Goal: Task Accomplishment & Management: Manage account settings

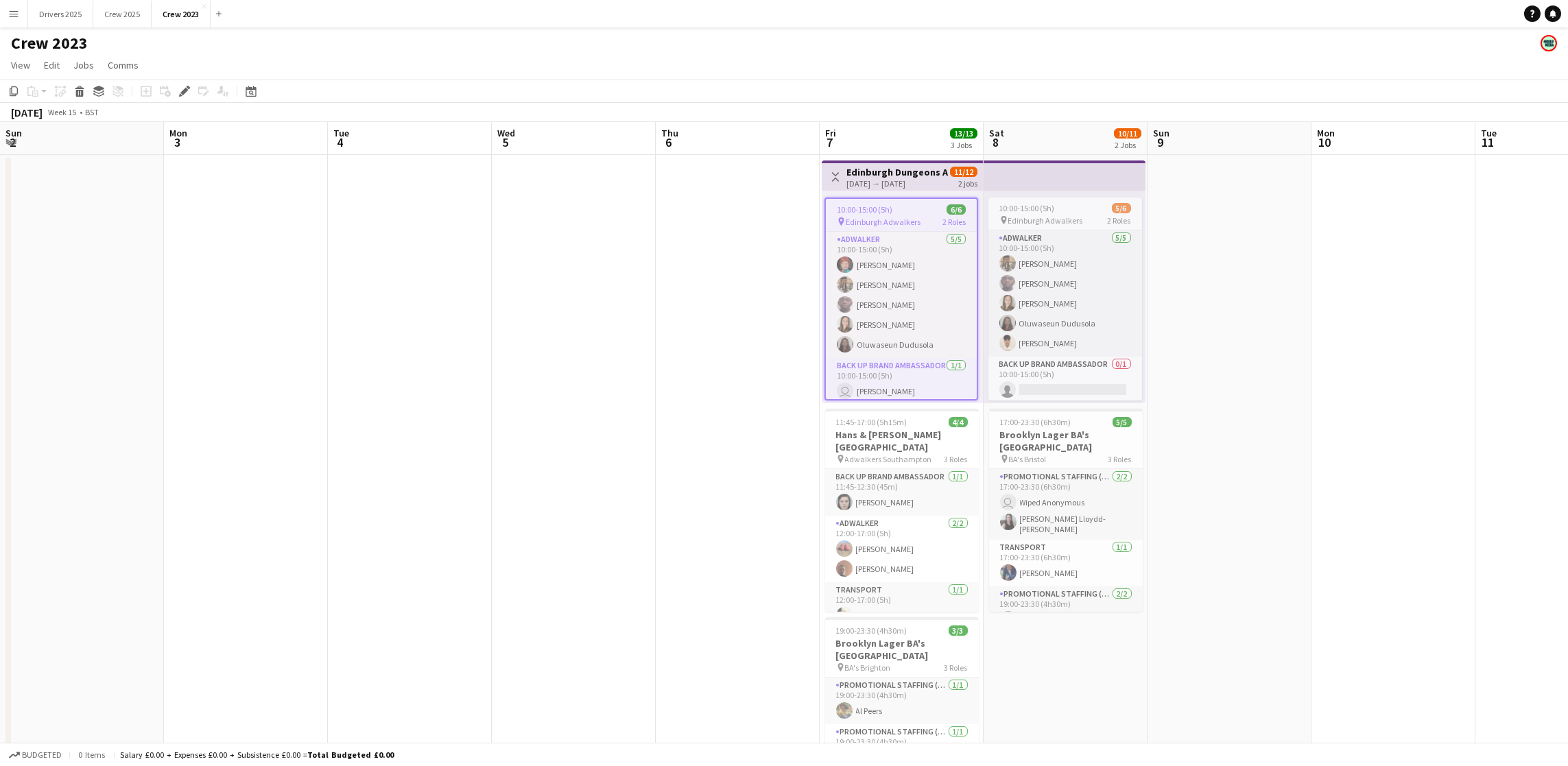
scroll to position [0, 471]
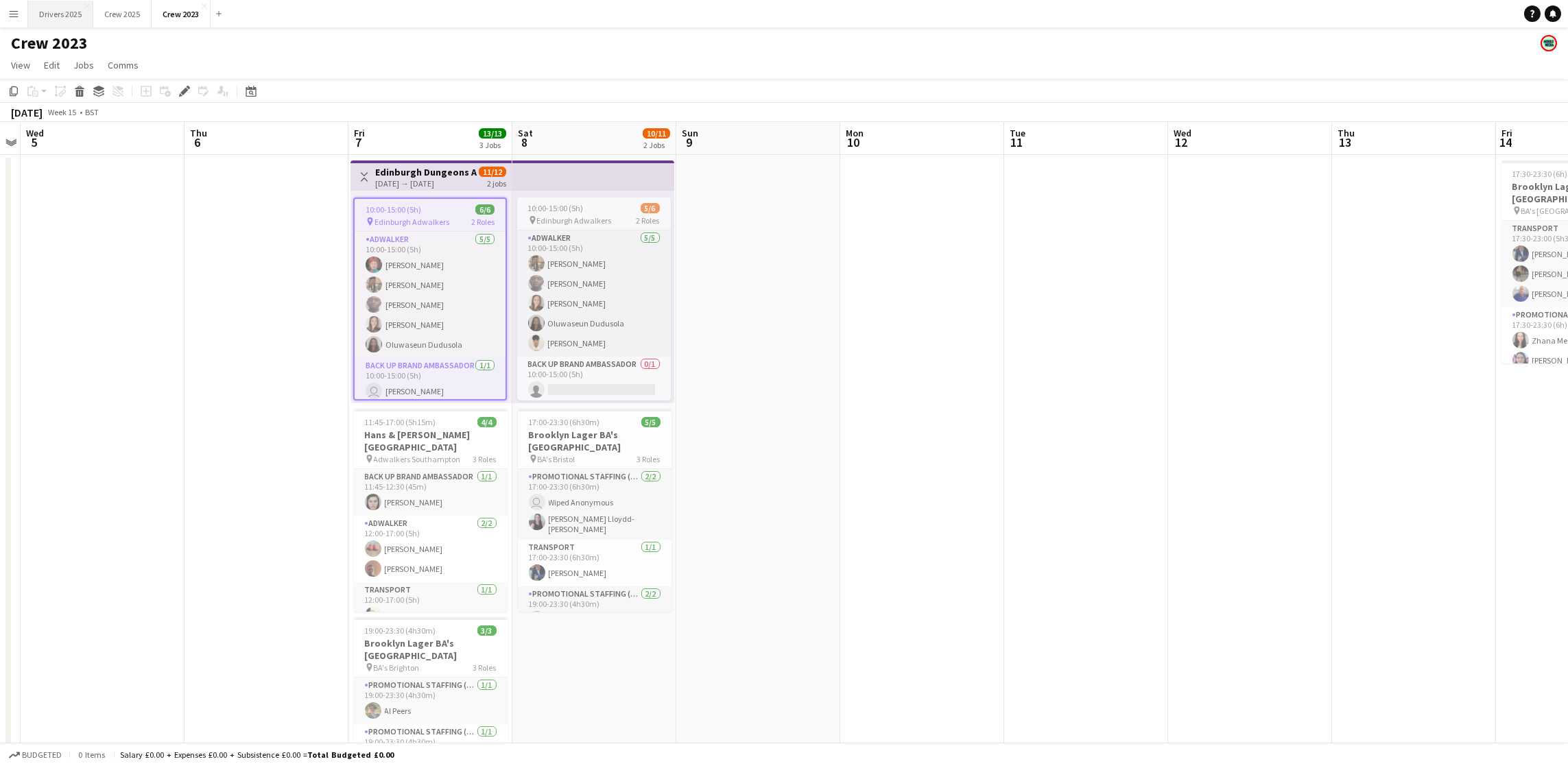
click at [78, 16] on button "Drivers 2025 Close" at bounding box center [61, 14] width 65 height 27
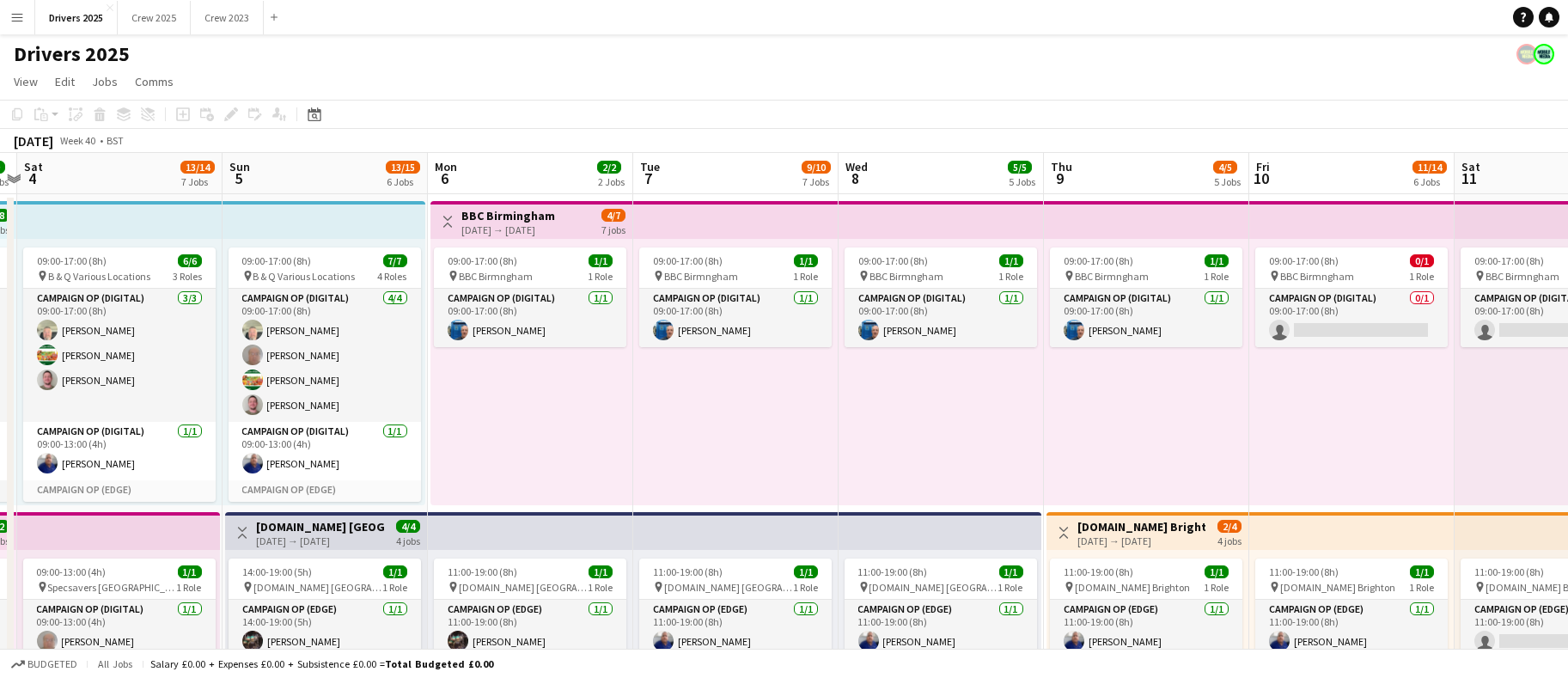
scroll to position [0, 455]
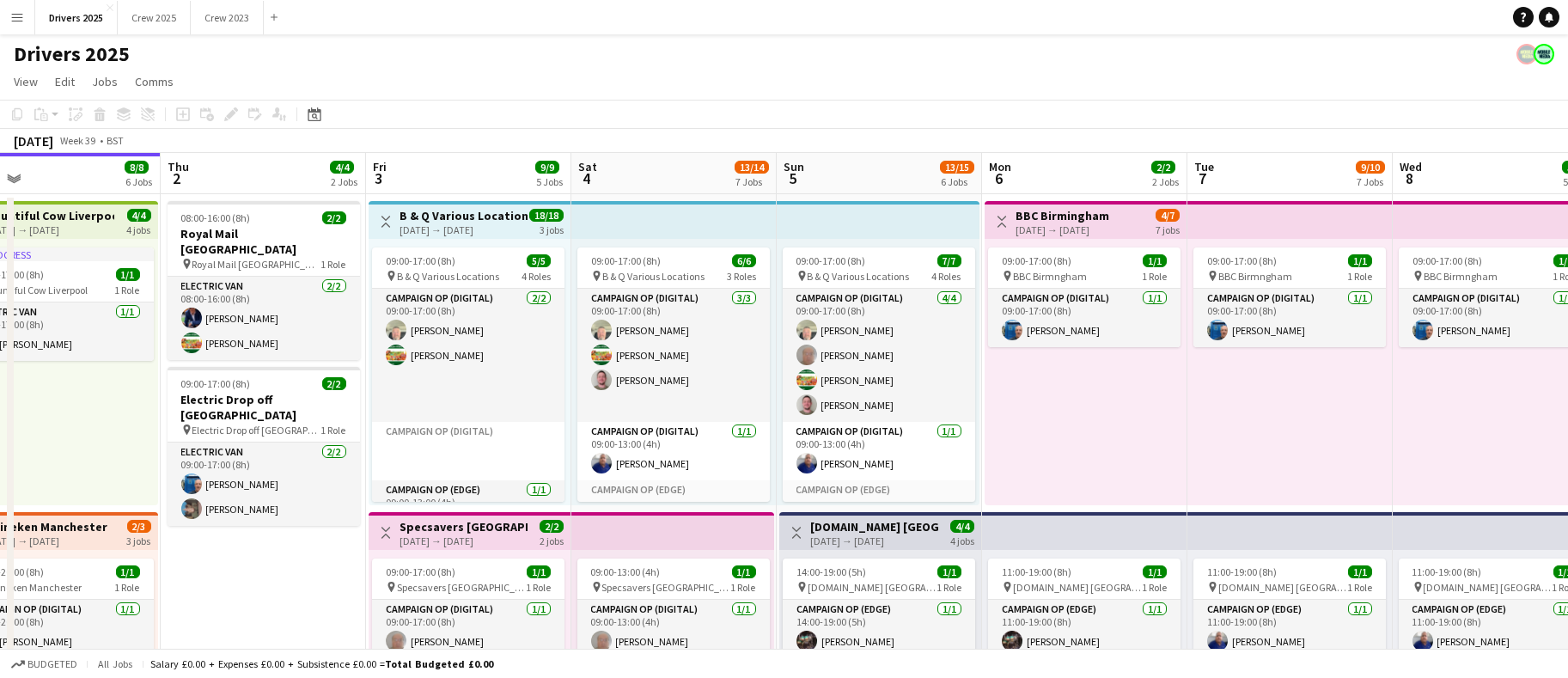
drag, startPoint x: 951, startPoint y: 361, endPoint x: -160, endPoint y: 318, distance: 1111.8
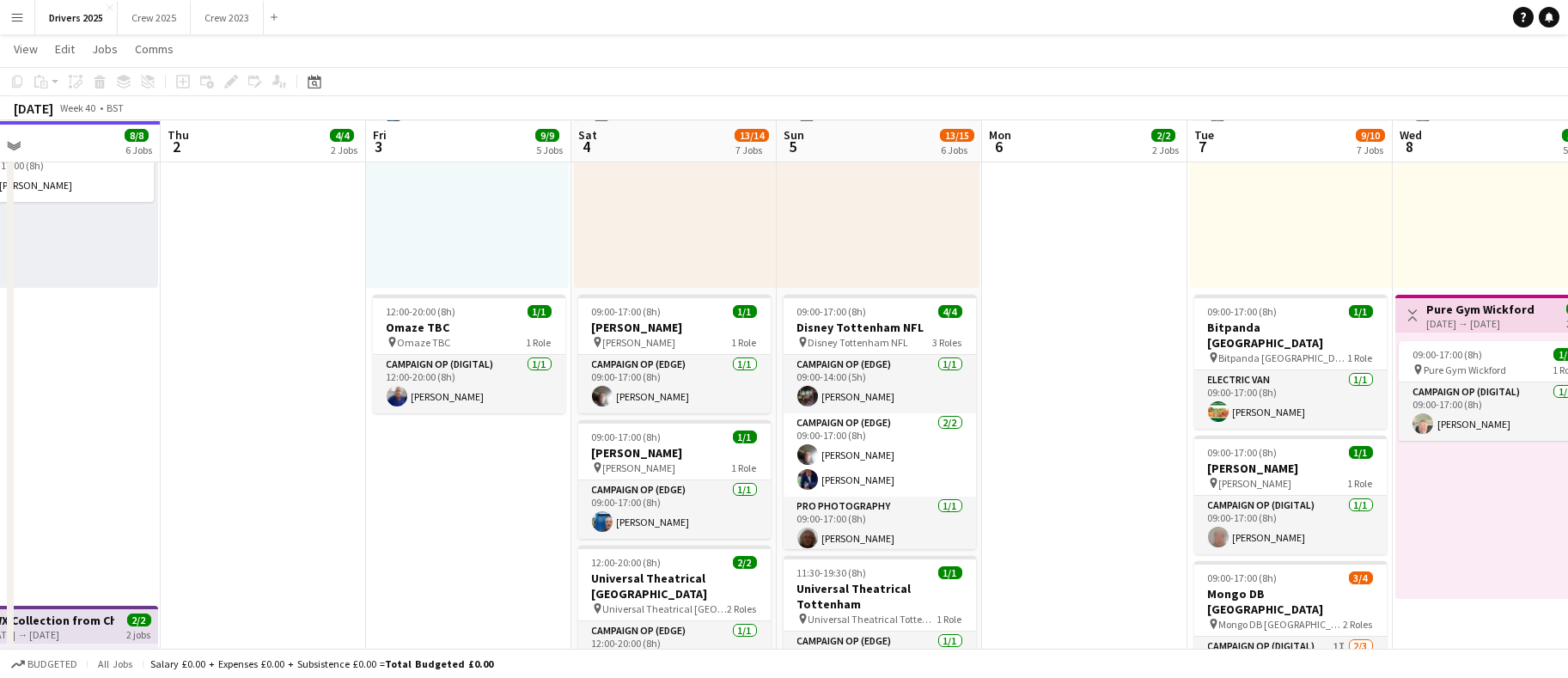
scroll to position [1160, 0]
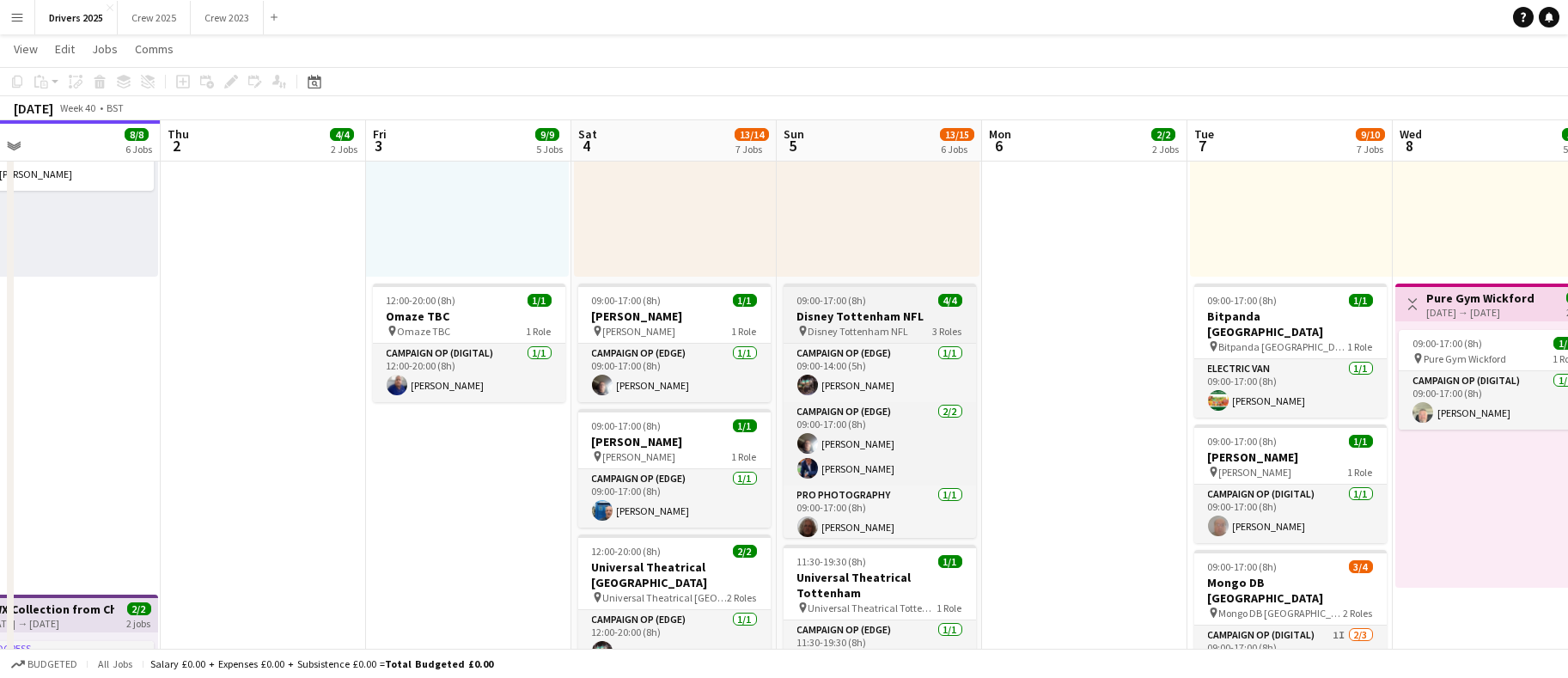
click at [867, 300] on span "09:00-17:00 (8h)" at bounding box center [833, 300] width 70 height 13
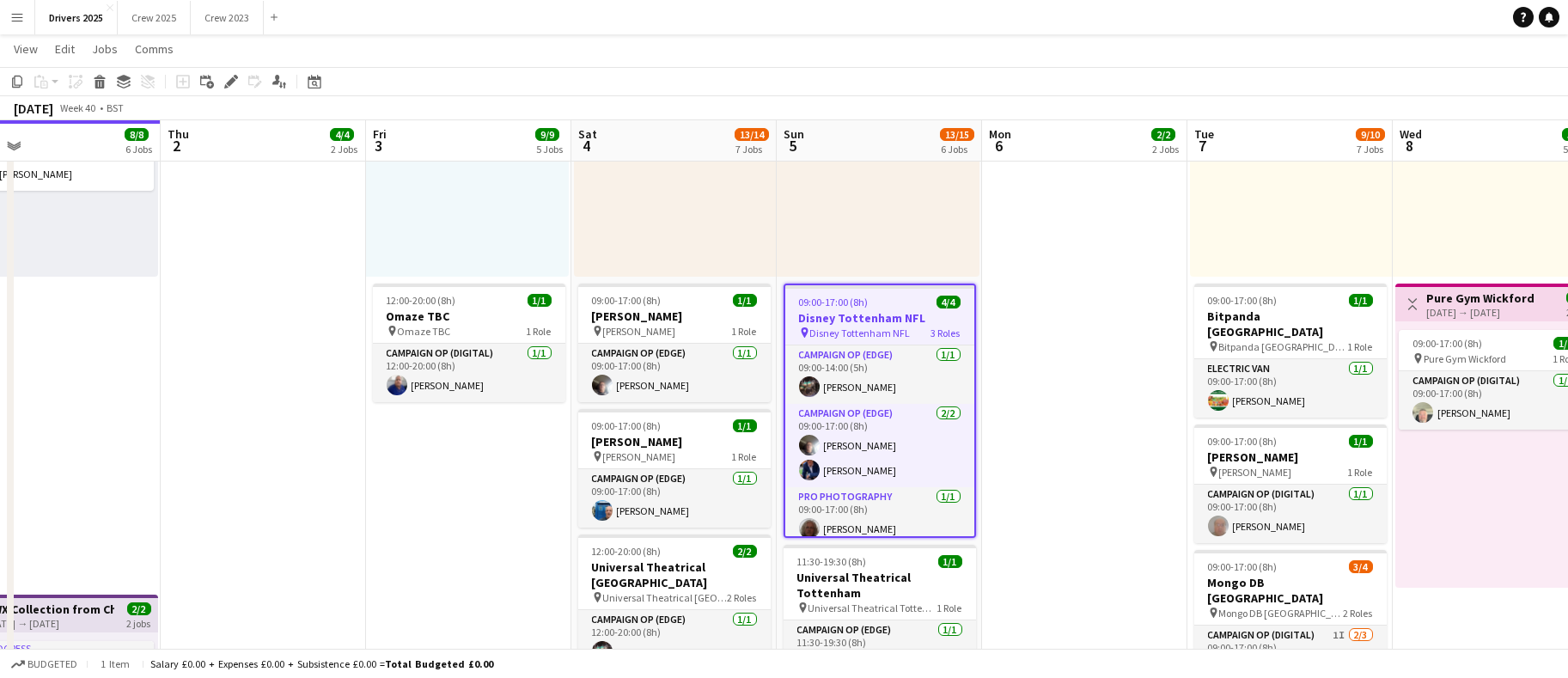
scroll to position [0, 456]
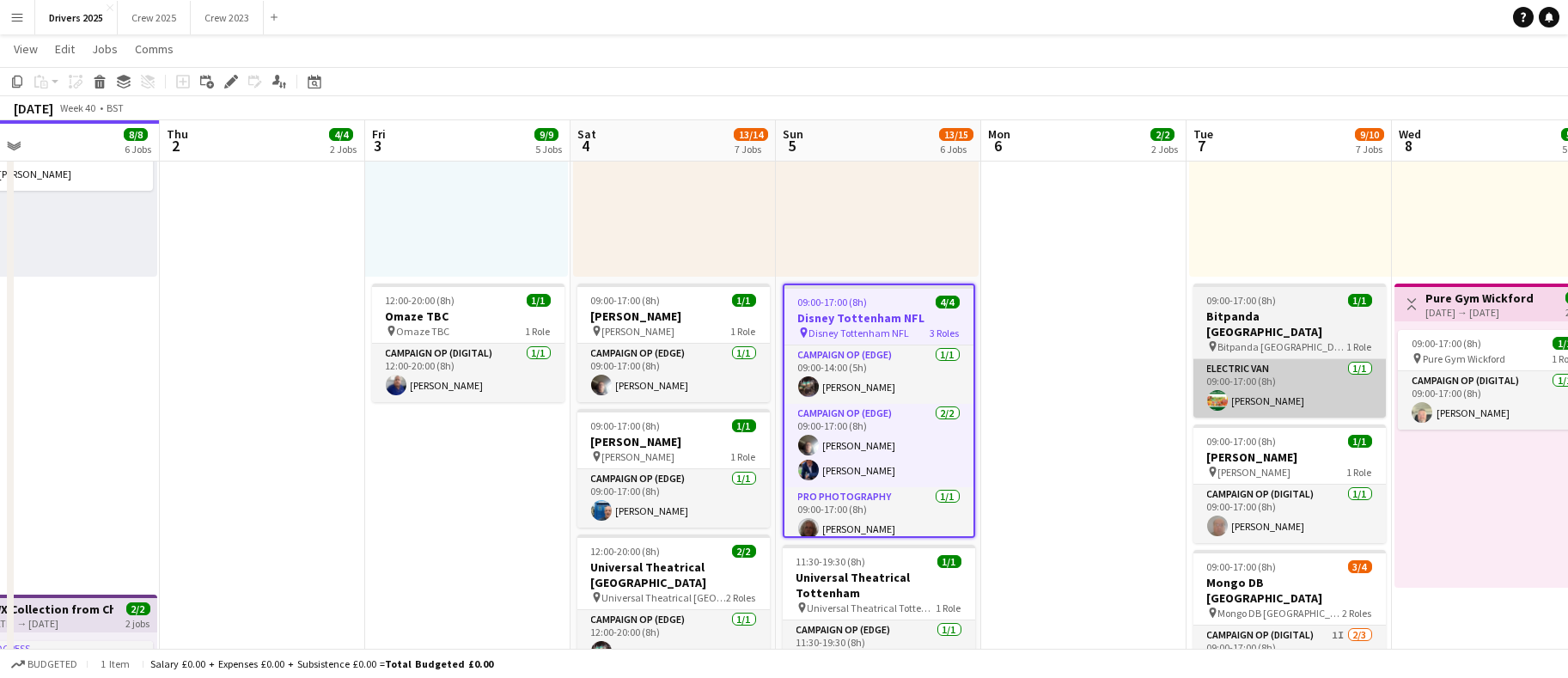
drag, startPoint x: 862, startPoint y: 382, endPoint x: 1329, endPoint y: 384, distance: 467.0
click at [863, 382] on app-card-role "Campaign Op (Edge) [DATE] 09:00-14:00 (5h) [PERSON_NAME]" at bounding box center [880, 374] width 189 height 58
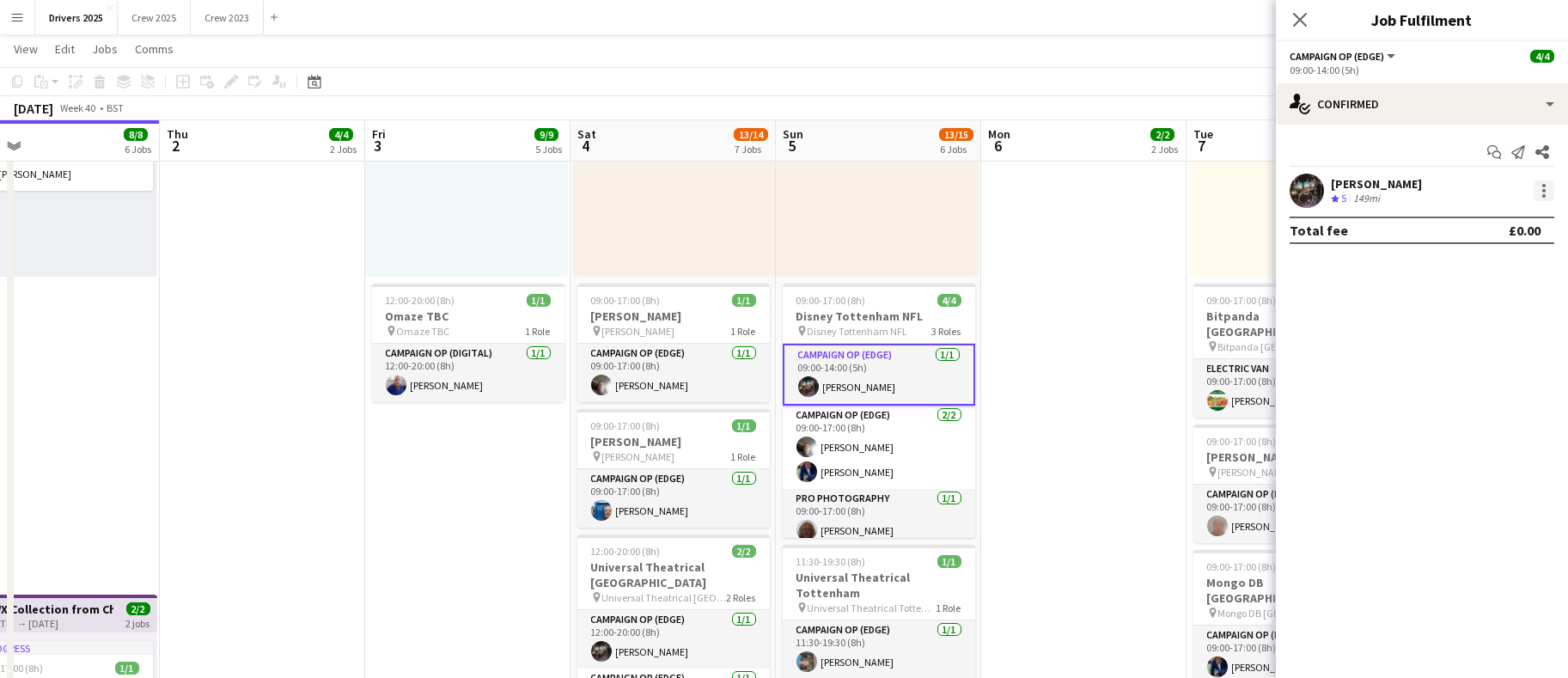
click at [1547, 196] on div at bounding box center [1545, 191] width 21 height 21
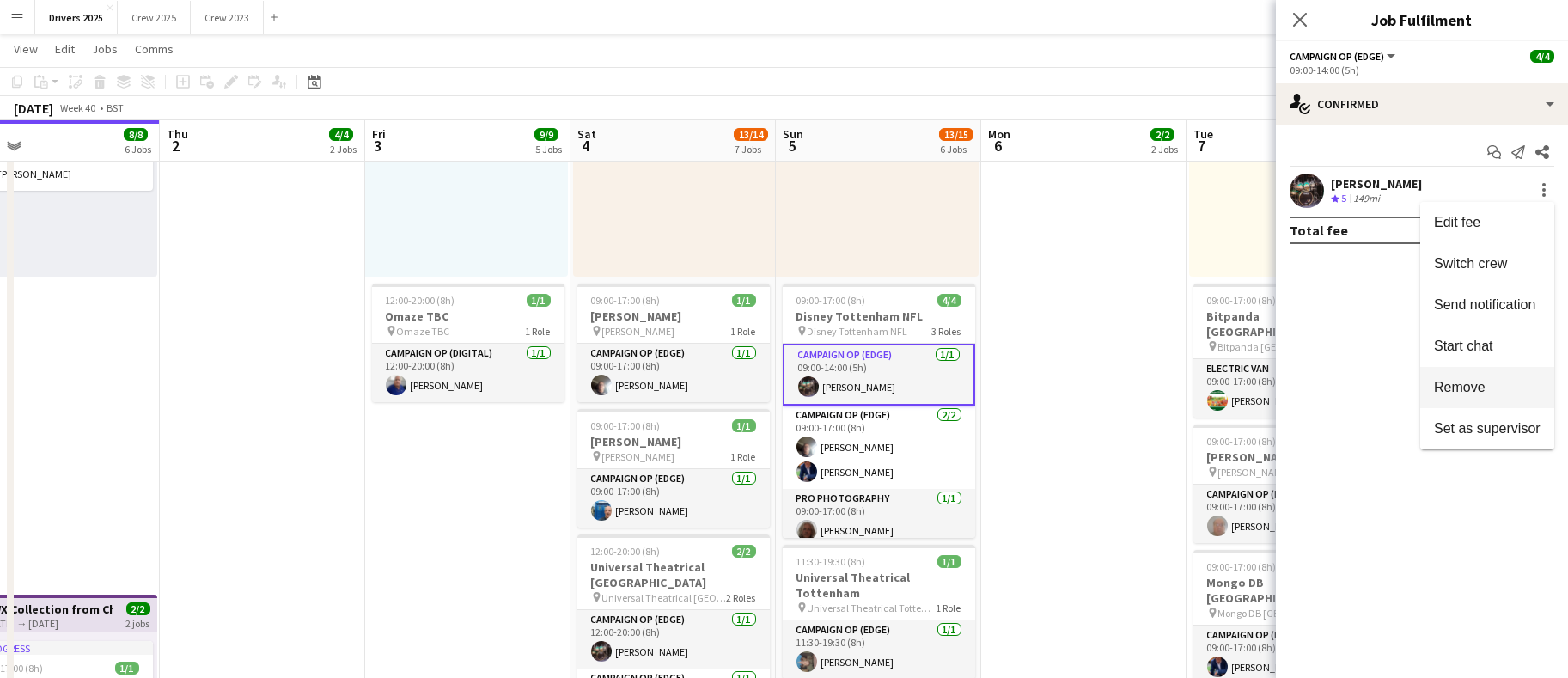
click at [1458, 384] on span "Remove" at bounding box center [1459, 387] width 51 height 15
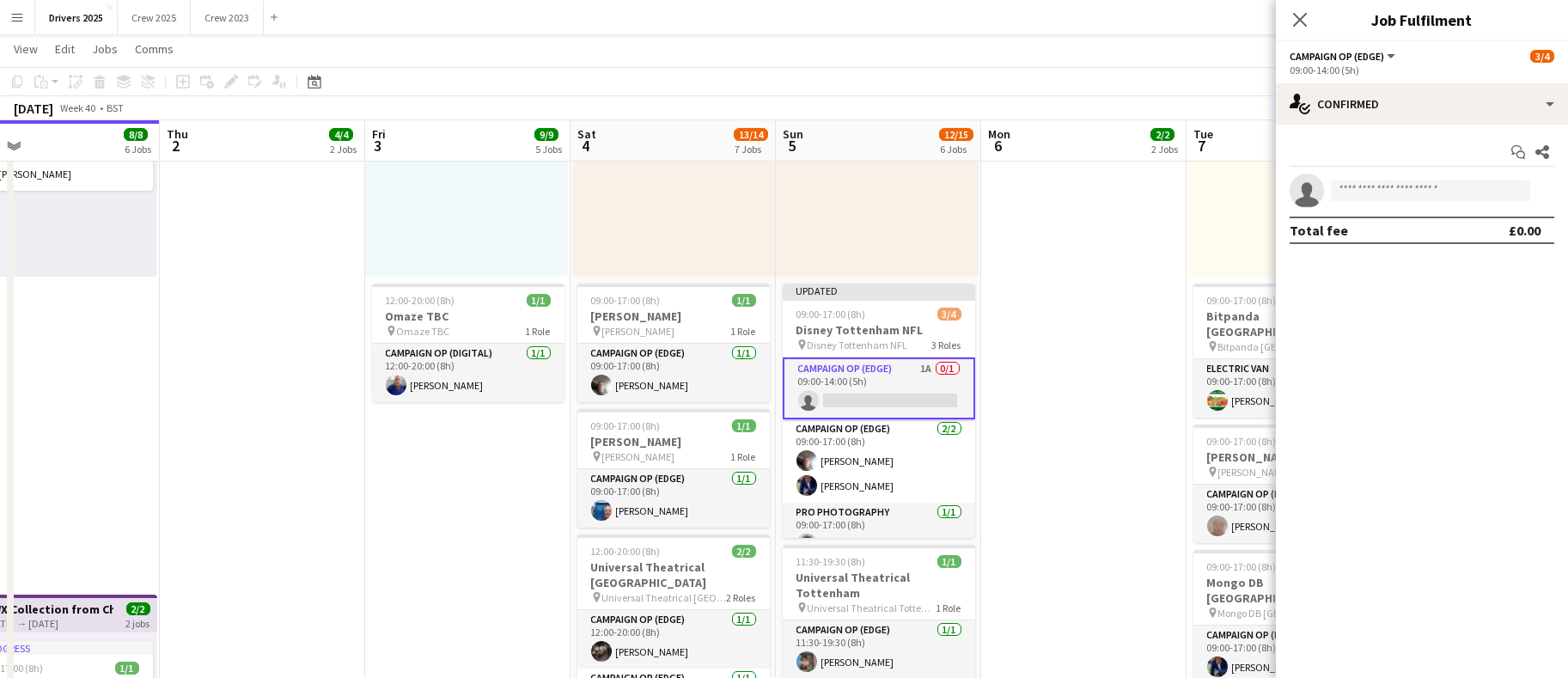
click at [1041, 422] on app-date-cell "Toggle View BBC Birmingham [DATE] → [DATE] 4/7 7 jobs 09:00-17:00 (8h) 1/1 pin …" at bounding box center [1084, 411] width 205 height 2758
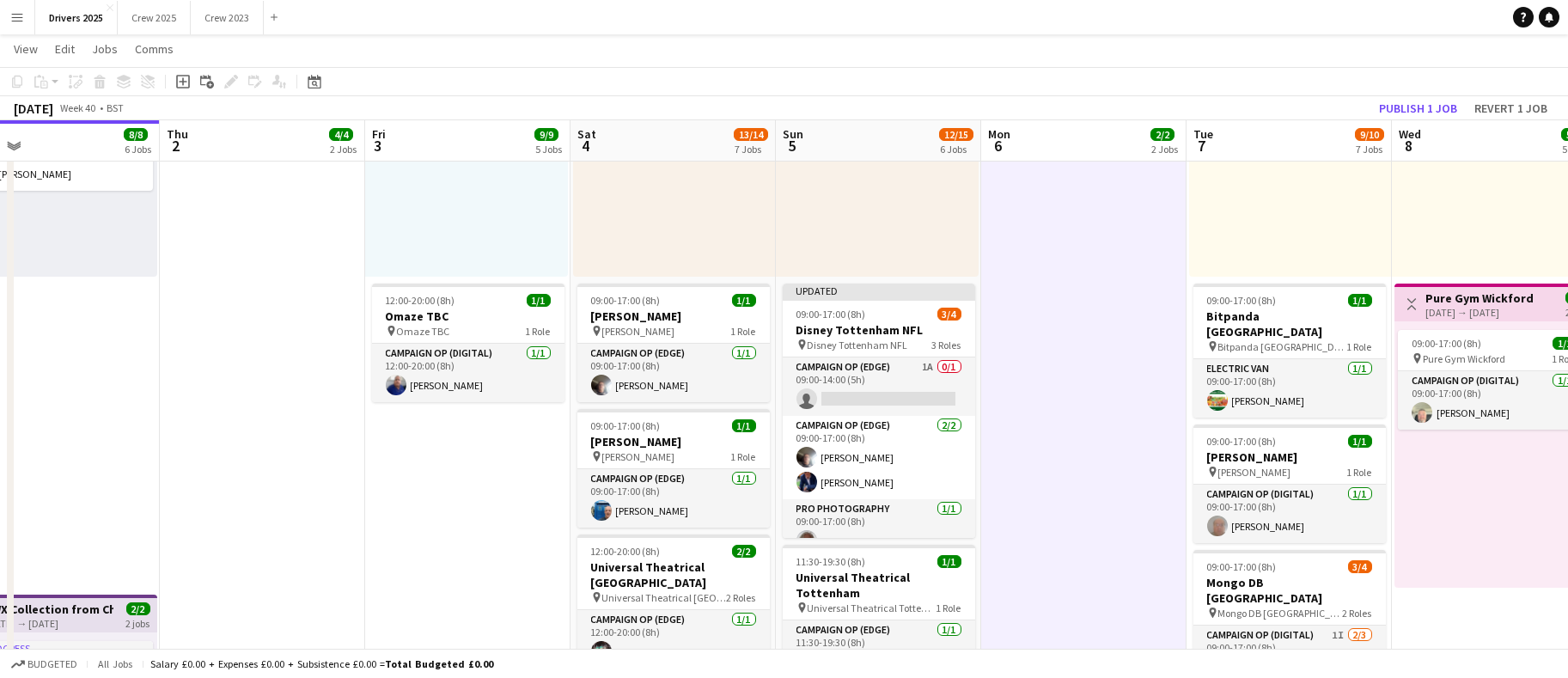
scroll to position [0, 455]
drag, startPoint x: 1397, startPoint y: 103, endPoint x: 1392, endPoint y: 110, distance: 8.6
click at [1397, 103] on button "Publish 1 job" at bounding box center [1419, 109] width 92 height 23
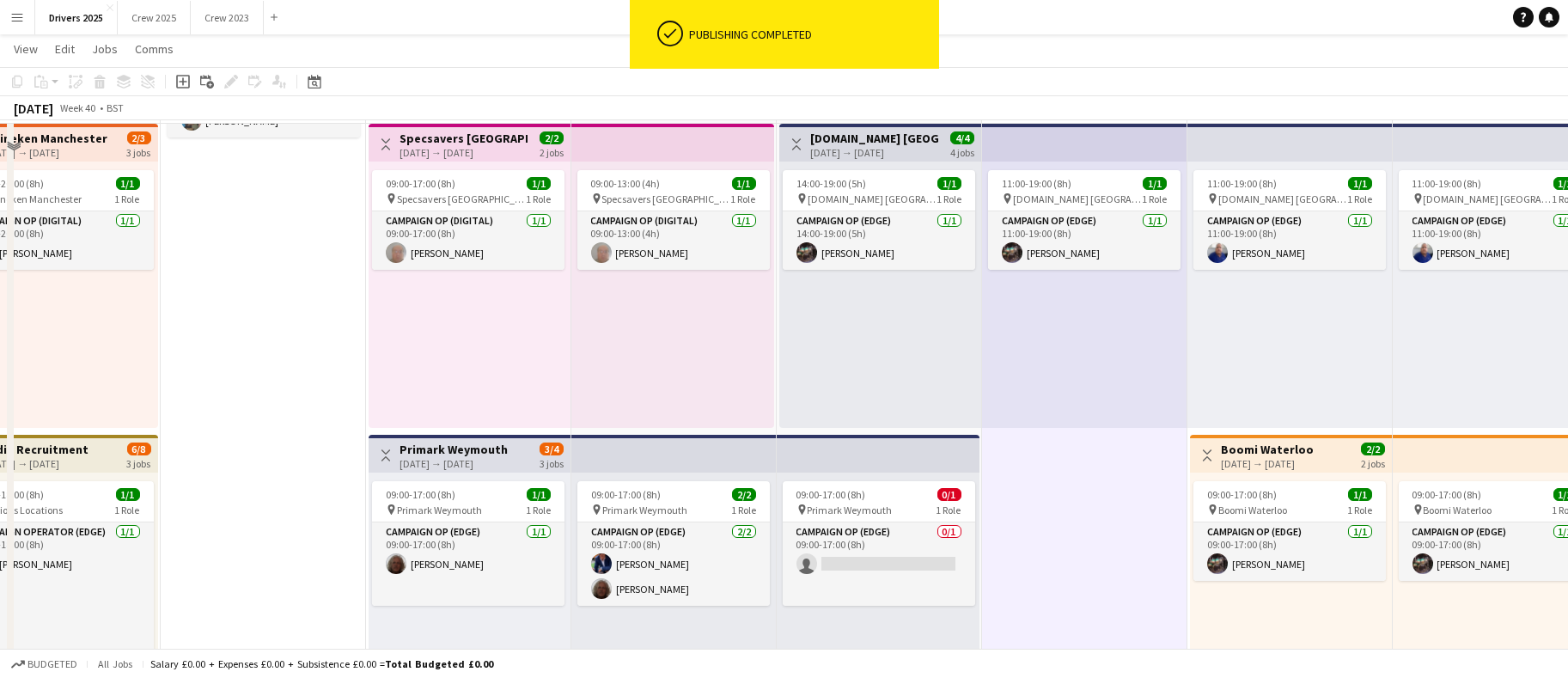
scroll to position [258, 0]
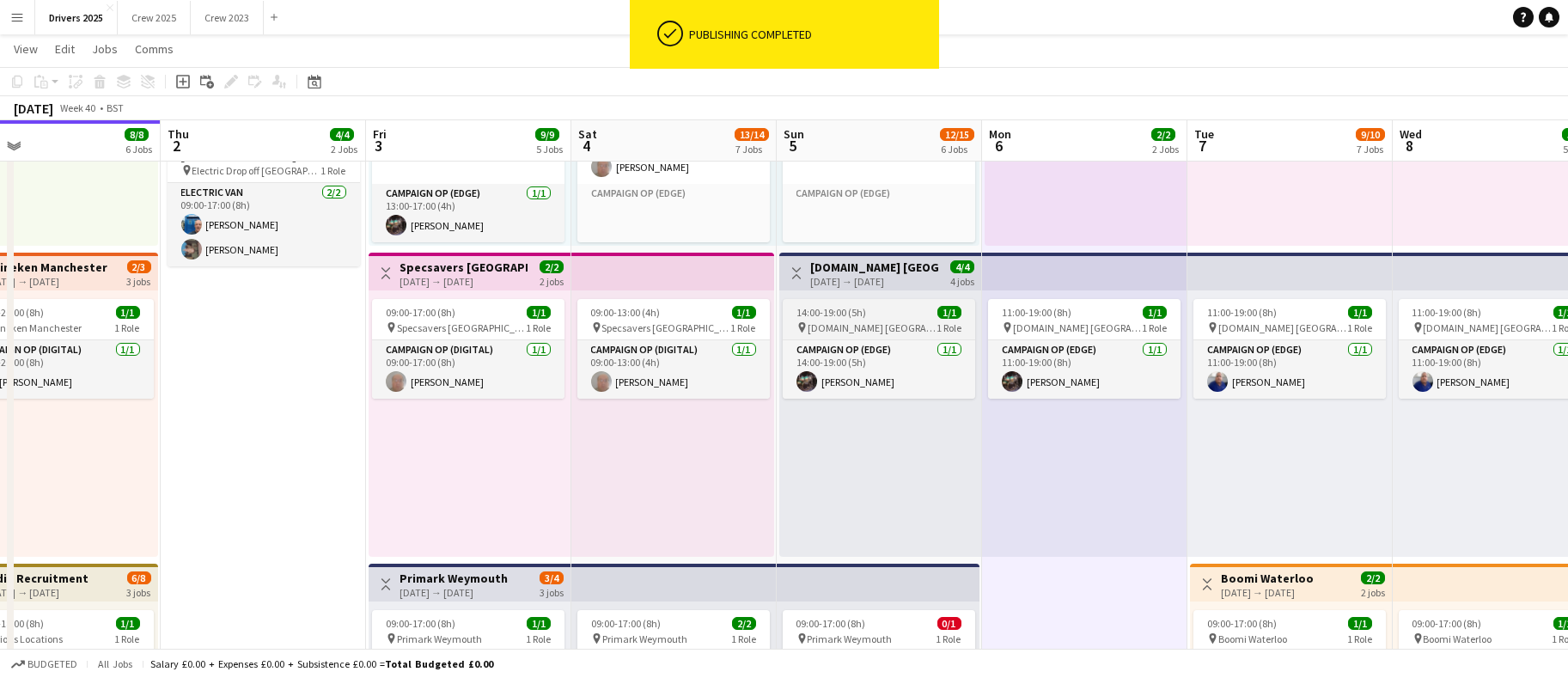
click at [815, 309] on span "14:00-19:00 (5h)" at bounding box center [832, 312] width 70 height 13
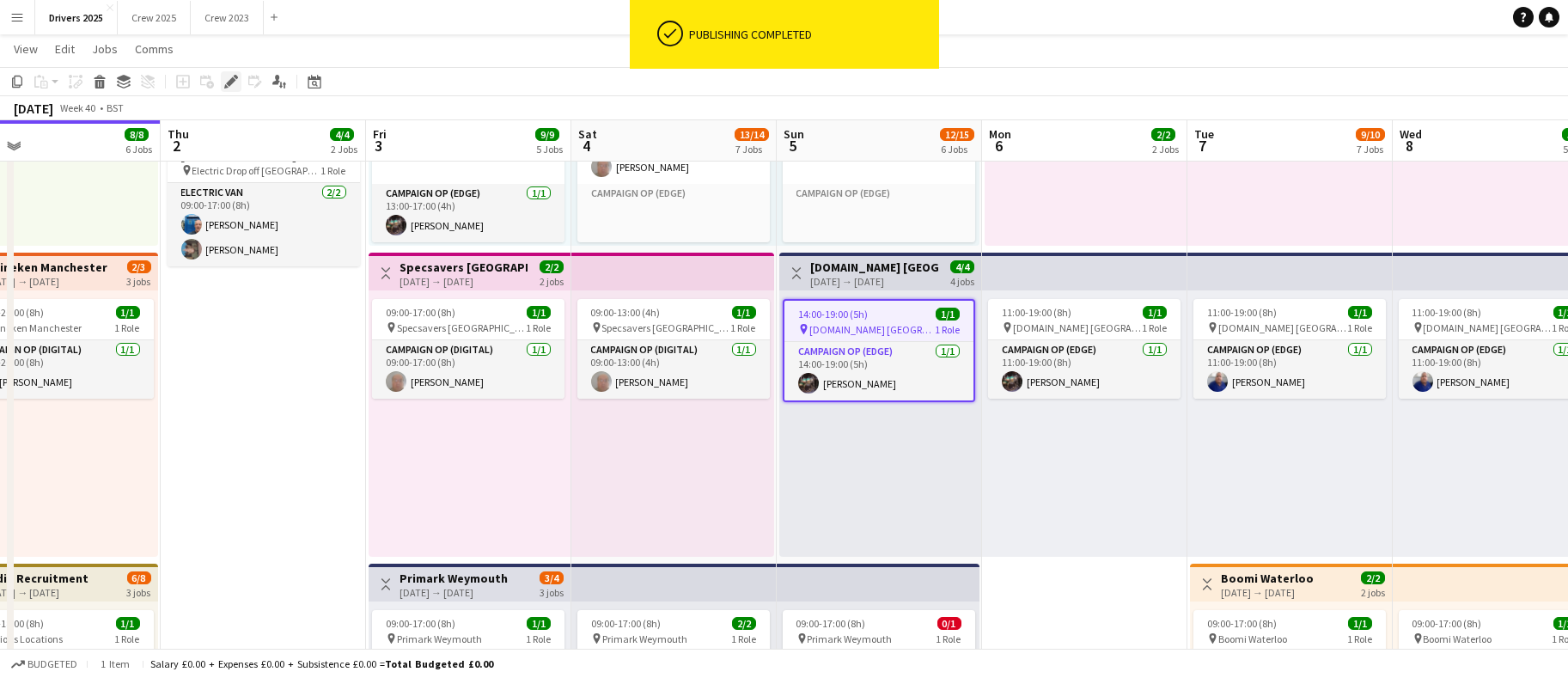
click at [229, 81] on icon at bounding box center [230, 82] width 10 height 10
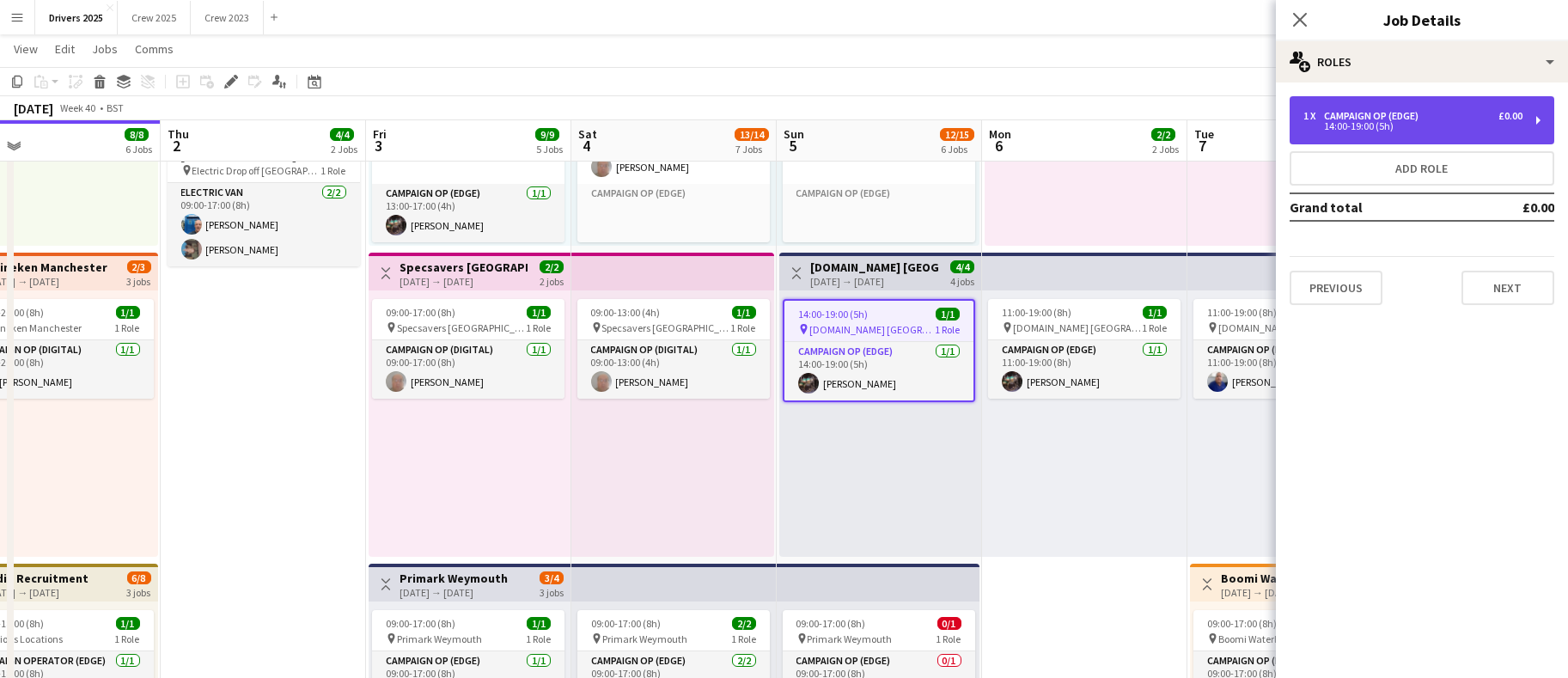
click at [1332, 123] on div "14:00-19:00 (5h)" at bounding box center [1413, 126] width 219 height 9
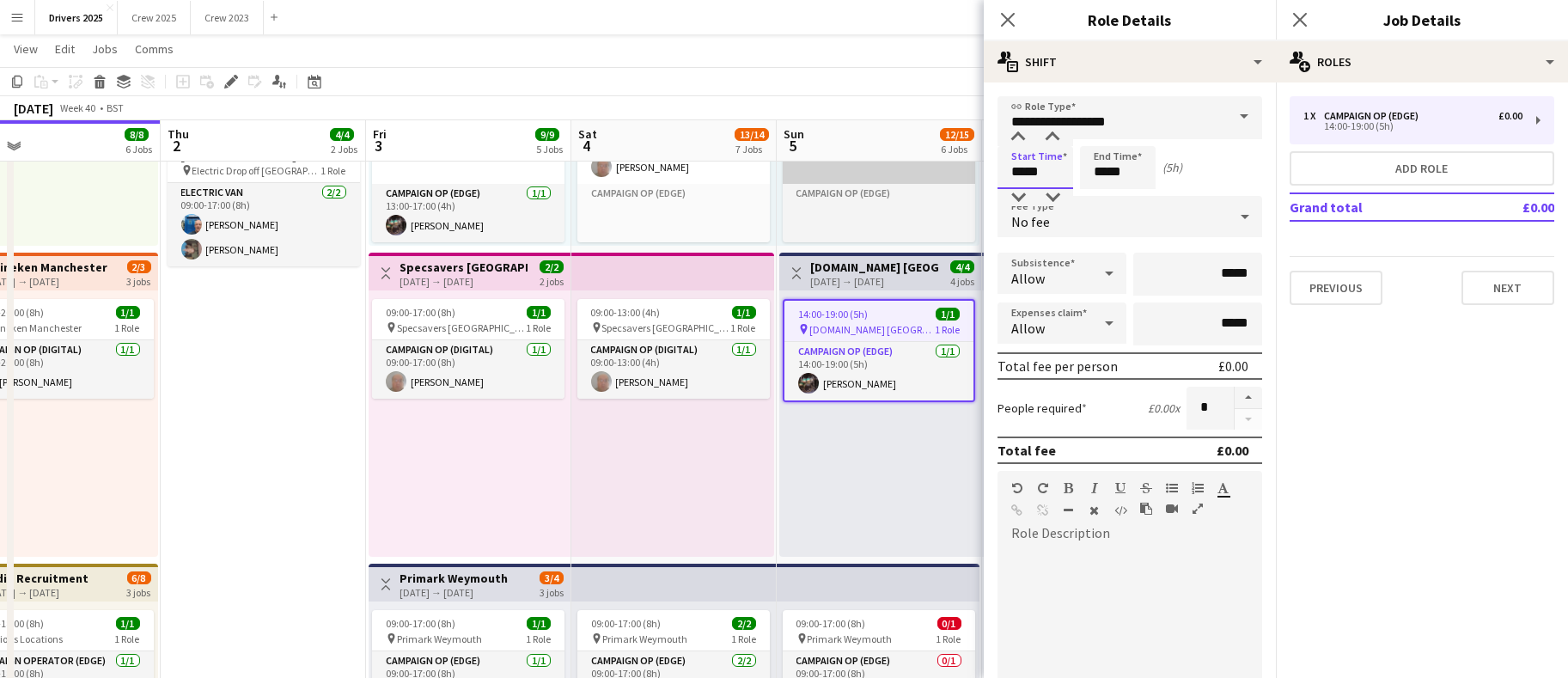
drag, startPoint x: 1055, startPoint y: 170, endPoint x: 914, endPoint y: 163, distance: 141.2
type input "*****"
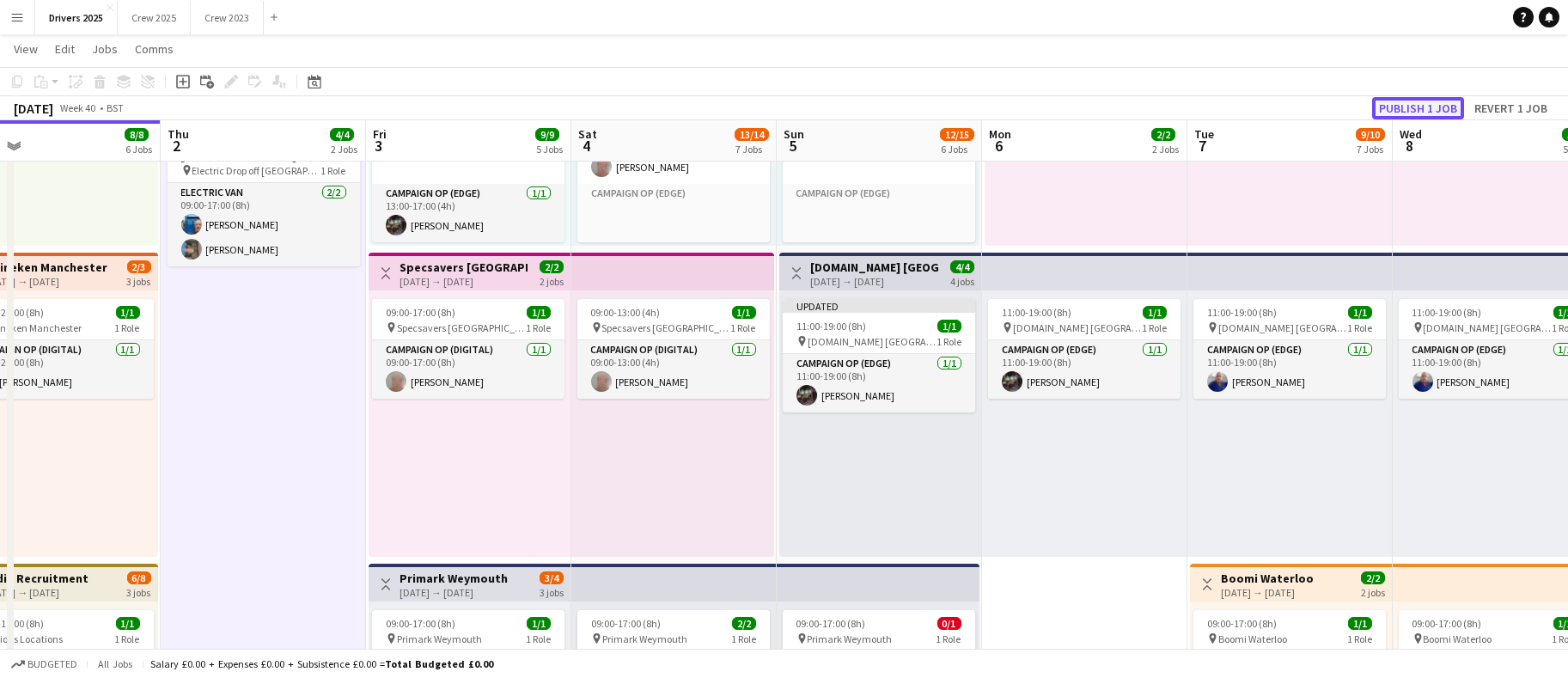
click at [1416, 110] on button "Publish 1 job" at bounding box center [1419, 109] width 92 height 23
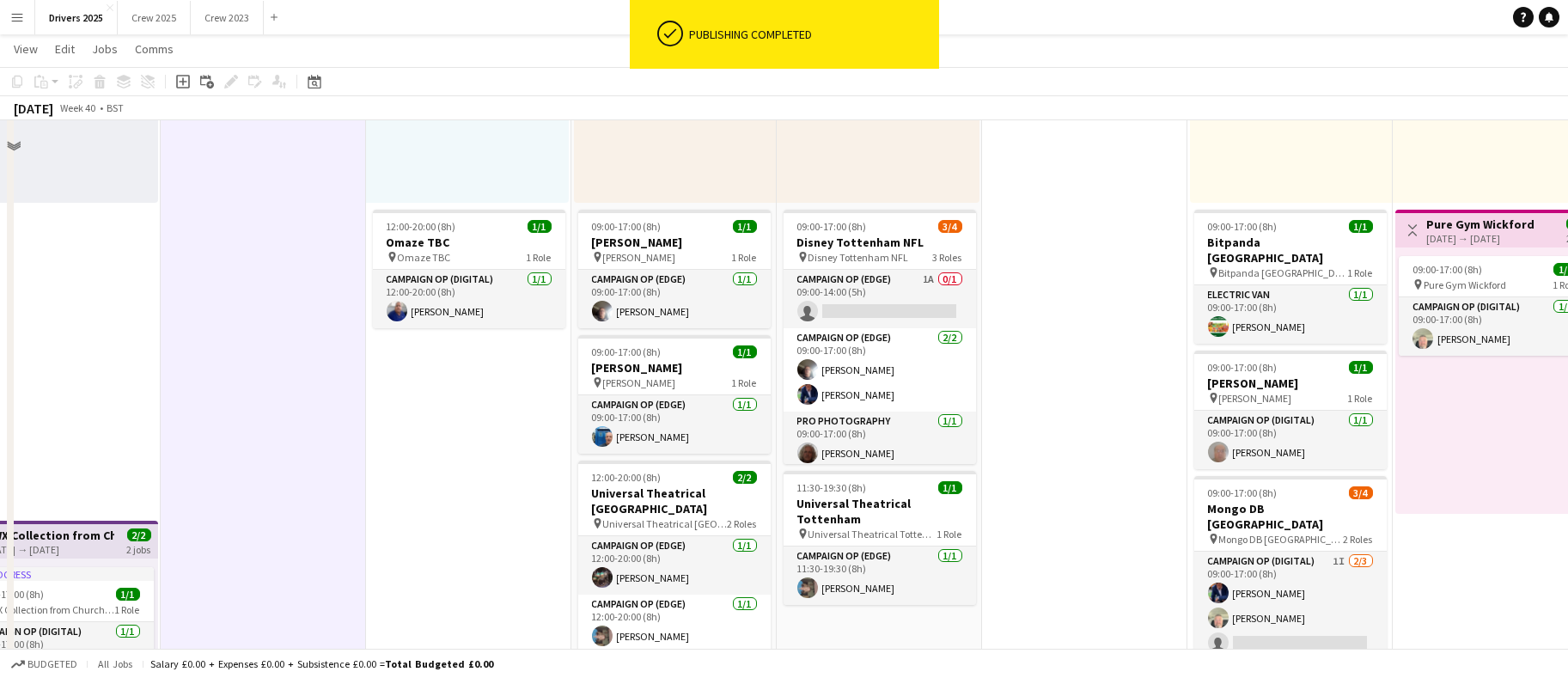
scroll to position [1289, 0]
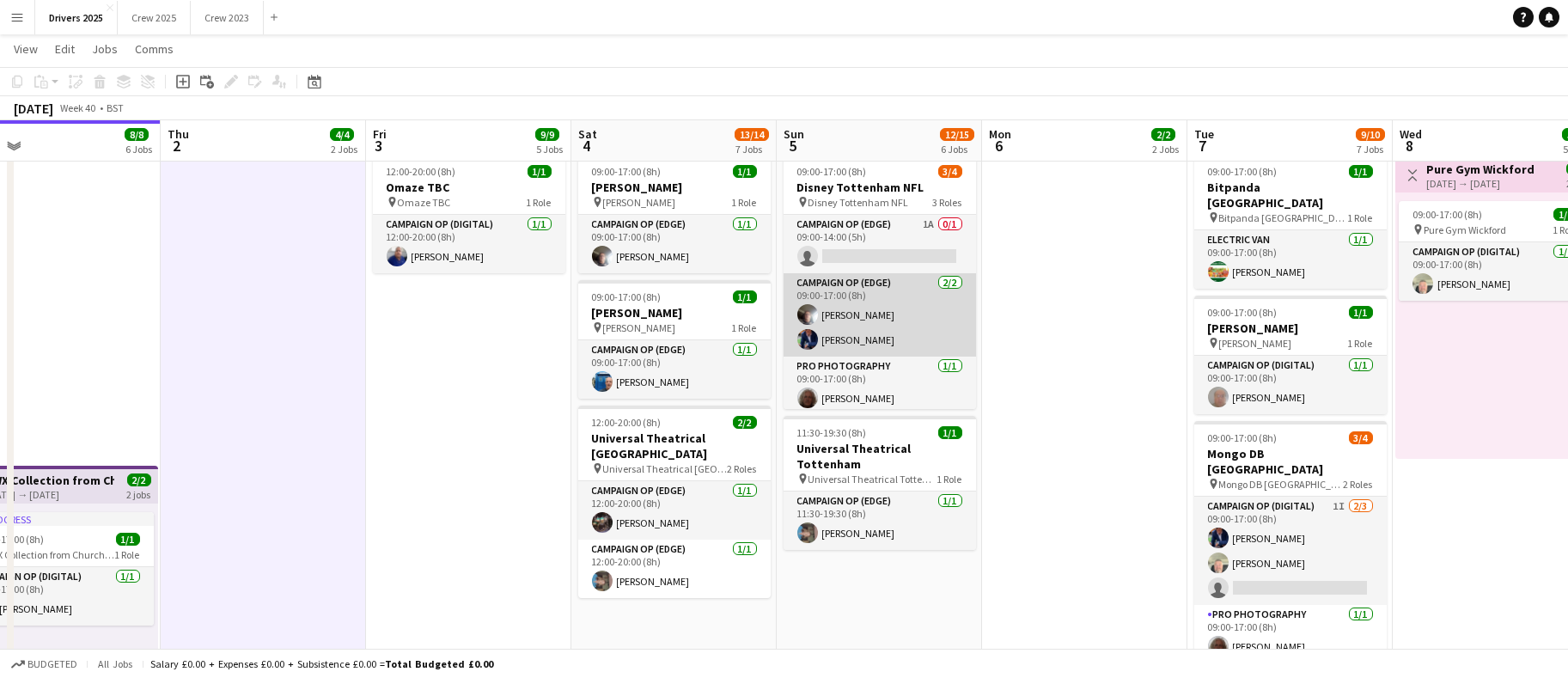
click at [859, 311] on app-card-role "Campaign Op (Edge) [DATE] 09:00-17:00 (8h) [PERSON_NAME] [PERSON_NAME]" at bounding box center [880, 315] width 192 height 83
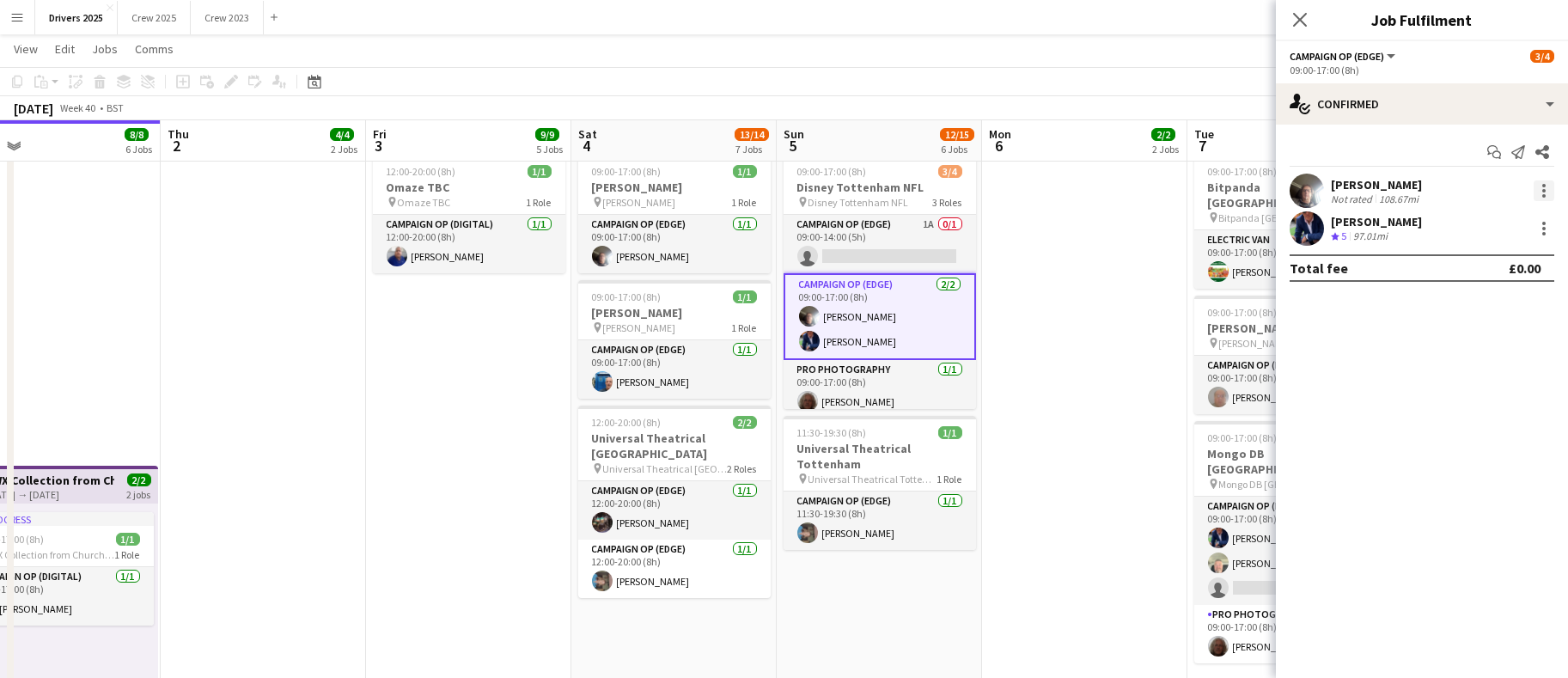
click at [1539, 191] on div at bounding box center [1545, 191] width 21 height 21
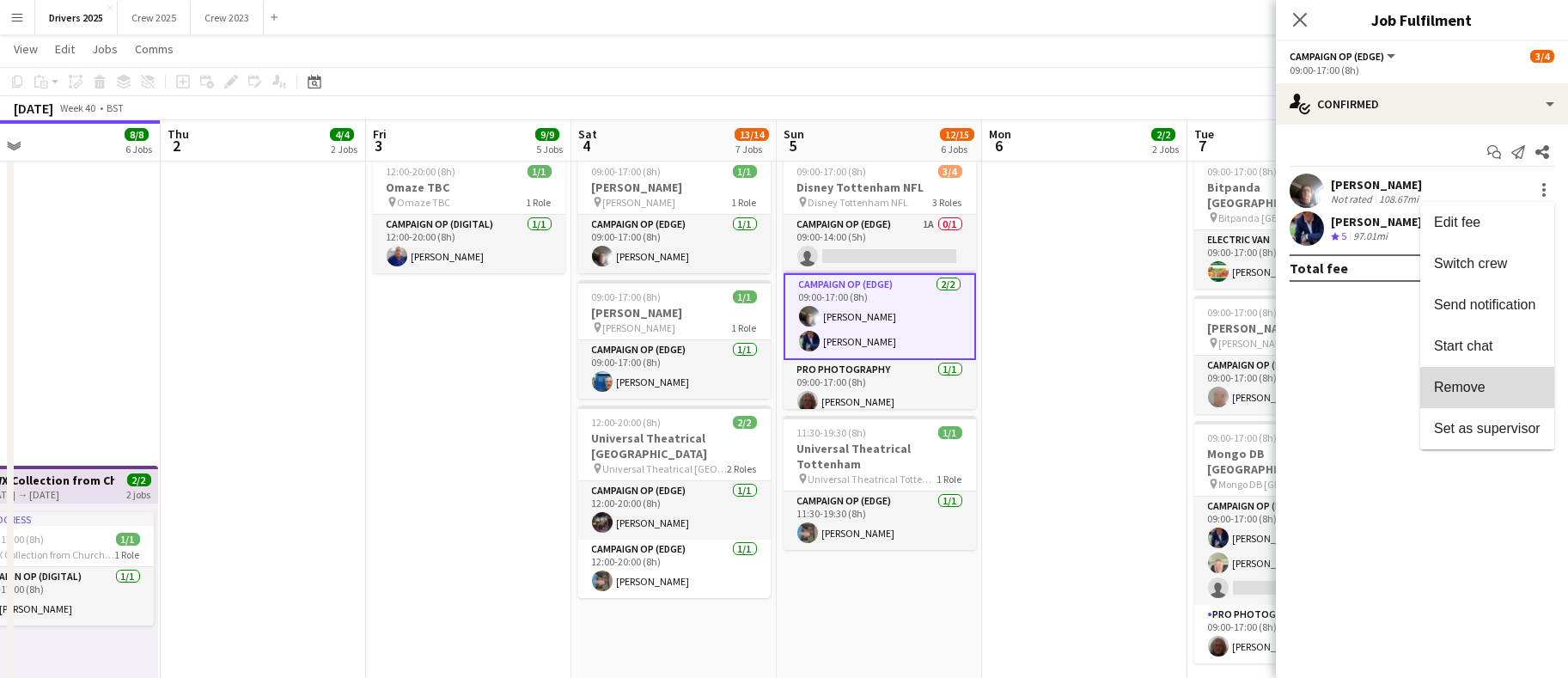
click at [1483, 380] on span "Remove" at bounding box center [1459, 387] width 51 height 15
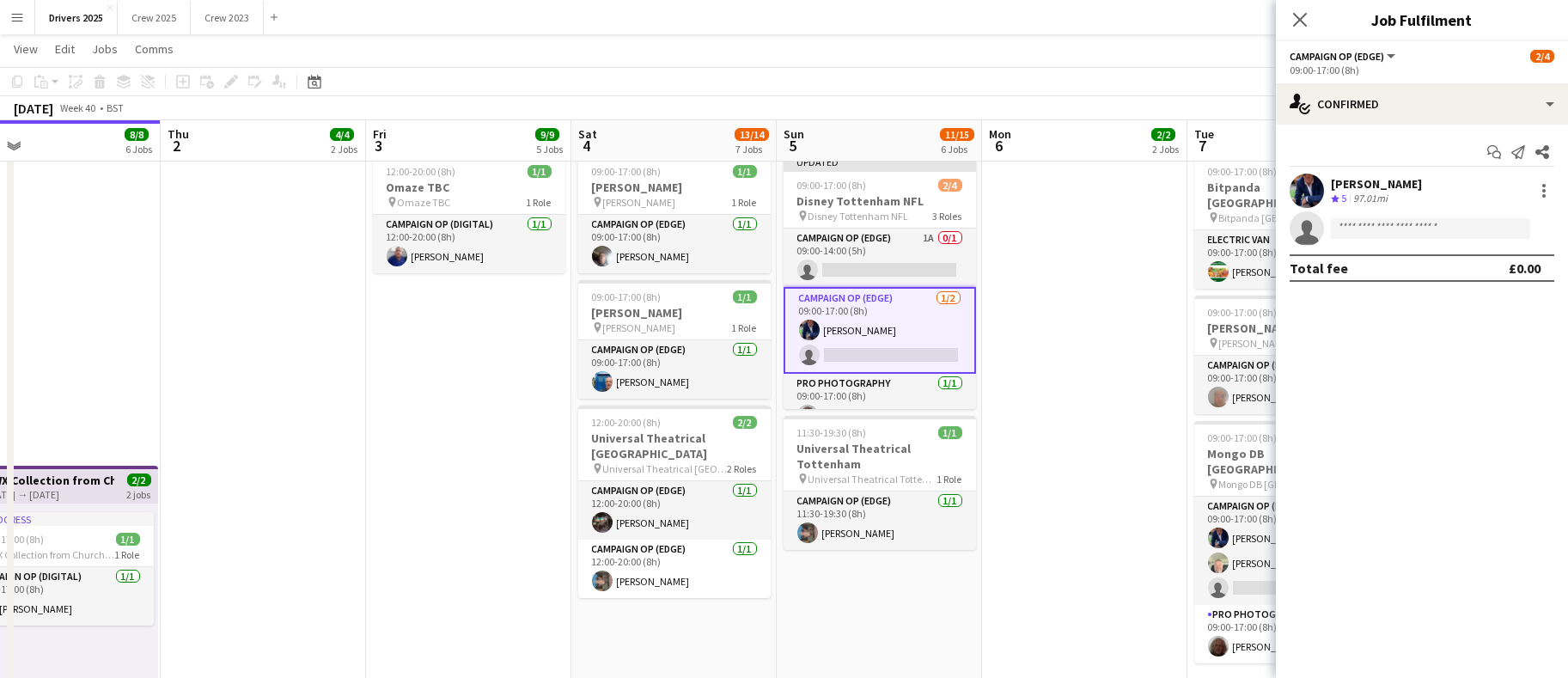
click at [1139, 365] on app-date-cell "Toggle View BBC Birmingham [DATE] → [DATE] 4/7 7 jobs 09:00-17:00 (8h) 1/1 pin …" at bounding box center [1085, 282] width 205 height 2758
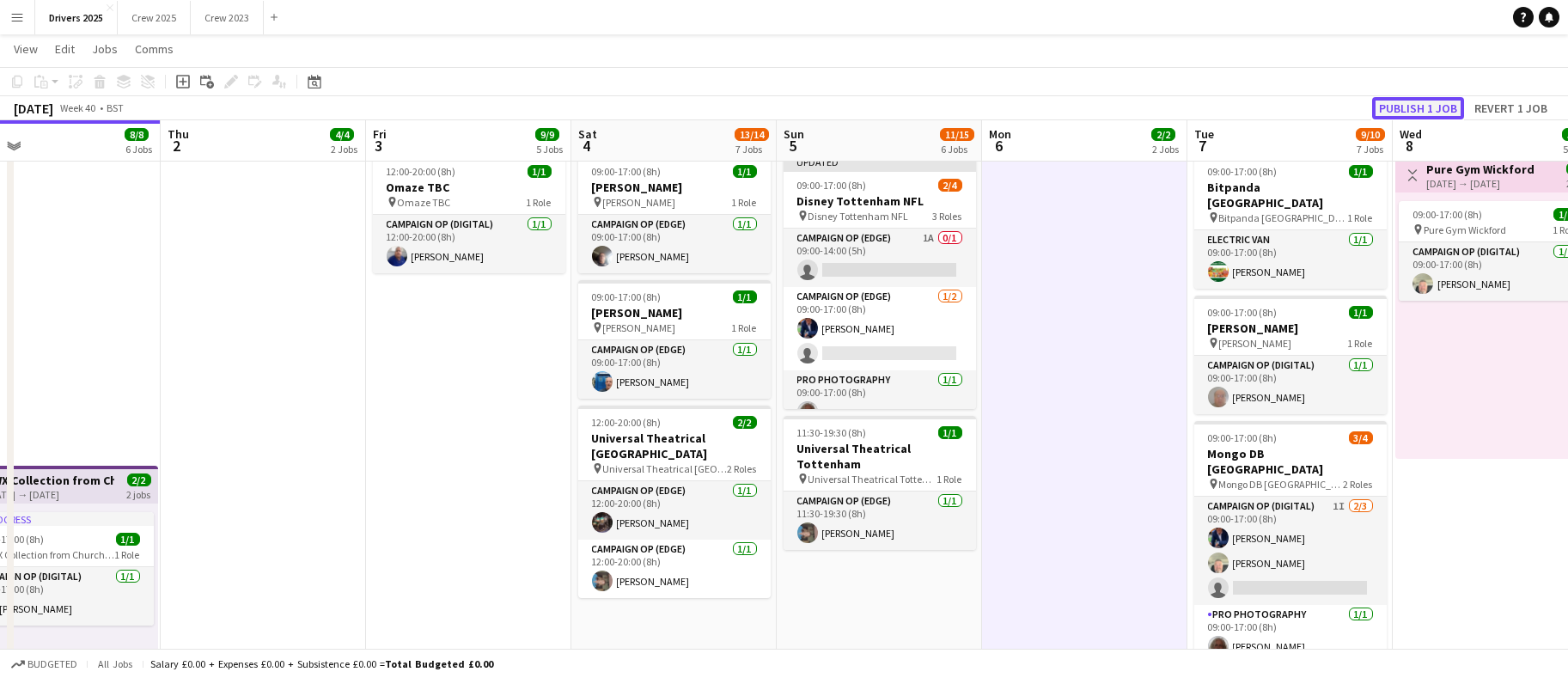
click at [1433, 97] on button "Publish 1 job" at bounding box center [1419, 109] width 92 height 23
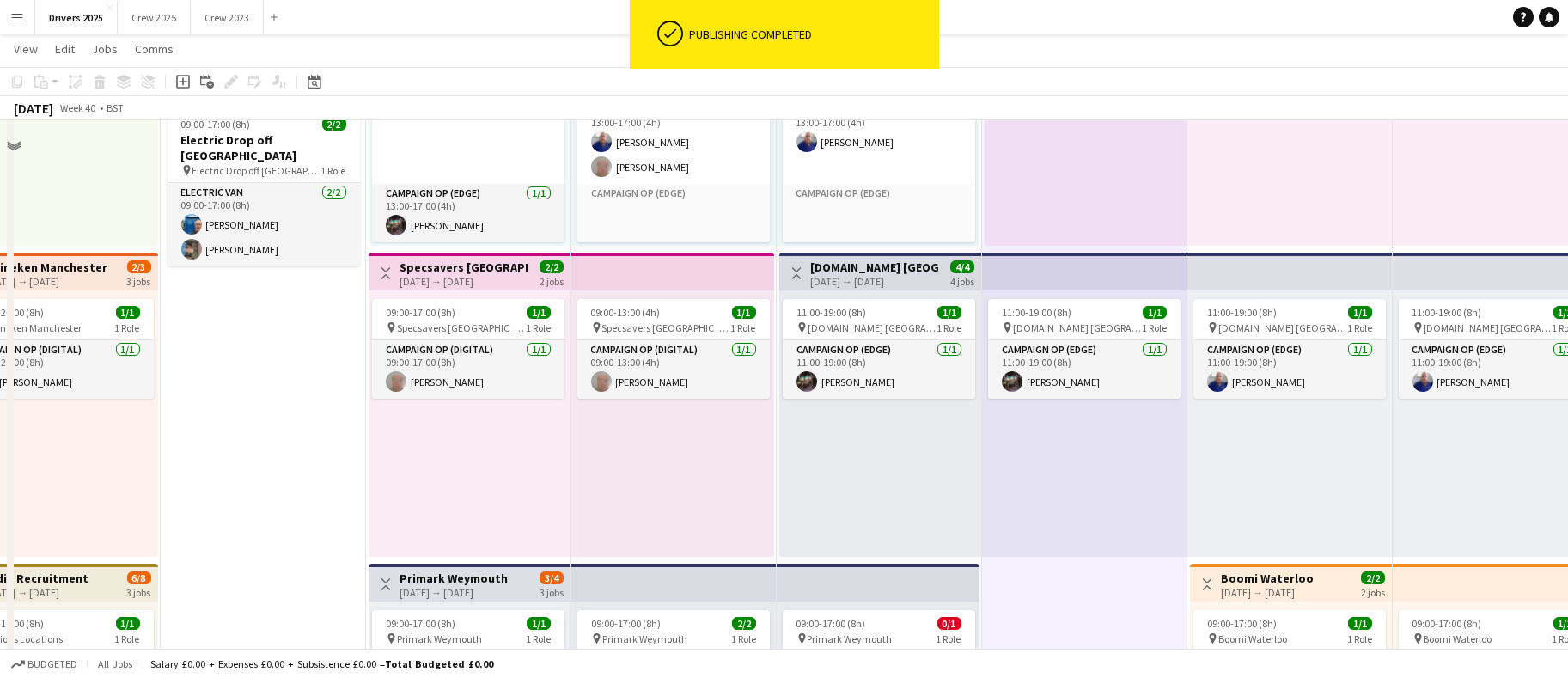
scroll to position [0, 0]
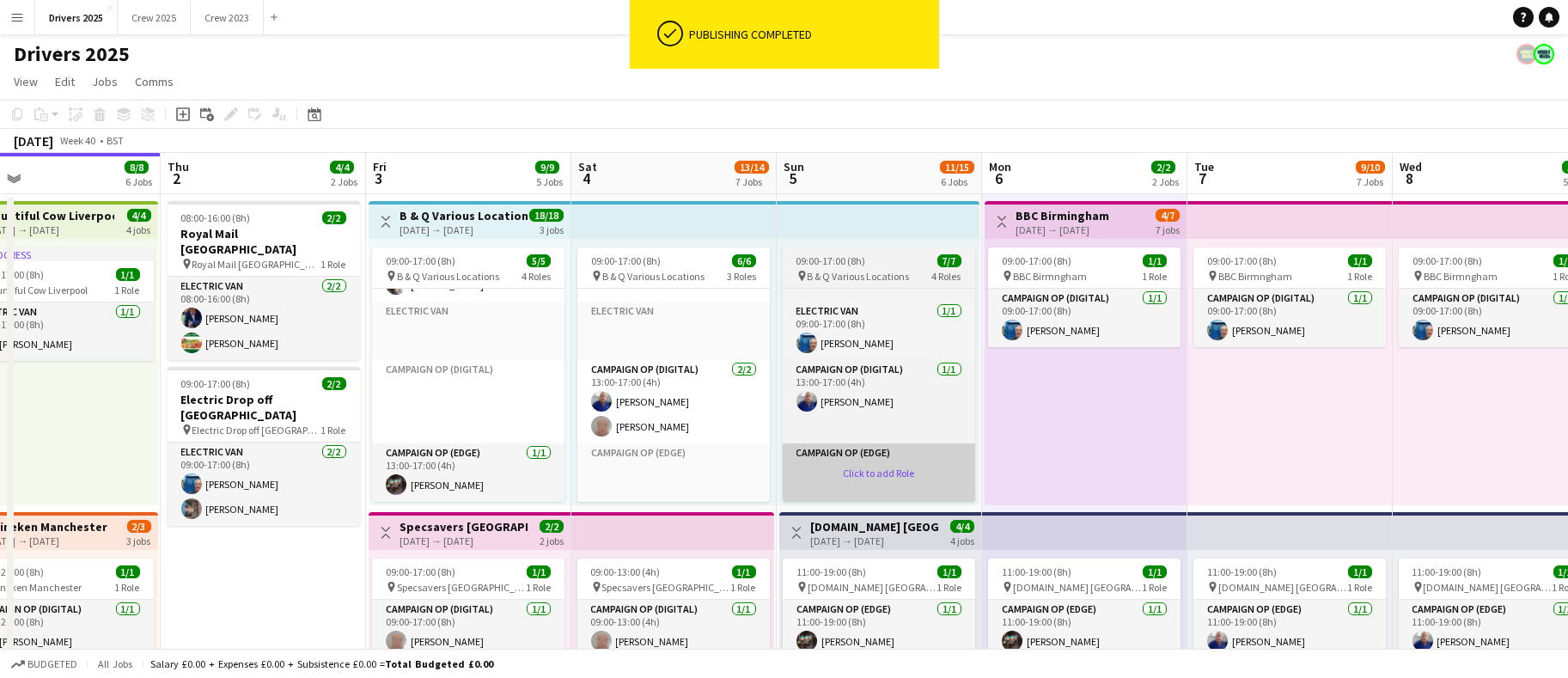
click at [817, 478] on app-card-role-placeholder "Campaign Op (Edge) Click to add Role" at bounding box center [879, 472] width 192 height 58
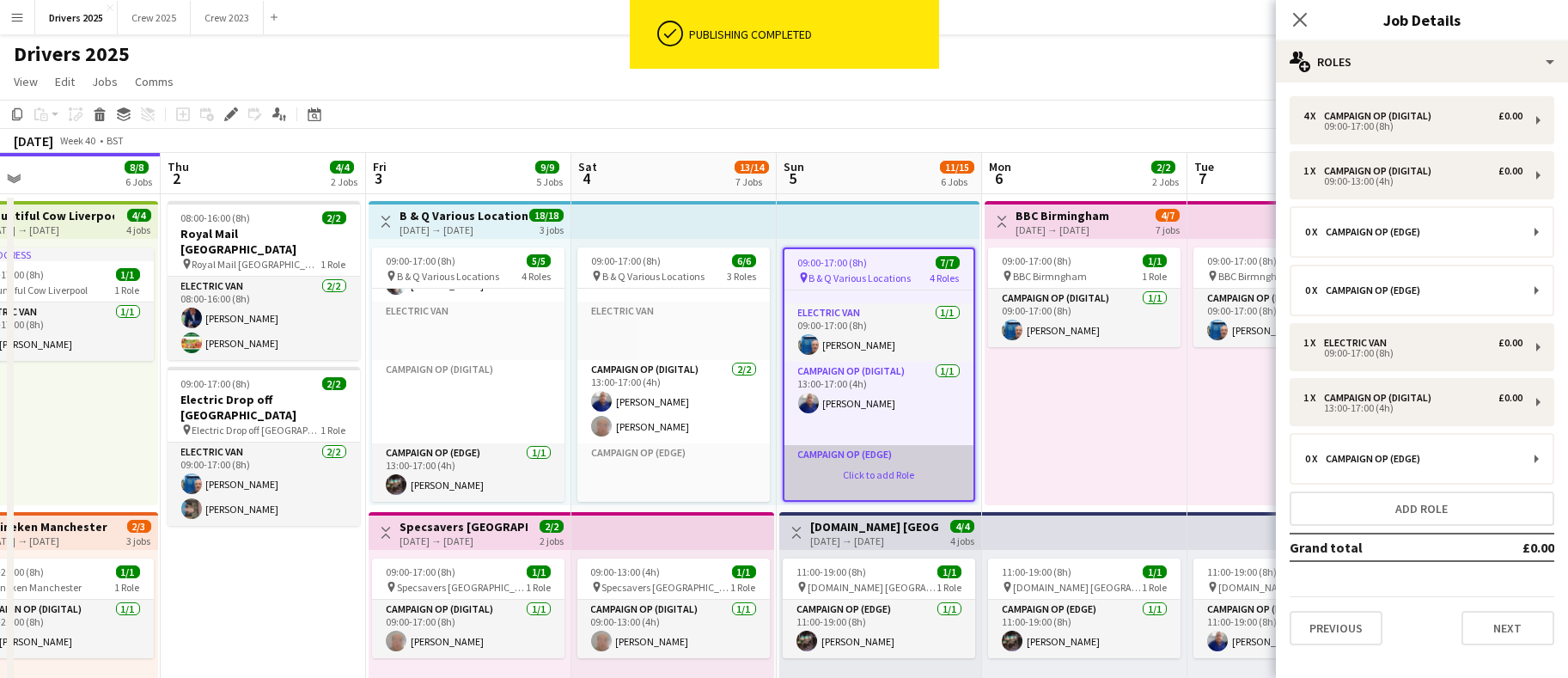
click at [844, 478] on app-card-role-placeholder "Campaign Op (Edge) Click to add Role" at bounding box center [880, 474] width 189 height 58
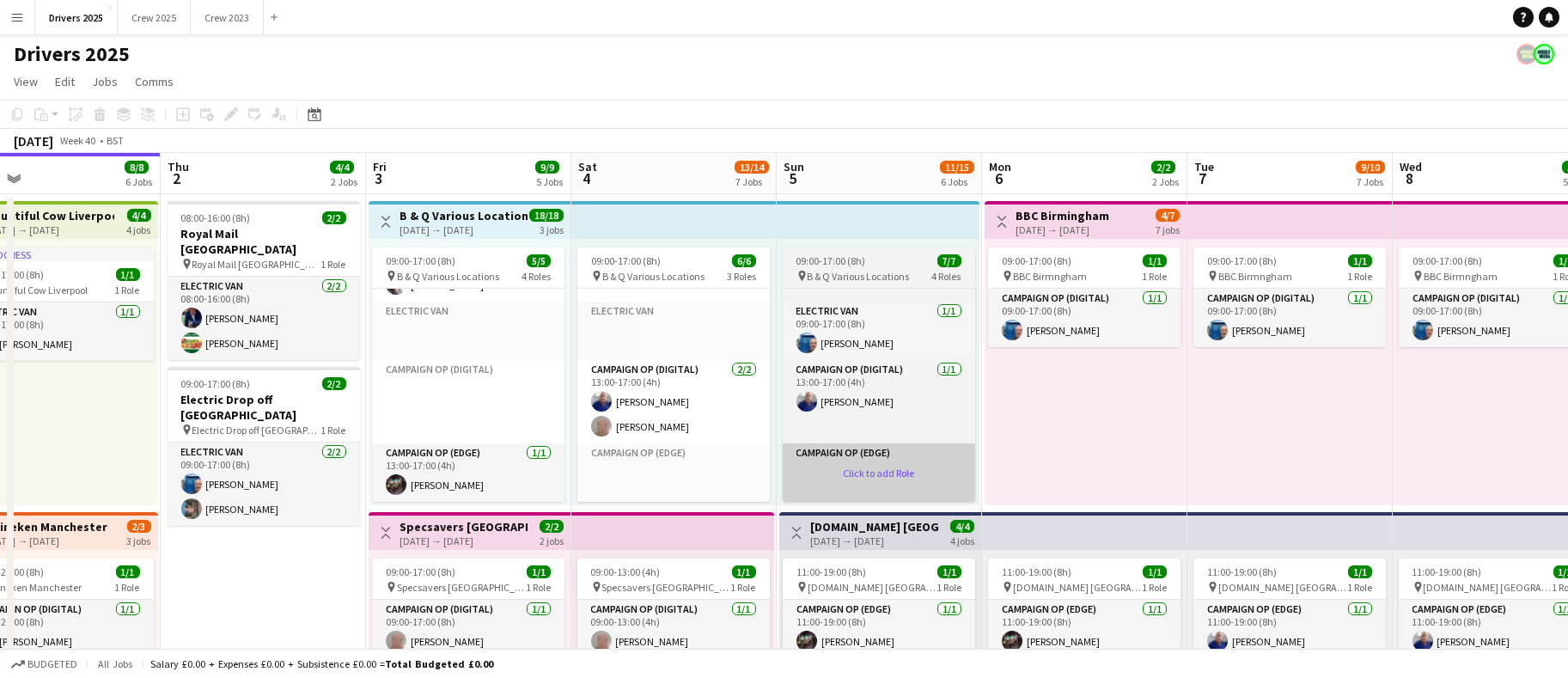
click at [868, 474] on app-card-role-placeholder "Campaign Op (Edge) Click to add Role" at bounding box center [879, 472] width 192 height 58
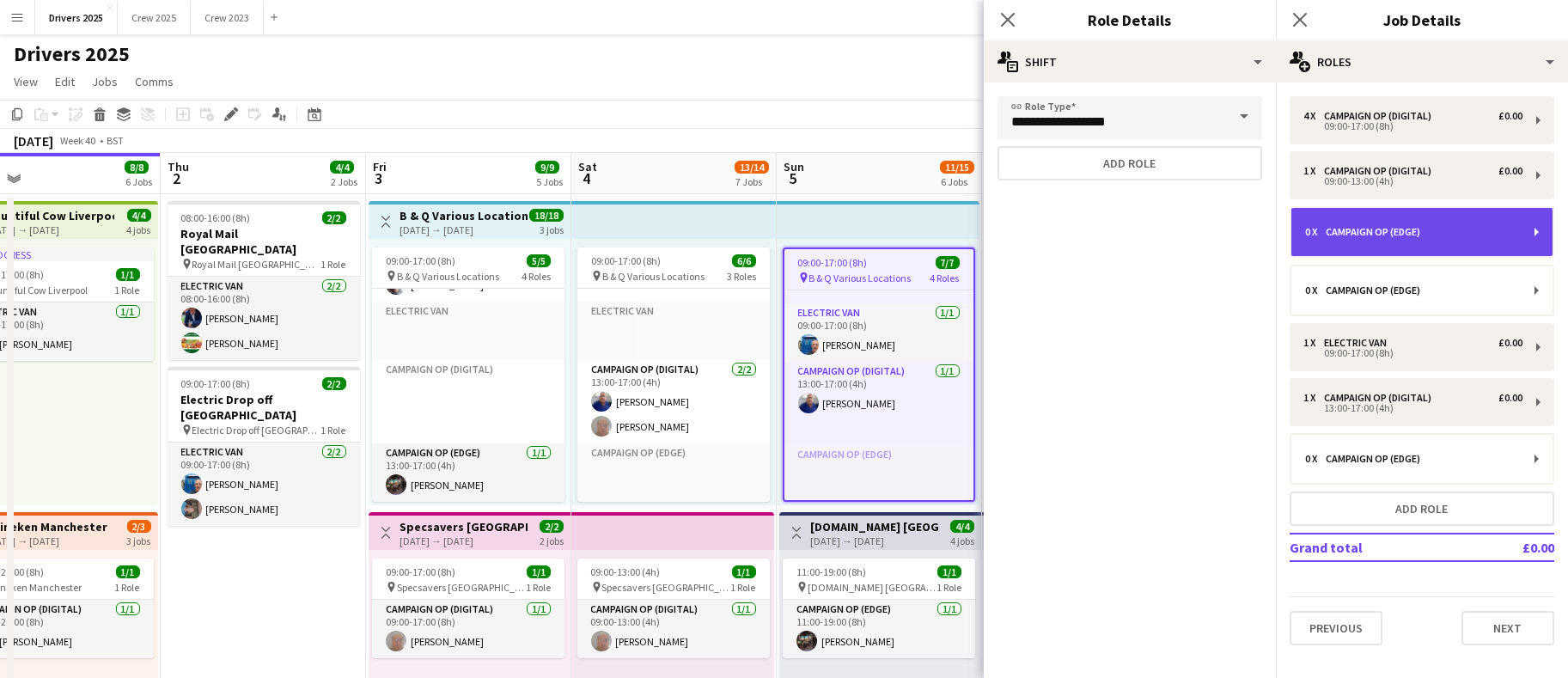
click at [1441, 236] on div "0 x Campaign Op (Edge)" at bounding box center [1413, 232] width 216 height 12
click at [1360, 223] on div "0 x Campaign Op (Edge)" at bounding box center [1422, 231] width 262 height 48
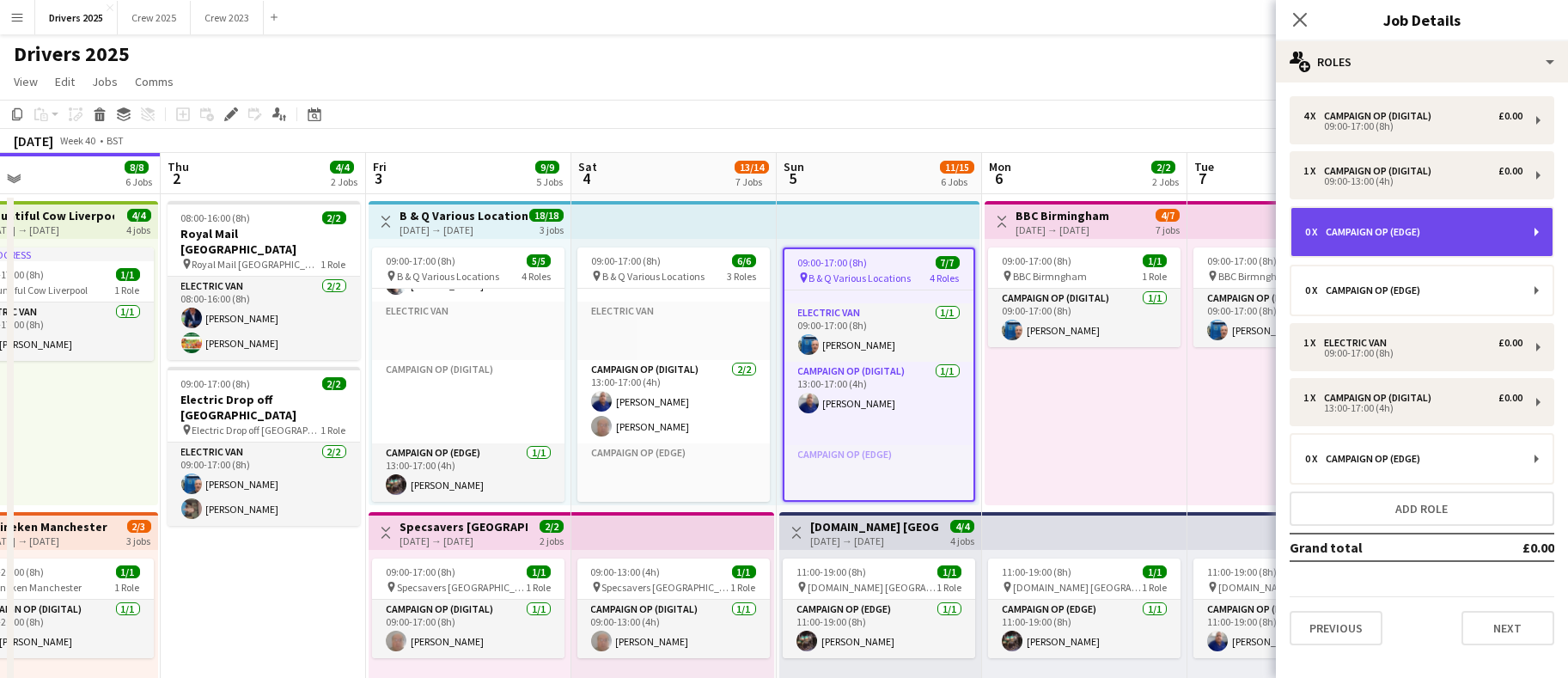
click at [1371, 220] on div "0 x Campaign Op (Edge)" at bounding box center [1422, 231] width 262 height 48
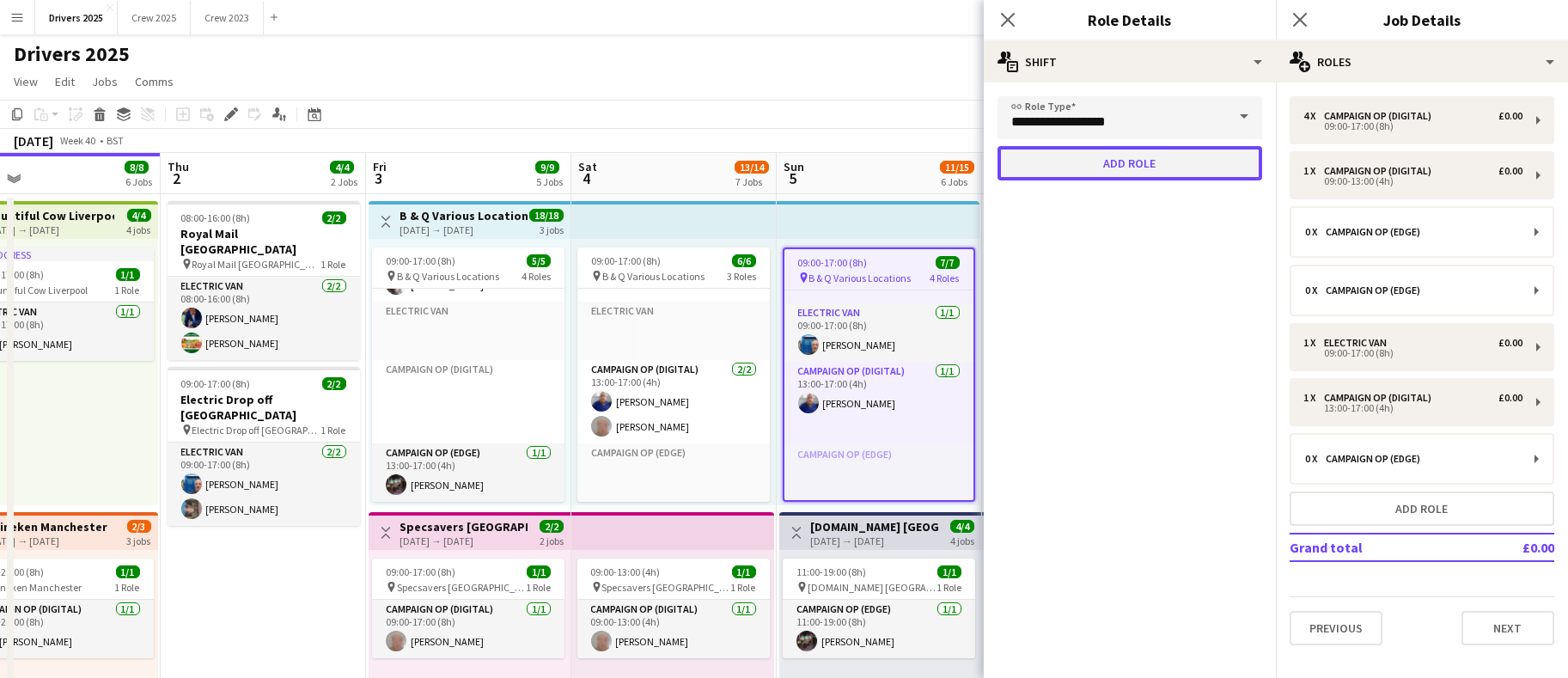
click at [1158, 174] on button "Add role" at bounding box center [1130, 163] width 265 height 35
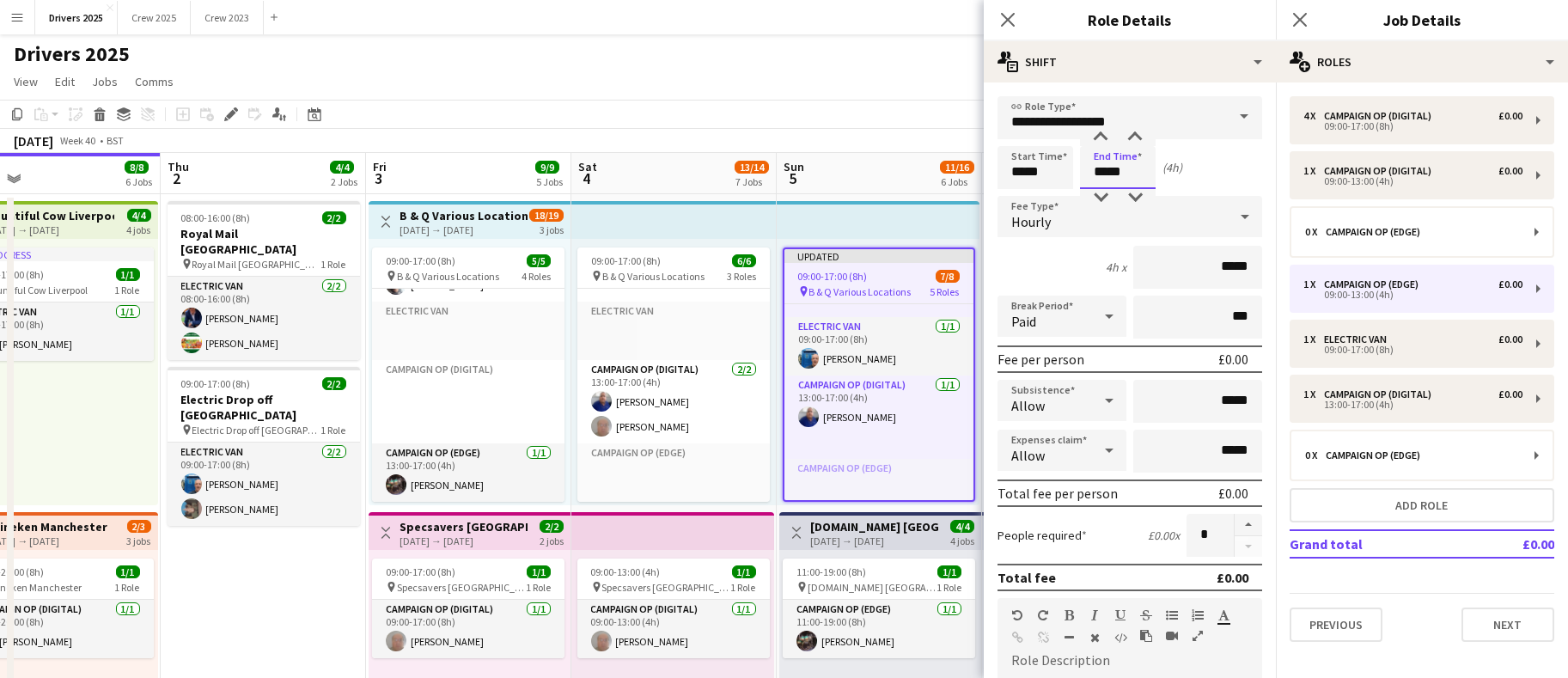
drag, startPoint x: 1137, startPoint y: 165, endPoint x: 890, endPoint y: 176, distance: 247.2
type input "*****"
click at [1127, 234] on div "Hourly" at bounding box center [1113, 216] width 230 height 41
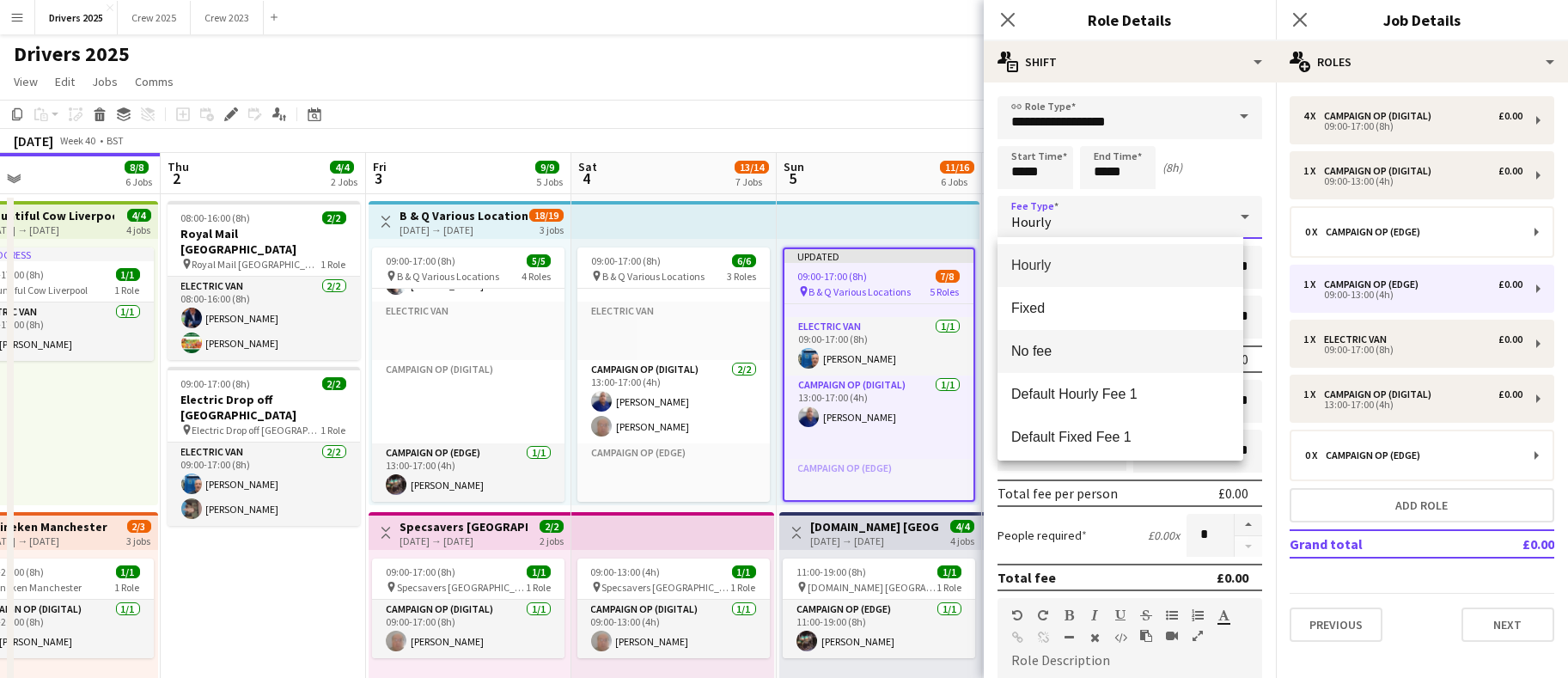
click at [1073, 343] on span "No fee" at bounding box center [1120, 351] width 218 height 17
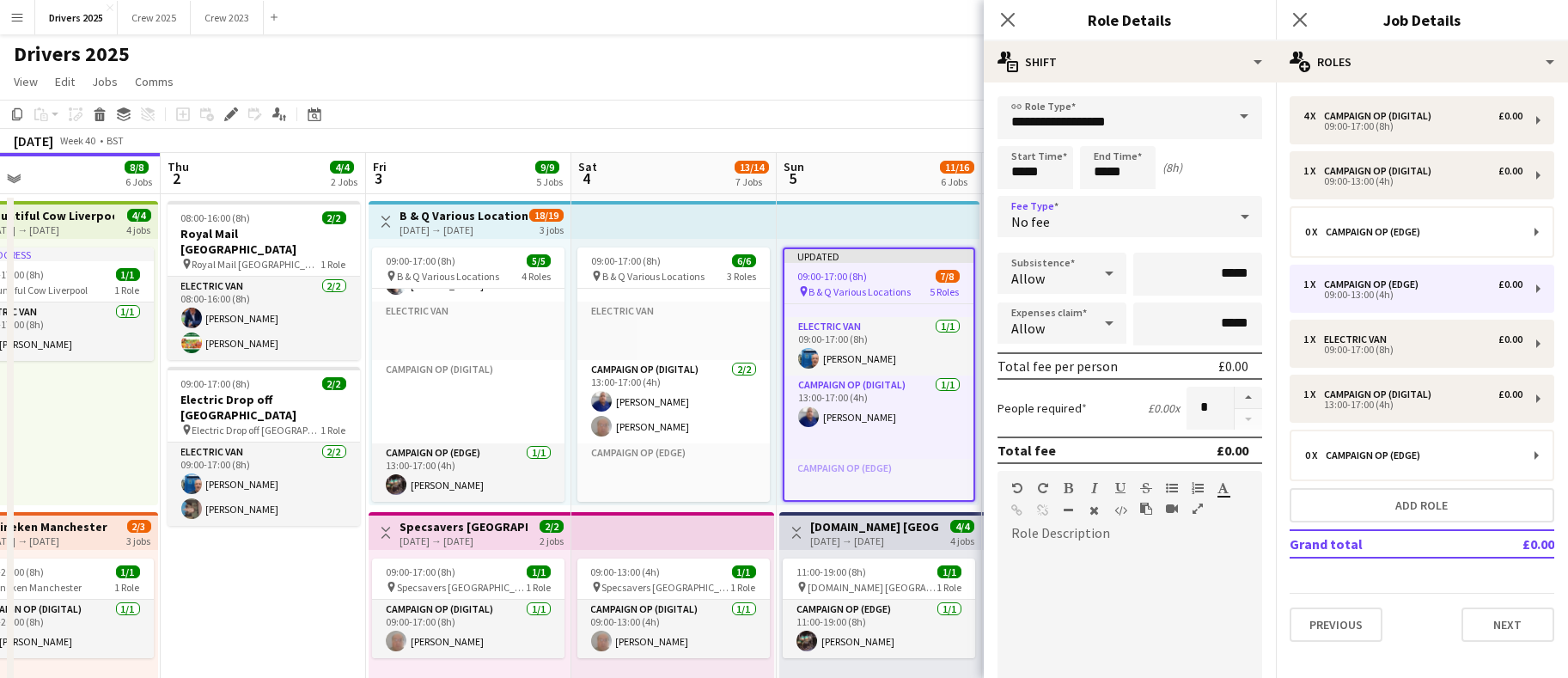
click at [1253, 628] on form "**********" at bounding box center [1130, 522] width 292 height 853
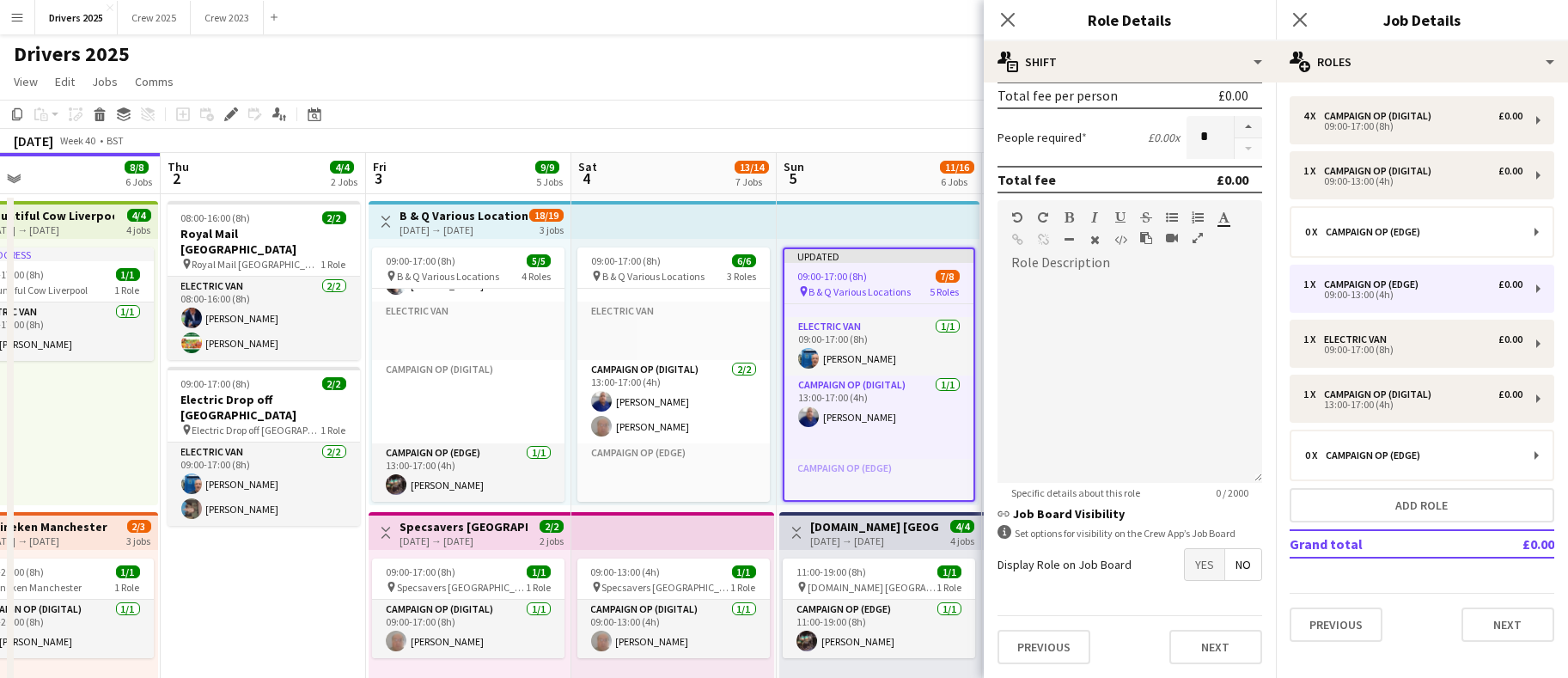
click at [1226, 572] on span "No" at bounding box center [1244, 565] width 37 height 31
click at [1504, 632] on button "Next" at bounding box center [1508, 625] width 93 height 35
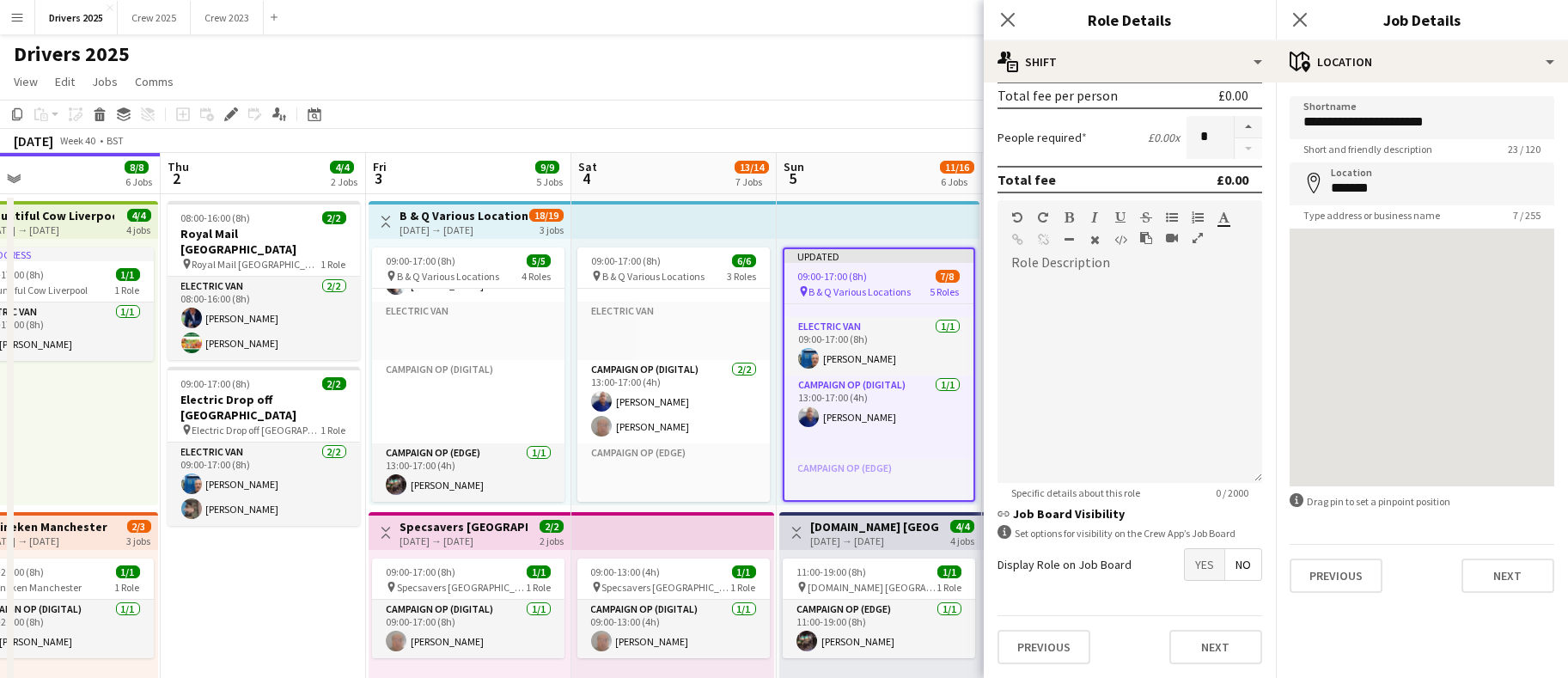
click at [780, 96] on app-page-menu "View Day view expanded Day view collapsed Month view Date picker Jump to [DATE]…" at bounding box center [784, 83] width 1568 height 33
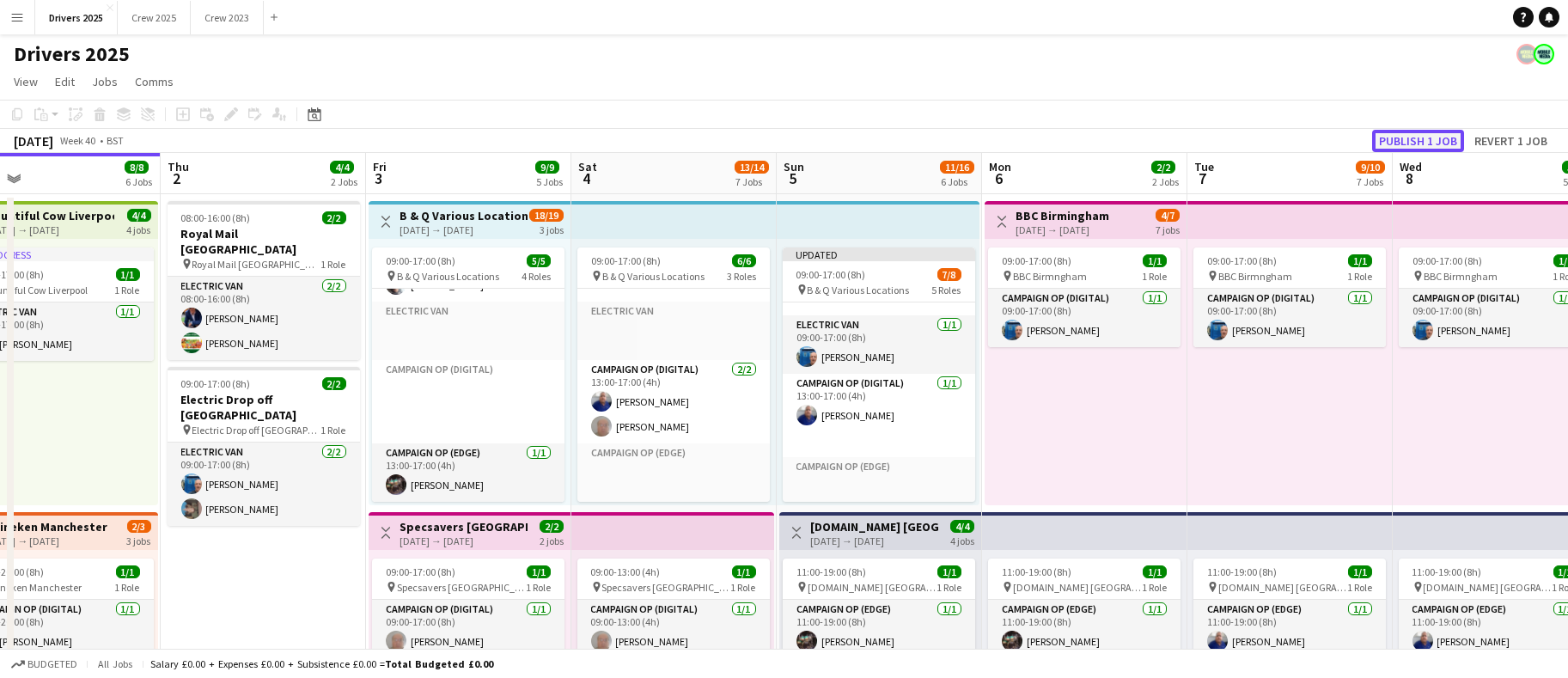
click at [1380, 135] on button "Publish 1 job" at bounding box center [1419, 141] width 92 height 23
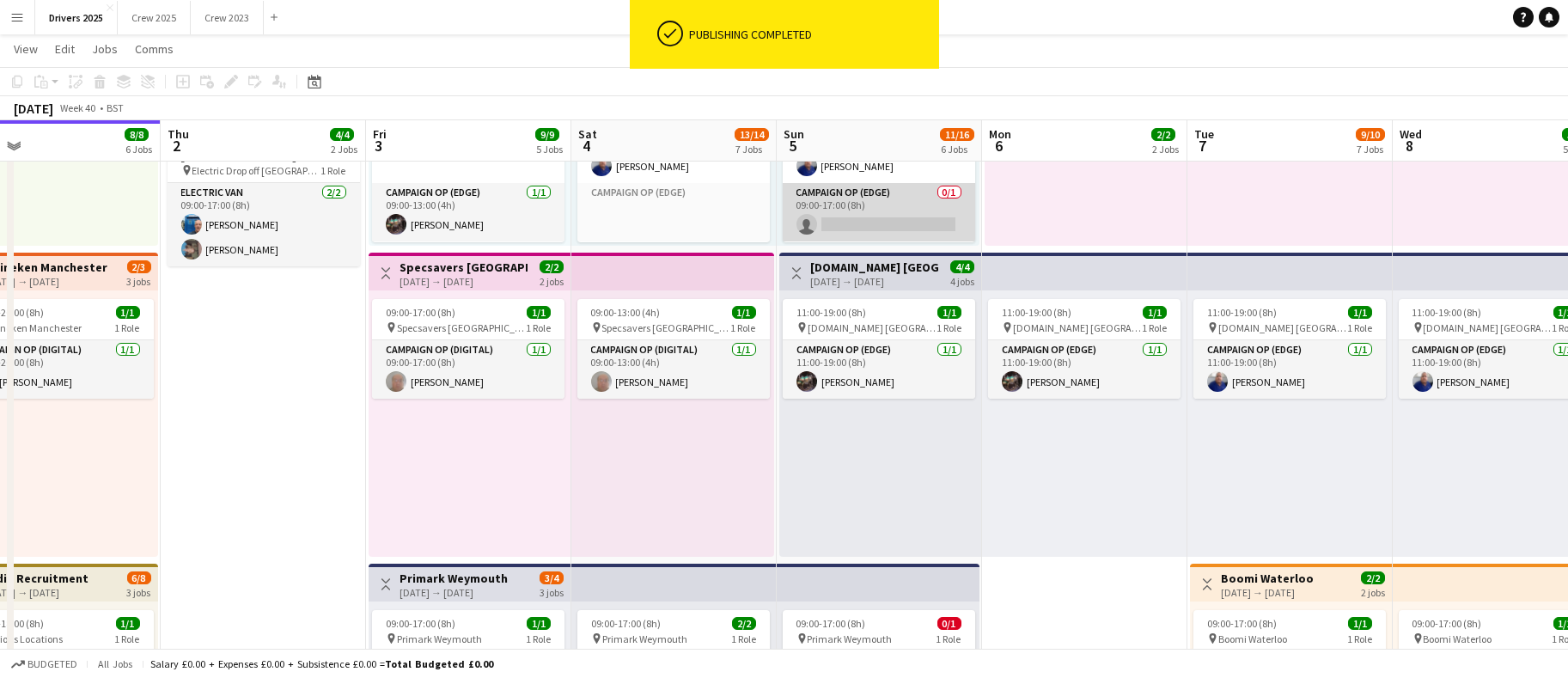
scroll to position [22, 0]
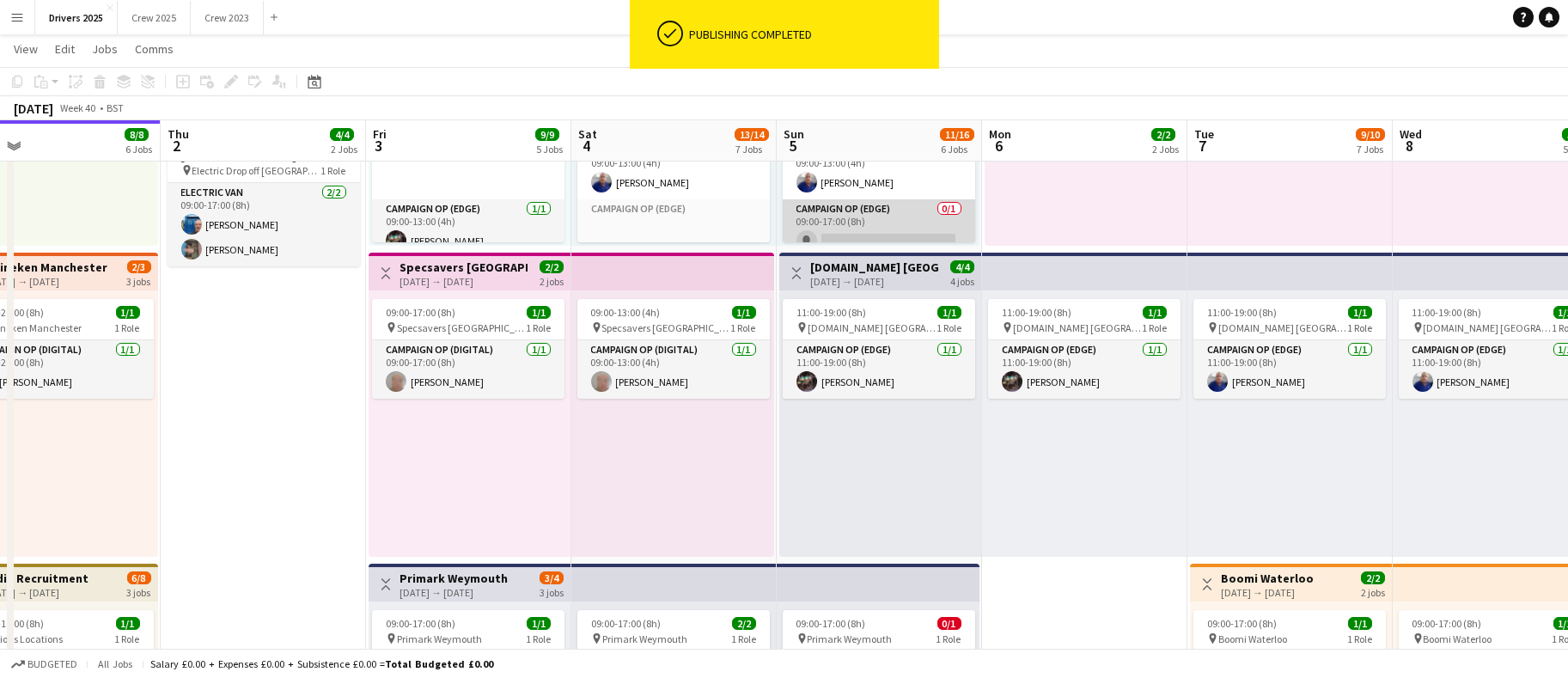
click at [871, 224] on app-card-role "Campaign Op (Edge) 0/1 09:00-17:00 (8h) single-neutral-actions" at bounding box center [879, 228] width 192 height 58
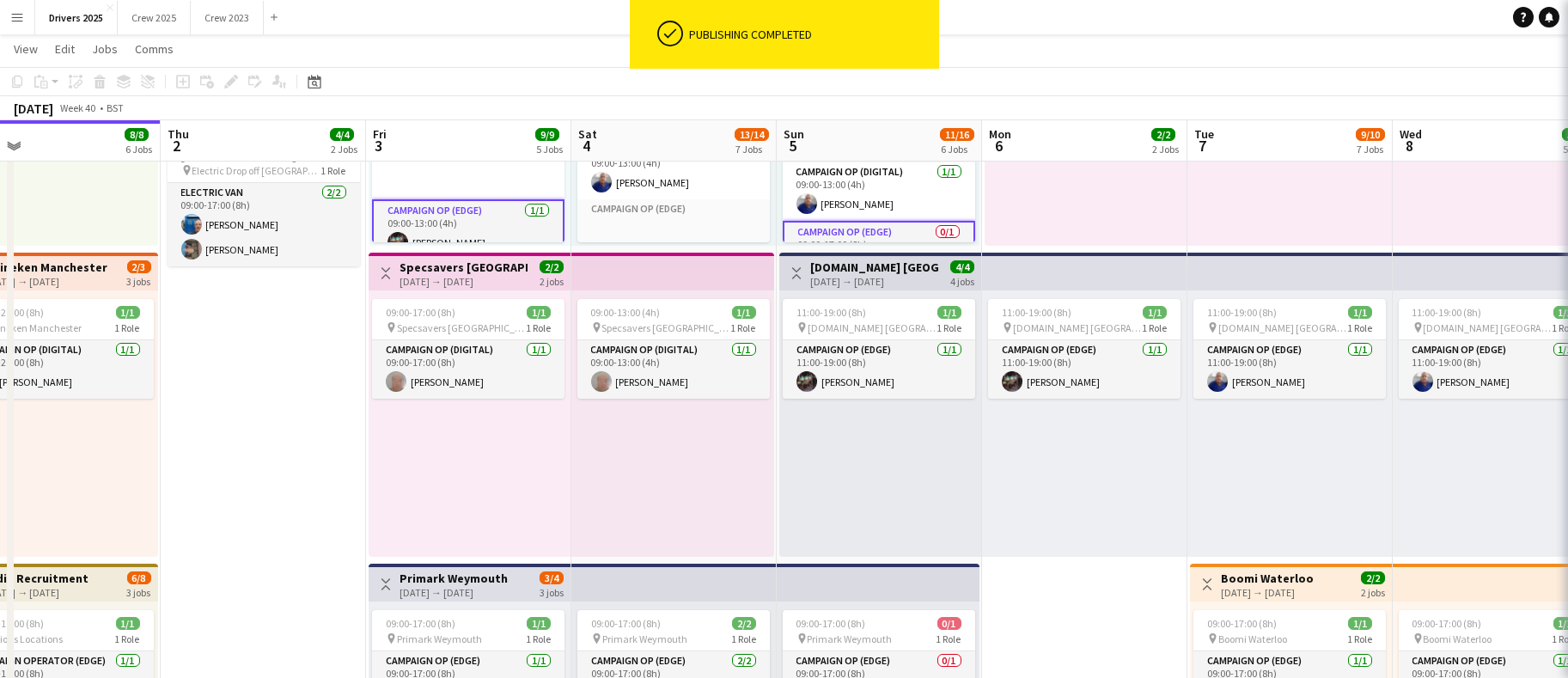
scroll to position [0, 0]
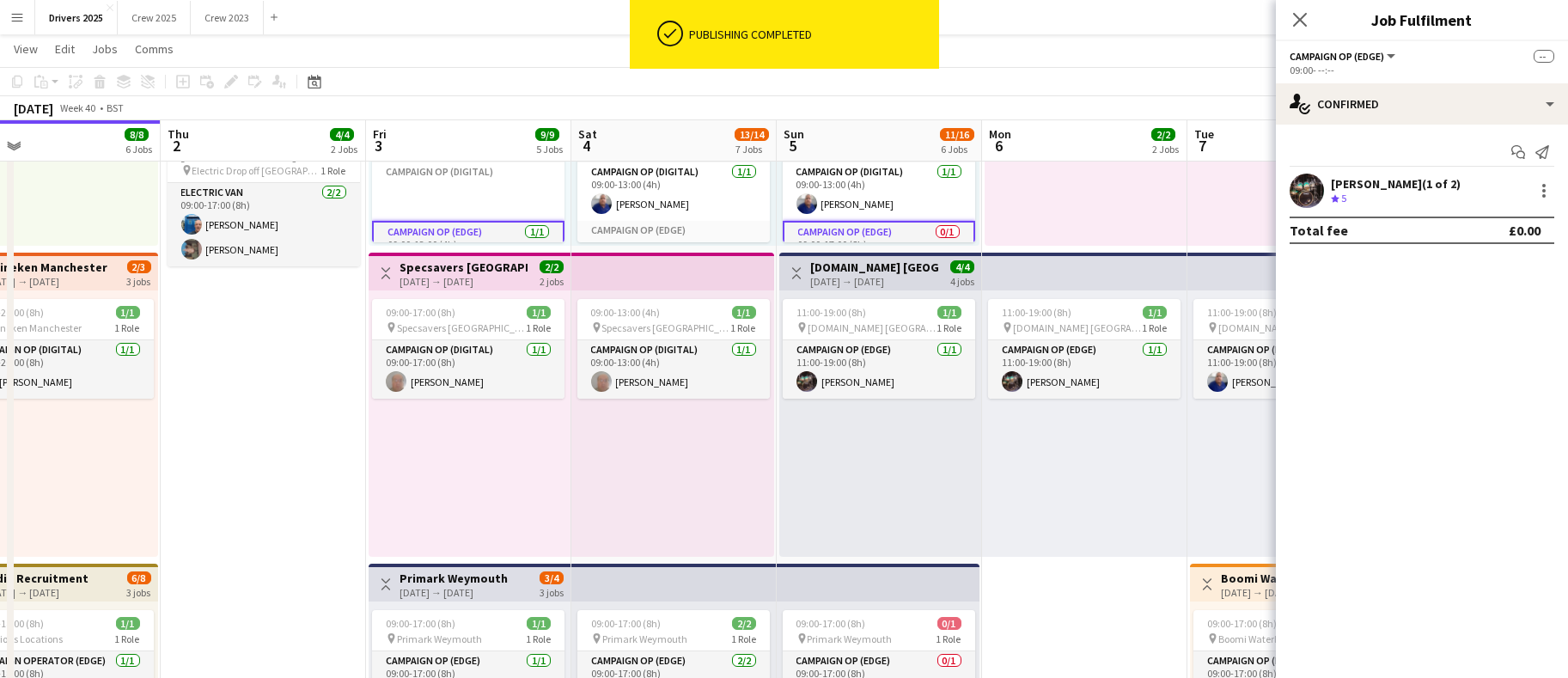
click at [881, 228] on app-card-role "Campaign Op (Edge) 0/1 09:00-17:00 (8h) single-neutral-actions" at bounding box center [879, 251] width 192 height 62
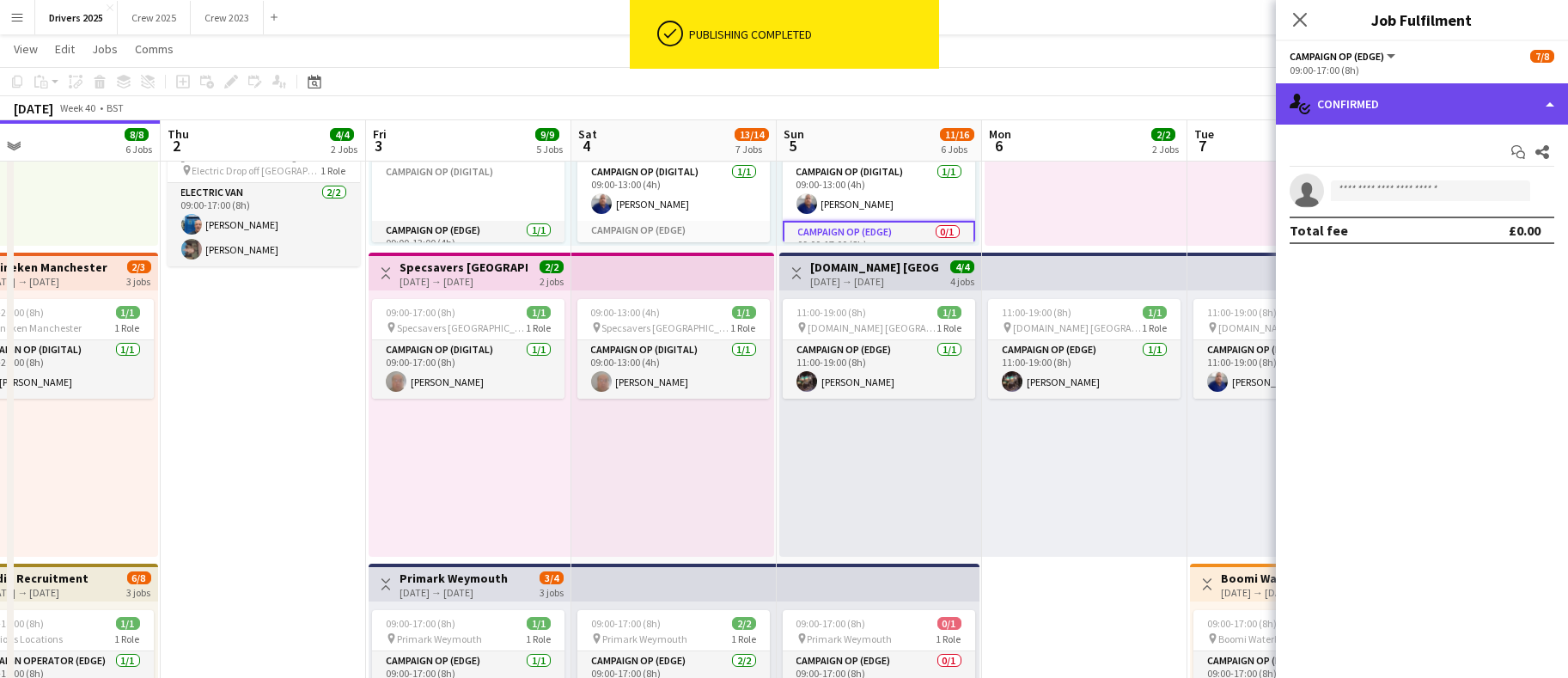
click at [1379, 94] on div "single-neutral-actions-check-2 Confirmed" at bounding box center [1422, 103] width 292 height 41
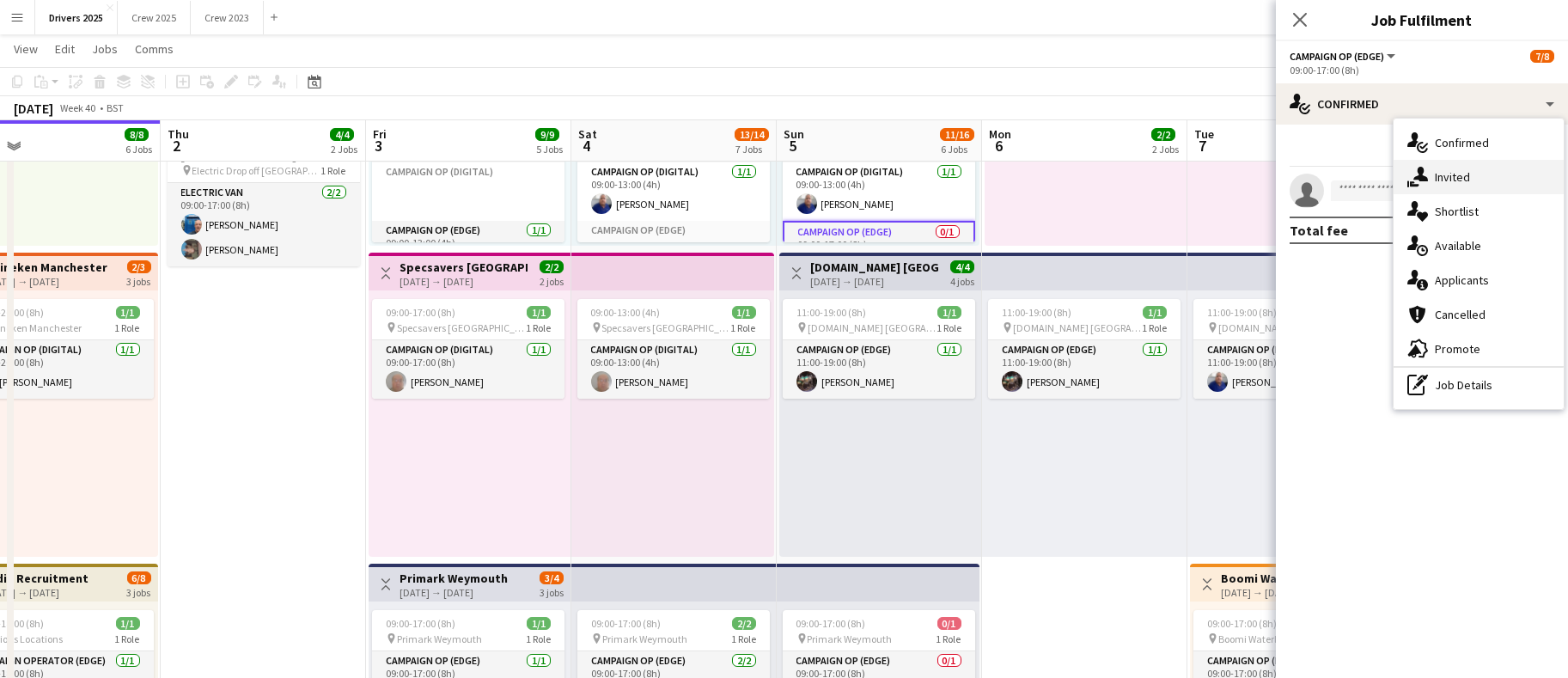
click at [1452, 176] on span "Invited" at bounding box center [1452, 177] width 36 height 16
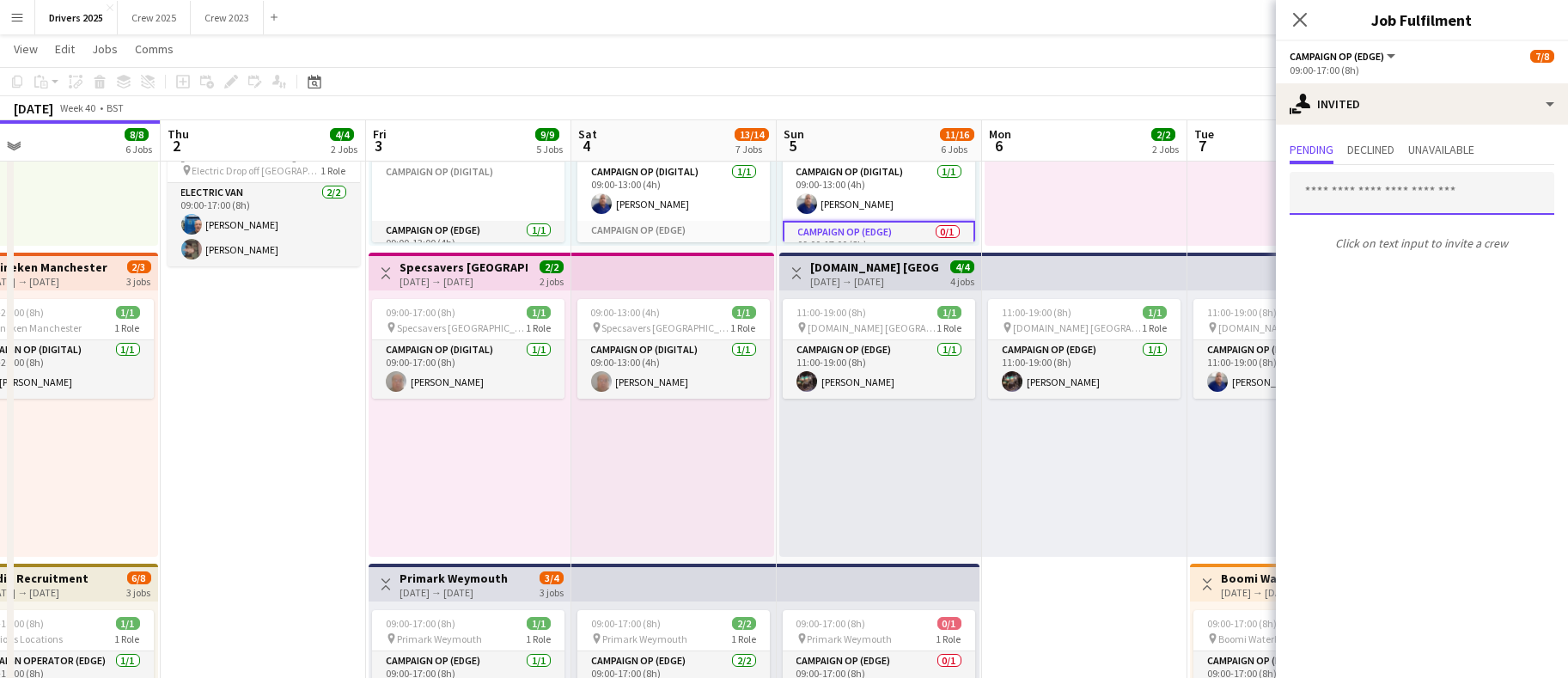
click at [1319, 193] on input "text" at bounding box center [1422, 193] width 265 height 43
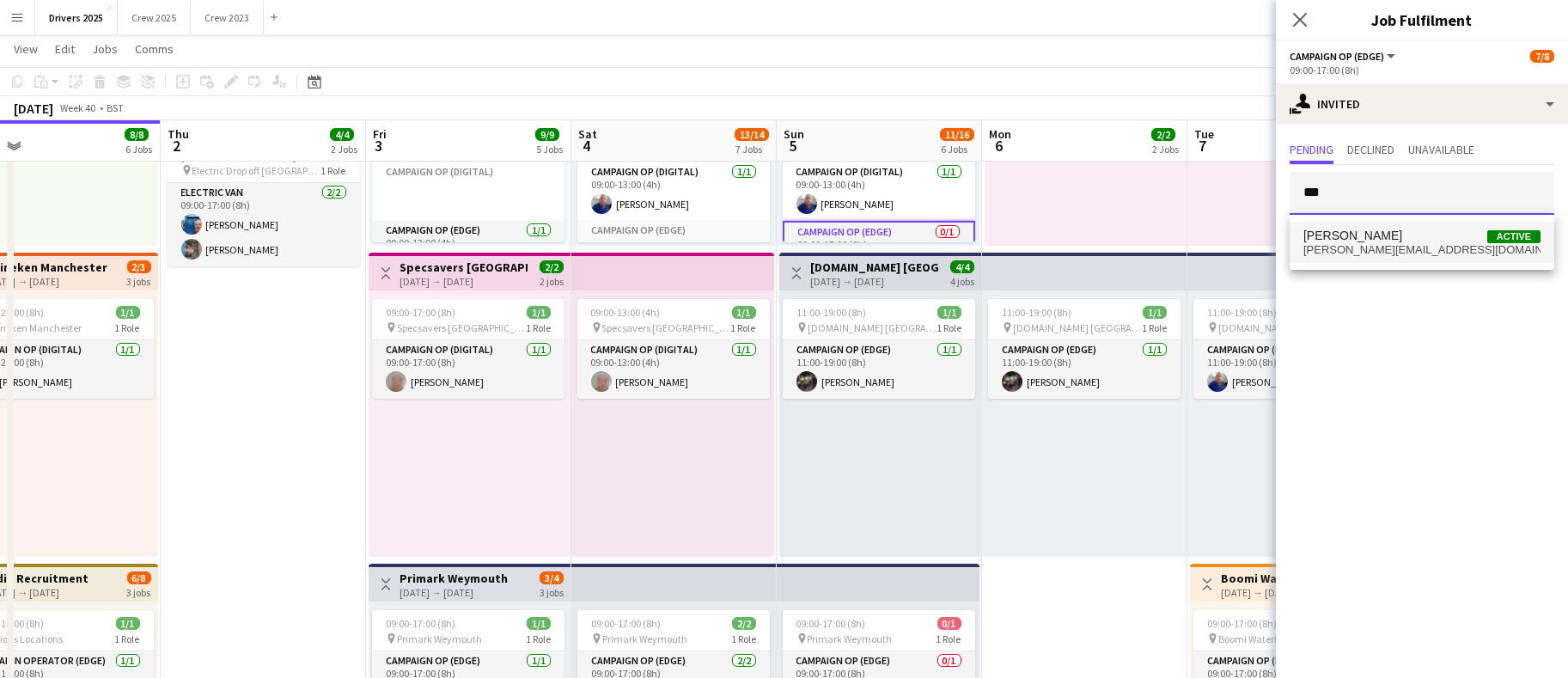
type input "***"
click at [1346, 241] on span "[PERSON_NAME]" at bounding box center [1353, 236] width 99 height 15
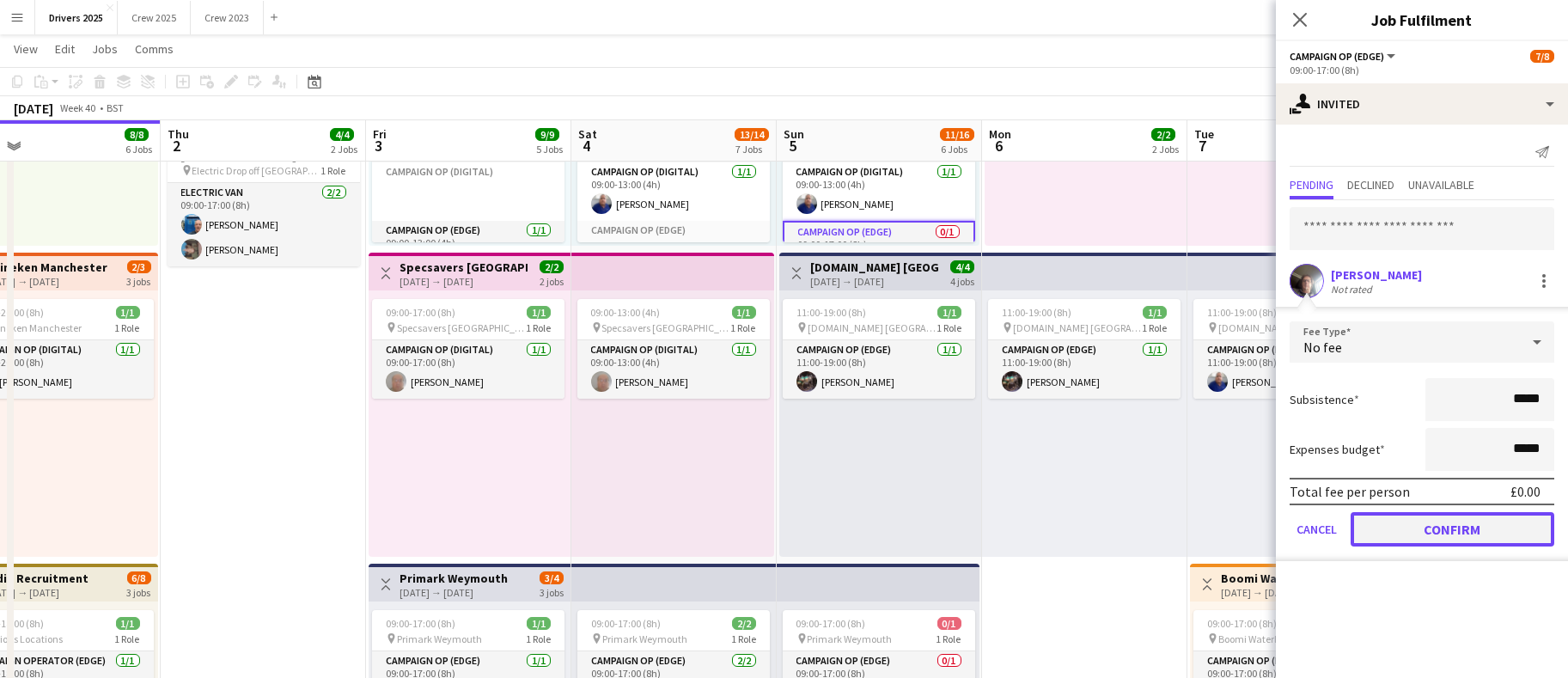
click at [1422, 530] on button "Confirm" at bounding box center [1452, 529] width 203 height 35
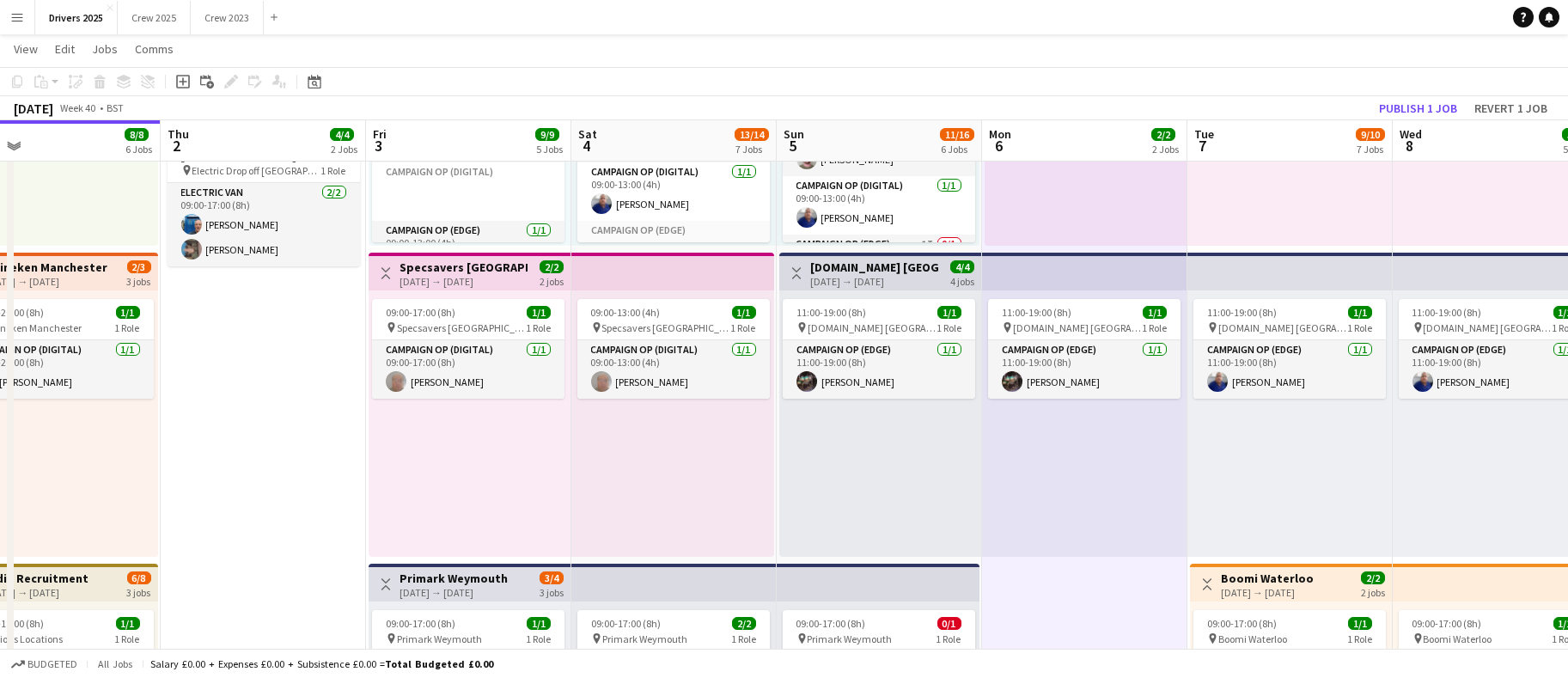
click at [1419, 92] on app-toolbar "Copy Paste Paste Ctrl+V Paste with crew Ctrl+Shift+V Paste linked Job [GEOGRAPH…" at bounding box center [784, 82] width 1568 height 30
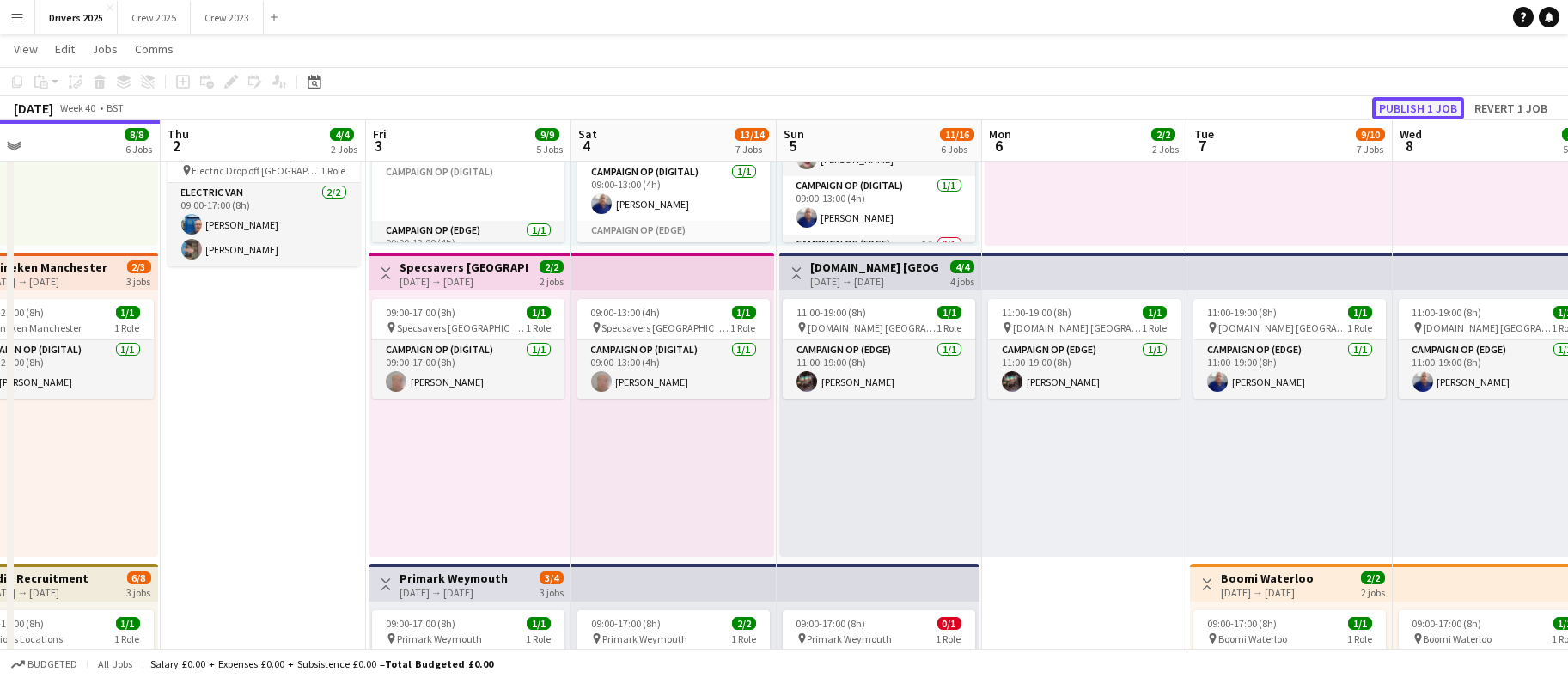
click at [1420, 106] on button "Publish 1 job" at bounding box center [1419, 109] width 92 height 23
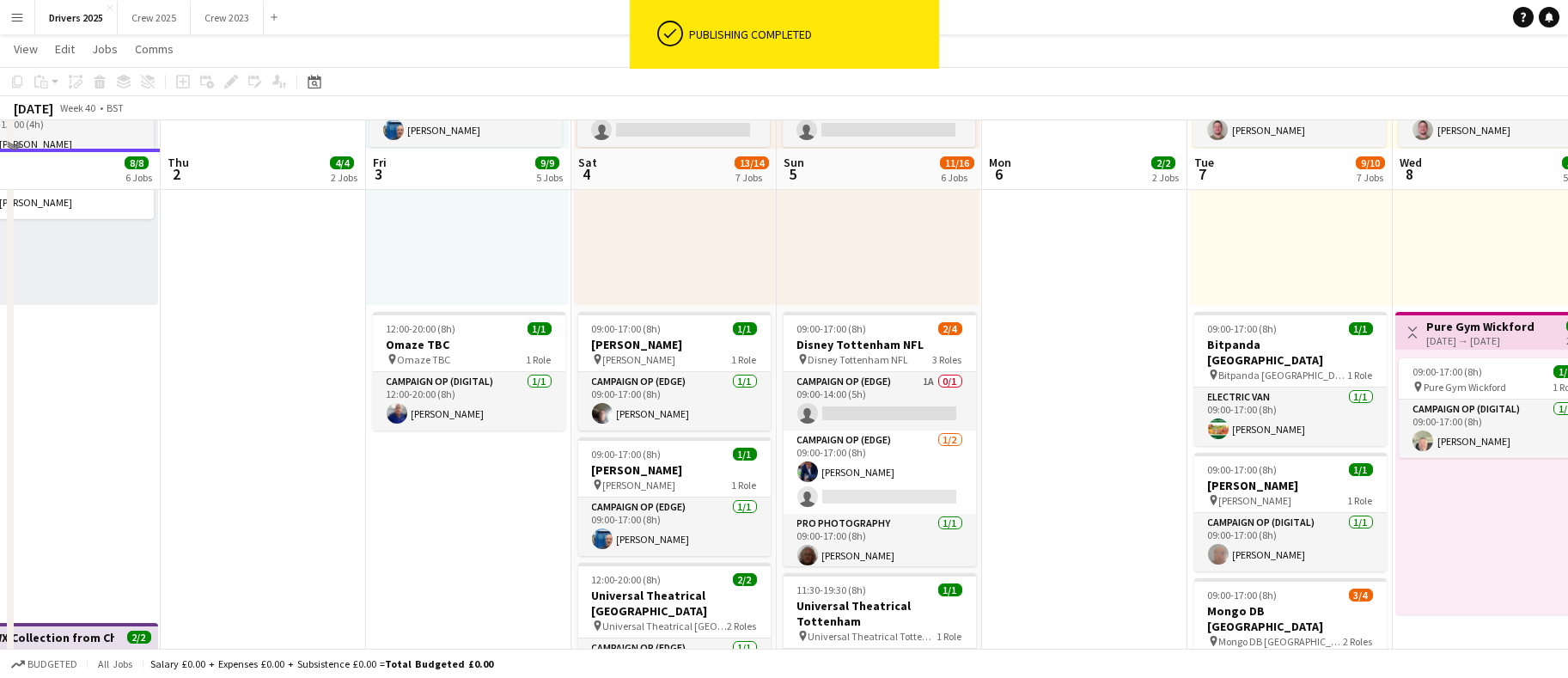
scroll to position [1160, 0]
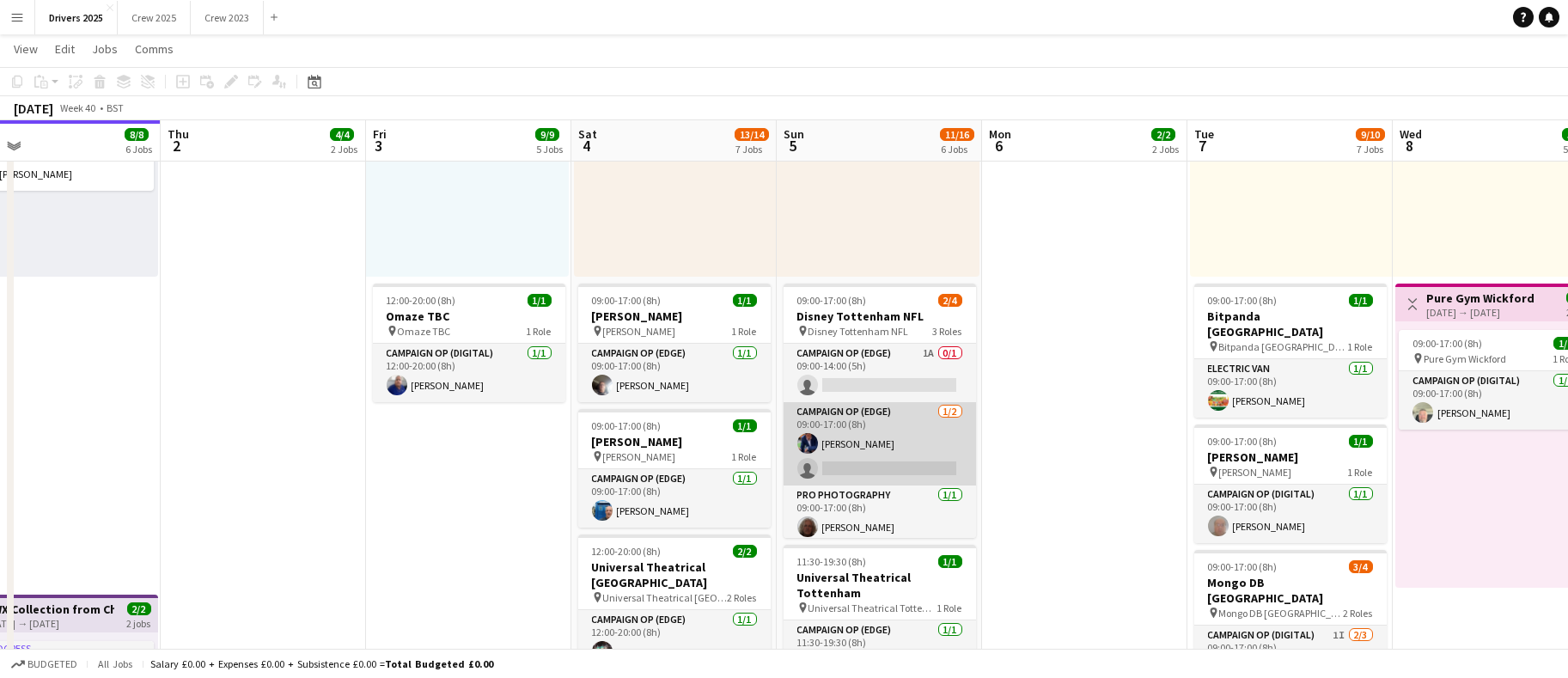
click at [867, 443] on app-card-role "Campaign Op (Edge) [DATE] 09:00-17:00 (8h) [PERSON_NAME] single-neutral-actions" at bounding box center [880, 444] width 192 height 83
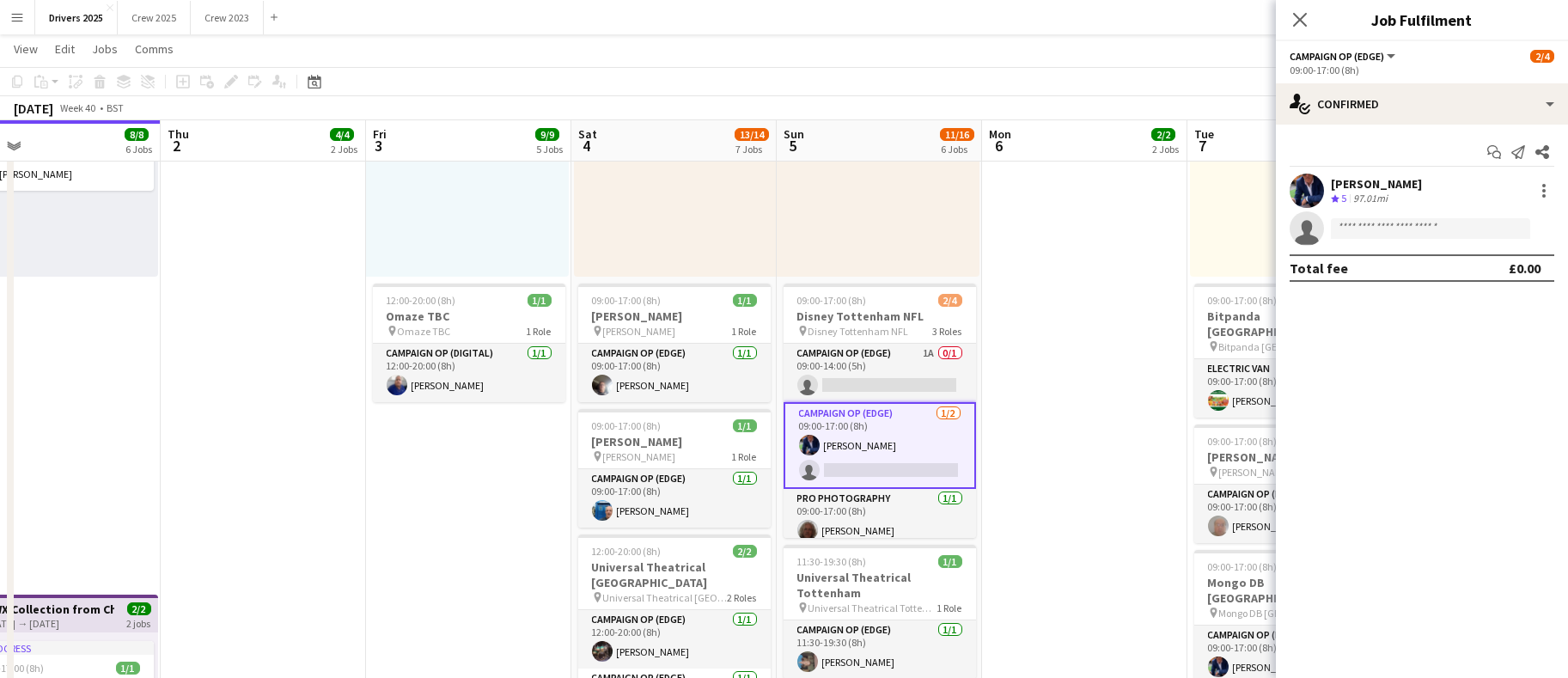
click at [1531, 191] on div at bounding box center [1543, 191] width 24 height 21
click at [1547, 192] on div at bounding box center [1545, 191] width 21 height 21
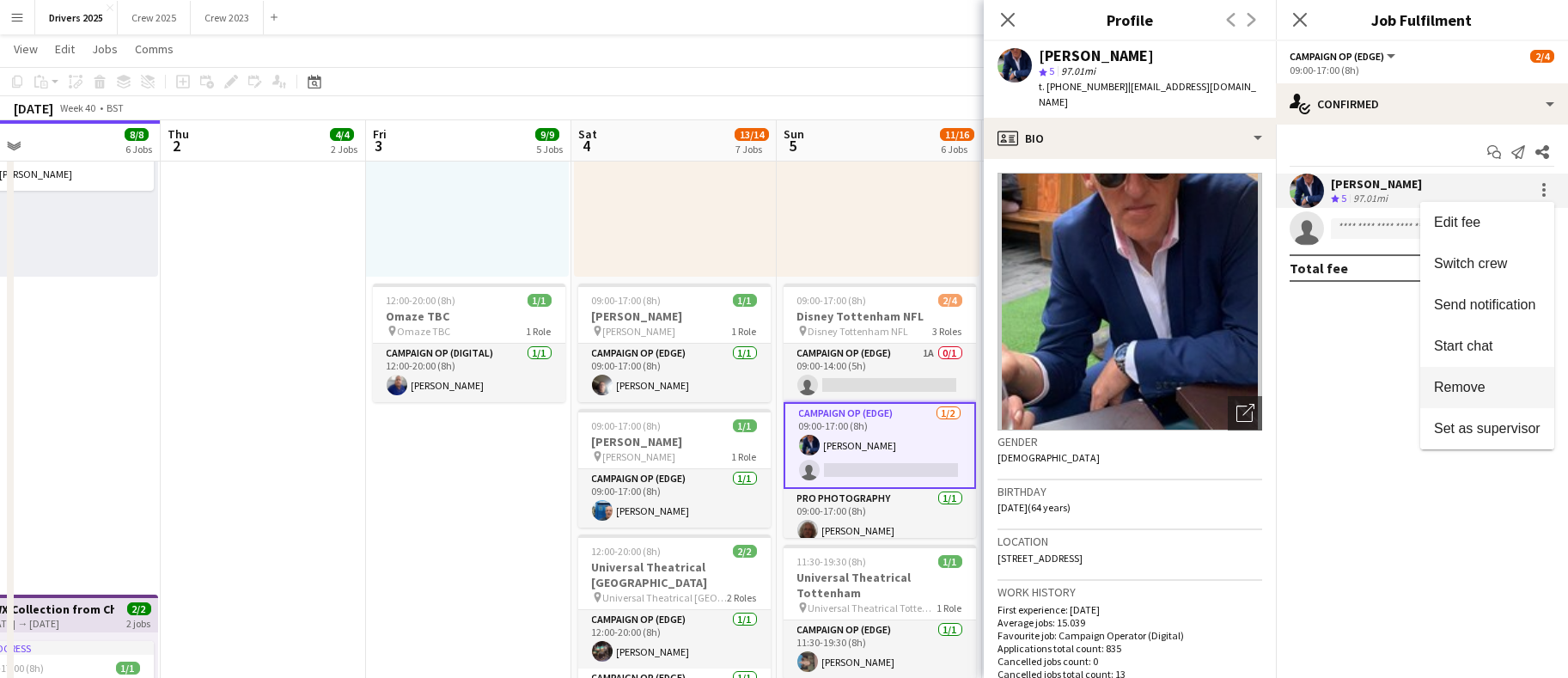
click at [1488, 402] on button "Remove" at bounding box center [1487, 387] width 134 height 41
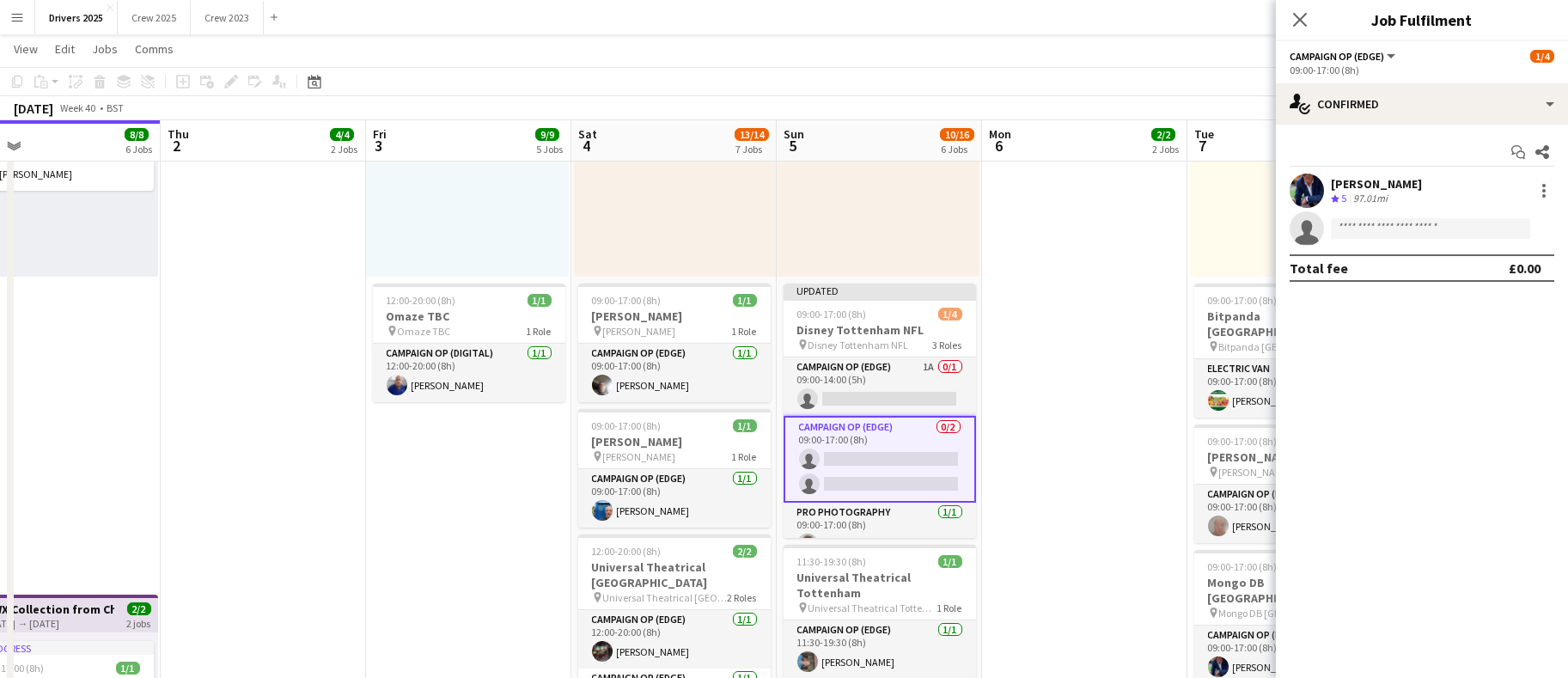
click at [1075, 429] on app-date-cell "Toggle View BBC Birmingham [DATE] → [DATE] 4/7 7 jobs 09:00-17:00 (8h) 1/1 pin …" at bounding box center [1085, 411] width 205 height 2758
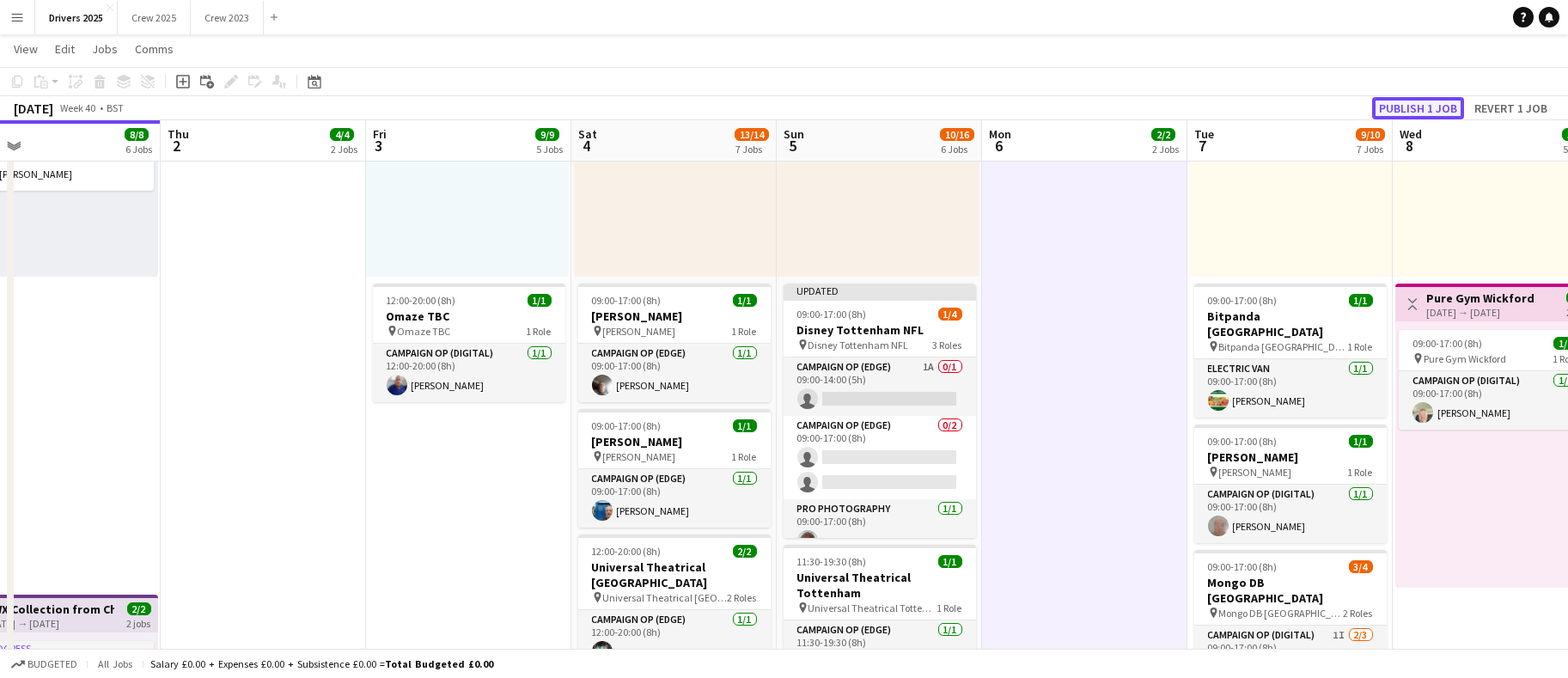
click at [1406, 111] on button "Publish 1 job" at bounding box center [1419, 109] width 92 height 23
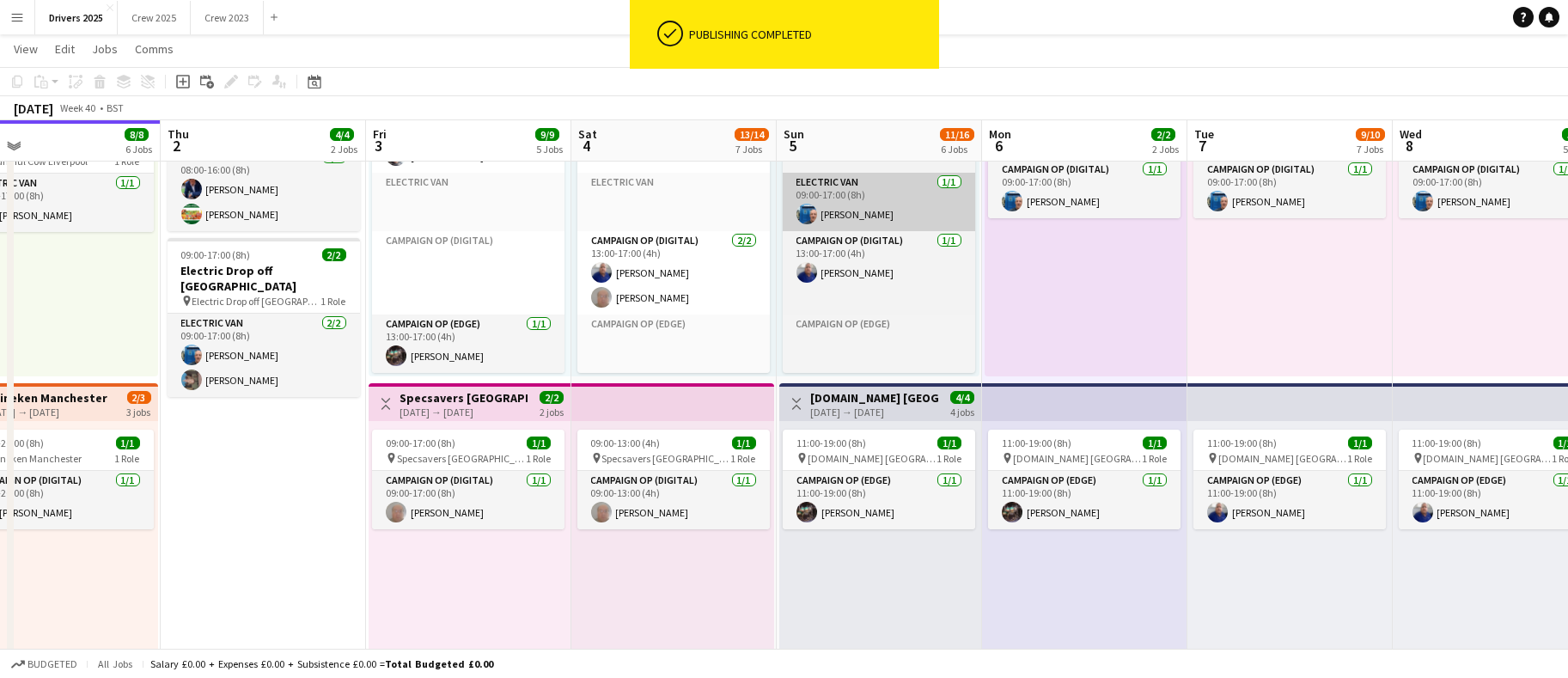
scroll to position [129, 0]
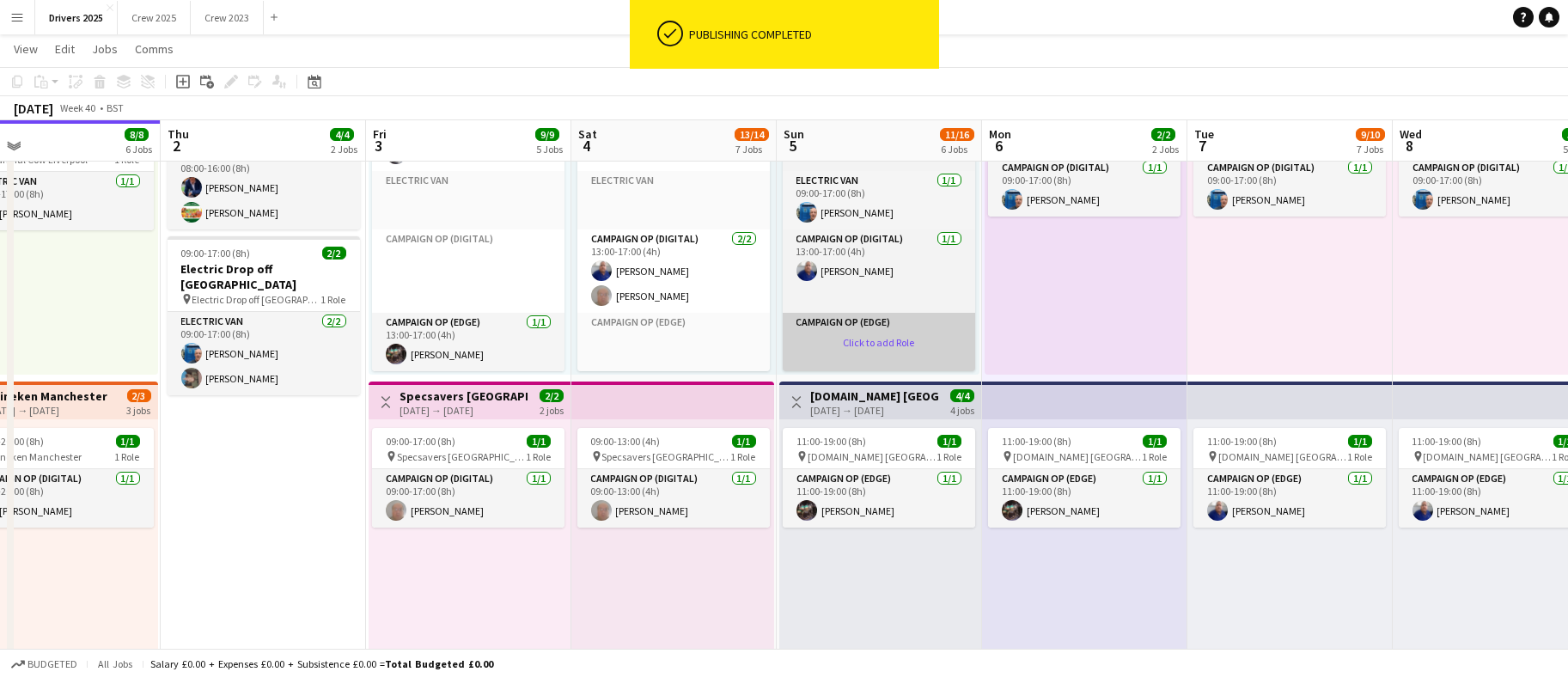
click at [880, 333] on app-card-role-placeholder "Campaign Op (Edge) Click to add Role" at bounding box center [879, 342] width 192 height 58
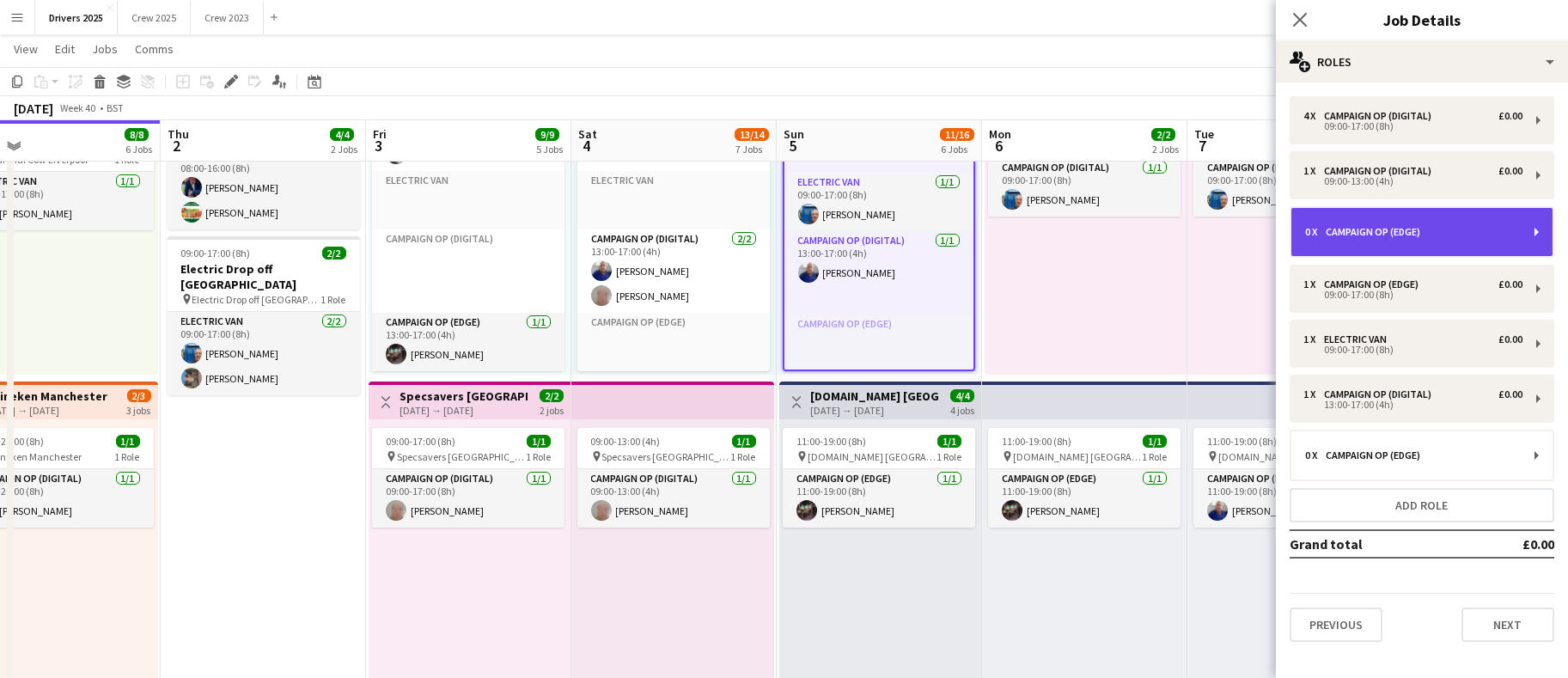
click at [1389, 239] on div "0 x Campaign Op (Edge)" at bounding box center [1422, 231] width 262 height 48
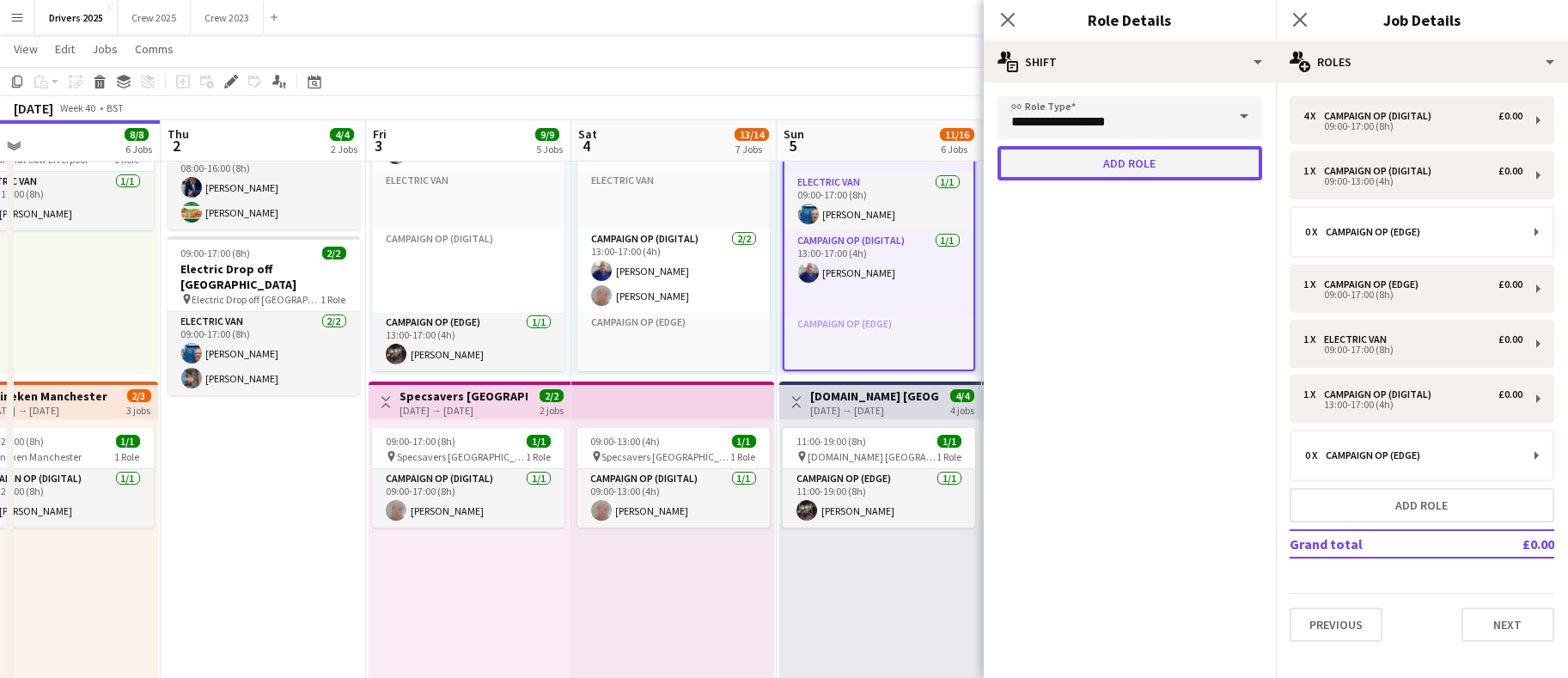
click at [1089, 156] on button "Add role" at bounding box center [1130, 163] width 265 height 35
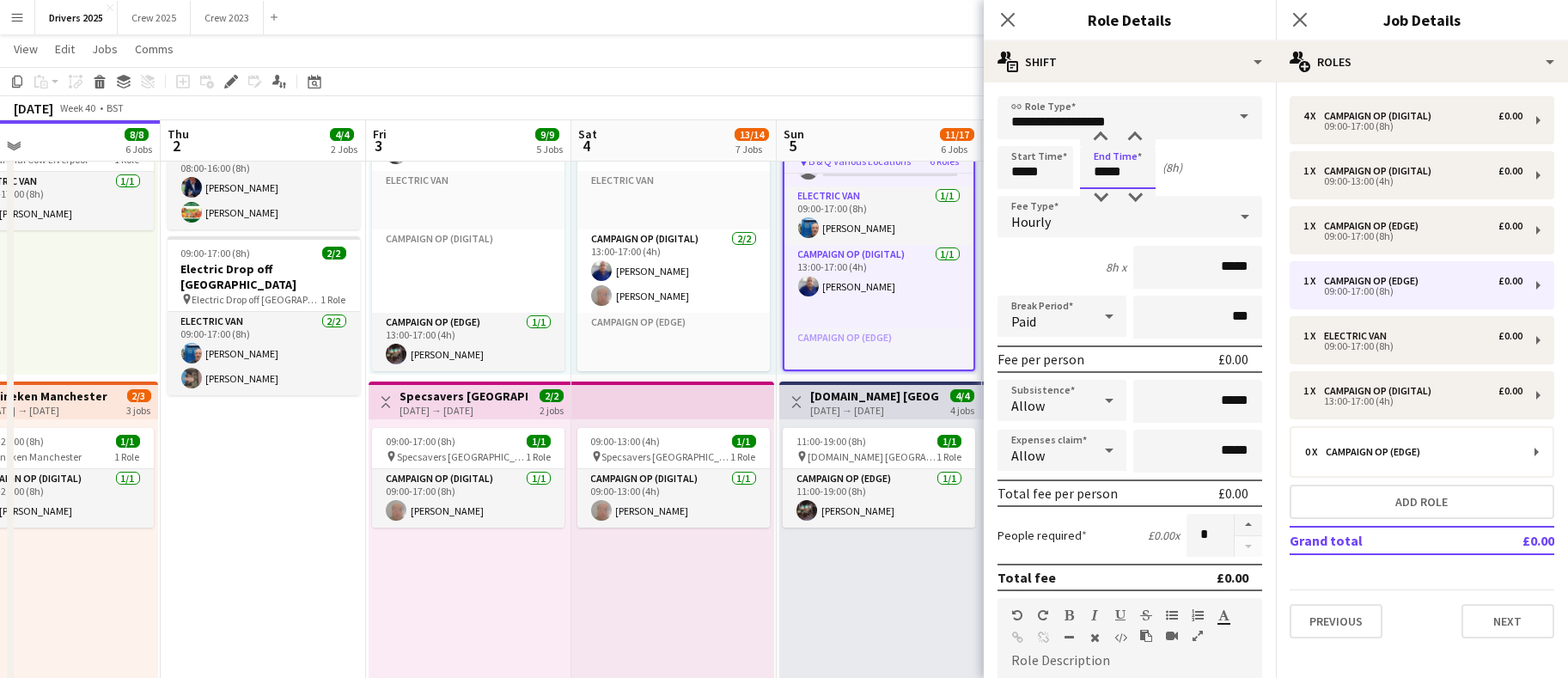
drag, startPoint x: 1124, startPoint y: 170, endPoint x: 1052, endPoint y: 171, distance: 72.0
click at [1052, 171] on div "Start Time ***** End Time ***** (8h)" at bounding box center [1130, 167] width 265 height 43
type input "*****"
click at [1059, 221] on div "Hourly" at bounding box center [1113, 216] width 230 height 41
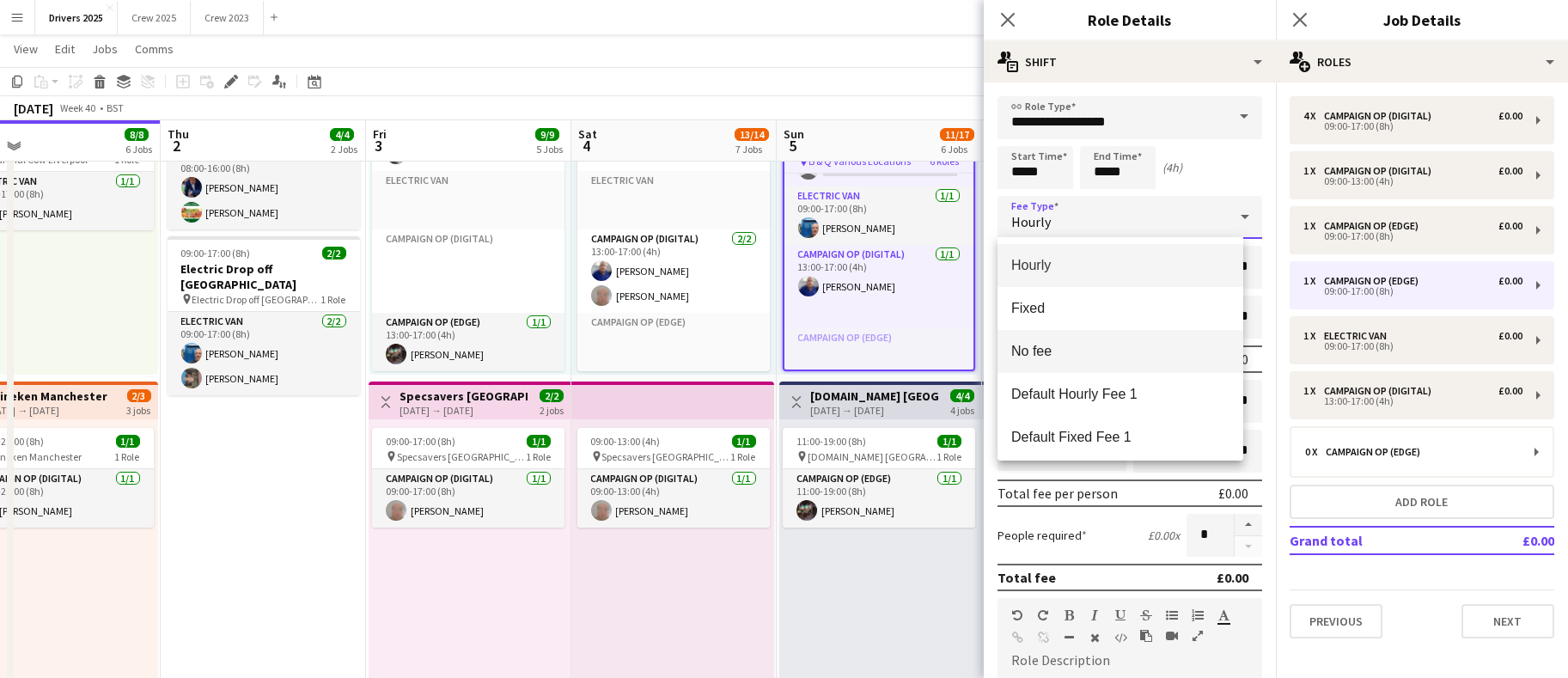
click at [1041, 349] on span "No fee" at bounding box center [1120, 351] width 218 height 17
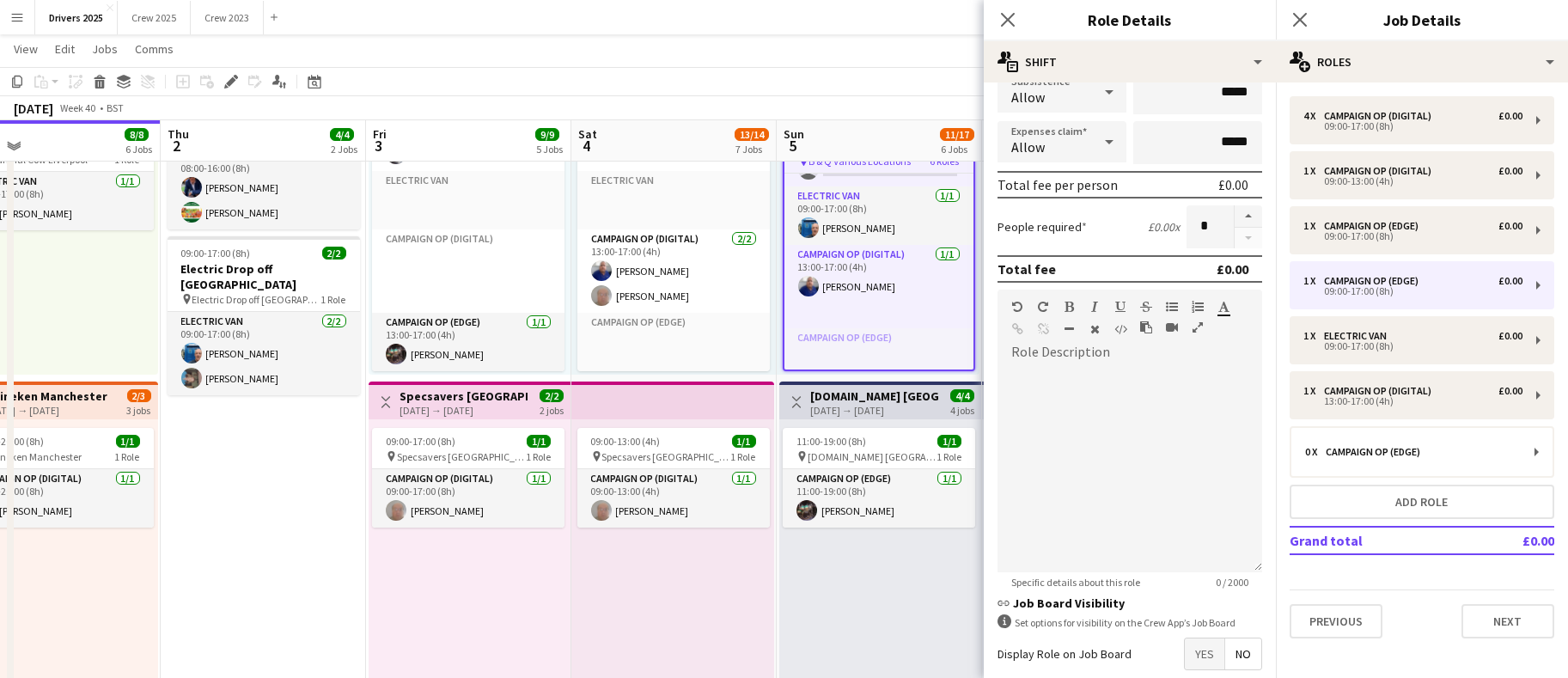
scroll to position [279, 0]
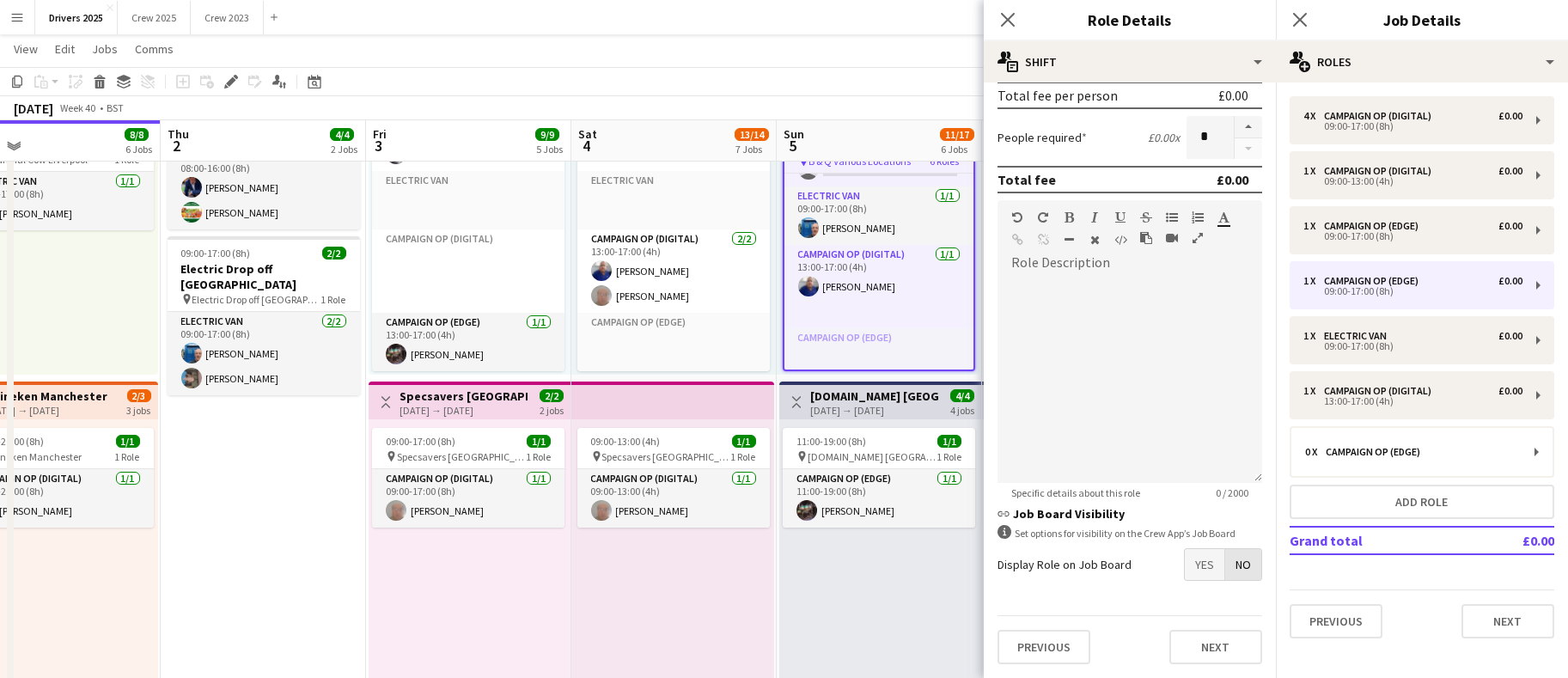
click at [1226, 554] on span "No" at bounding box center [1244, 565] width 37 height 31
click at [1534, 620] on button "Next" at bounding box center [1508, 622] width 93 height 35
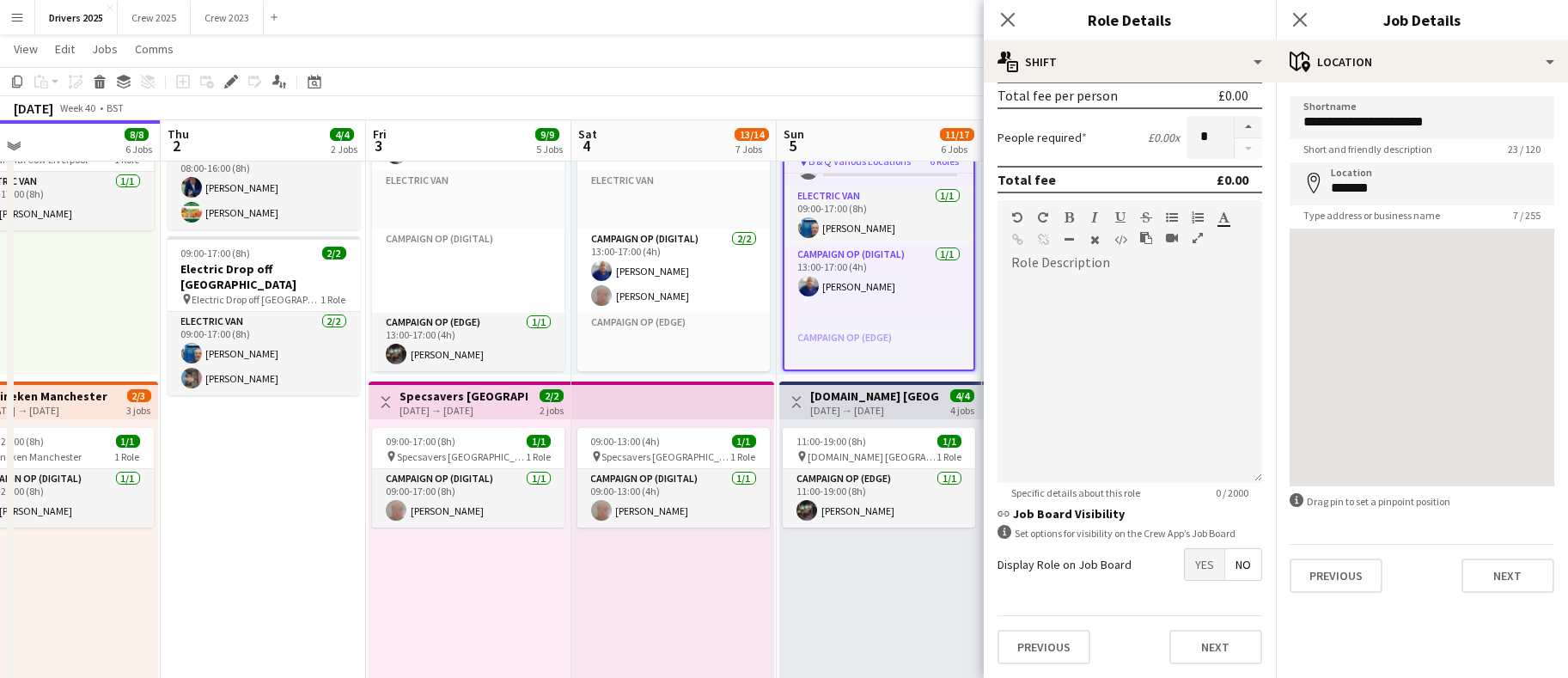
click at [933, 85] on app-toolbar "Copy Paste Paste Ctrl+V Paste with crew Ctrl+Shift+V Paste linked Job [GEOGRAPH…" at bounding box center [784, 82] width 1568 height 30
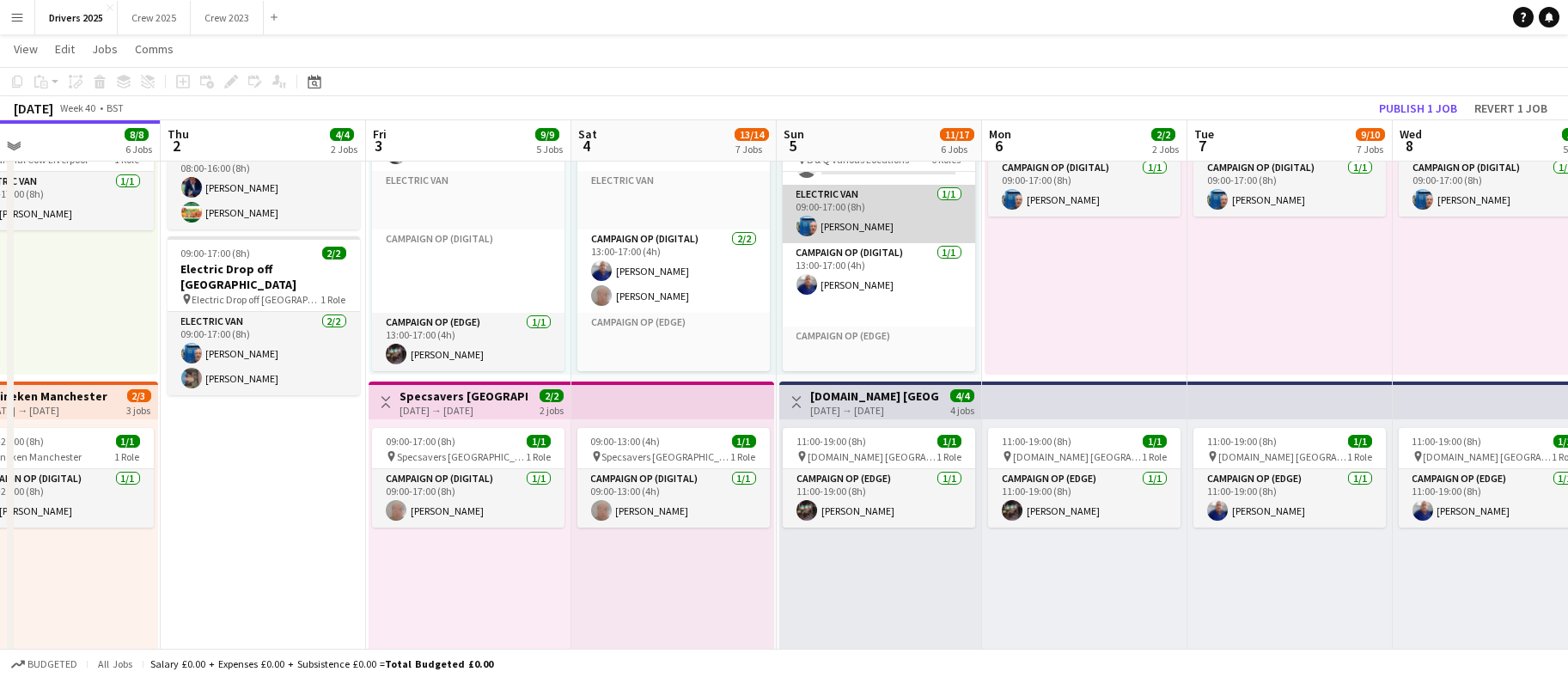
click at [876, 197] on app-card-role "Electric Van [DATE] 09:00-17:00 (8h) [PERSON_NAME]" at bounding box center [879, 214] width 192 height 58
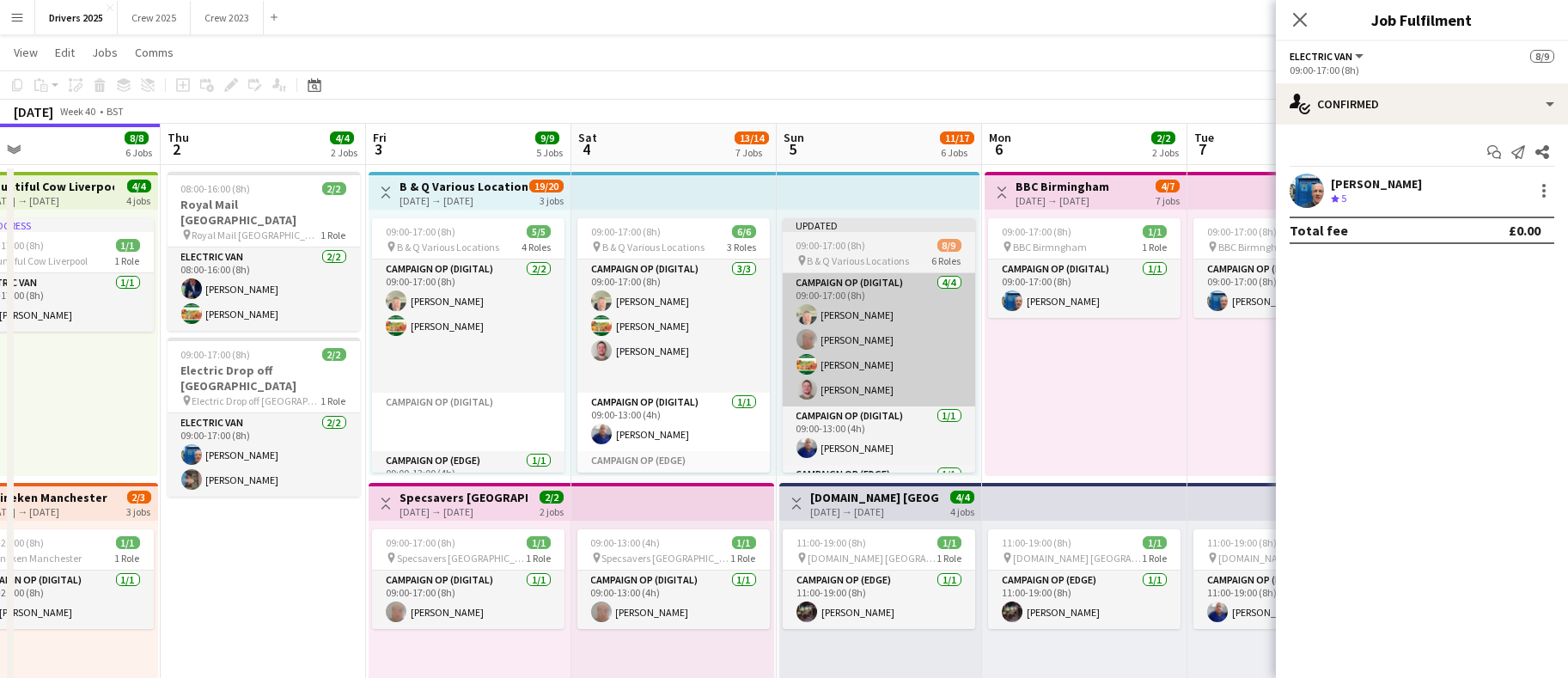
scroll to position [0, 0]
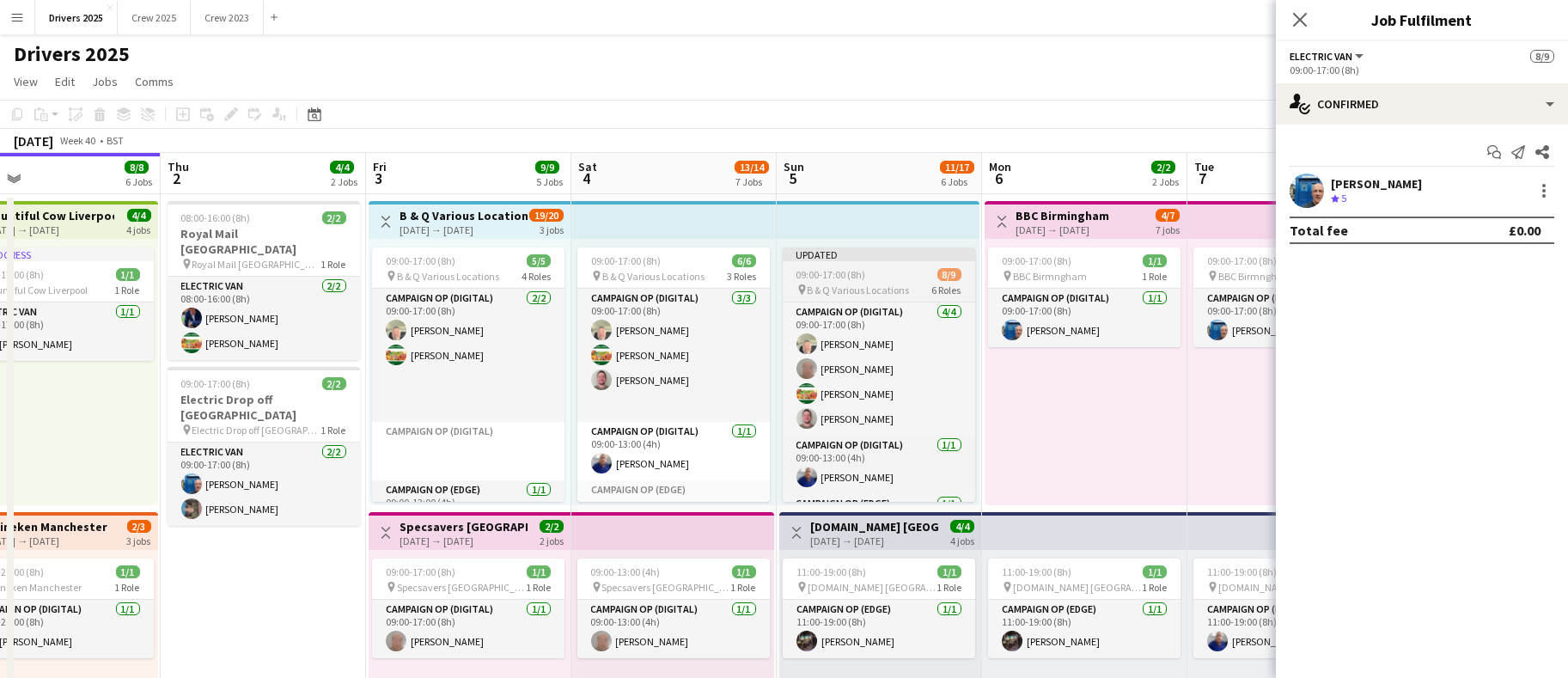
click at [847, 253] on div "Updated" at bounding box center [879, 255] width 192 height 14
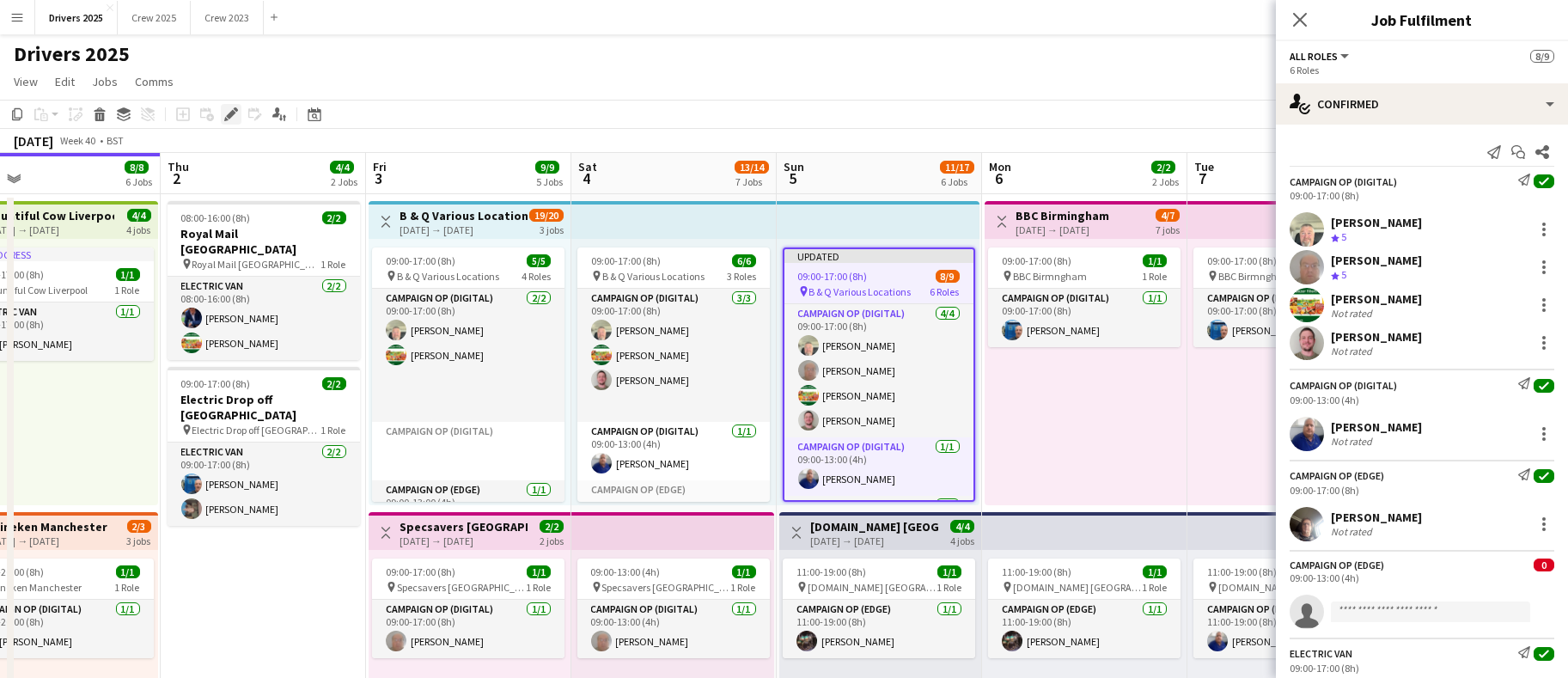
click at [230, 110] on icon "Edit" at bounding box center [231, 115] width 14 height 14
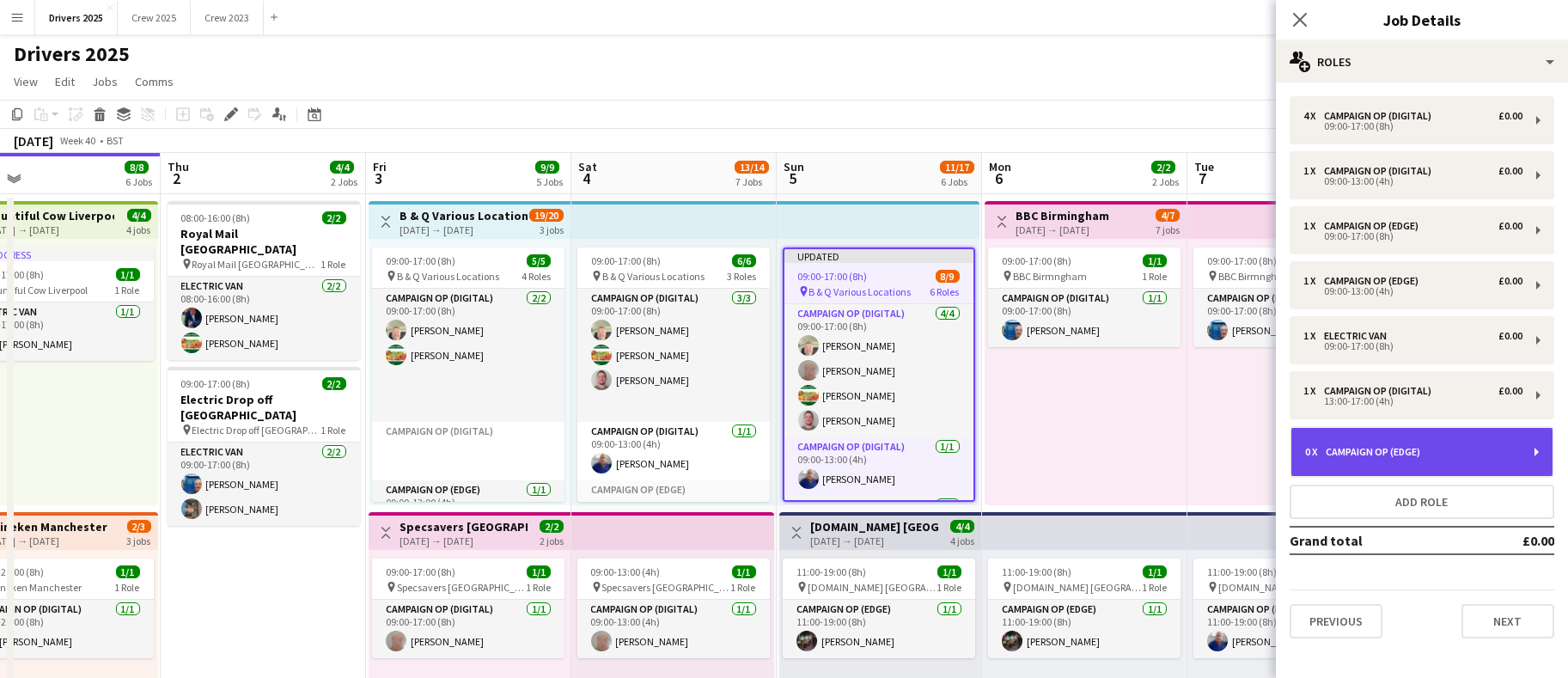
click at [1369, 447] on div "Campaign Op (Edge)" at bounding box center [1377, 452] width 102 height 12
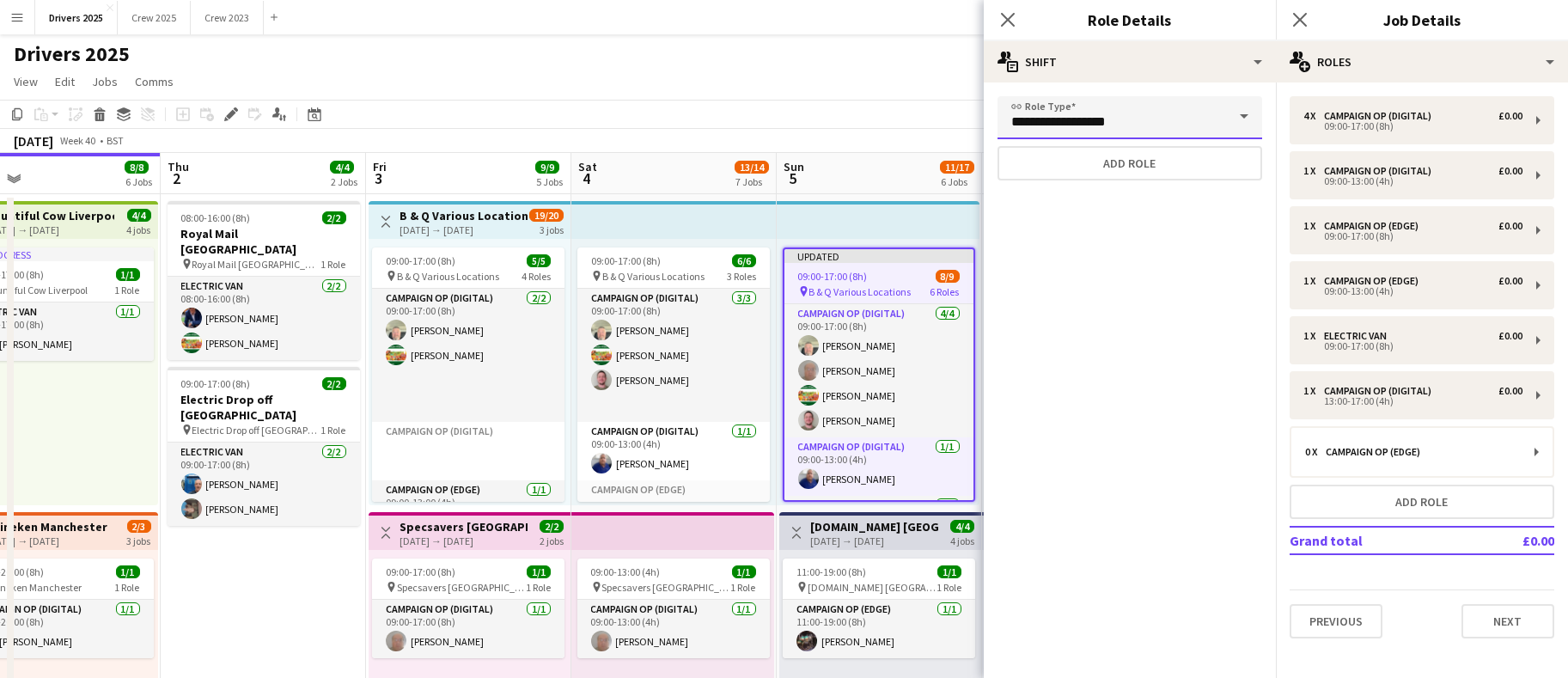
click at [1069, 124] on input "**********" at bounding box center [1130, 117] width 265 height 43
click at [1089, 165] on button "Add role" at bounding box center [1130, 163] width 265 height 35
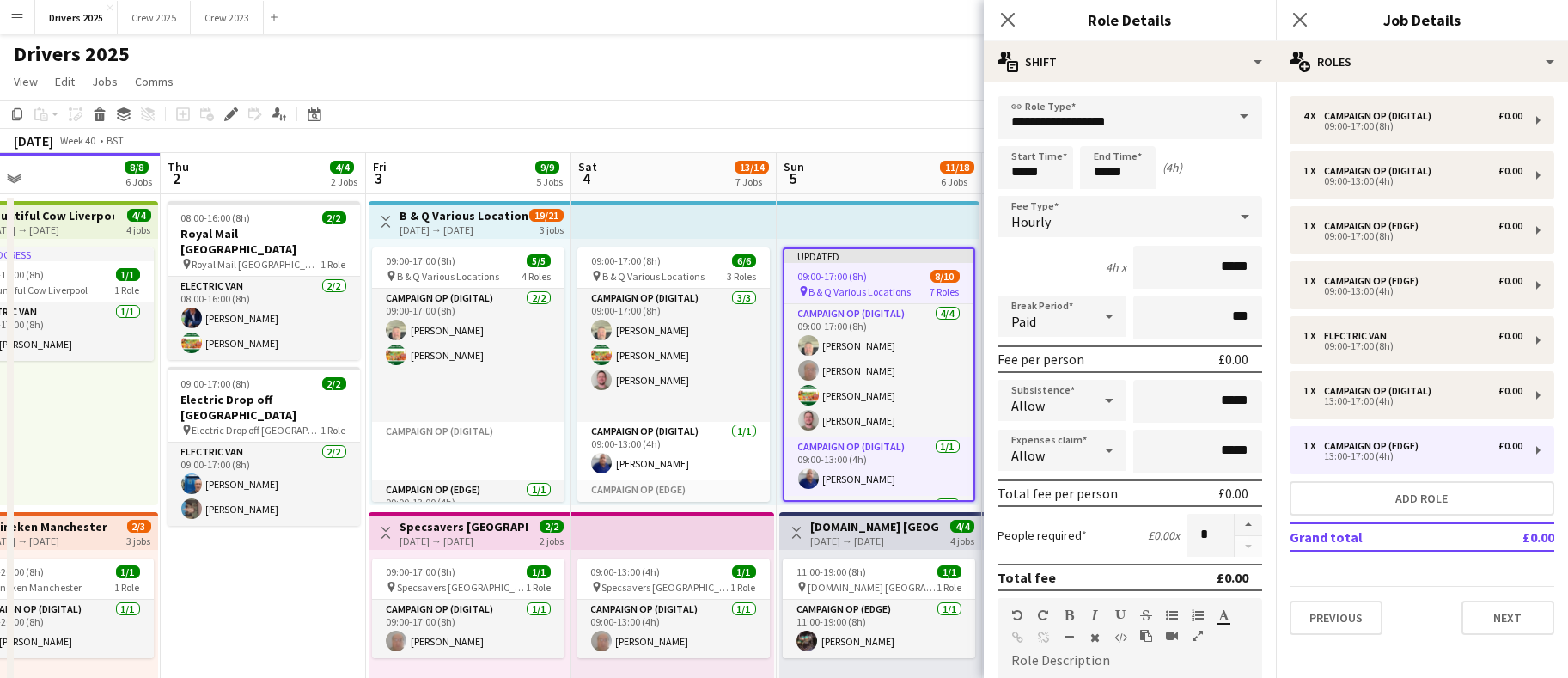
click at [1089, 218] on div "Hourly" at bounding box center [1113, 216] width 230 height 41
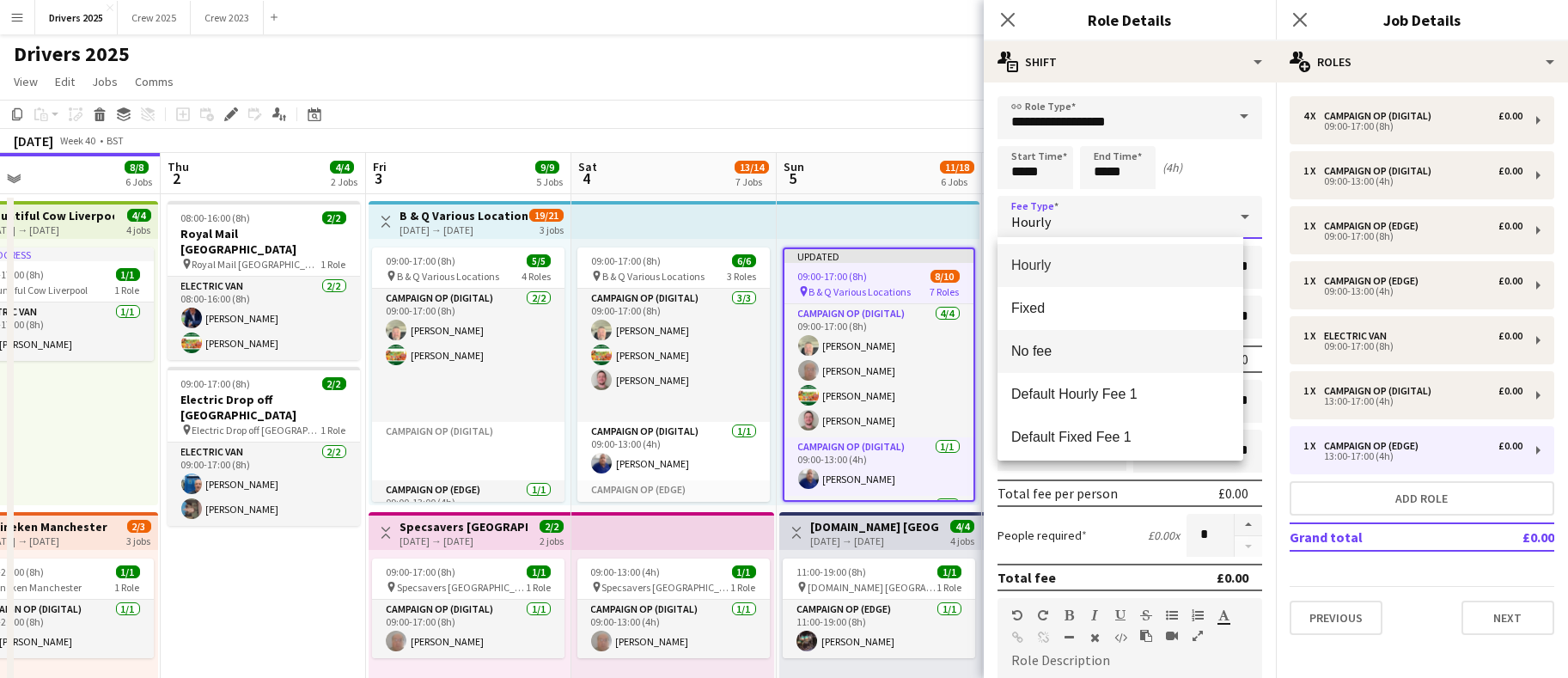
click at [1056, 347] on span "No fee" at bounding box center [1120, 351] width 218 height 17
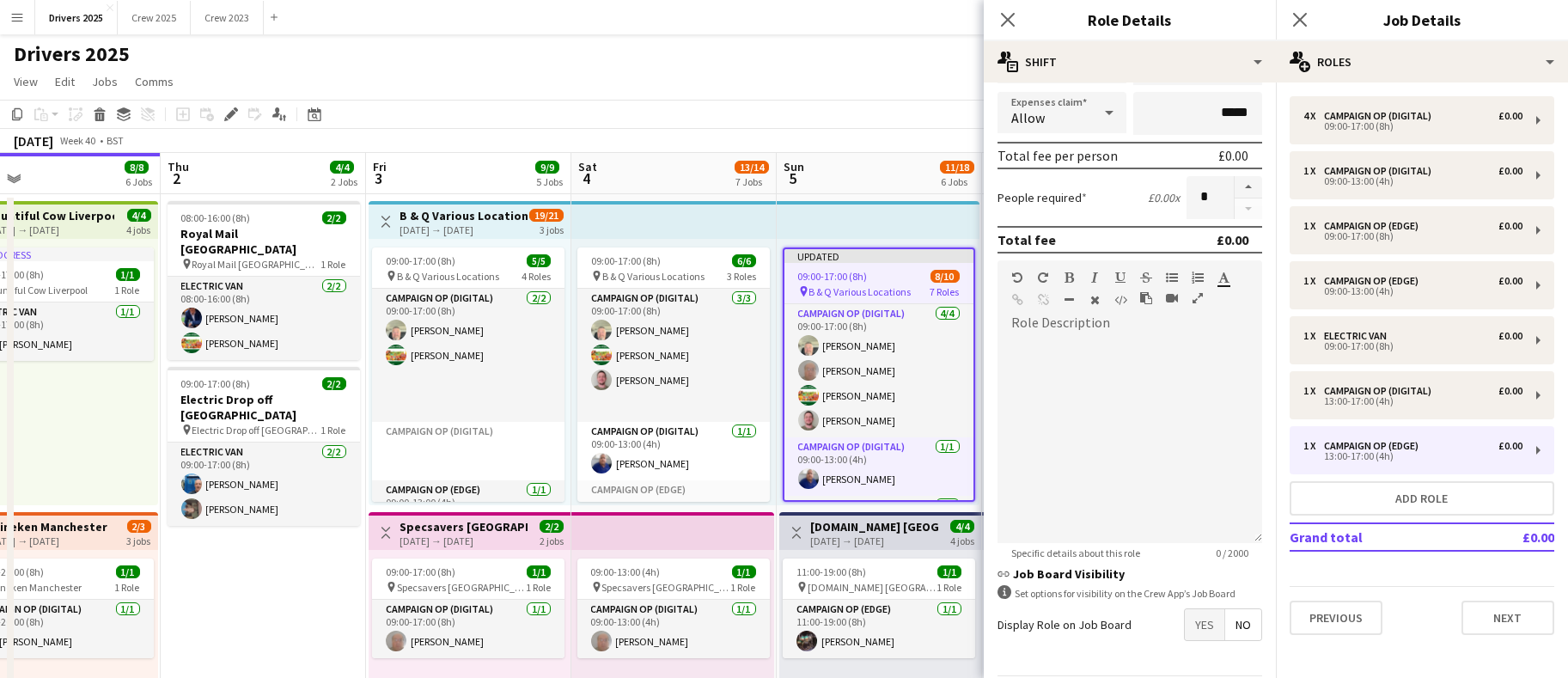
scroll to position [279, 0]
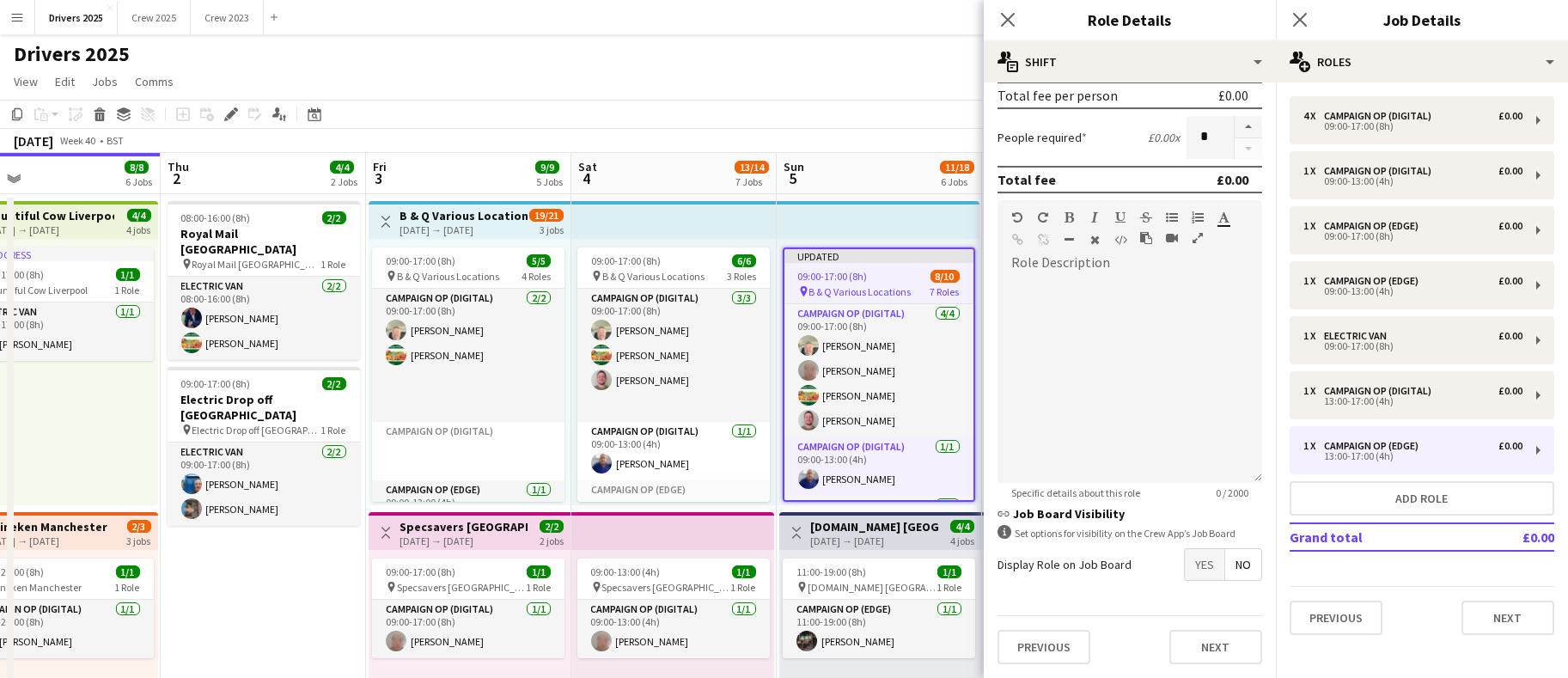
click at [1226, 552] on span "No" at bounding box center [1244, 565] width 37 height 31
click at [1514, 620] on button "Next" at bounding box center [1508, 618] width 93 height 35
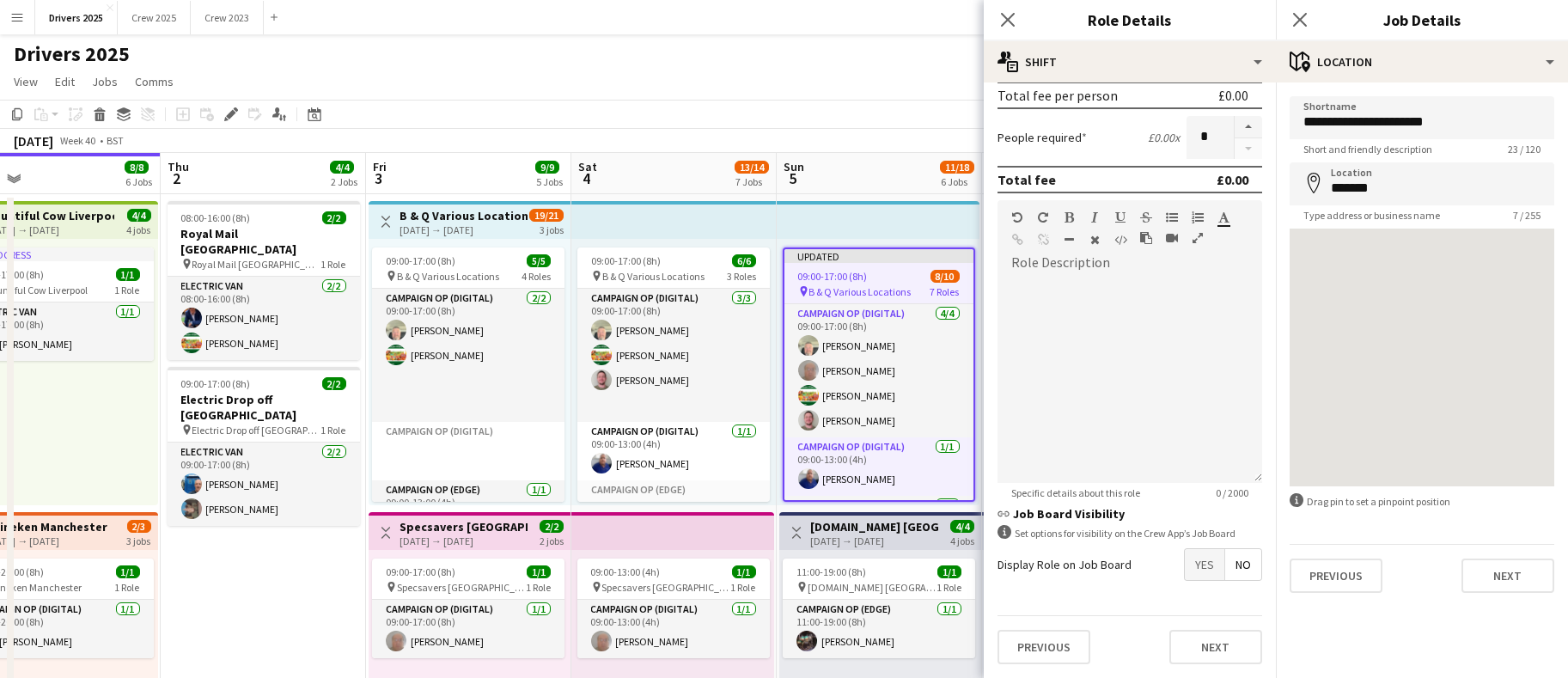
click at [733, 90] on app-page-menu "View Day view expanded Day view collapsed Month view Date picker Jump to [DATE]…" at bounding box center [784, 83] width 1568 height 33
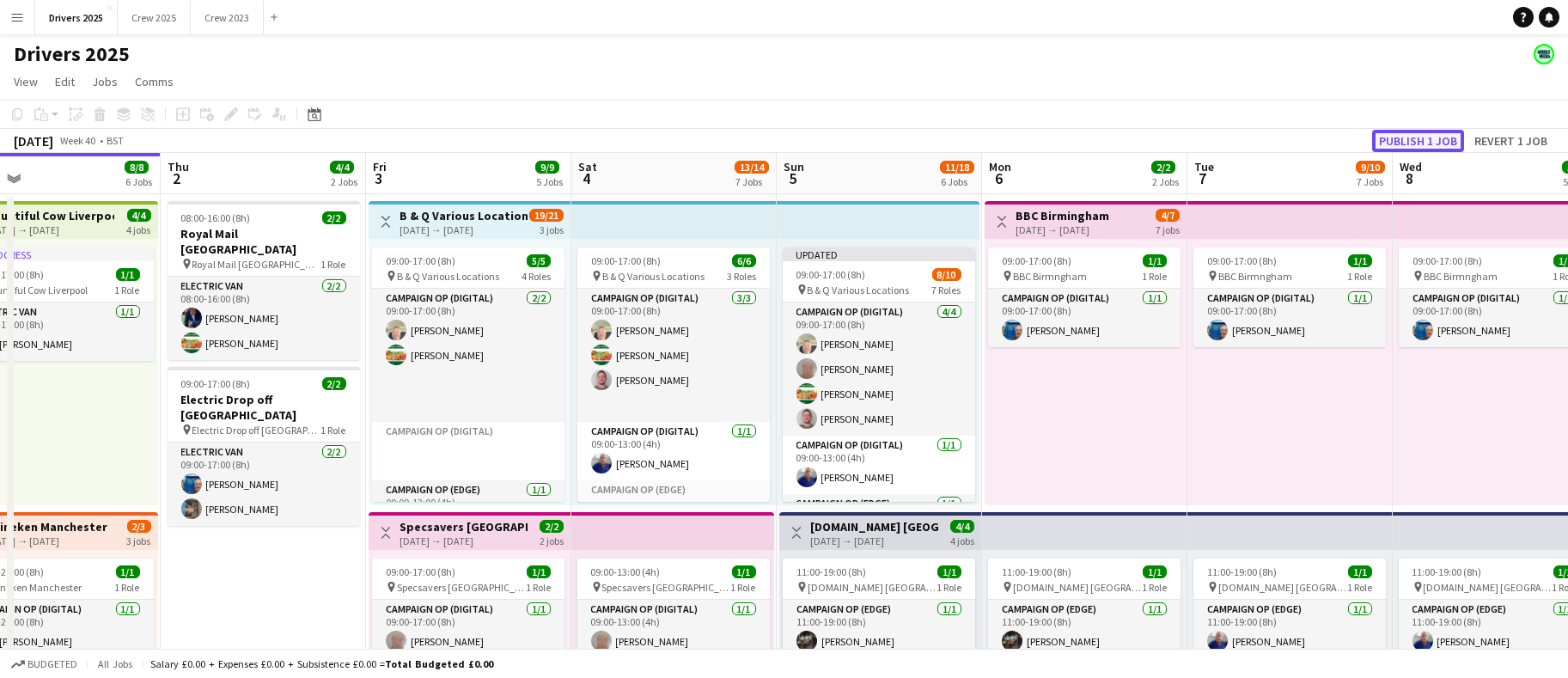
click at [1388, 143] on button "Publish 1 job" at bounding box center [1419, 141] width 92 height 23
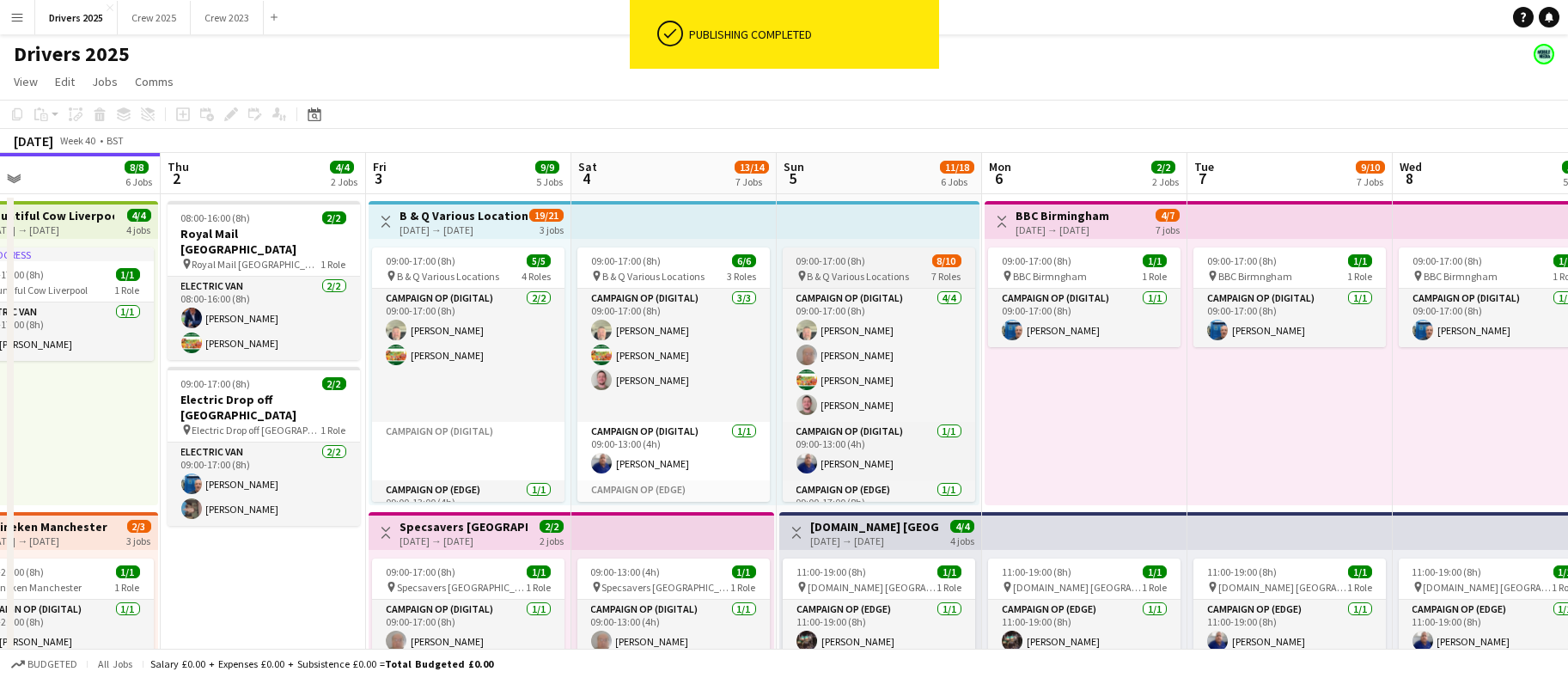
scroll to position [196, 0]
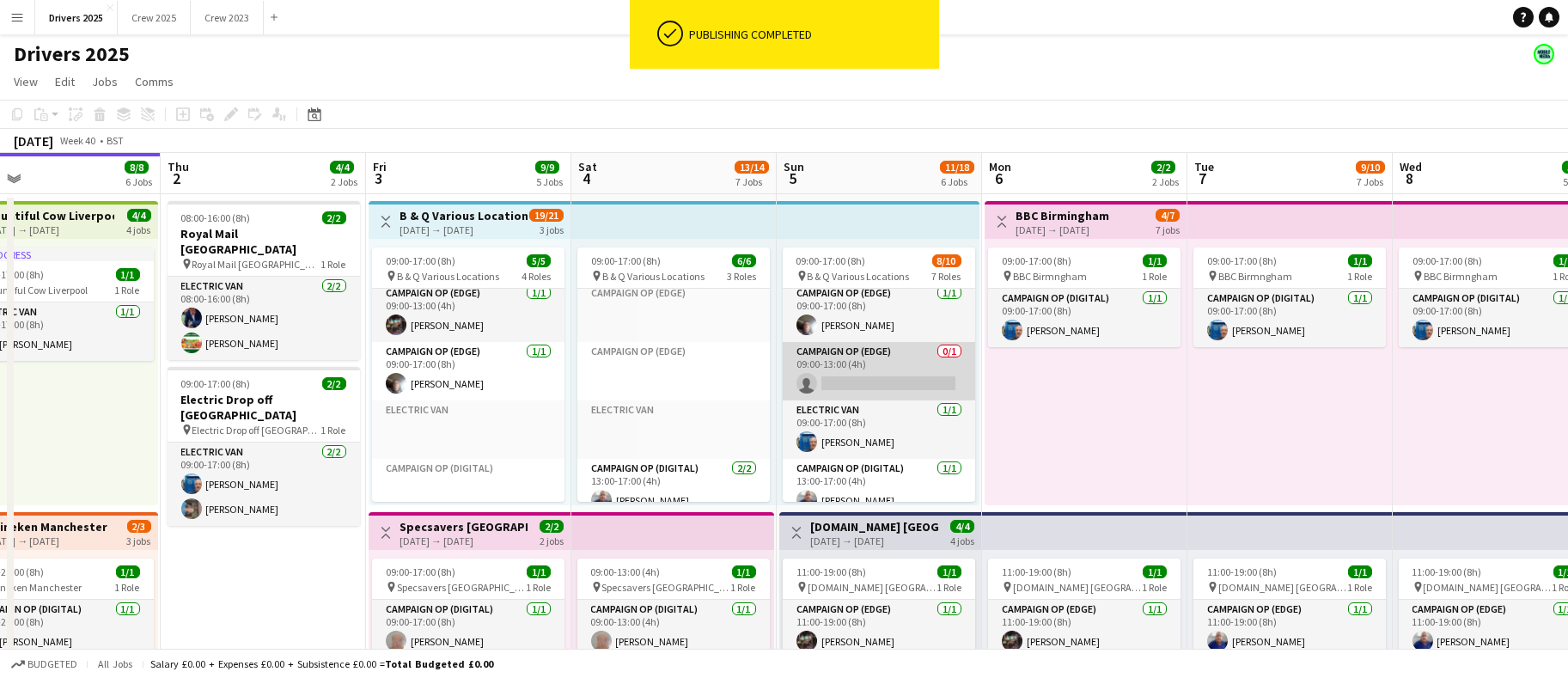
click at [857, 386] on app-card-role "Campaign Op (Edge) 0/1 09:00-13:00 (4h) single-neutral-actions" at bounding box center [879, 371] width 192 height 58
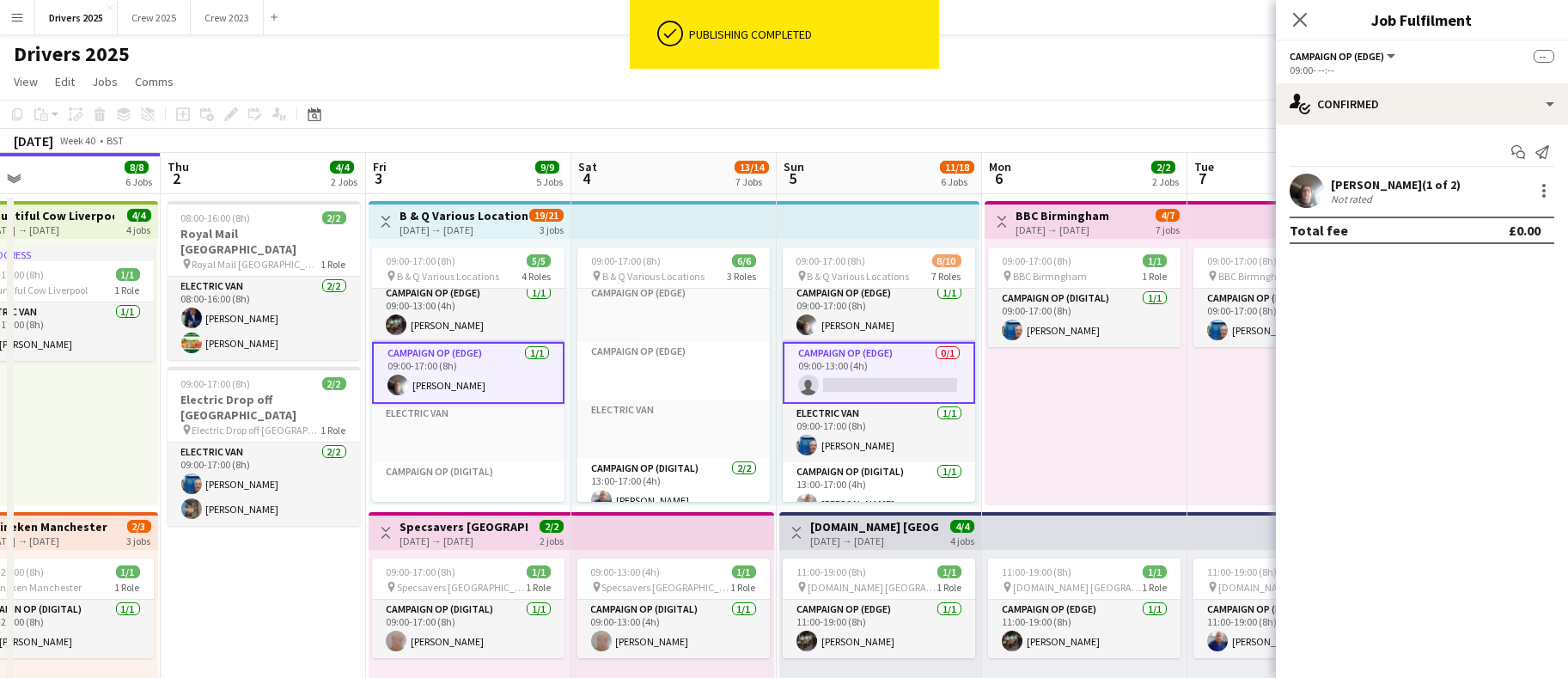
click at [859, 386] on app-card-role "Campaign Op (Edge) 0/1 09:00-13:00 (4h) single-neutral-actions" at bounding box center [879, 373] width 192 height 62
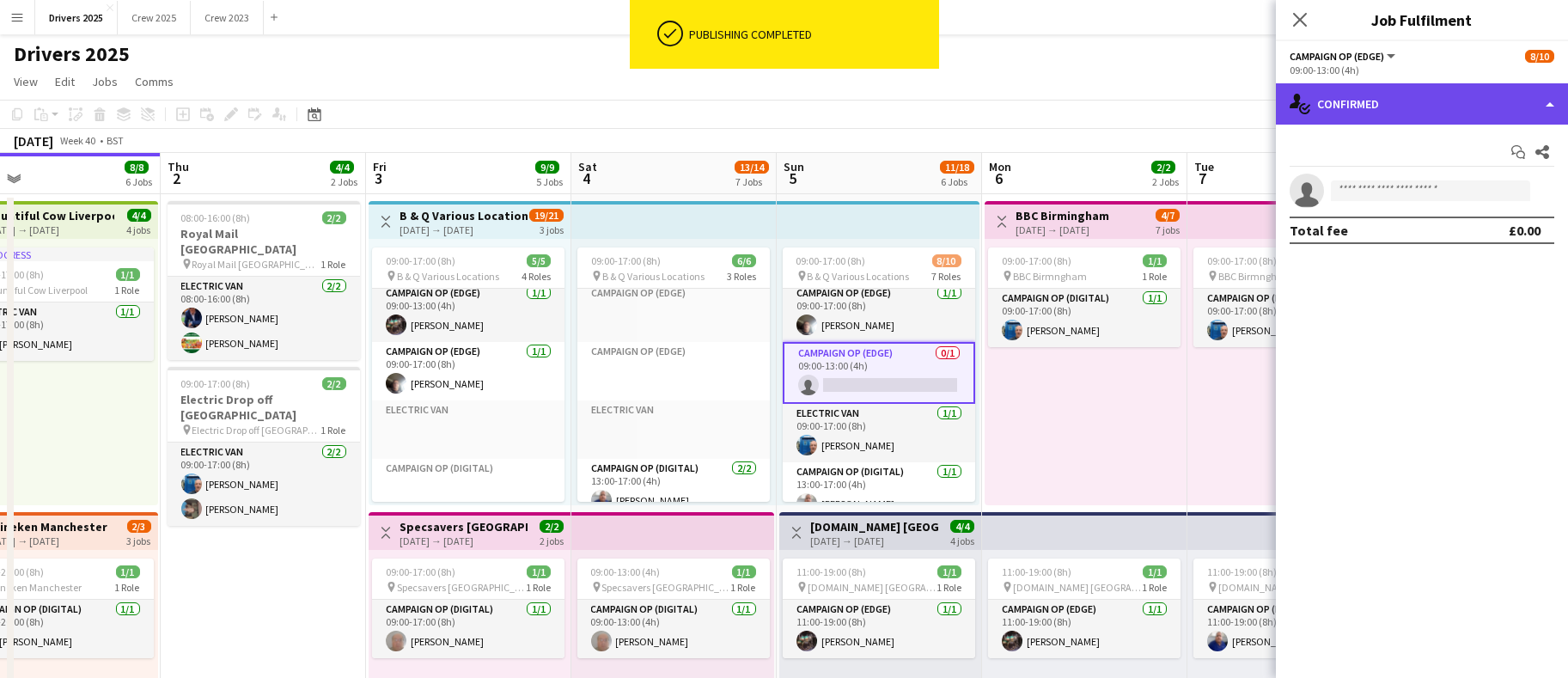
click at [1408, 109] on div "single-neutral-actions-check-2 Confirmed" at bounding box center [1422, 103] width 292 height 41
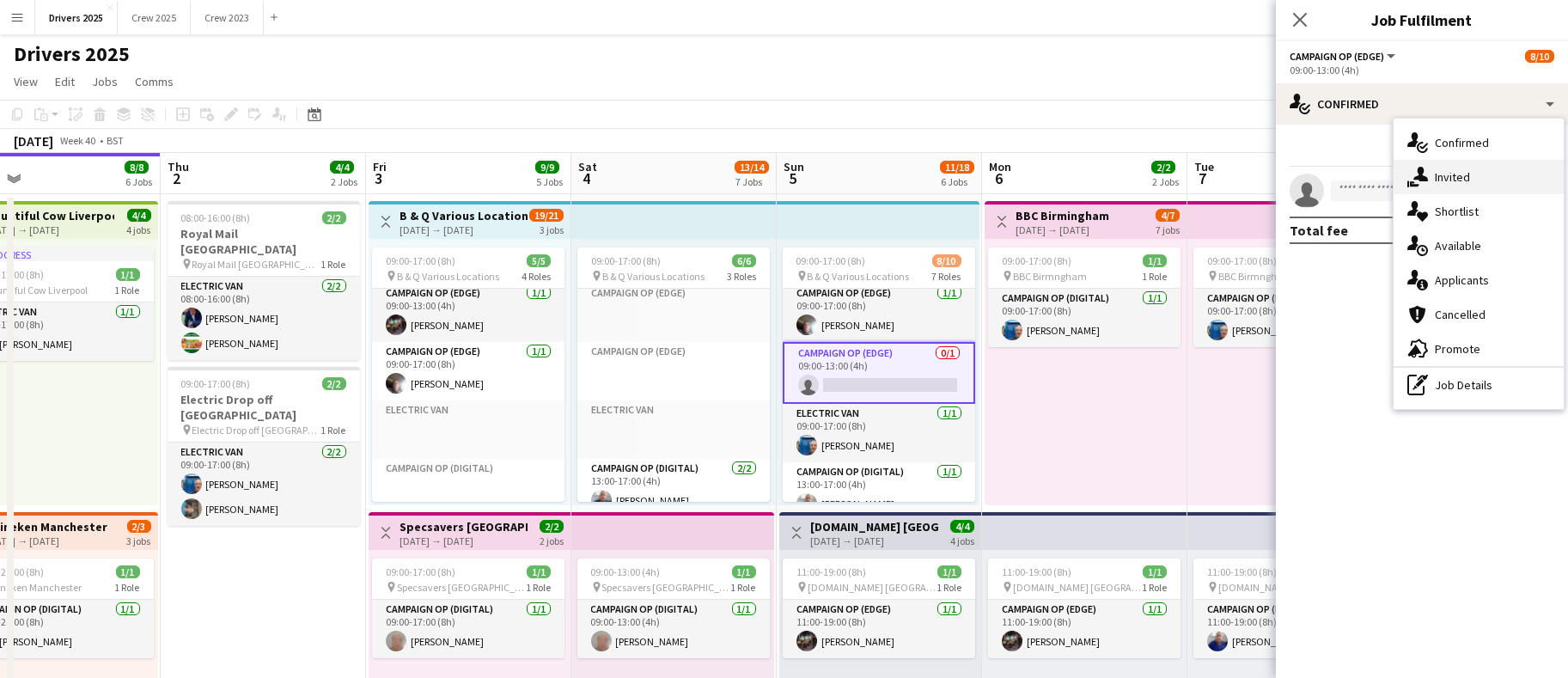
click at [1426, 183] on icon "single-neutral-actions-share-1" at bounding box center [1419, 177] width 21 height 21
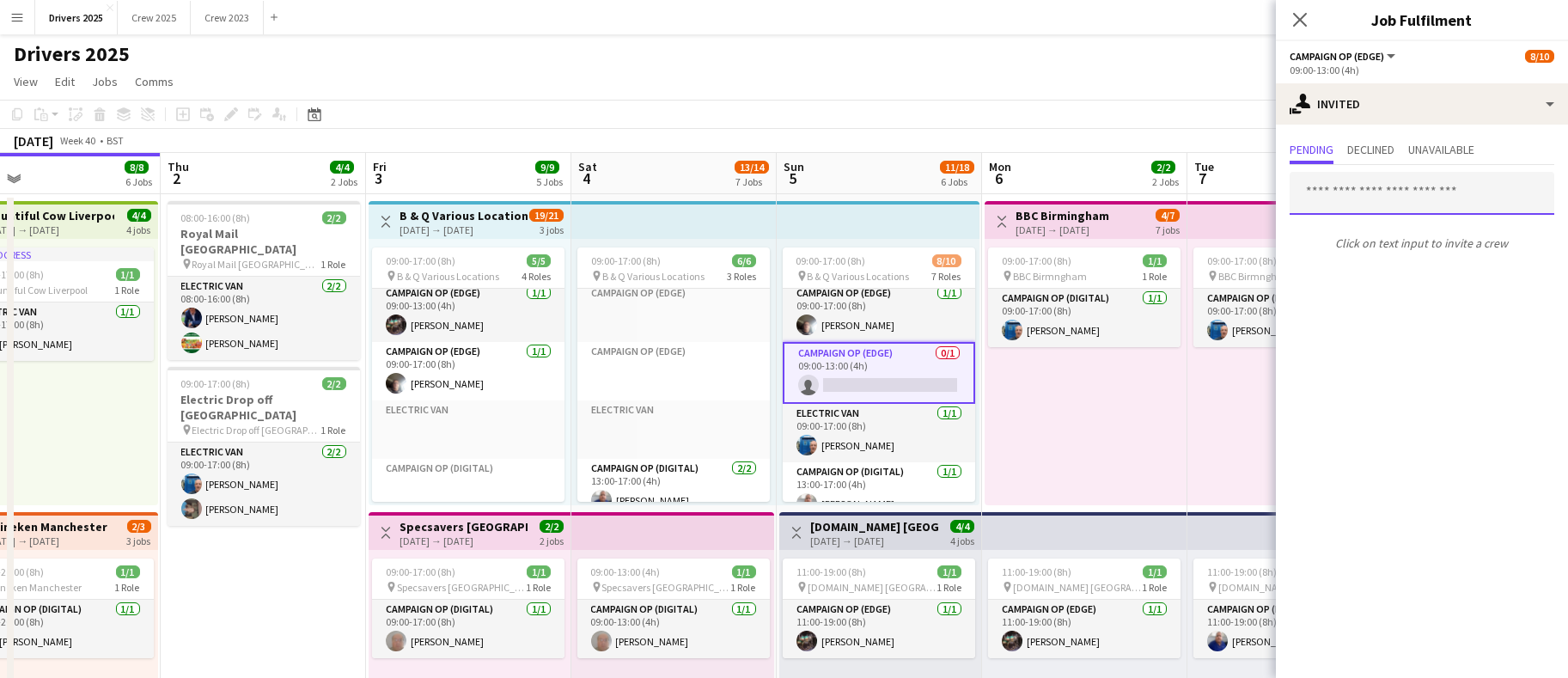
click at [1371, 191] on input "text" at bounding box center [1422, 193] width 265 height 43
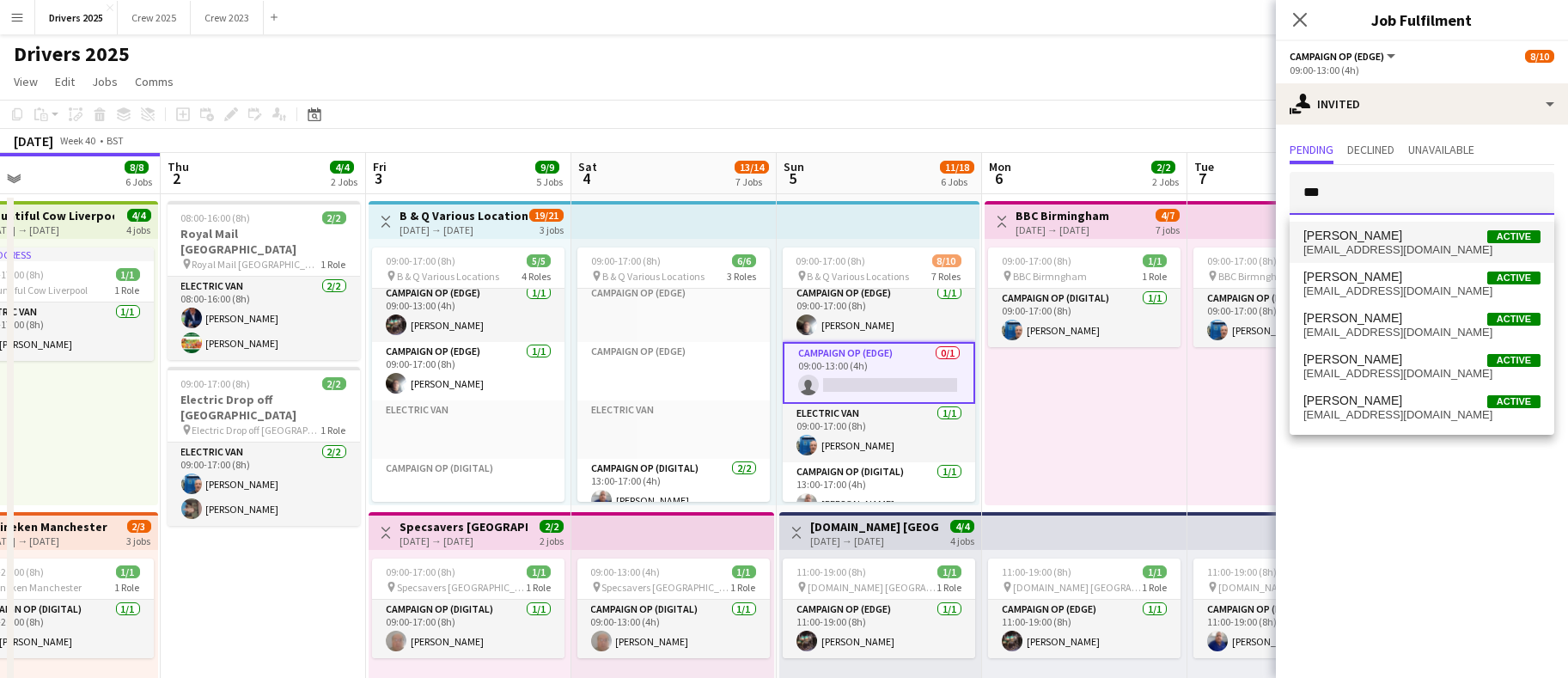
type input "***"
click at [1348, 229] on span "[PERSON_NAME]" at bounding box center [1353, 236] width 99 height 15
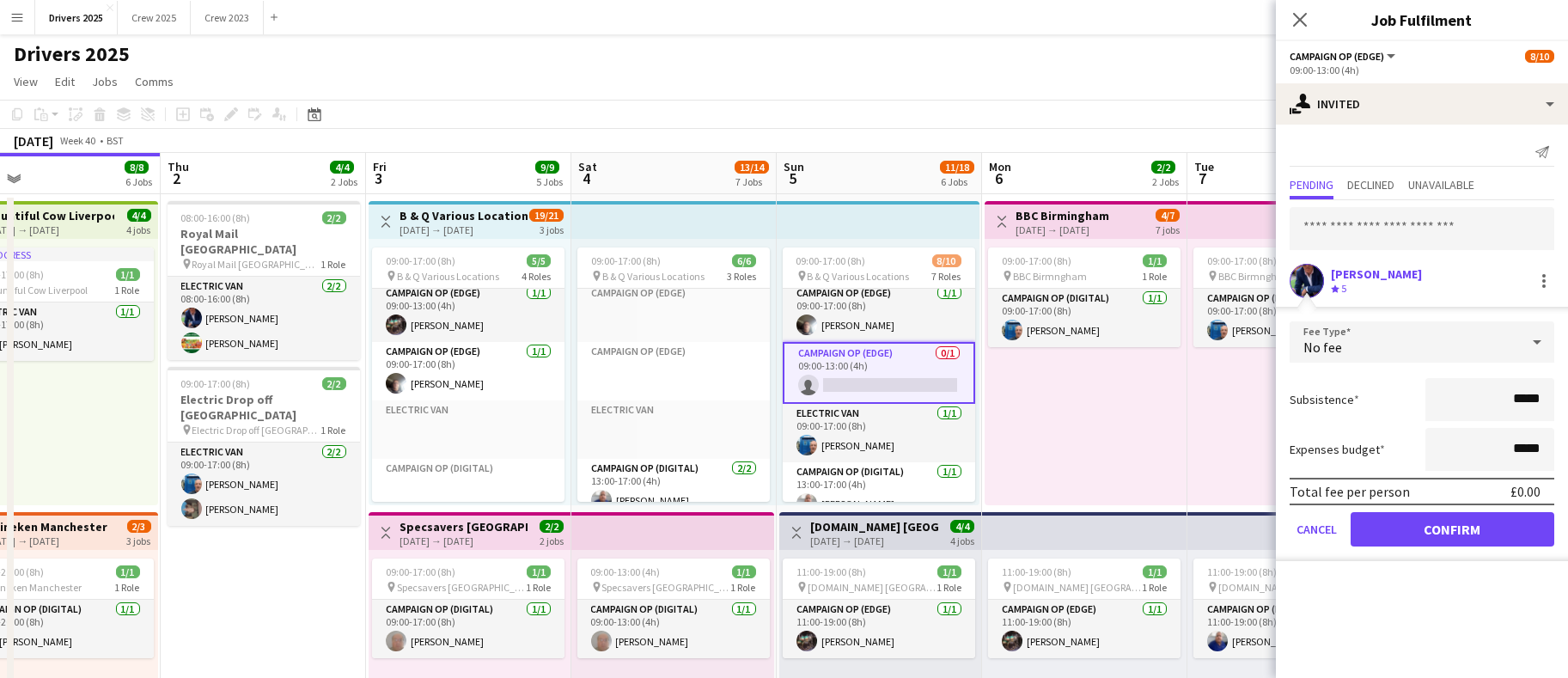
click at [1386, 548] on form "Fee Type No fee Subsistence ***** Expenses budget ***** Total fee per person £0…" at bounding box center [1422, 442] width 292 height 240
click at [1392, 535] on button "Confirm" at bounding box center [1452, 529] width 203 height 35
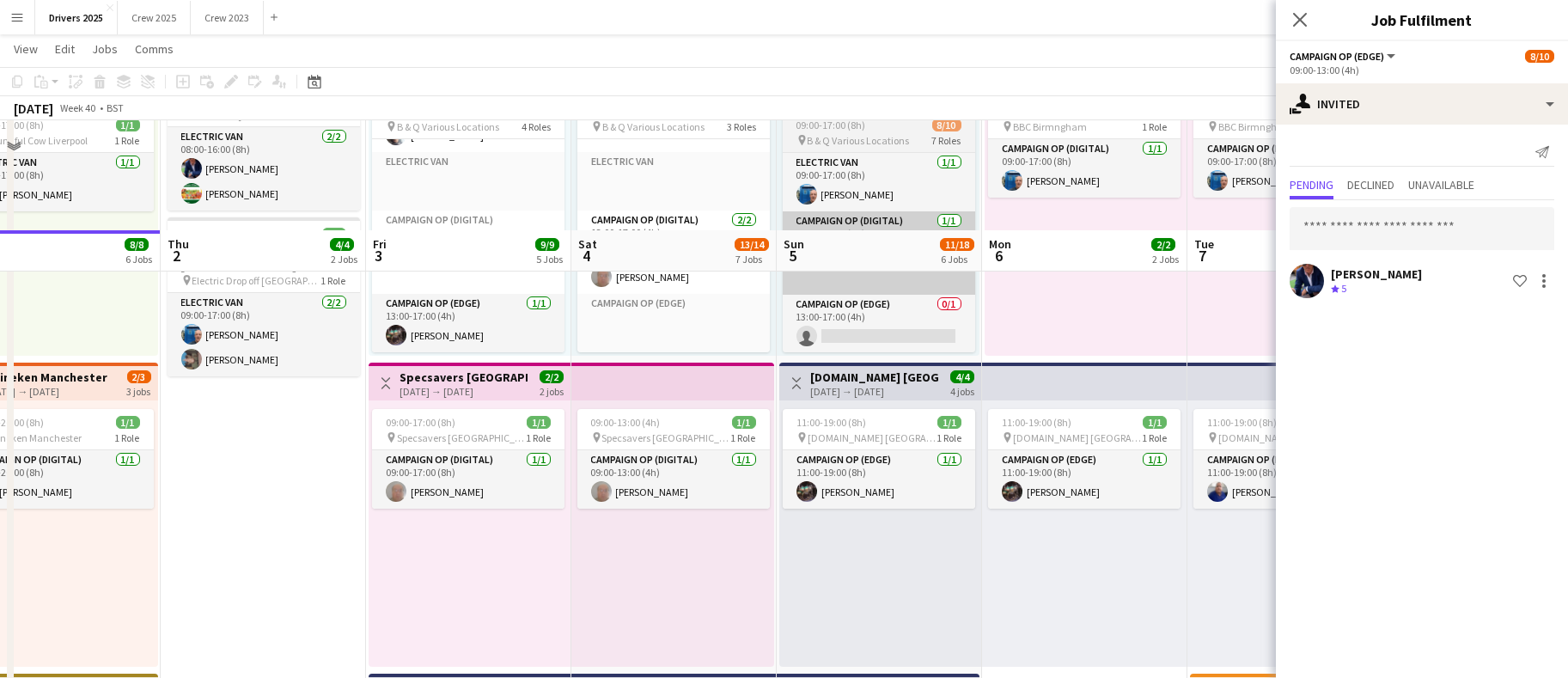
scroll to position [129, 0]
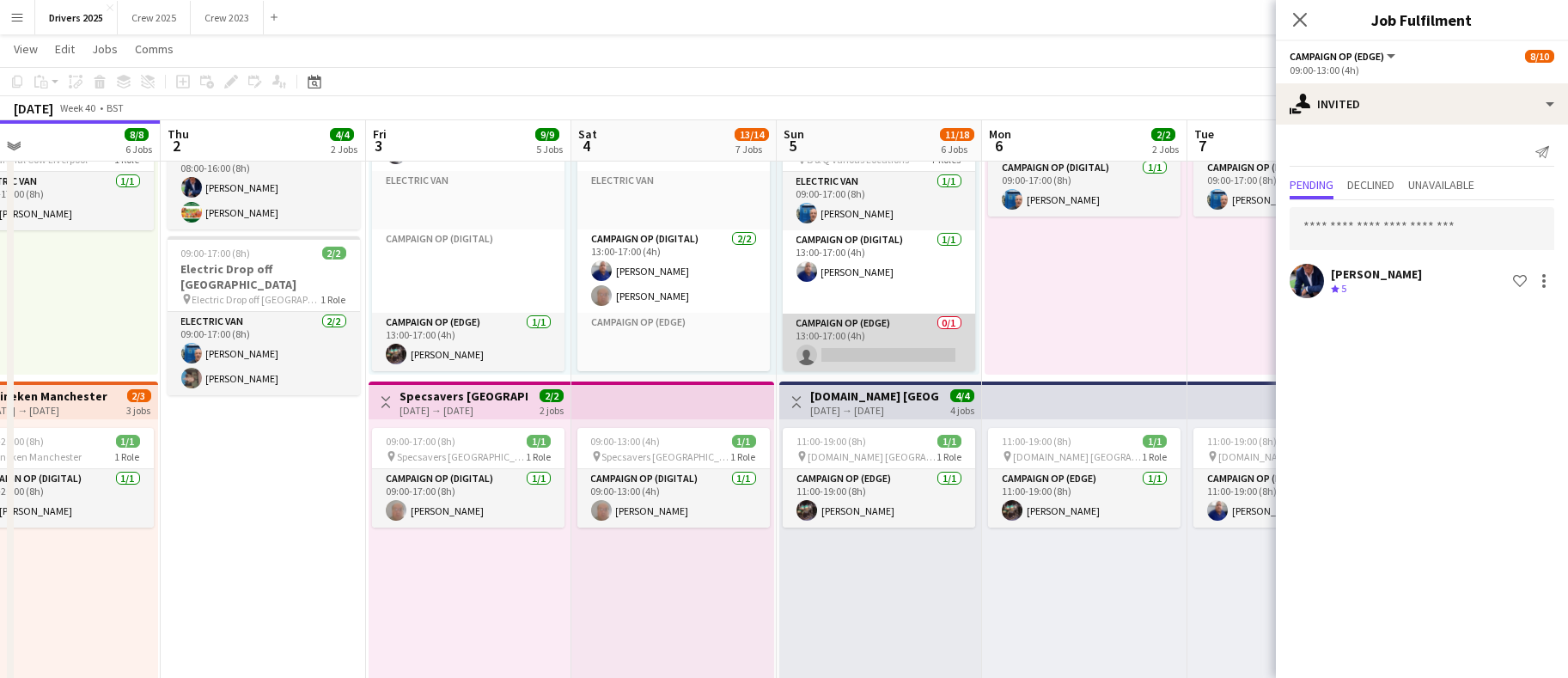
click at [855, 341] on app-card-role "Campaign Op (Edge) 0/1 13:00-17:00 (4h) single-neutral-actions" at bounding box center [879, 342] width 192 height 58
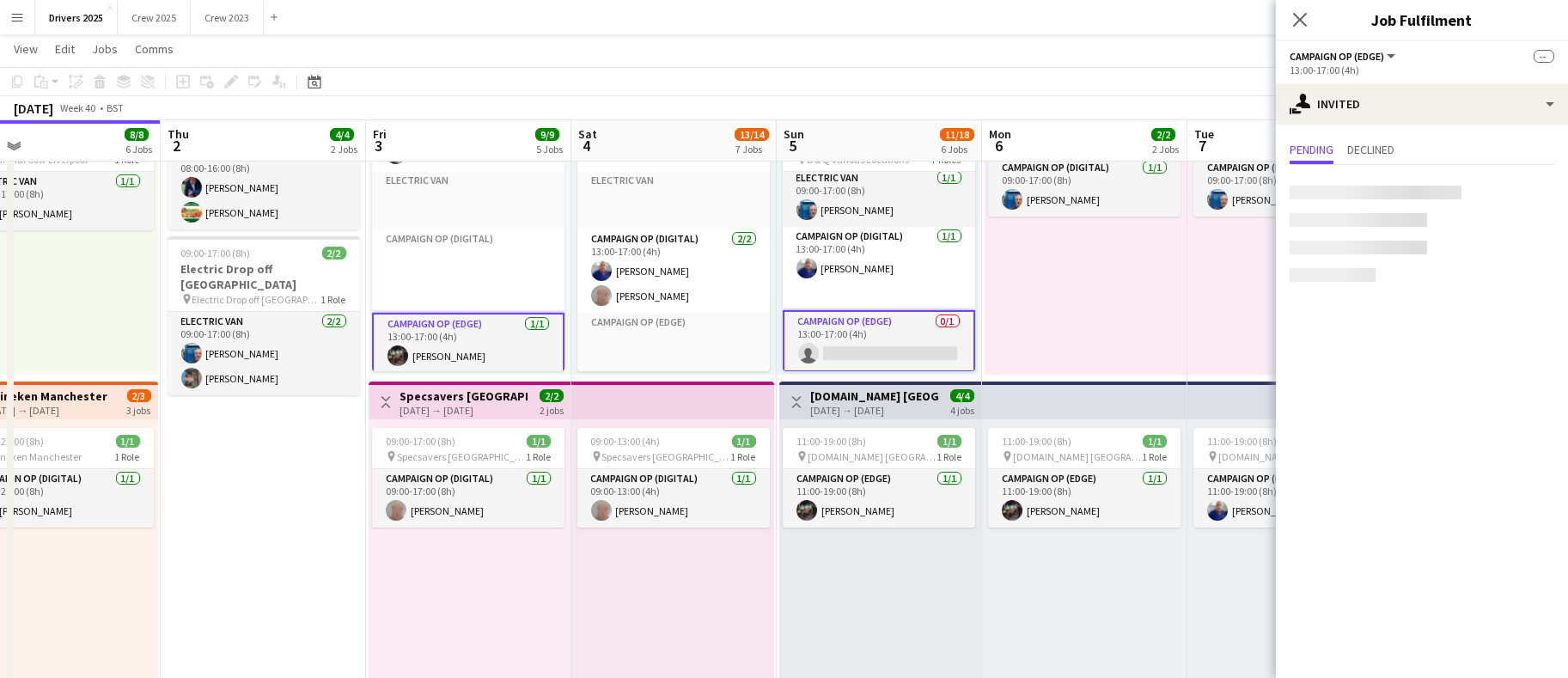
scroll to position [309, 0]
click at [855, 341] on app-card-role "Campaign Op (Edge) 0/1 13:00-17:00 (4h) single-neutral-actions" at bounding box center [879, 344] width 192 height 62
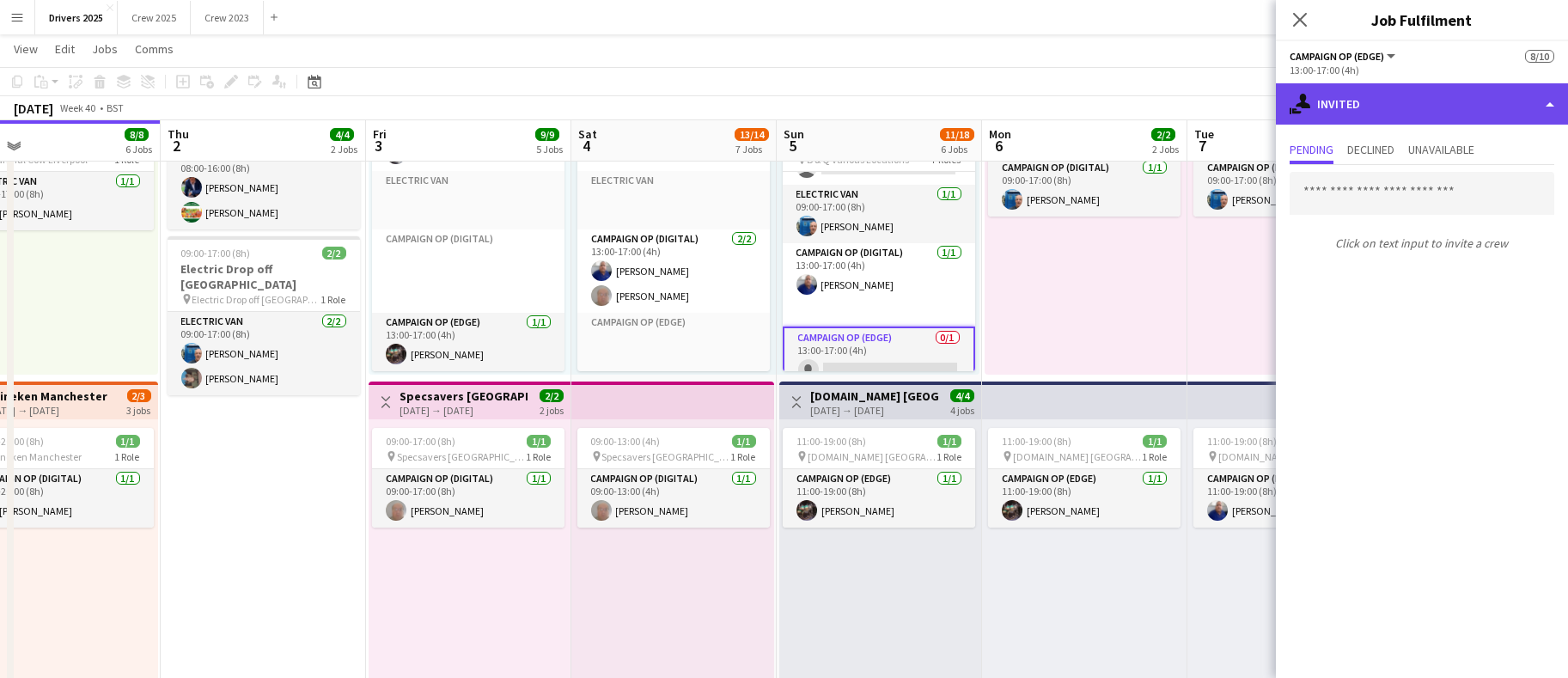
click at [1416, 113] on div "single-neutral-actions-share-1 Invited" at bounding box center [1422, 103] width 292 height 41
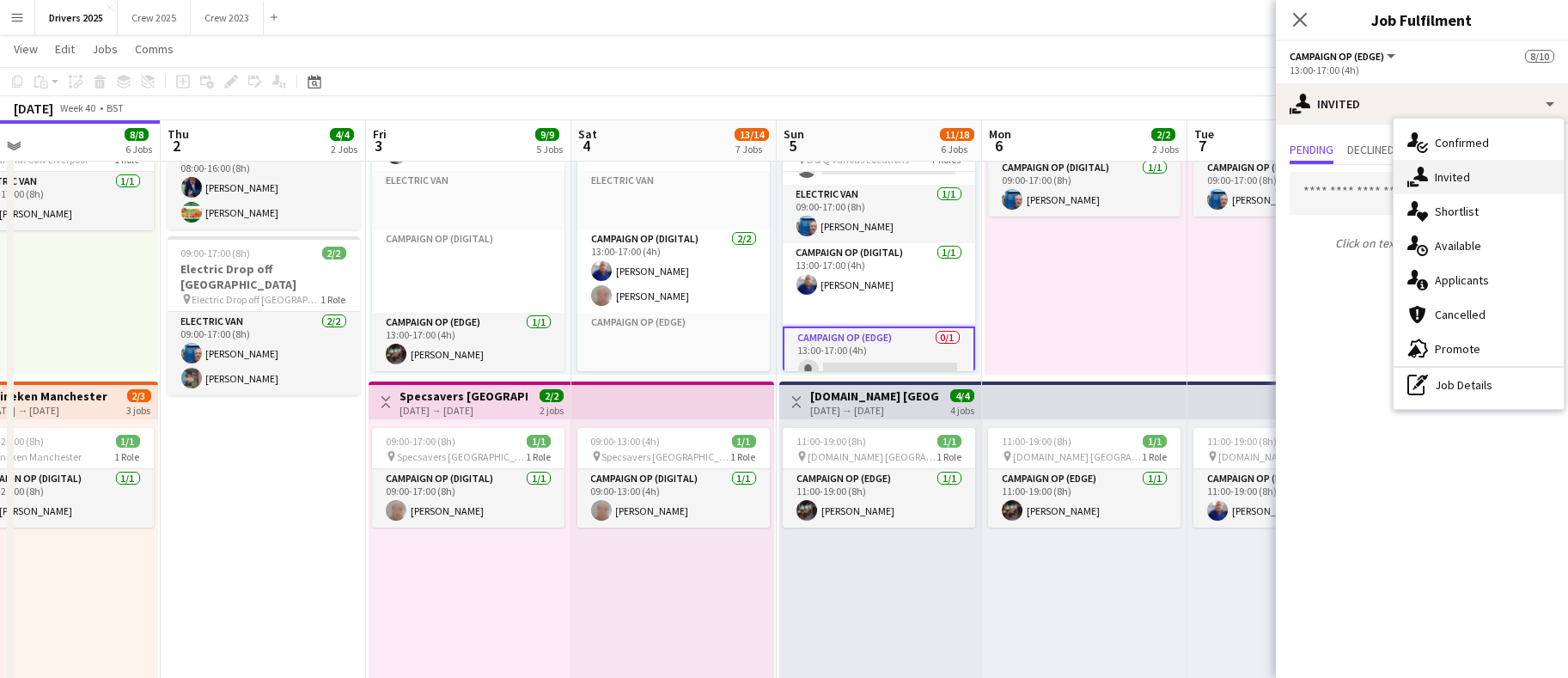
click at [1423, 178] on icon at bounding box center [1420, 174] width 15 height 15
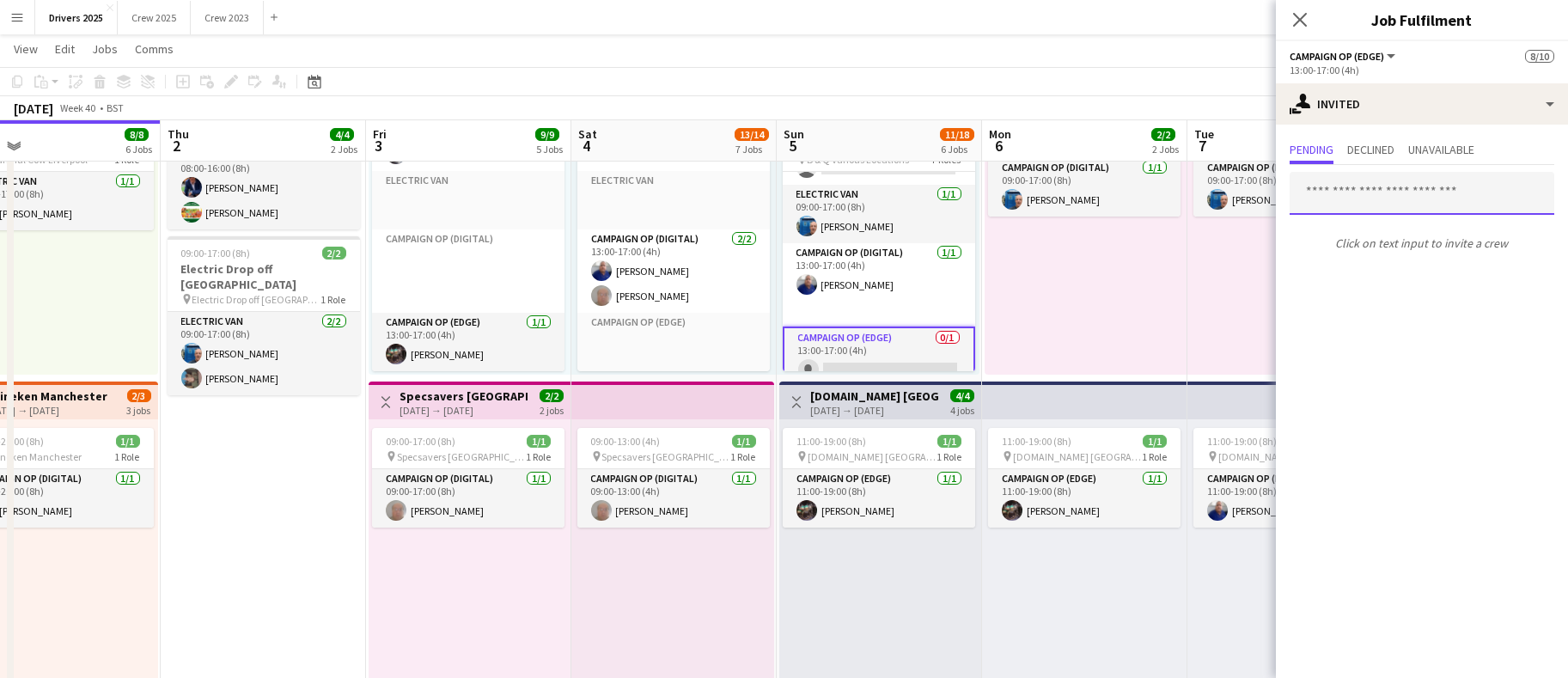
click at [1362, 195] on input "text" at bounding box center [1422, 193] width 265 height 43
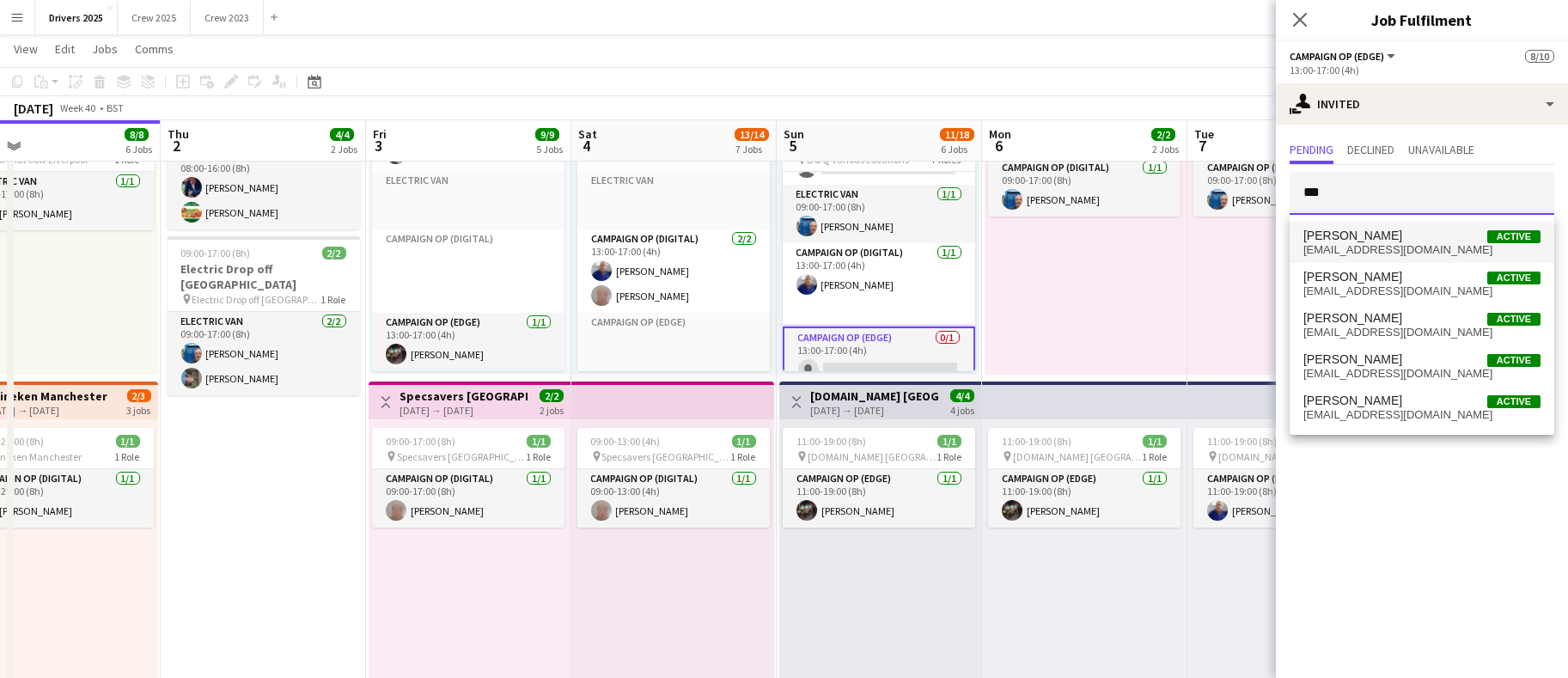
type input "***"
click at [1375, 248] on span "[EMAIL_ADDRESS][DOMAIN_NAME]" at bounding box center [1422, 250] width 237 height 14
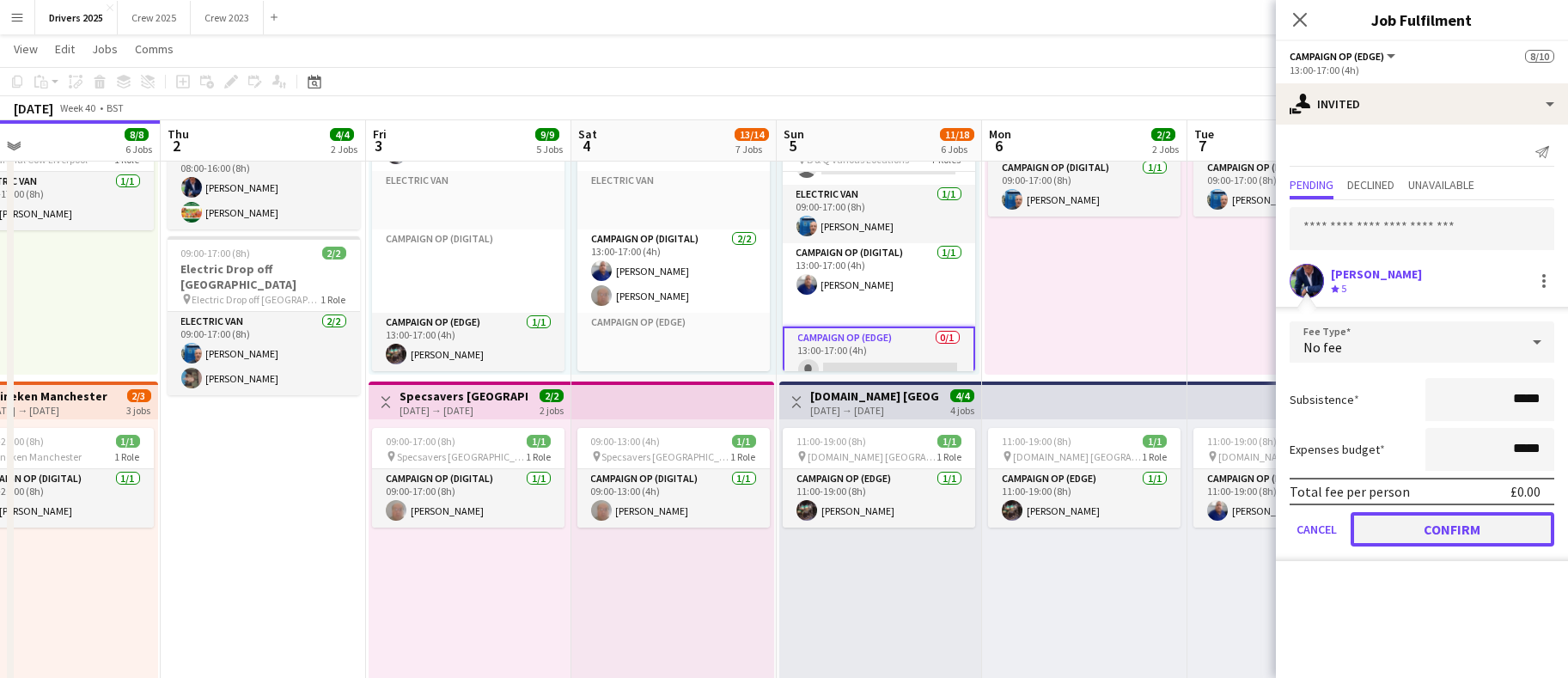
click at [1465, 528] on button "Confirm" at bounding box center [1452, 529] width 203 height 35
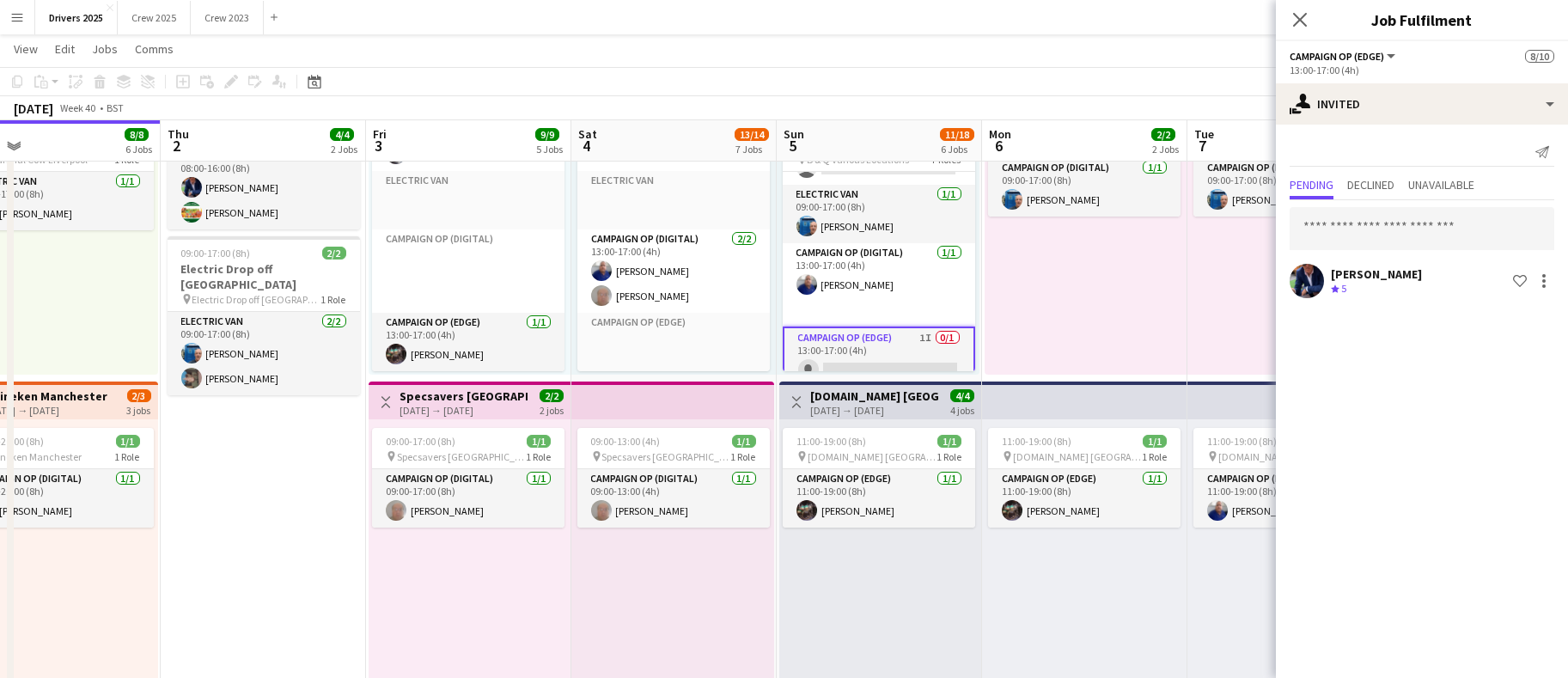
click at [1149, 580] on div "11:00-19:00 (8h) 1/1 pin [DOMAIN_NAME] London 1 Role Campaign Op (Edge) [DATE] …" at bounding box center [1085, 553] width 205 height 267
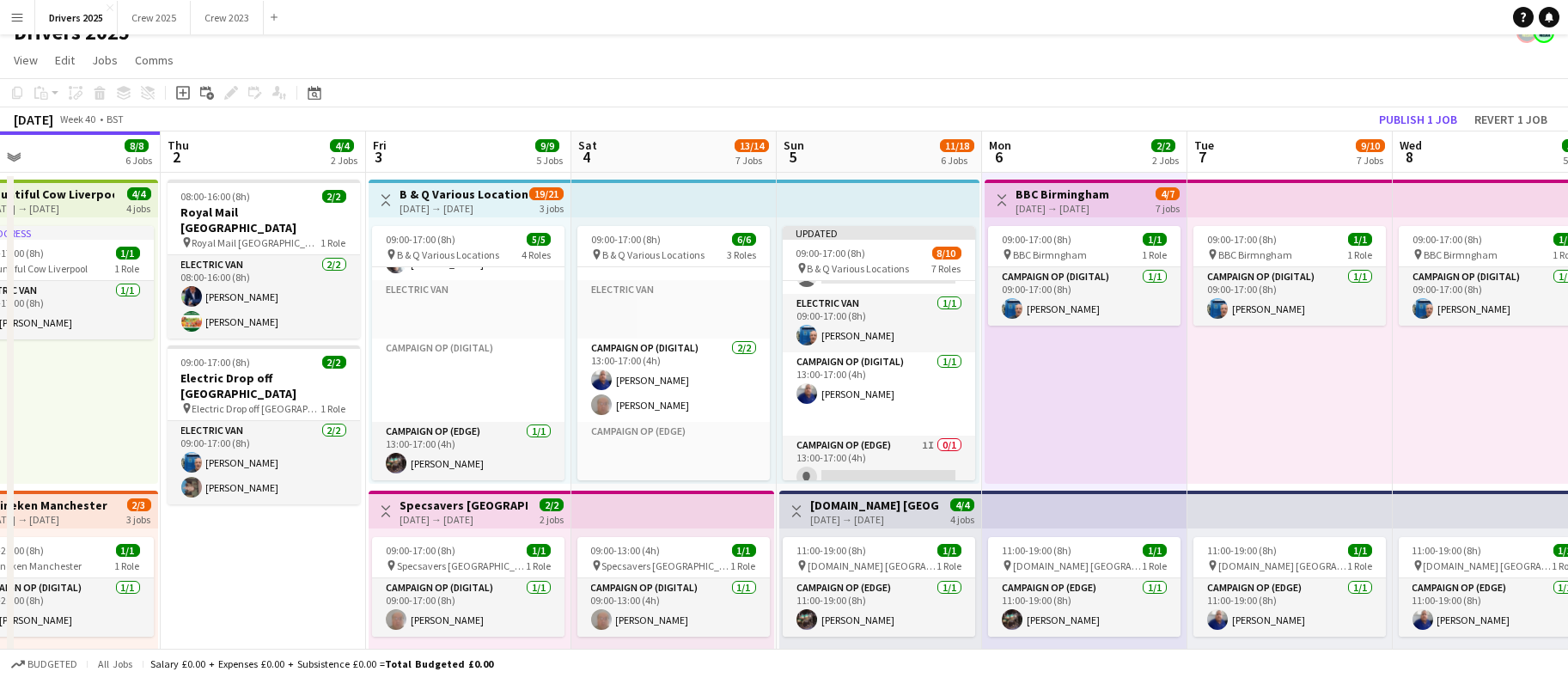
scroll to position [0, 0]
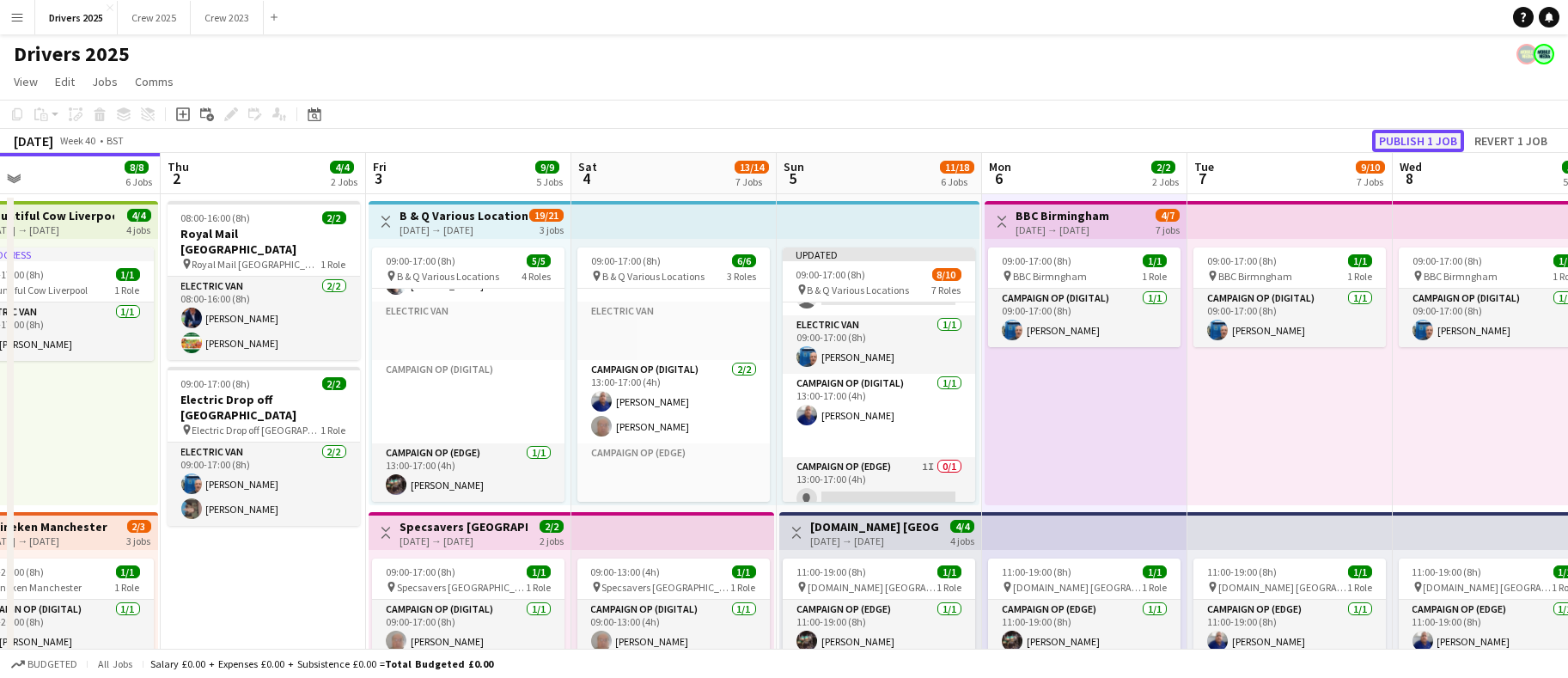
click at [1408, 142] on button "Publish 1 job" at bounding box center [1419, 141] width 92 height 23
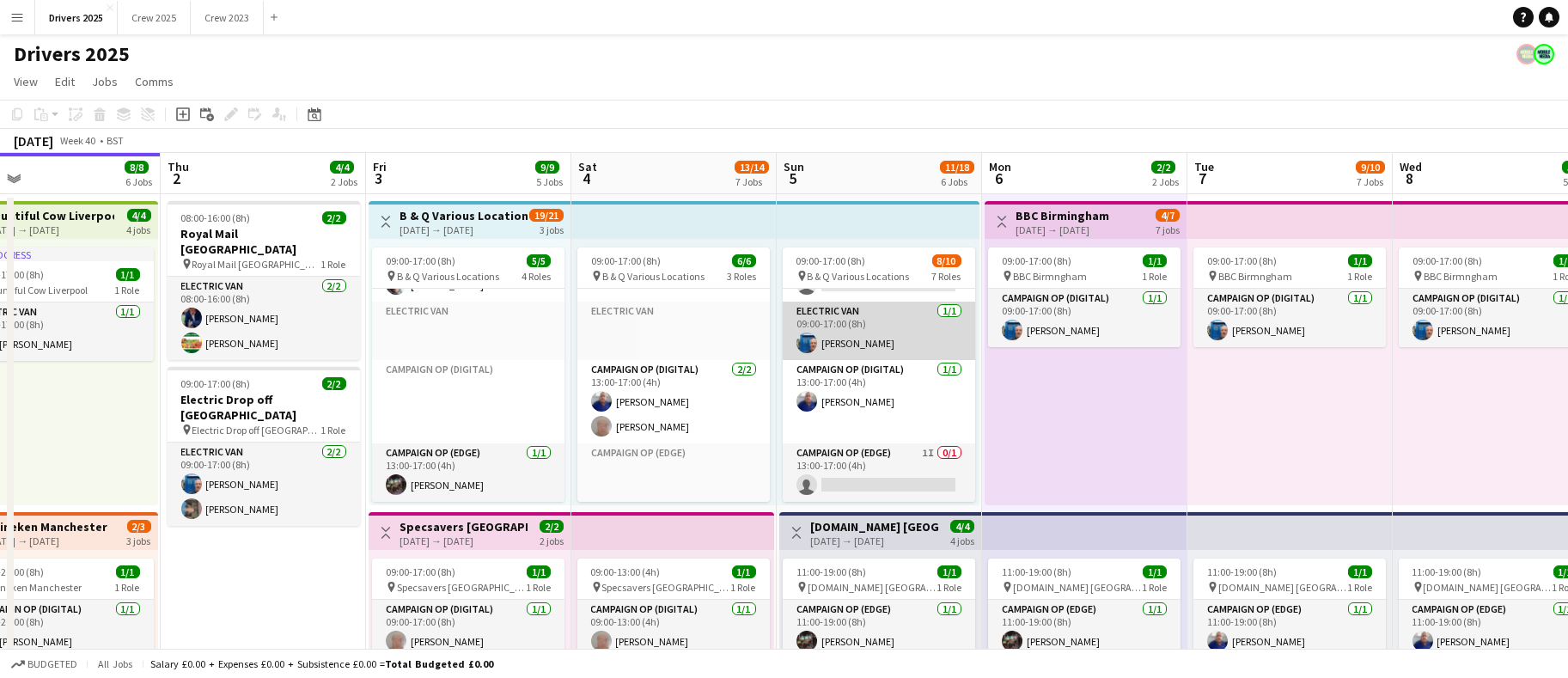
scroll to position [65, 0]
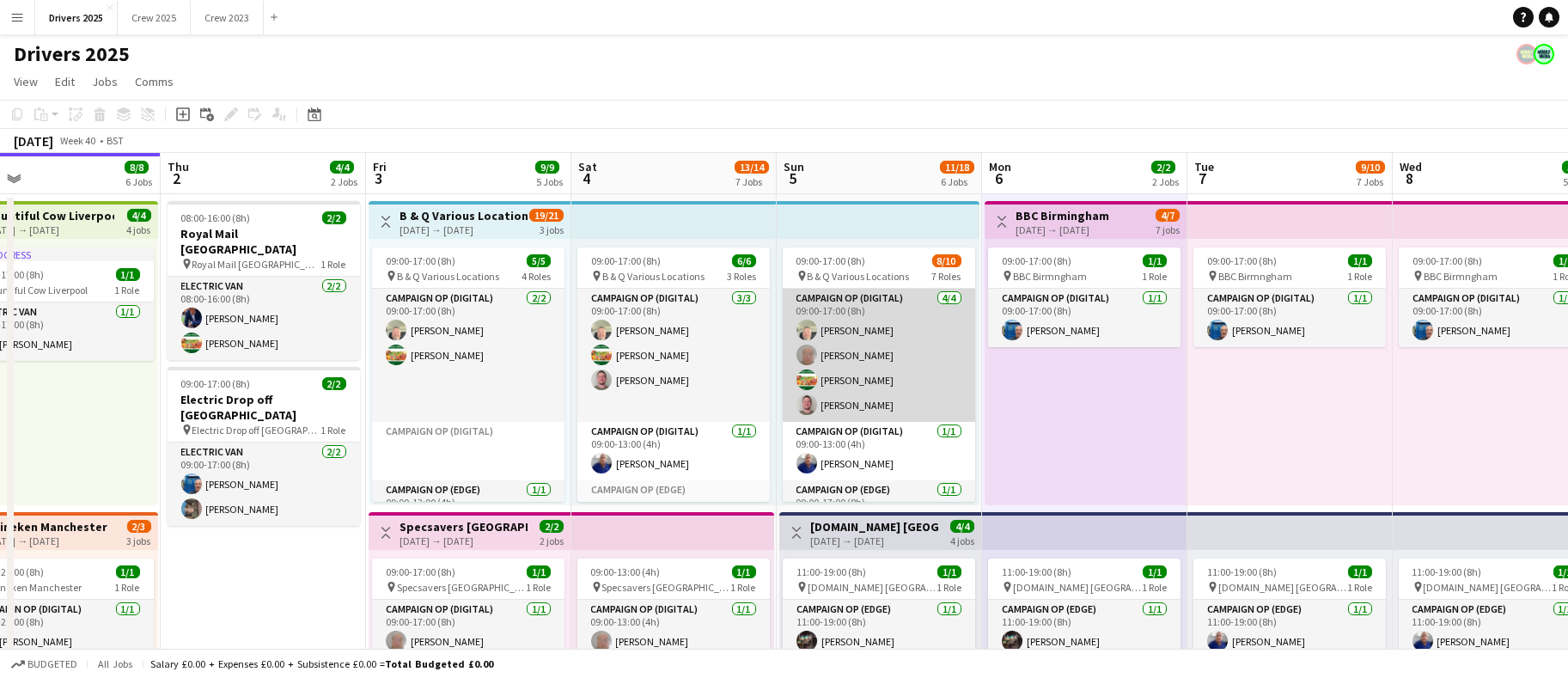
click at [856, 328] on app-card-role "Campaign Op (Digital) [DATE] 09:00-17:00 (8h) [PERSON_NAME] [PERSON_NAME] [PERS…" at bounding box center [879, 355] width 192 height 133
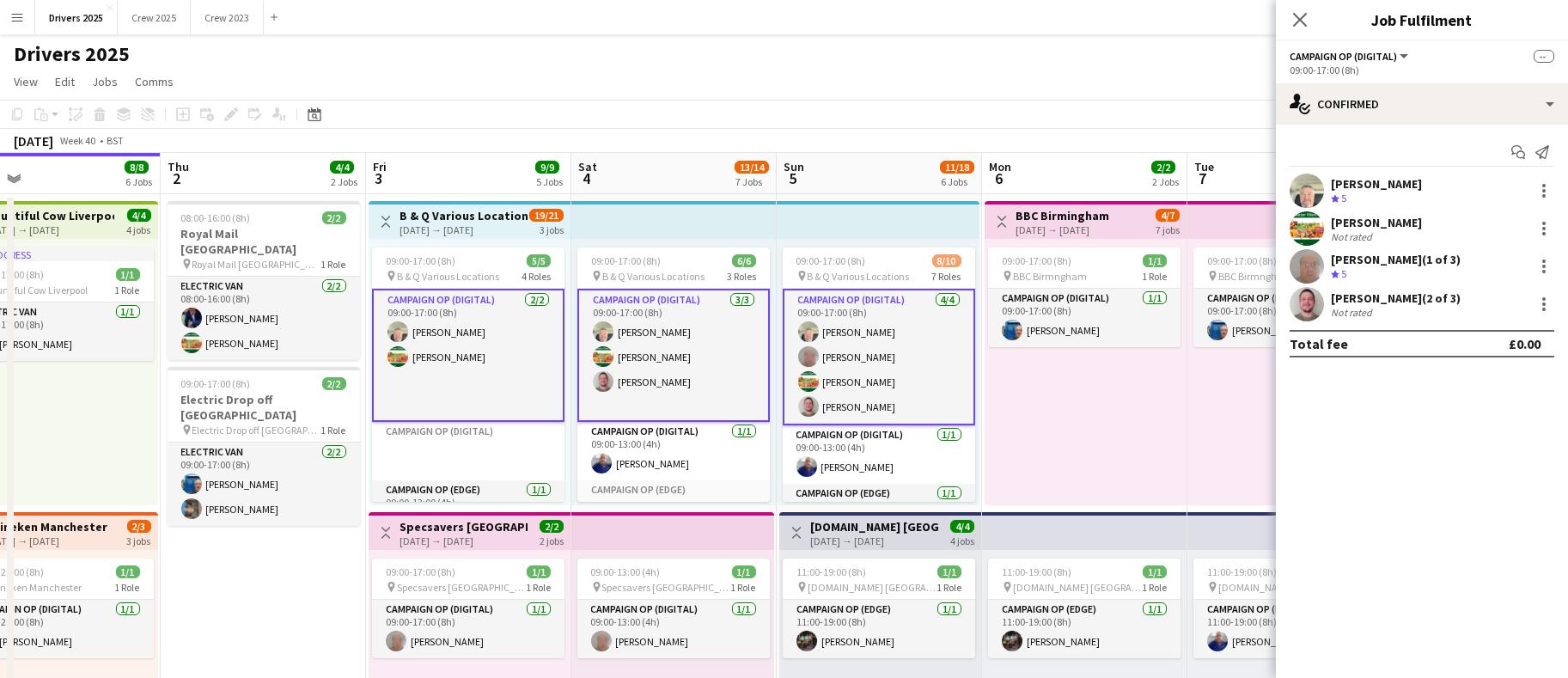
click at [856, 328] on app-card-role "Campaign Op (Digital) [DATE] 09:00-17:00 (8h) [PERSON_NAME] [PERSON_NAME] [PERS…" at bounding box center [879, 356] width 192 height 136
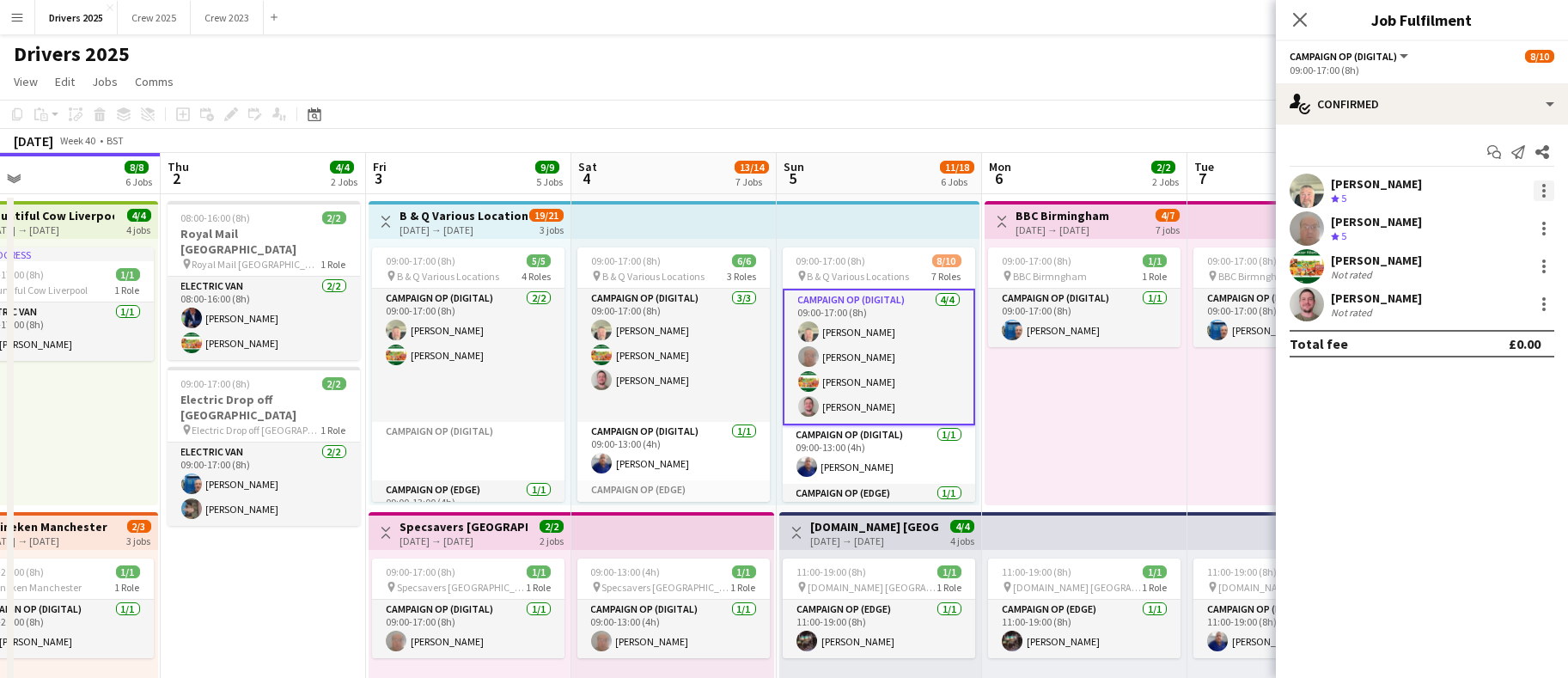
click at [1546, 189] on div at bounding box center [1545, 191] width 21 height 21
click at [1464, 349] on span "Remove" at bounding box center [1459, 346] width 51 height 15
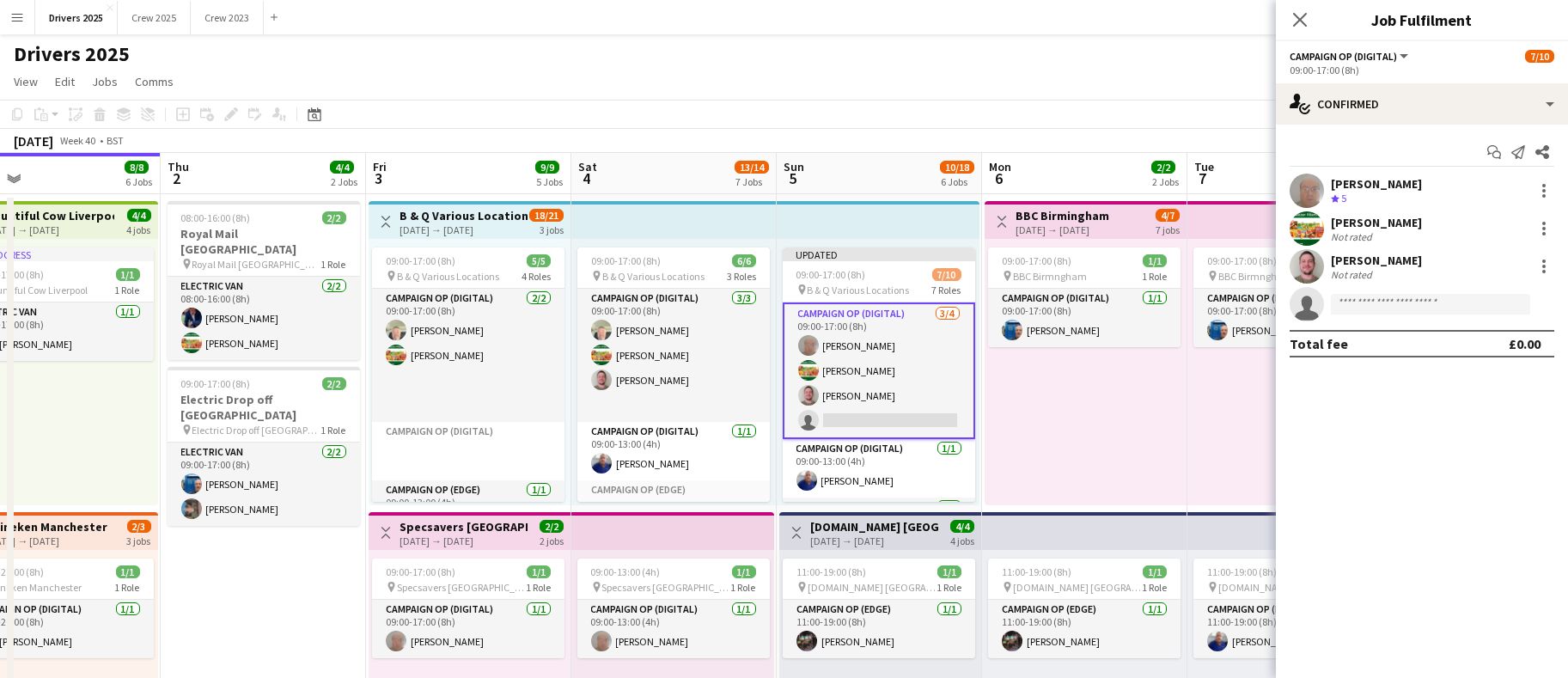
click at [1011, 115] on app-toolbar "Copy Paste Paste Ctrl+V Paste with crew Ctrl+Shift+V Paste linked Job [GEOGRAPH…" at bounding box center [784, 115] width 1568 height 30
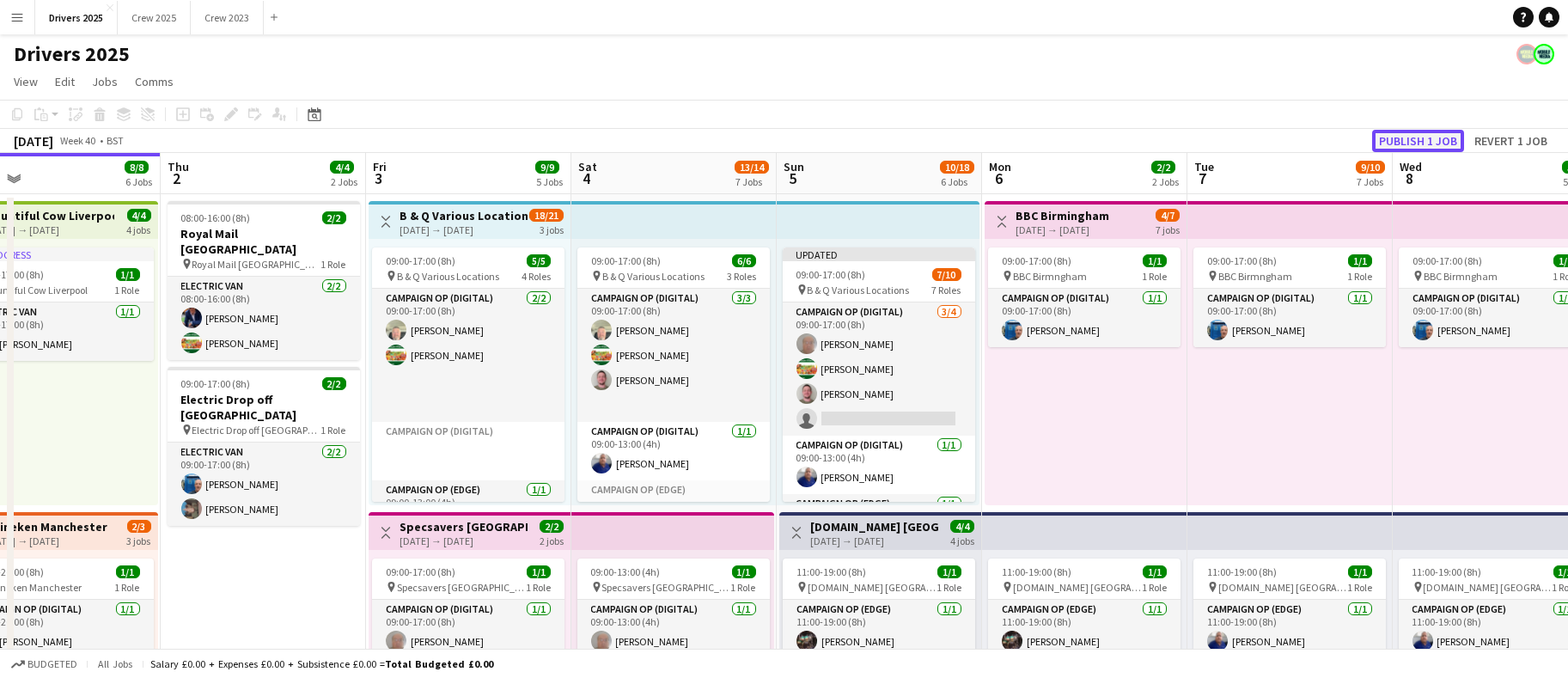
click at [1413, 139] on button "Publish 1 job" at bounding box center [1419, 141] width 92 height 23
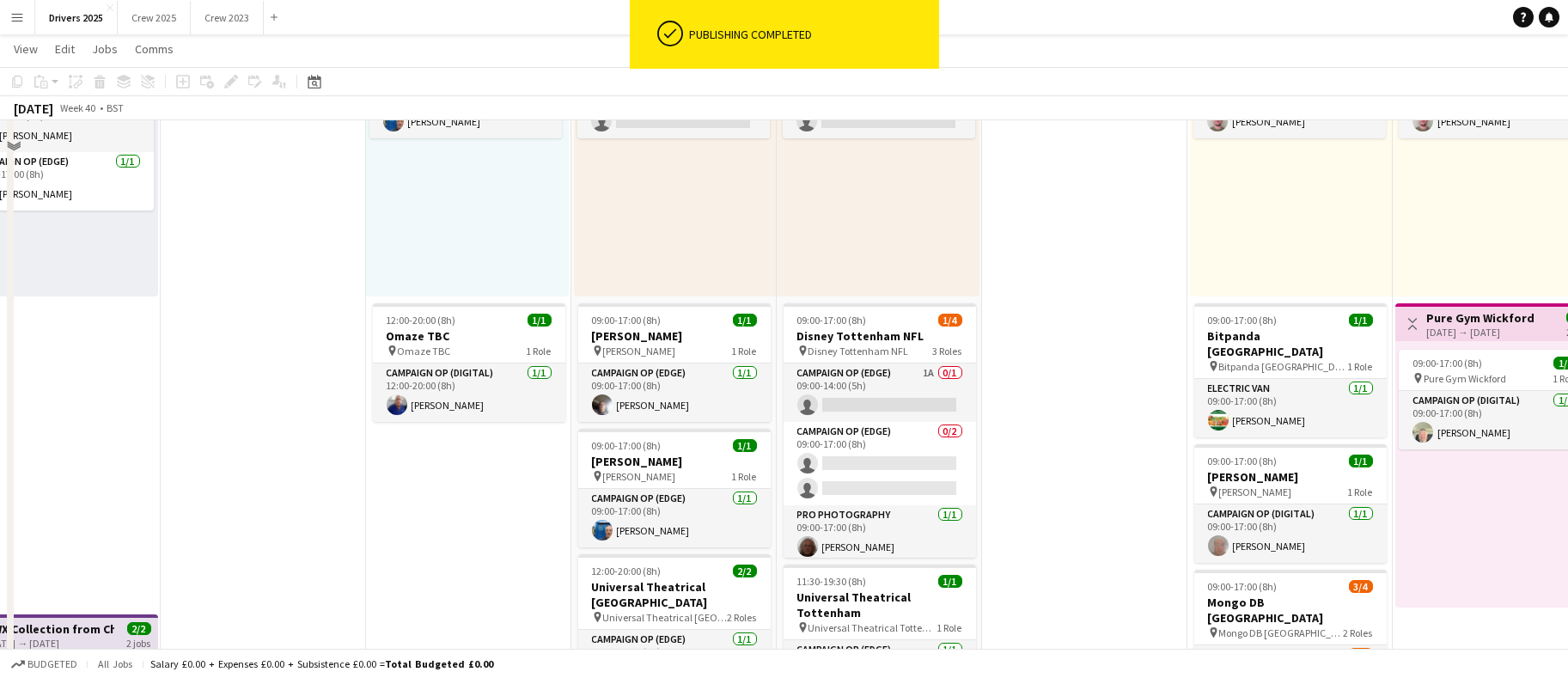
scroll to position [1160, 0]
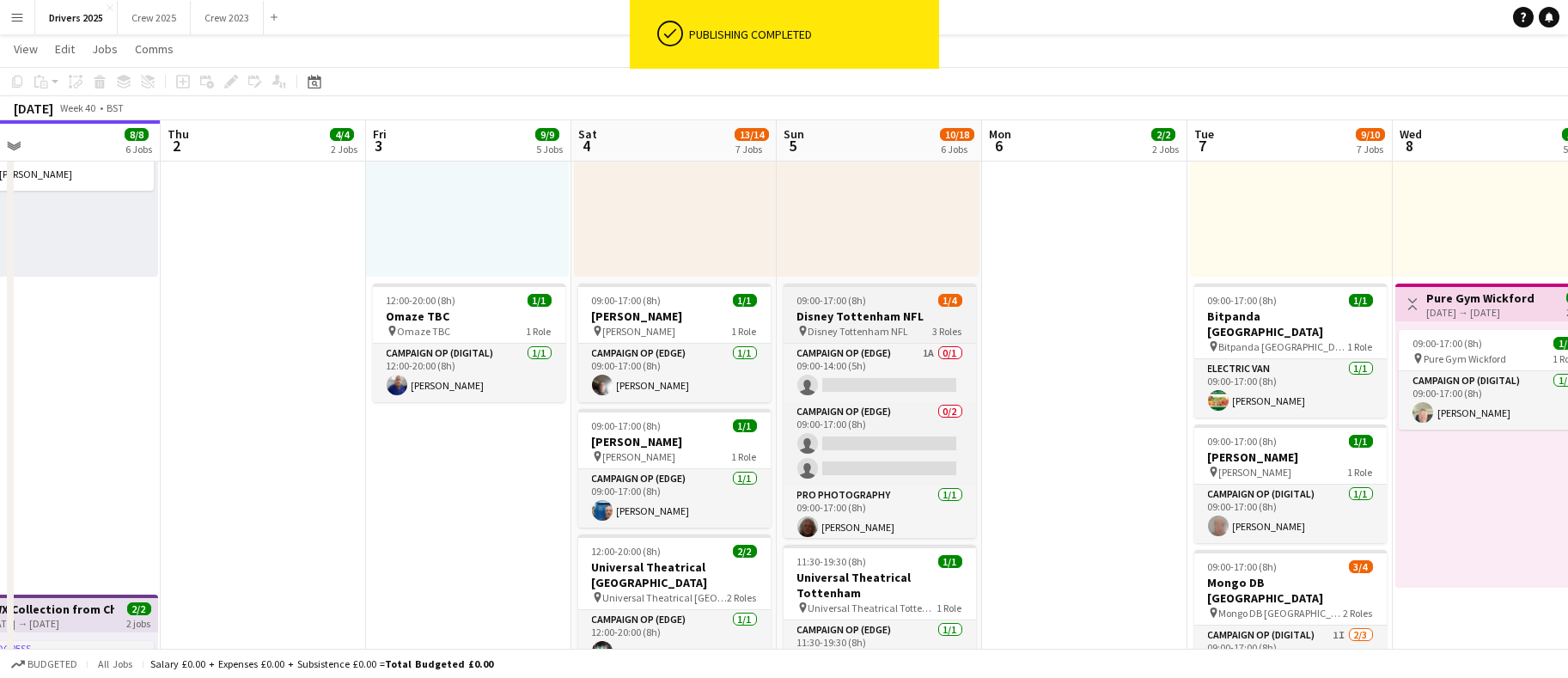
click at [870, 318] on h3 "Disney Tottenham NFL" at bounding box center [880, 316] width 192 height 16
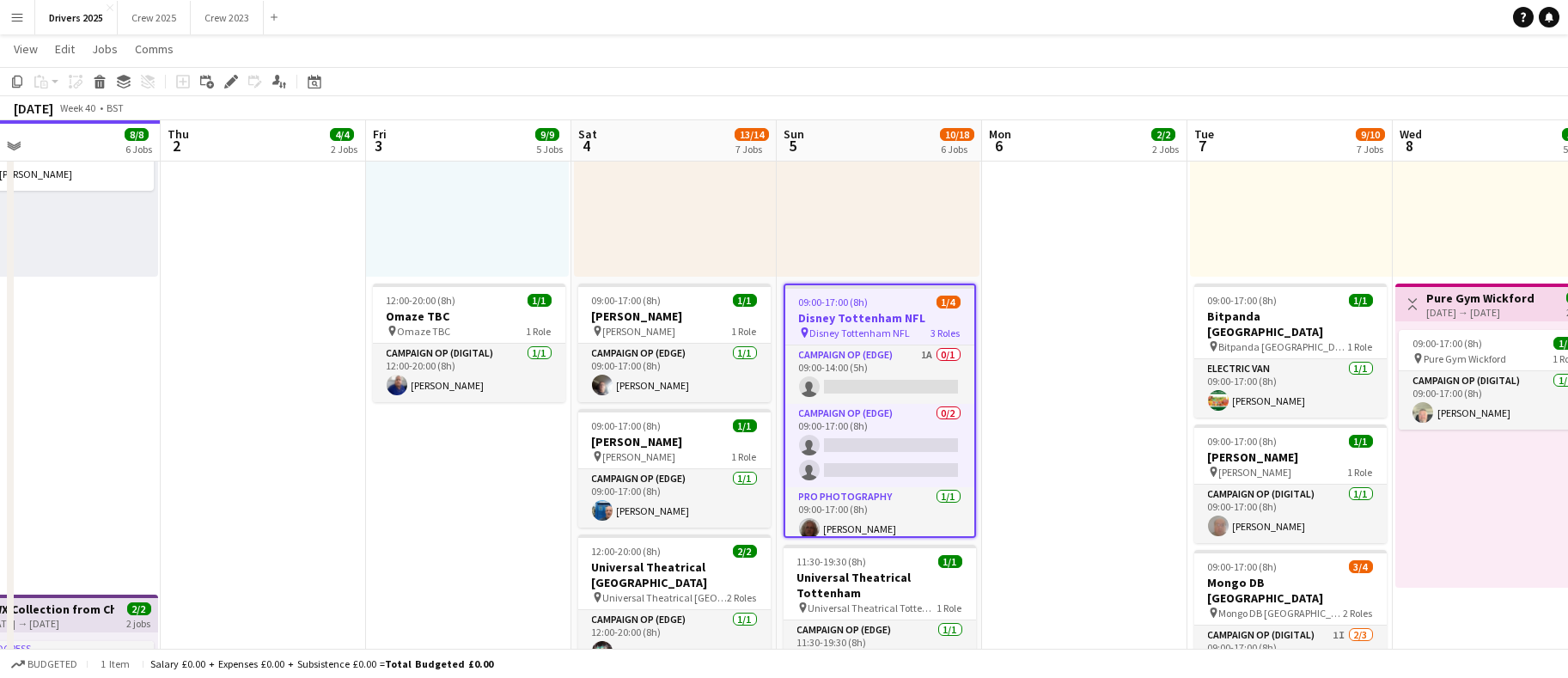
click at [236, 76] on icon at bounding box center [236, 76] width 4 height 4
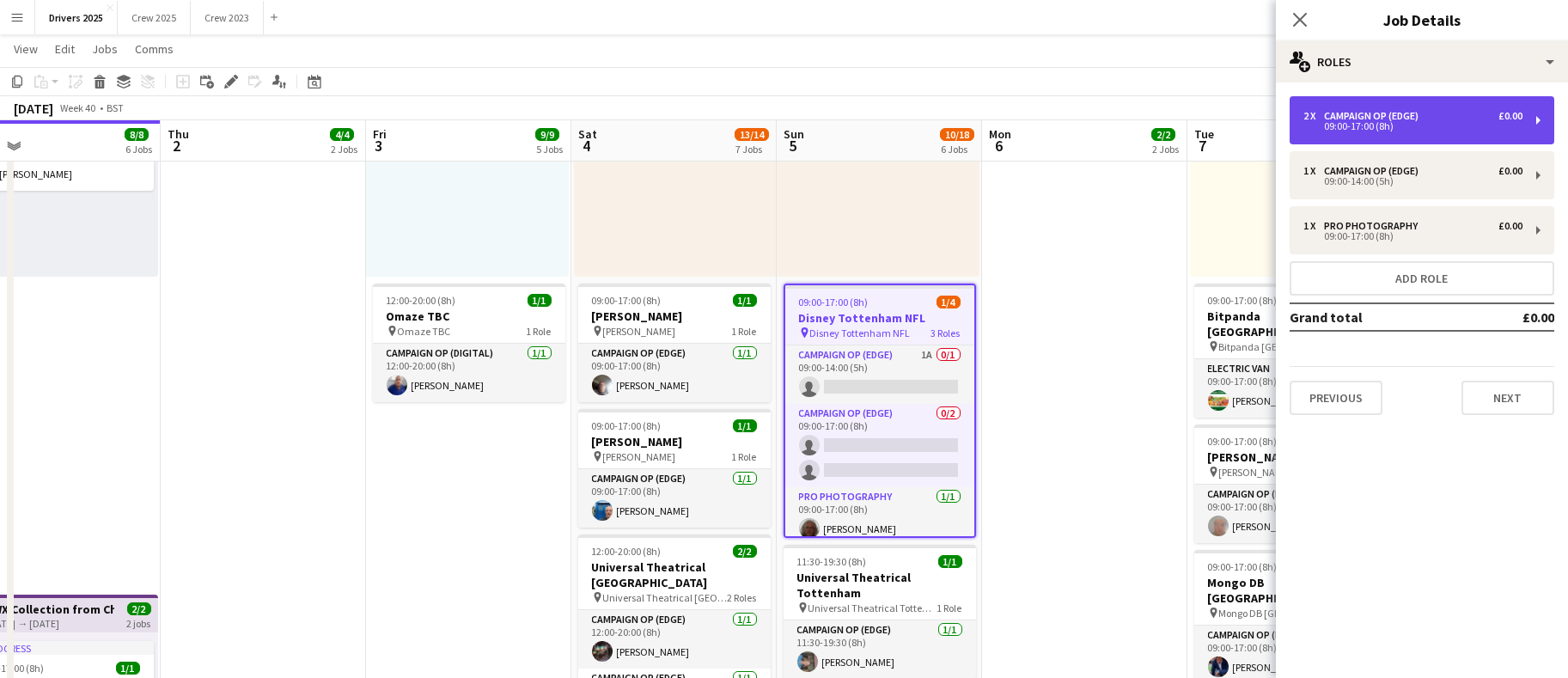
click at [1397, 113] on div "Campaign Op (Edge)" at bounding box center [1375, 116] width 102 height 12
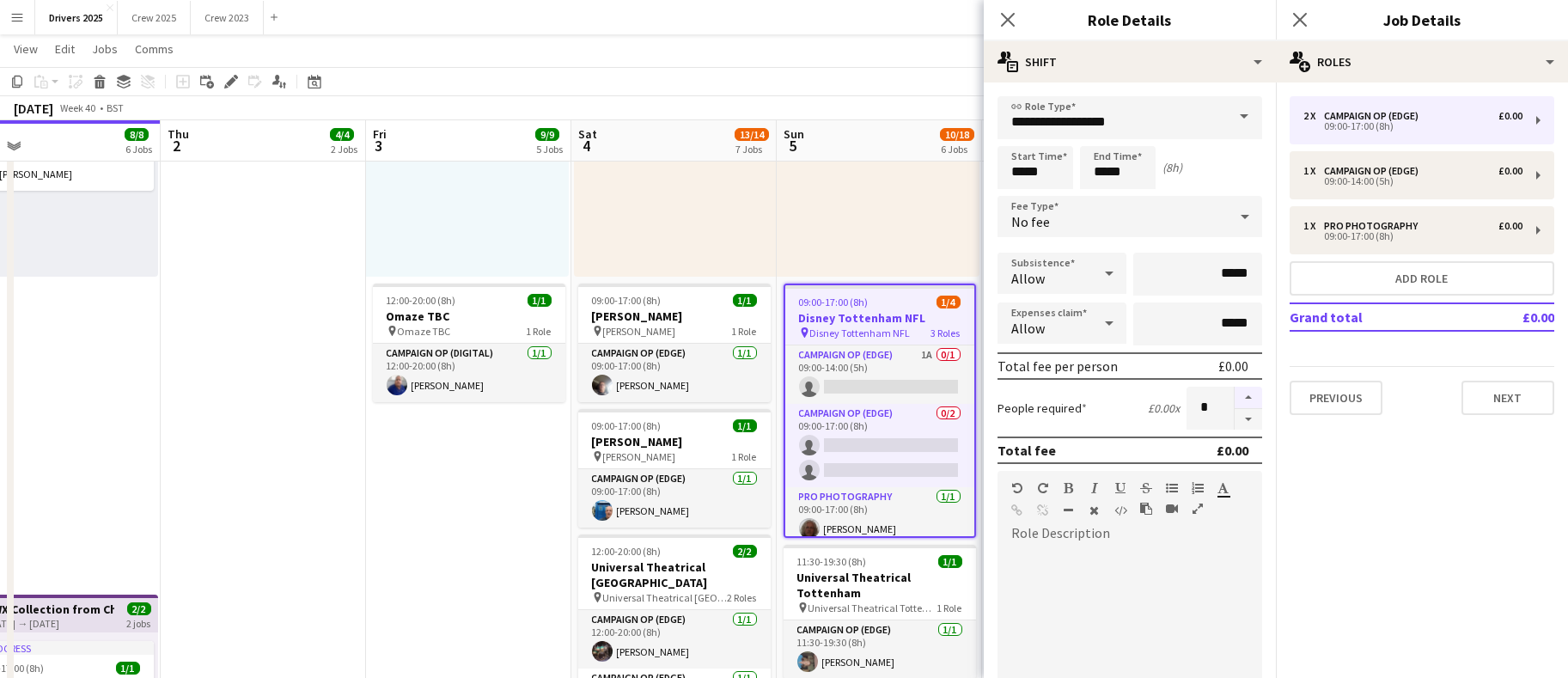
click at [1235, 393] on button "button" at bounding box center [1249, 398] width 28 height 23
type input "*"
click at [1199, 226] on div "No fee" at bounding box center [1113, 216] width 230 height 41
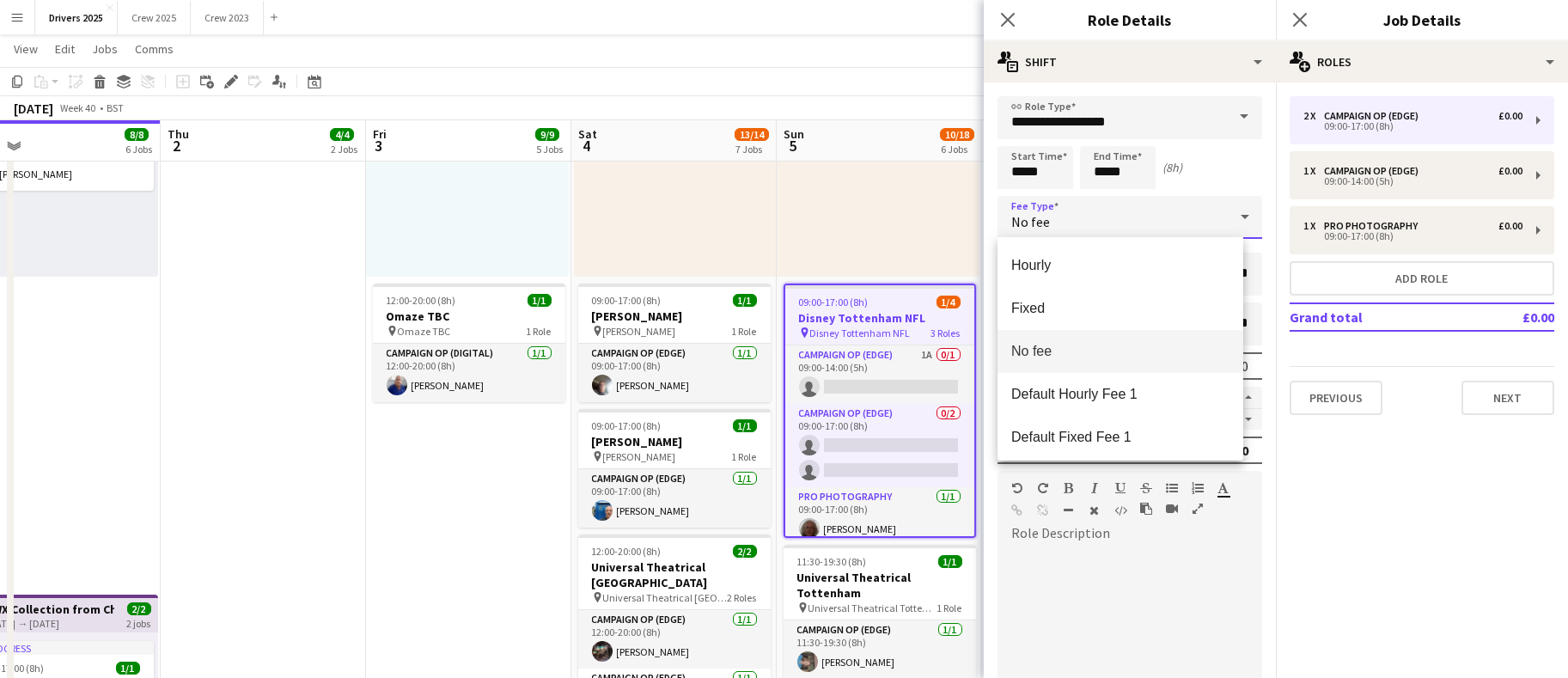
click at [1213, 125] on div at bounding box center [784, 339] width 1568 height 678
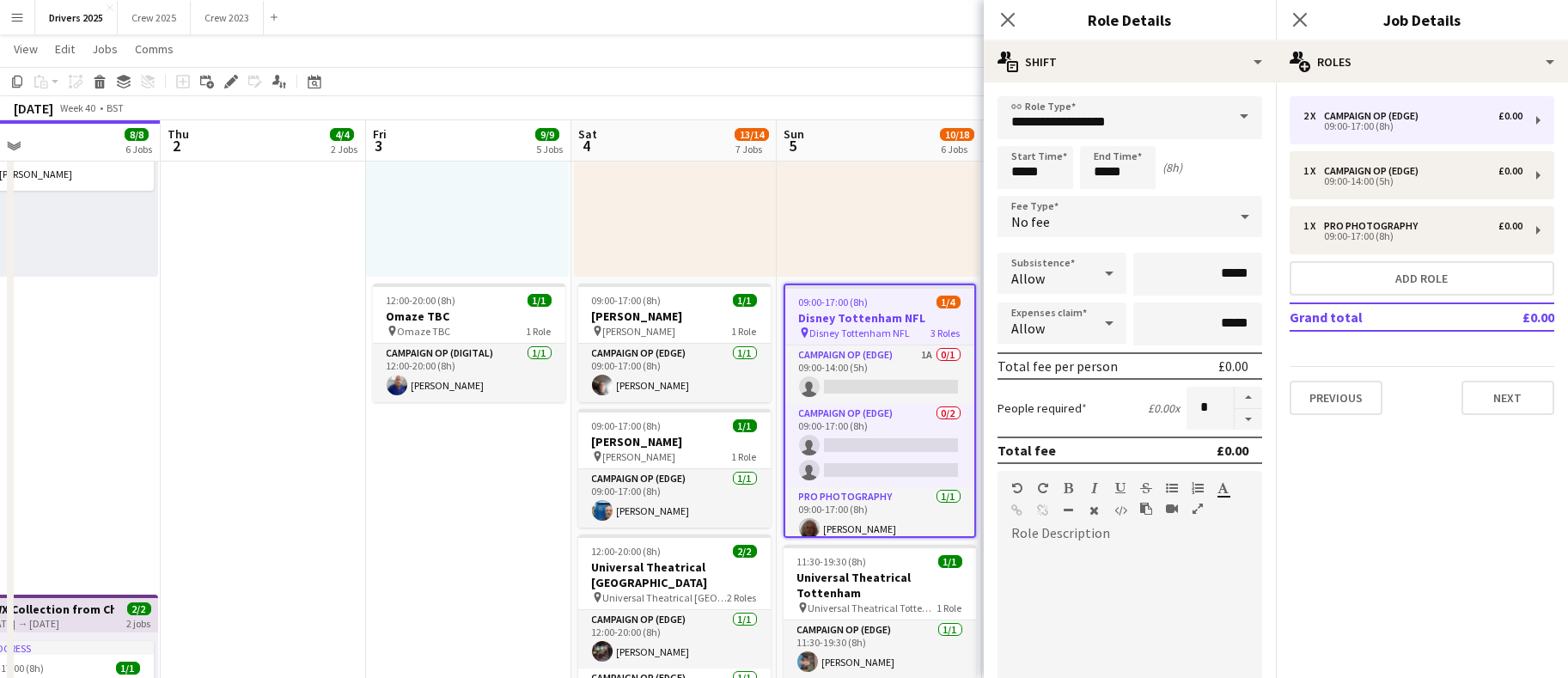
click at [1226, 117] on span at bounding box center [1245, 116] width 37 height 41
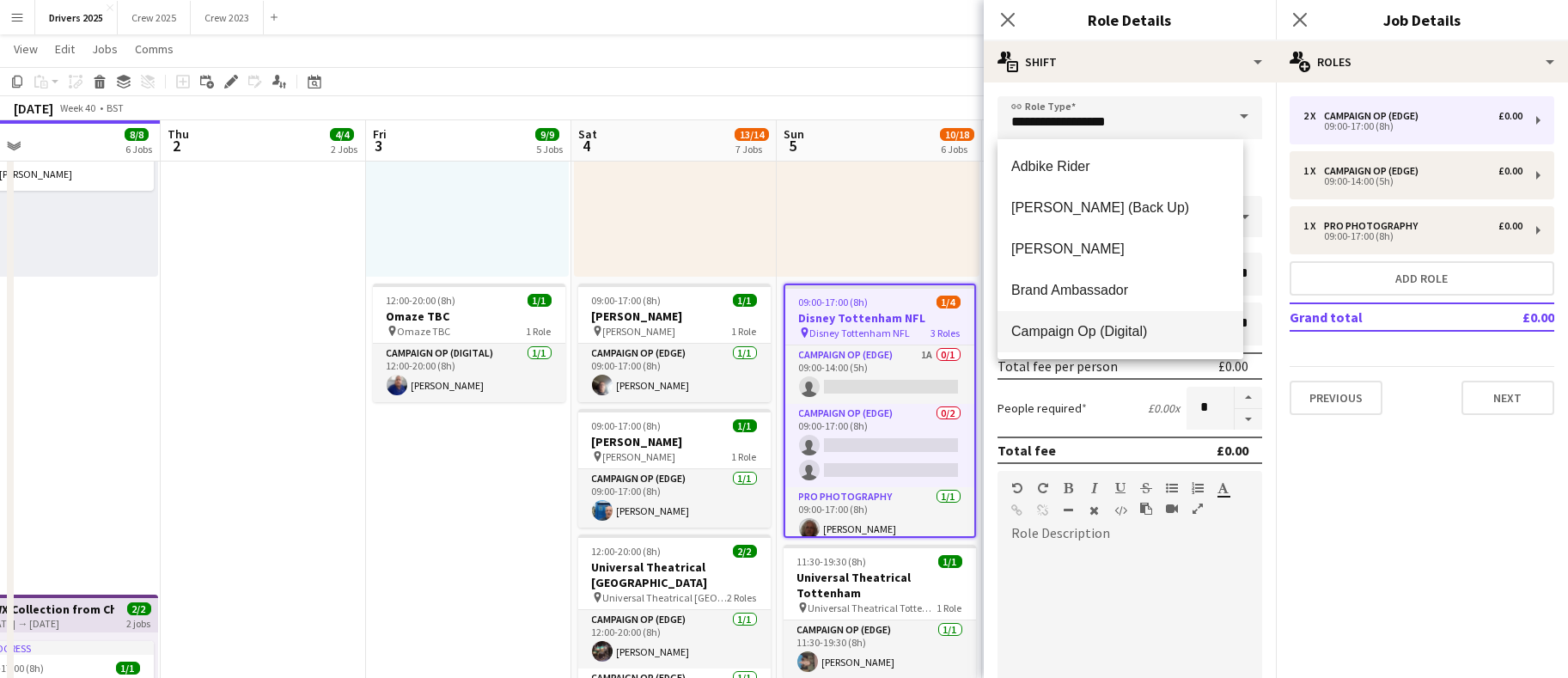
click at [1129, 336] on span "Campaign Op (Digital)" at bounding box center [1120, 331] width 218 height 17
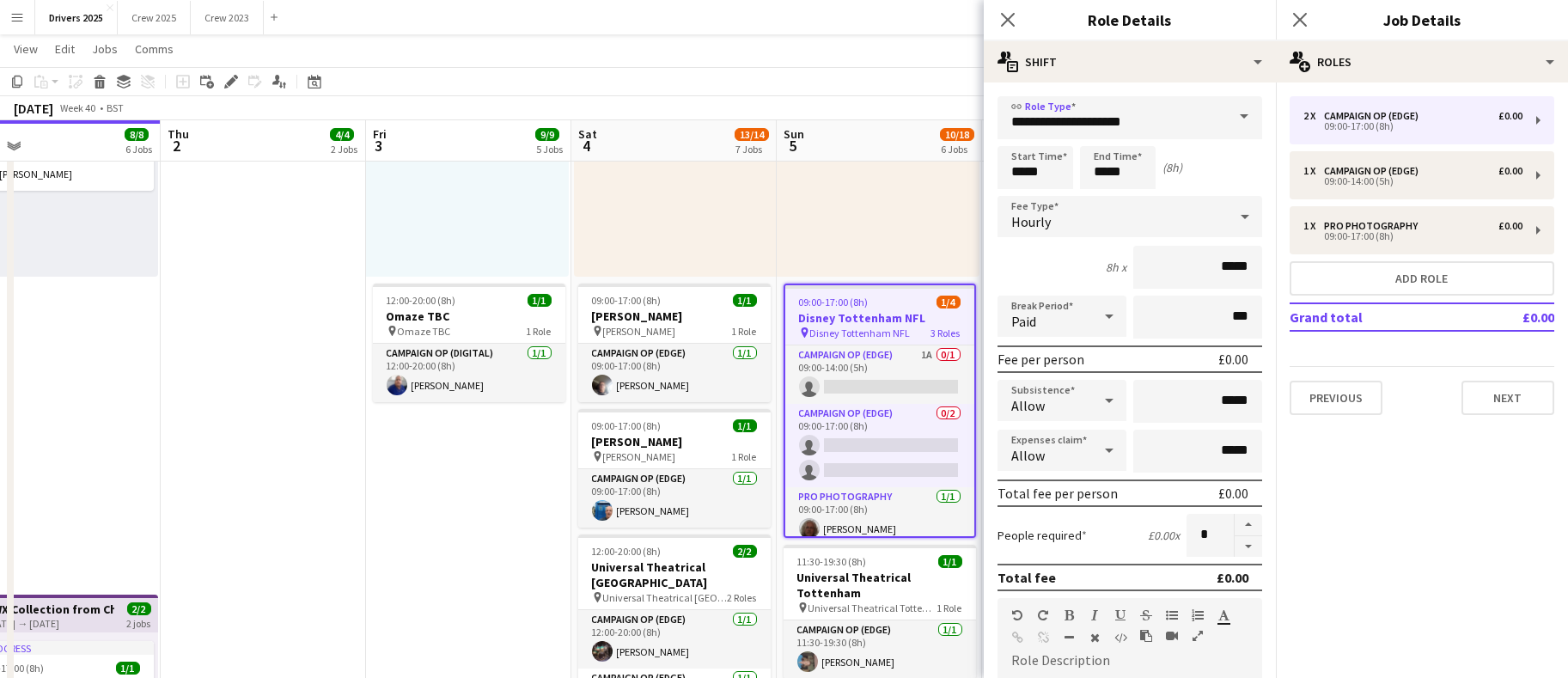
click at [1235, 218] on icon at bounding box center [1246, 216] width 21 height 35
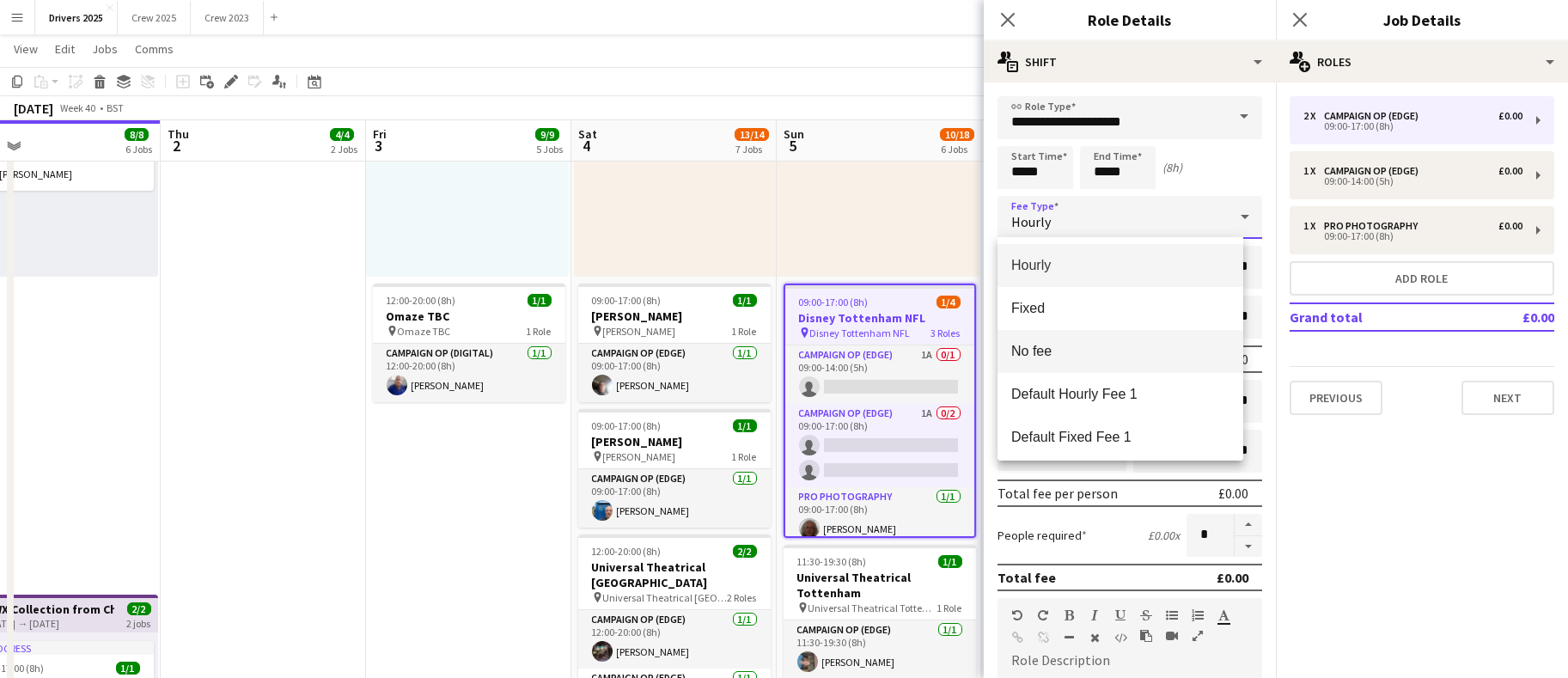
click at [1163, 343] on span "No fee" at bounding box center [1120, 351] width 218 height 17
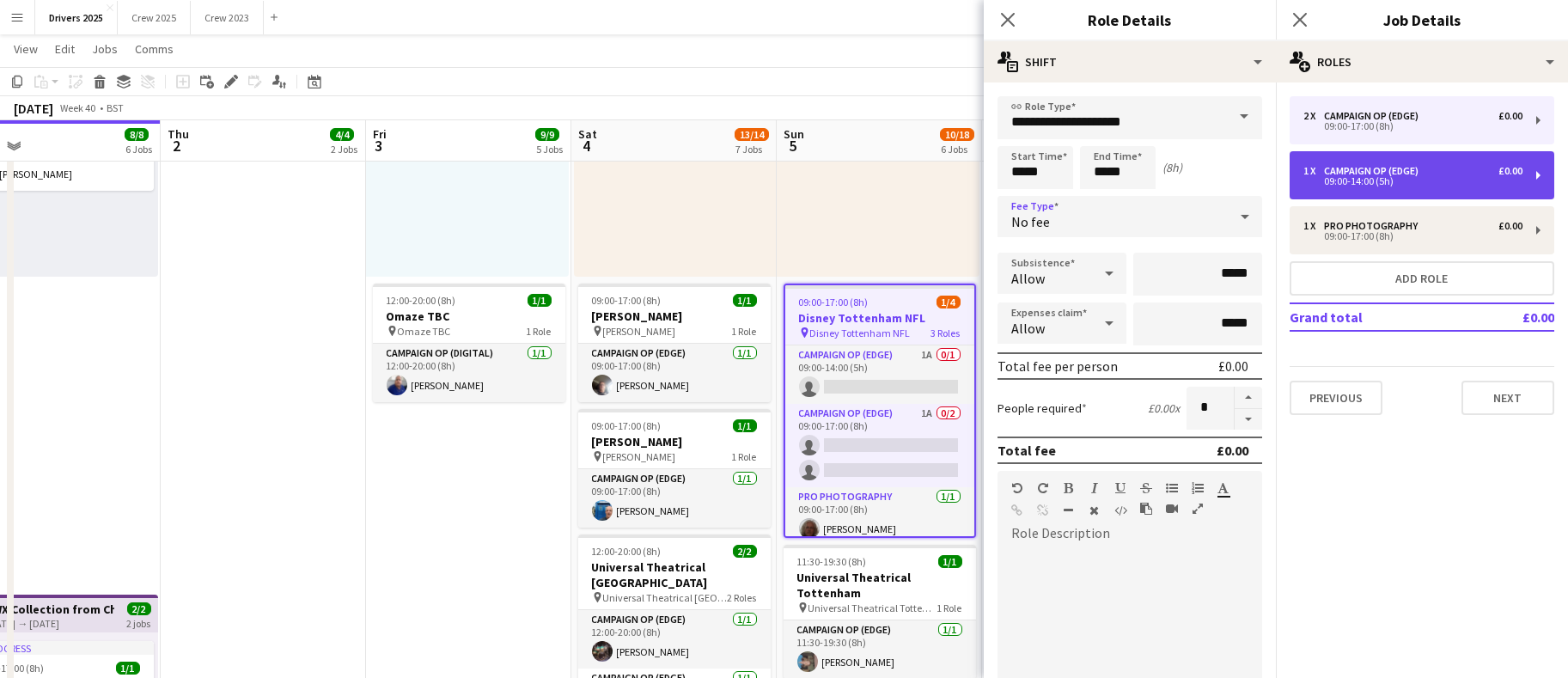
click at [1390, 184] on div "09:00-14:00 (5h)" at bounding box center [1413, 182] width 219 height 9
type input "**********"
type input "*****"
type input "*"
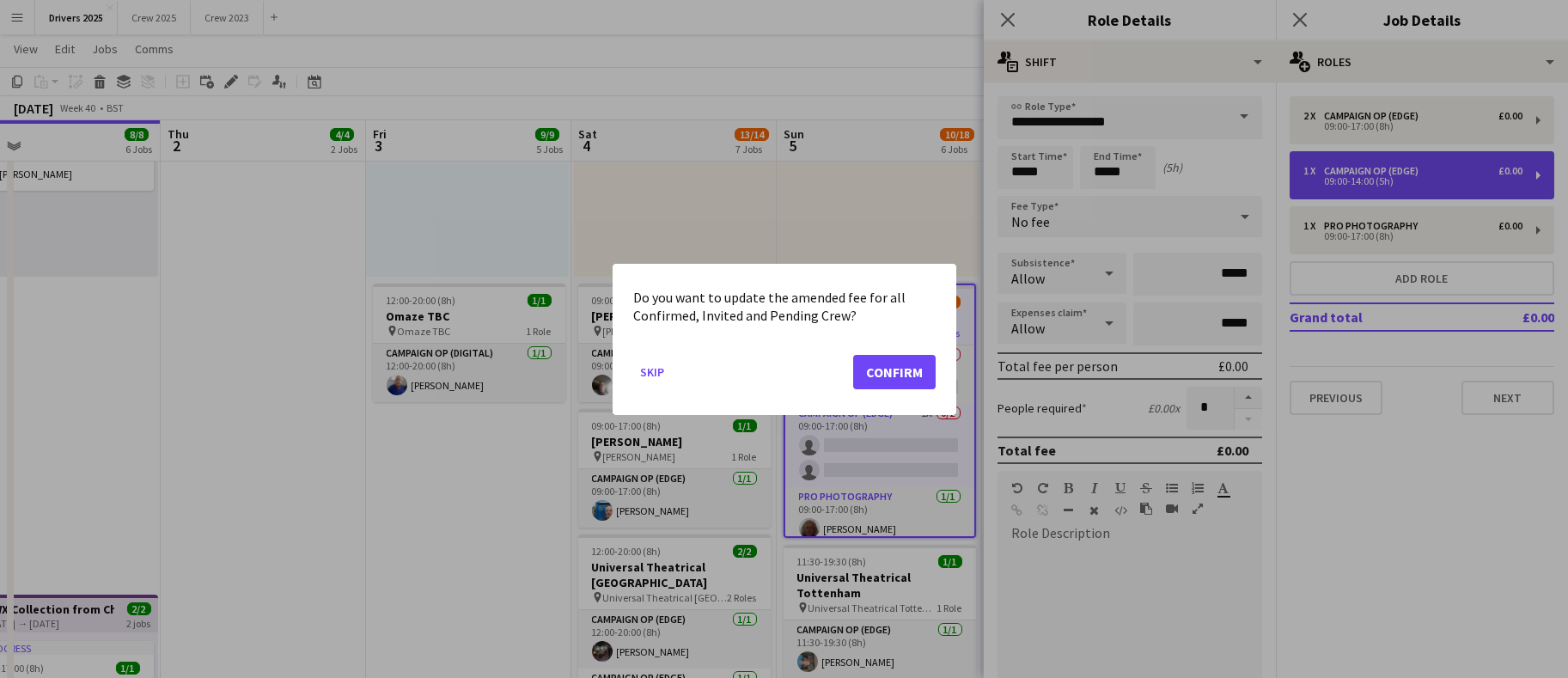
scroll to position [0, 0]
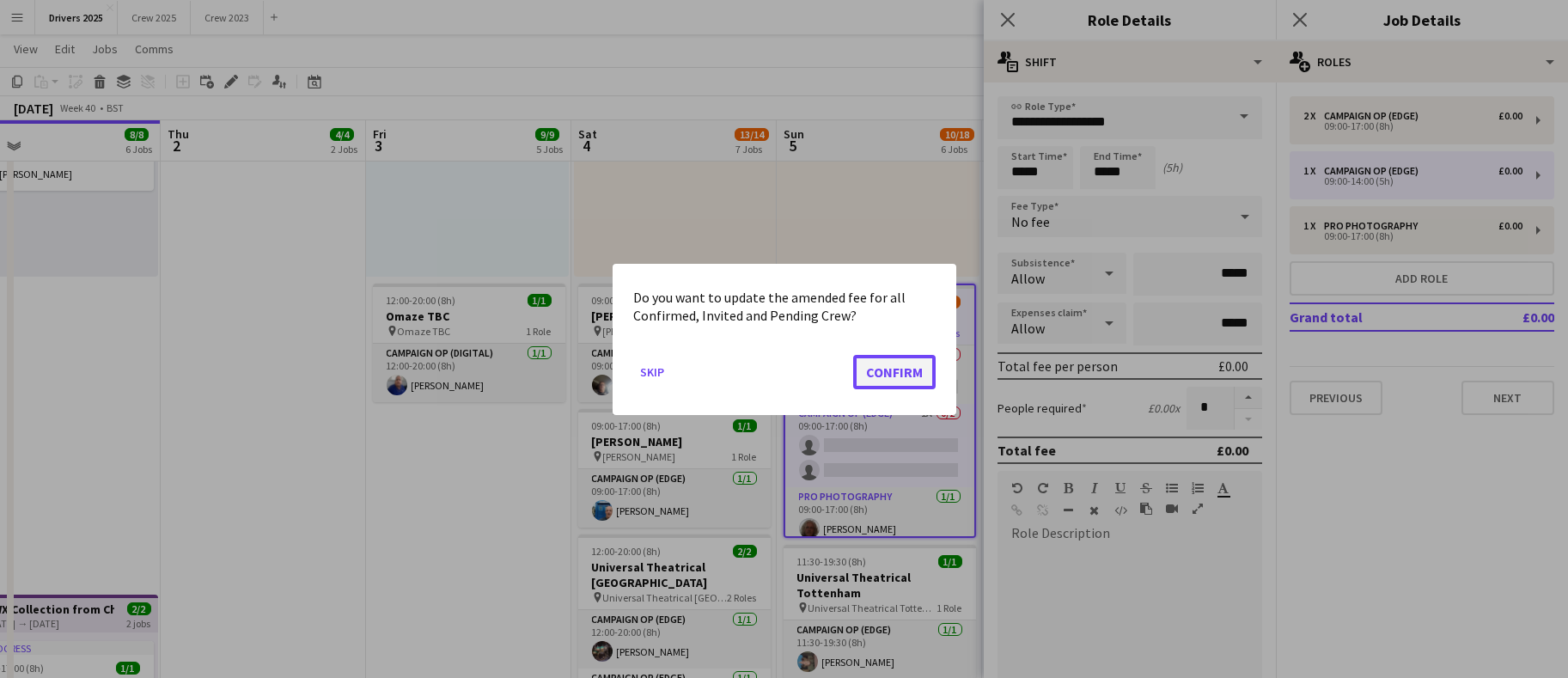
click at [895, 370] on button "Confirm" at bounding box center [894, 371] width 83 height 35
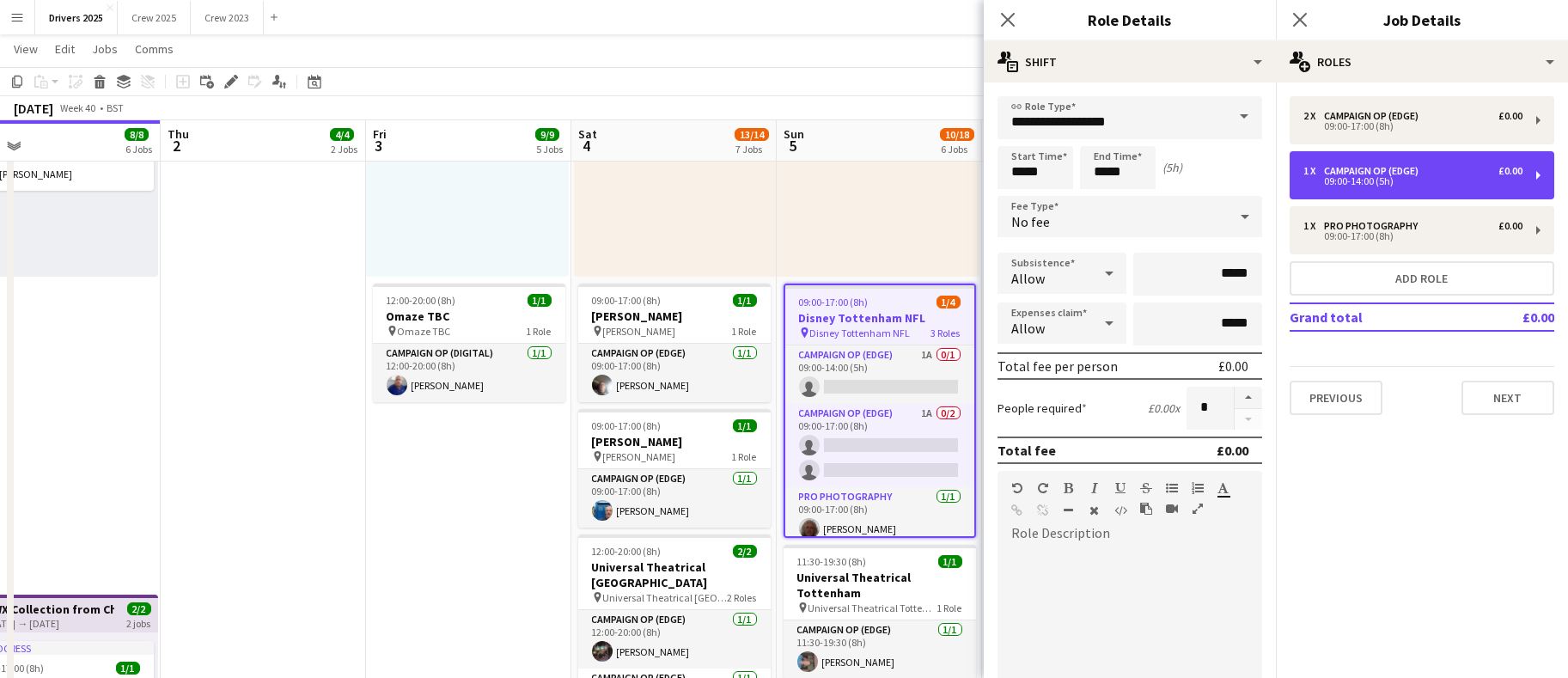
scroll to position [1160, 0]
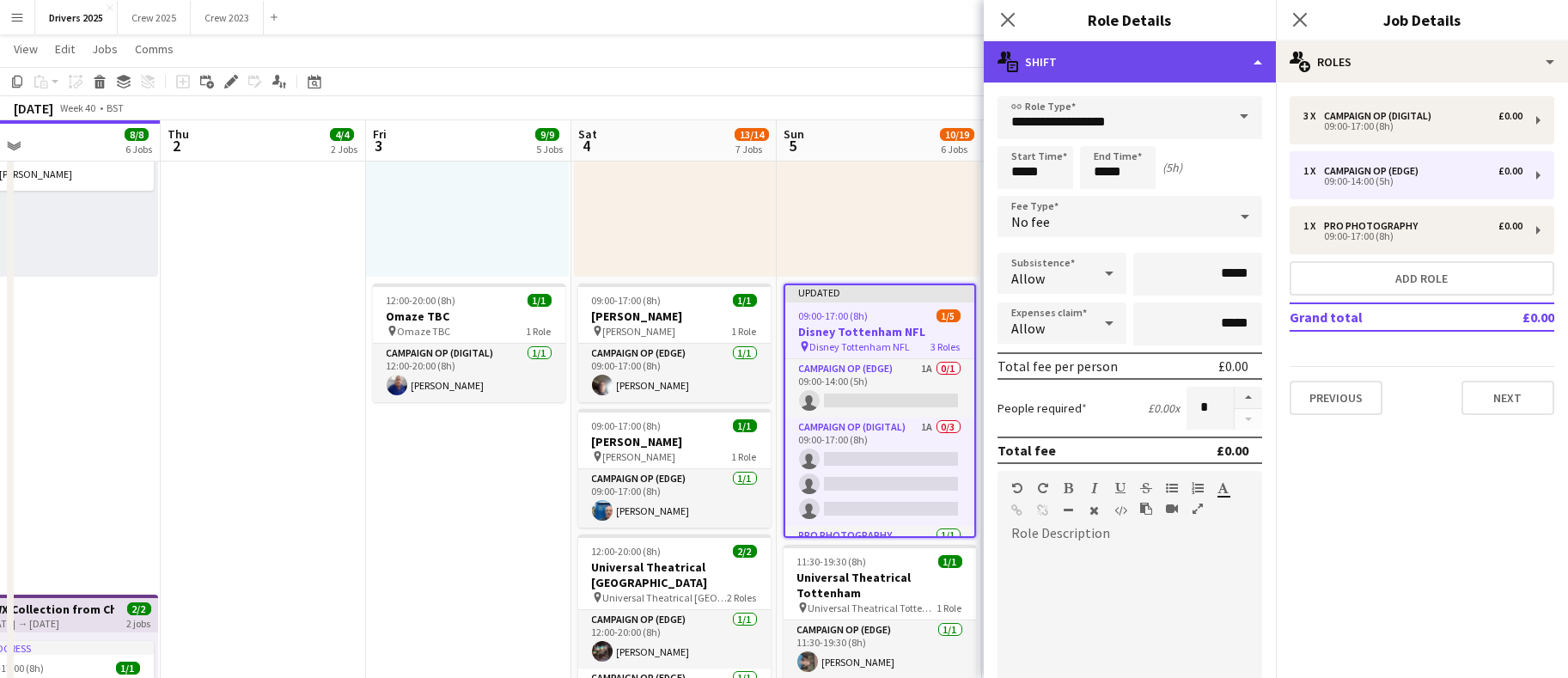
click at [1261, 63] on div "multiple-actions-text Shift" at bounding box center [1130, 61] width 292 height 41
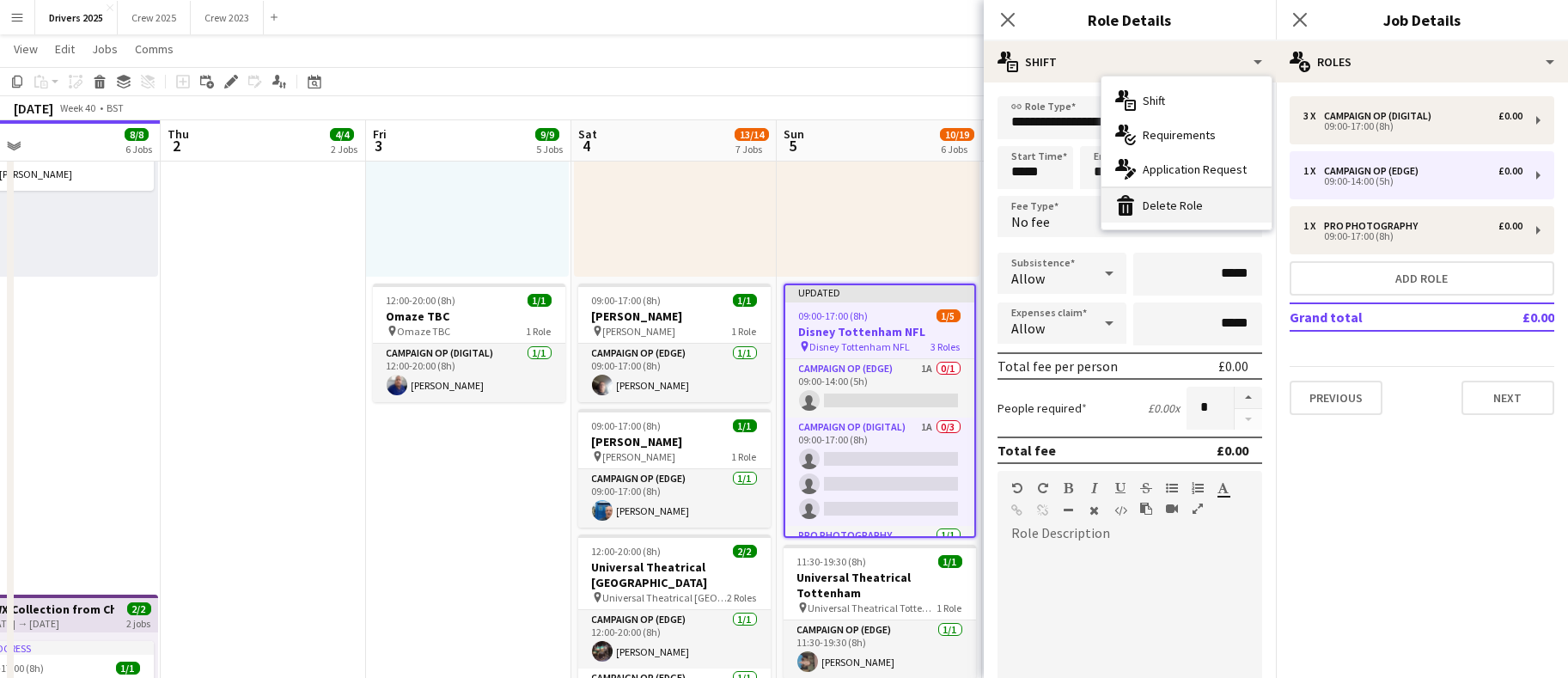
click at [1179, 204] on div "bin-2 Delete Role" at bounding box center [1187, 206] width 170 height 35
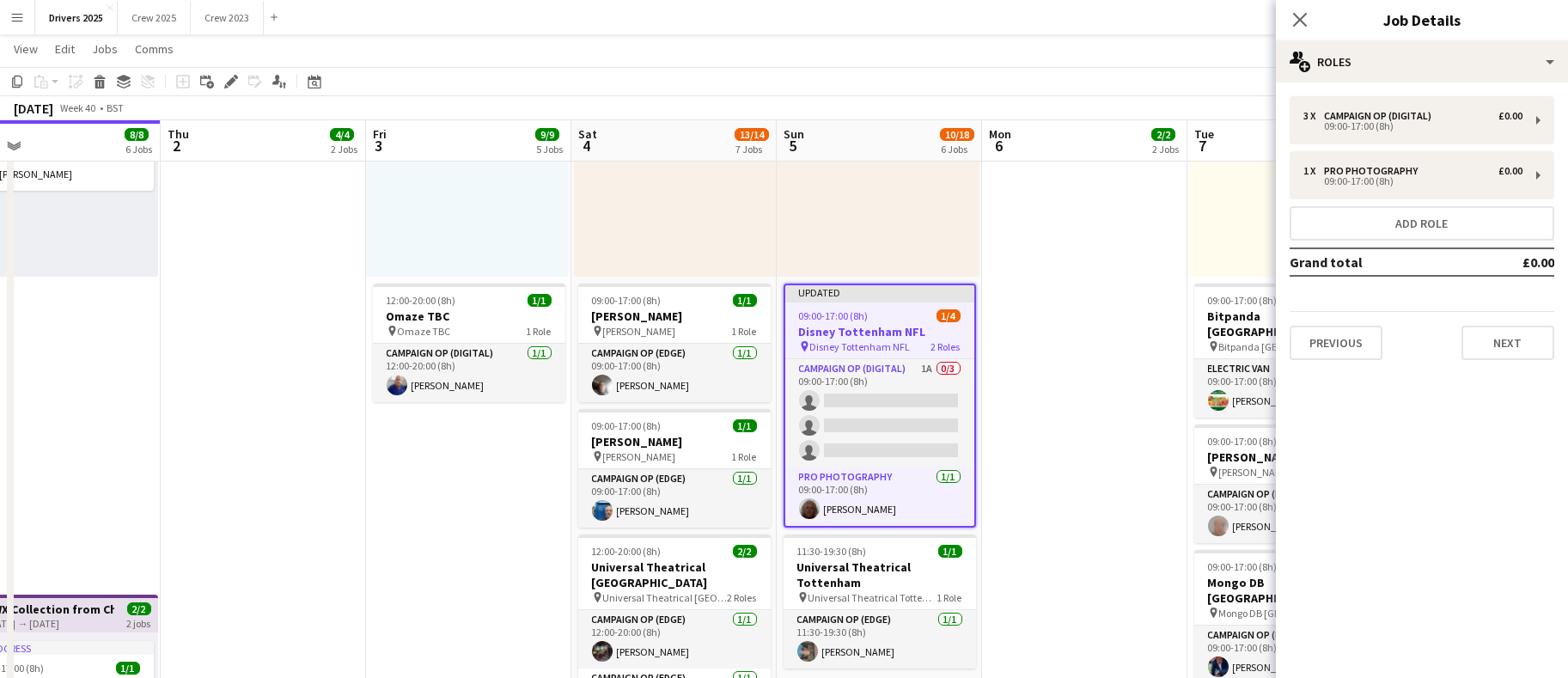
click at [1117, 350] on app-date-cell "Toggle View BBC Birmingham [DATE] → [DATE] 4/7 7 jobs 09:00-17:00 (8h) 1/1 pin …" at bounding box center [1085, 411] width 205 height 2758
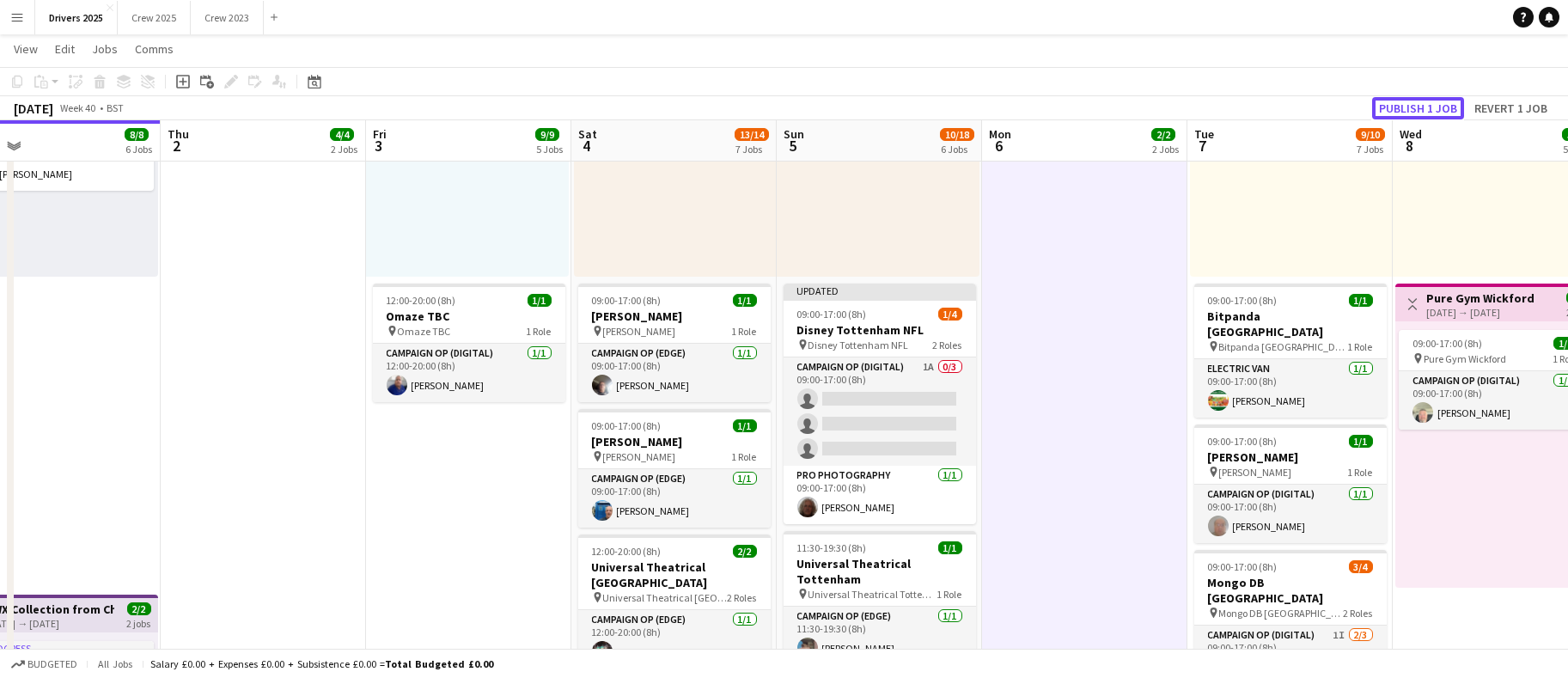
click at [1419, 110] on button "Publish 1 job" at bounding box center [1419, 109] width 92 height 23
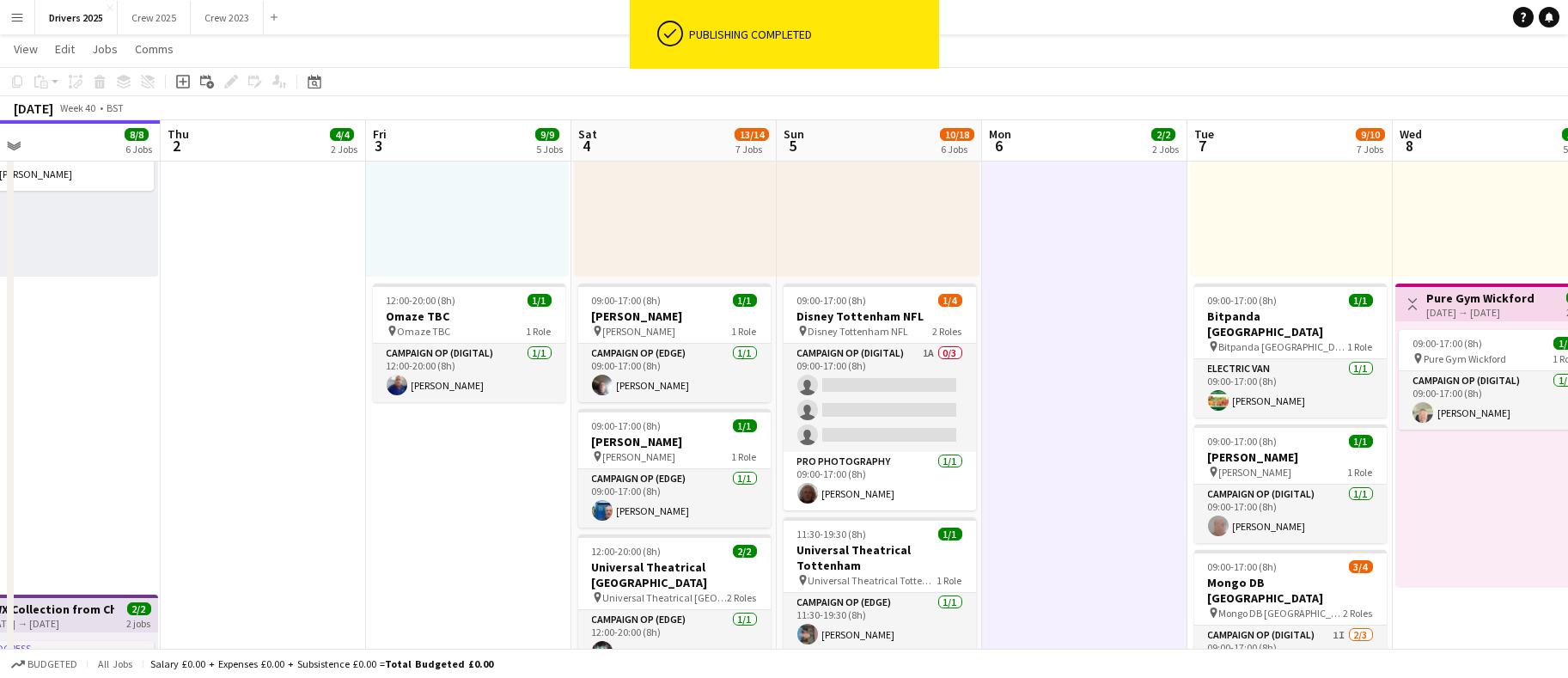
click at [880, 415] on app-card-role "Campaign Op (Digital) 1A 0/3 09:00-17:00 (8h) single-neutral-actions single-neu…" at bounding box center [880, 397] width 192 height 109
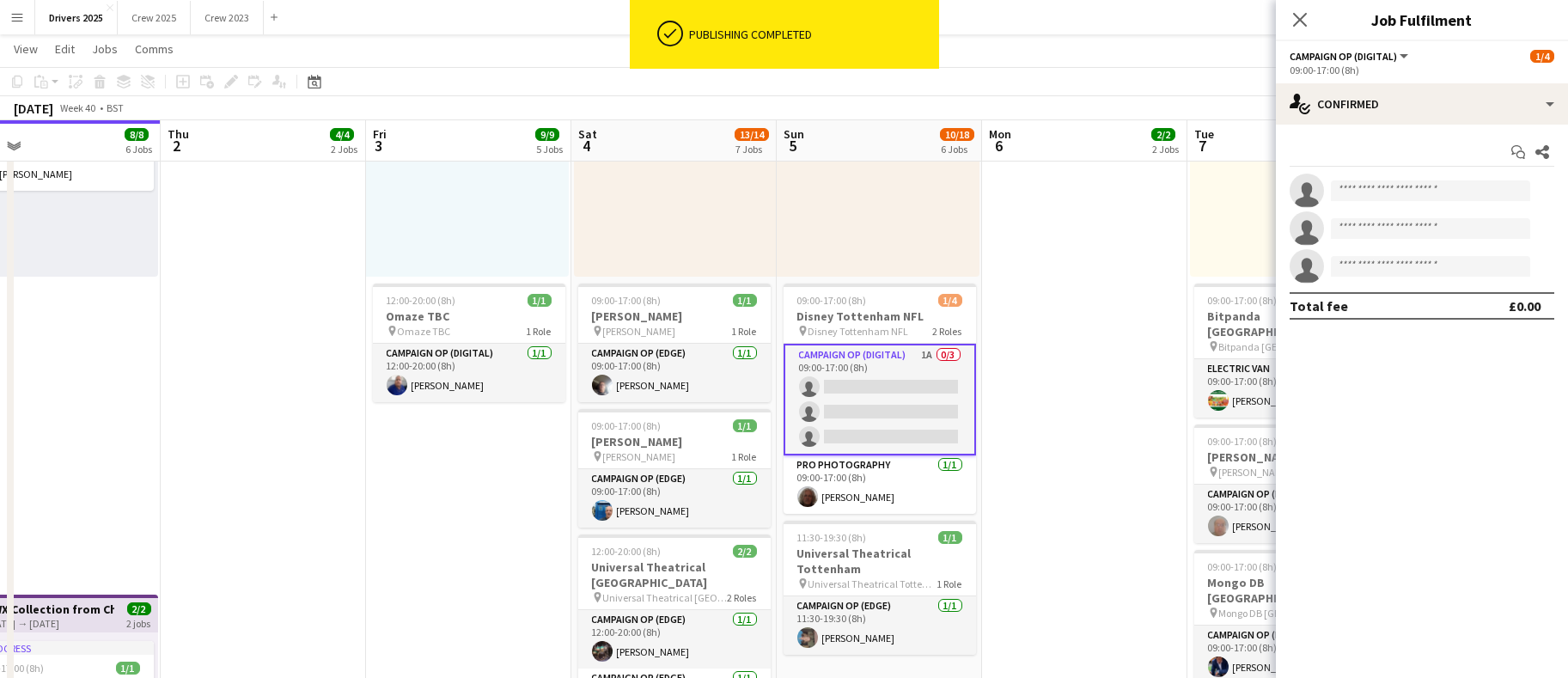
click at [1046, 403] on app-date-cell "Toggle View BBC Birmingham [DATE] → [DATE] 4/7 7 jobs 09:00-17:00 (8h) 1/1 pin …" at bounding box center [1085, 411] width 205 height 2758
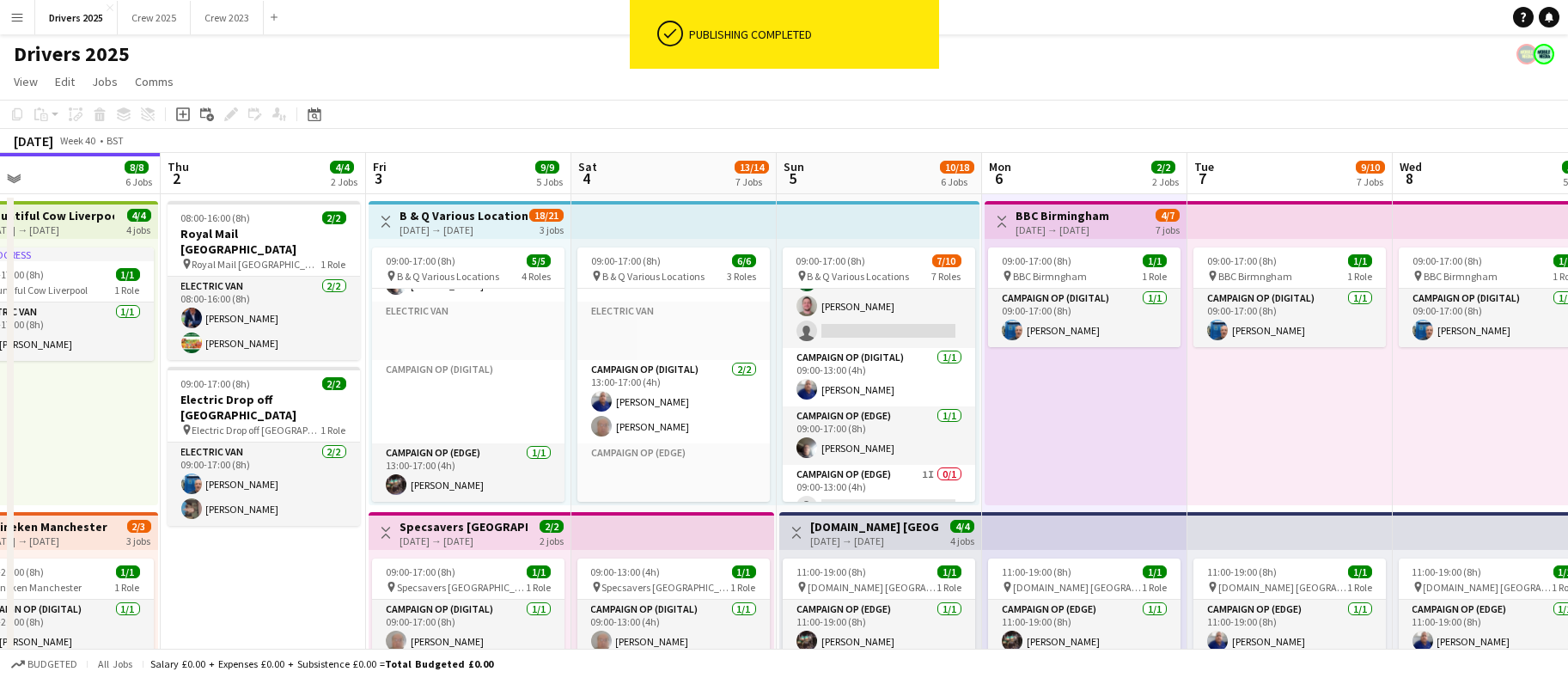
scroll to position [0, 0]
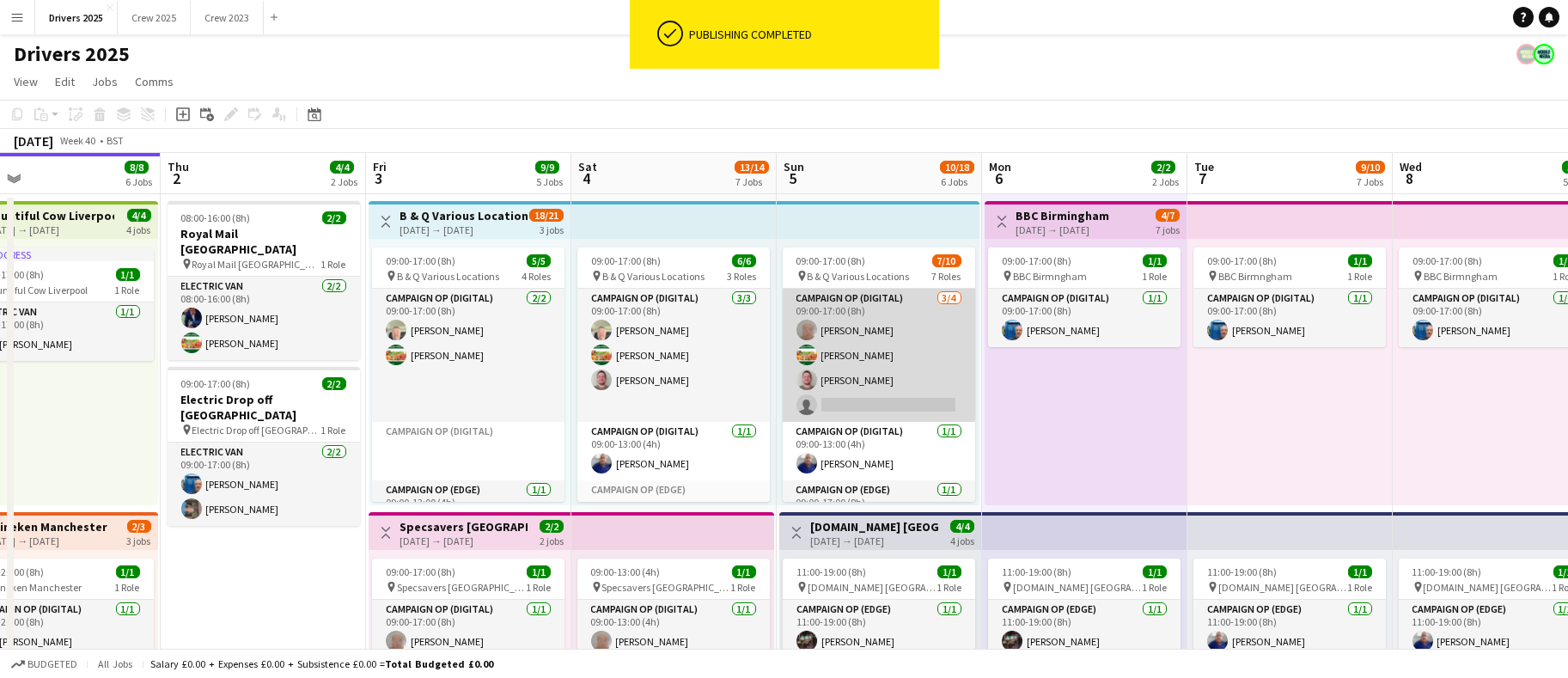
click at [860, 350] on app-card-role "Campaign Op (Digital) [DATE] 09:00-17:00 (8h) [PERSON_NAME] [PERSON_NAME] [PERS…" at bounding box center [879, 355] width 192 height 133
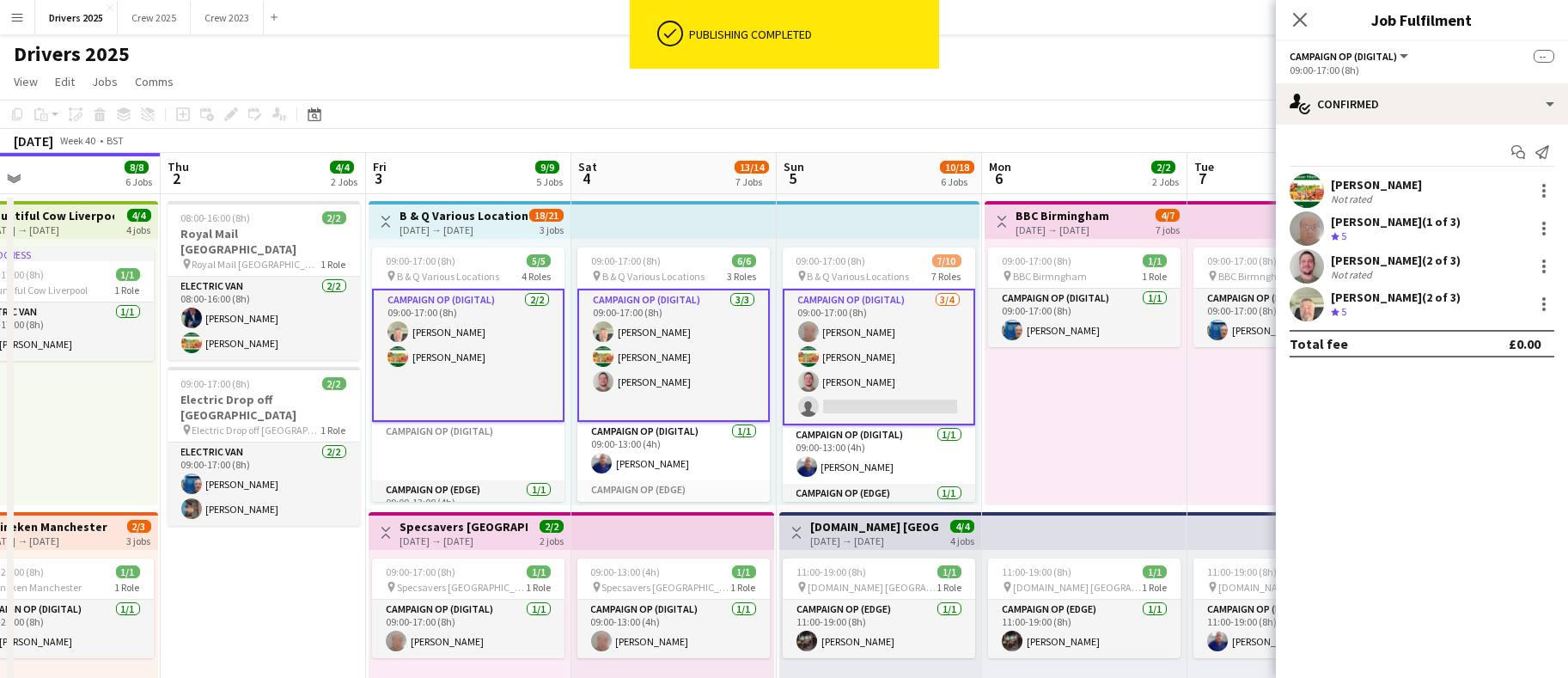
click at [859, 350] on app-card-role "Campaign Op (Digital) [DATE] 09:00-17:00 (8h) [PERSON_NAME] [PERSON_NAME] [PERS…" at bounding box center [879, 356] width 192 height 136
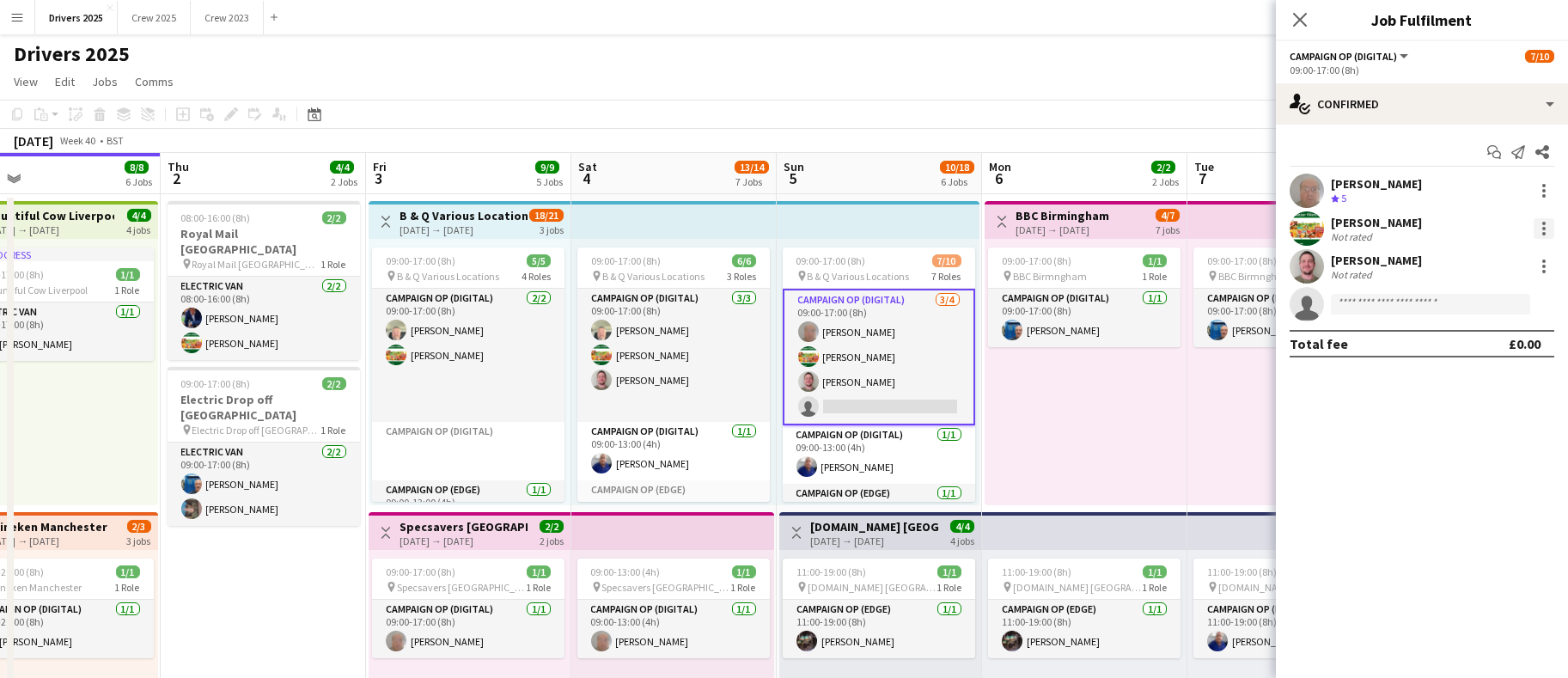
click at [1545, 226] on div at bounding box center [1545, 229] width 21 height 21
click at [1463, 376] on span "Remove" at bounding box center [1459, 383] width 51 height 15
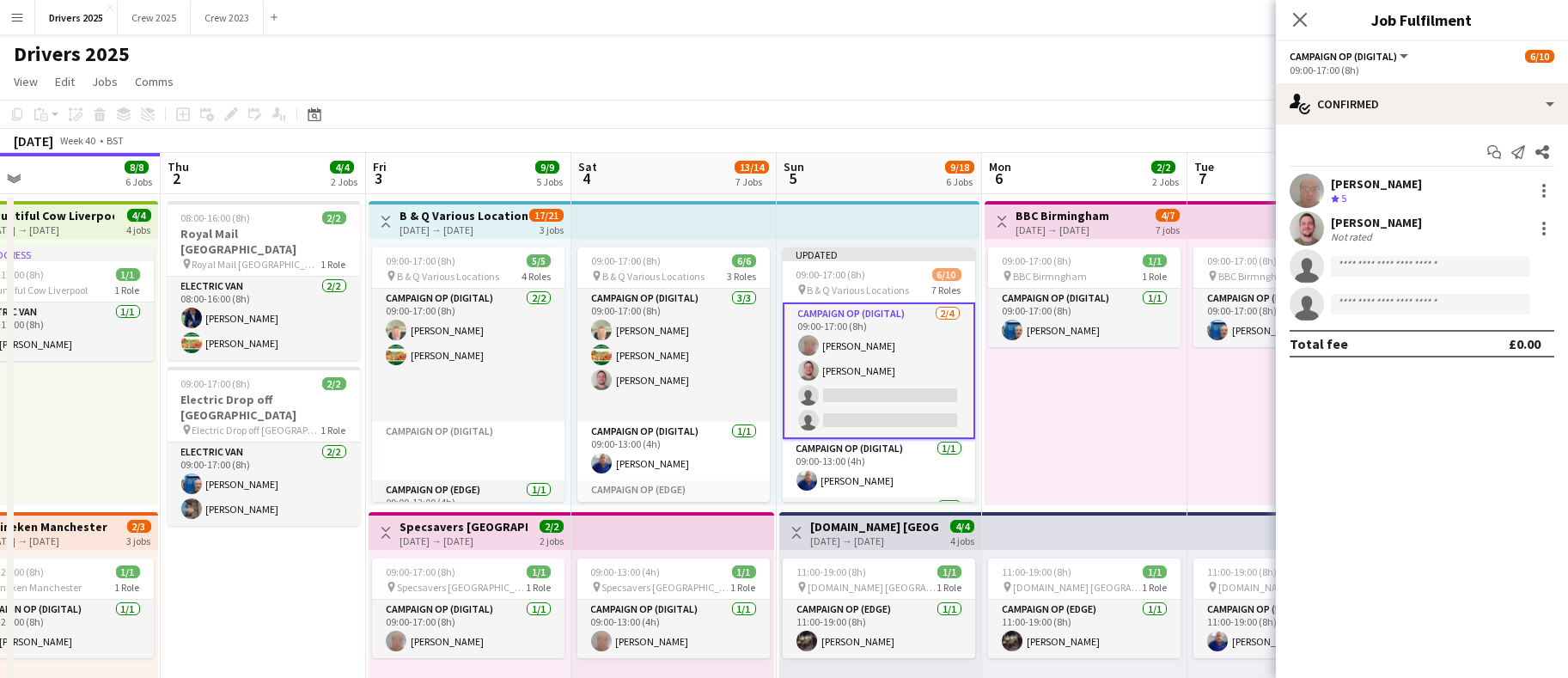
click at [1063, 124] on app-toolbar "Copy Paste Paste Ctrl+V Paste with crew Ctrl+Shift+V Paste linked Job [GEOGRAPH…" at bounding box center [784, 115] width 1568 height 30
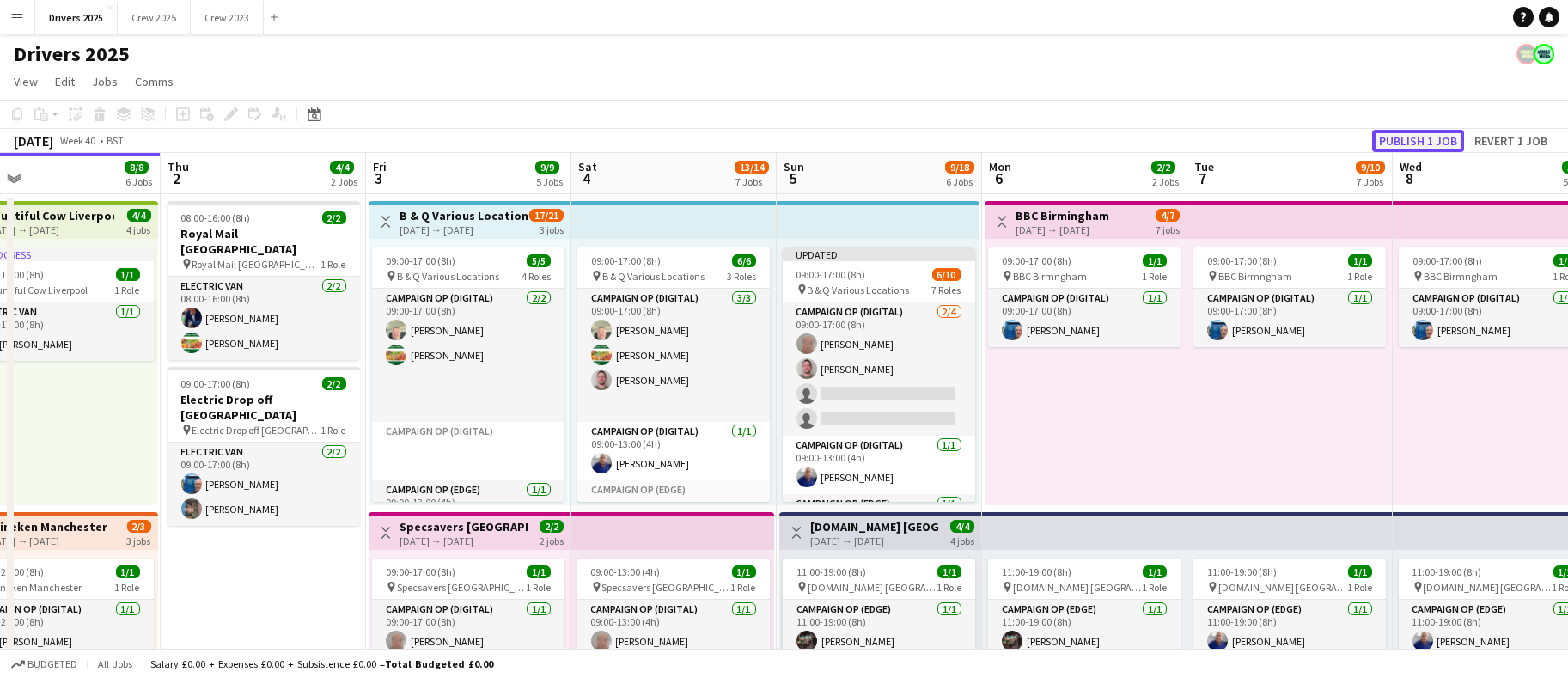
click at [1395, 143] on button "Publish 1 job" at bounding box center [1419, 141] width 92 height 23
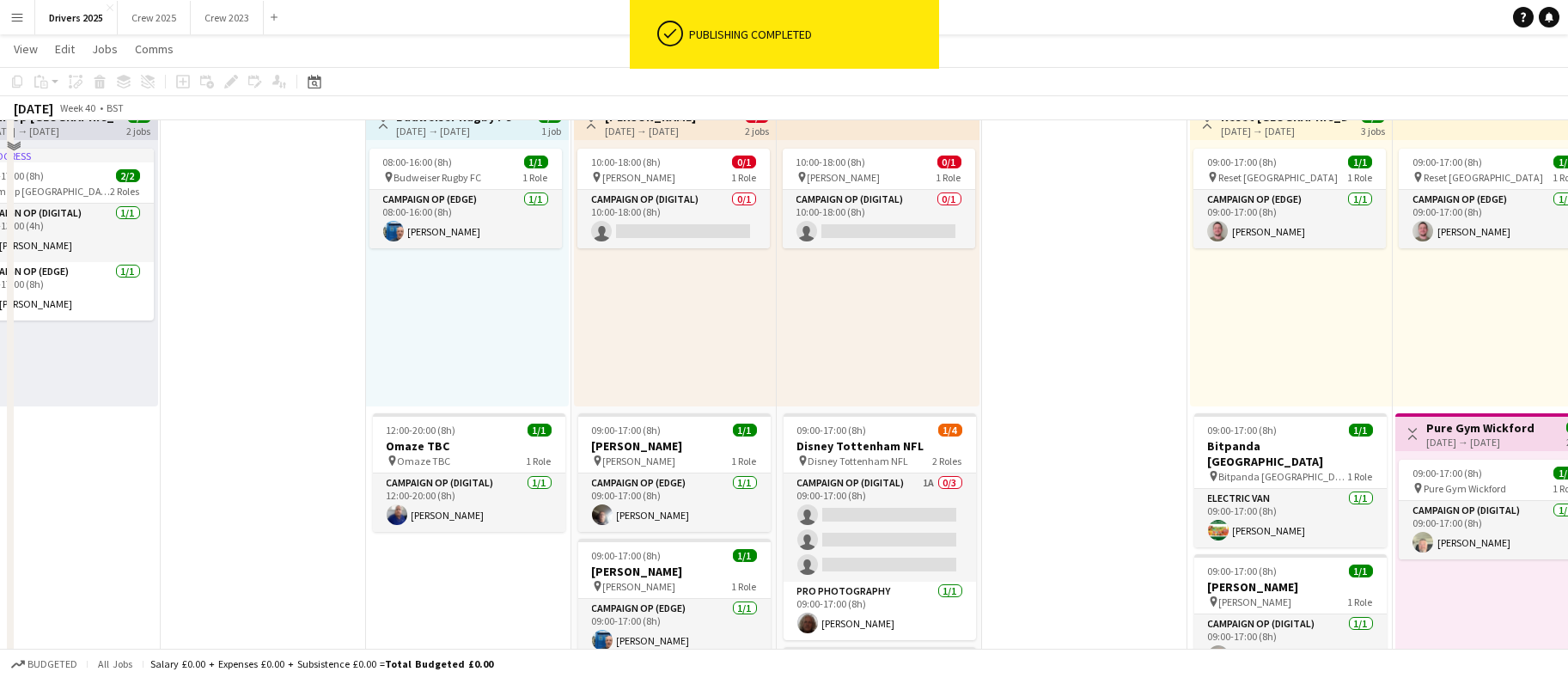
scroll to position [1160, 0]
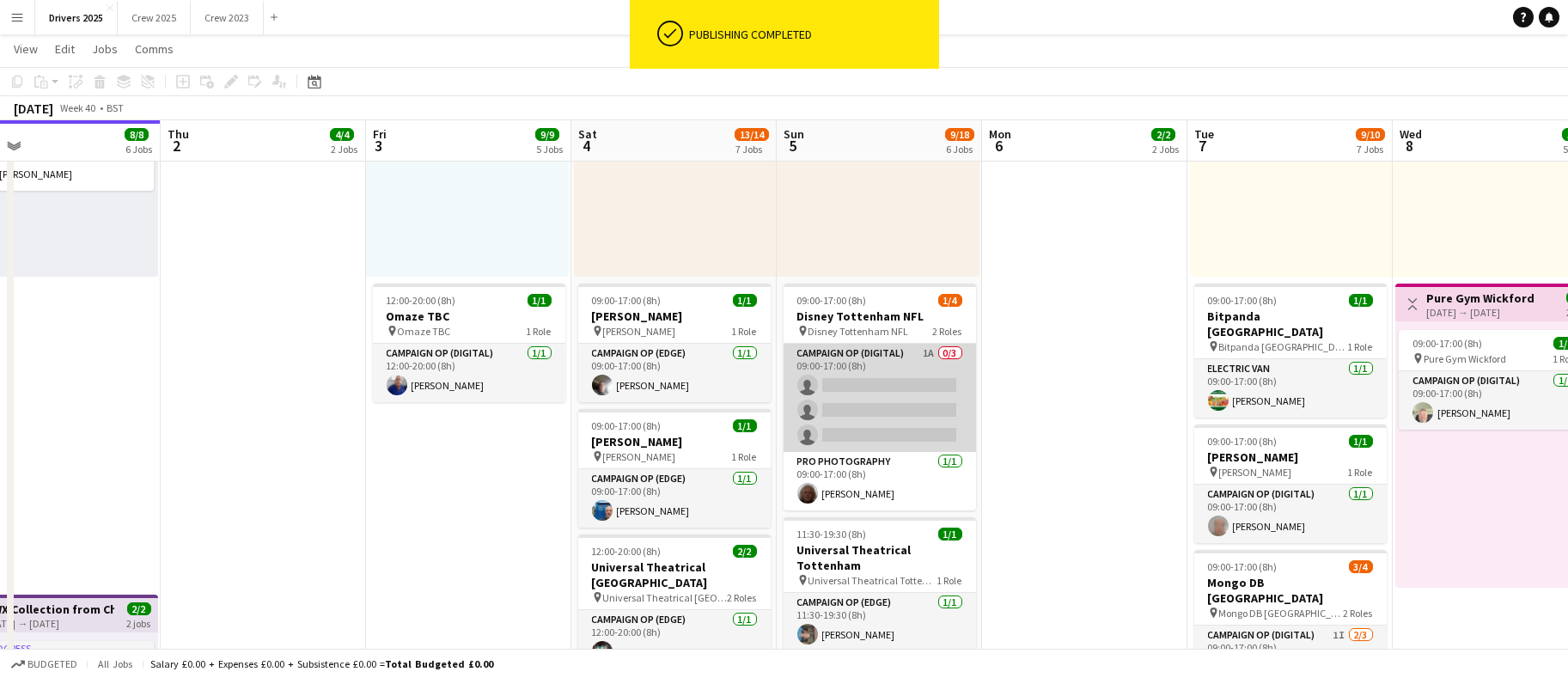
click at [859, 400] on app-card-role "Campaign Op (Digital) 1A 0/3 09:00-17:00 (8h) single-neutral-actions single-neu…" at bounding box center [880, 397] width 192 height 109
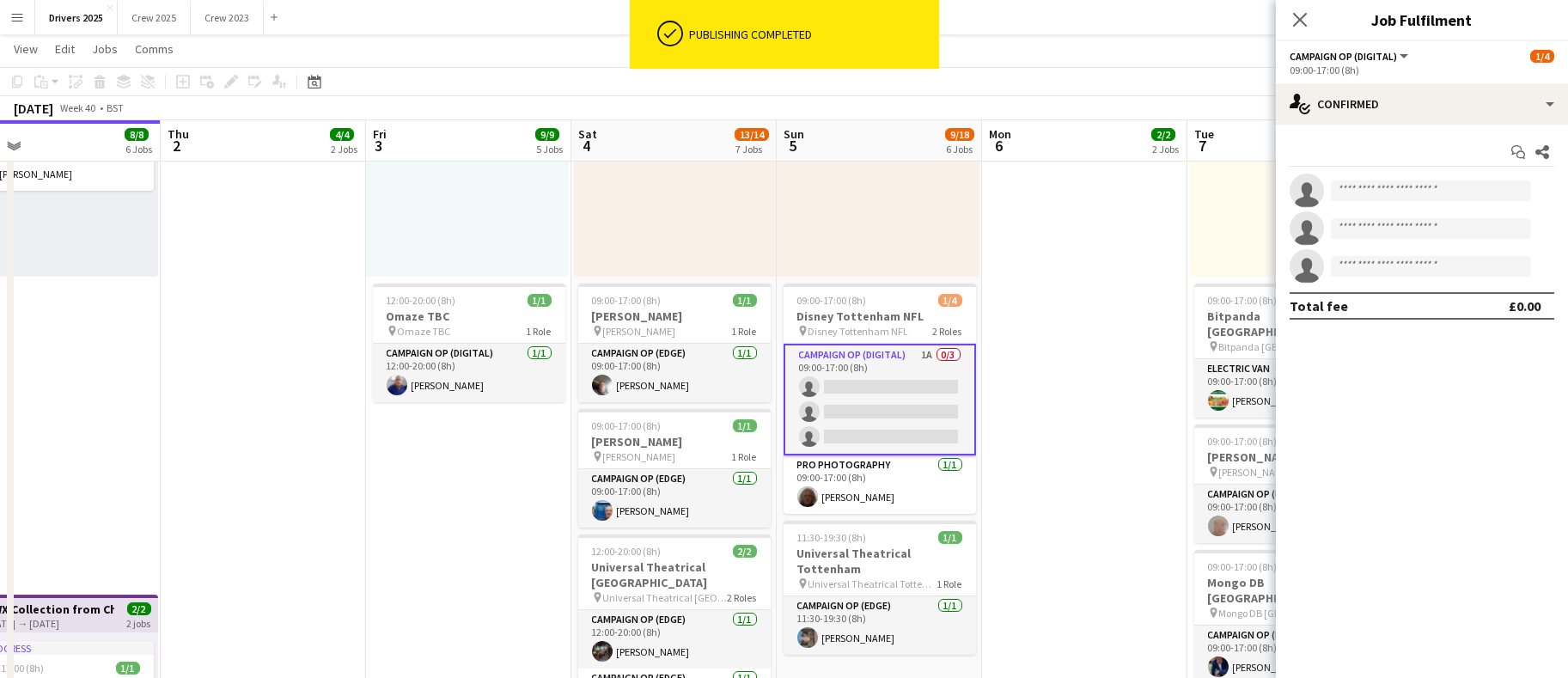
click at [1401, 125] on div "Start chat Share single-neutral-actions single-neutral-actions single-neutral-a…" at bounding box center [1422, 229] width 292 height 209
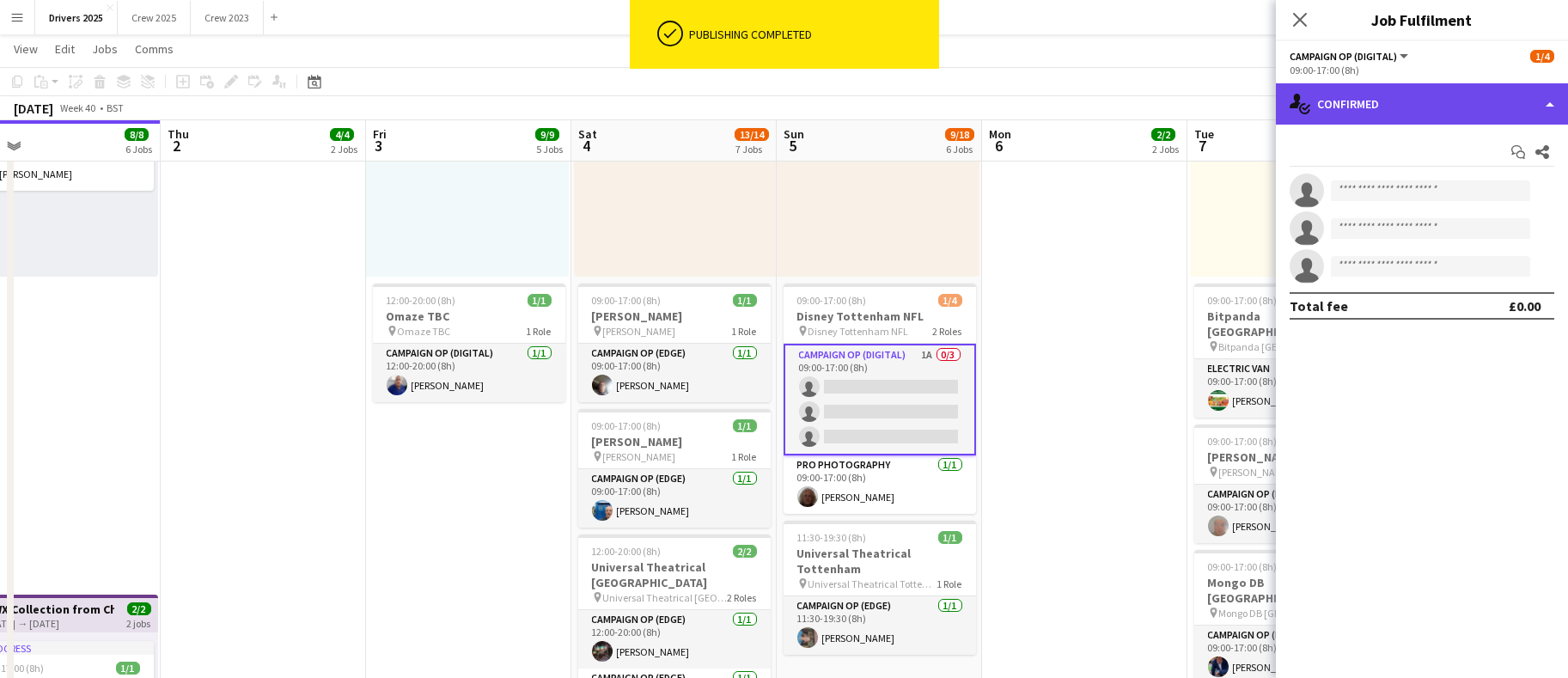
click at [1414, 113] on div "single-neutral-actions-check-2 Confirmed" at bounding box center [1422, 103] width 292 height 41
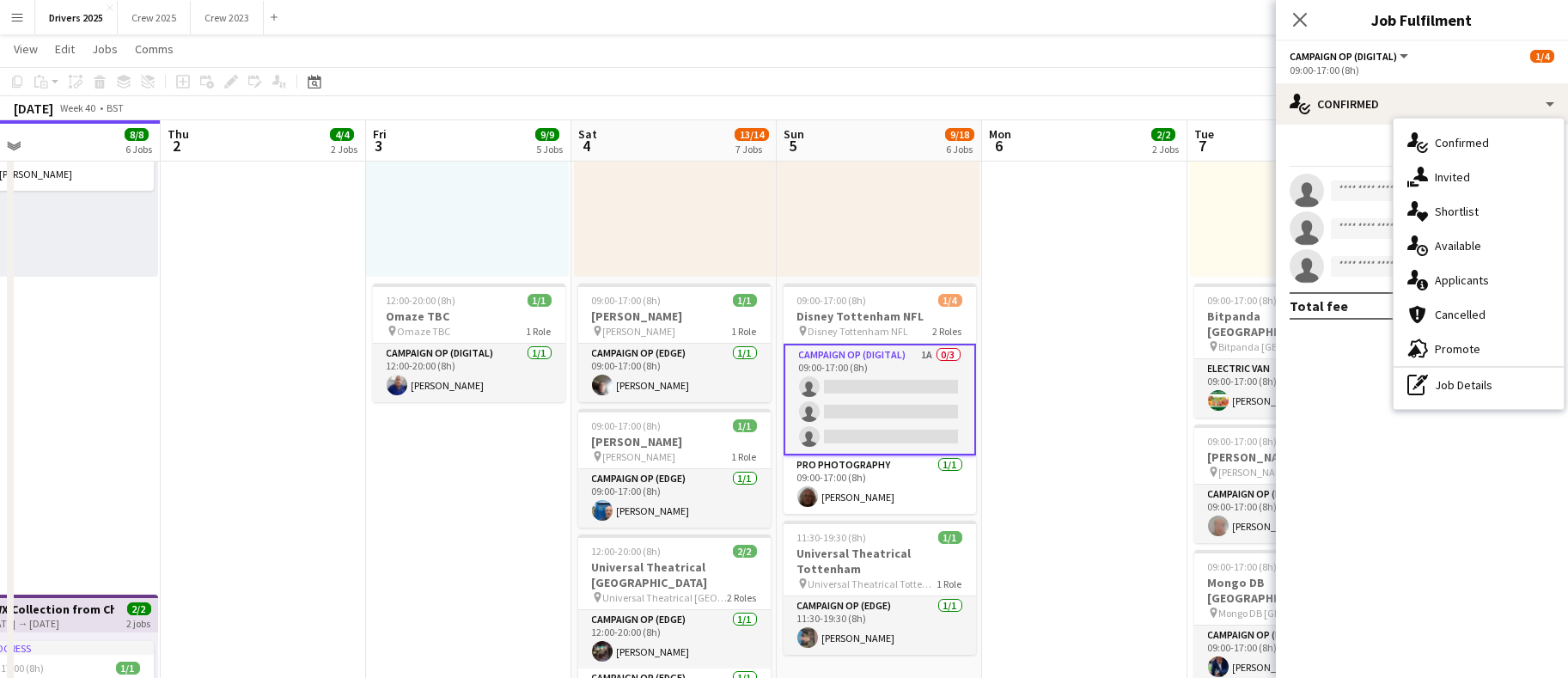
drag, startPoint x: 1435, startPoint y: 170, endPoint x: 1437, endPoint y: 182, distance: 12.2
click at [1436, 171] on span "Invited" at bounding box center [1452, 177] width 36 height 16
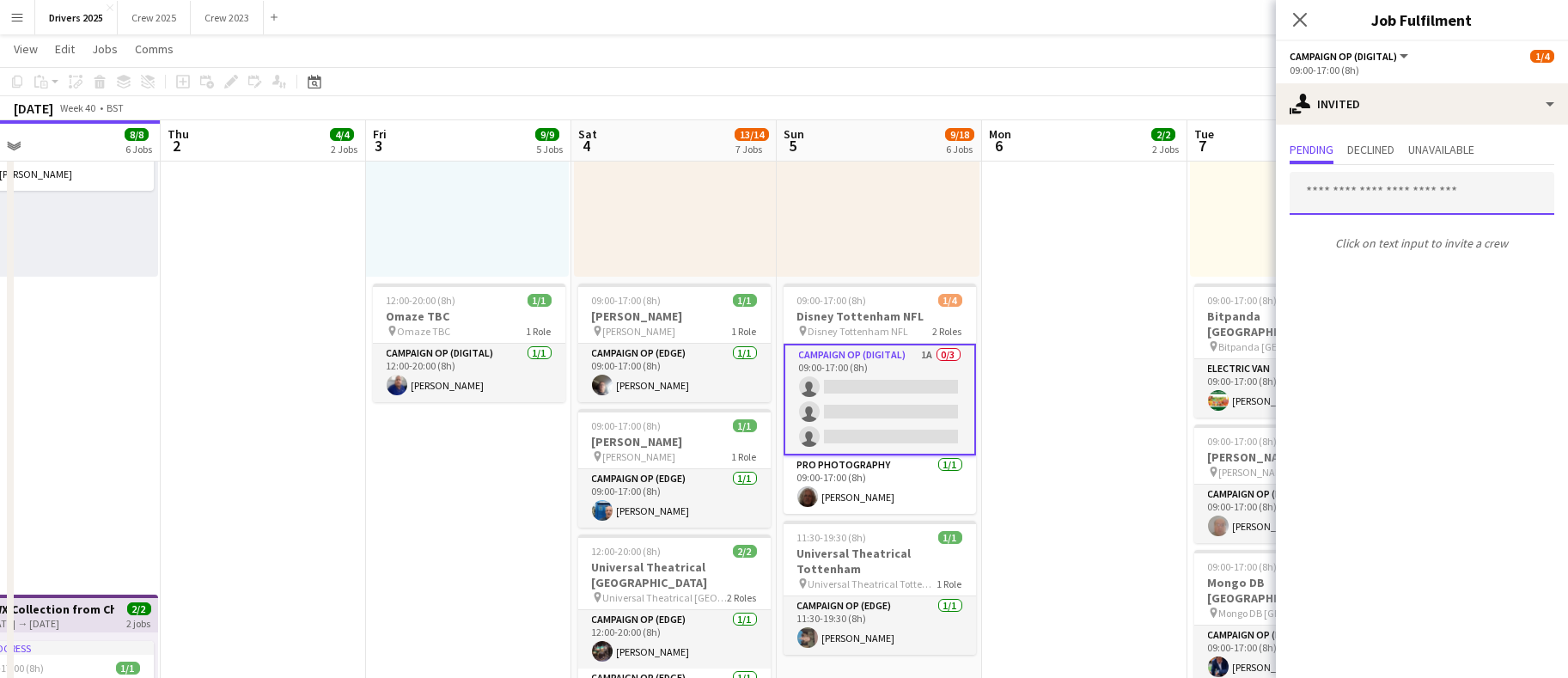
click at [1386, 192] on input "text" at bounding box center [1422, 193] width 265 height 43
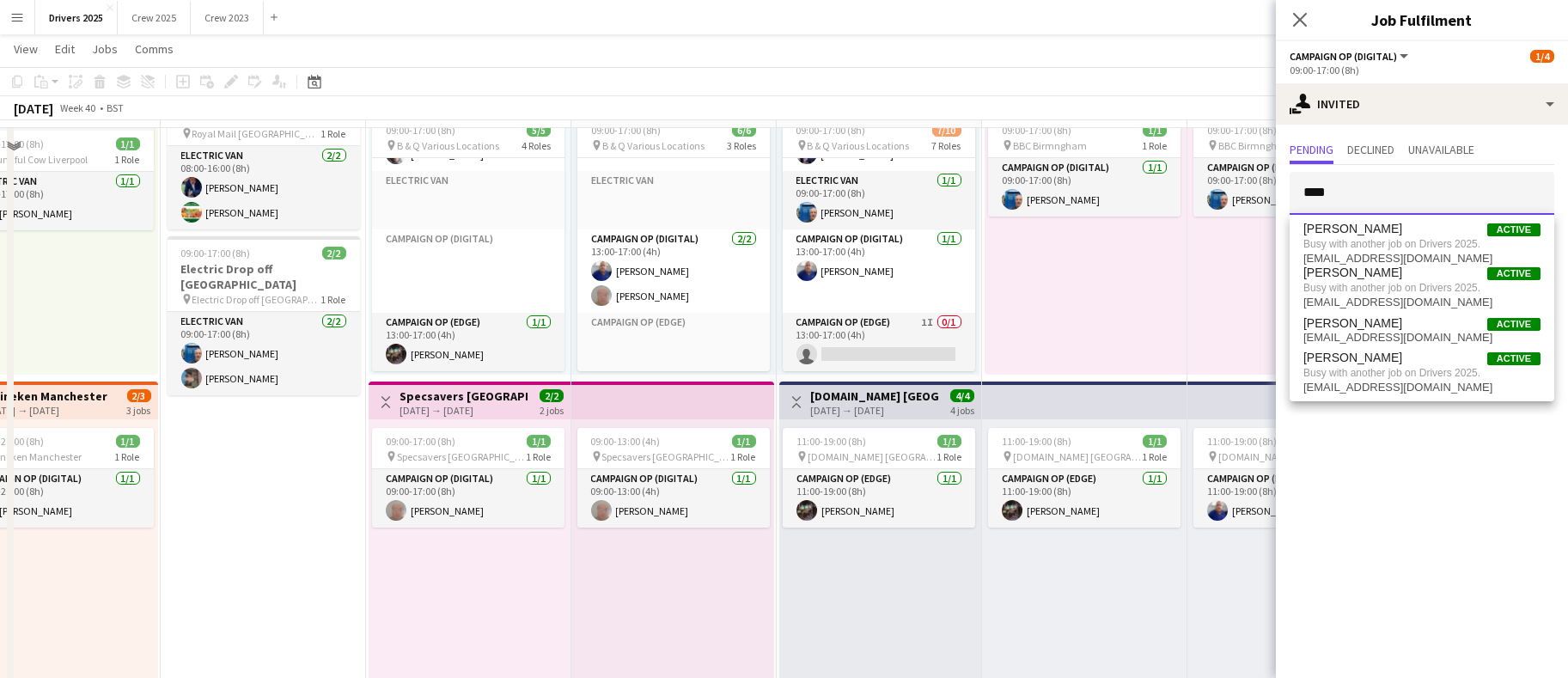
scroll to position [0, 0]
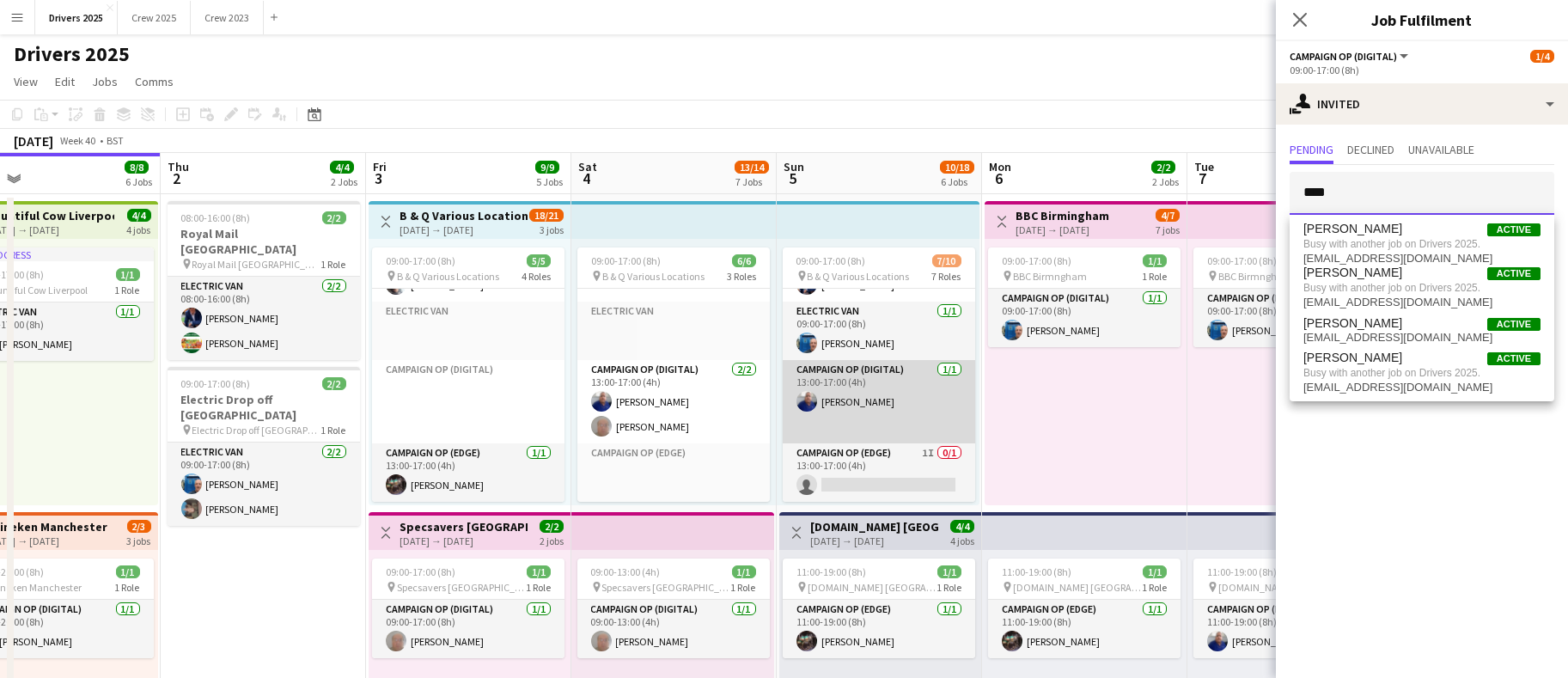
type input "****"
click at [882, 405] on app-card-role "Campaign Op (Digital) [DATE] 13:00-17:00 (4h) [PERSON_NAME]" at bounding box center [879, 402] width 192 height 83
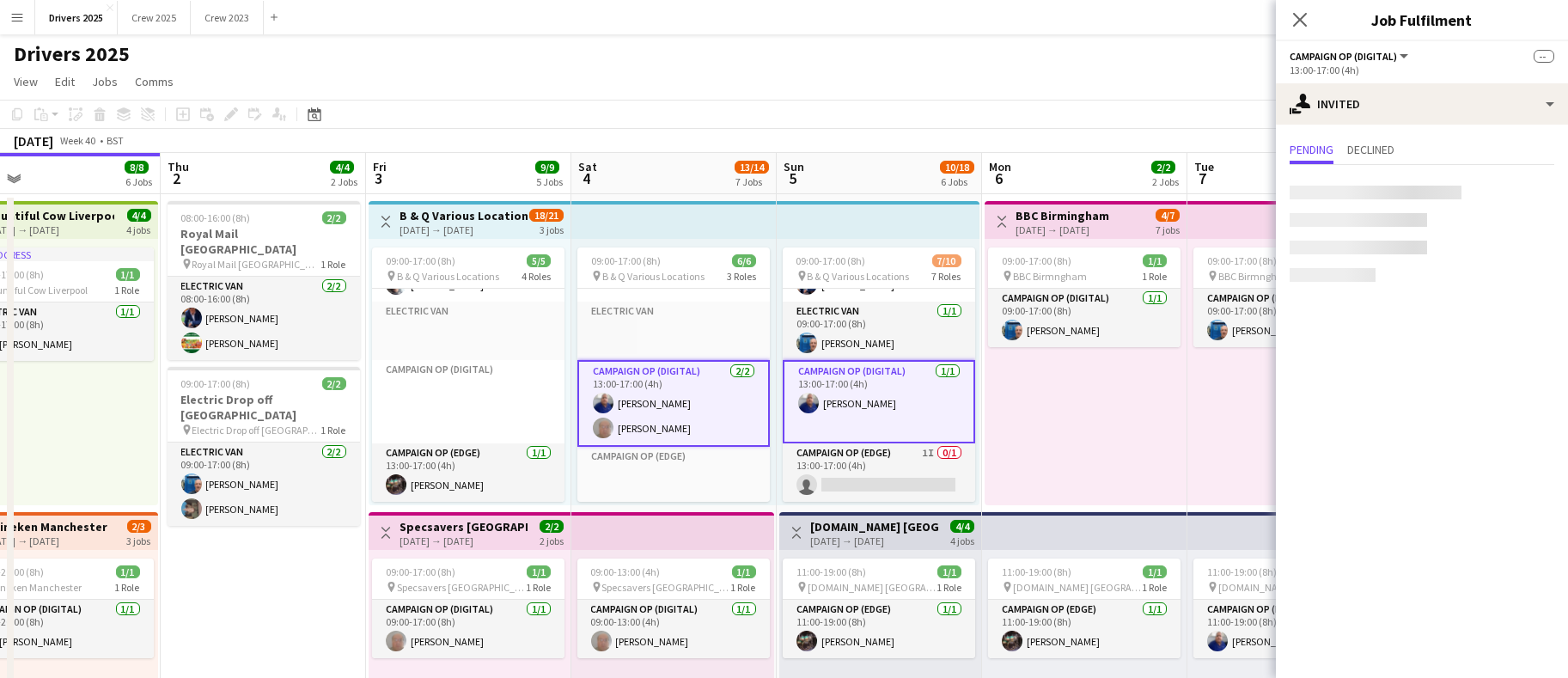
click at [876, 409] on app-card-role "Campaign Op (Digital) [DATE] 13:00-17:00 (4h) [PERSON_NAME]" at bounding box center [879, 402] width 192 height 83
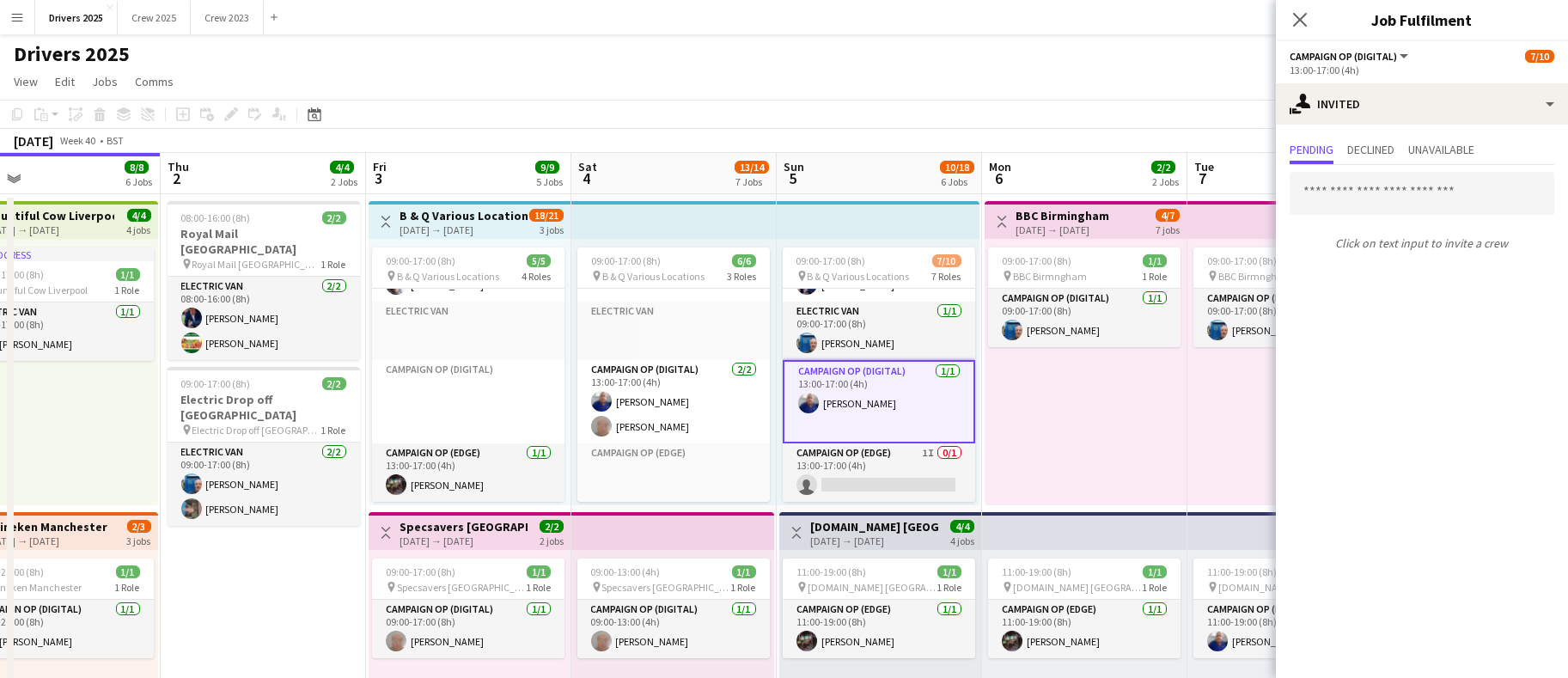
click at [876, 402] on app-card-role "Campaign Op (Digital) [DATE] 13:00-17:00 (4h) [PERSON_NAME]" at bounding box center [879, 402] width 192 height 83
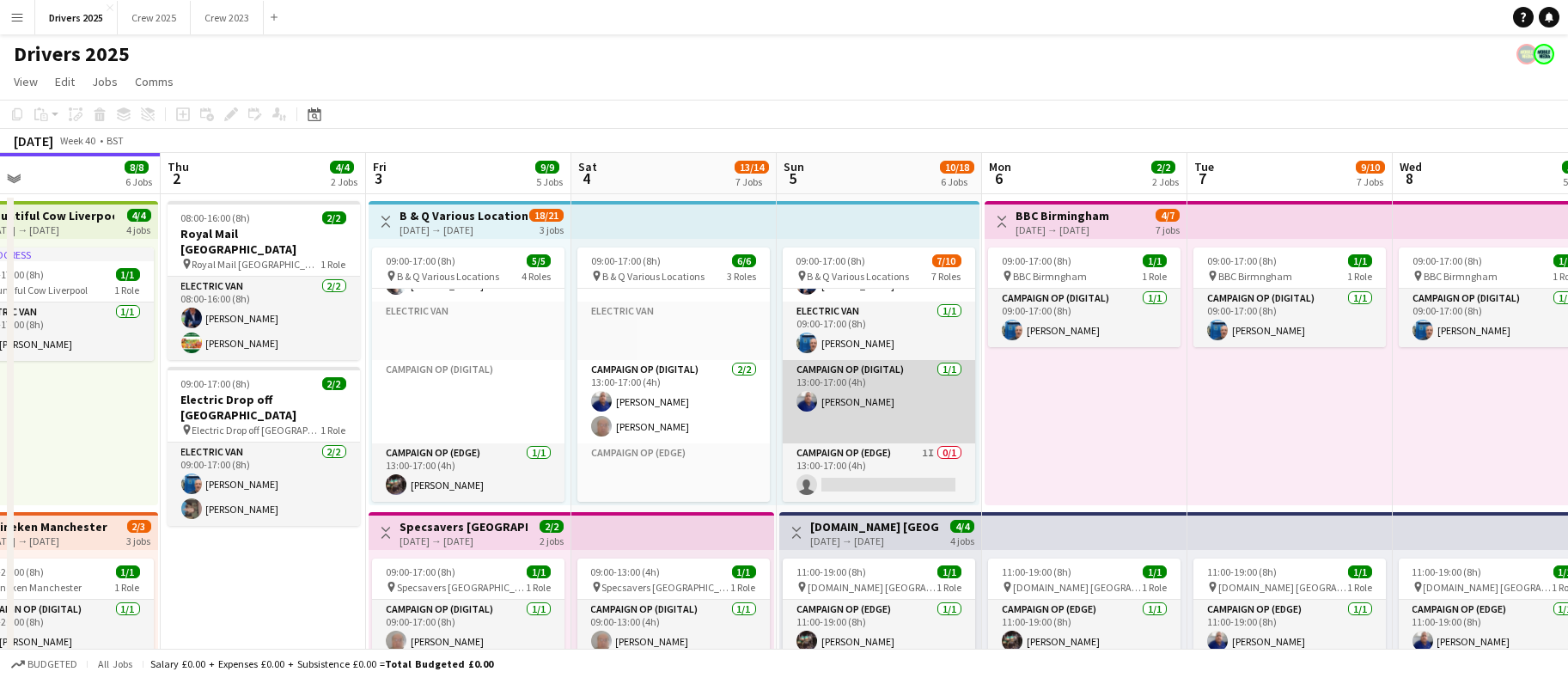
click at [867, 402] on app-card-role "Campaign Op (Digital) [DATE] 13:00-17:00 (4h) [PERSON_NAME]" at bounding box center [879, 402] width 192 height 83
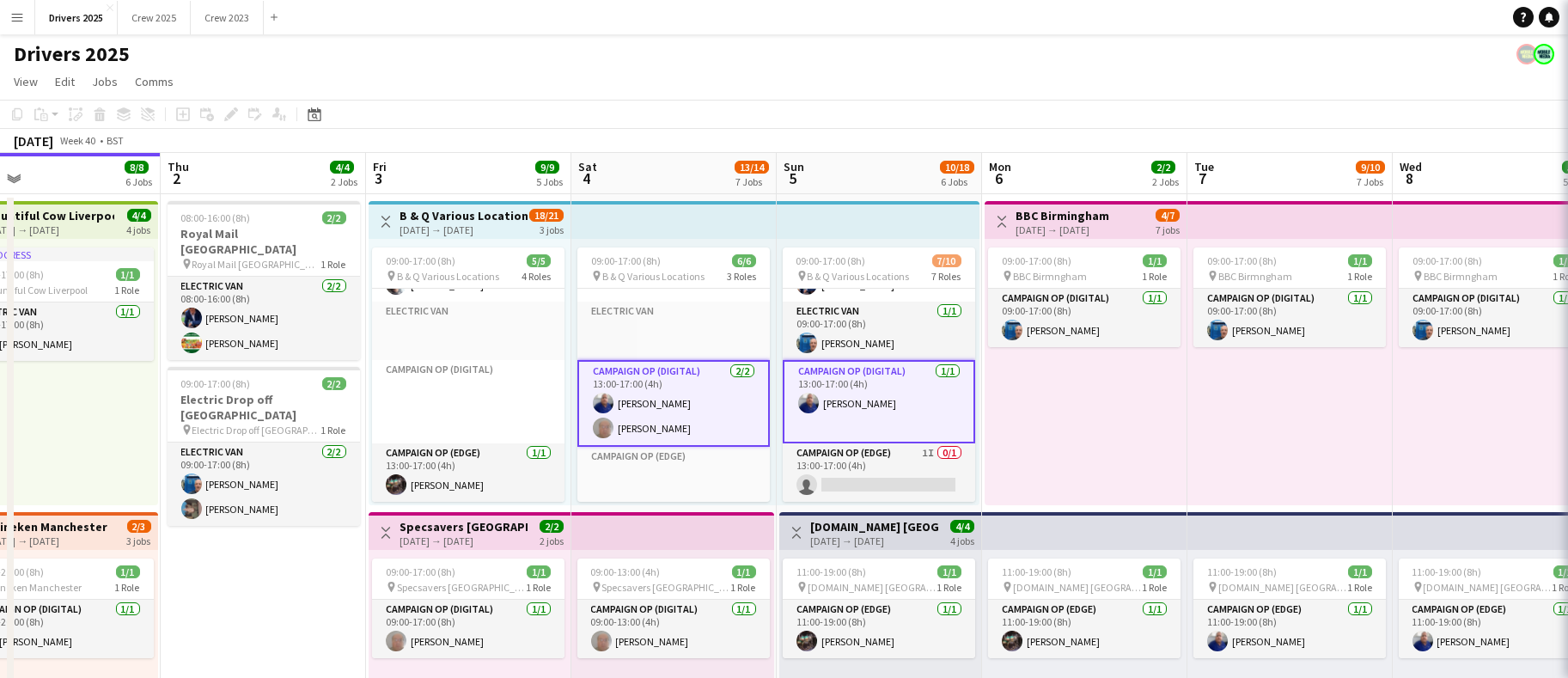
click at [867, 402] on app-card-role "Campaign Op (Digital) [DATE] 13:00-17:00 (4h) [PERSON_NAME]" at bounding box center [879, 402] width 192 height 83
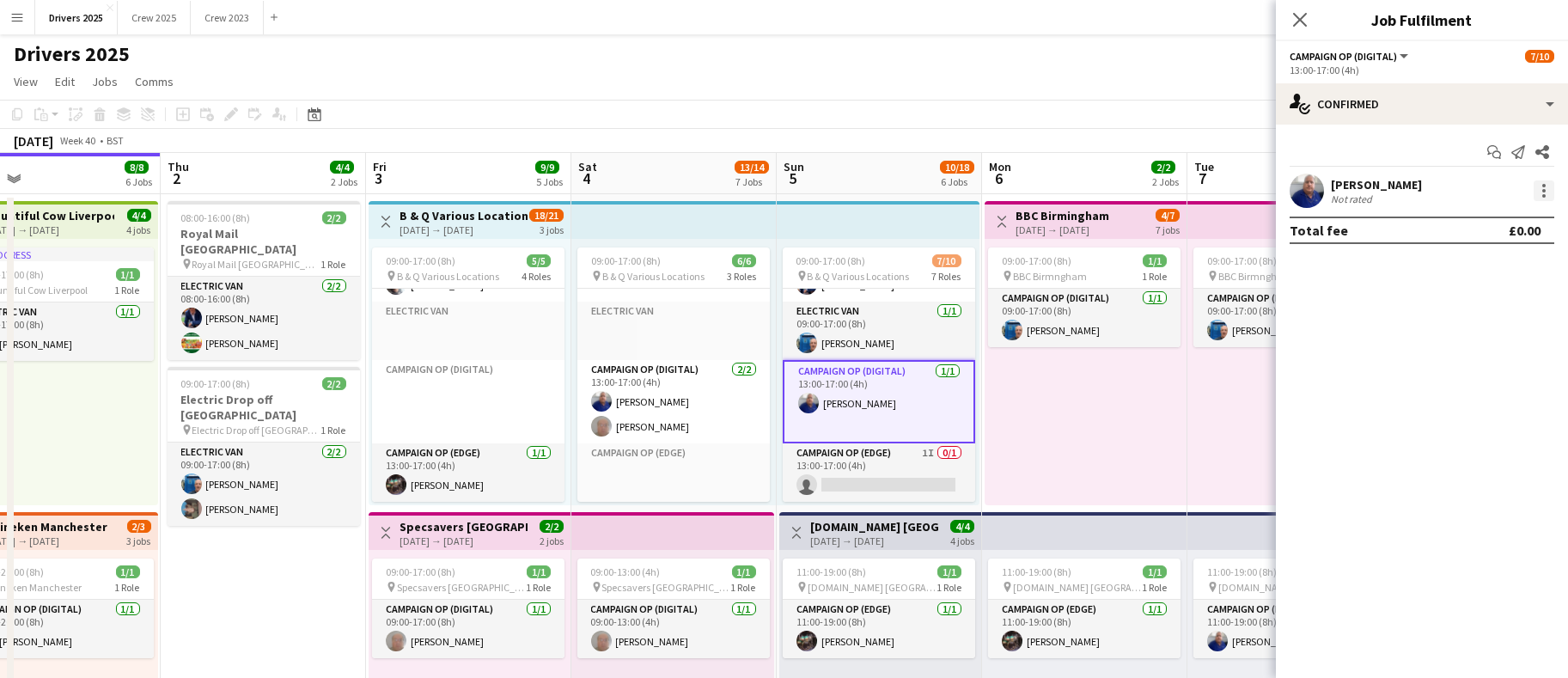
click at [1544, 191] on div at bounding box center [1545, 191] width 3 height 3
click at [1470, 351] on span "Remove" at bounding box center [1459, 346] width 51 height 15
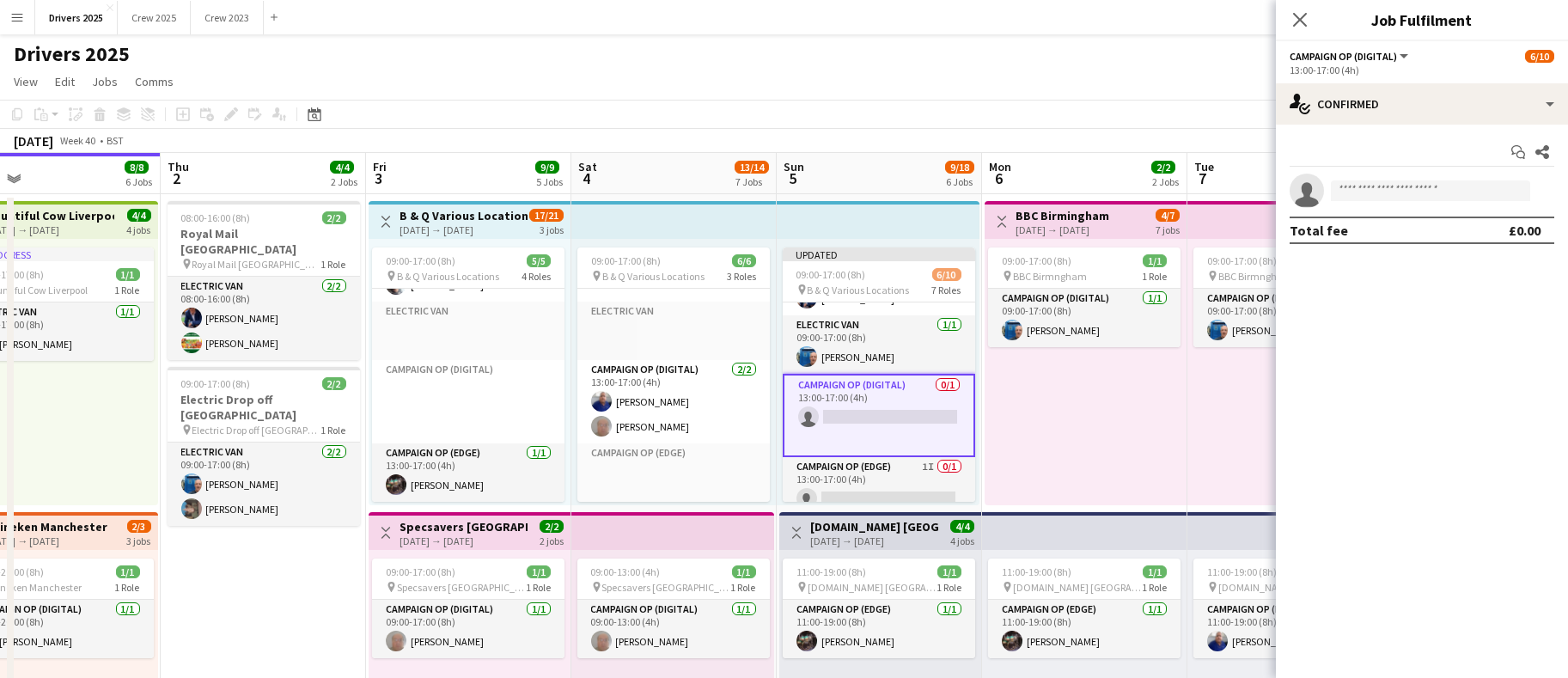
click at [1082, 424] on div "09:00-17:00 (8h) 1/1 pin BBC Birmngham 1 Role Campaign Op (Digital) [DATE] 09:0…" at bounding box center [1086, 372] width 202 height 267
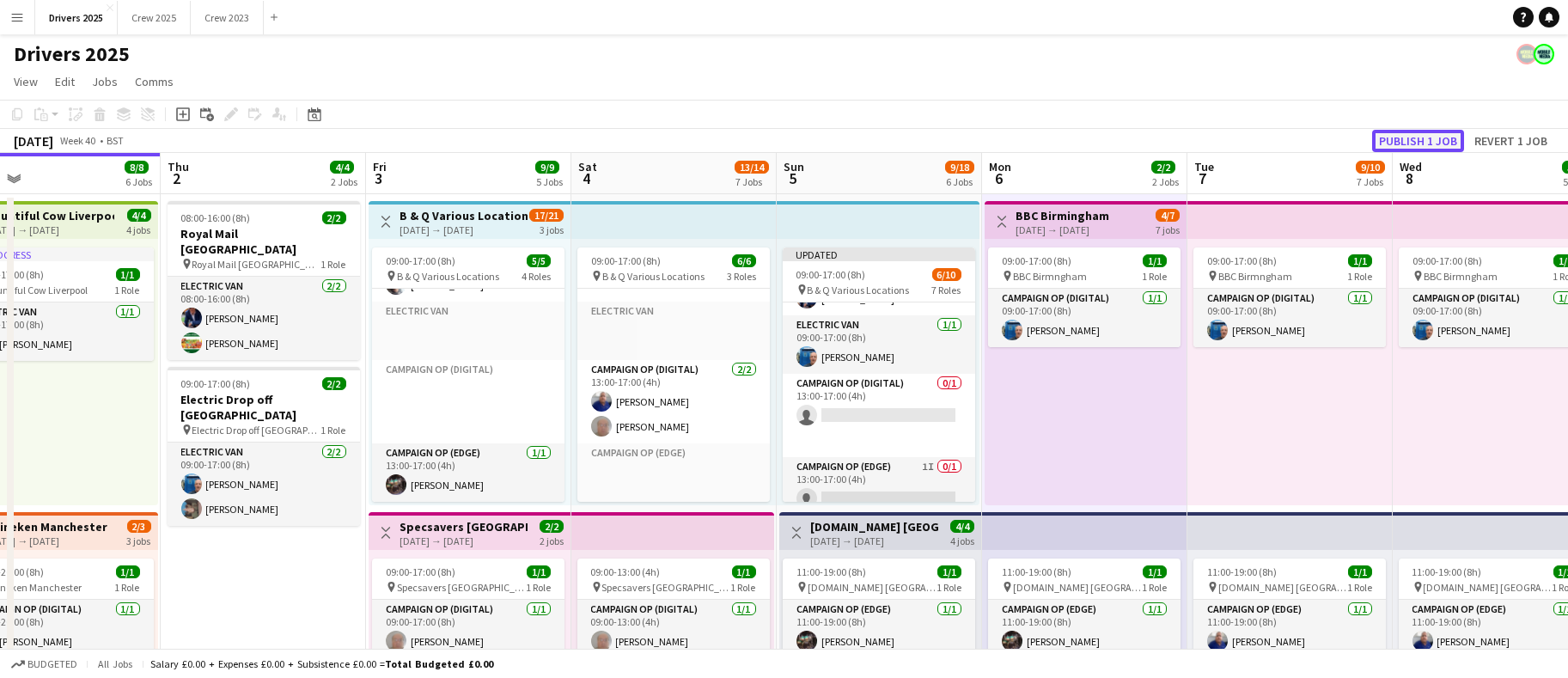
click at [1412, 146] on button "Publish 1 job" at bounding box center [1419, 141] width 92 height 23
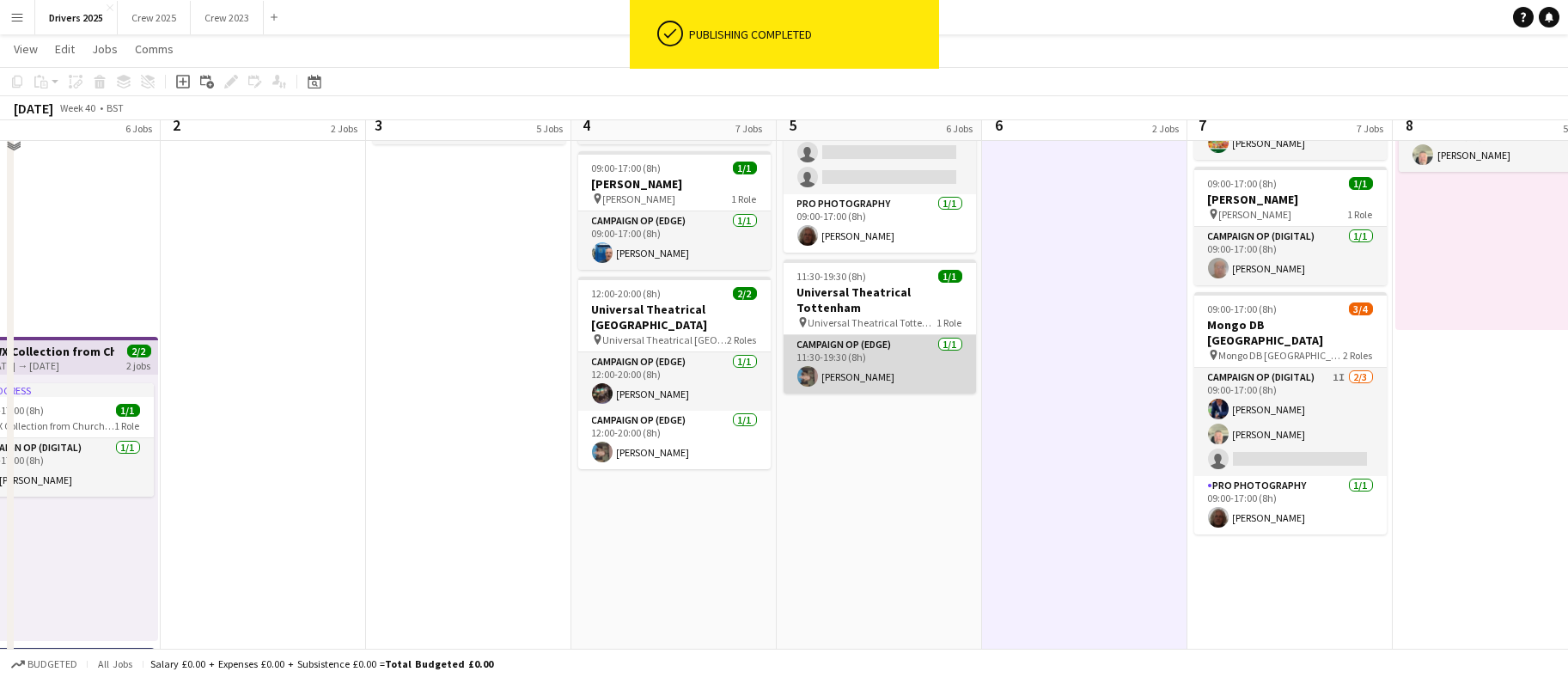
scroll to position [1031, 0]
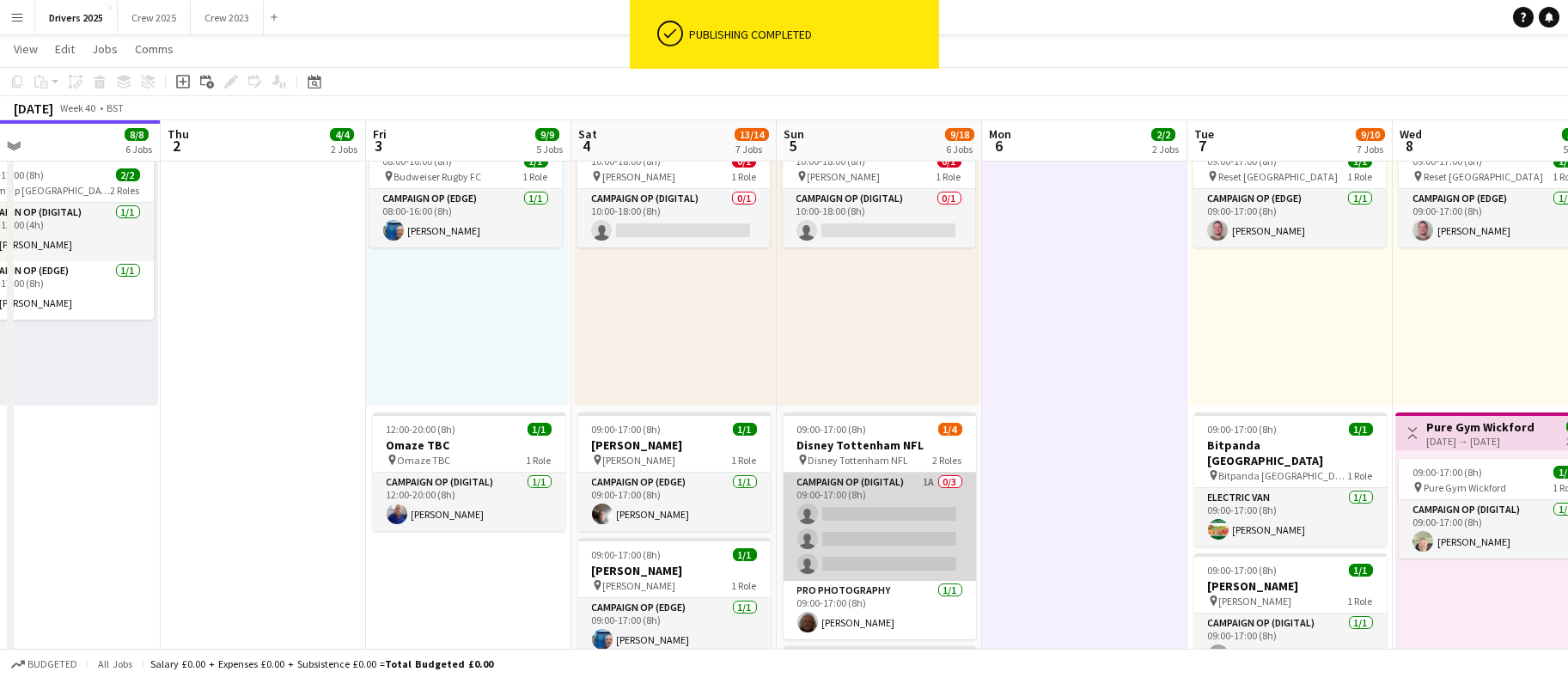
click at [847, 534] on app-card-role "Campaign Op (Digital) 1A 0/3 09:00-17:00 (8h) single-neutral-actions single-neu…" at bounding box center [880, 527] width 192 height 109
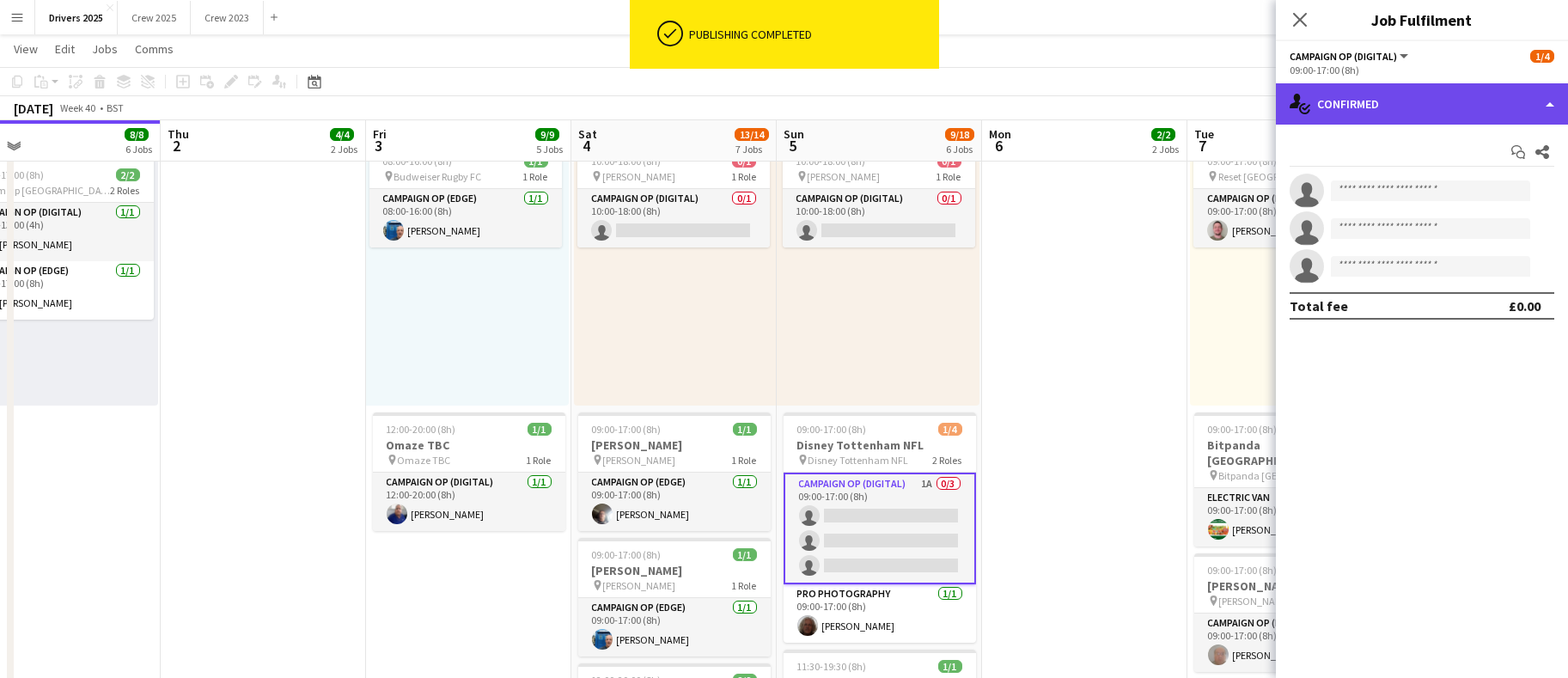
click at [1373, 110] on div "single-neutral-actions-check-2 Confirmed" at bounding box center [1422, 103] width 292 height 41
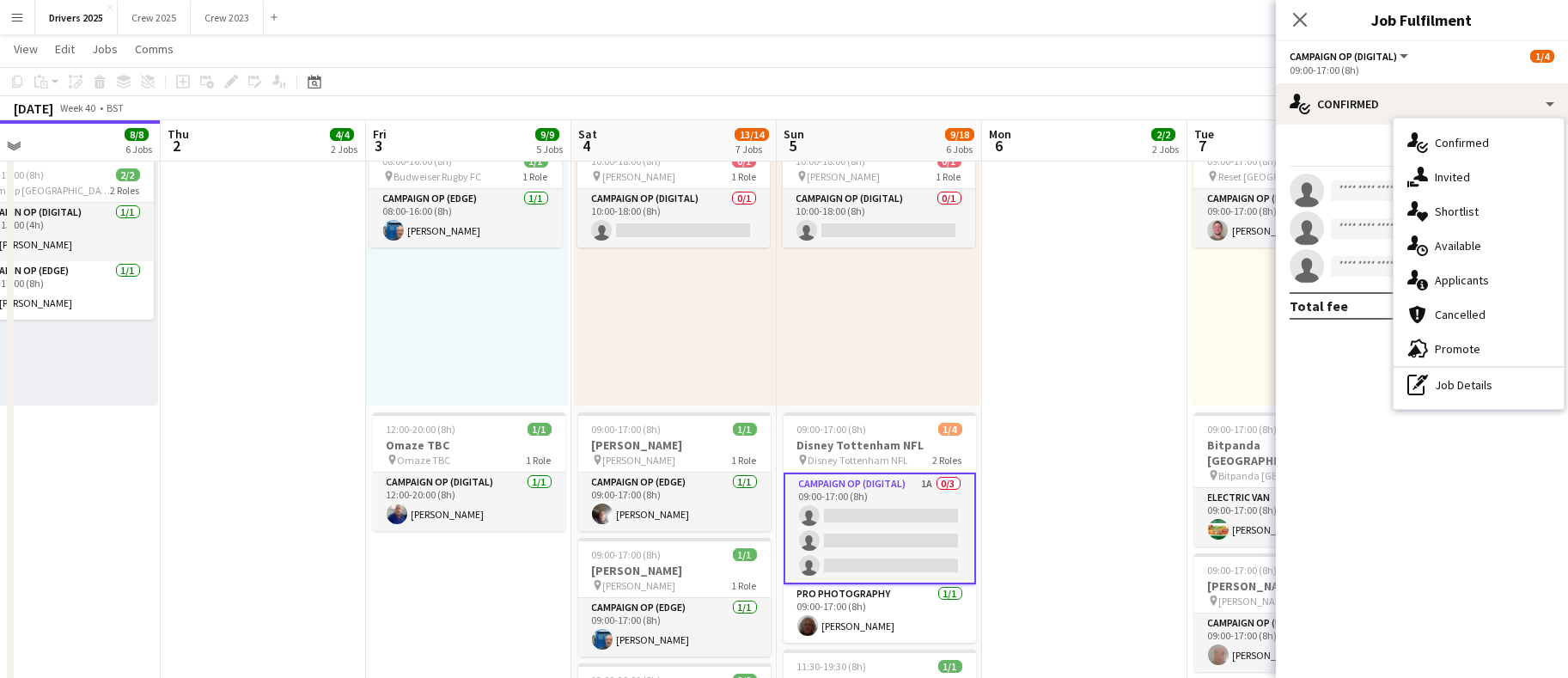
click at [1423, 181] on icon "single-neutral-actions-share-1" at bounding box center [1419, 177] width 21 height 21
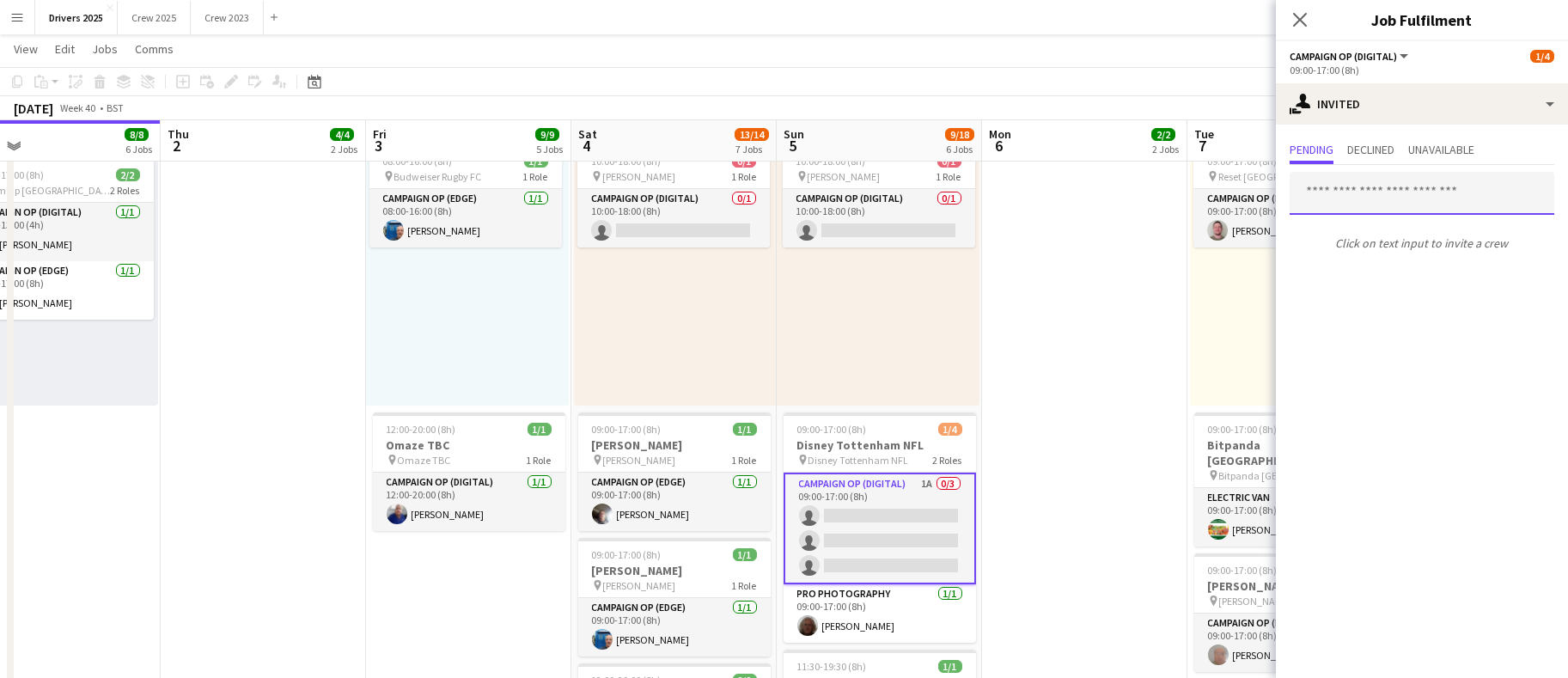
click at [1396, 190] on input "text" at bounding box center [1422, 193] width 265 height 43
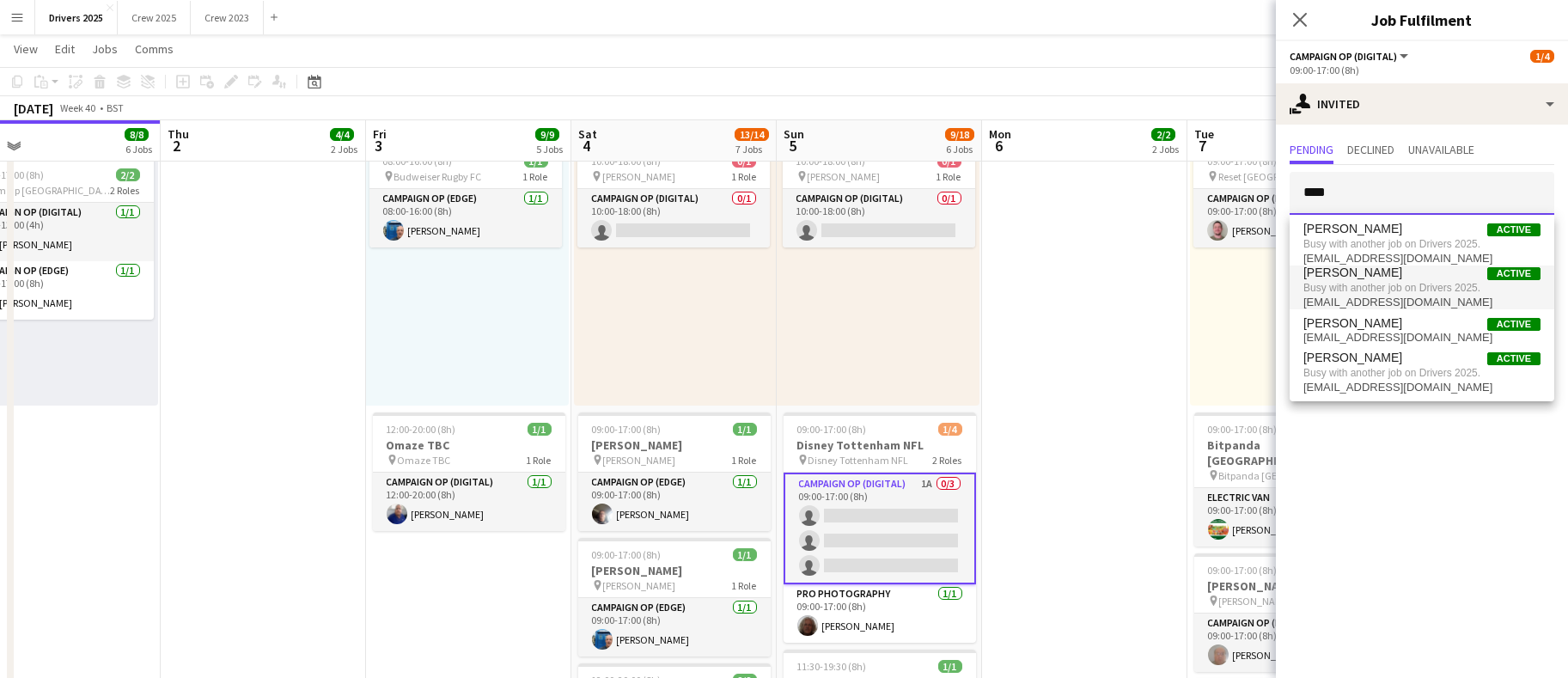
type input "****"
click at [1372, 267] on span "[PERSON_NAME]" at bounding box center [1353, 273] width 99 height 15
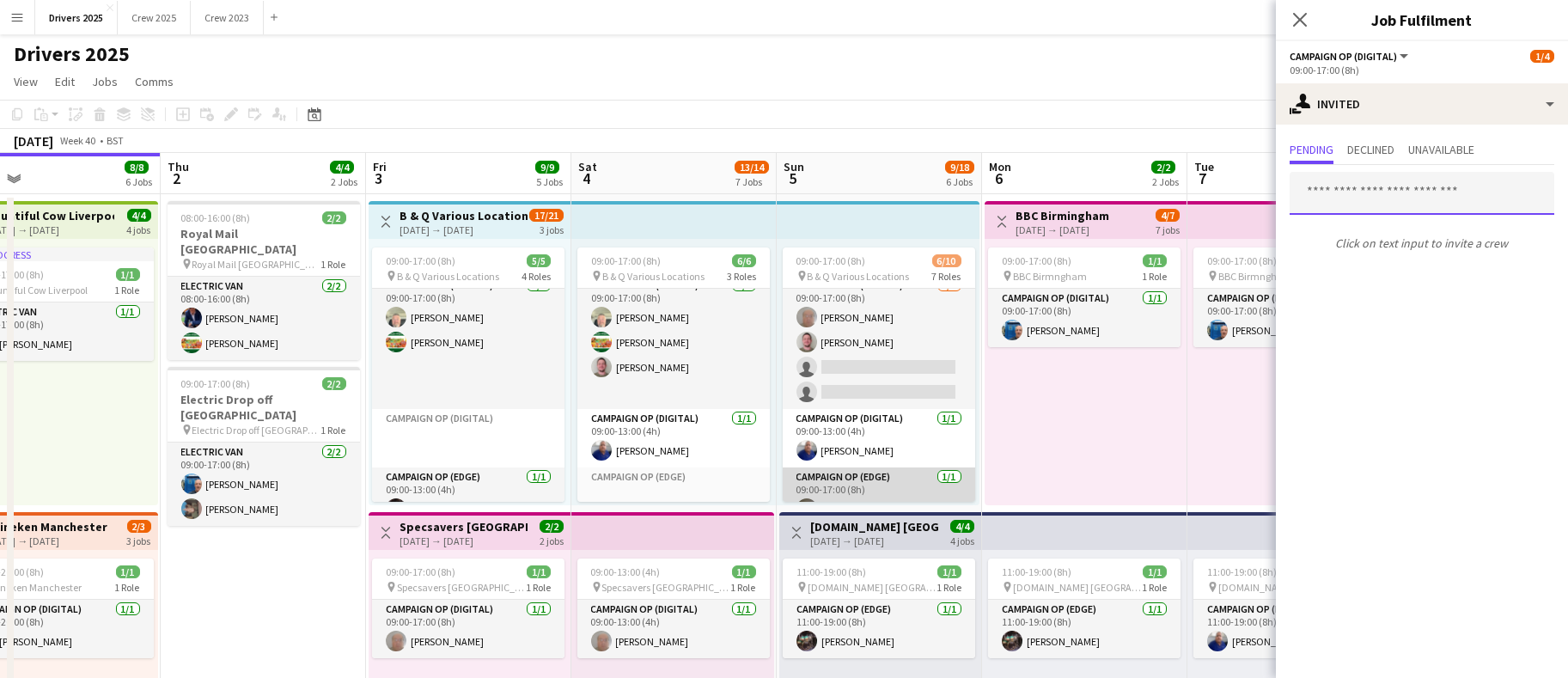
scroll to position [0, 0]
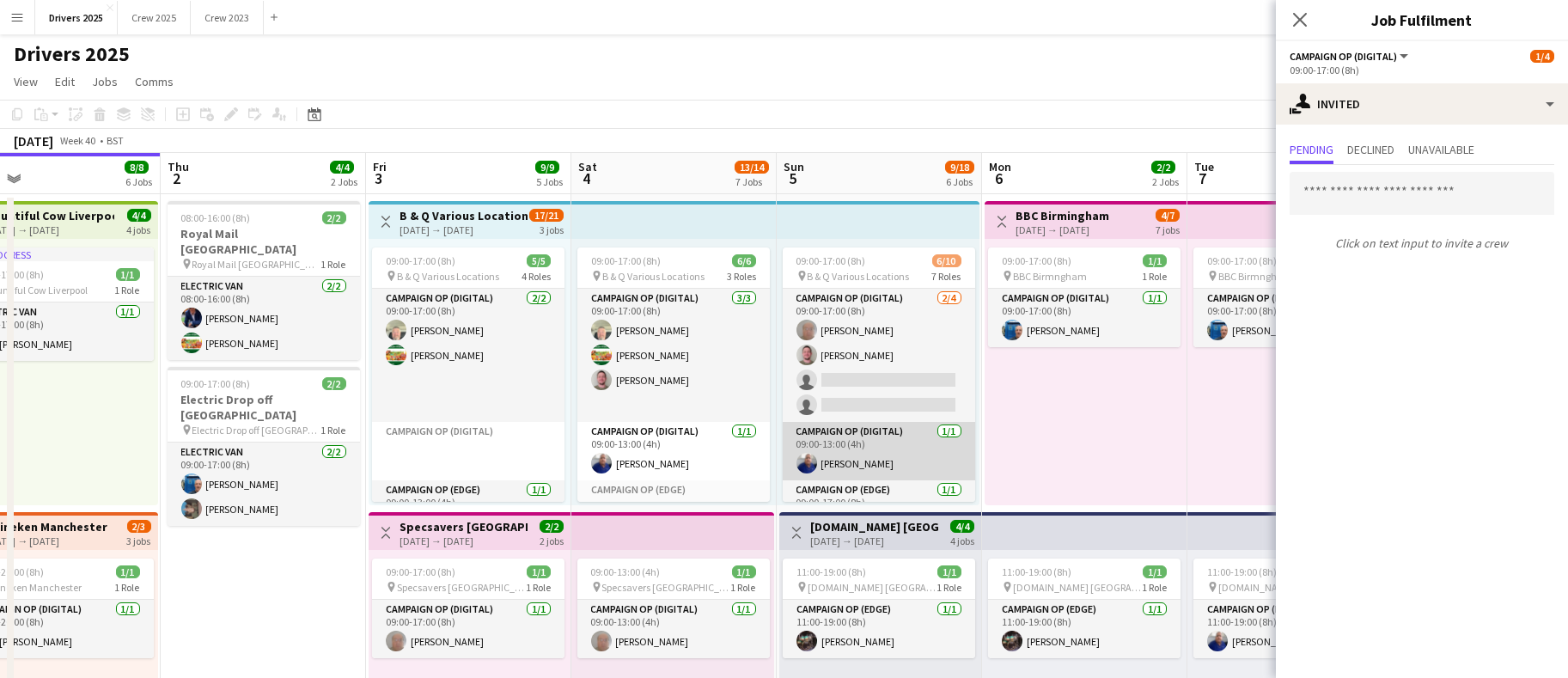
click at [854, 444] on app-card-role "Campaign Op (Digital) [DATE] 09:00-13:00 (4h) [PERSON_NAME]" at bounding box center [879, 450] width 192 height 58
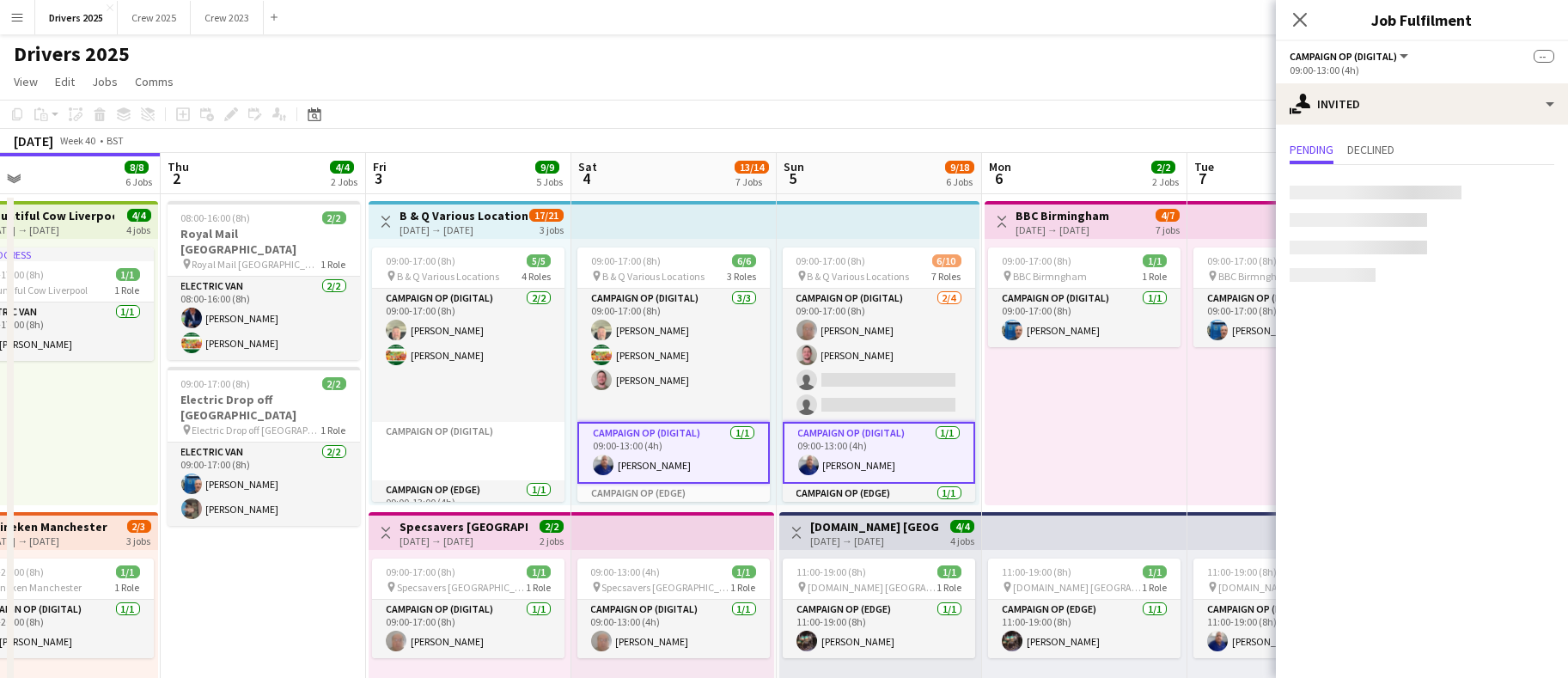
click at [854, 446] on app-card-role "Campaign Op (Digital) [DATE] 09:00-13:00 (4h) [PERSON_NAME]" at bounding box center [879, 452] width 192 height 62
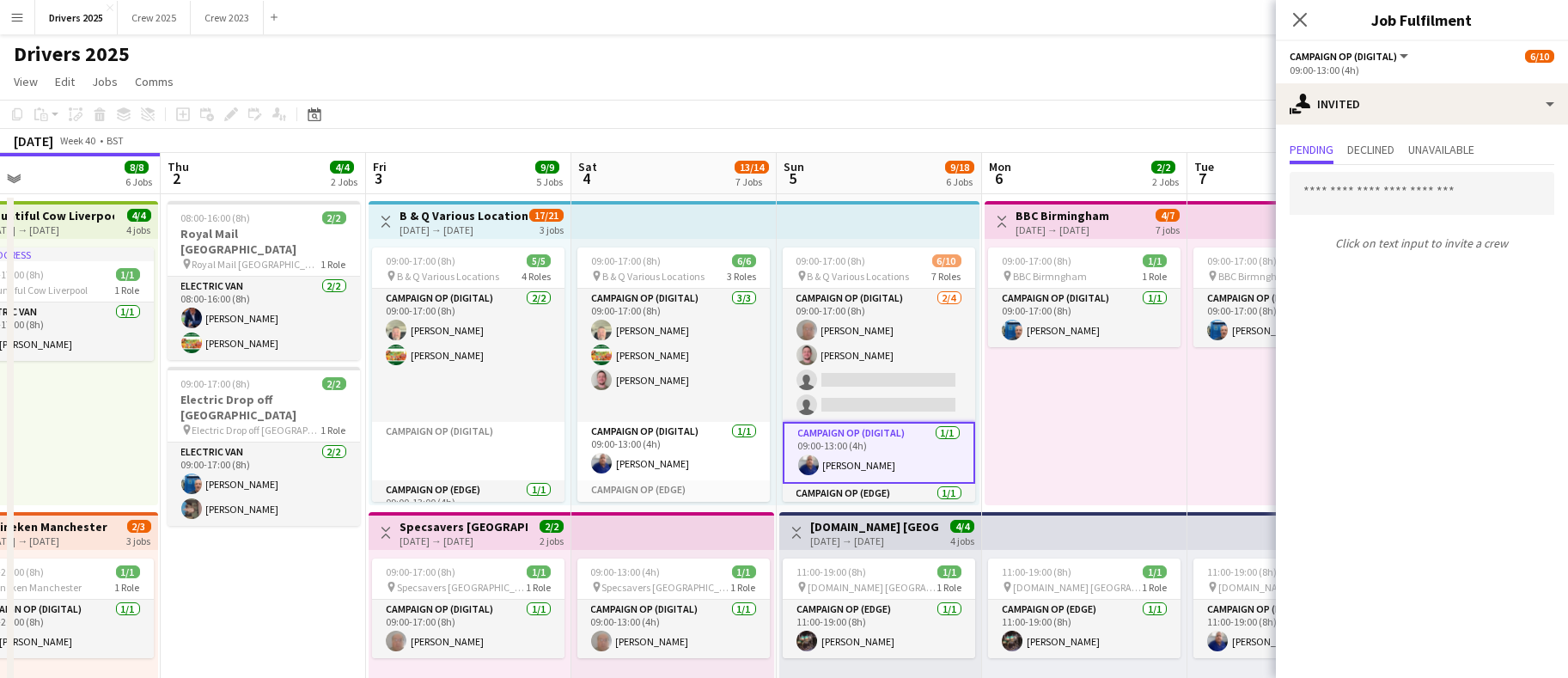
click at [867, 467] on app-card-role "Campaign Op (Digital) [DATE] 09:00-13:00 (4h) [PERSON_NAME]" at bounding box center [879, 452] width 192 height 62
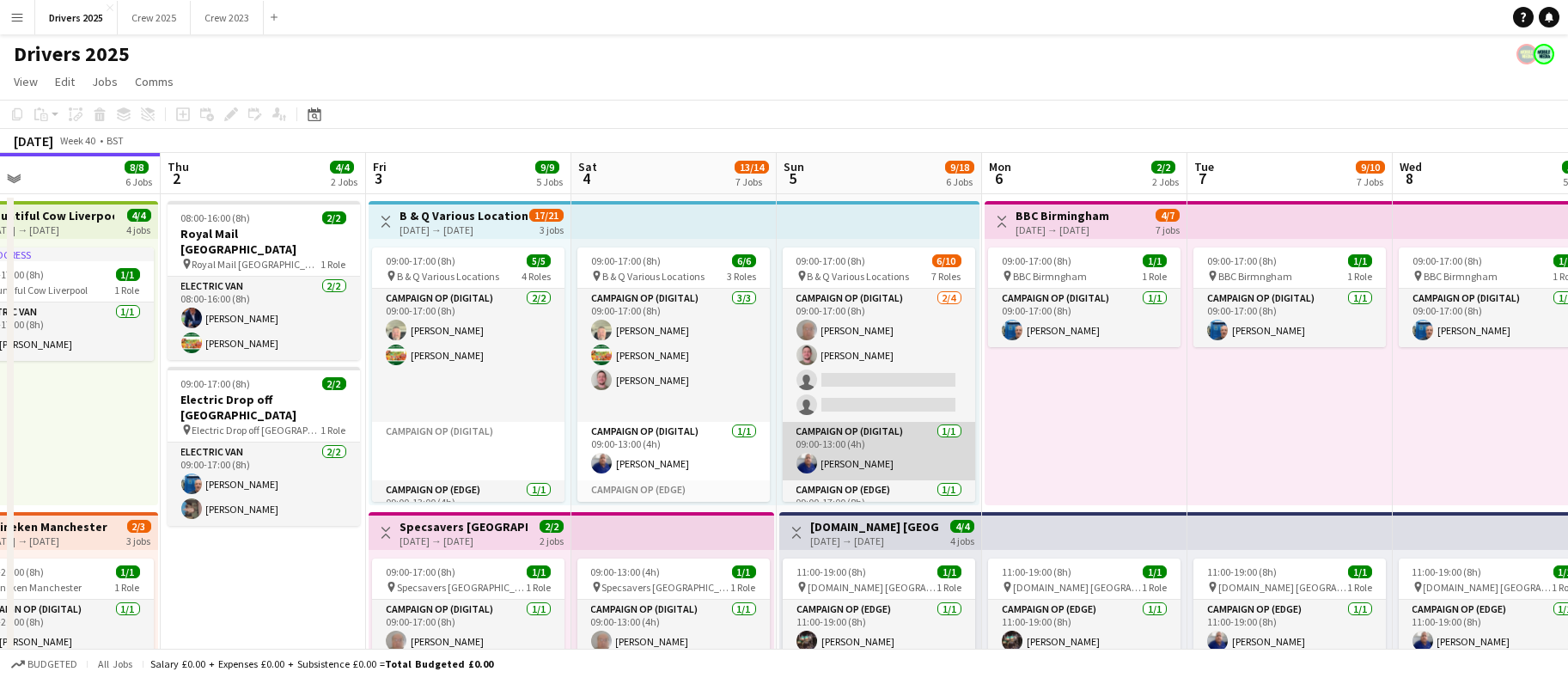
click at [867, 467] on app-card-role "Campaign Op (Digital) [DATE] 09:00-13:00 (4h) [PERSON_NAME]" at bounding box center [879, 450] width 192 height 58
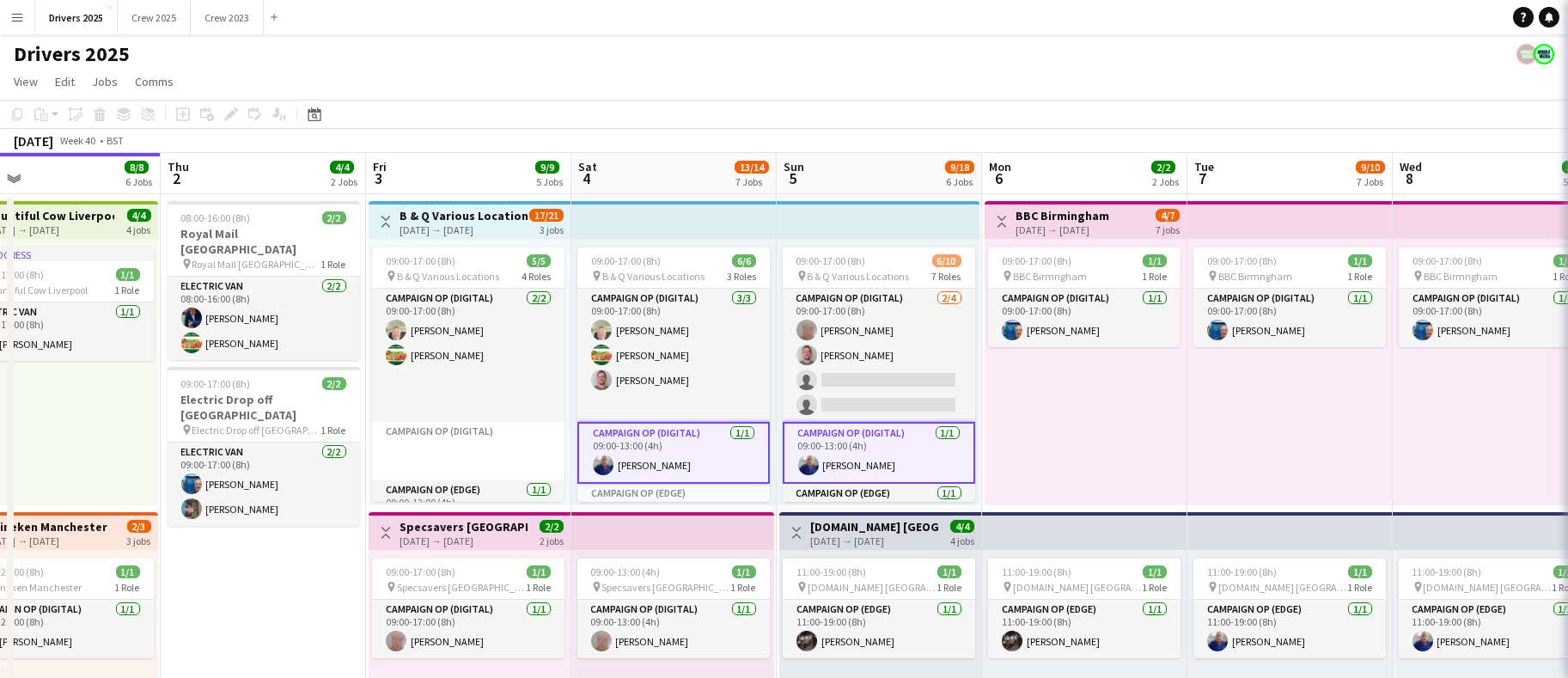
click at [869, 464] on app-card-role "Campaign Op (Digital) [DATE] 09:00-13:00 (4h) [PERSON_NAME]" at bounding box center [879, 452] width 192 height 62
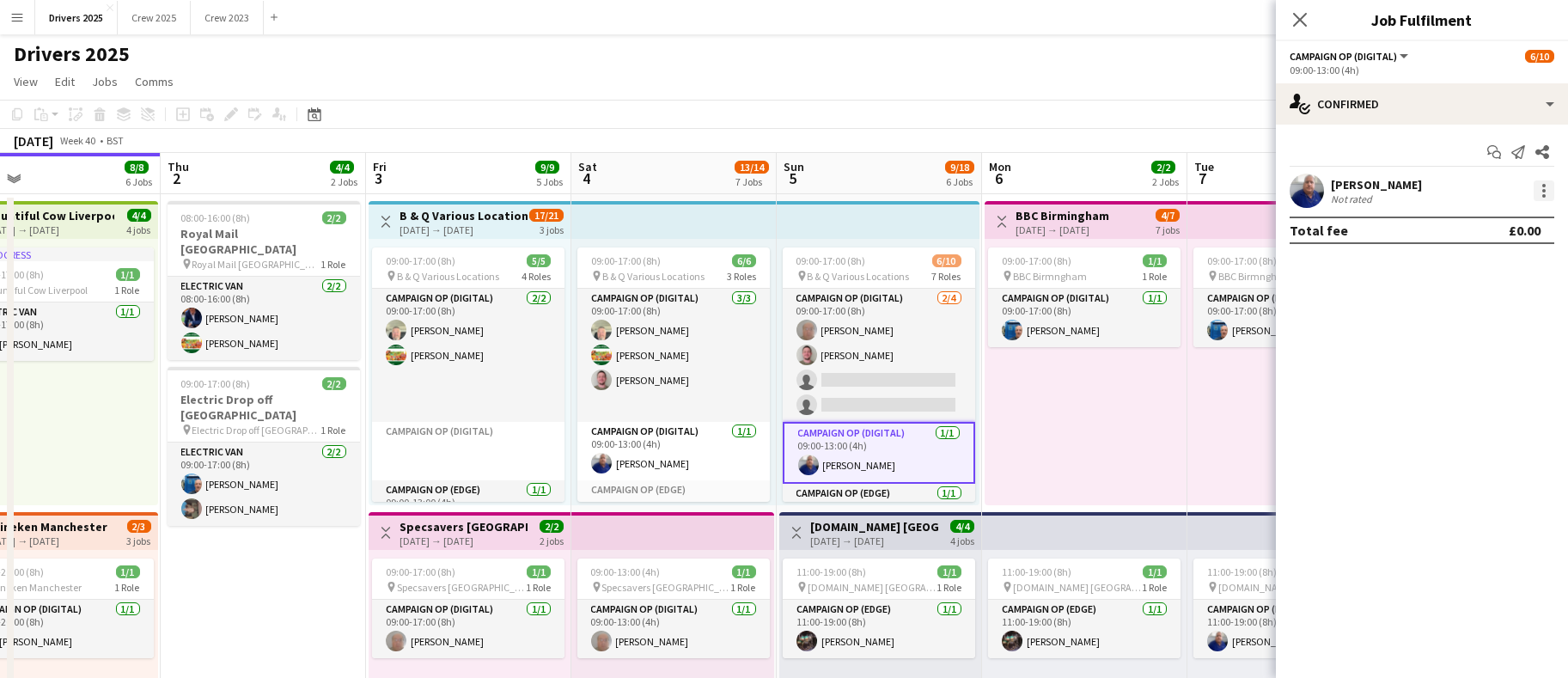
click at [1540, 194] on div at bounding box center [1545, 191] width 21 height 21
click at [1490, 349] on span "Remove" at bounding box center [1487, 347] width 107 height 16
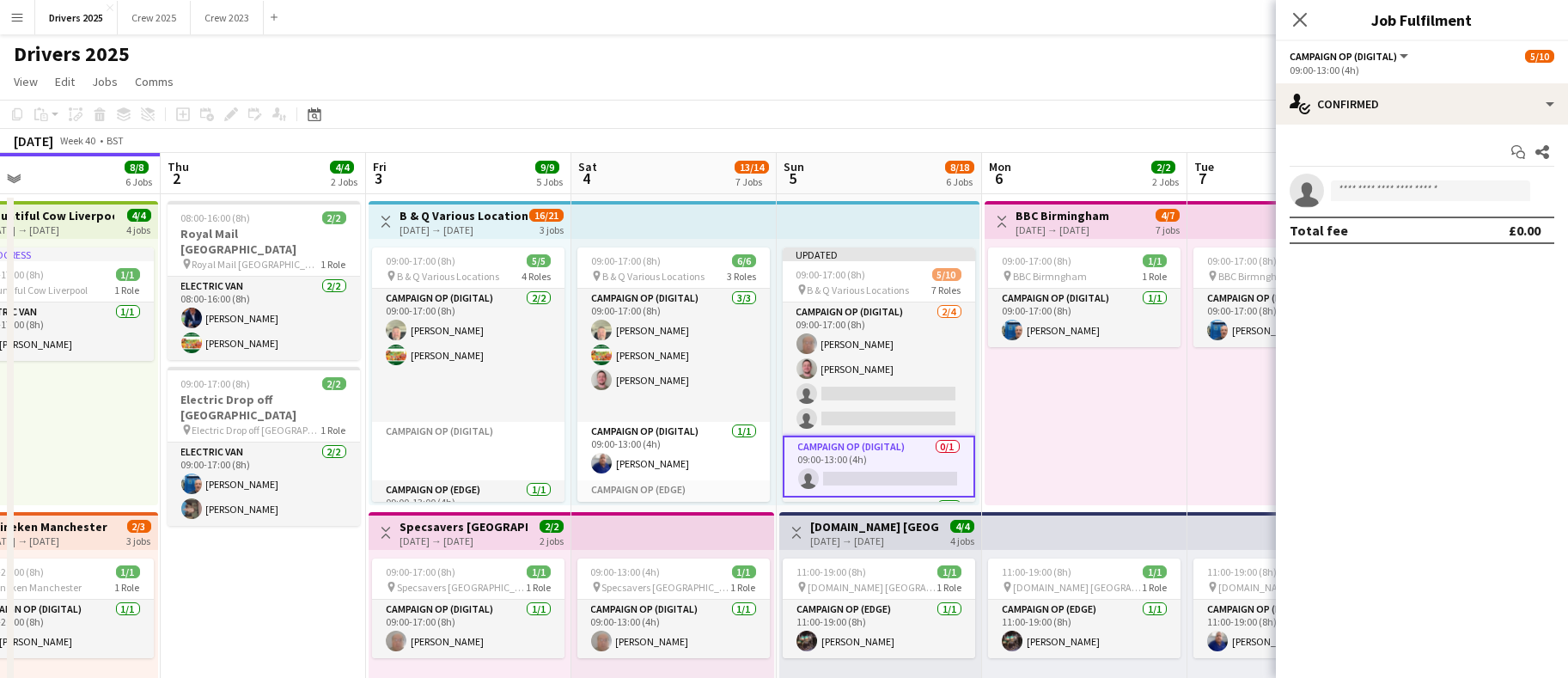
click at [1121, 115] on app-toolbar "Copy Paste Paste Ctrl+V Paste with crew Ctrl+Shift+V Paste linked Job [GEOGRAPH…" at bounding box center [784, 115] width 1568 height 30
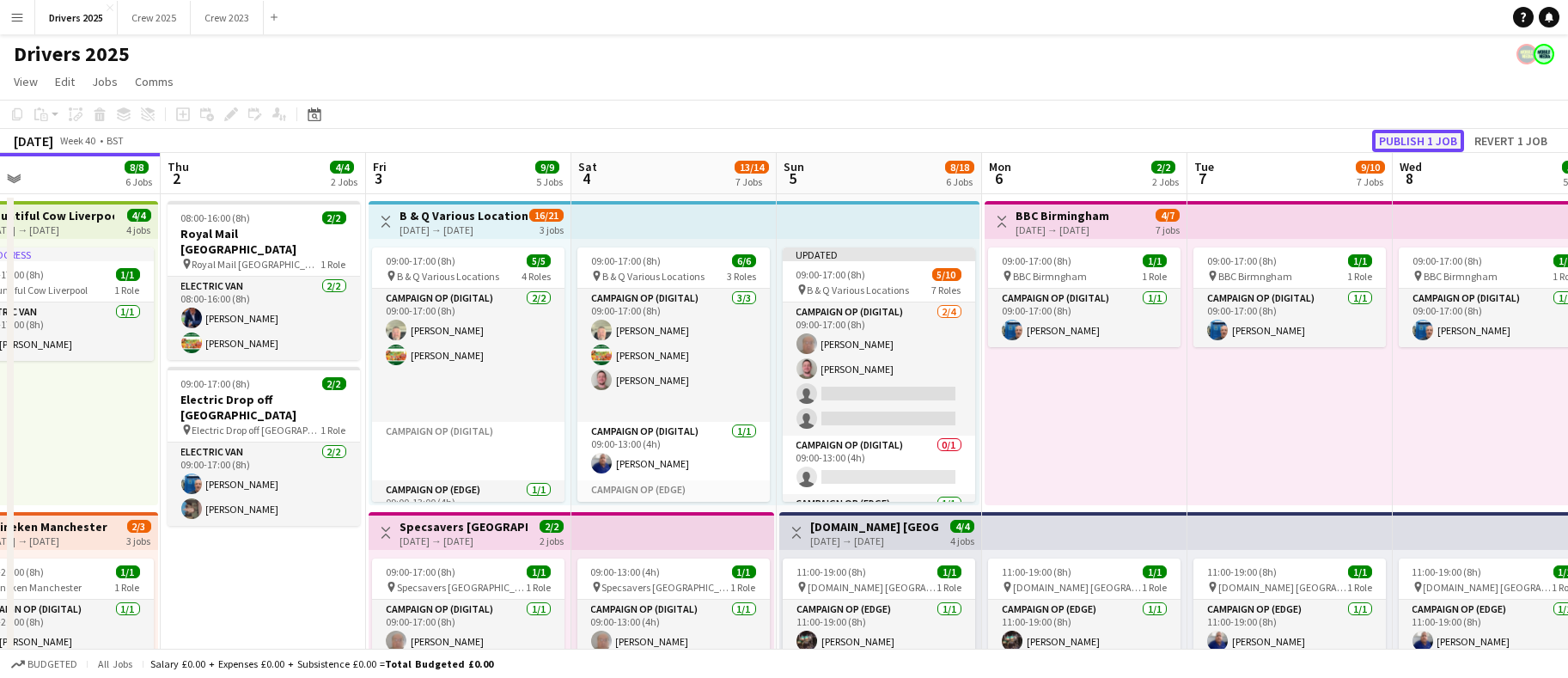
click at [1421, 134] on button "Publish 1 job" at bounding box center [1419, 141] width 92 height 23
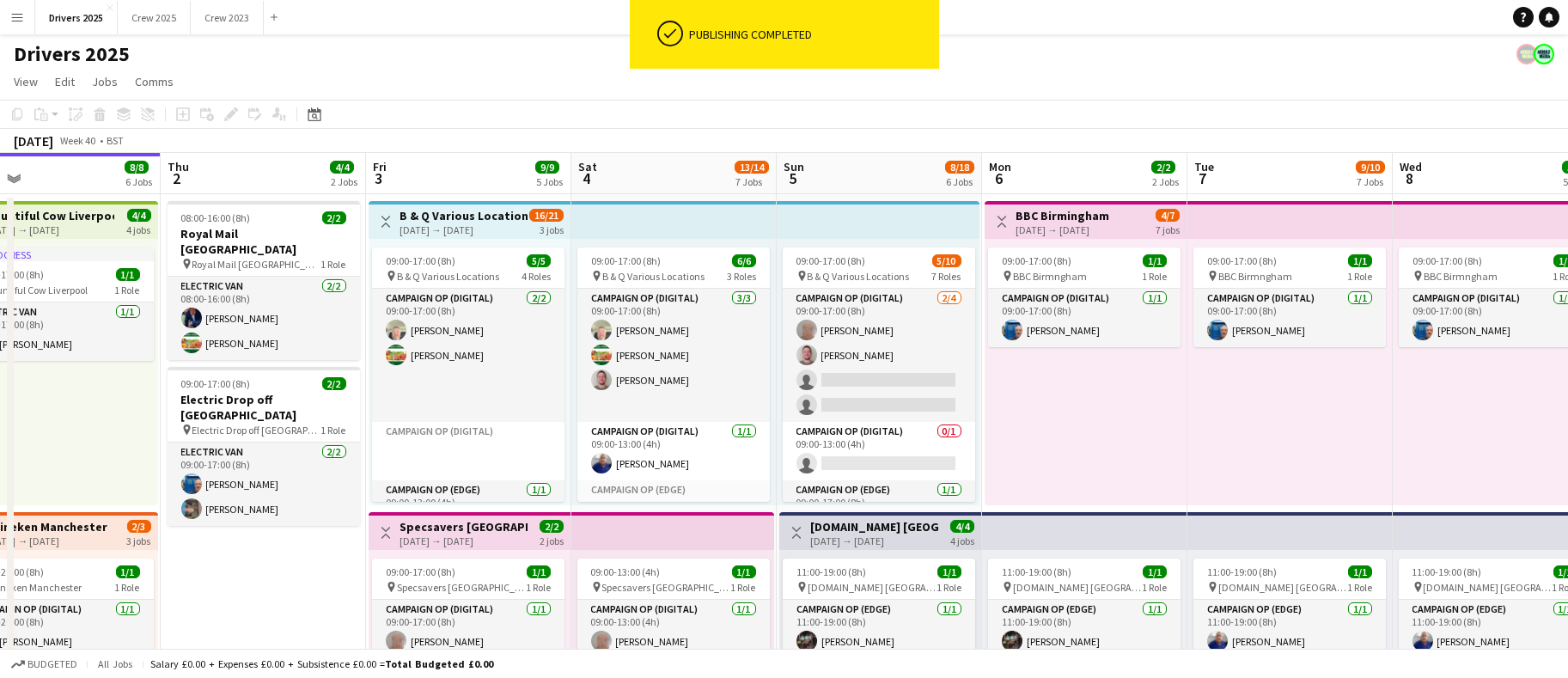
scroll to position [235, 0]
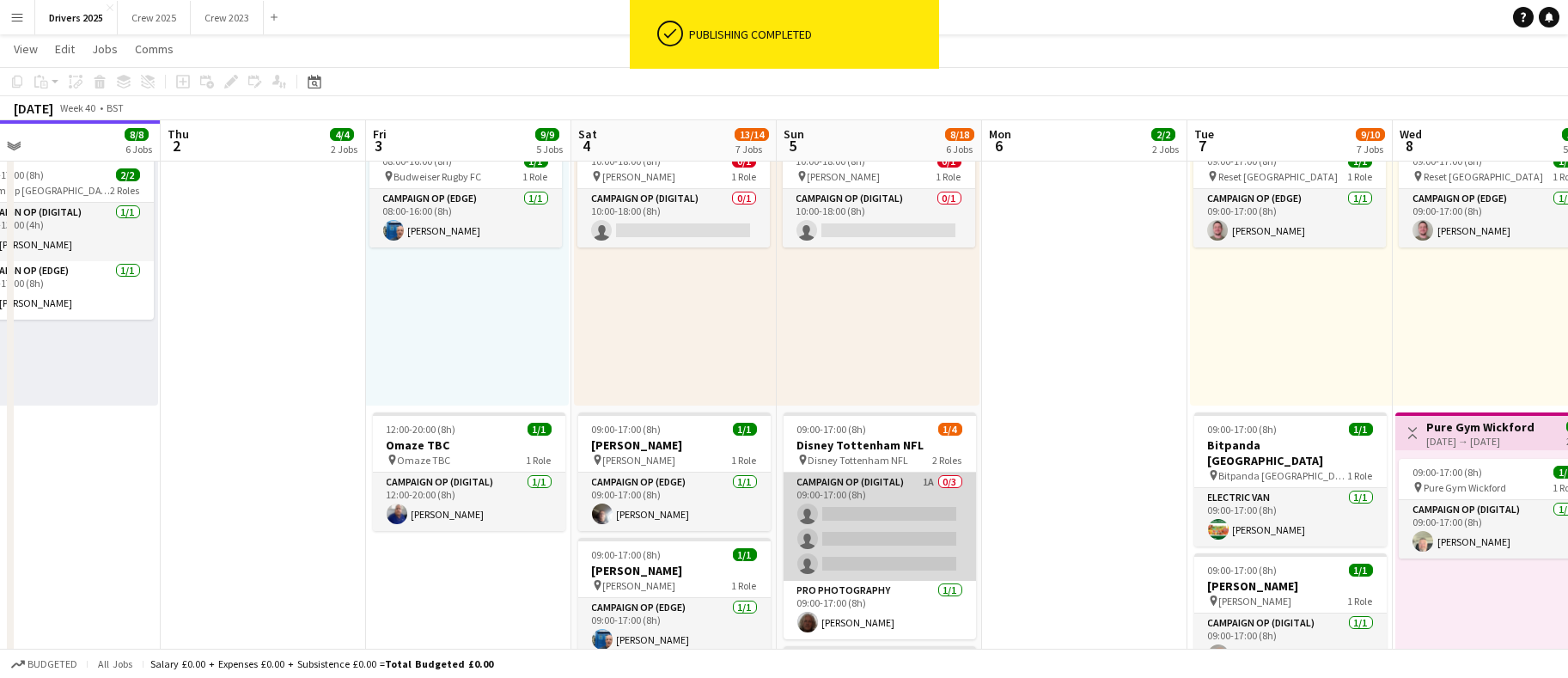
click at [868, 509] on app-card-role "Campaign Op (Digital) 1A 0/3 09:00-17:00 (8h) single-neutral-actions single-neu…" at bounding box center [880, 527] width 192 height 109
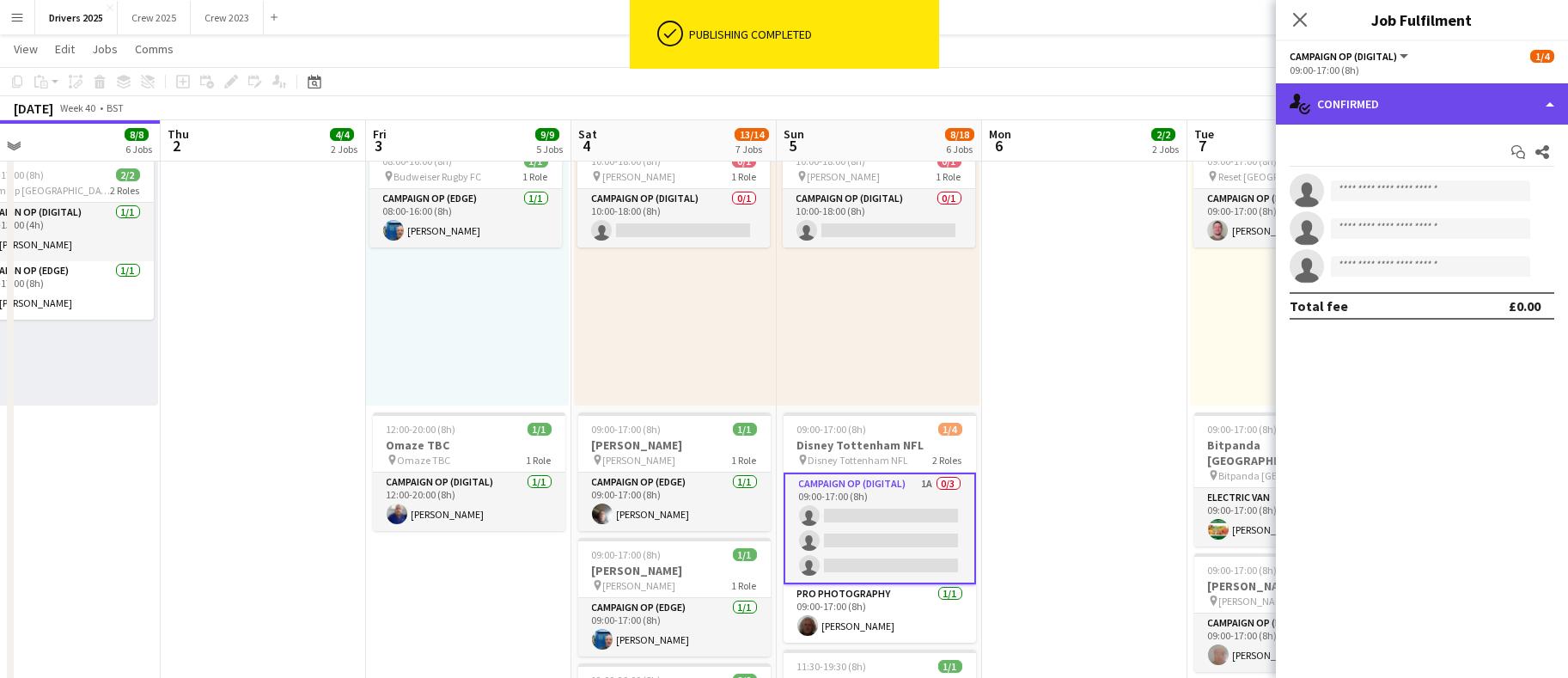
click at [1411, 116] on div "single-neutral-actions-check-2 Confirmed" at bounding box center [1422, 103] width 292 height 41
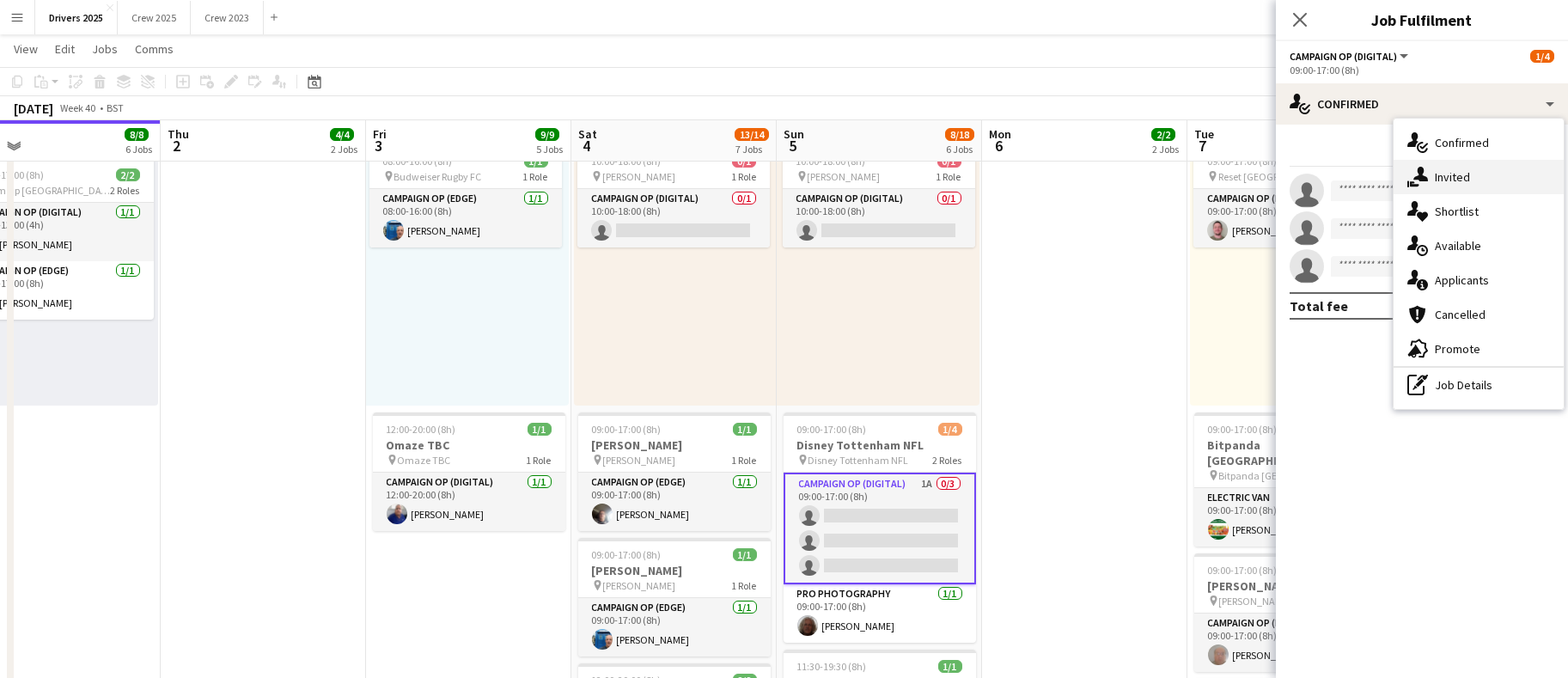
click at [1446, 180] on span "Invited" at bounding box center [1452, 177] width 36 height 16
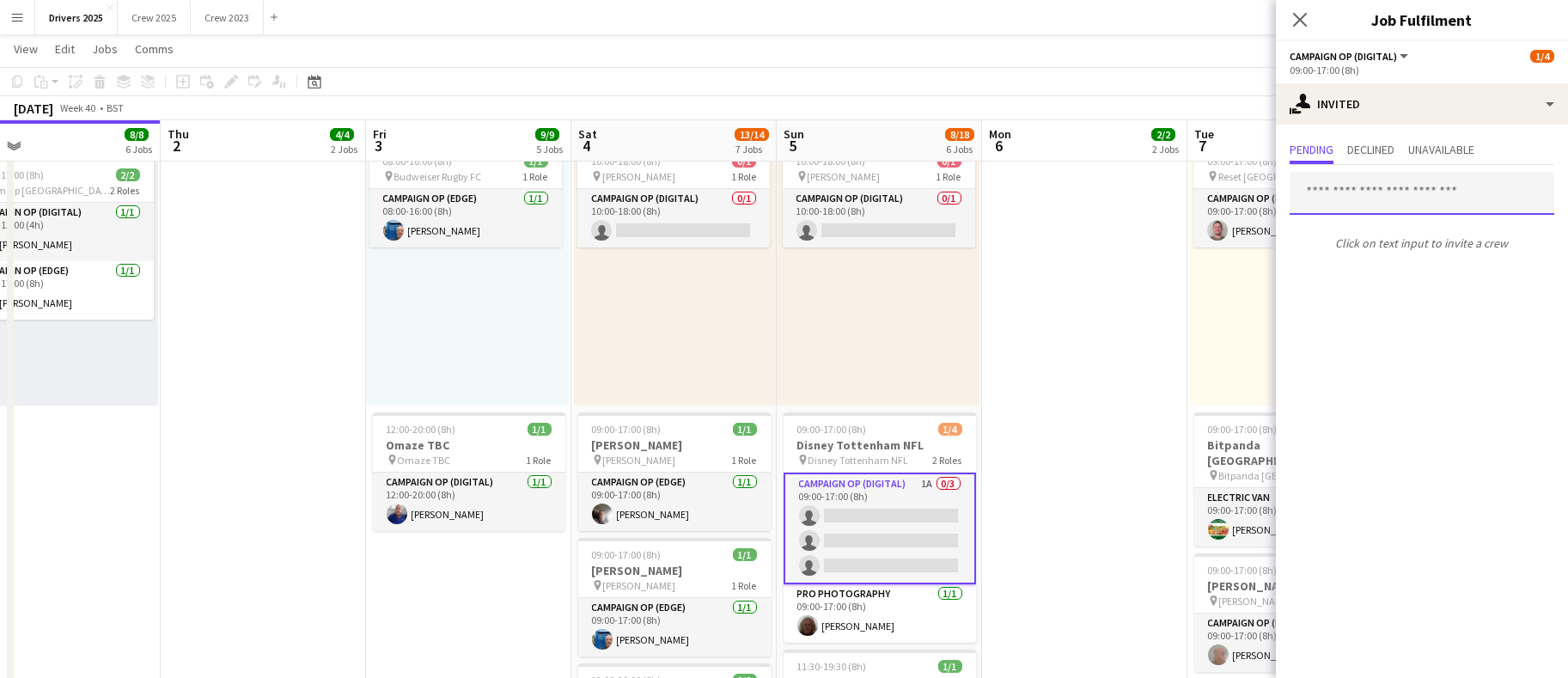
click at [1428, 197] on input "text" at bounding box center [1422, 193] width 265 height 43
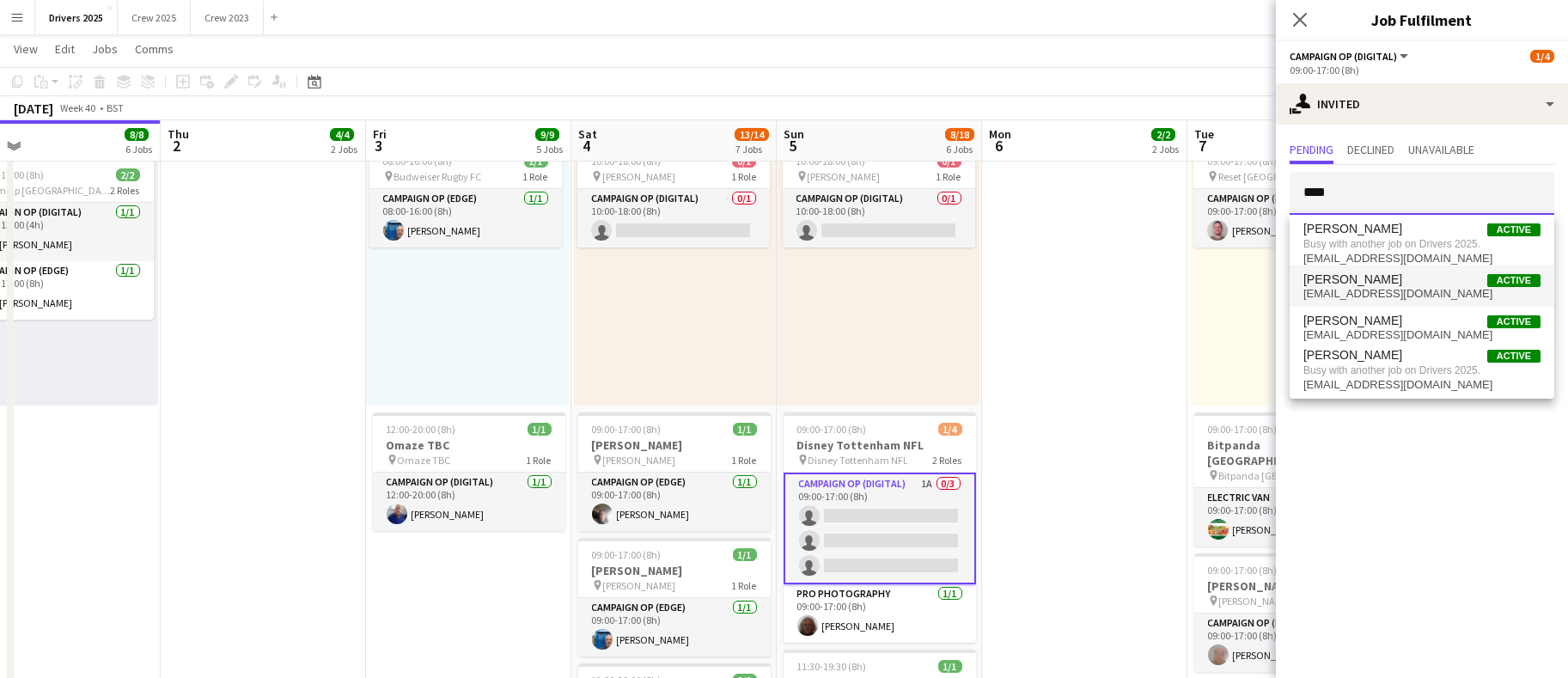
type input "****"
click at [1387, 284] on span "[PERSON_NAME] Active" at bounding box center [1422, 279] width 237 height 15
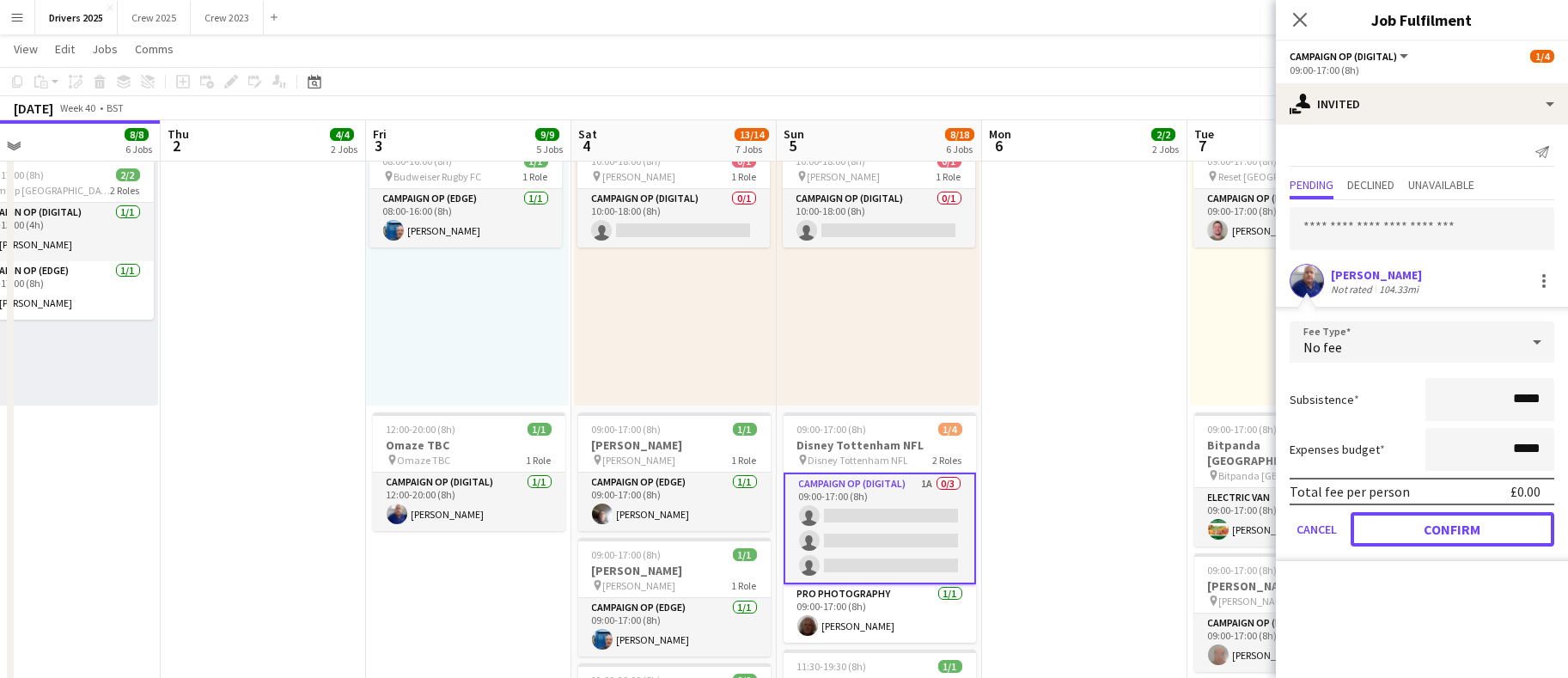
click at [1397, 515] on button "Confirm" at bounding box center [1452, 529] width 203 height 35
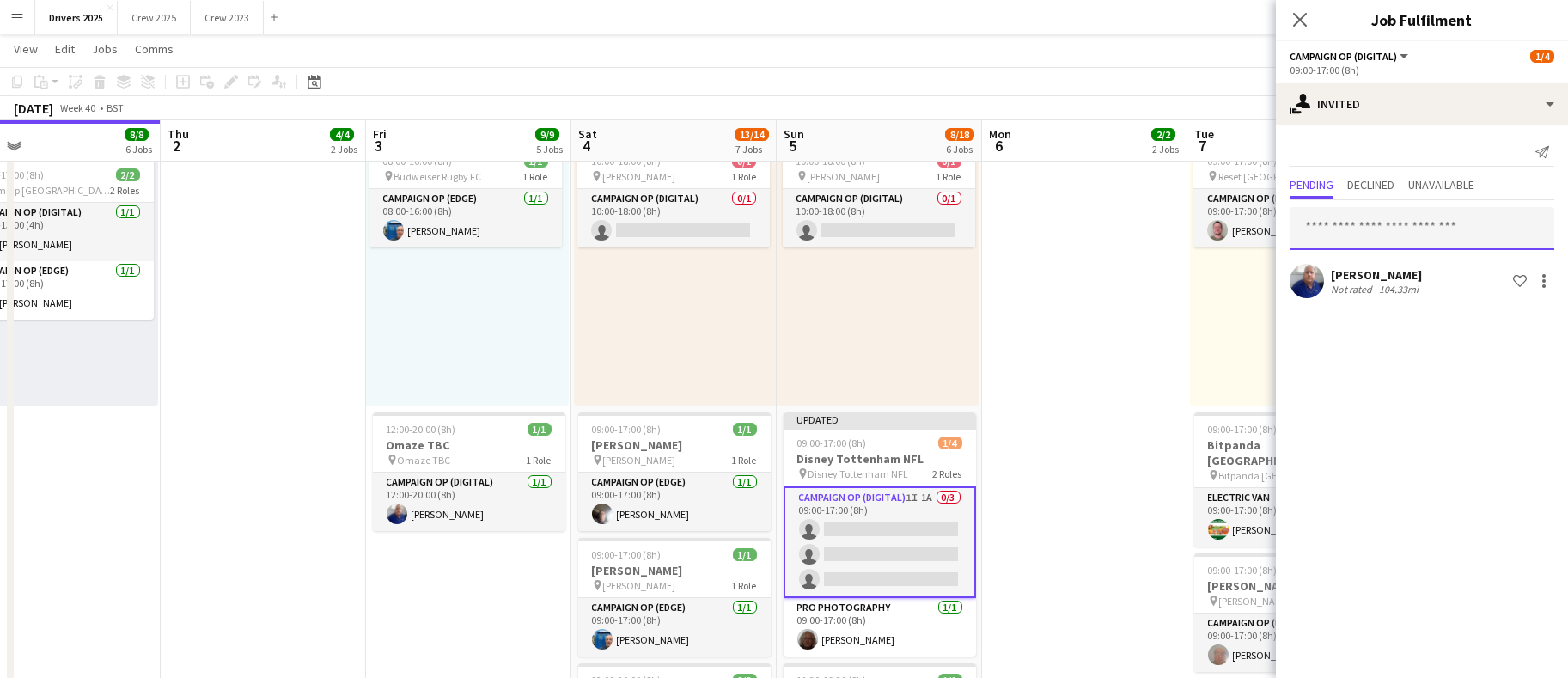
click at [1394, 229] on input "text" at bounding box center [1422, 228] width 265 height 43
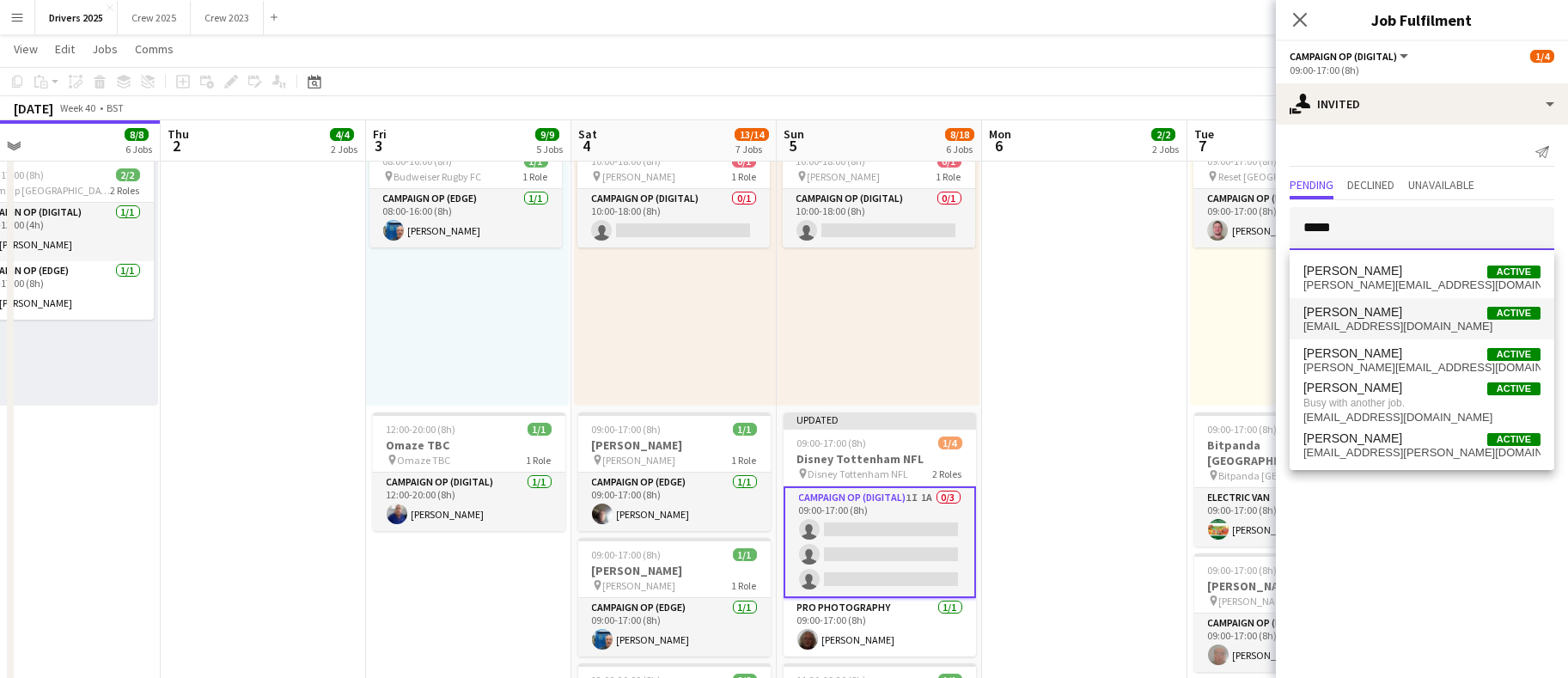
type input "*****"
click at [1380, 321] on span "[EMAIL_ADDRESS][DOMAIN_NAME]" at bounding box center [1422, 327] width 237 height 14
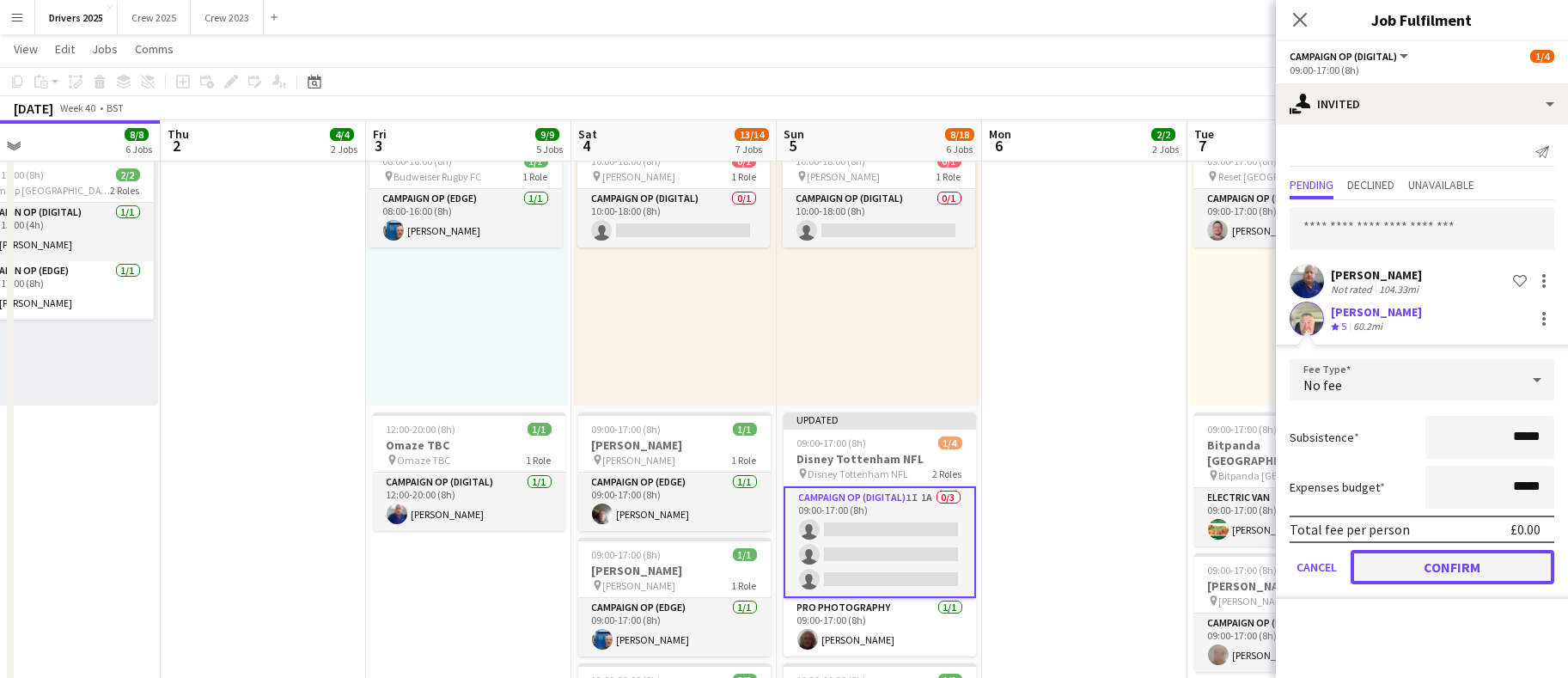
click at [1402, 559] on button "Confirm" at bounding box center [1452, 568] width 203 height 35
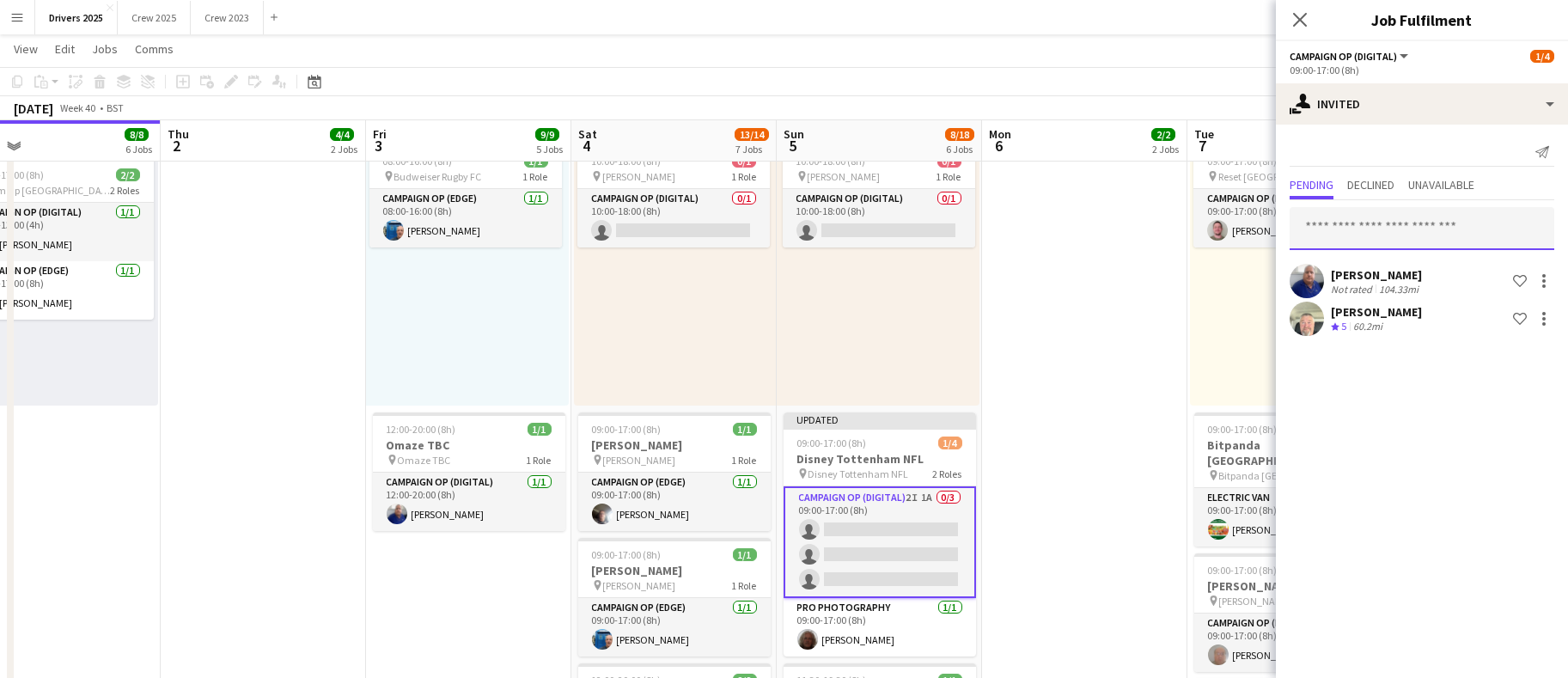
click at [1412, 236] on input "text" at bounding box center [1422, 228] width 265 height 43
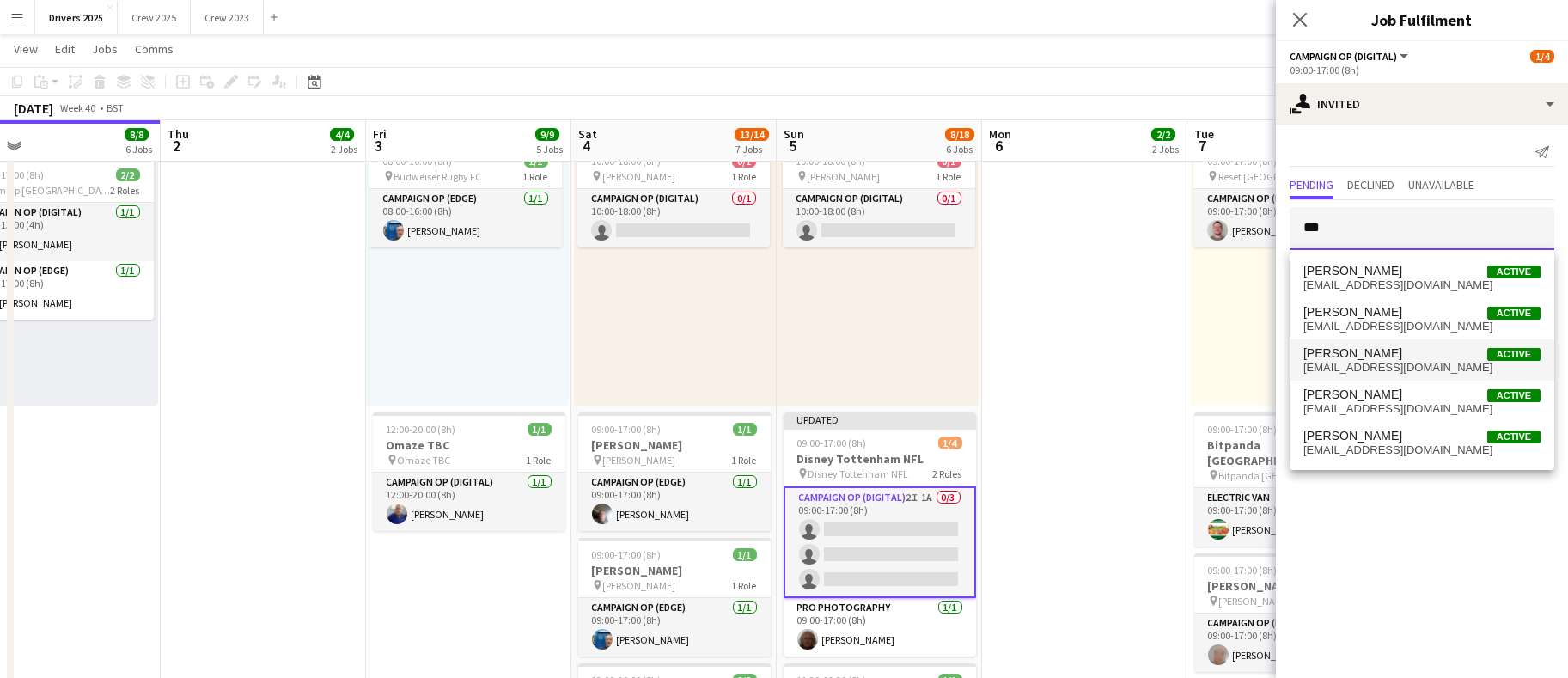
type input "***"
click at [1372, 355] on span "[PERSON_NAME]" at bounding box center [1353, 353] width 99 height 15
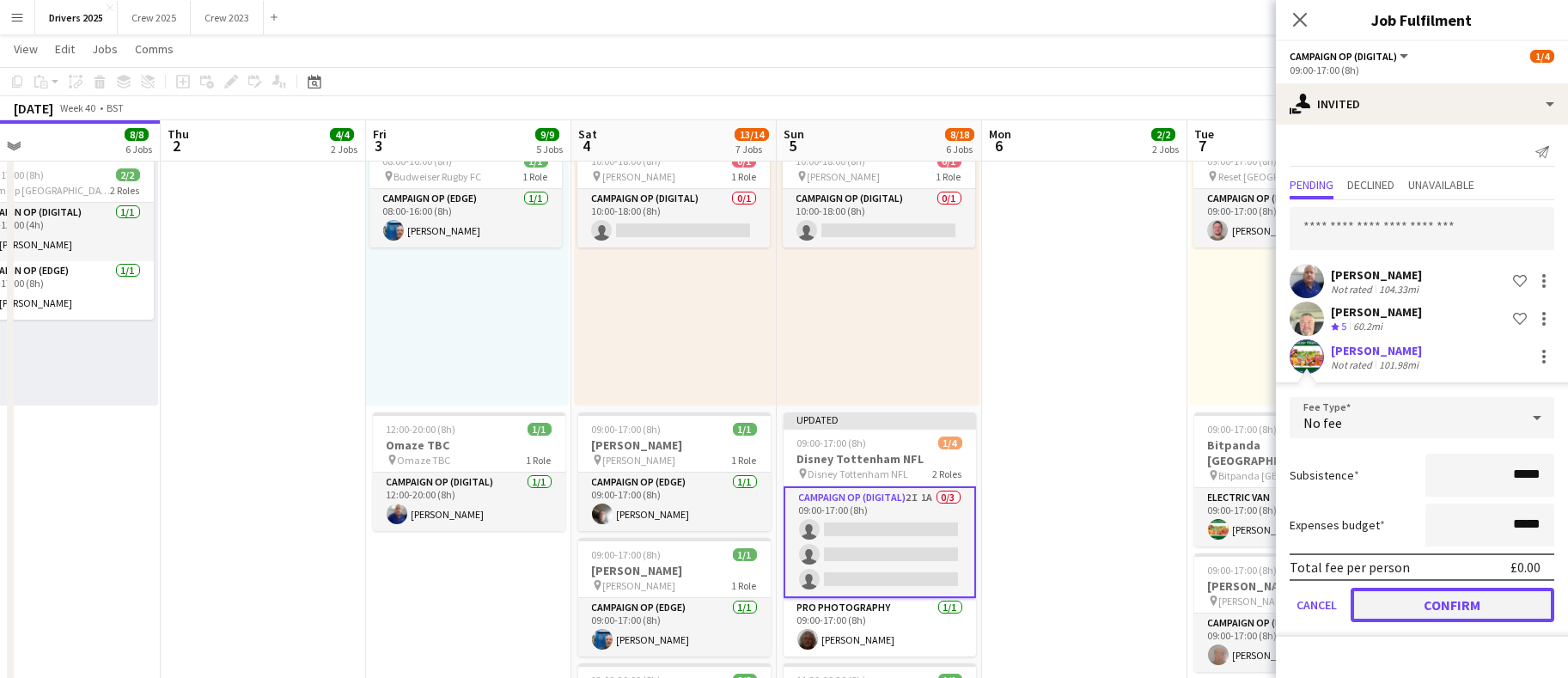
click at [1413, 595] on button "Confirm" at bounding box center [1452, 605] width 203 height 35
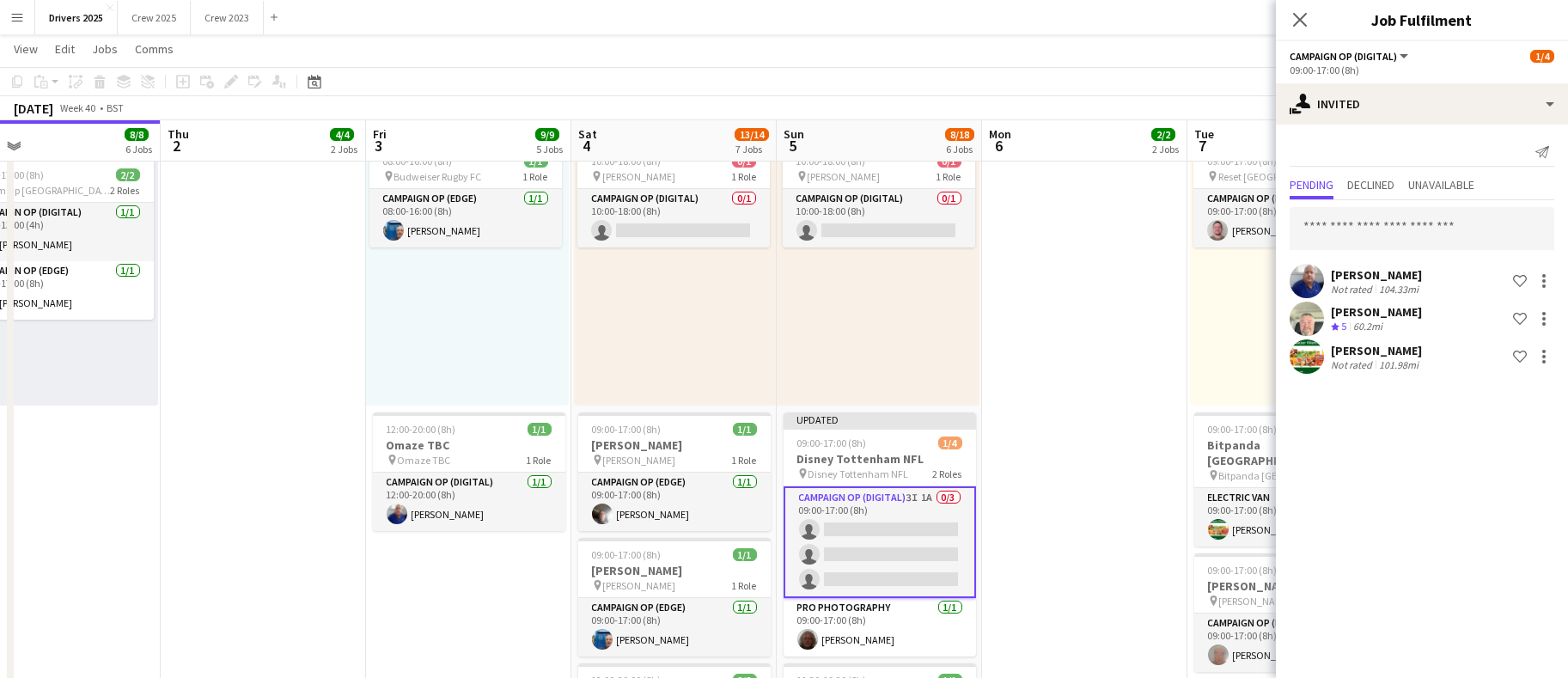
click at [1088, 391] on app-date-cell "Toggle View BBC Birmingham [DATE] → [DATE] 4/7 7 jobs 09:00-17:00 (8h) 1/1 pin …" at bounding box center [1085, 540] width 205 height 2758
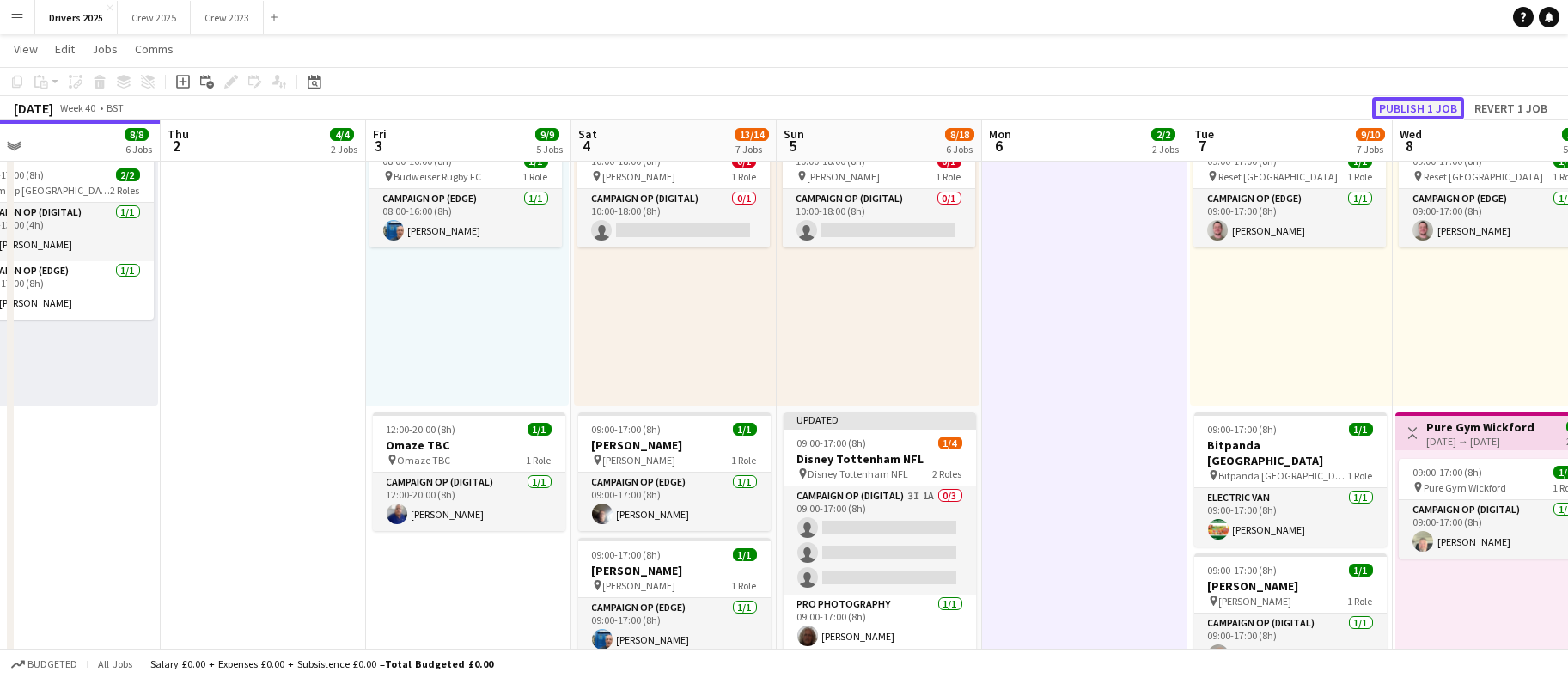
click at [1391, 110] on button "Publish 1 job" at bounding box center [1419, 109] width 92 height 23
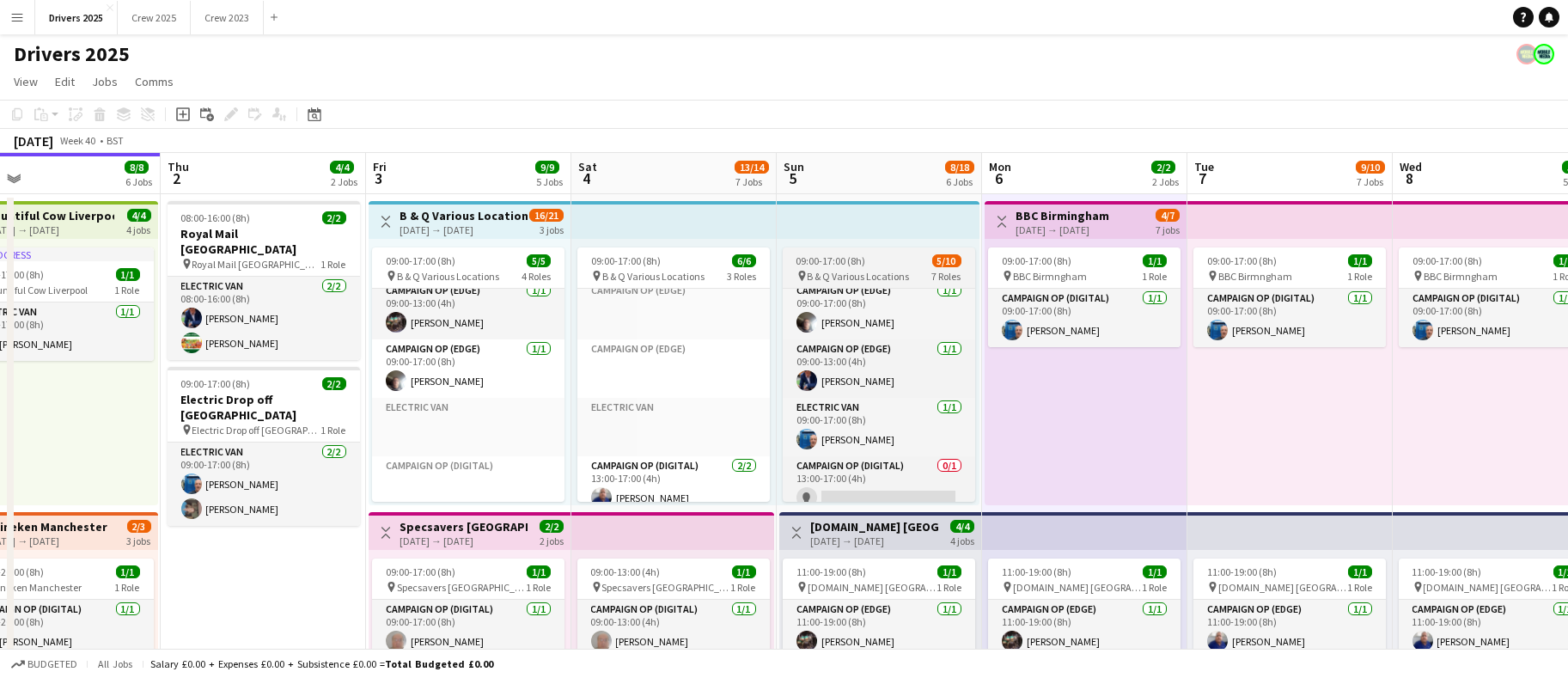
scroll to position [224, 0]
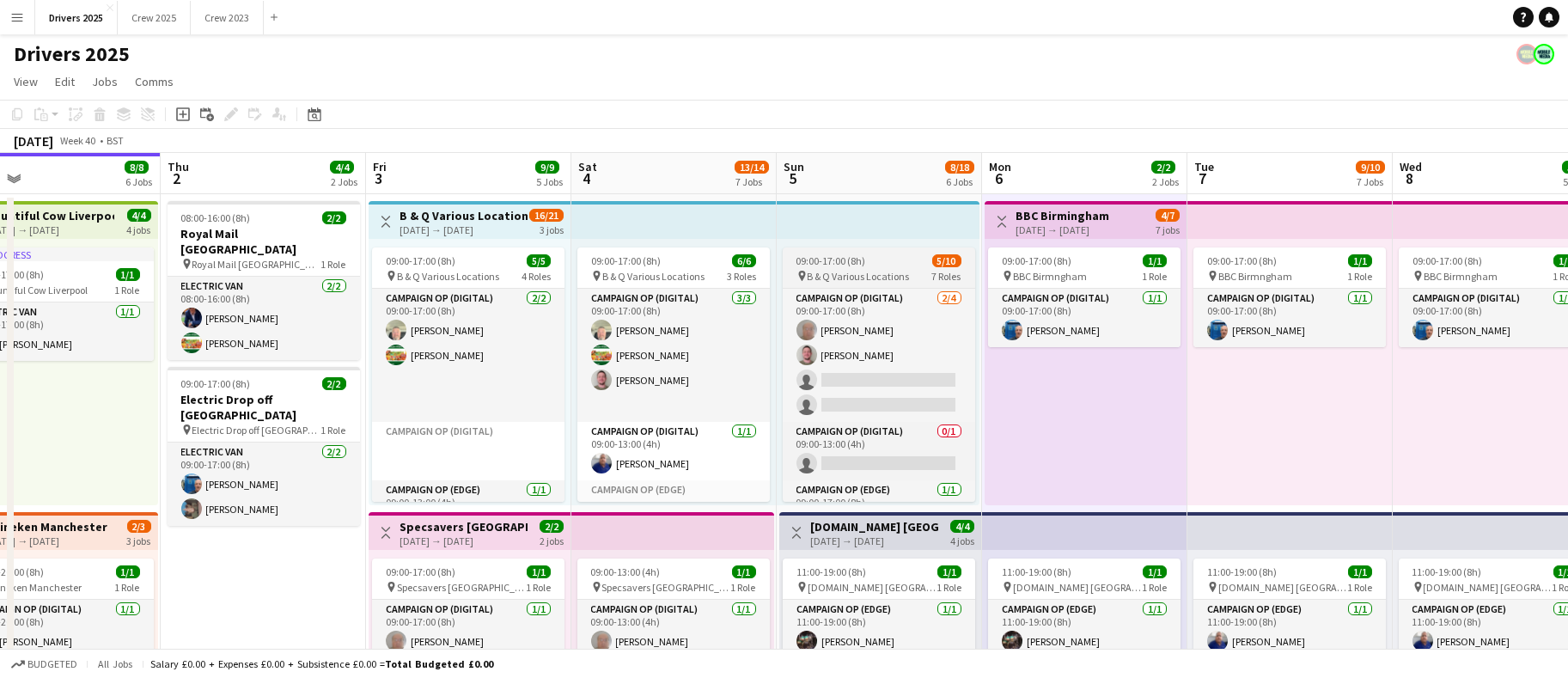
click at [836, 259] on span "09:00-17:00 (8h)" at bounding box center [832, 261] width 70 height 13
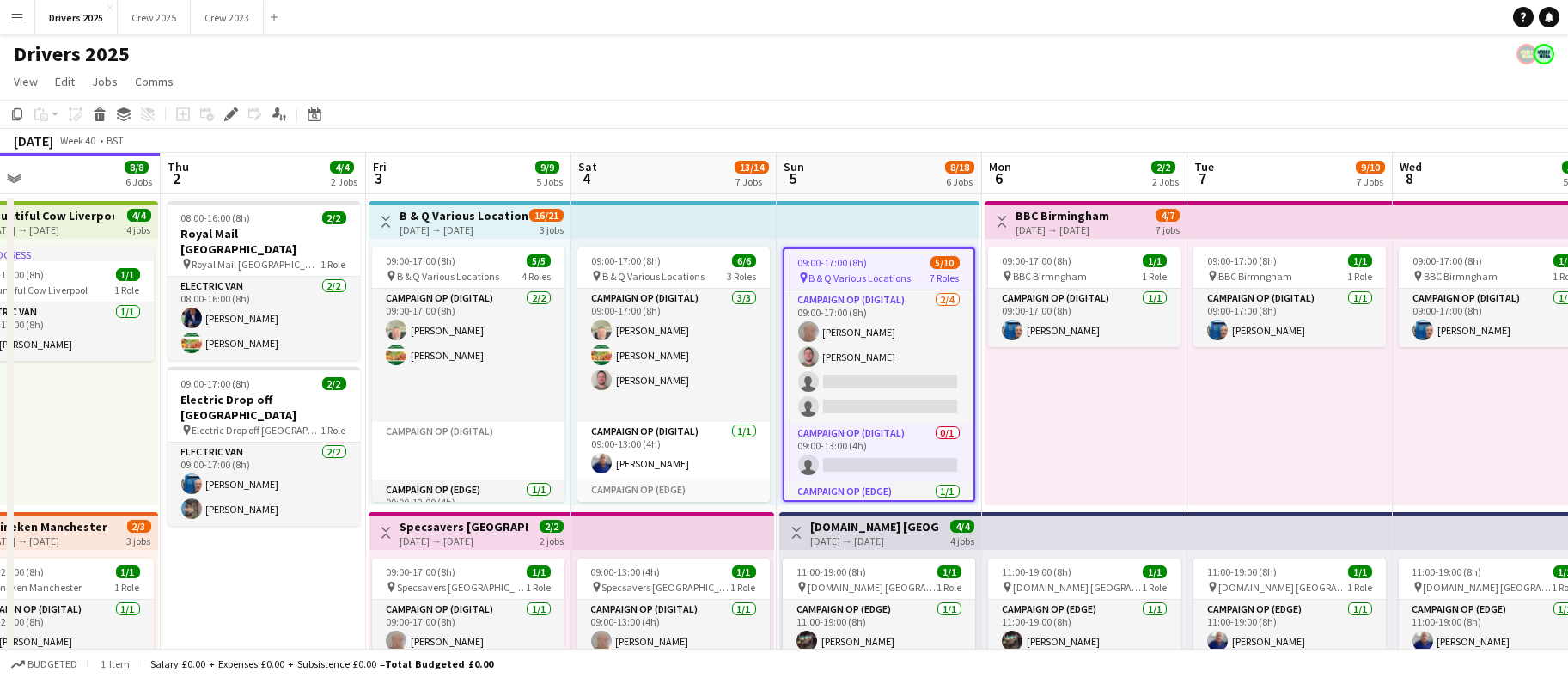
click at [836, 259] on span "09:00-17:00 (8h)" at bounding box center [834, 263] width 70 height 13
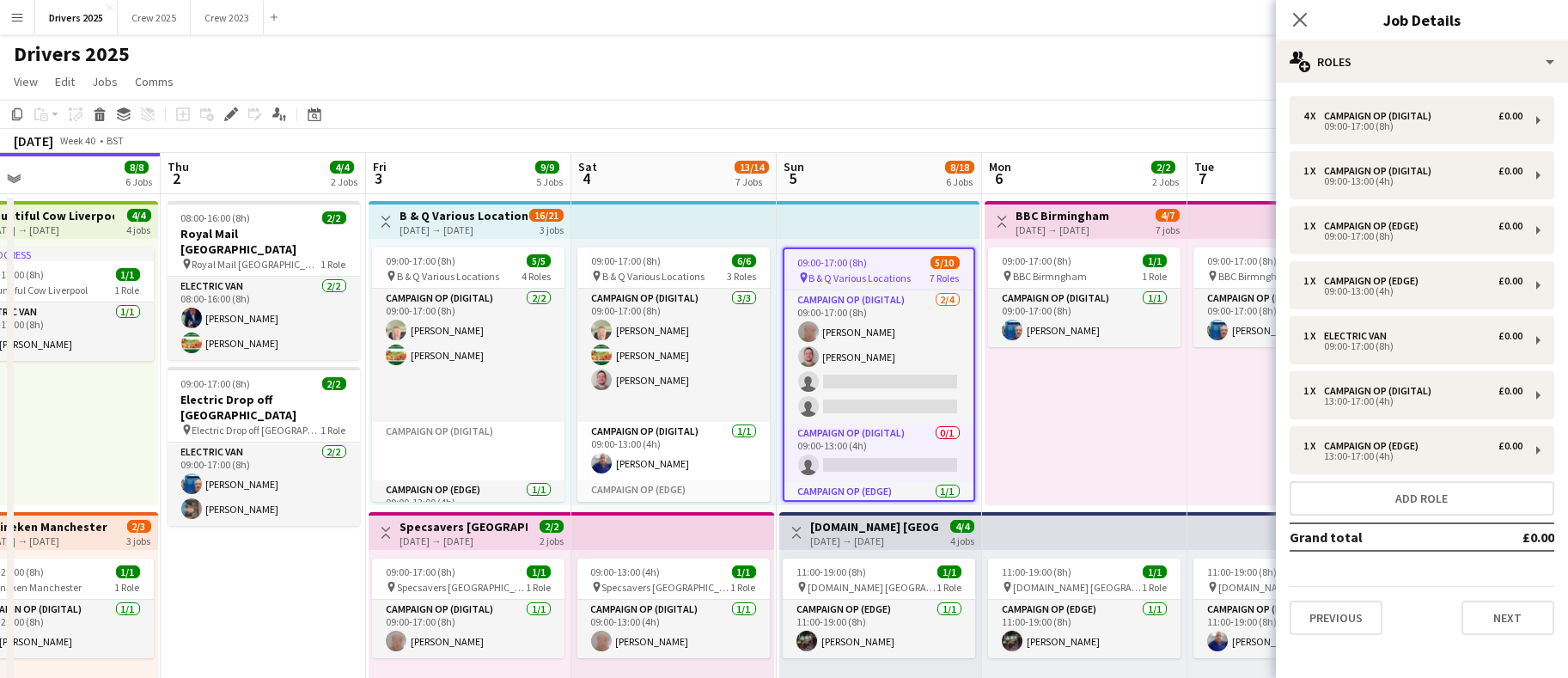
click at [836, 259] on span "09:00-17:00 (8h)" at bounding box center [834, 263] width 70 height 13
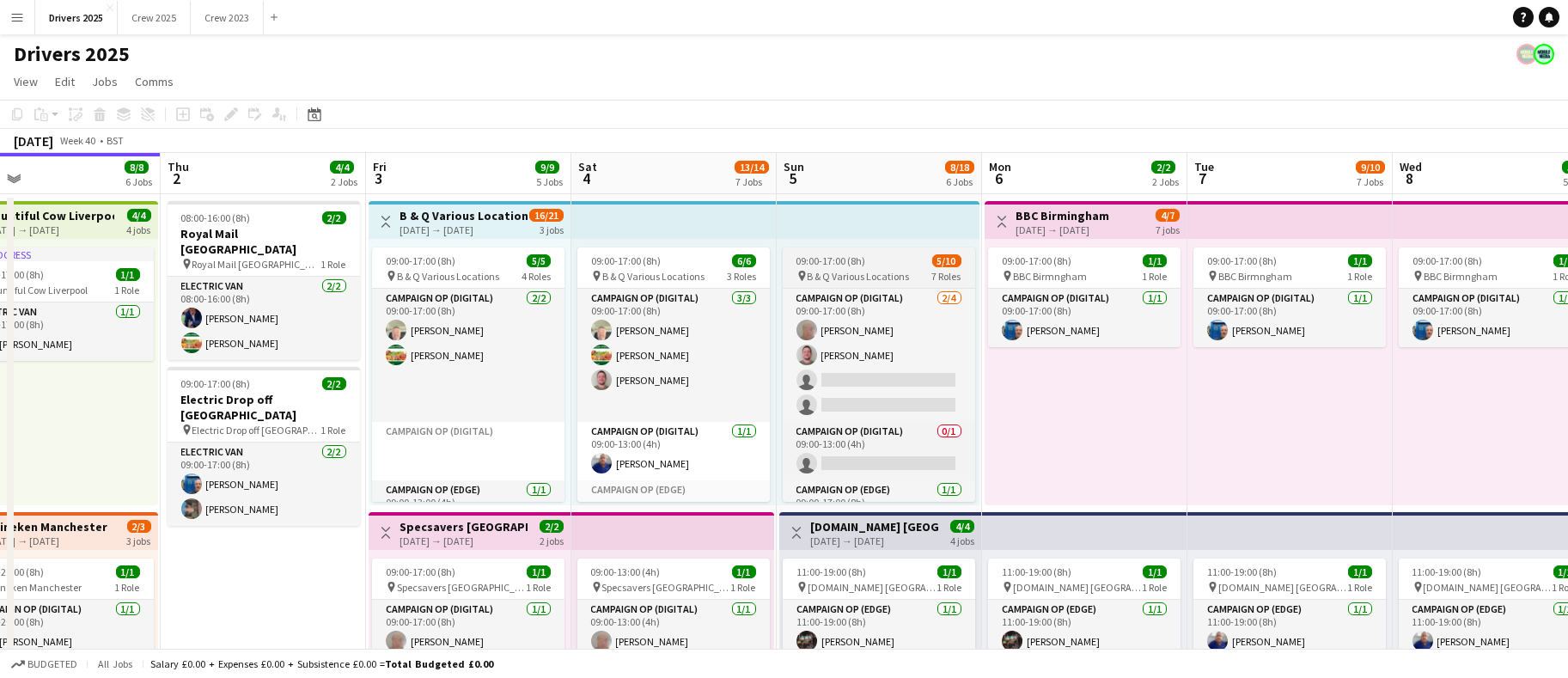
click at [836, 259] on span "09:00-17:00 (8h)" at bounding box center [832, 261] width 70 height 13
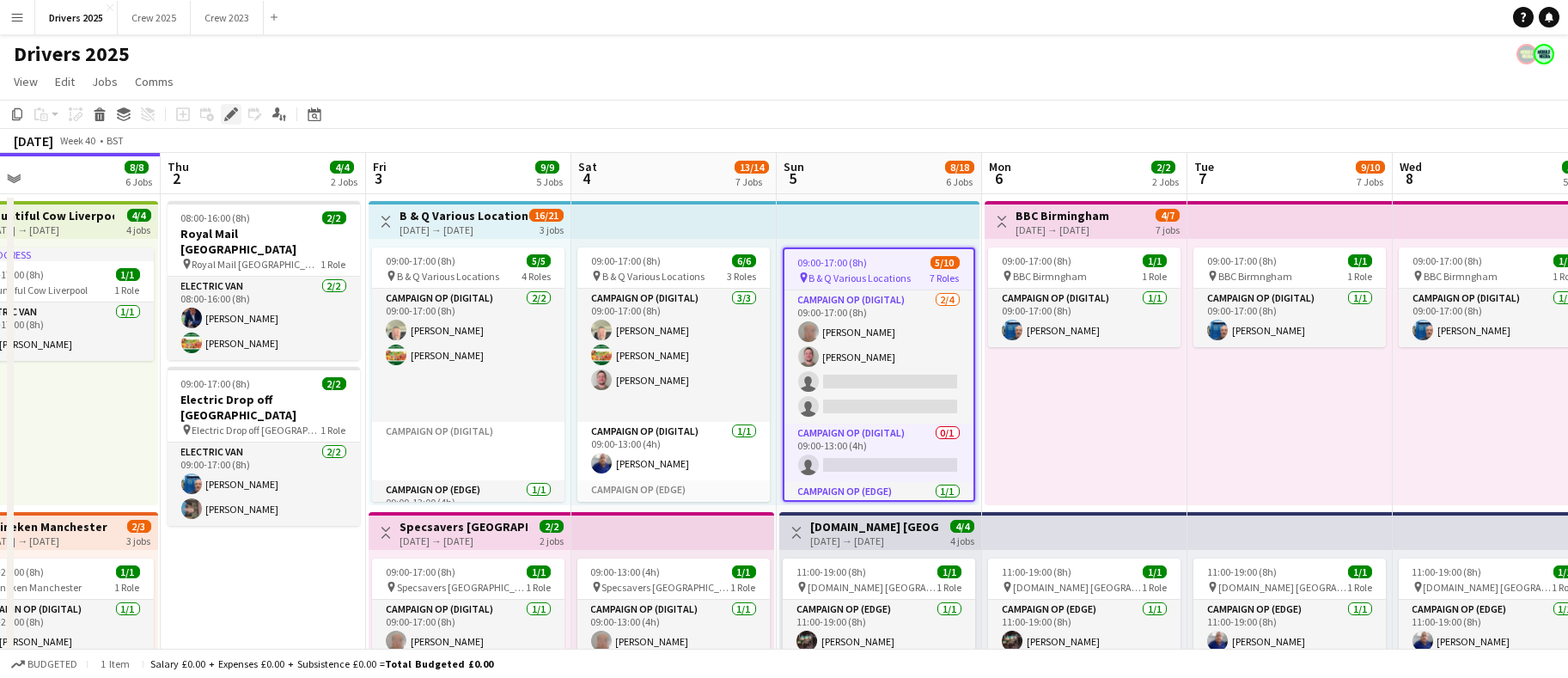
click at [230, 115] on icon at bounding box center [230, 115] width 10 height 10
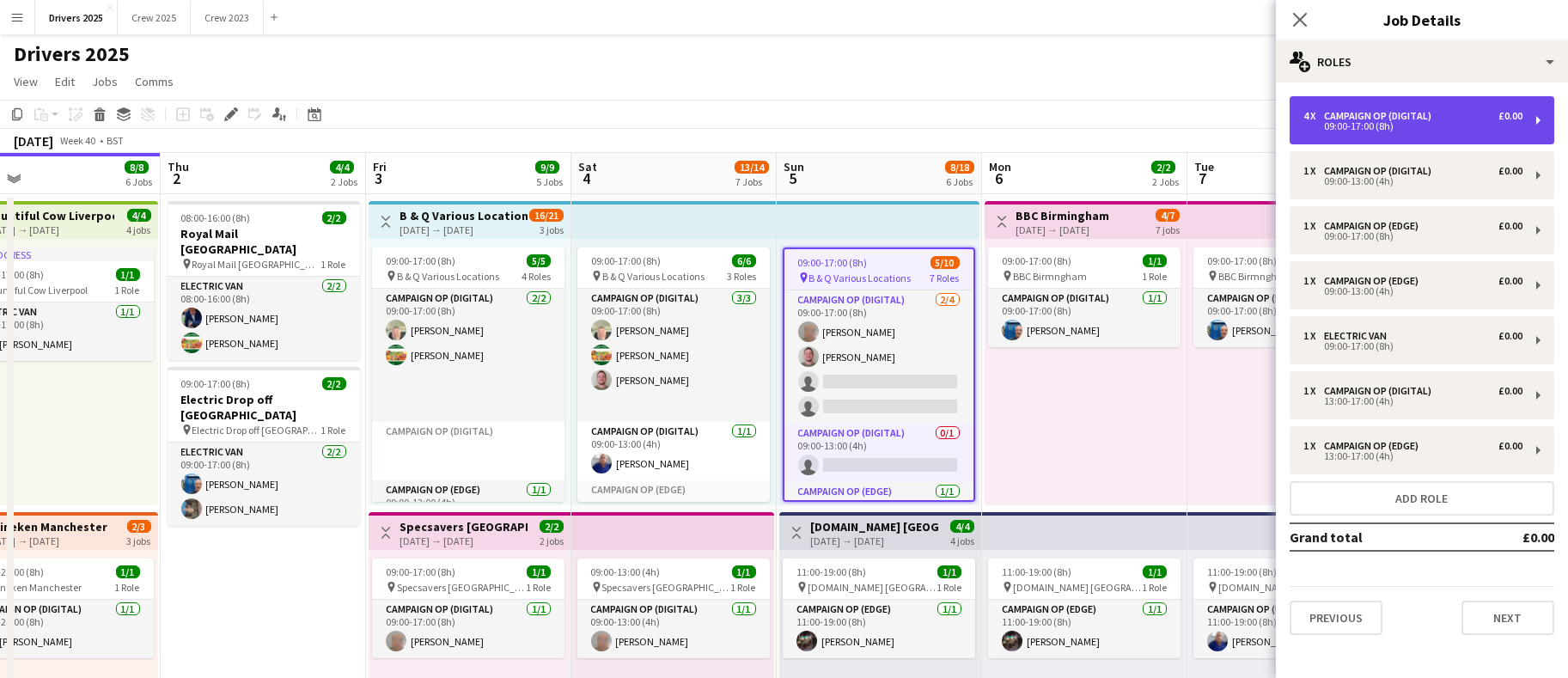
click at [1458, 109] on div "4 x Campaign Op (Digital) £0.00 09:00-17:00 (8h)" at bounding box center [1422, 120] width 265 height 48
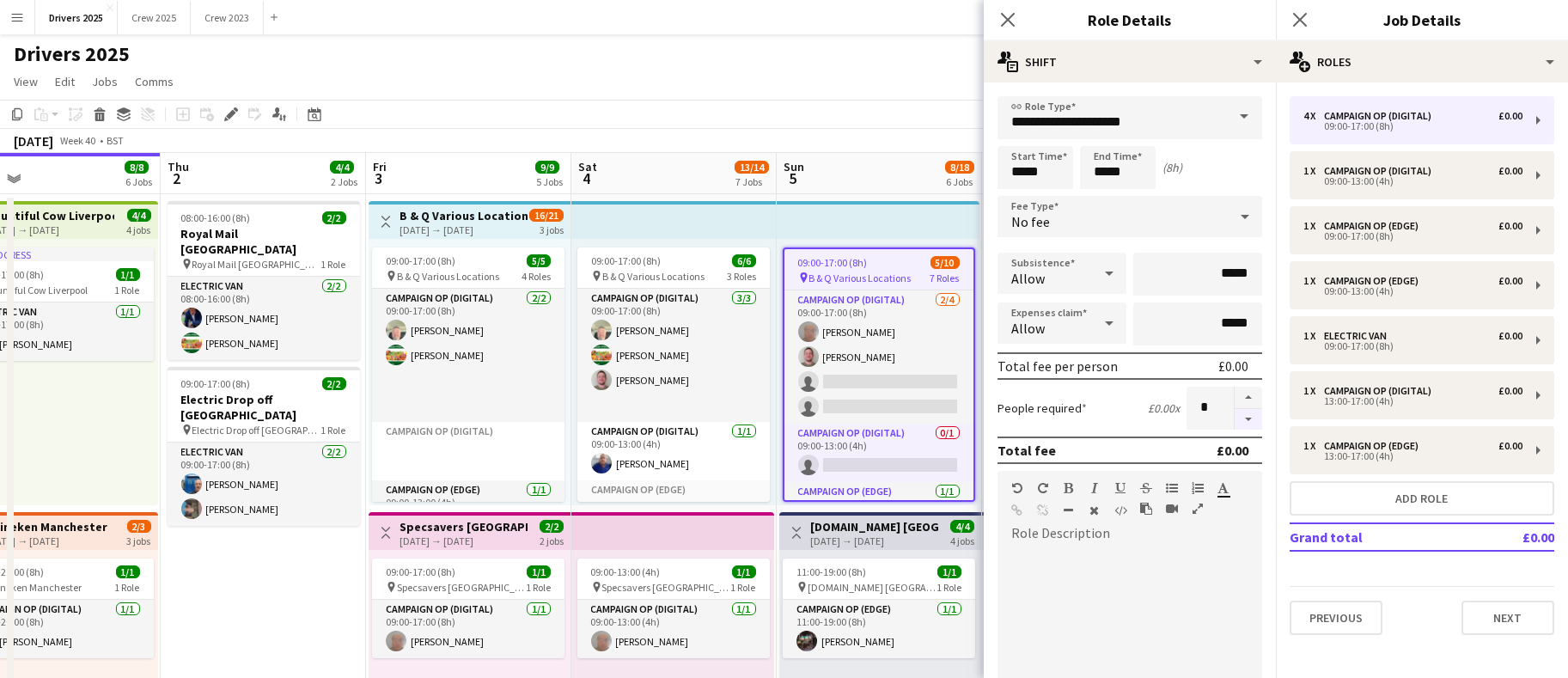
click at [1235, 418] on button "button" at bounding box center [1249, 420] width 28 height 22
type input "*"
click at [726, 47] on div "Drivers 2025" at bounding box center [784, 51] width 1568 height 33
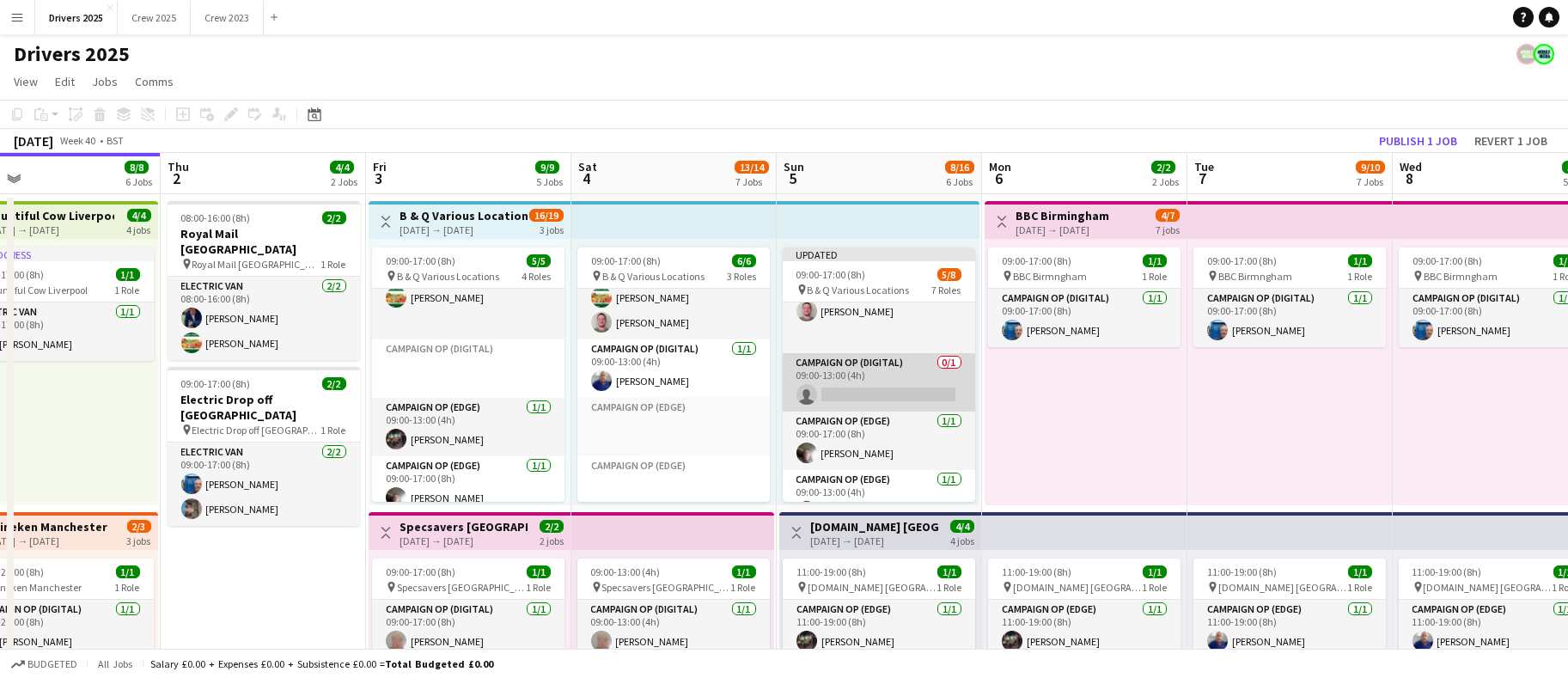
click at [880, 394] on app-card-role "Campaign Op (Digital) 0/1 09:00-13:00 (4h) single-neutral-actions" at bounding box center [879, 382] width 192 height 58
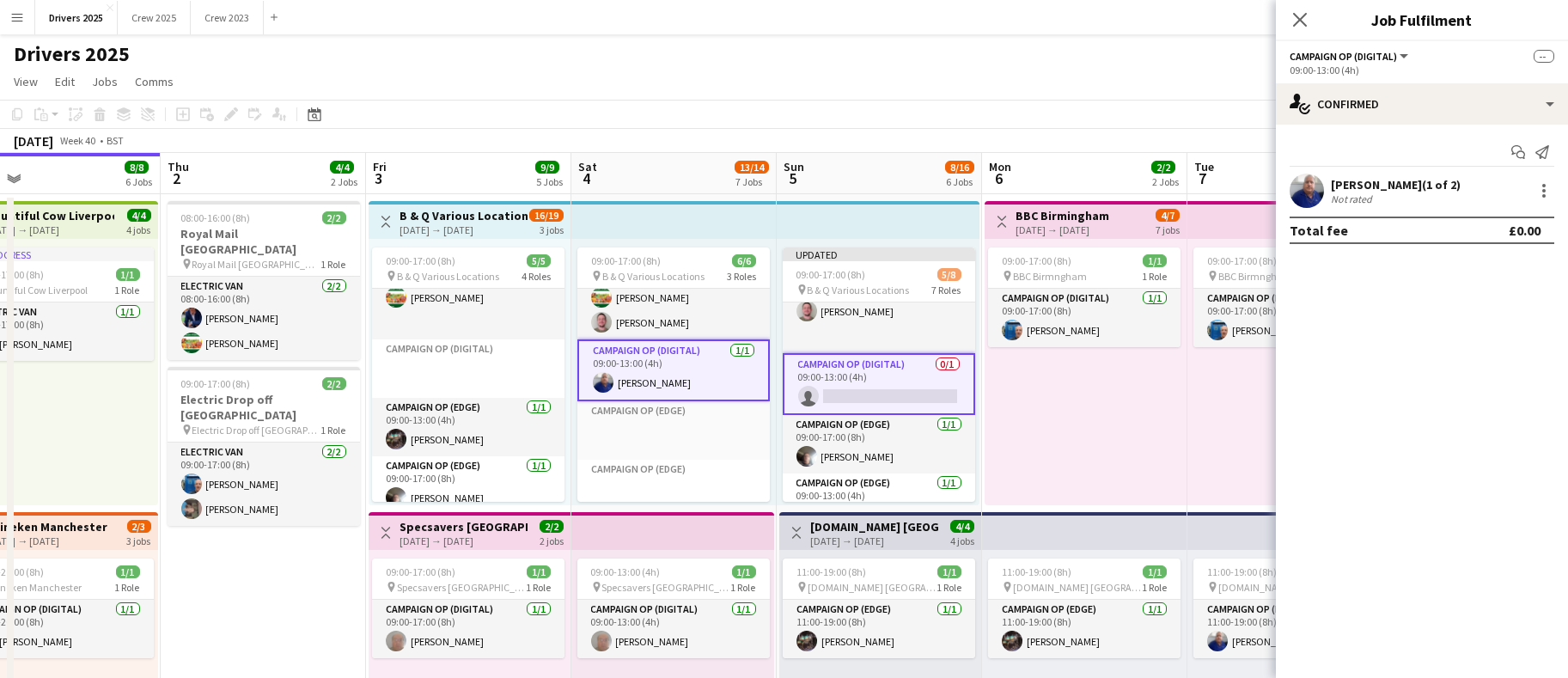
click at [880, 392] on app-card-role "Campaign Op (Digital) 0/1 09:00-13:00 (4h) single-neutral-actions" at bounding box center [879, 383] width 192 height 62
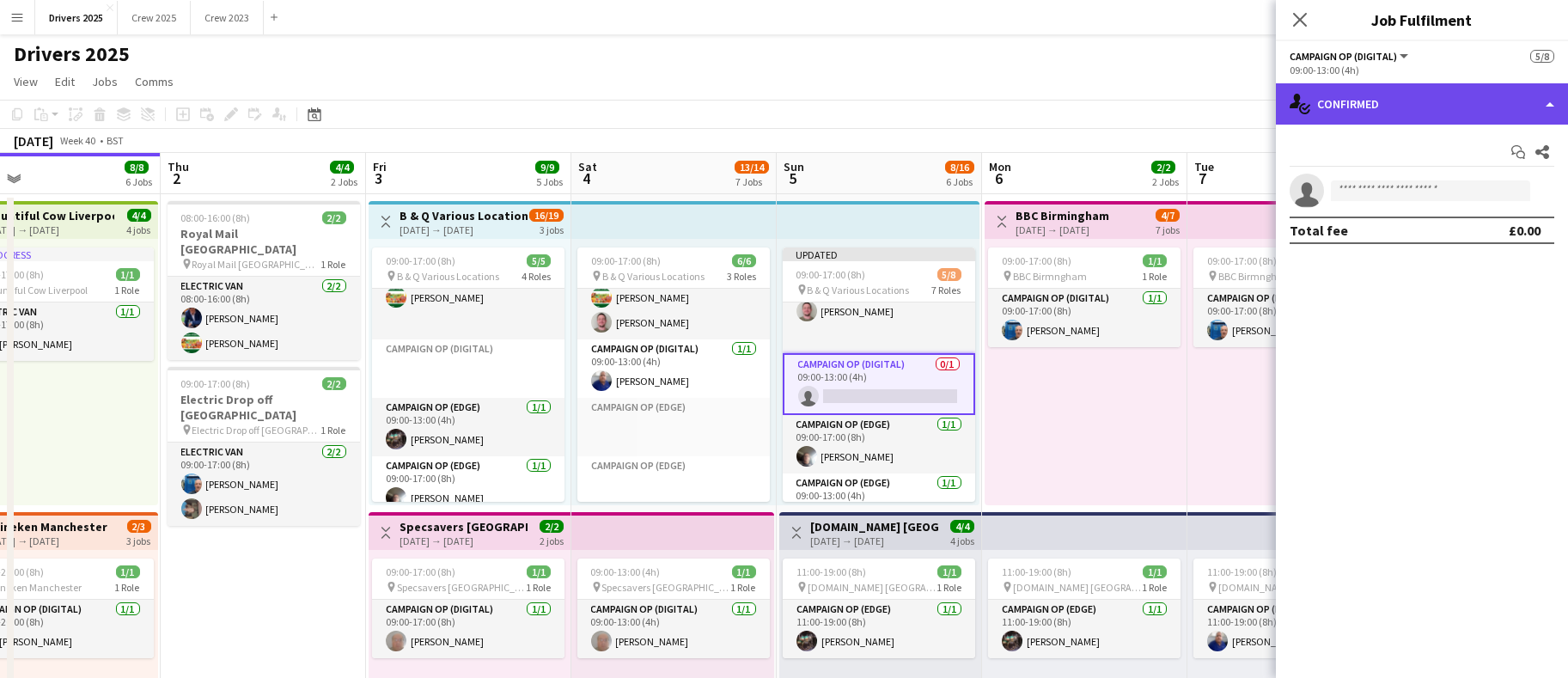
click at [1435, 91] on div "single-neutral-actions-check-2 Confirmed" at bounding box center [1422, 103] width 292 height 41
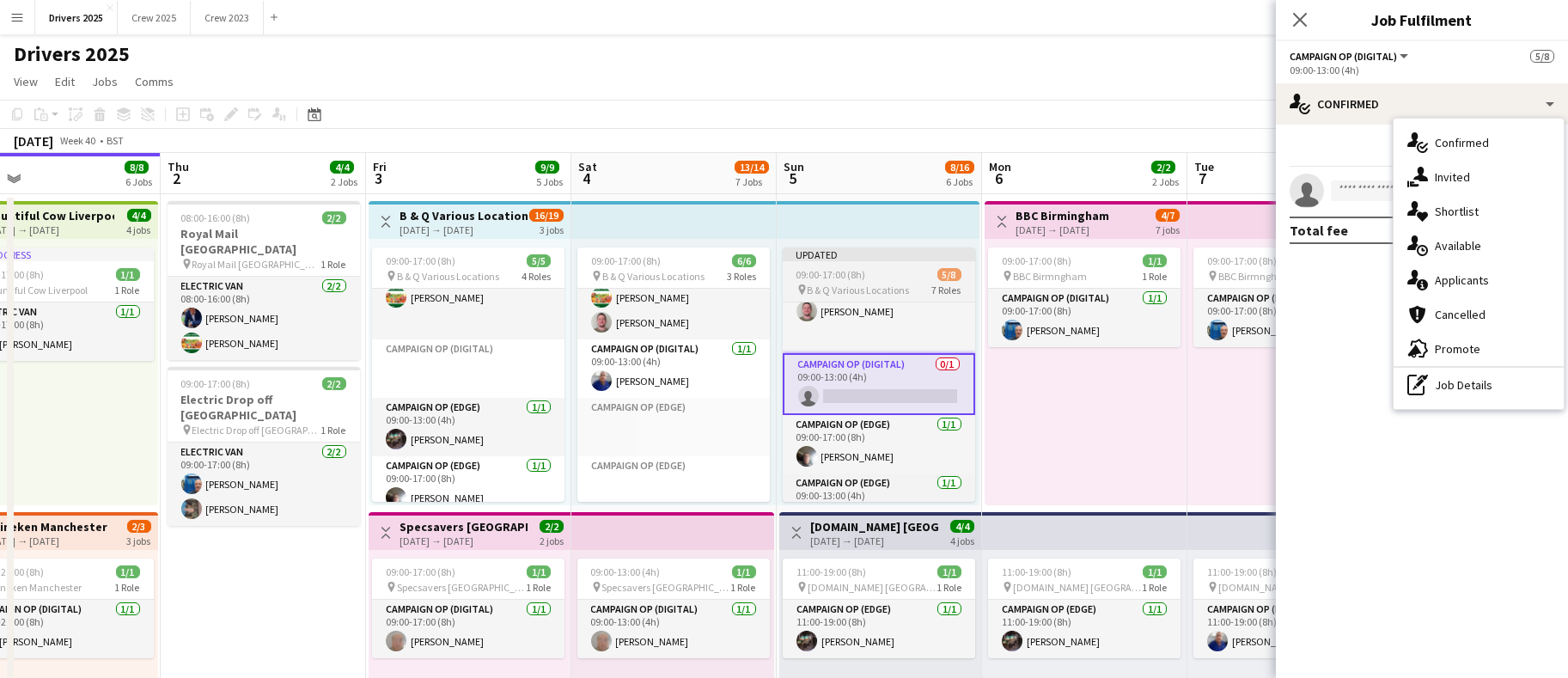
click at [852, 267] on app-job-card "Updated 09:00-17:00 (8h) 5/8 pin B & Q Various Locations 7 Roles Campaign Op (D…" at bounding box center [879, 375] width 192 height 255
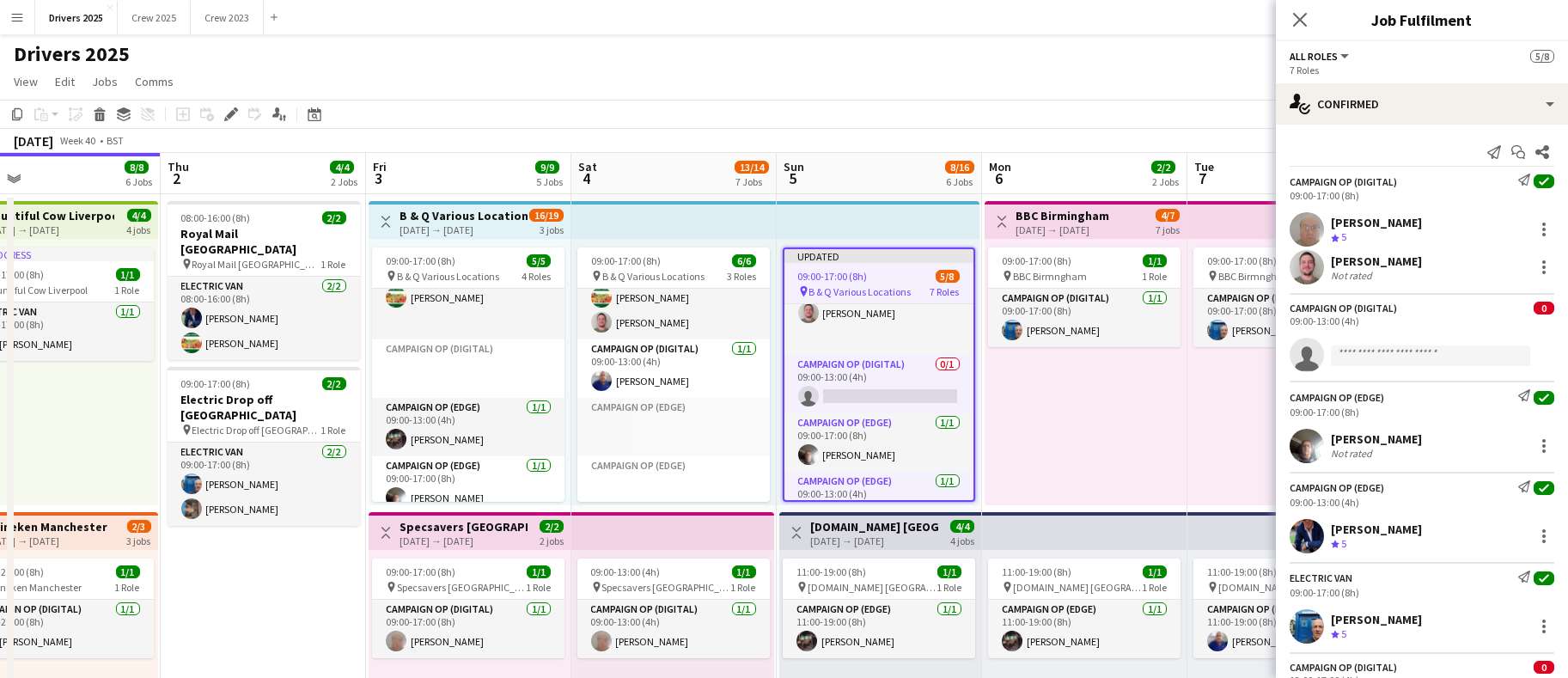
click at [854, 267] on app-job-card "Updated 09:00-17:00 (8h) 5/8 pin B & Q Various Locations 7 Roles Campaign Op (D…" at bounding box center [879, 375] width 192 height 255
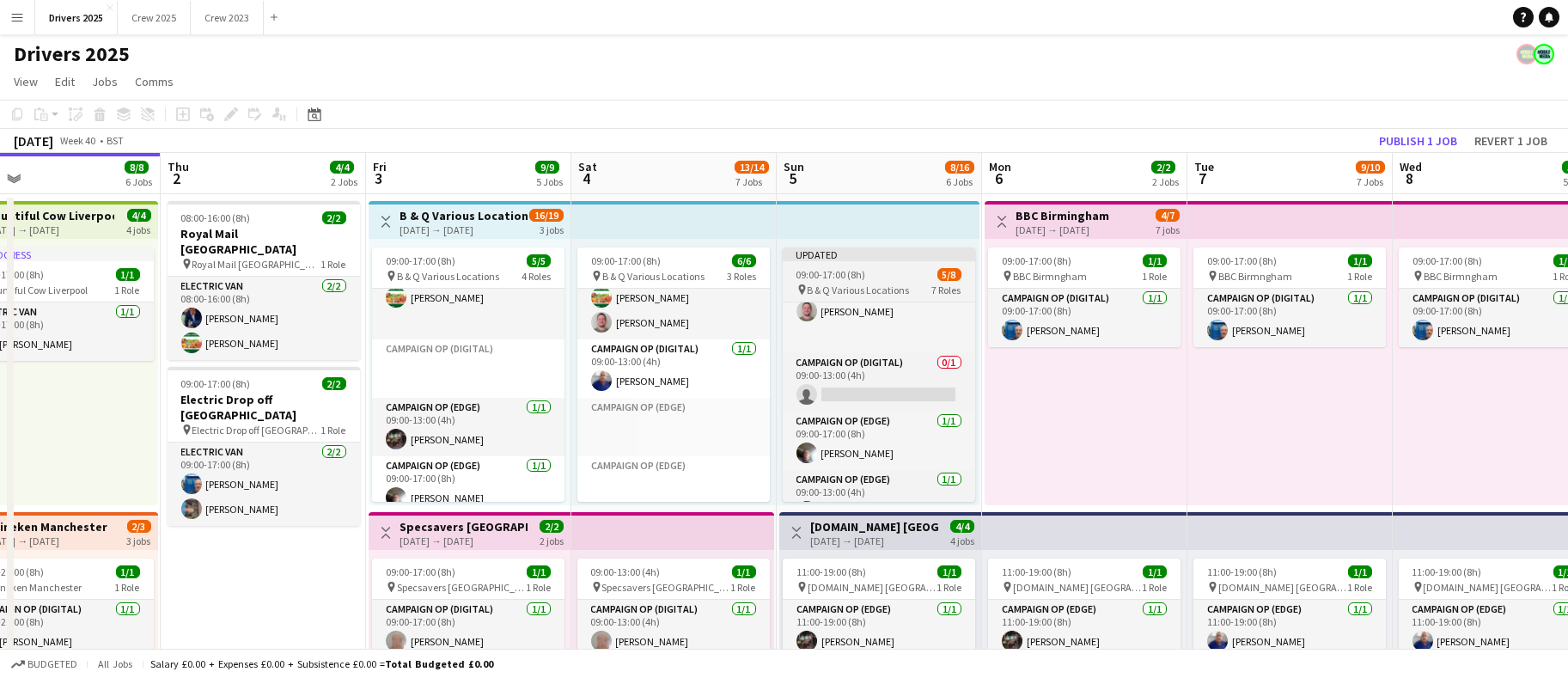
click at [854, 268] on span "09:00-17:00 (8h)" at bounding box center [832, 274] width 70 height 13
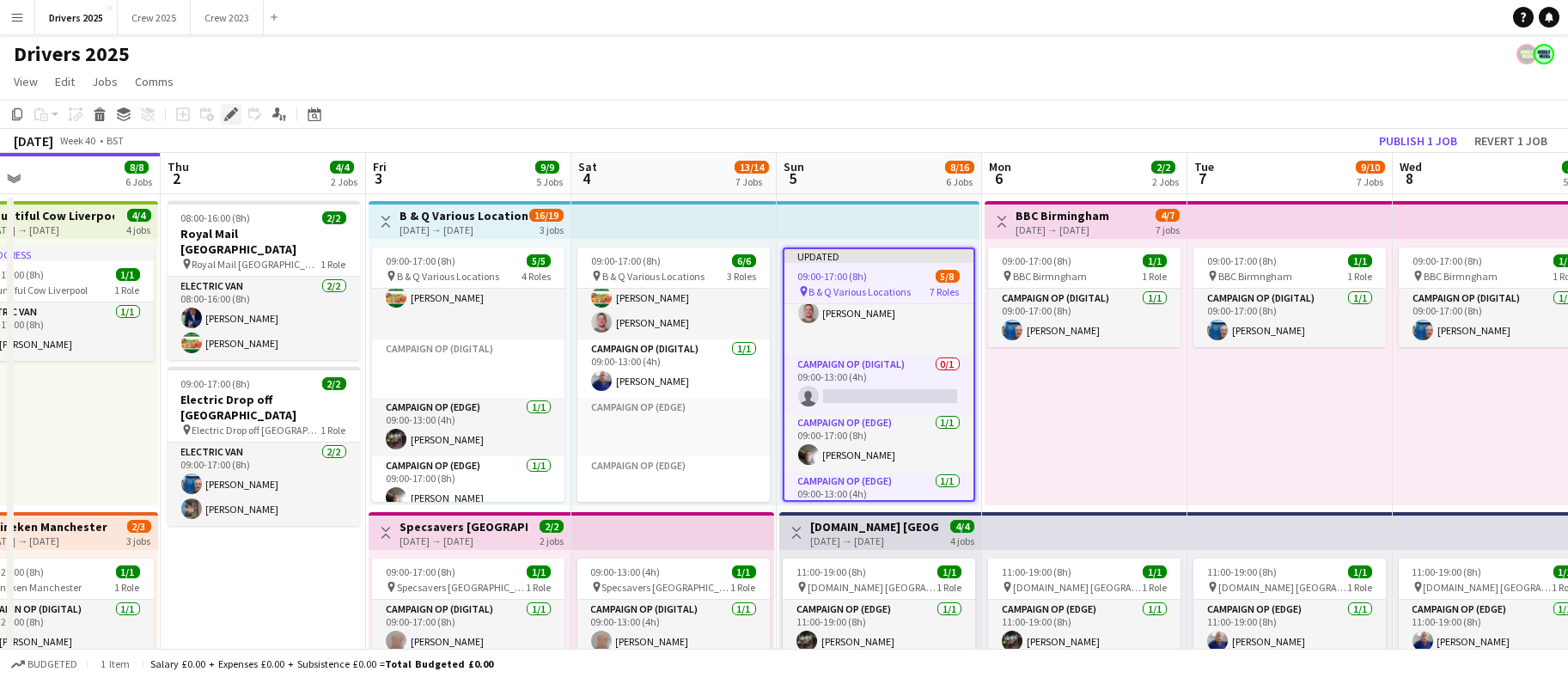
click at [233, 116] on icon "Edit" at bounding box center [231, 115] width 14 height 14
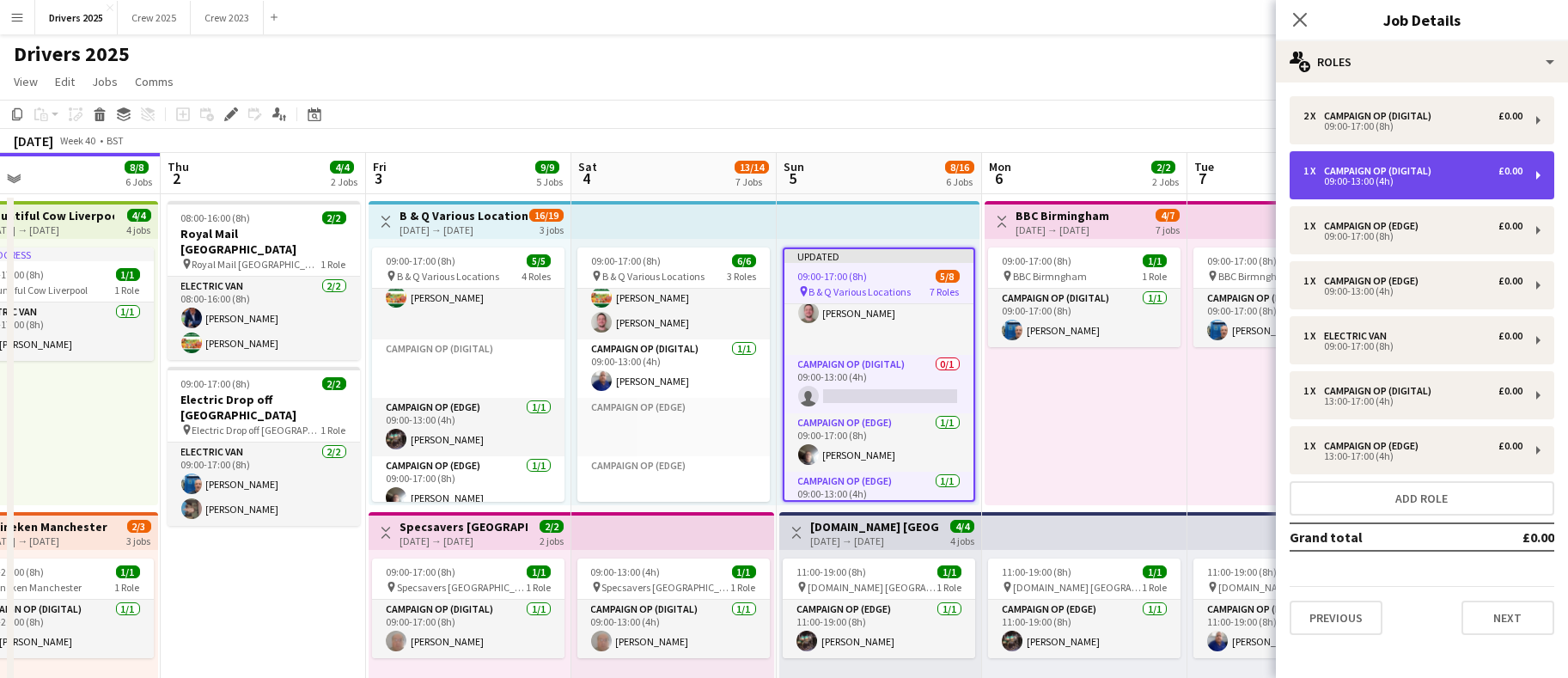
click at [1449, 172] on div "1 x Campaign Op (Digital) £0.00" at bounding box center [1413, 171] width 219 height 12
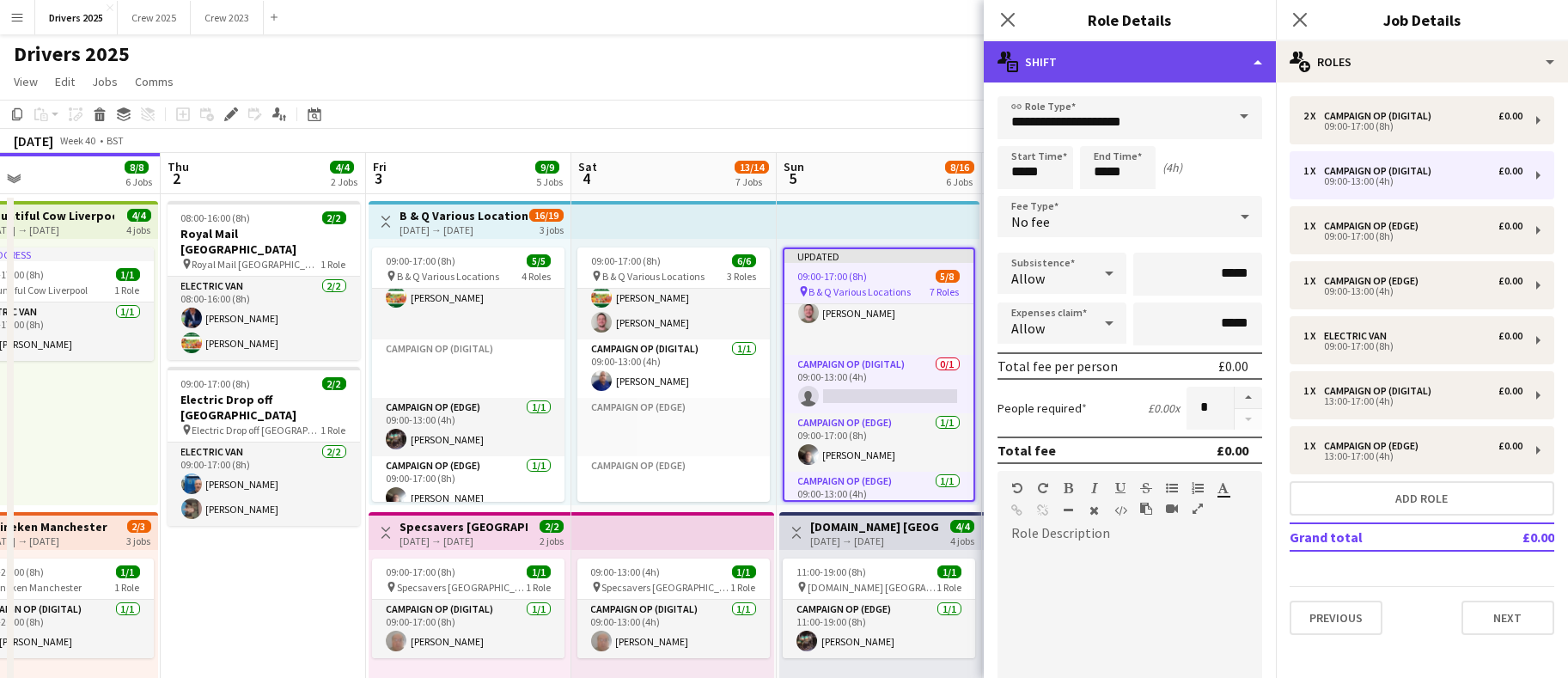
click at [1251, 59] on div "multiple-actions-text Shift" at bounding box center [1130, 61] width 292 height 41
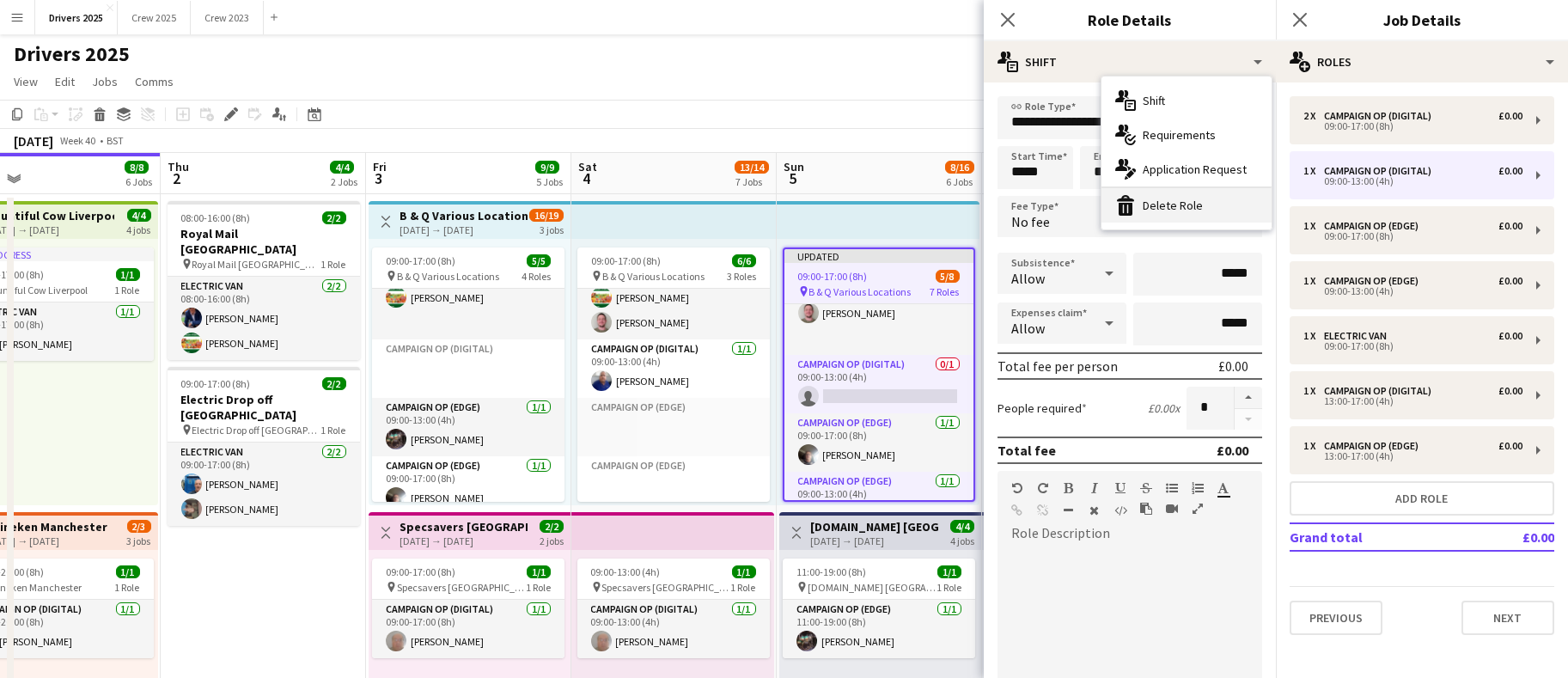
click at [1186, 209] on div "bin-2 Delete Role" at bounding box center [1187, 206] width 170 height 35
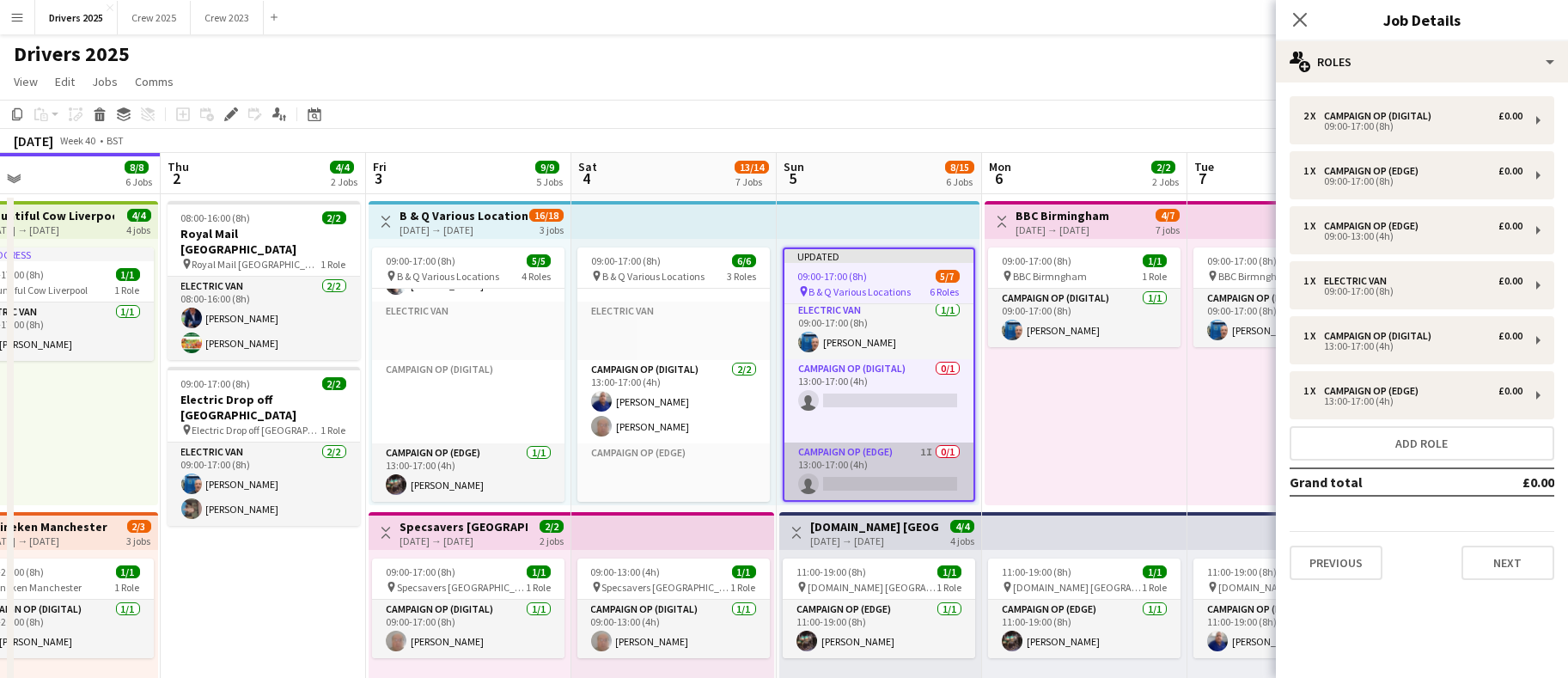
click at [851, 451] on app-card-role "Campaign Op (Edge) 1I 0/1 13:00-17:00 (4h) single-neutral-actions" at bounding box center [880, 471] width 189 height 58
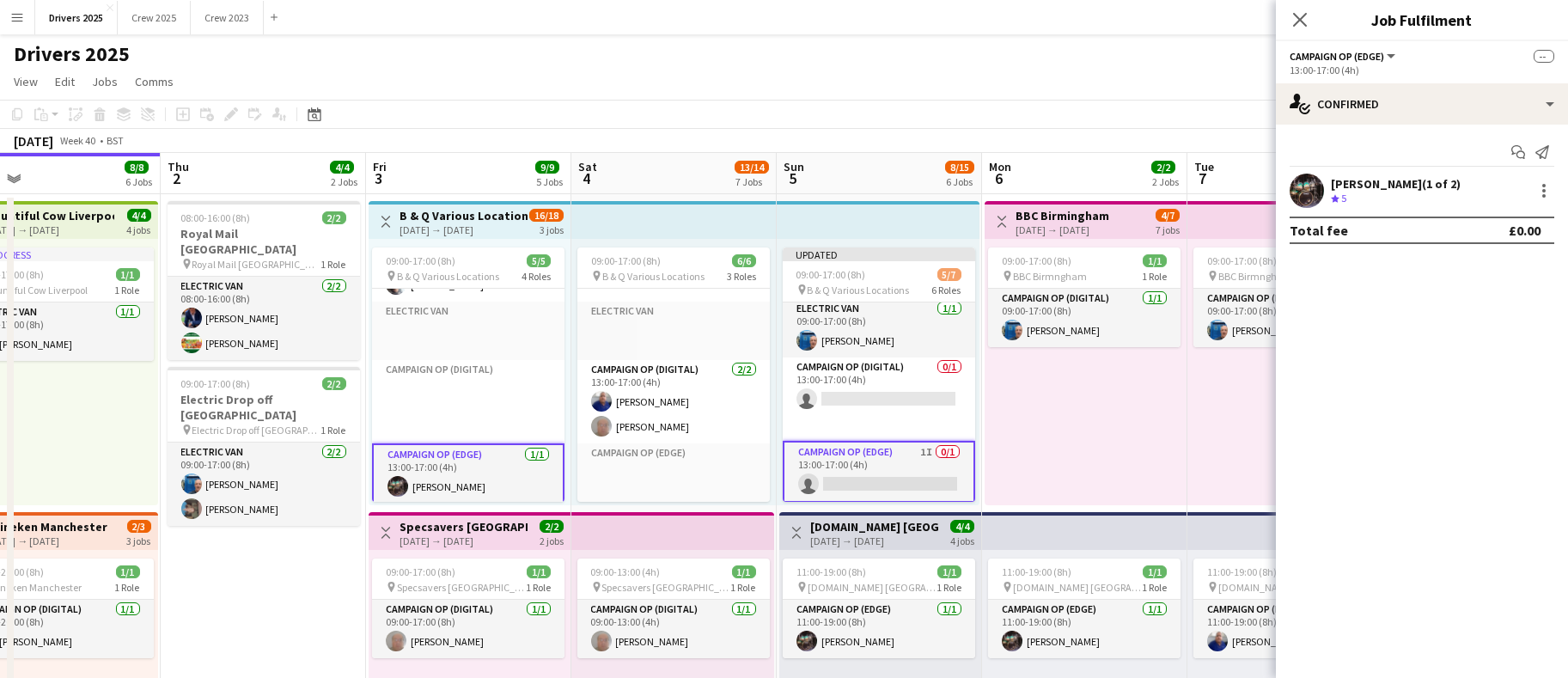
click at [834, 455] on app-card-role "Campaign Op (Edge) 1I 0/1 13:00-17:00 (4h) single-neutral-actions" at bounding box center [879, 471] width 192 height 62
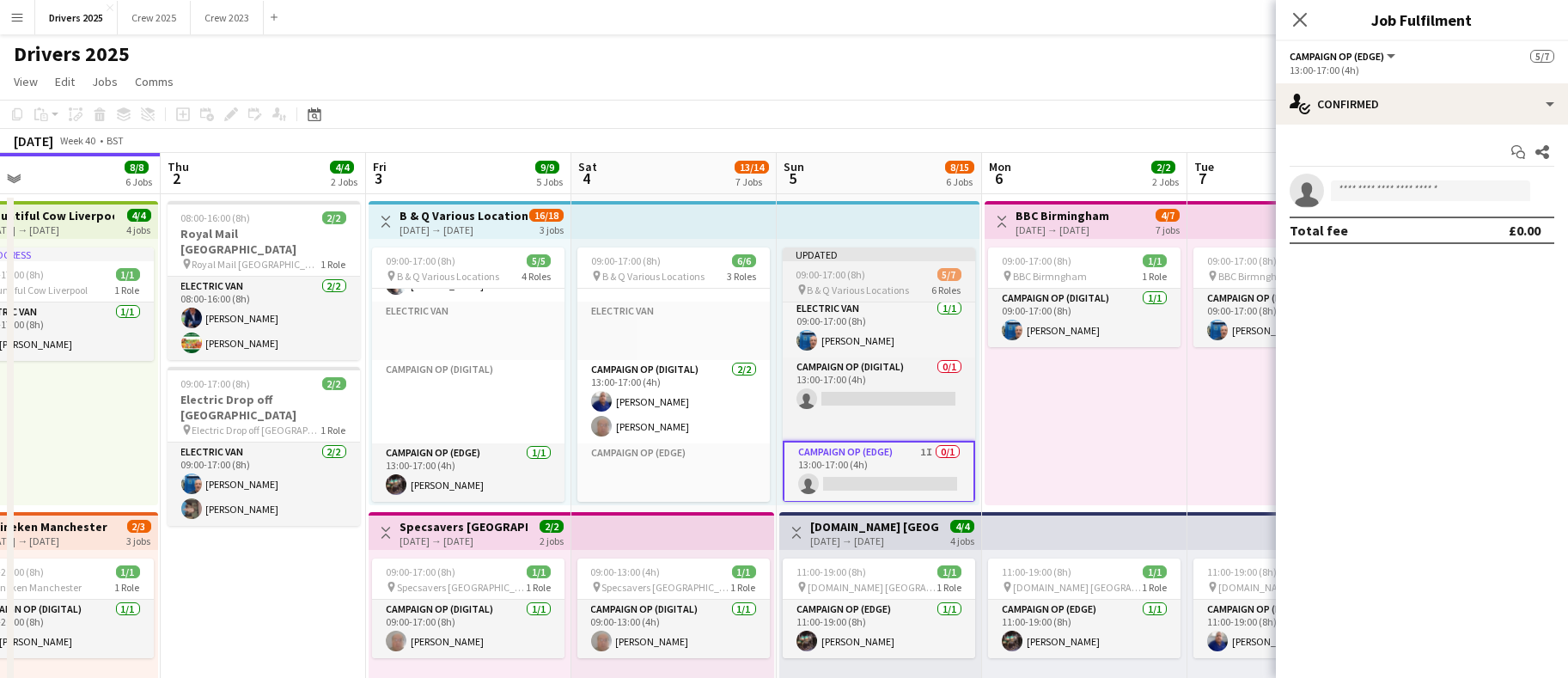
click at [827, 265] on app-job-card "Updated 09:00-17:00 (8h) 5/7 pin B & Q Various Locations 6 Roles Campaign Op (D…" at bounding box center [879, 375] width 192 height 255
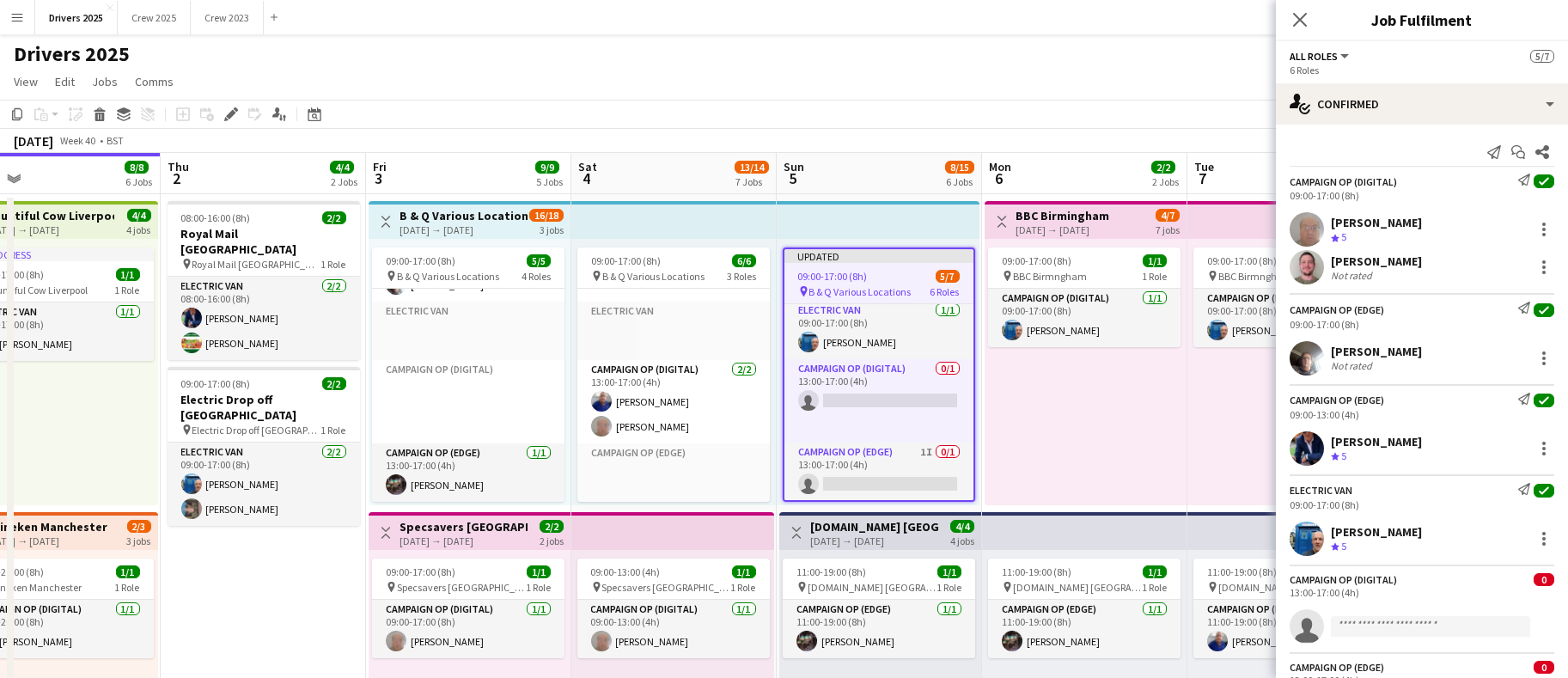
click at [833, 265] on app-job-card "Updated 09:00-17:00 (8h) 5/7 pin B & Q Various Locations 6 Roles Campaign Op (D…" at bounding box center [879, 375] width 192 height 255
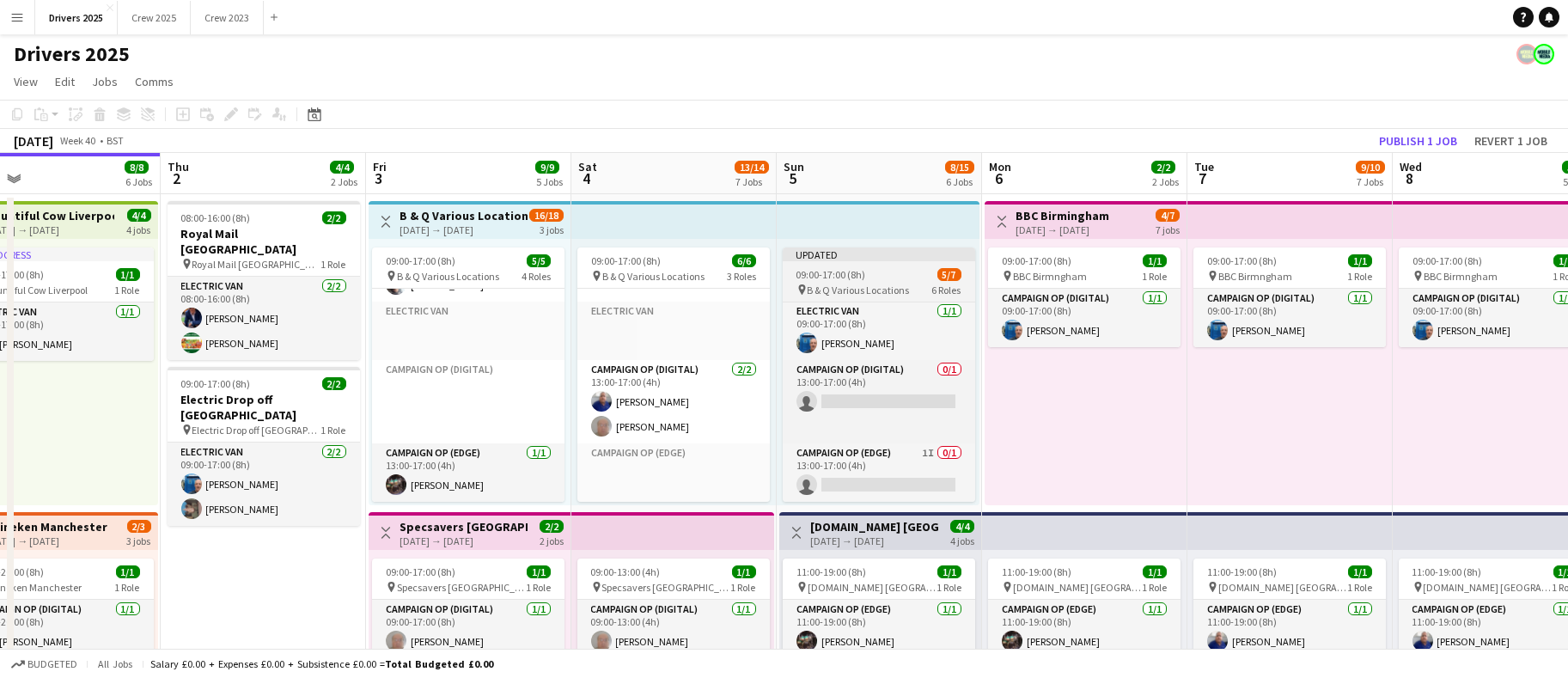
click at [833, 265] on app-job-card "Updated 09:00-17:00 (8h) 5/7 pin B & Q Various Locations 6 Roles Campaign Op (D…" at bounding box center [879, 375] width 192 height 255
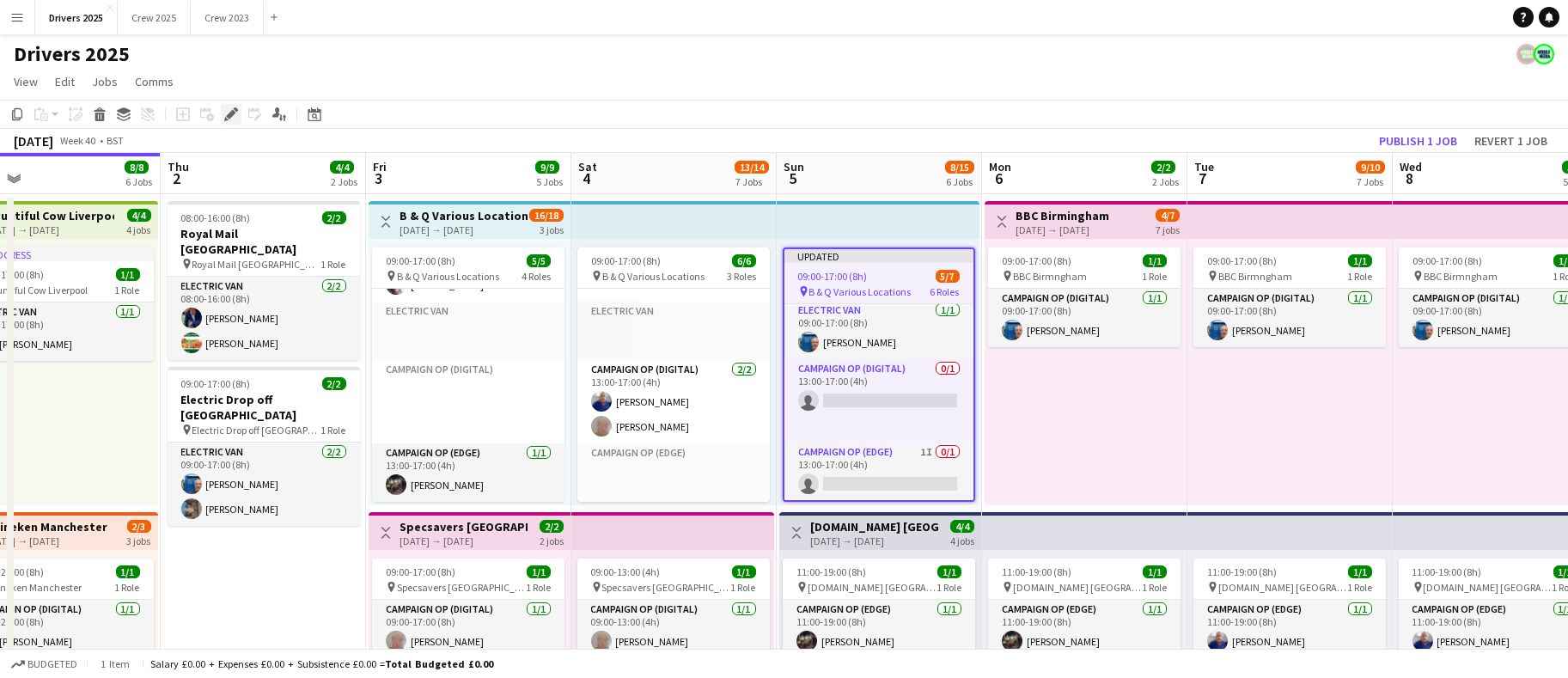
click at [224, 114] on icon "Edit" at bounding box center [231, 115] width 14 height 14
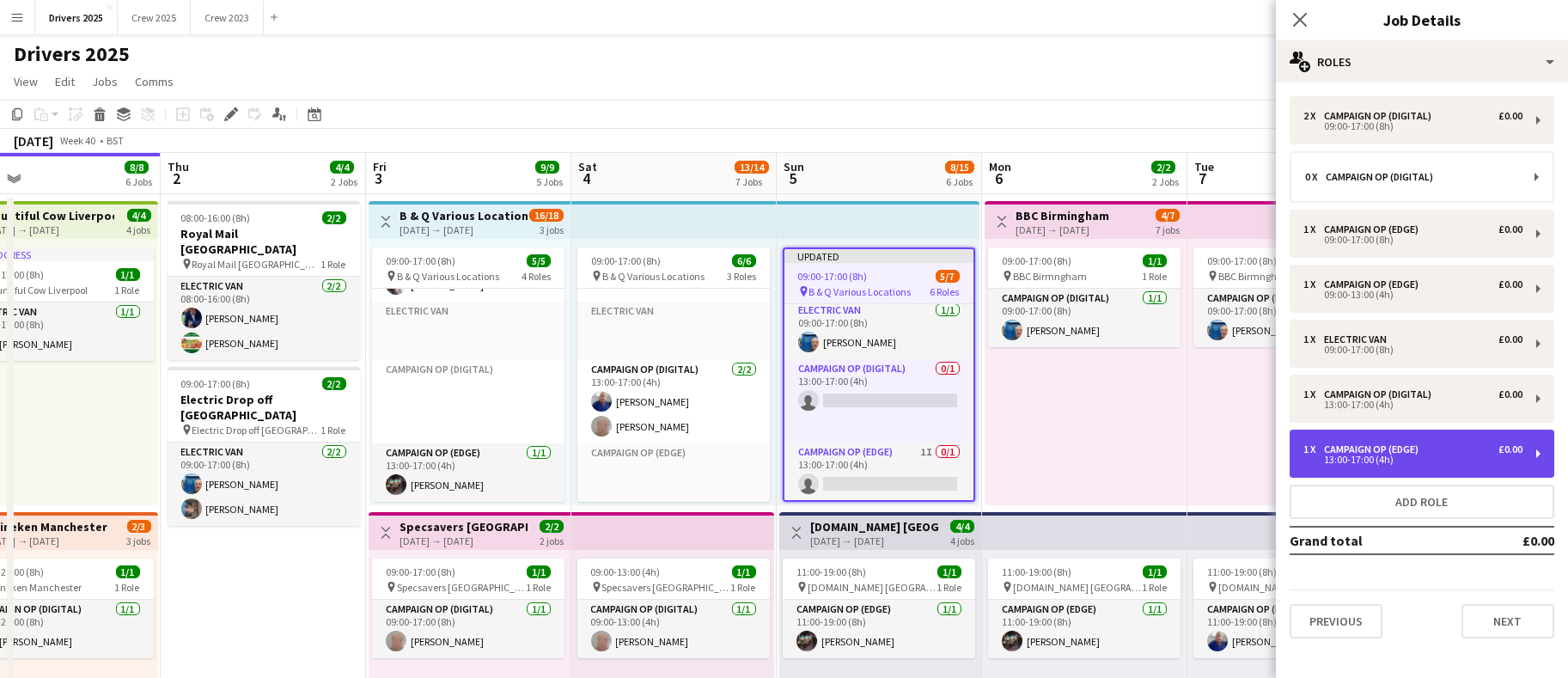
click at [1431, 456] on div "13:00-17:00 (4h)" at bounding box center [1413, 460] width 219 height 9
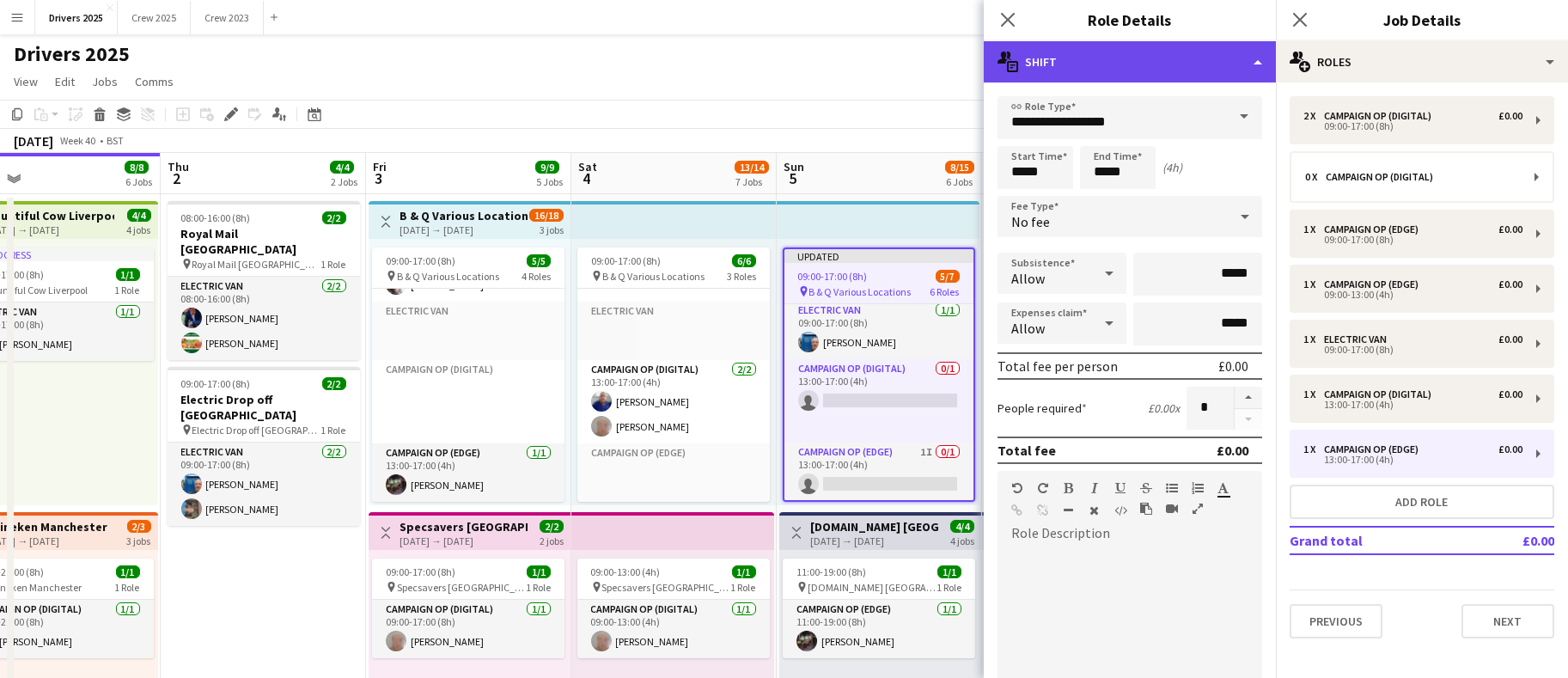
click at [1252, 64] on div "multiple-actions-text Shift" at bounding box center [1130, 61] width 292 height 41
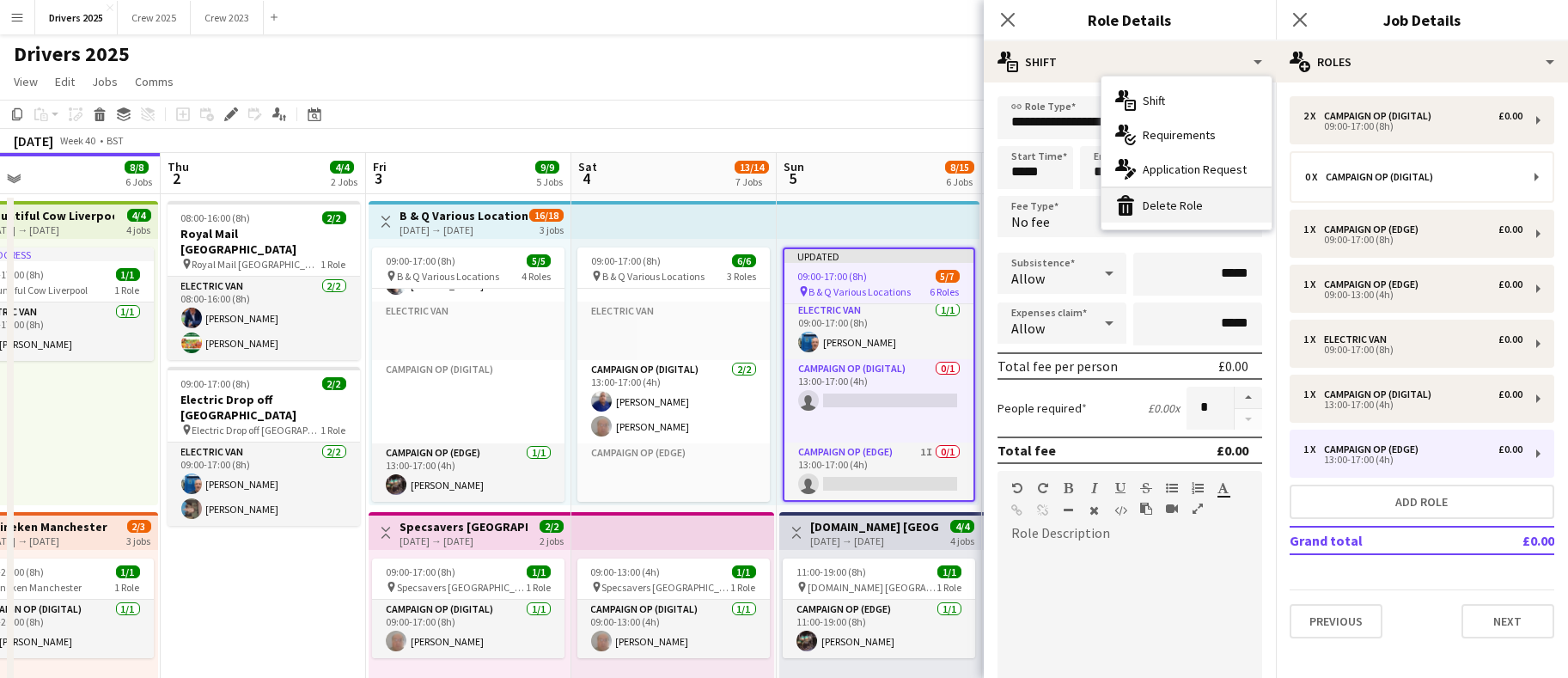
click at [1199, 211] on div "bin-2 Delete Role" at bounding box center [1187, 206] width 170 height 35
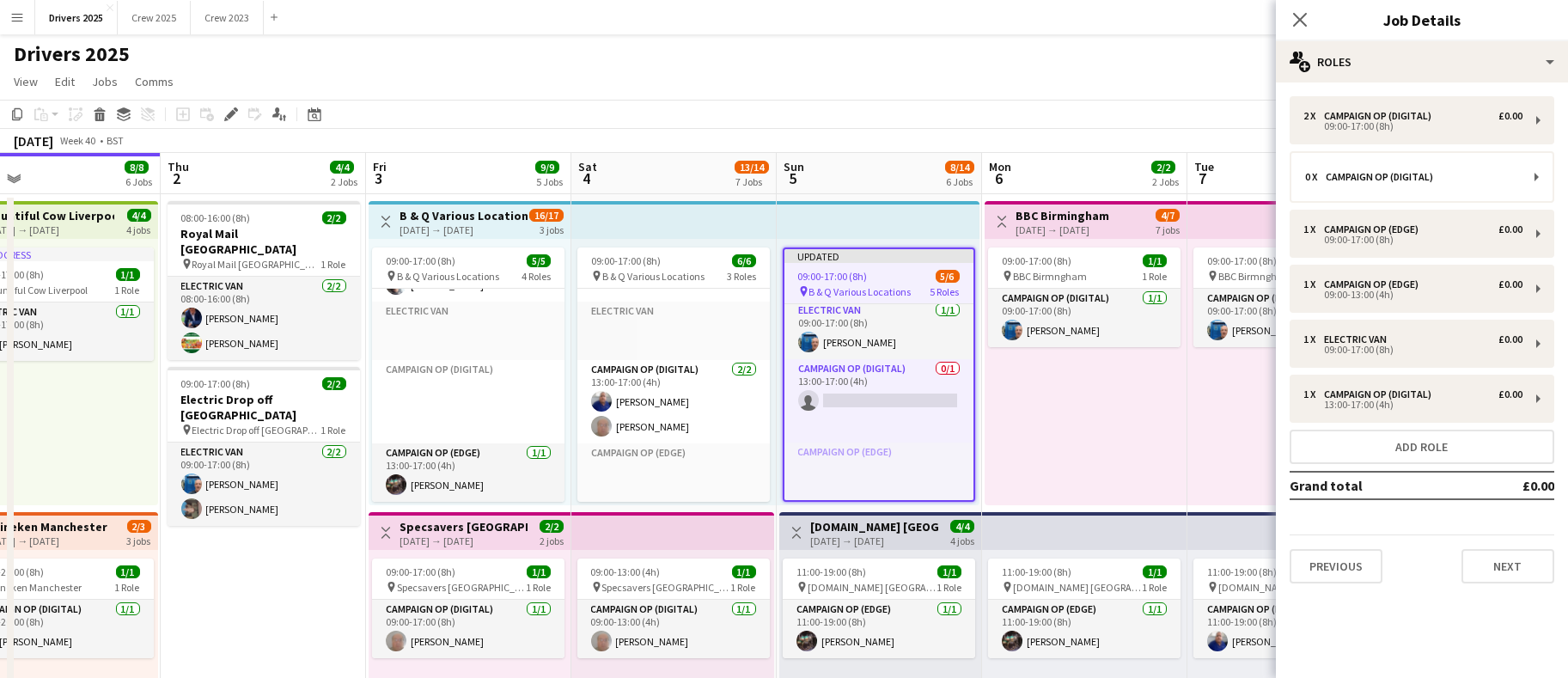
click at [908, 127] on app-toolbar "Copy Paste Paste Ctrl+V Paste with crew Ctrl+Shift+V Paste linked Job [GEOGRAPH…" at bounding box center [784, 115] width 1568 height 30
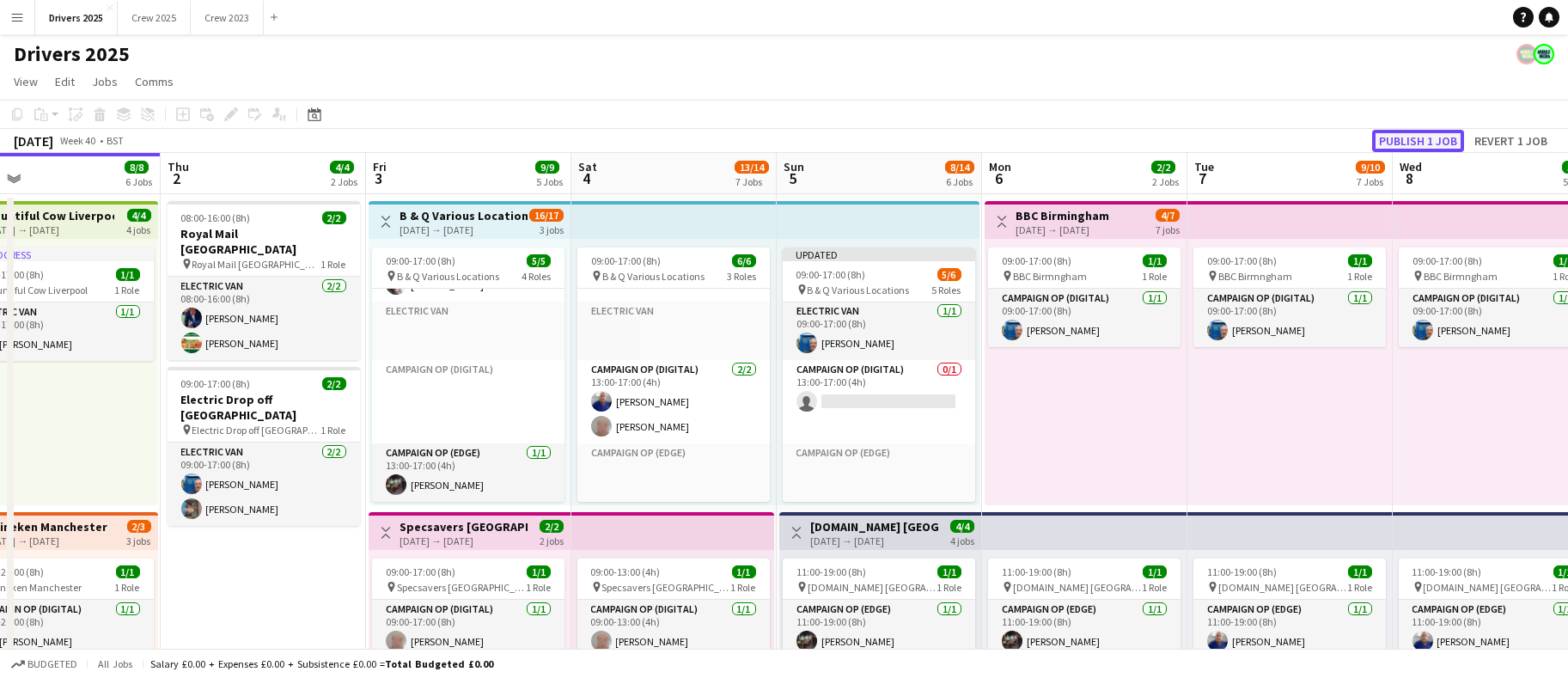
click at [1382, 142] on button "Publish 1 job" at bounding box center [1419, 141] width 92 height 23
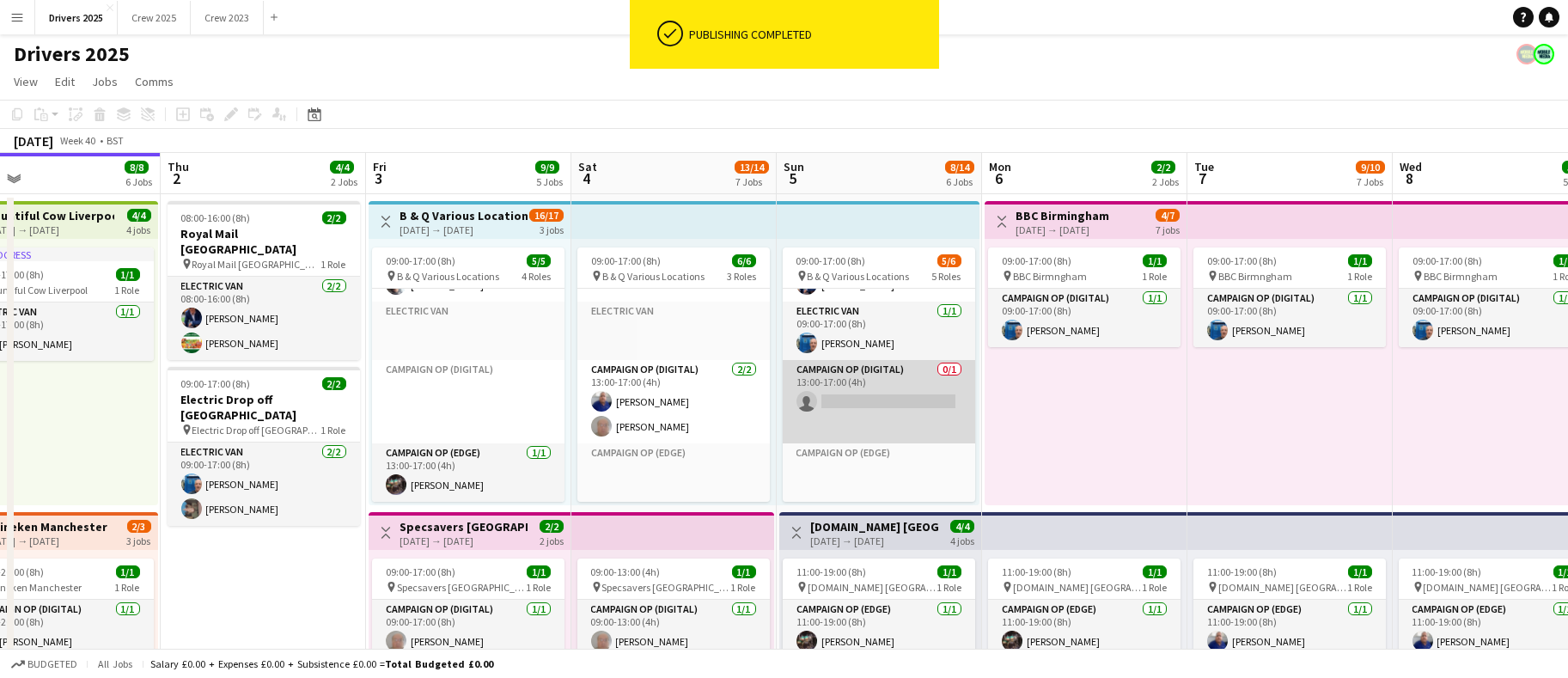
click at [878, 399] on app-card-role "Campaign Op (Digital) 0/1 13:00-17:00 (4h) single-neutral-actions" at bounding box center [879, 402] width 192 height 83
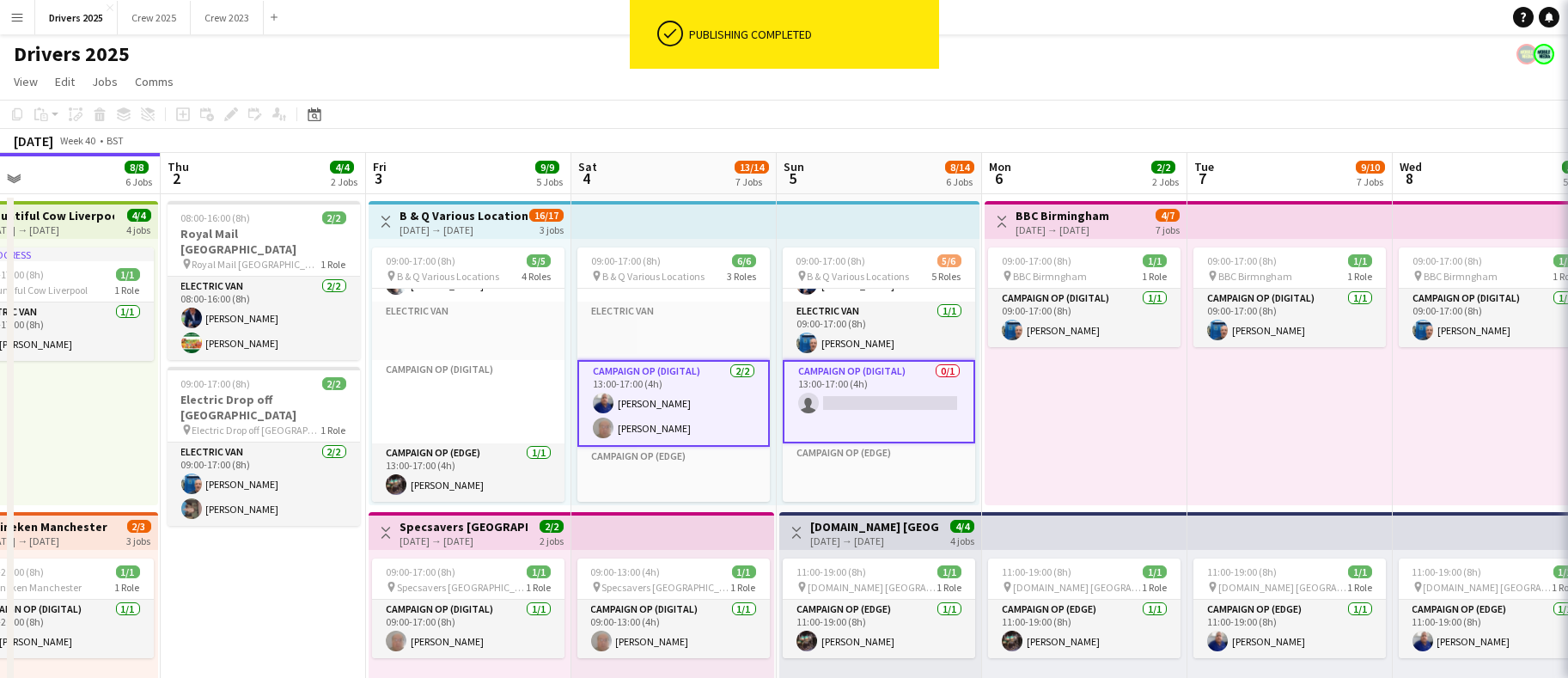
click at [878, 399] on app-card-role "Campaign Op (Digital) 0/1 13:00-17:00 (4h) single-neutral-actions" at bounding box center [879, 402] width 192 height 83
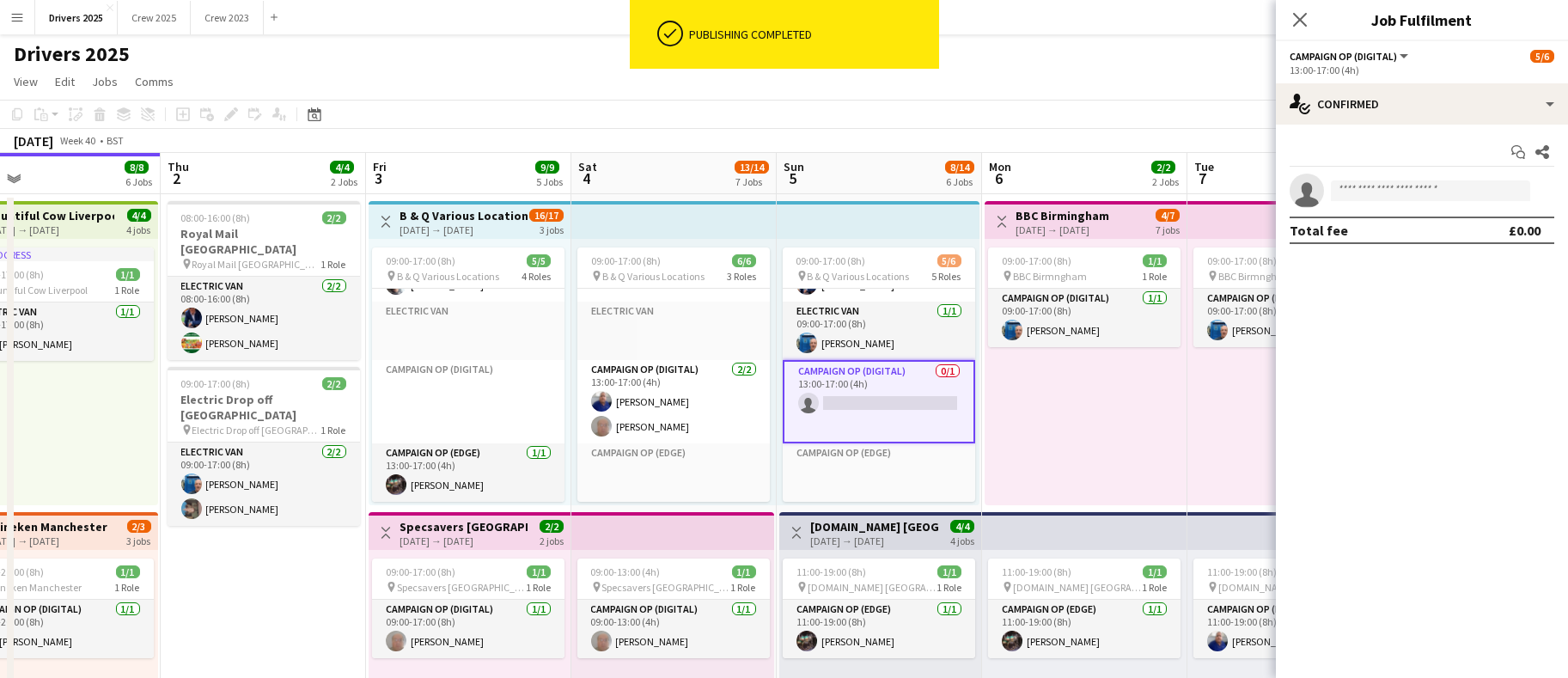
click at [1402, 124] on div "Start chat Share single-neutral-actions Total fee £0.00" at bounding box center [1422, 190] width 292 height 133
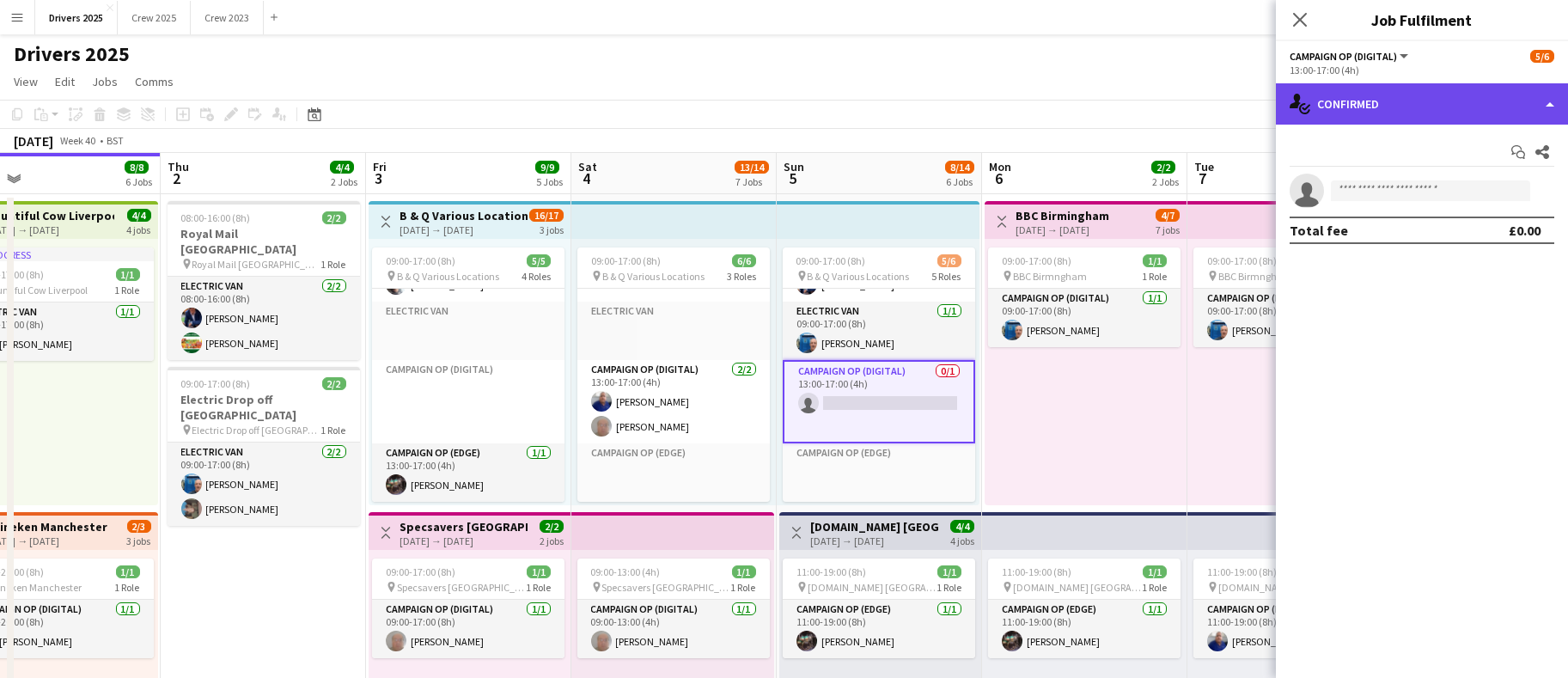
click at [1424, 115] on div "single-neutral-actions-check-2 Confirmed" at bounding box center [1422, 103] width 292 height 41
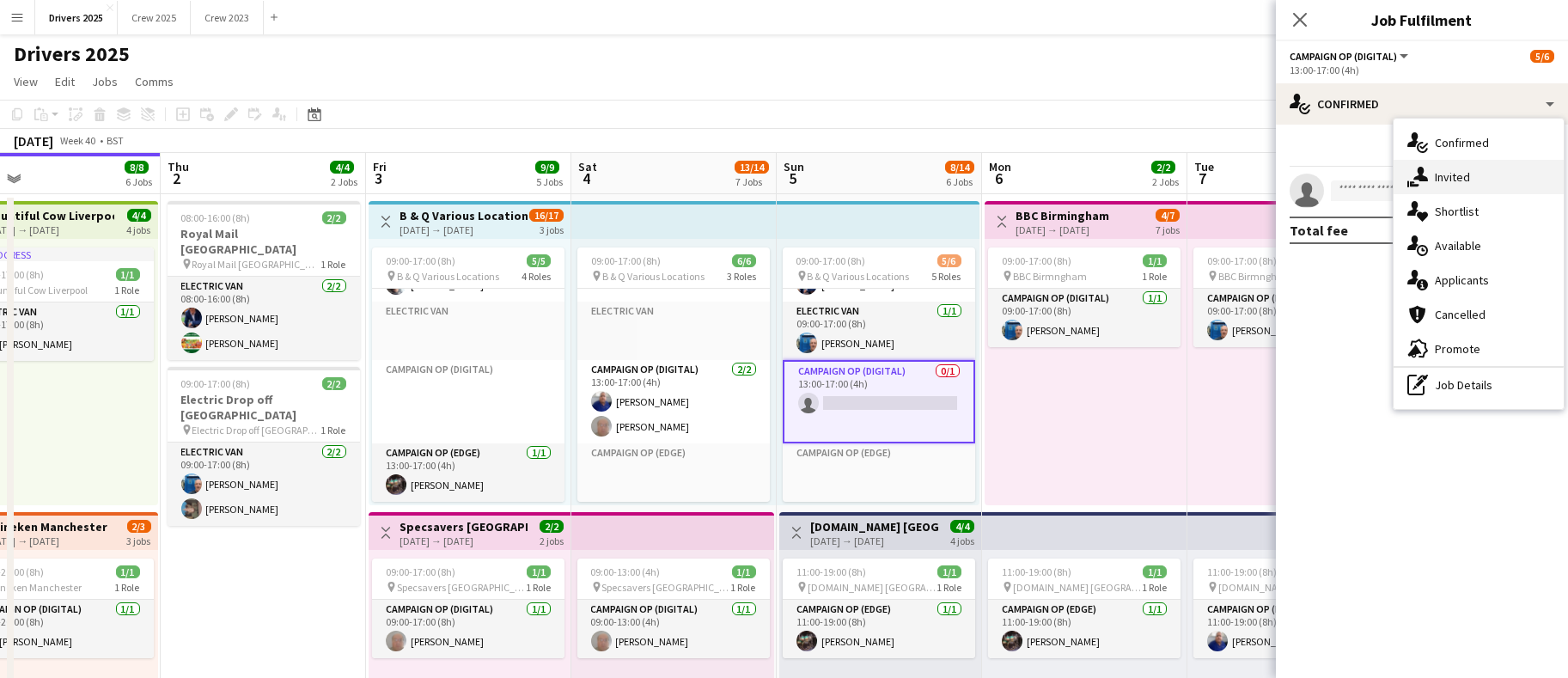
click at [1470, 185] on div "single-neutral-actions-share-1 Invited" at bounding box center [1479, 177] width 170 height 35
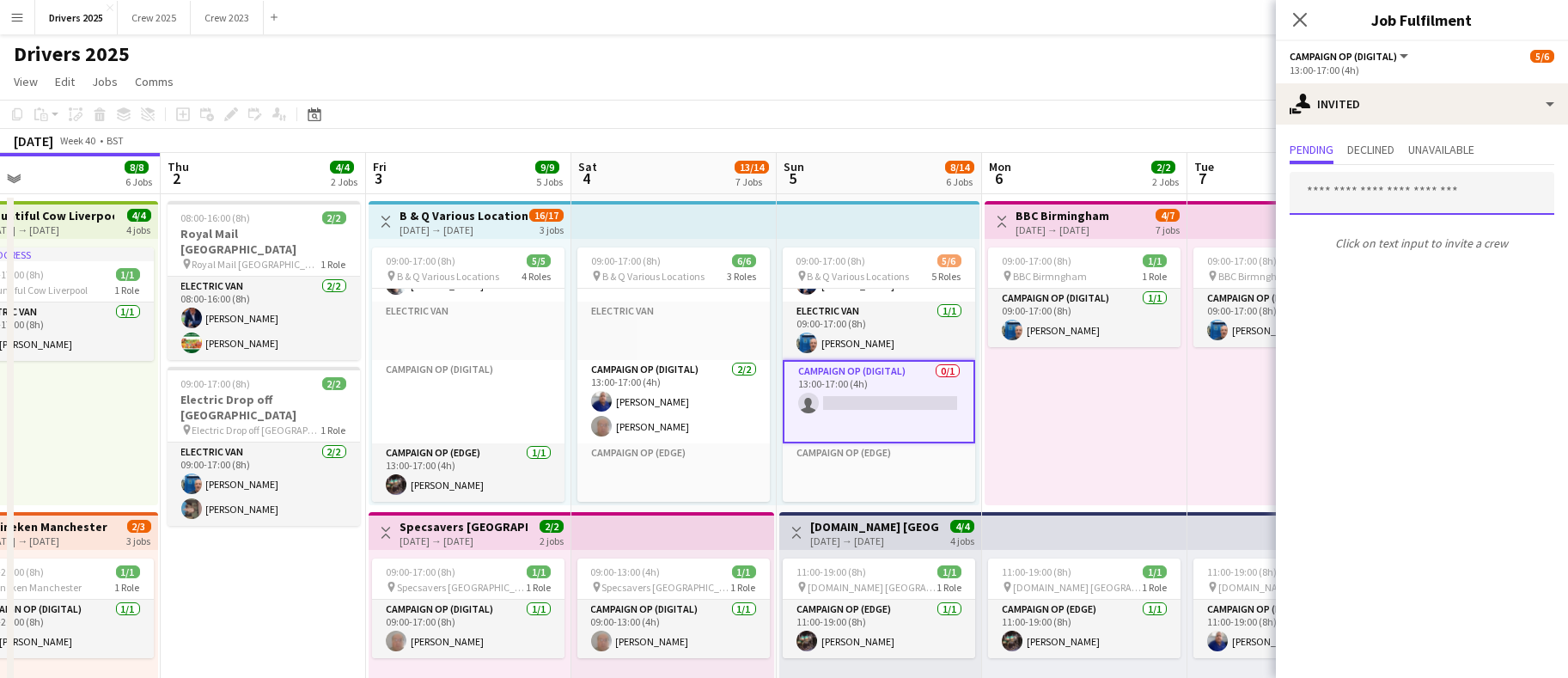
click at [1415, 191] on input "text" at bounding box center [1422, 193] width 265 height 43
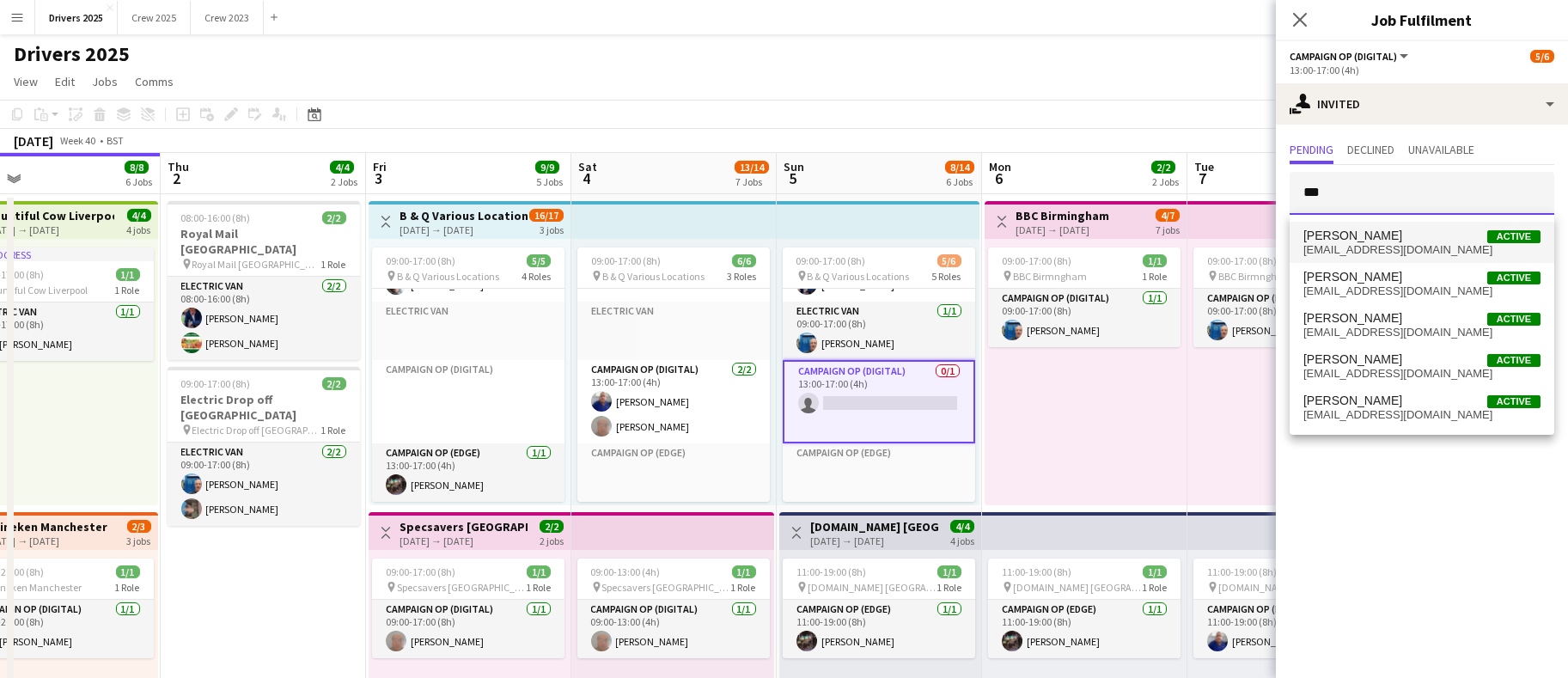
type input "***"
click at [1369, 253] on span "[EMAIL_ADDRESS][DOMAIN_NAME]" at bounding box center [1422, 250] width 237 height 14
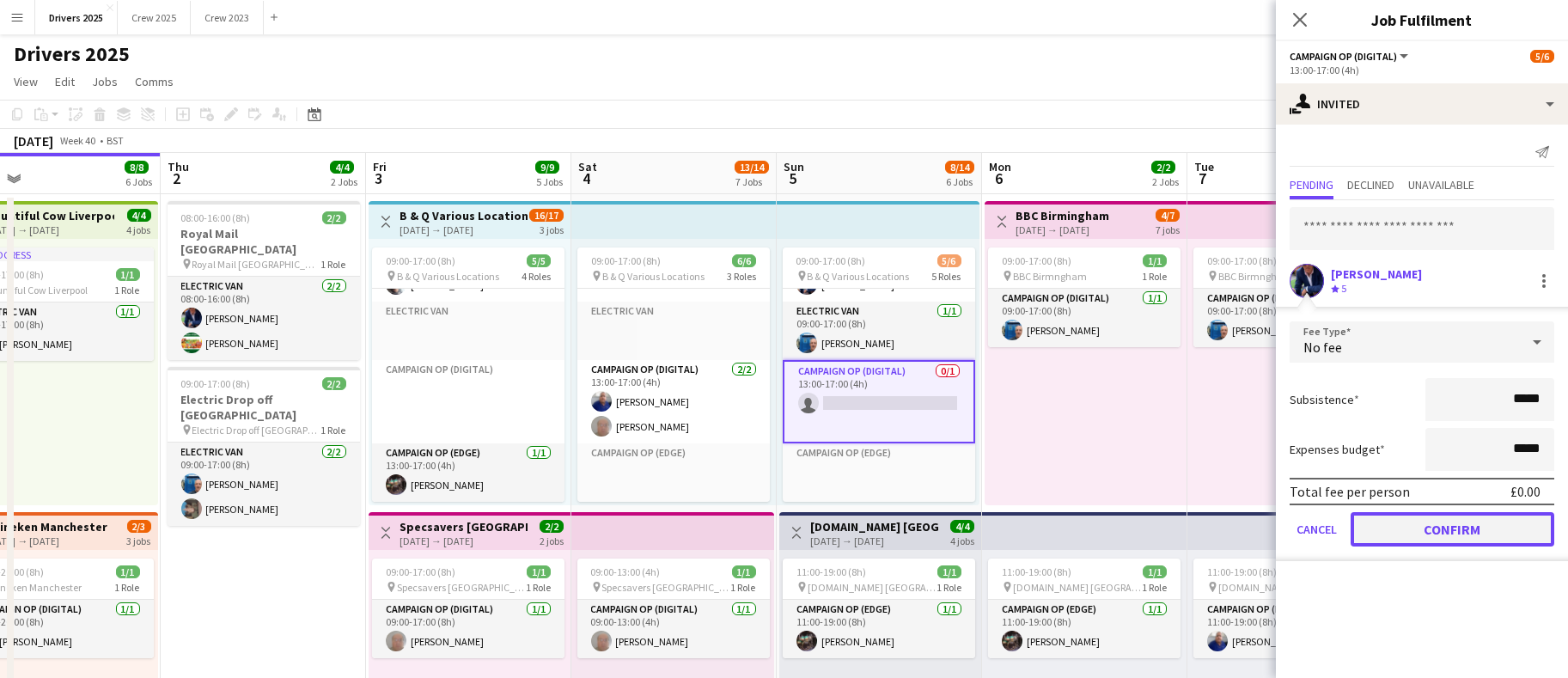
click at [1412, 522] on button "Confirm" at bounding box center [1452, 529] width 203 height 35
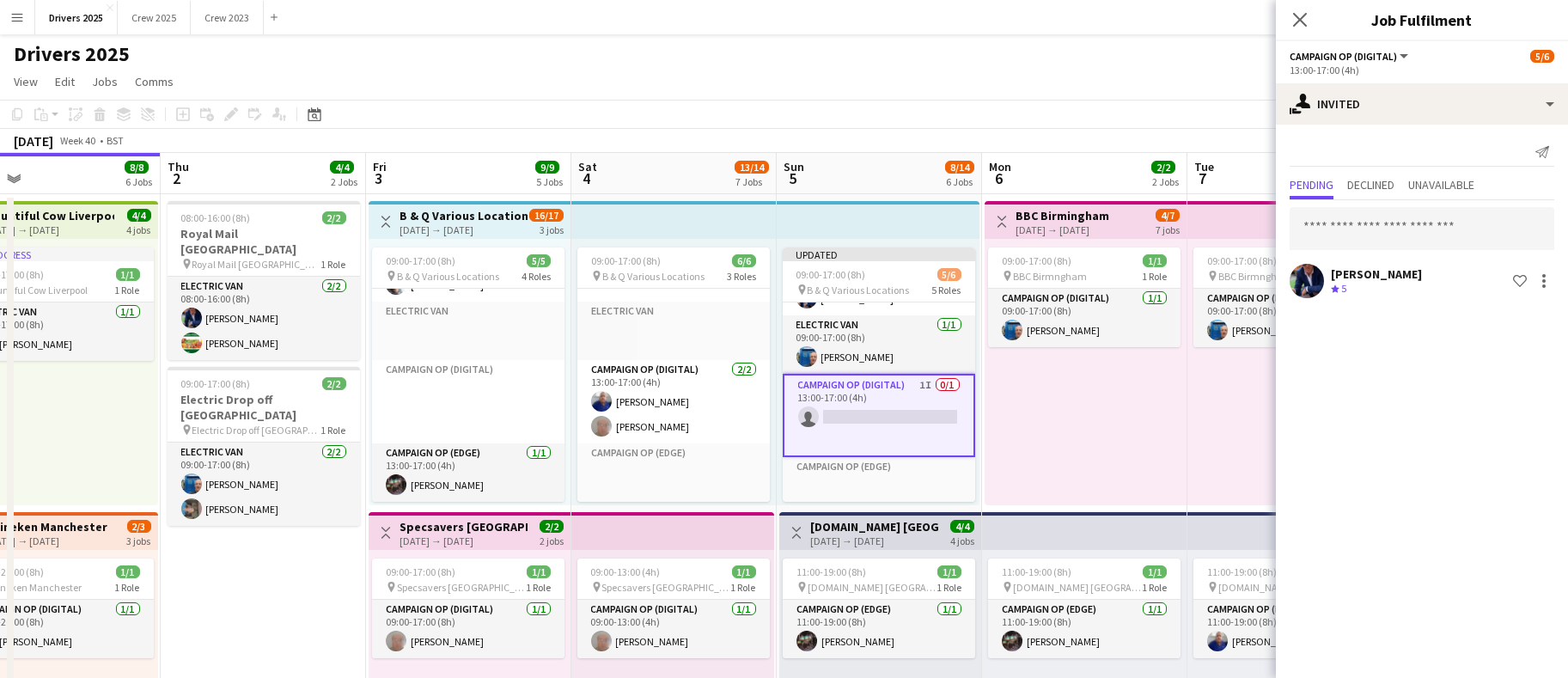
click at [1098, 74] on app-page-menu "View Day view expanded Day view collapsed Month view Date picker Jump to [DATE]…" at bounding box center [784, 83] width 1568 height 33
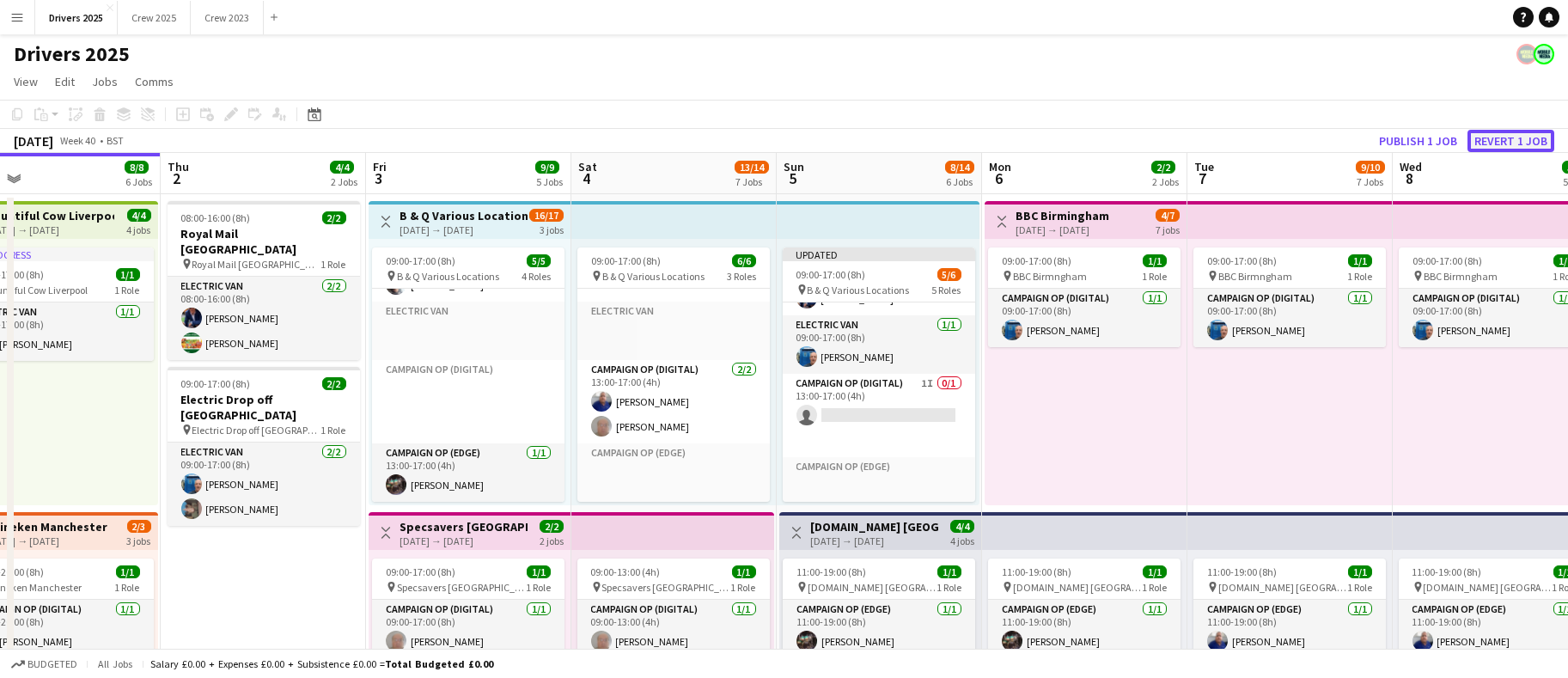
click at [1471, 138] on button "Revert 1 job" at bounding box center [1512, 141] width 87 height 23
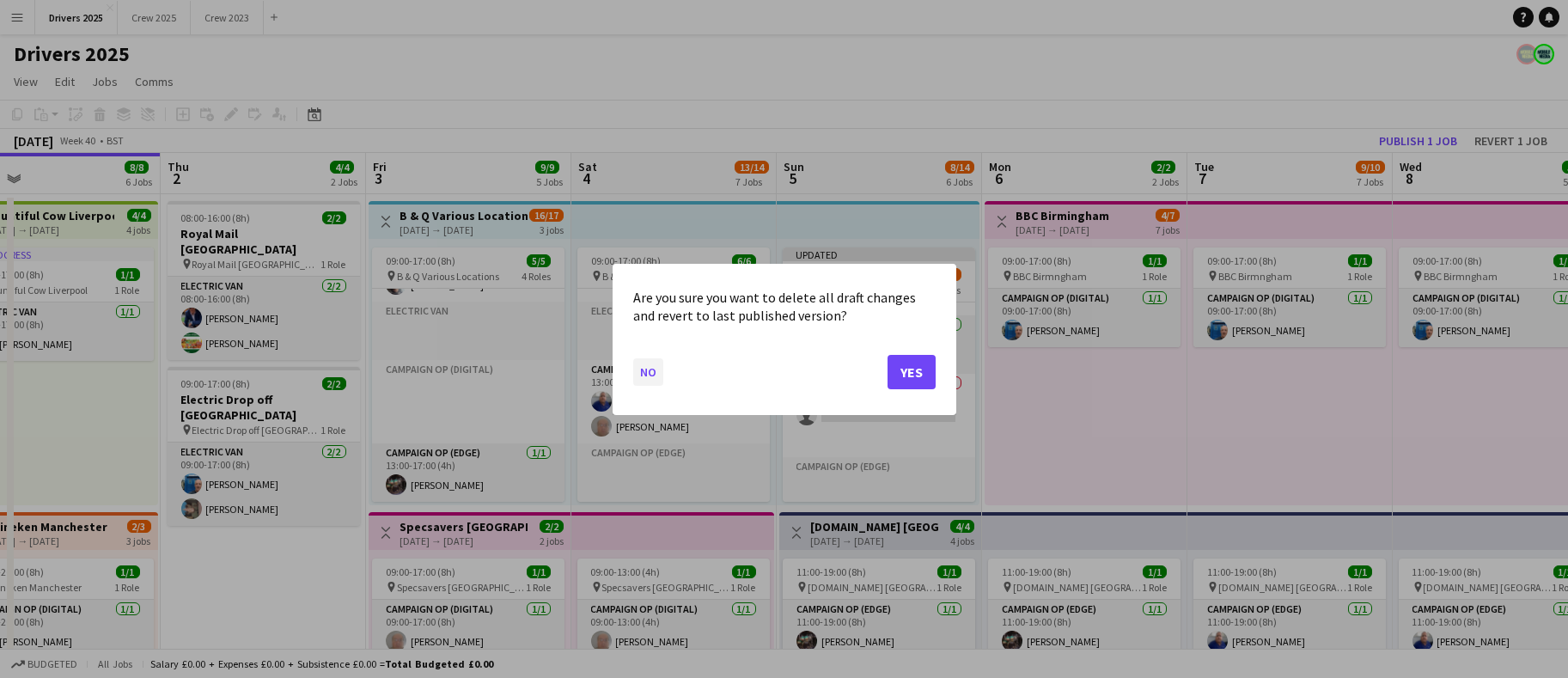
click at [654, 366] on button "No" at bounding box center [648, 371] width 30 height 28
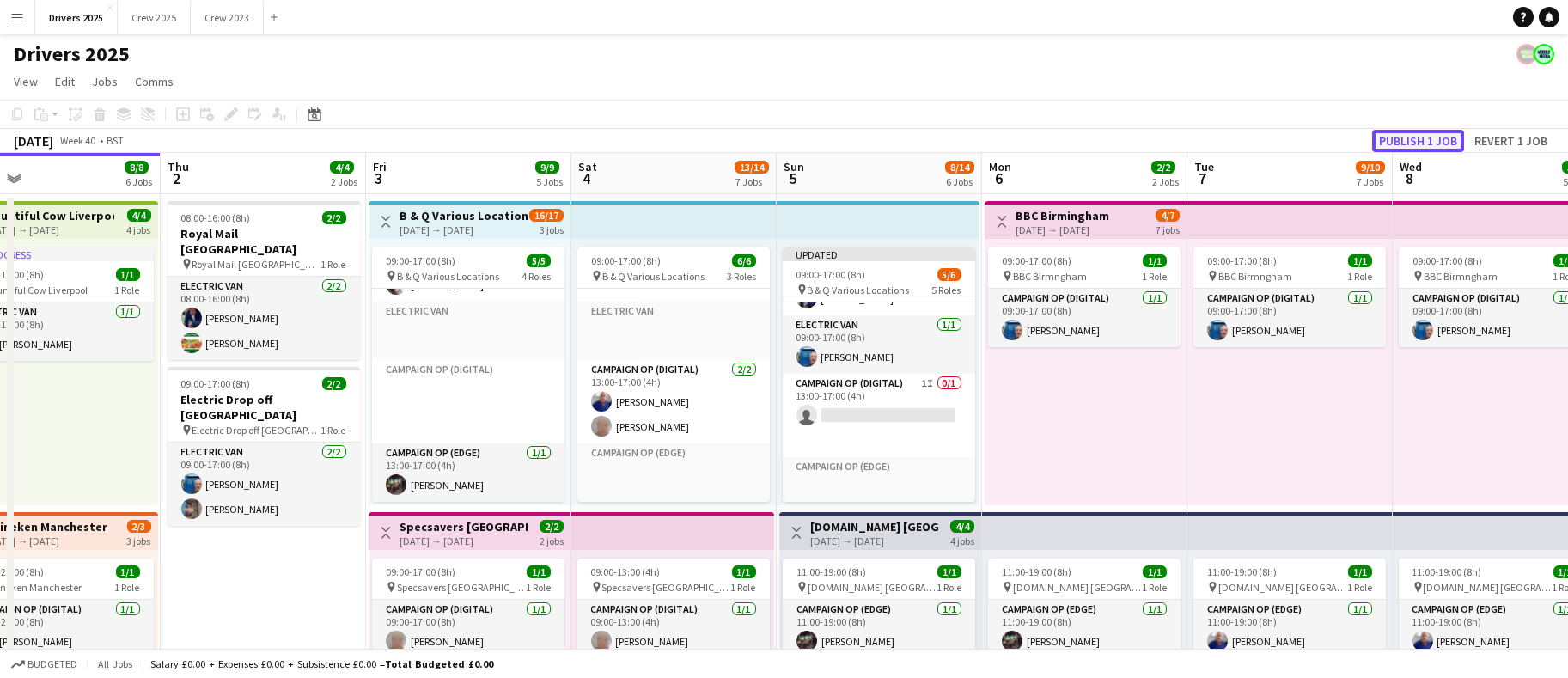
click at [1392, 141] on button "Publish 1 job" at bounding box center [1419, 141] width 92 height 23
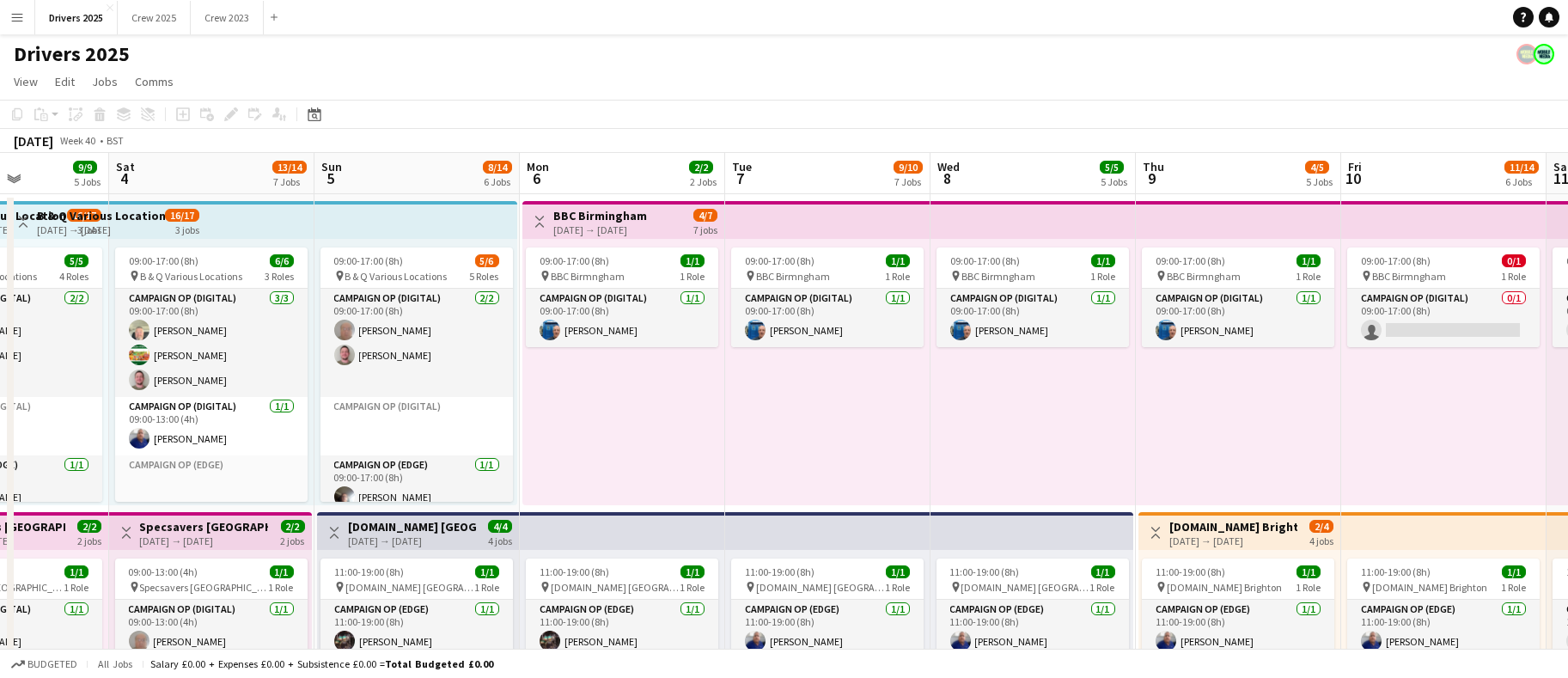
scroll to position [0, 472]
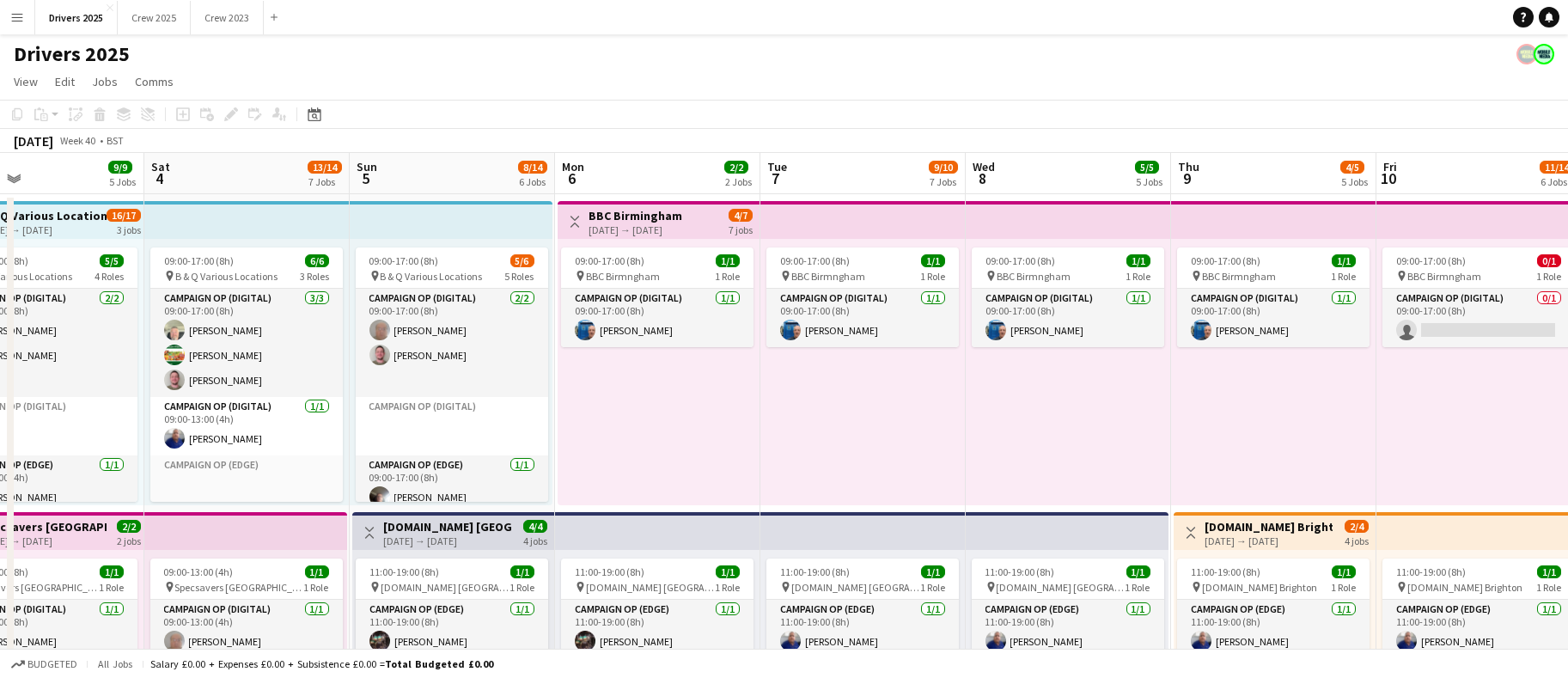
drag, startPoint x: 1132, startPoint y: 423, endPoint x: 706, endPoint y: 425, distance: 426.0
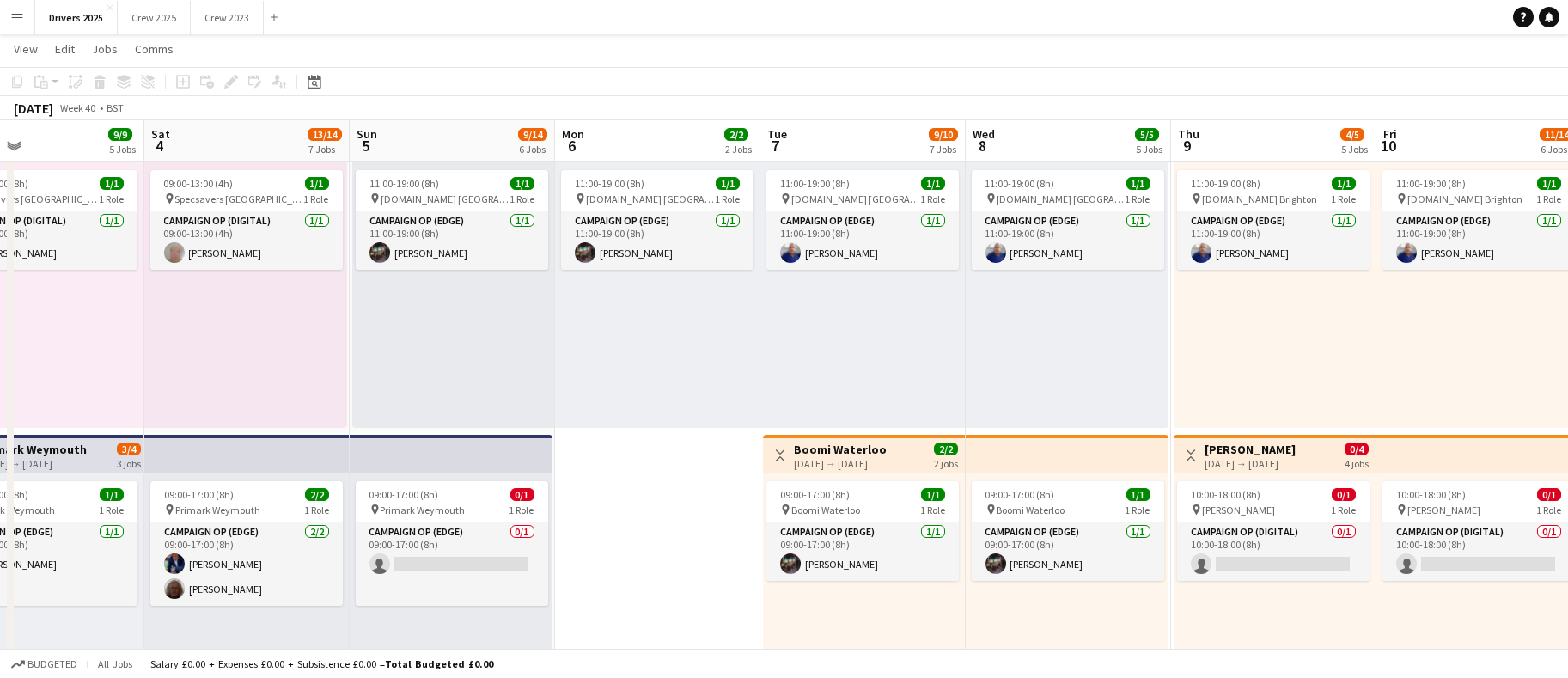
scroll to position [0, 517]
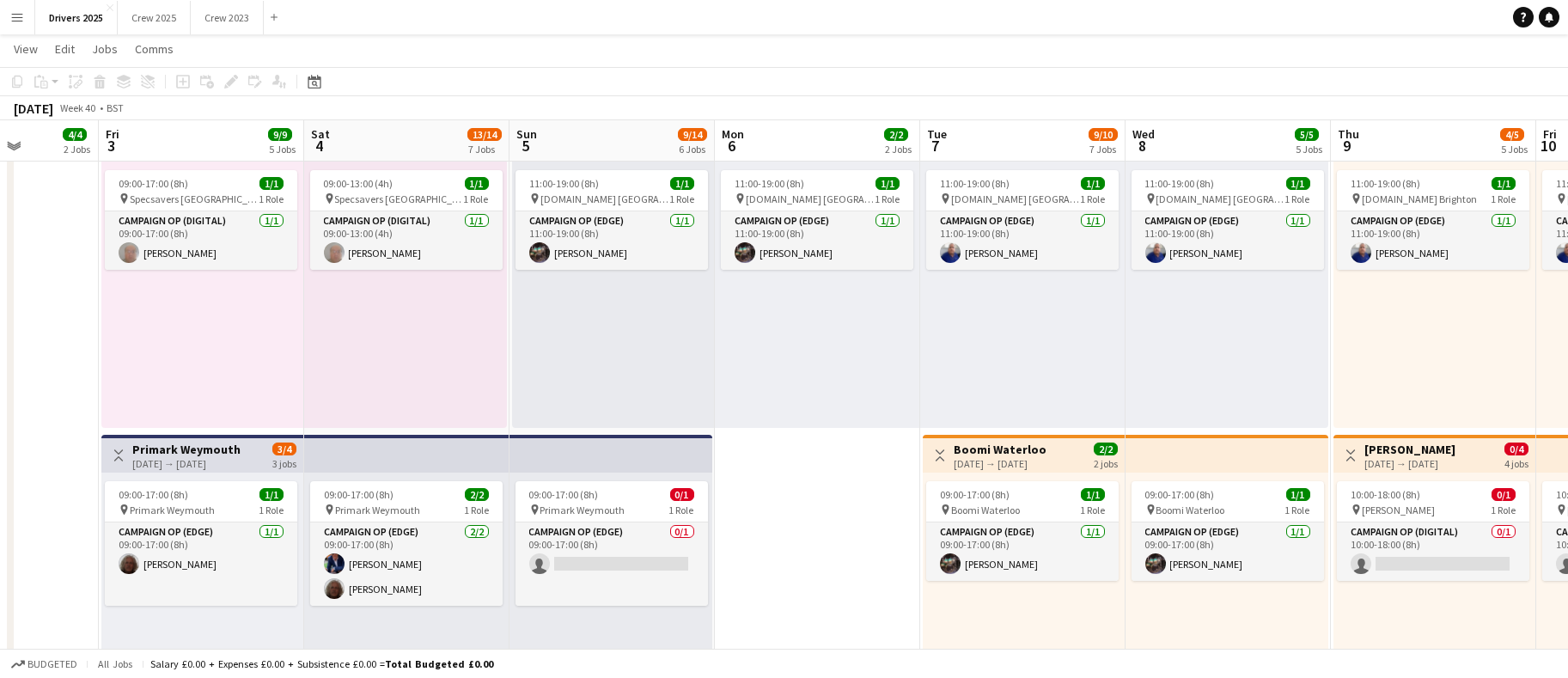
drag, startPoint x: 781, startPoint y: 525, endPoint x: 940, endPoint y: 502, distance: 160.7
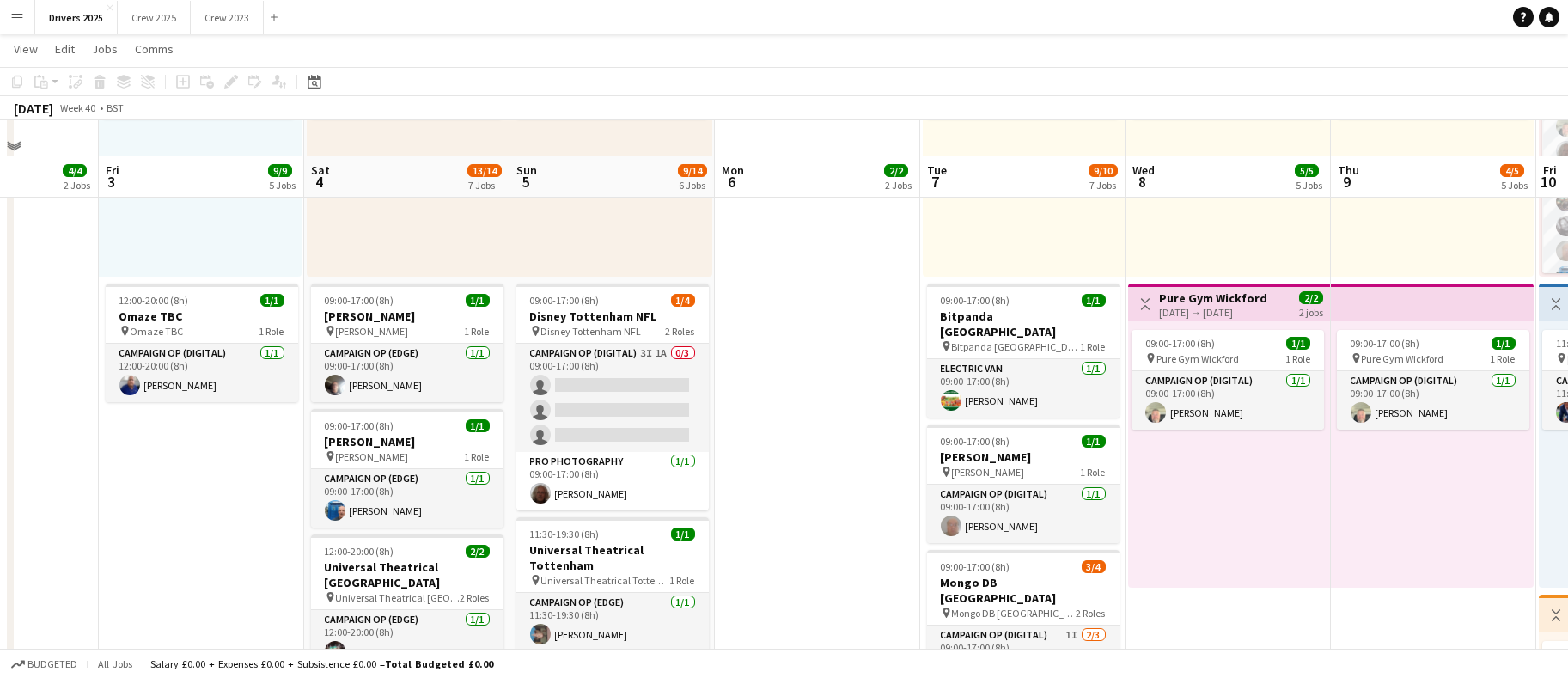
scroll to position [1289, 0]
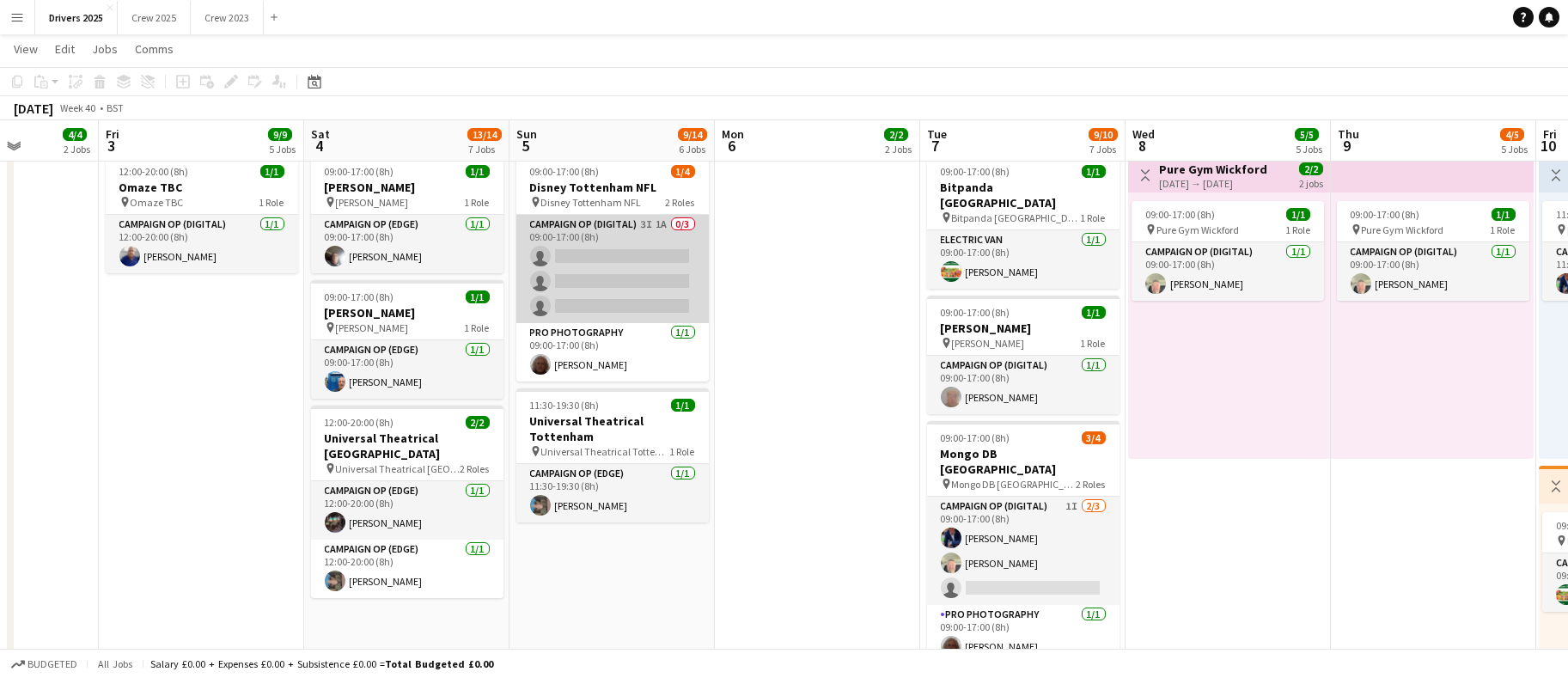
click at [620, 284] on app-card-role "Campaign Op (Digital) 3I 1A 0/3 09:00-17:00 (8h) single-neutral-actions single-…" at bounding box center [612, 269] width 192 height 109
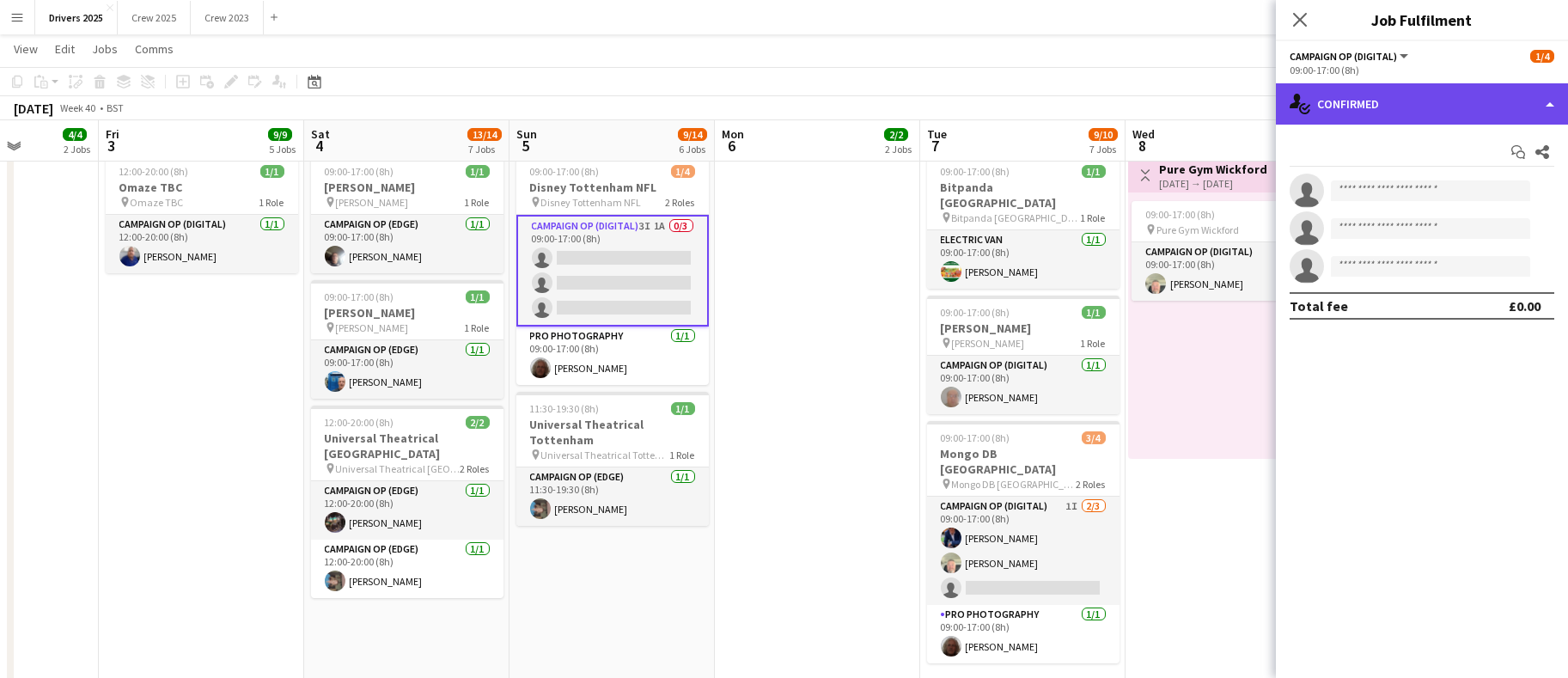
click at [1407, 110] on div "single-neutral-actions-check-2 Confirmed" at bounding box center [1422, 103] width 292 height 41
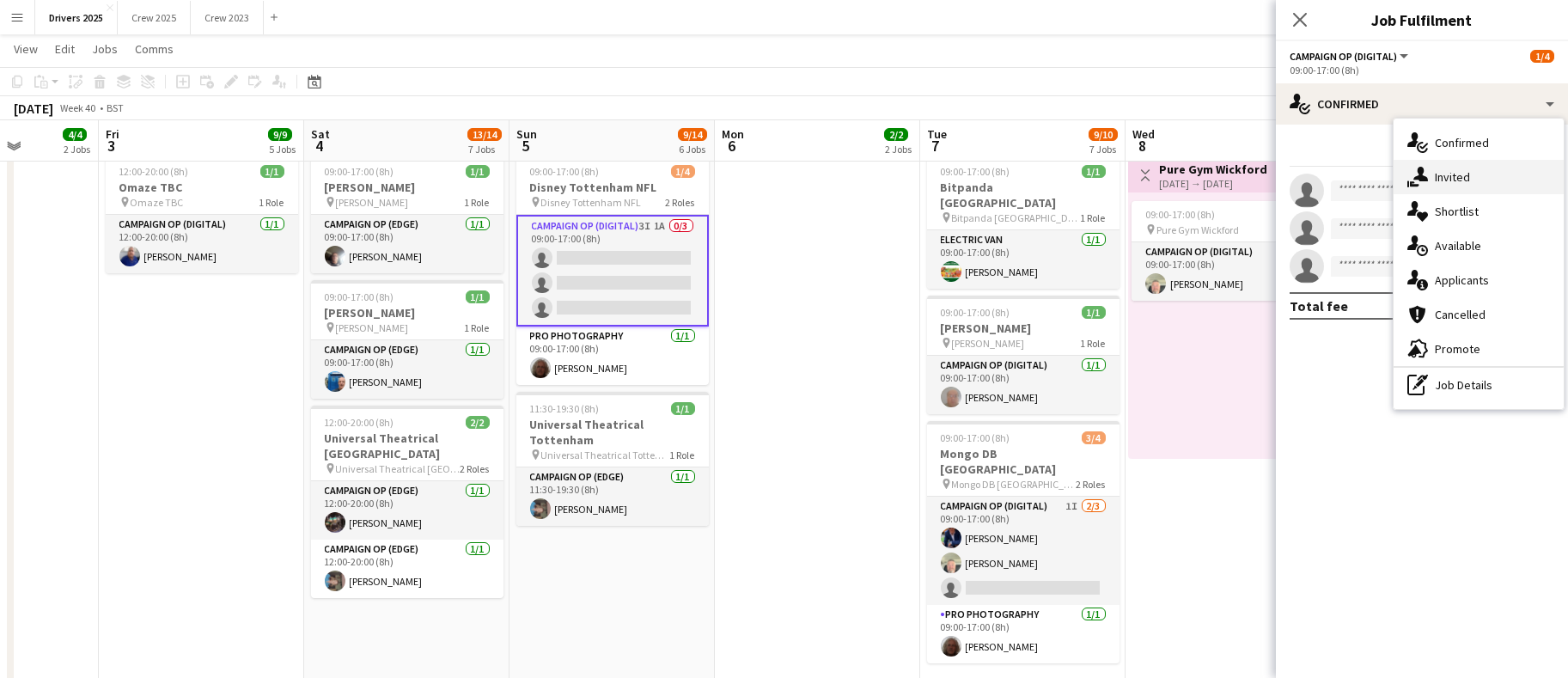
click at [1416, 176] on icon "single-neutral-actions-share-1" at bounding box center [1419, 177] width 21 height 21
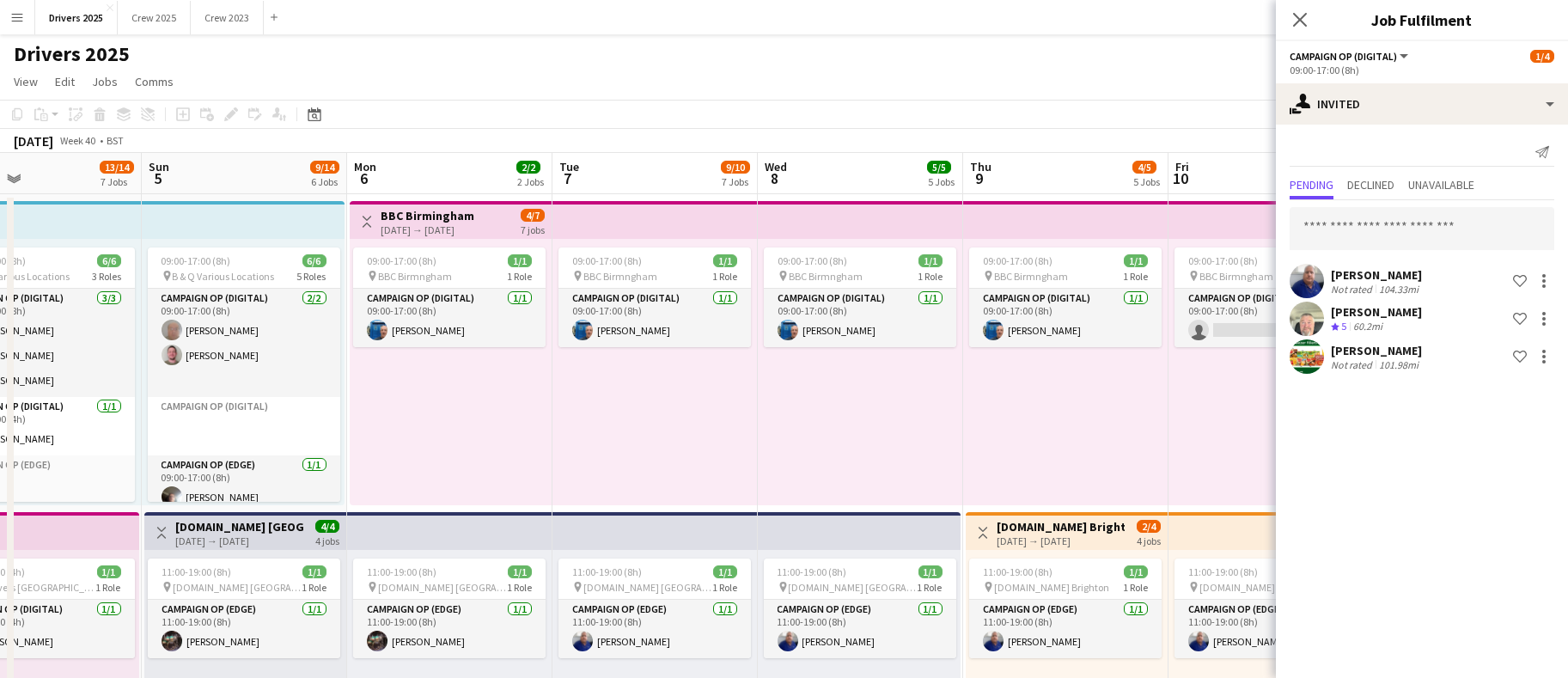
scroll to position [0, 643]
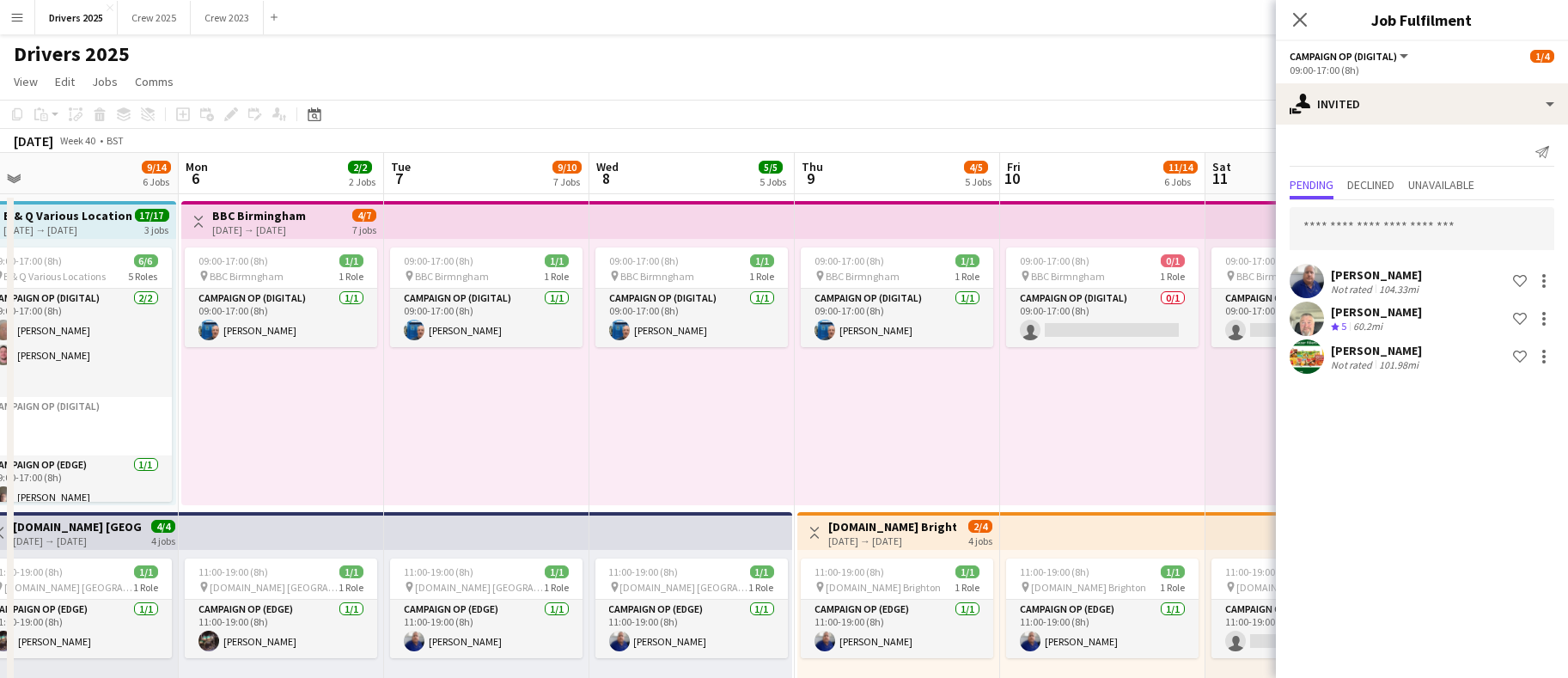
drag, startPoint x: 685, startPoint y: 462, endPoint x: 304, endPoint y: 488, distance: 381.9
click at [1079, 90] on app-page-menu "View Day view expanded Day view collapsed Month view Date picker Jump to [DATE]…" at bounding box center [784, 83] width 1568 height 33
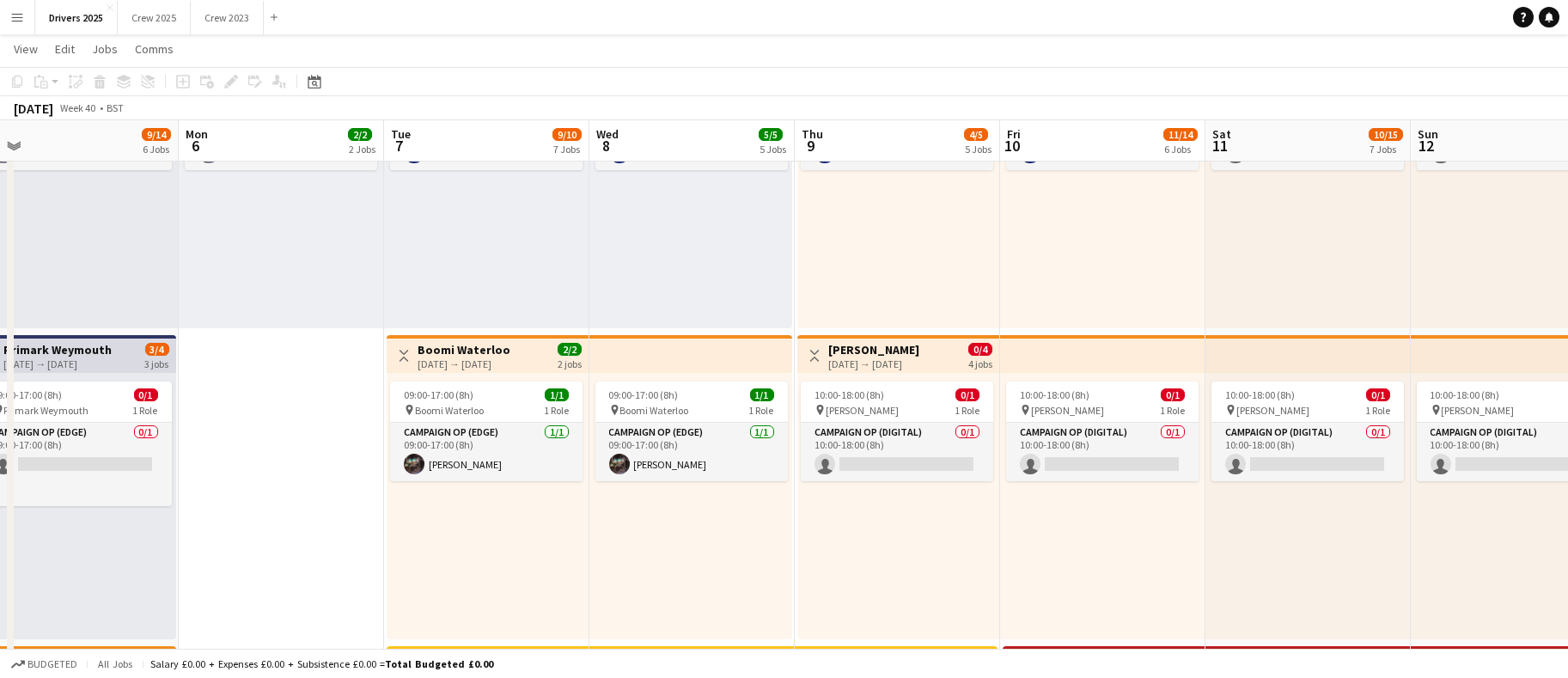
scroll to position [515, 0]
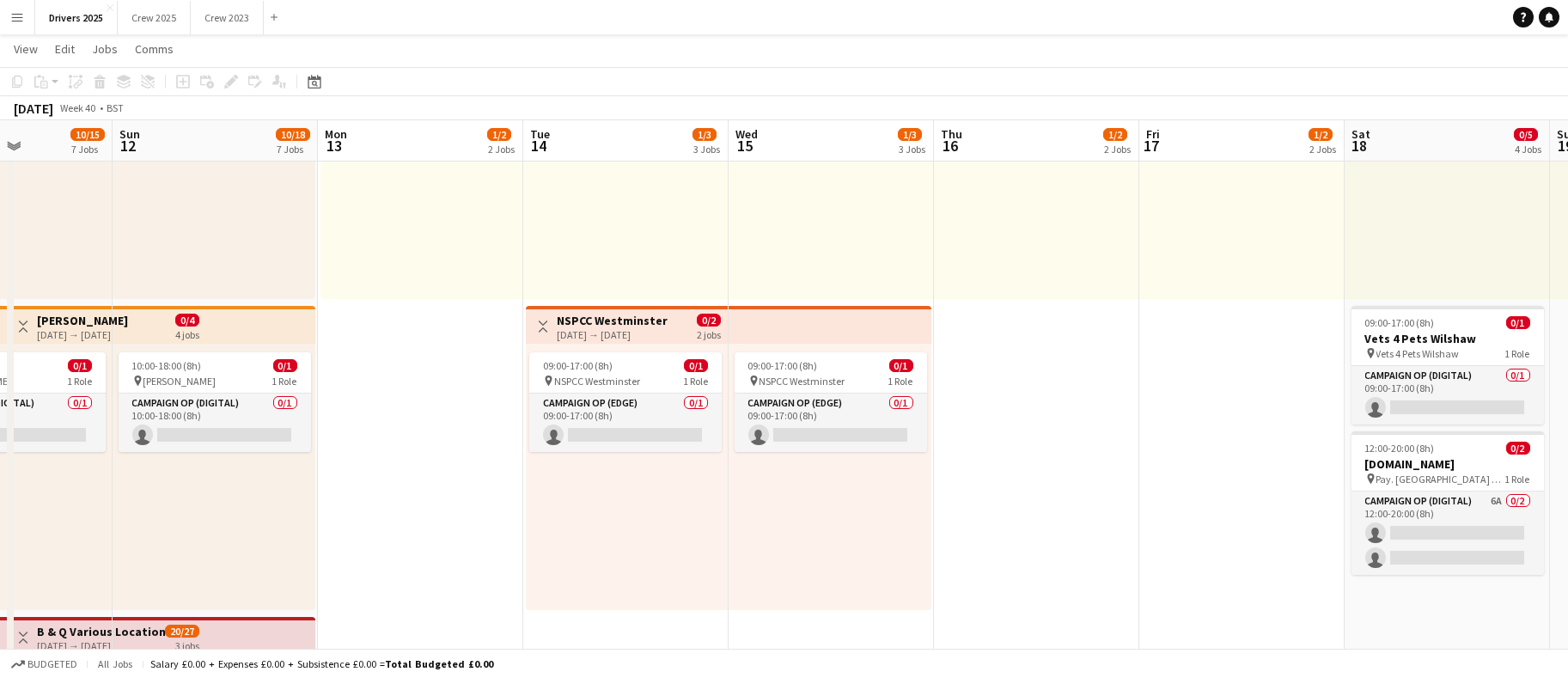
drag, startPoint x: 1411, startPoint y: 405, endPoint x: 112, endPoint y: 320, distance: 1301.8
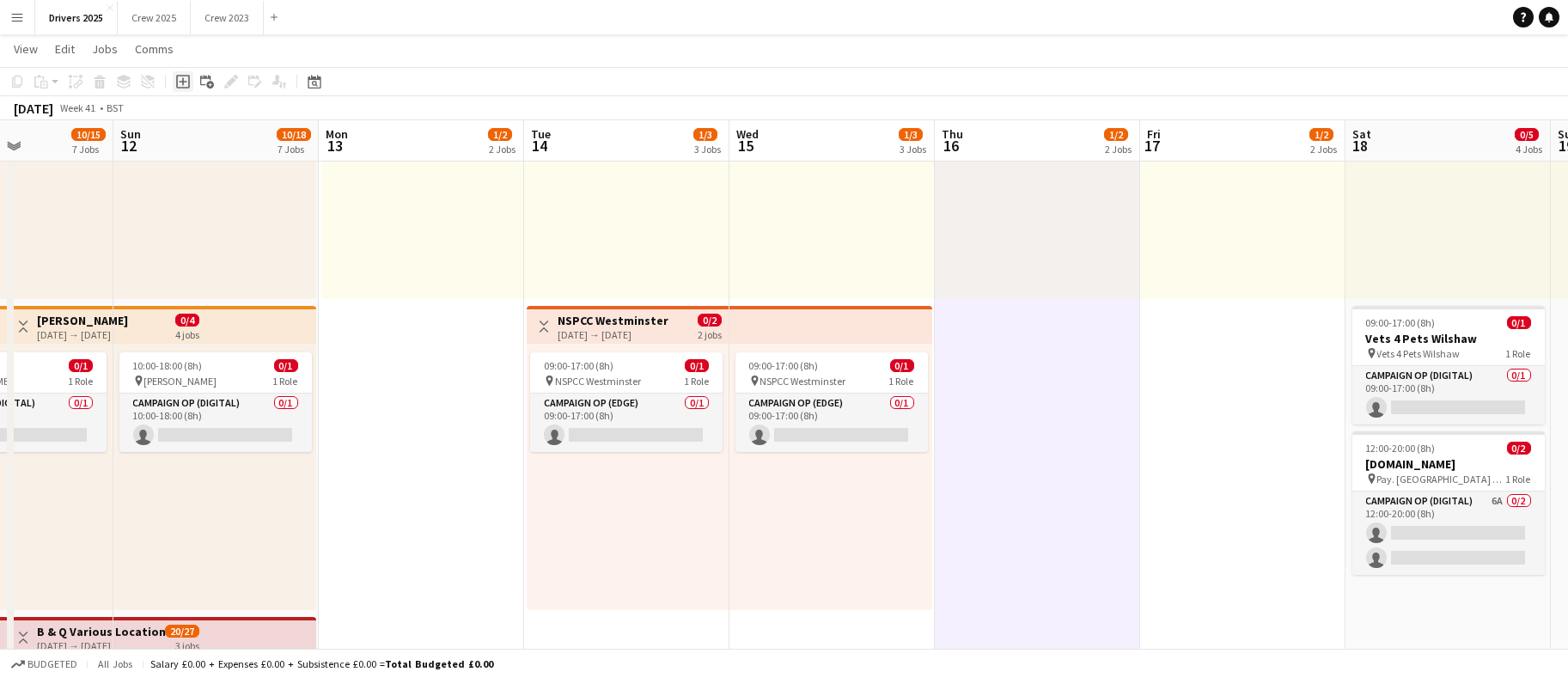
click at [186, 83] on icon "Add job" at bounding box center [183, 82] width 14 height 14
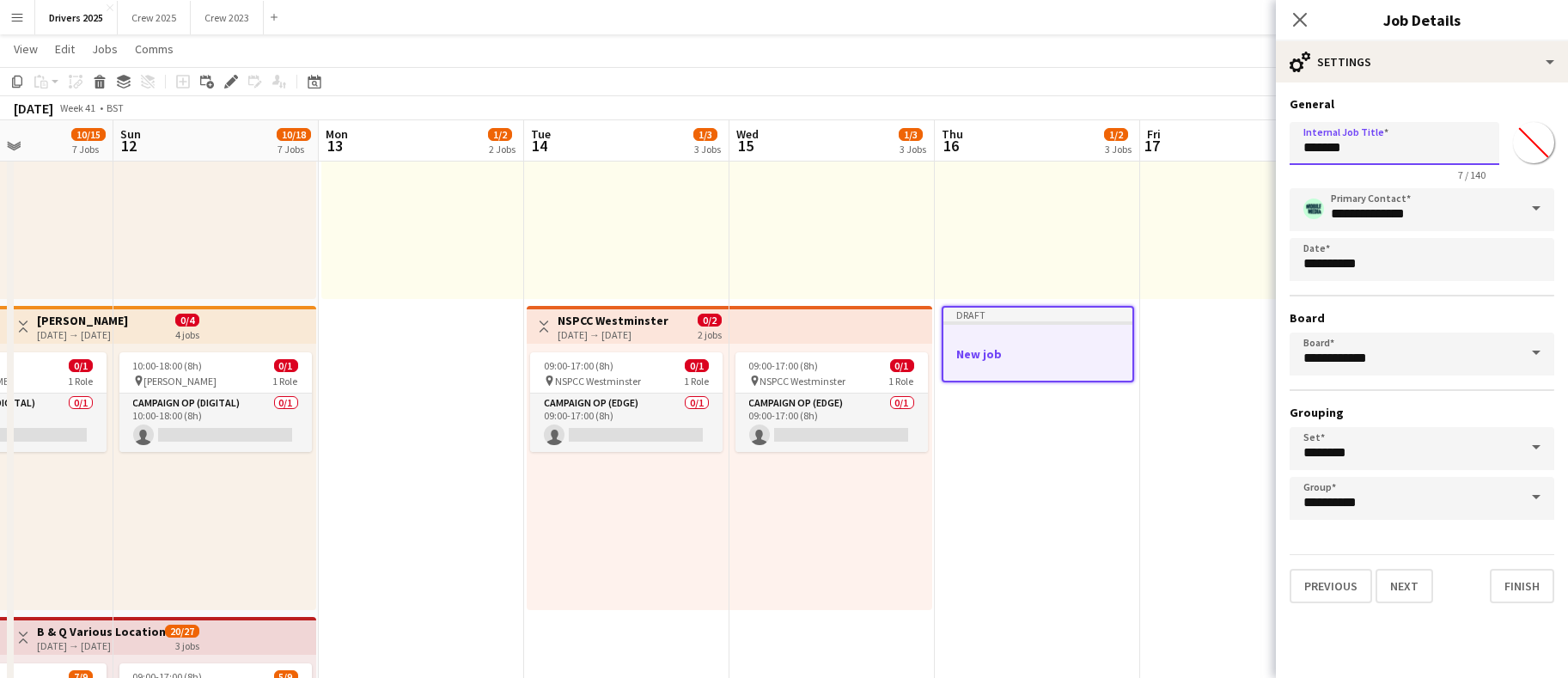
drag, startPoint x: 1408, startPoint y: 150, endPoint x: 891, endPoint y: 129, distance: 517.4
type input "**********"
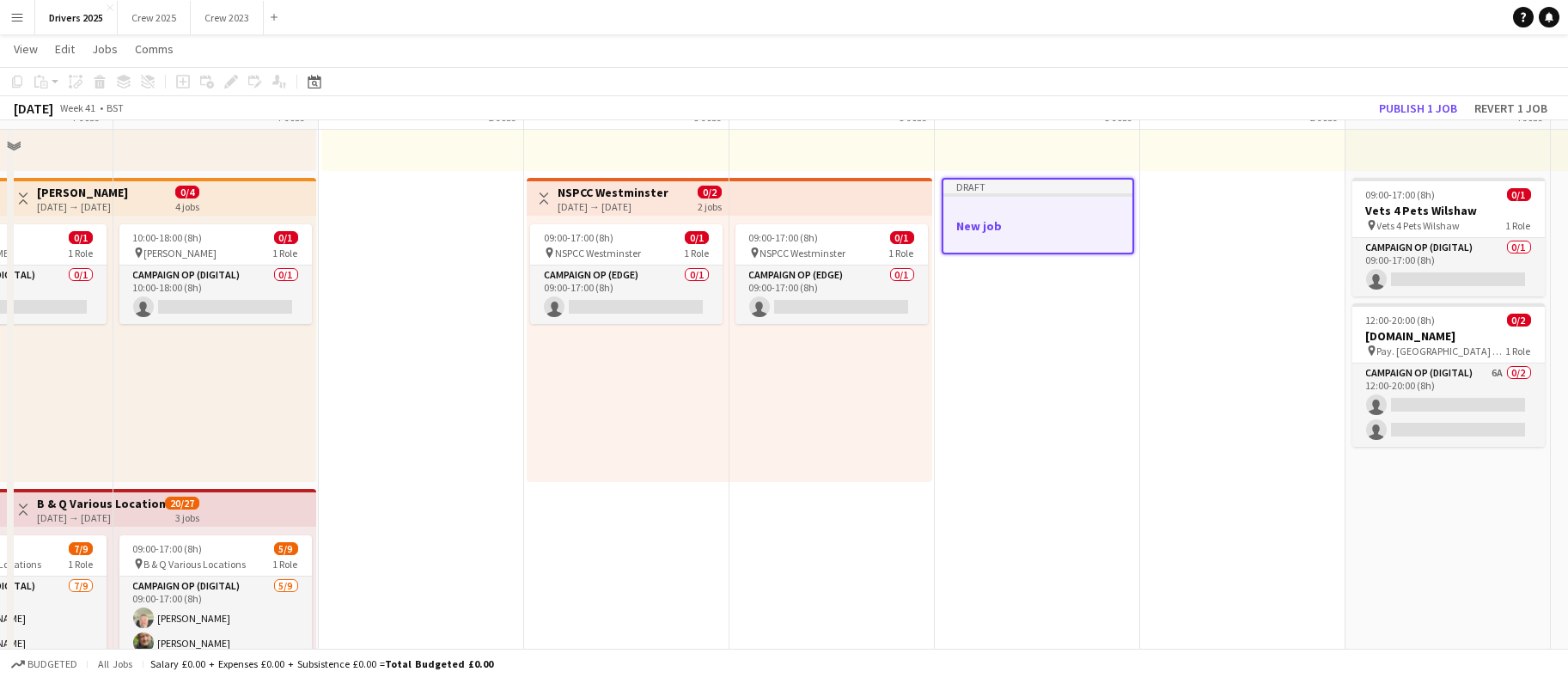
scroll to position [645, 0]
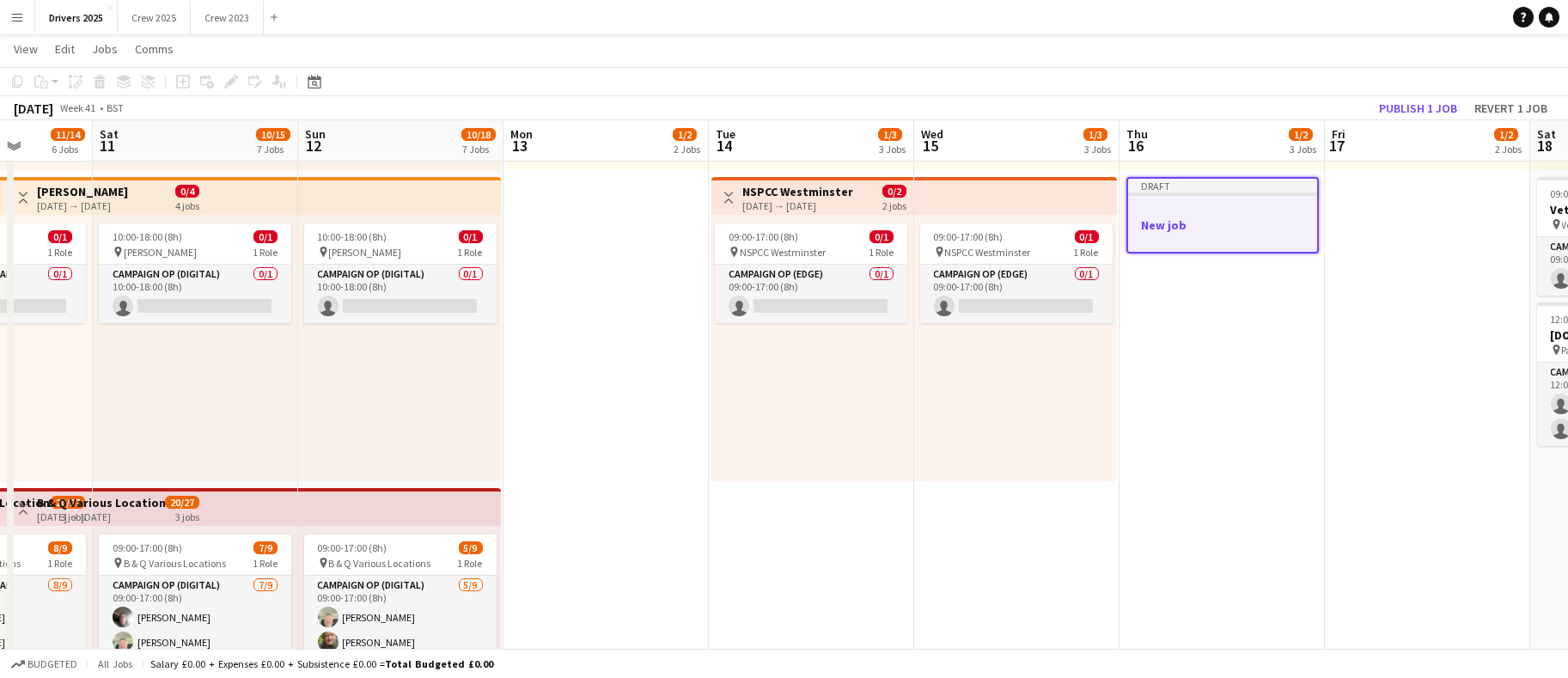
drag, startPoint x: 1066, startPoint y: 510, endPoint x: 834, endPoint y: 530, distance: 232.9
click at [834, 530] on app-calendar-viewport "Wed 8 5/5 5 Jobs Thu 9 4/5 5 Jobs Fri 10 11/14 6 Jobs Sat 11 10/15 7 Jobs Sun 1…" at bounding box center [784, 562] width 1568 height 2277
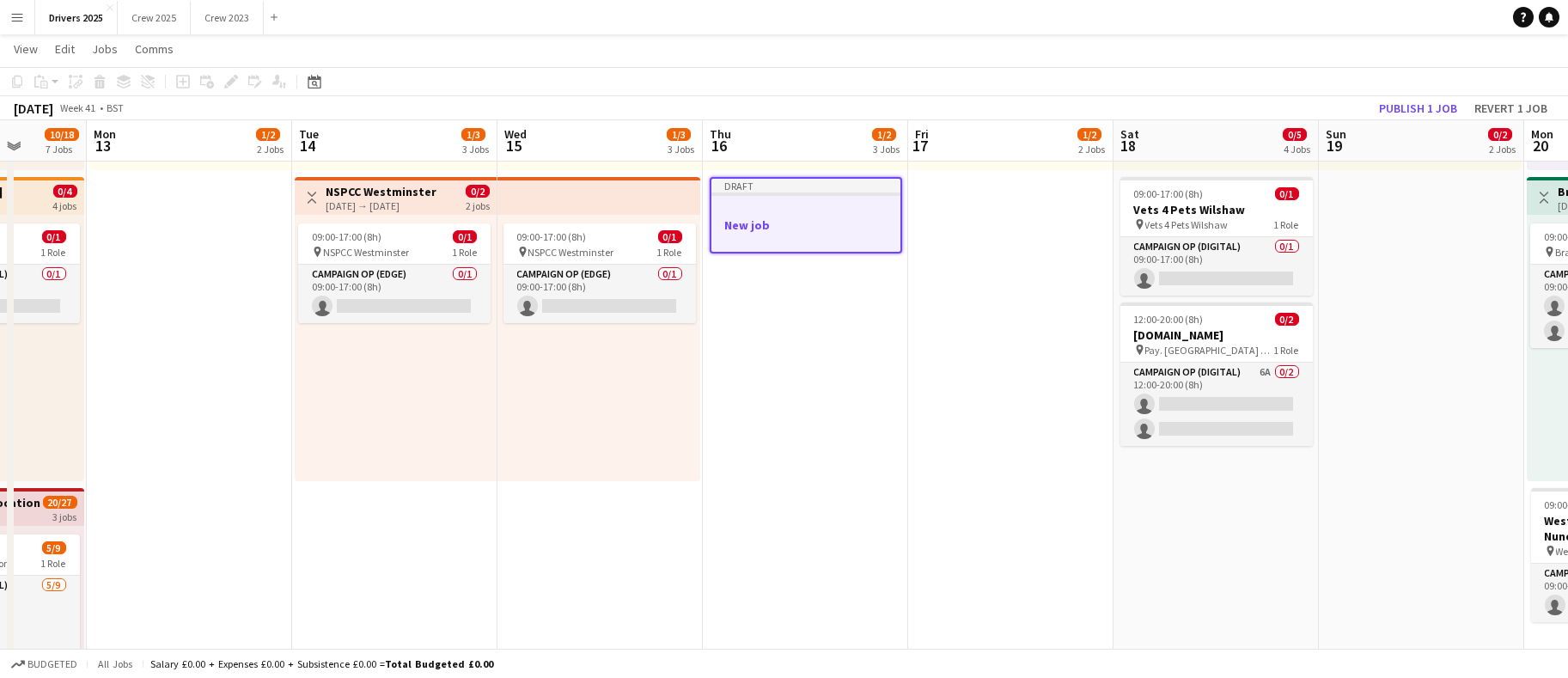
click at [771, 211] on div at bounding box center [807, 209] width 189 height 13
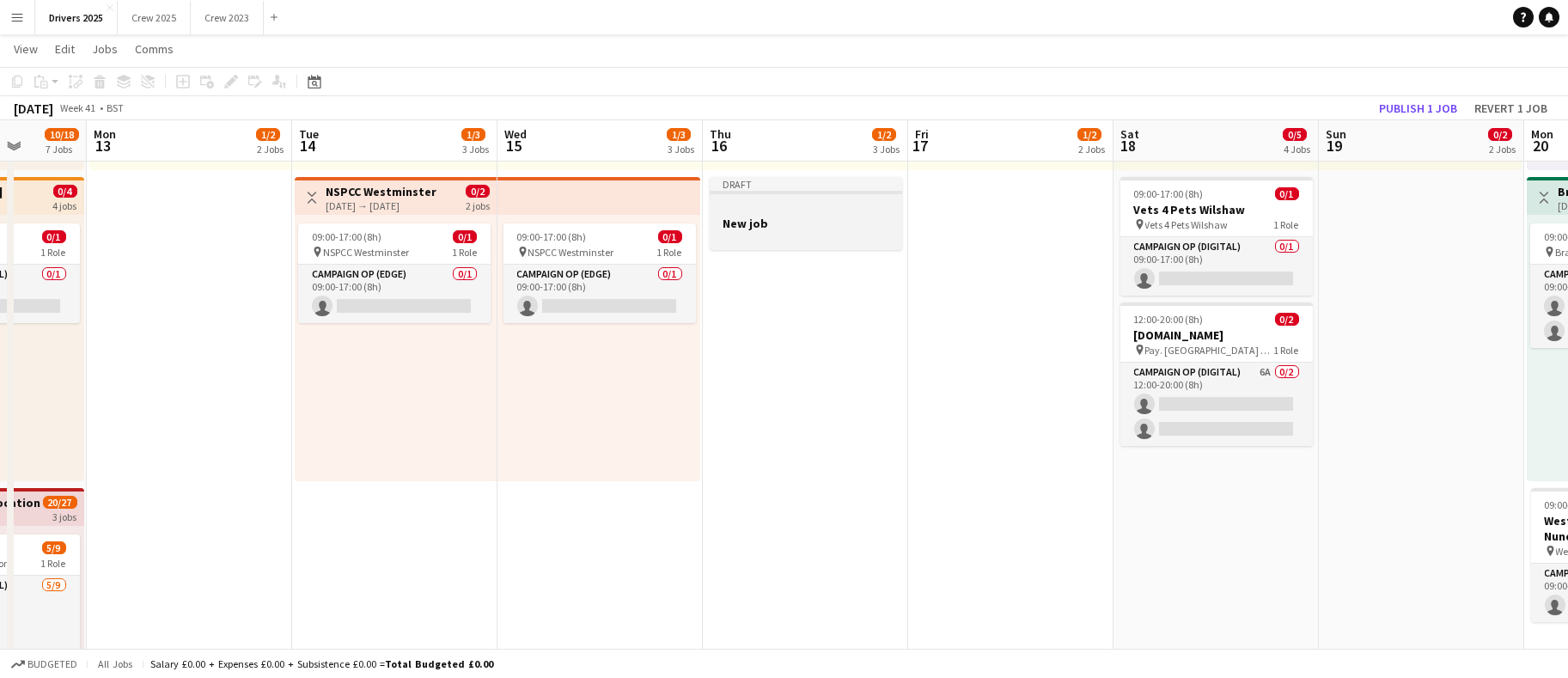
click at [771, 209] on div at bounding box center [806, 207] width 192 height 13
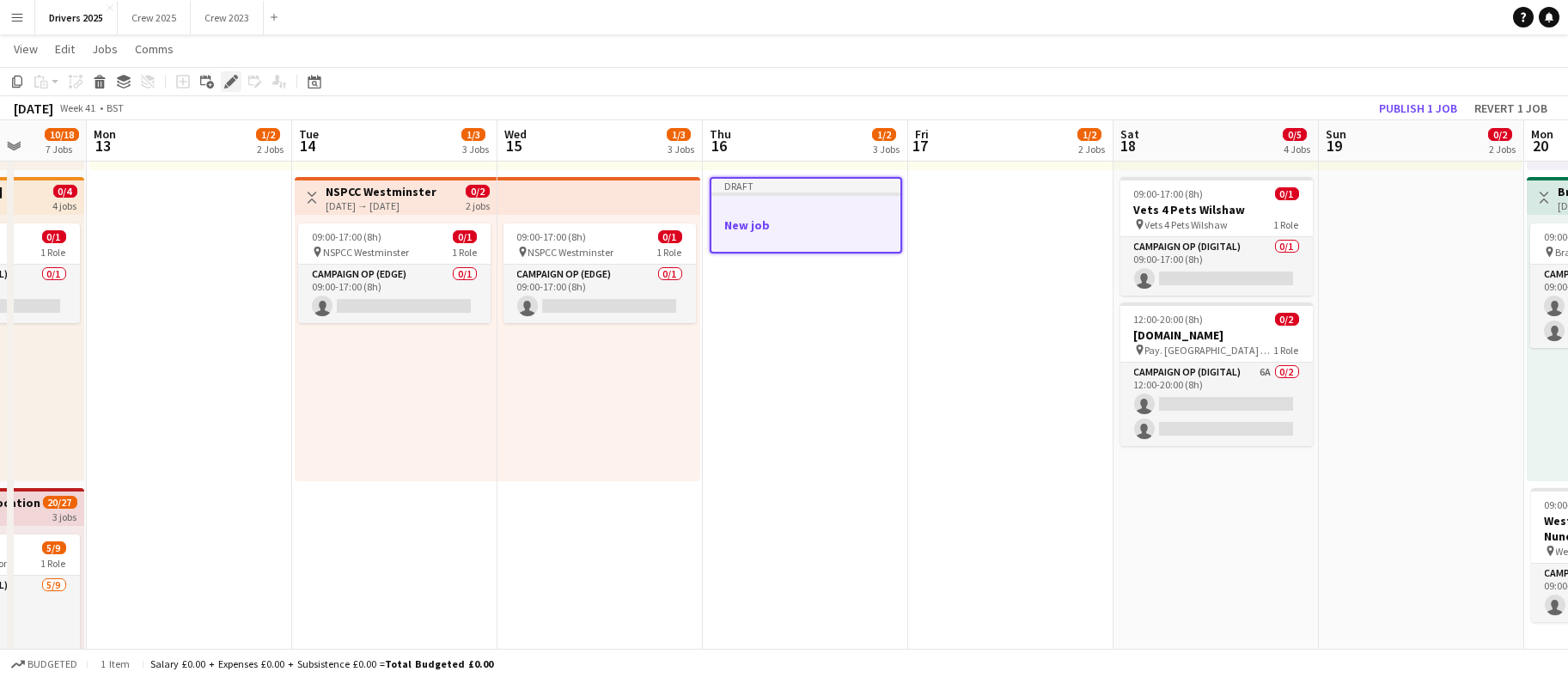
click at [227, 73] on div "Edit" at bounding box center [231, 82] width 21 height 21
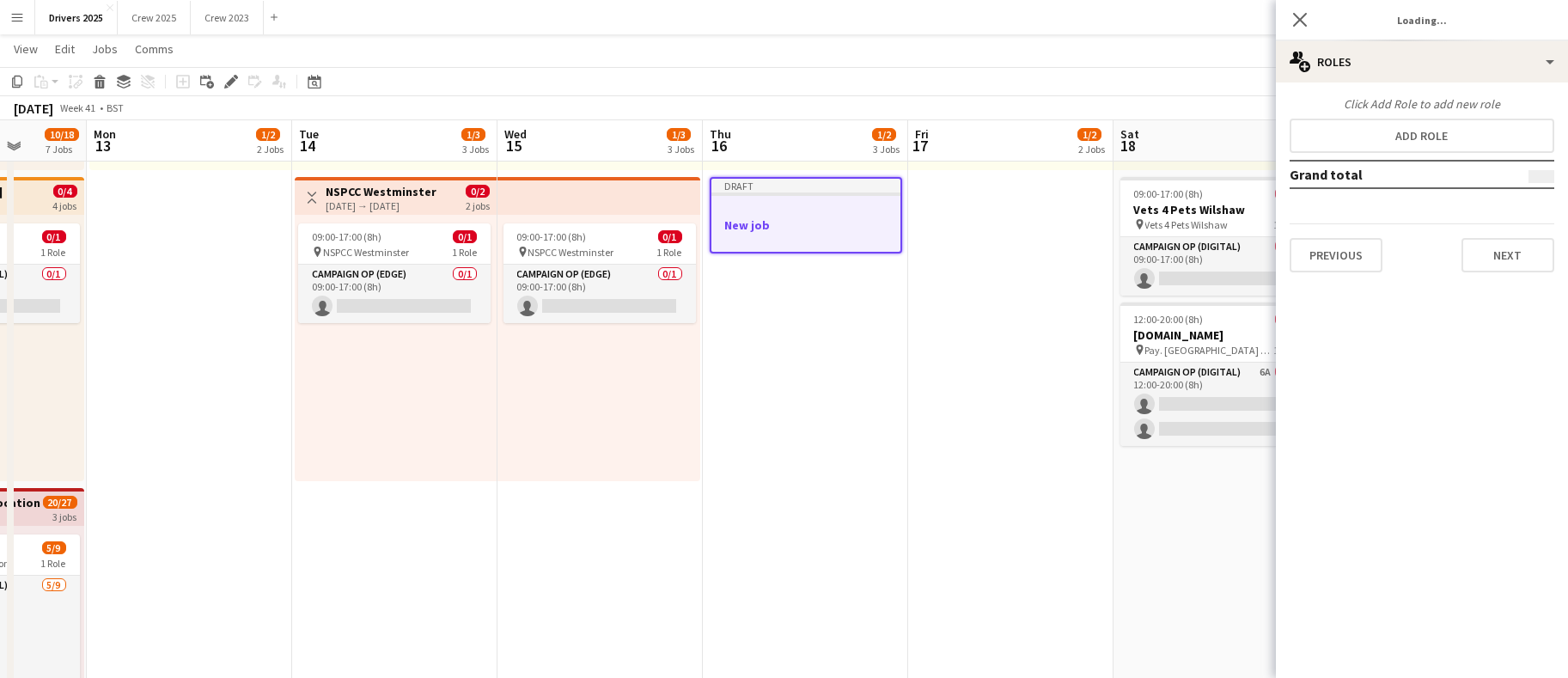
type input "*******"
click at [1375, 266] on button "Previous" at bounding box center [1336, 256] width 93 height 35
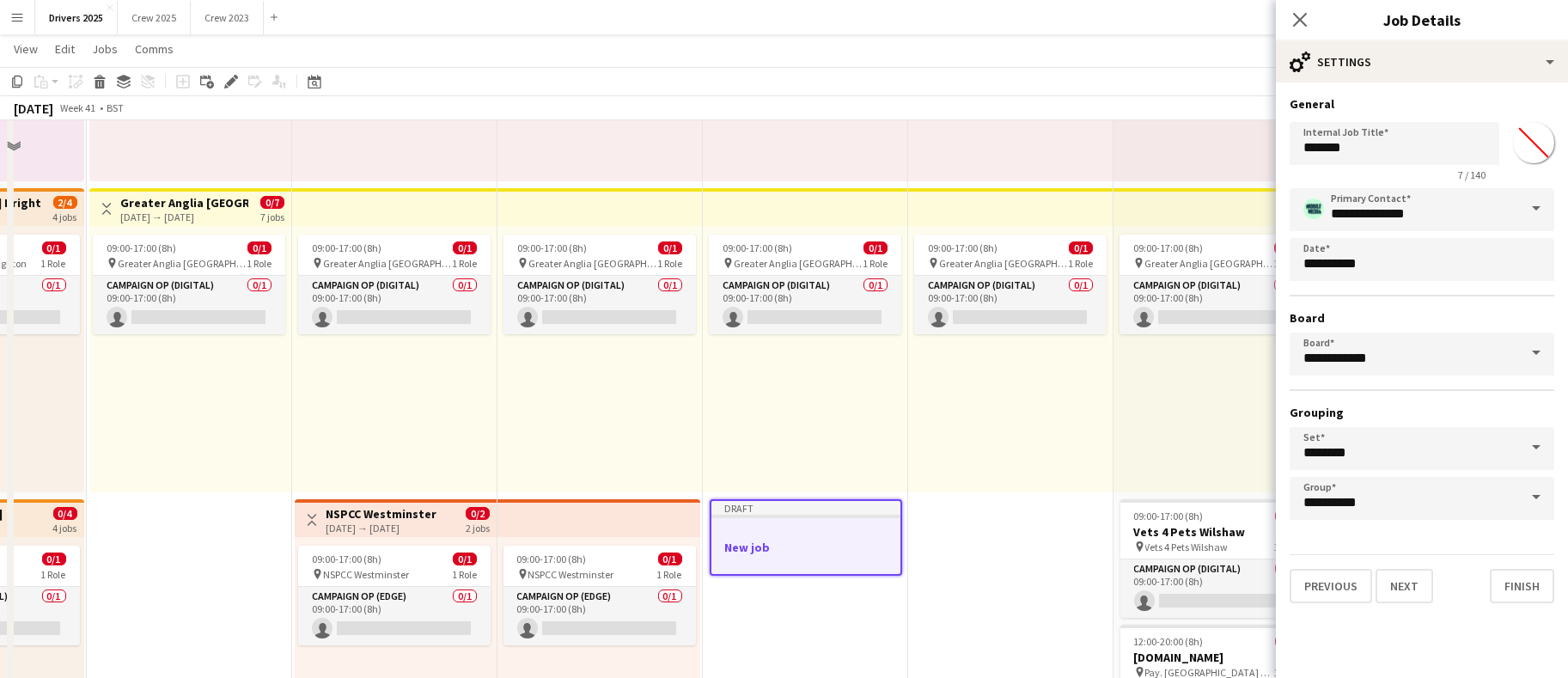
scroll to position [0, 0]
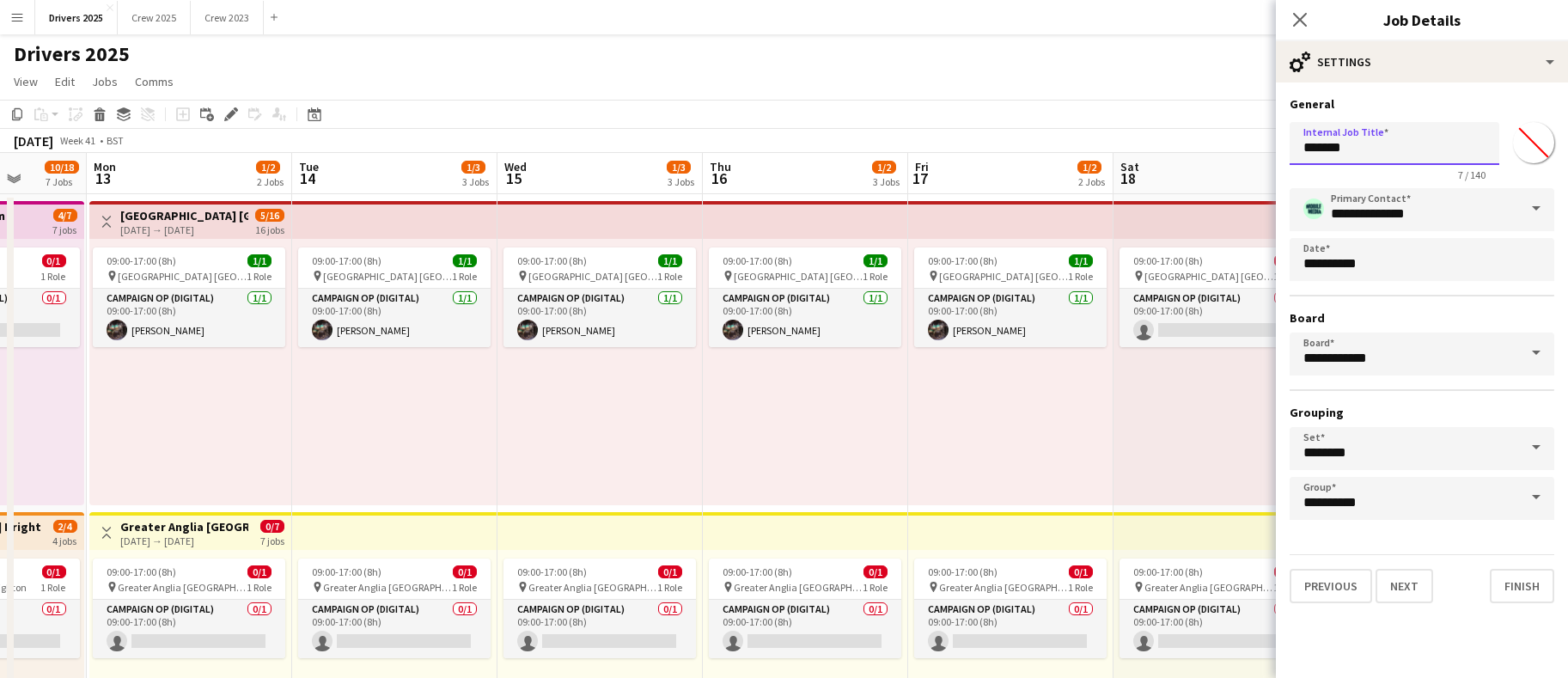
drag, startPoint x: 1204, startPoint y: 148, endPoint x: 794, endPoint y: 161, distance: 410.2
drag, startPoint x: 1427, startPoint y: 135, endPoint x: 1195, endPoint y: 156, distance: 232.9
type input "**********"
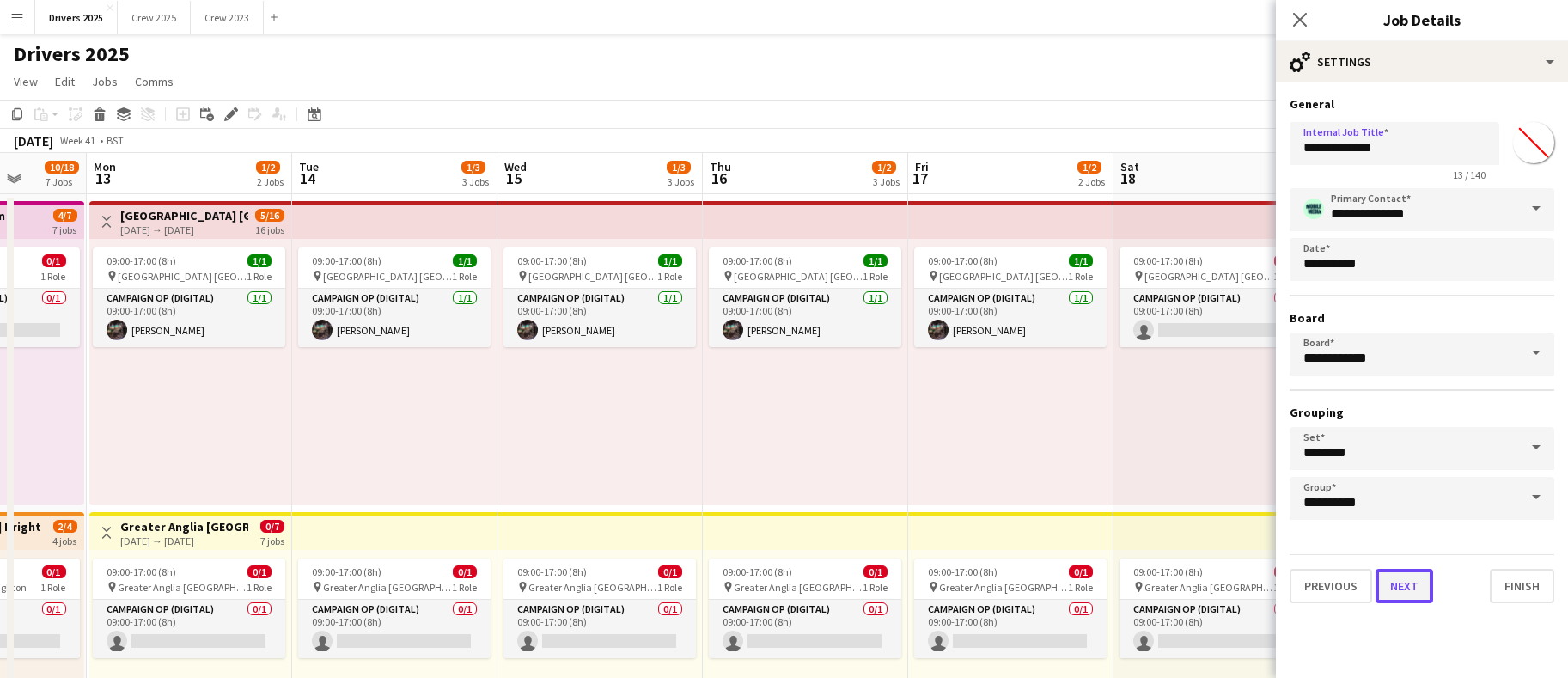
click at [1393, 583] on button "Next" at bounding box center [1405, 587] width 57 height 35
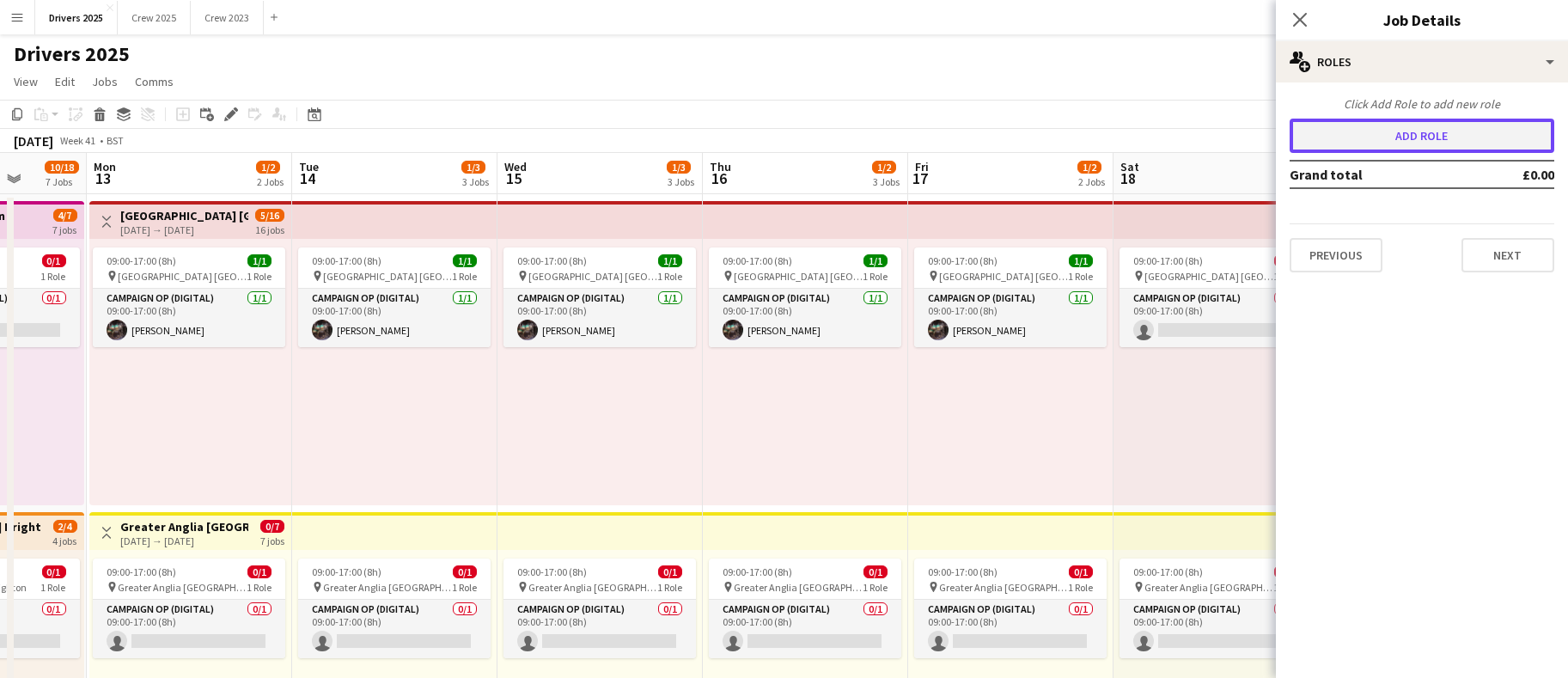
click at [1416, 132] on button "Add role" at bounding box center [1422, 136] width 265 height 35
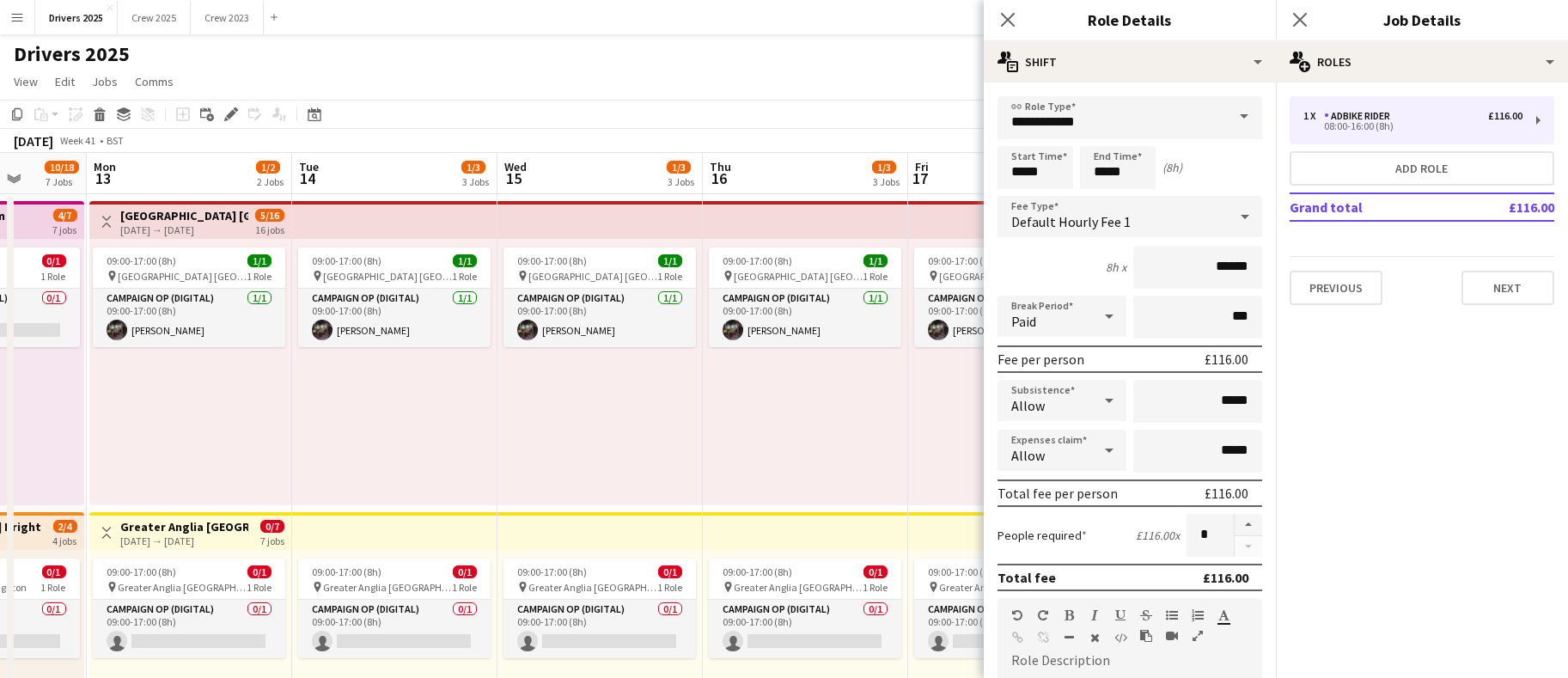
click at [1226, 122] on span at bounding box center [1245, 116] width 37 height 41
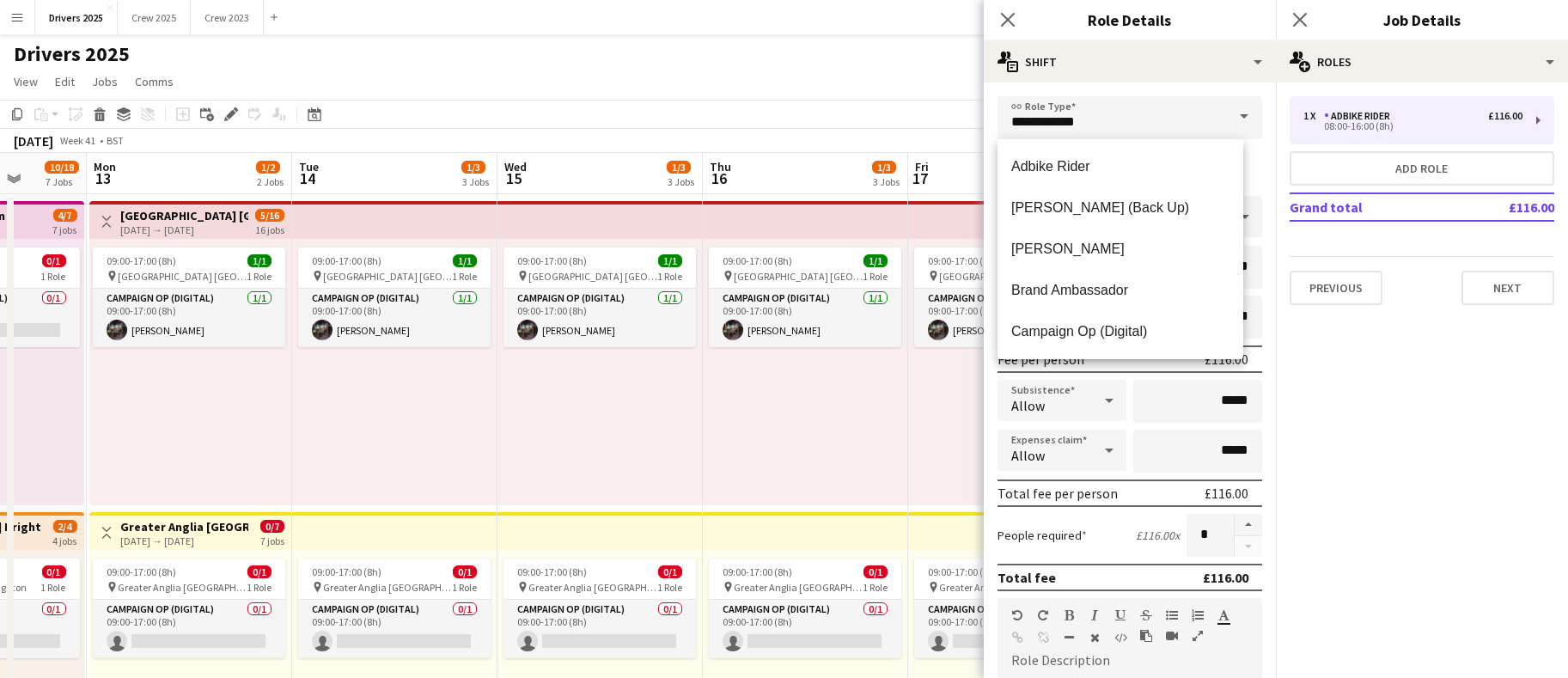
click at [1102, 324] on span "Campaign Op (Digital)" at bounding box center [1120, 331] width 218 height 17
type input "**********"
type input "*****"
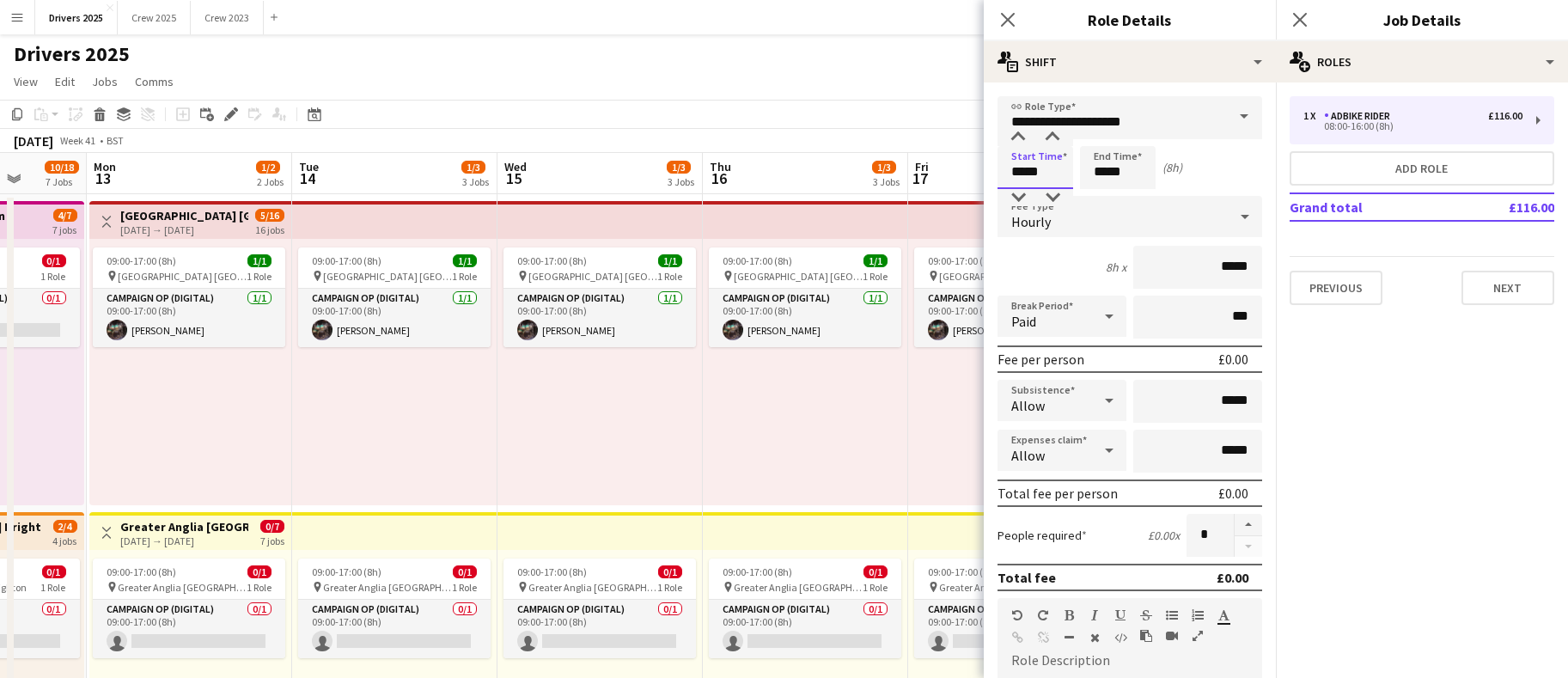
drag, startPoint x: 1043, startPoint y: 169, endPoint x: 984, endPoint y: 170, distance: 59.0
click at [984, 170] on form "**********" at bounding box center [1130, 630] width 292 height 1068
type input "*****"
click at [1173, 222] on div "Hourly" at bounding box center [1113, 216] width 230 height 41
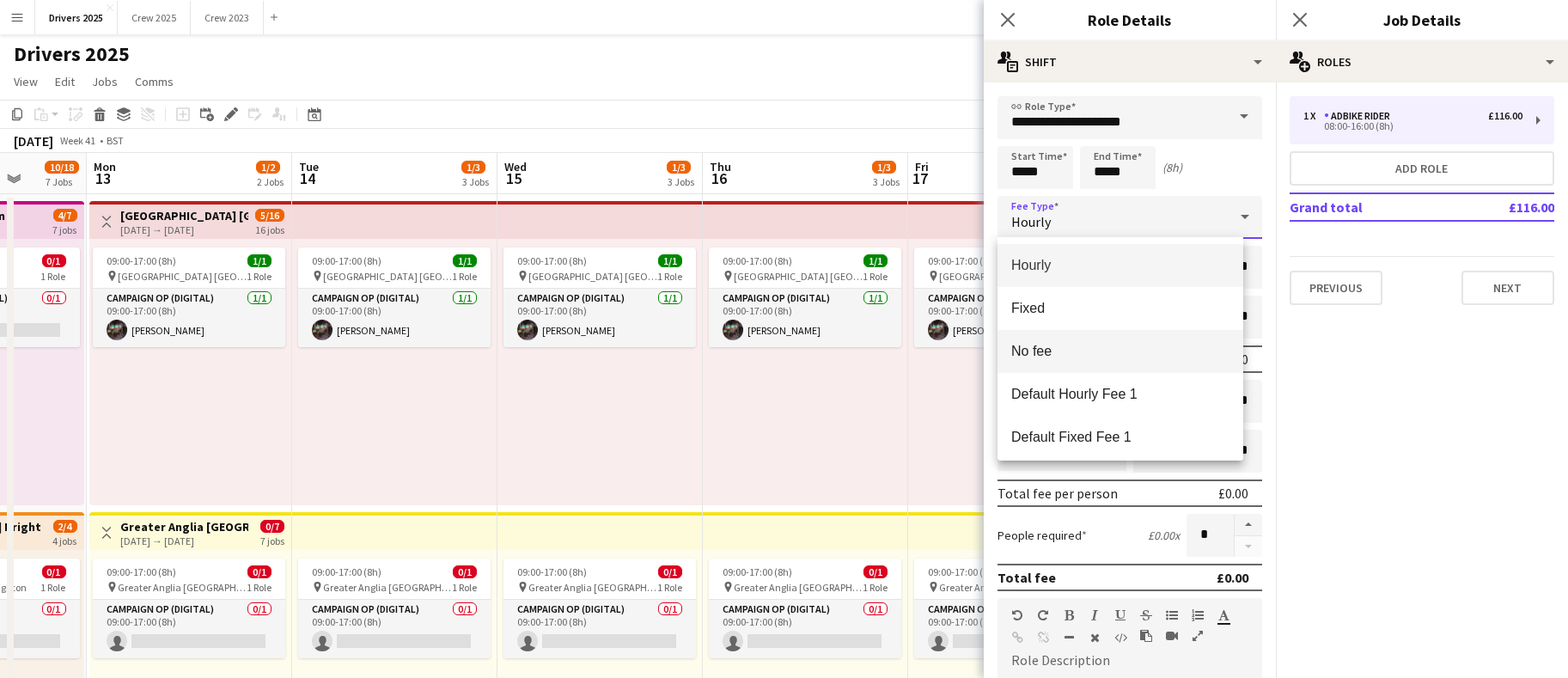
click at [1129, 358] on span "No fee" at bounding box center [1120, 351] width 218 height 17
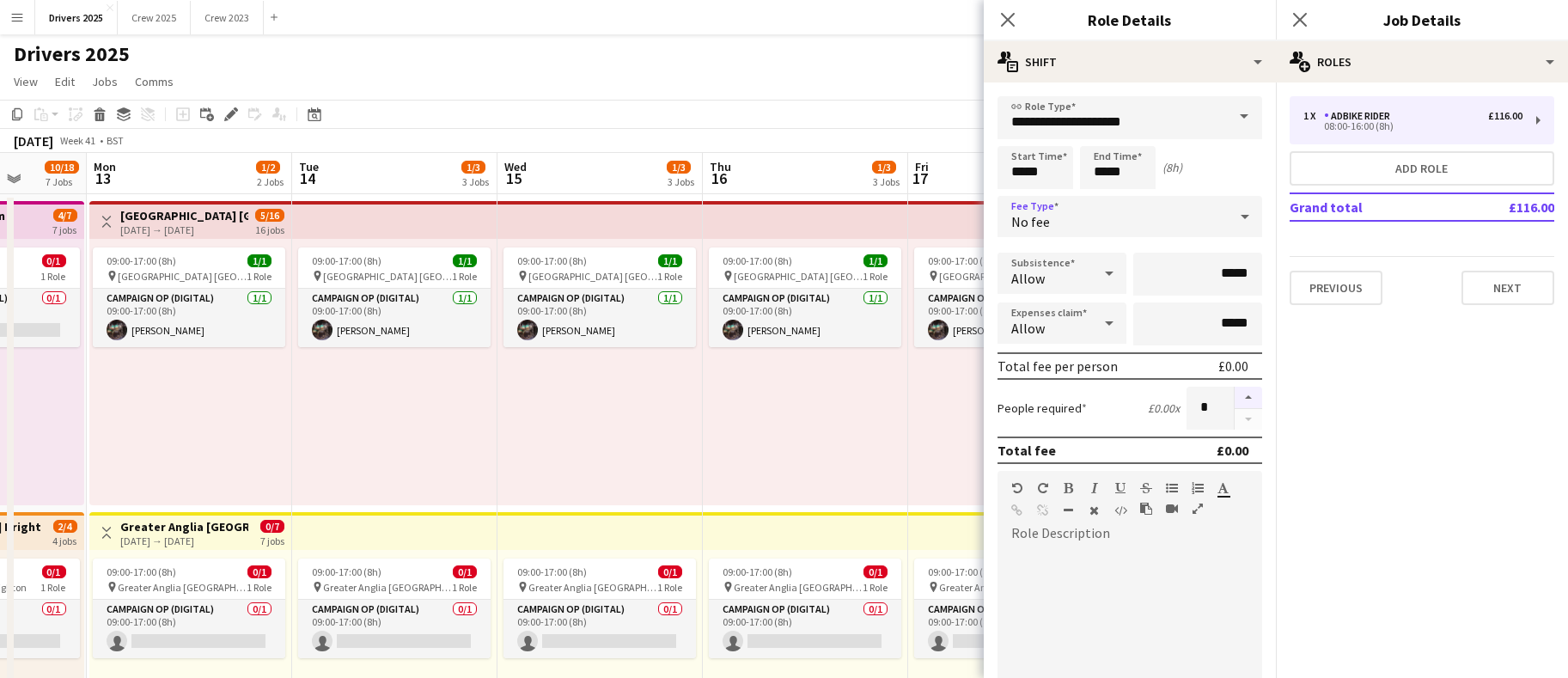
click at [1235, 403] on button "button" at bounding box center [1249, 398] width 28 height 23
type input "*"
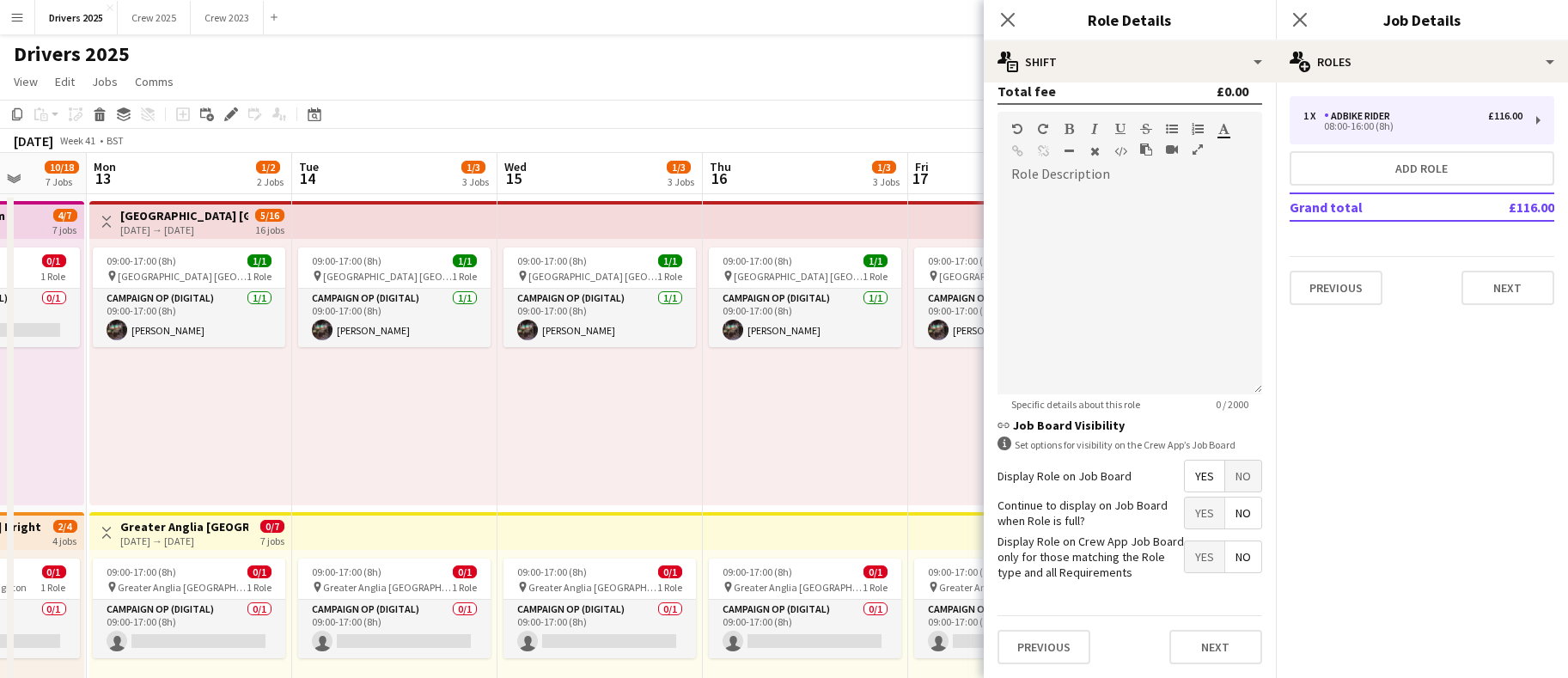
click at [1227, 463] on span "No" at bounding box center [1244, 476] width 37 height 31
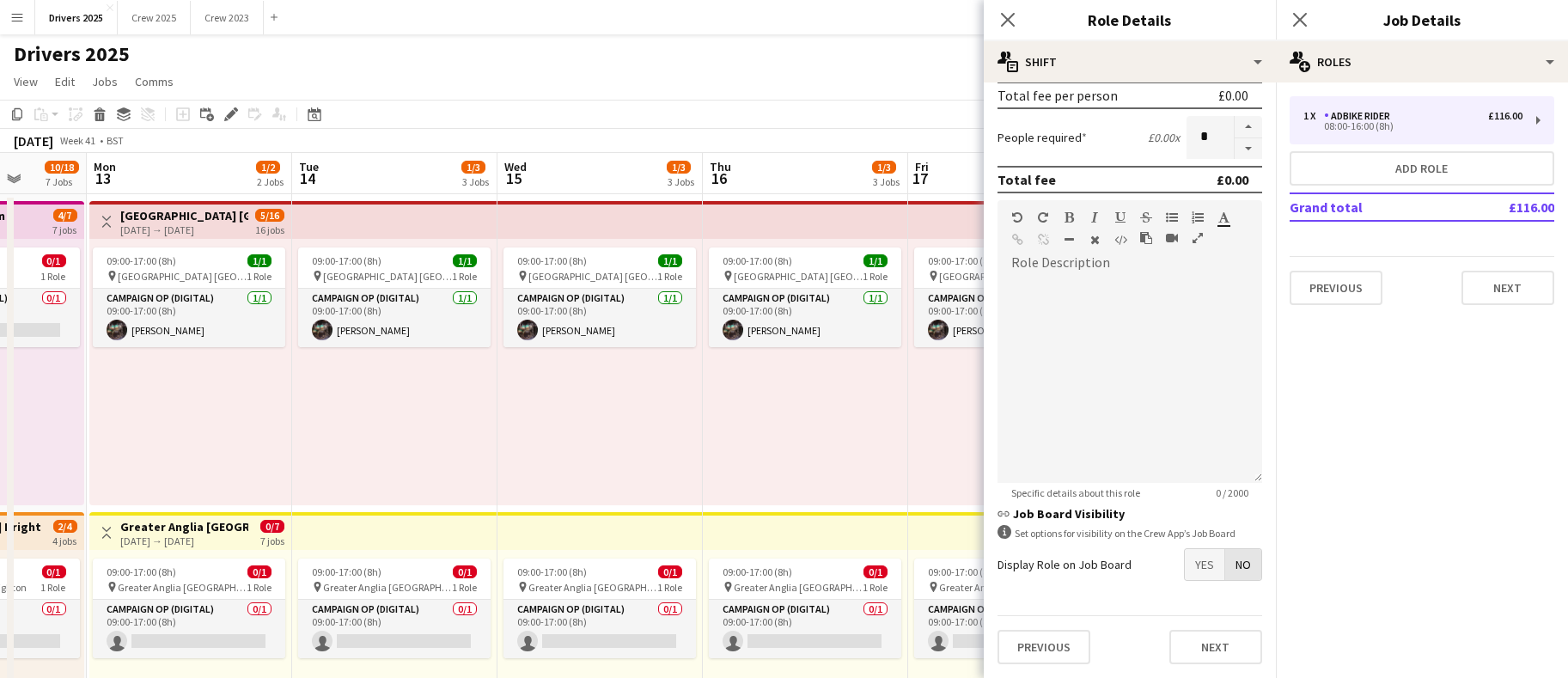
scroll to position [279, 0]
click at [1486, 296] on button "Next" at bounding box center [1508, 288] width 93 height 35
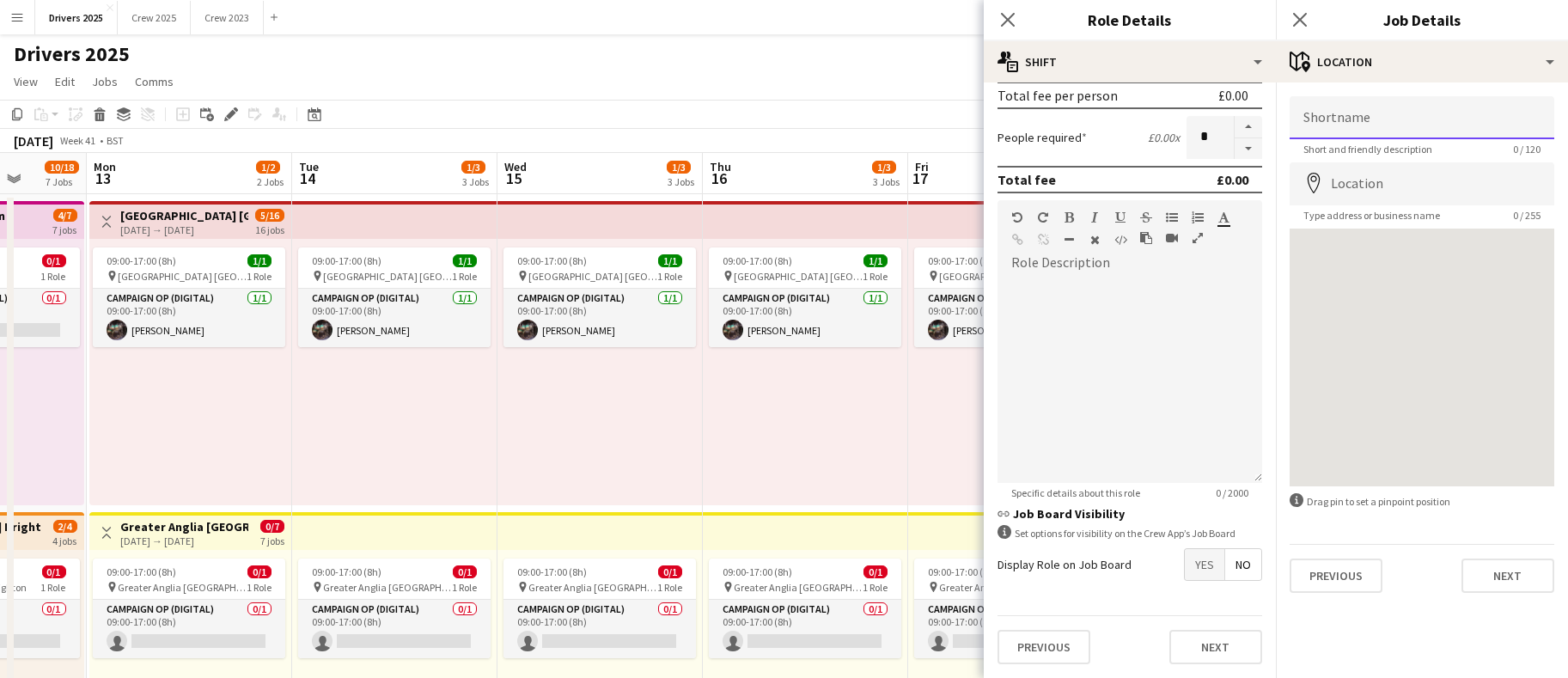
click at [1392, 124] on input "Shortname" at bounding box center [1422, 117] width 265 height 43
paste input "**********"
type input "**********"
click at [1369, 201] on input "Location" at bounding box center [1422, 183] width 265 height 43
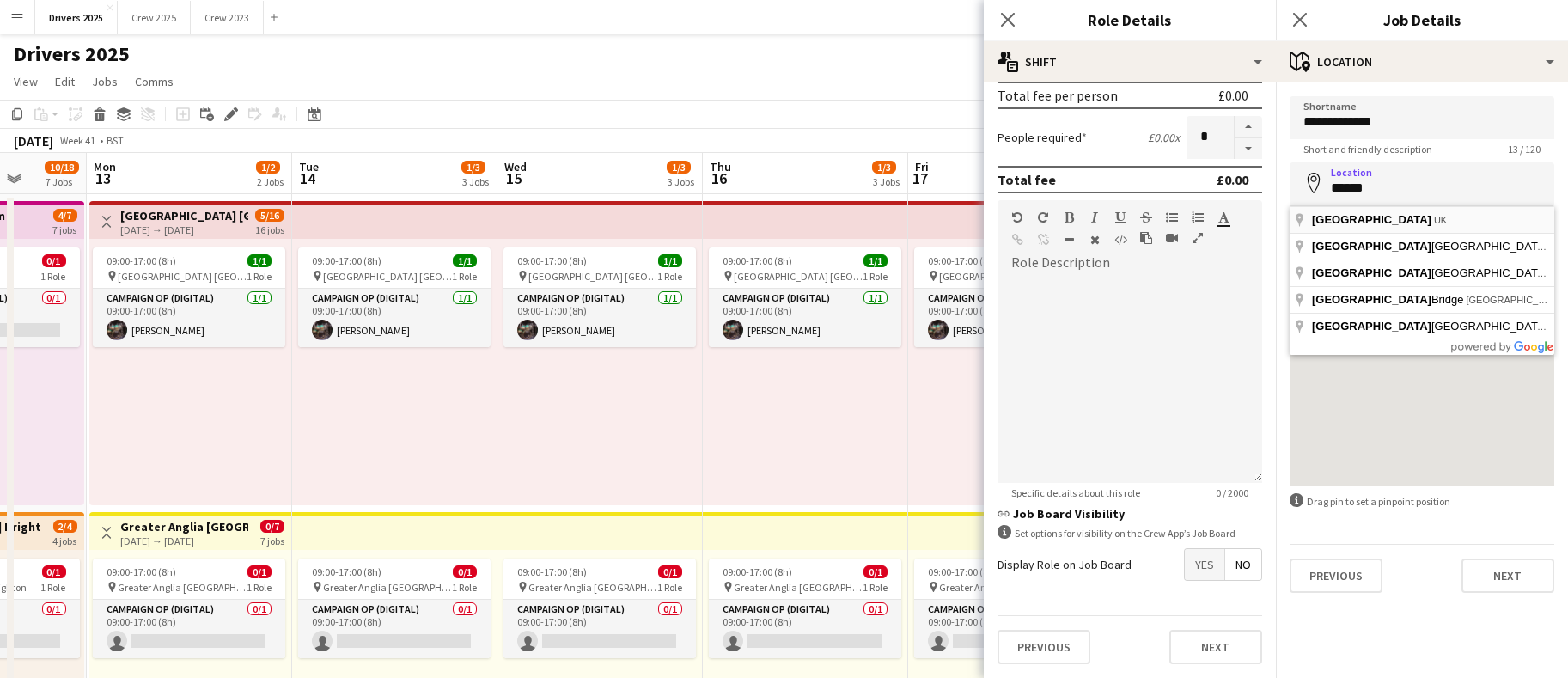
type input "**********"
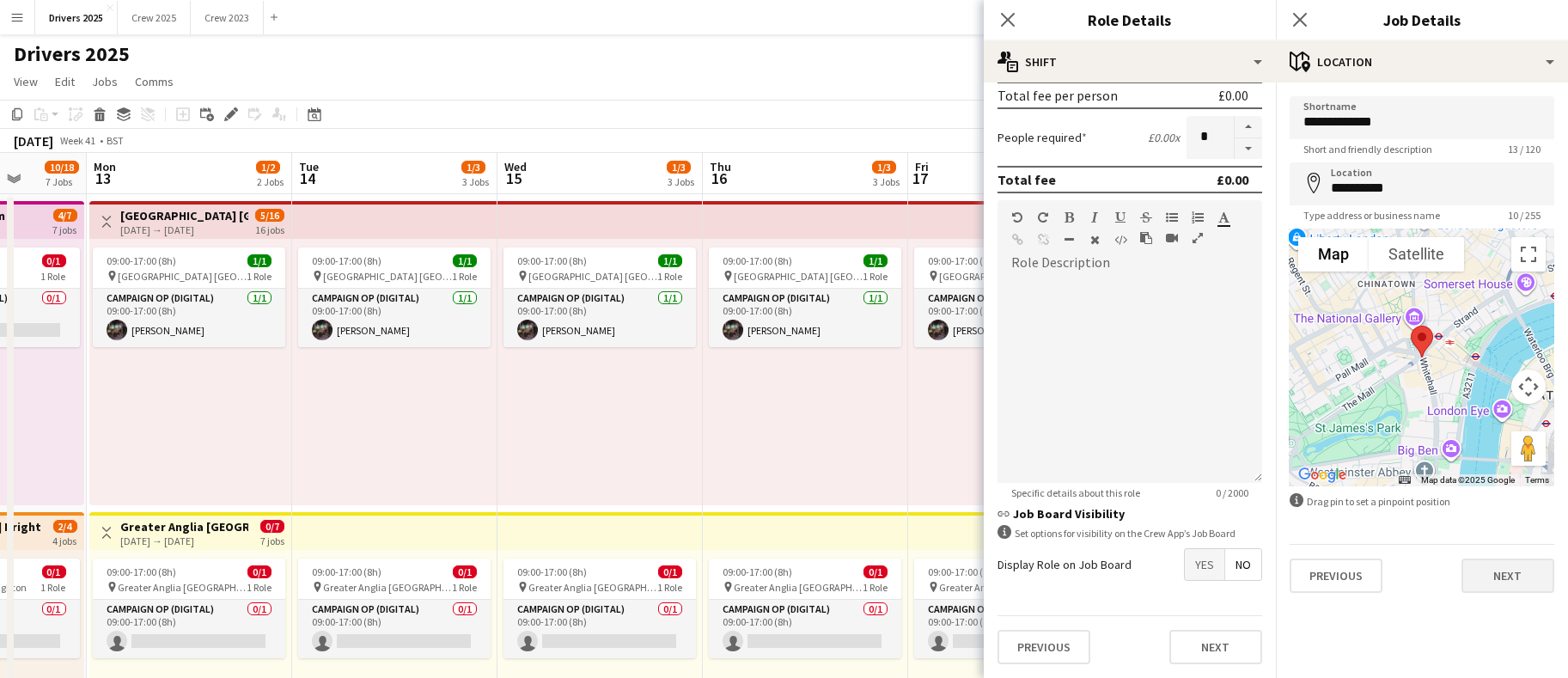
scroll to position [278, 0]
click at [1472, 571] on button "Next" at bounding box center [1508, 576] width 93 height 35
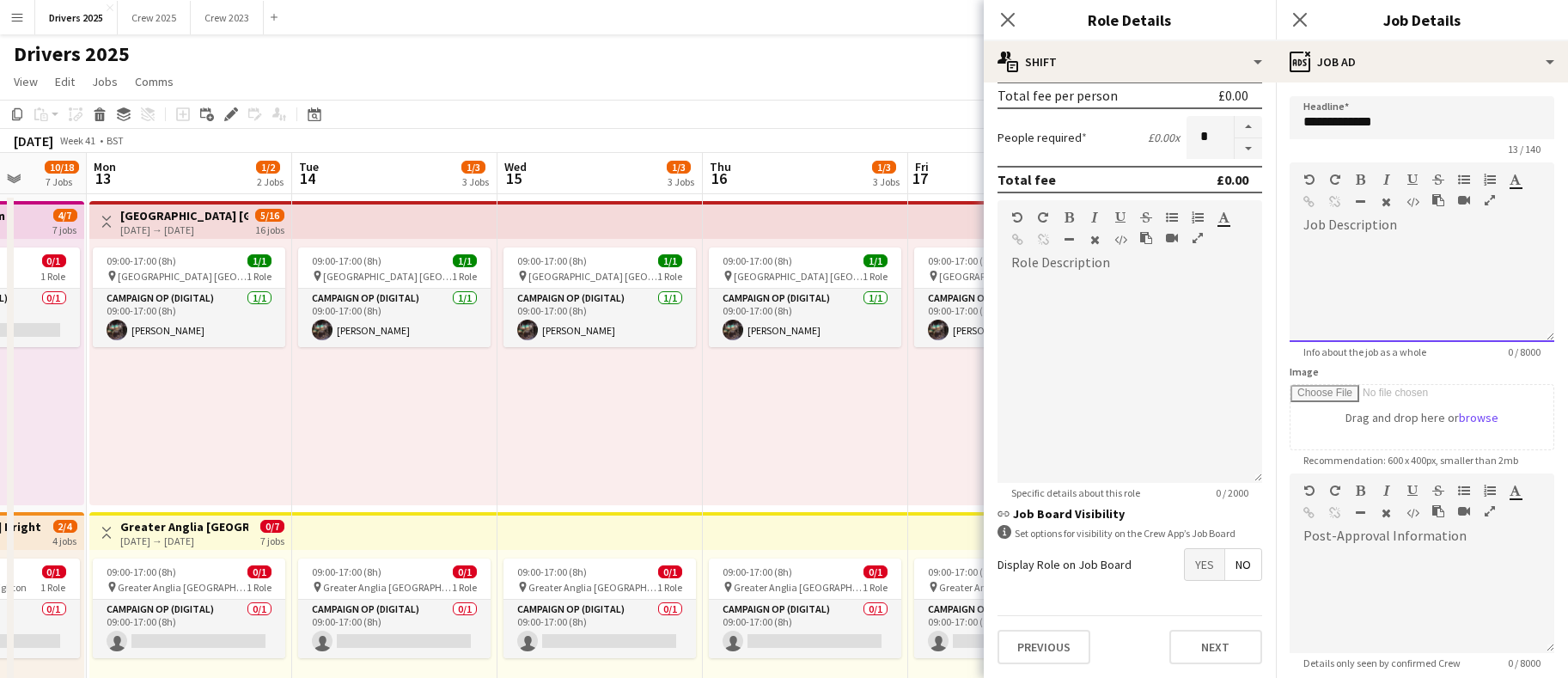
click at [1407, 261] on div at bounding box center [1422, 290] width 265 height 103
paste div
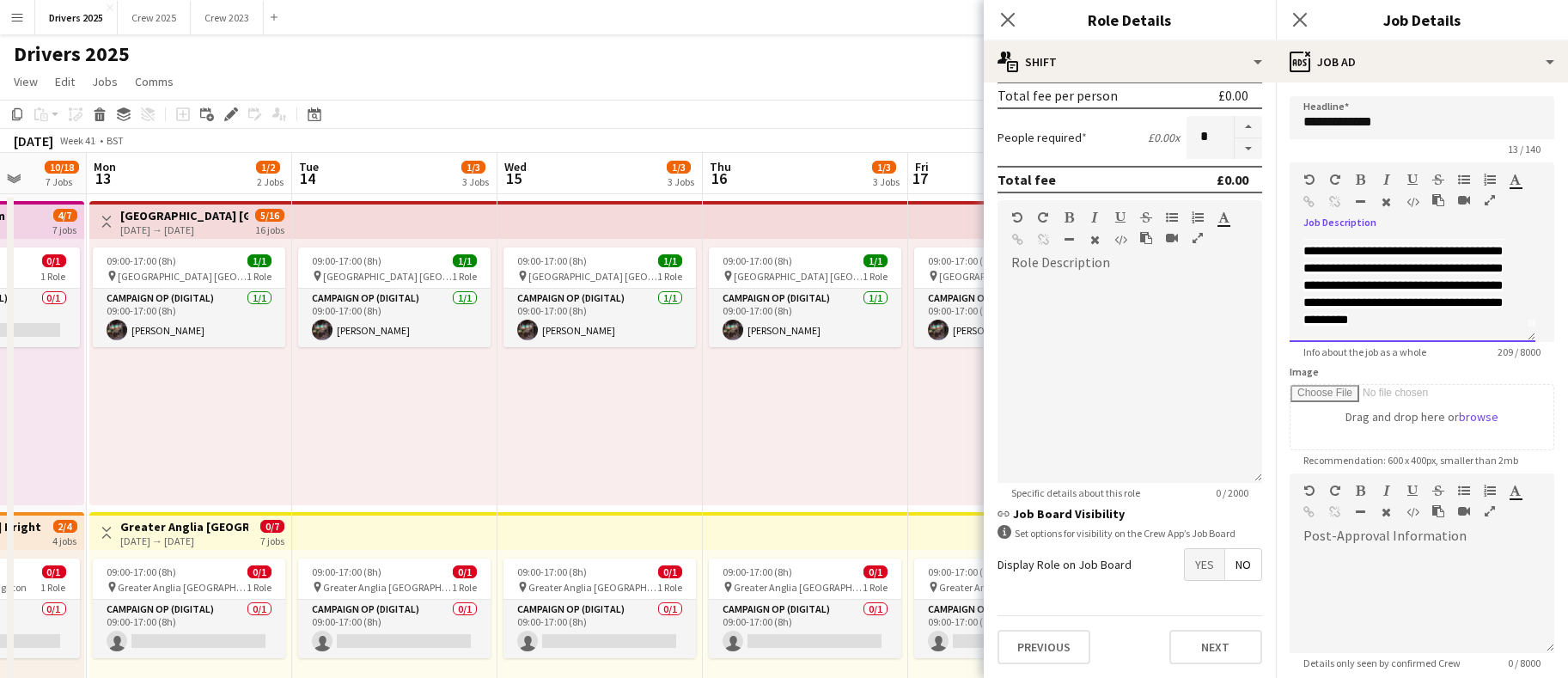
scroll to position [35, 0]
click at [1354, 315] on span "**********" at bounding box center [1404, 276] width 201 height 98
click at [860, 449] on div "09:00-17:00 (8h) 1/1 pin Abertay University Scotland 1 Role Campaign Op (Digita…" at bounding box center [806, 372] width 205 height 267
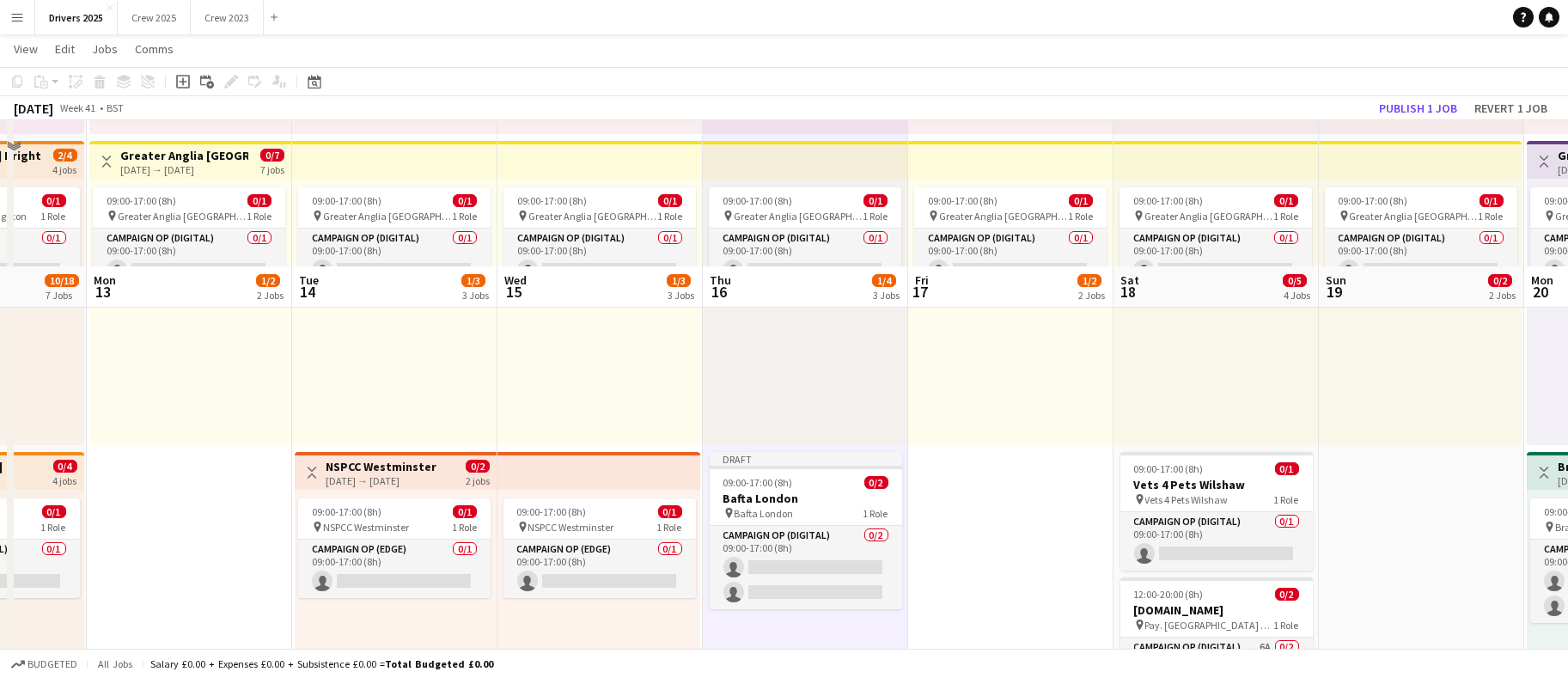
scroll to position [515, 0]
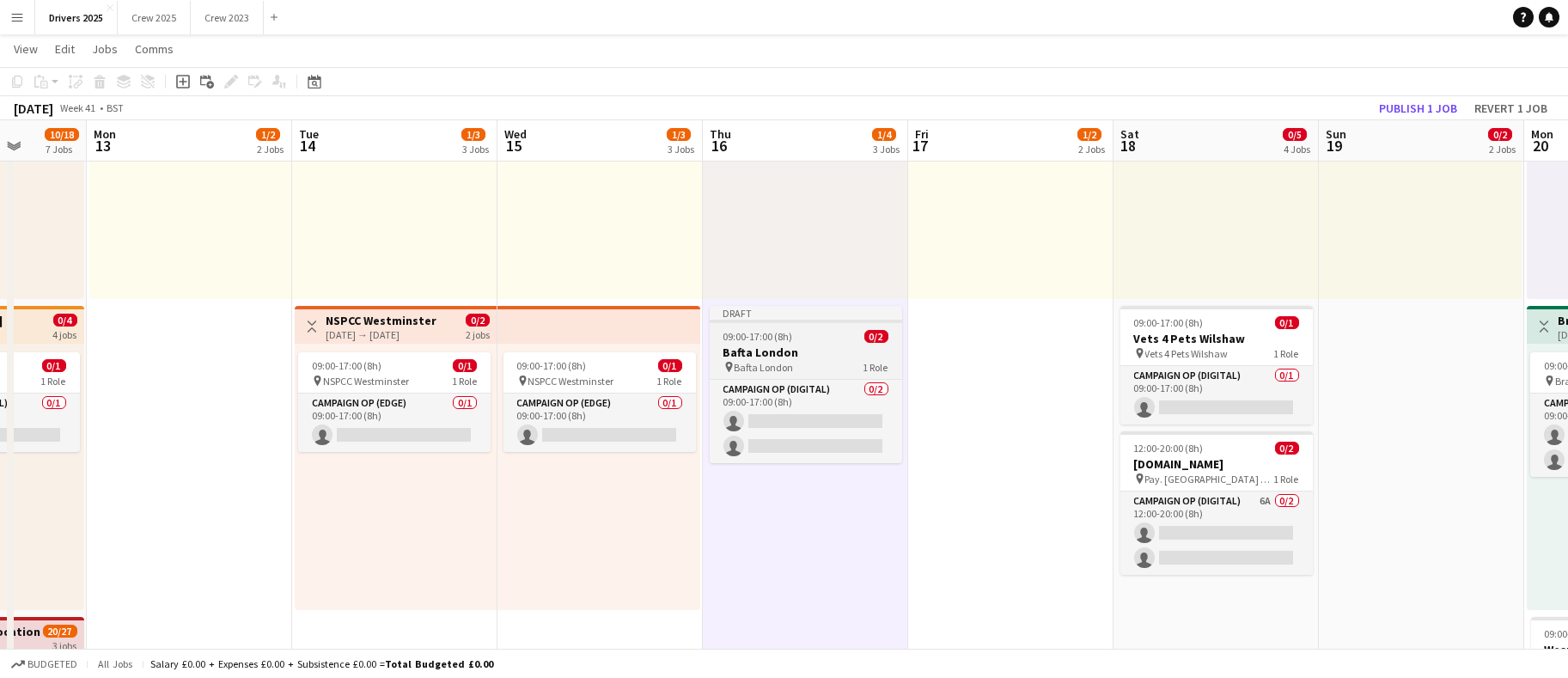
click at [759, 344] on h3 "Bafta London" at bounding box center [806, 352] width 192 height 16
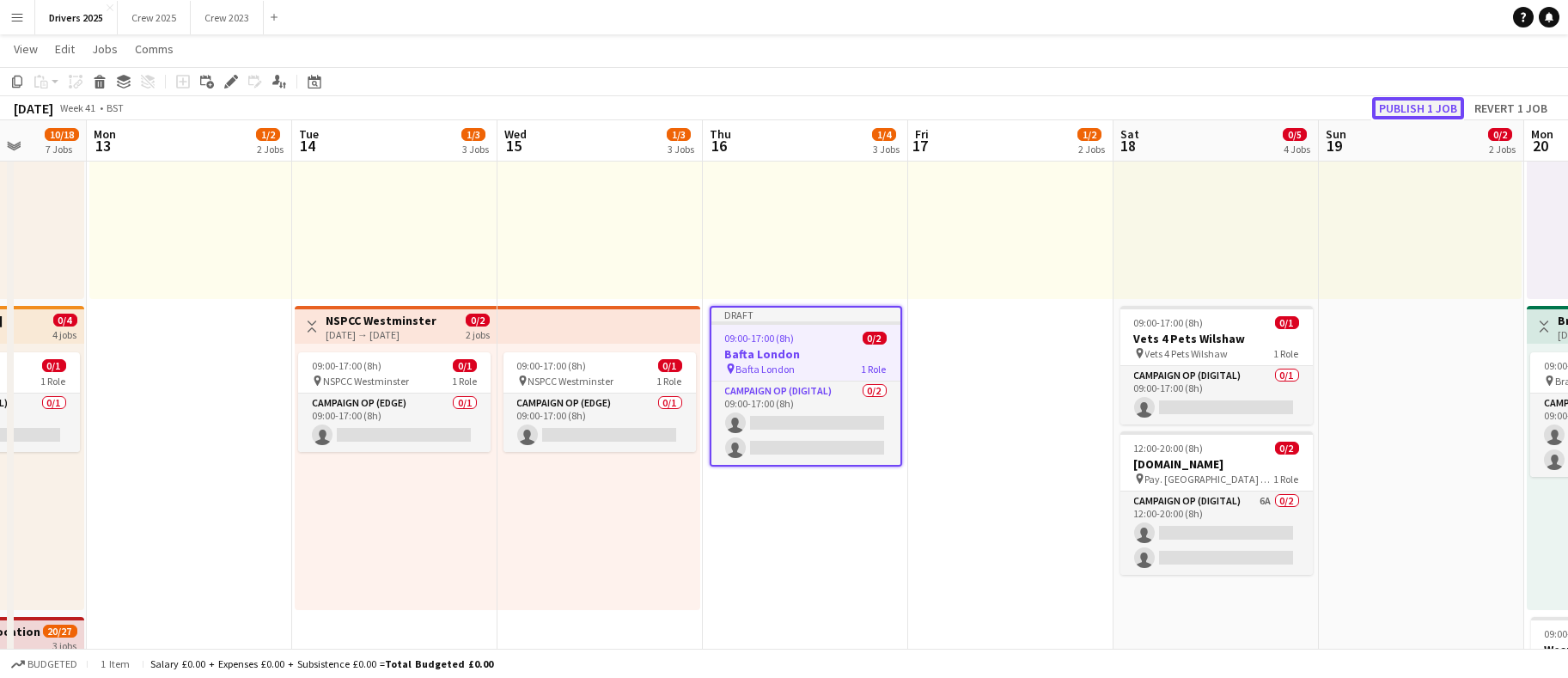
click at [1399, 107] on button "Publish 1 job" at bounding box center [1419, 109] width 92 height 23
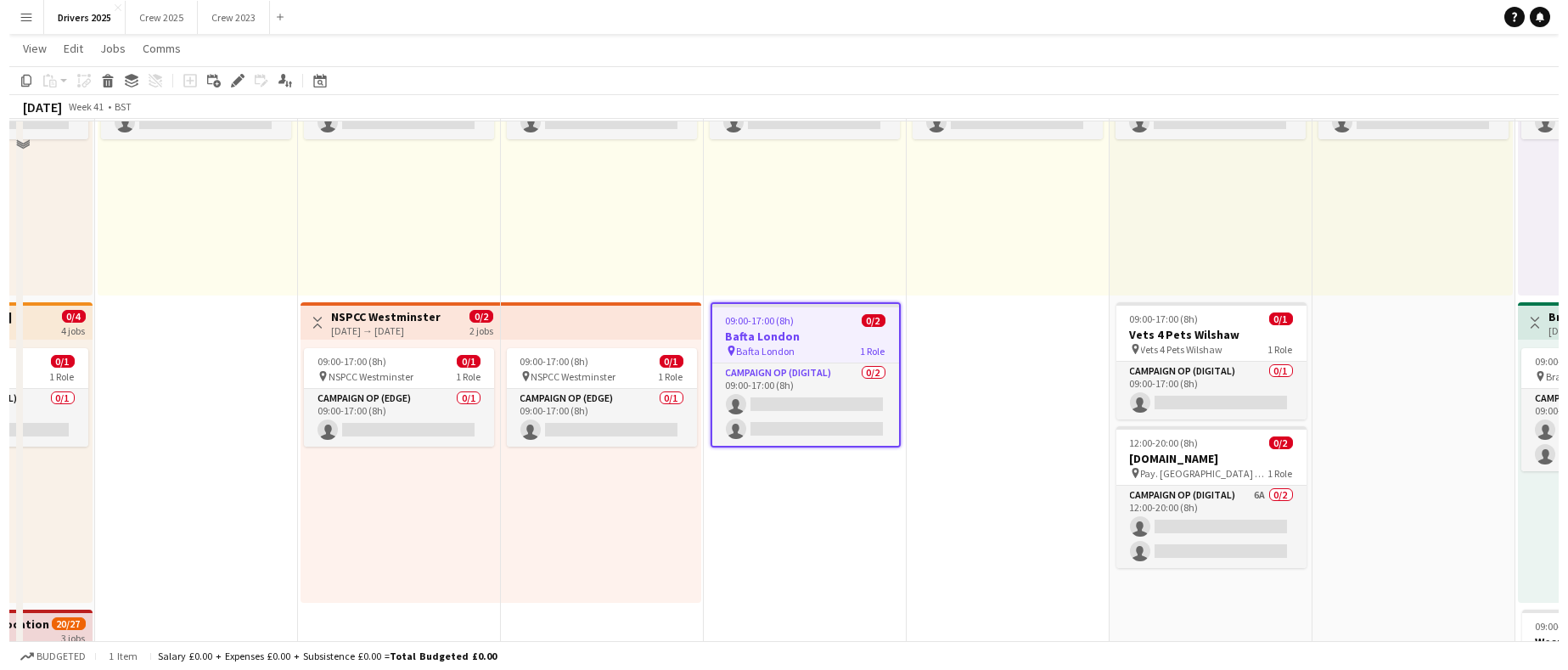
scroll to position [0, 0]
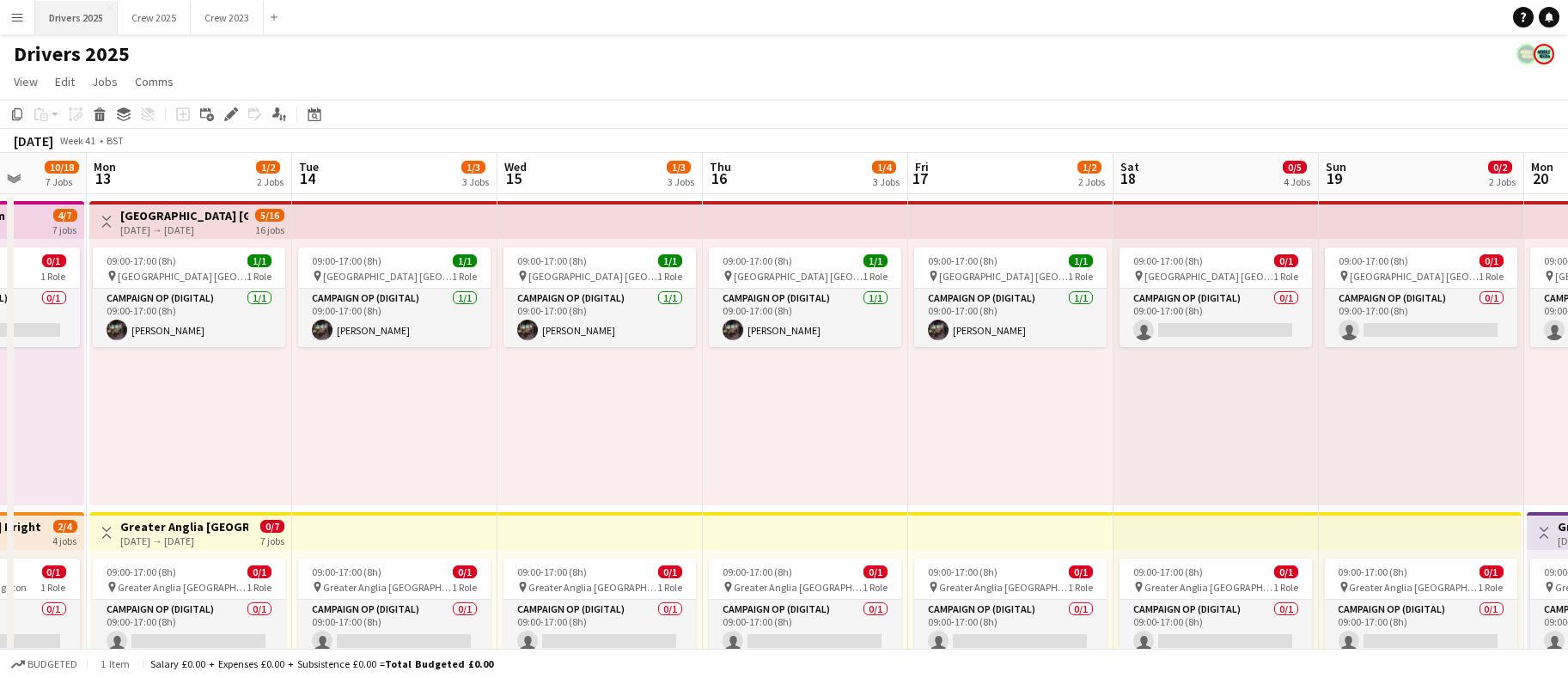
click at [84, 24] on button "Drivers 2025 Close" at bounding box center [76, 17] width 83 height 34
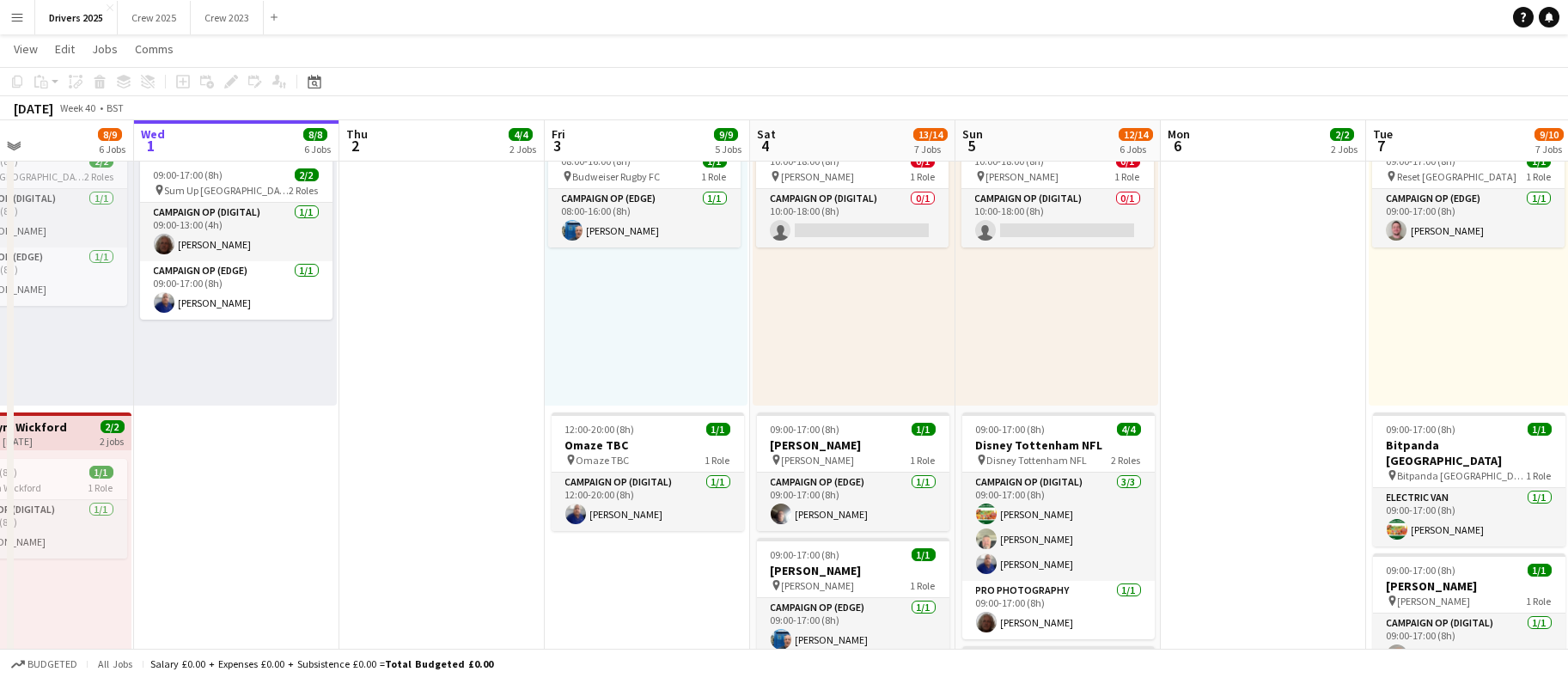
scroll to position [0, 484]
drag, startPoint x: 1320, startPoint y: 519, endPoint x: 1246, endPoint y: 519, distance: 74.0
click at [1246, 519] on app-calendar-viewport "Sun 28 16/16 9 Jobs Mon 29 5/7 4 Jobs Tue 30 8/9 6 Jobs Wed 1 8/8 6 Jobs Thu 2 …" at bounding box center [784, 477] width 1568 height 2883
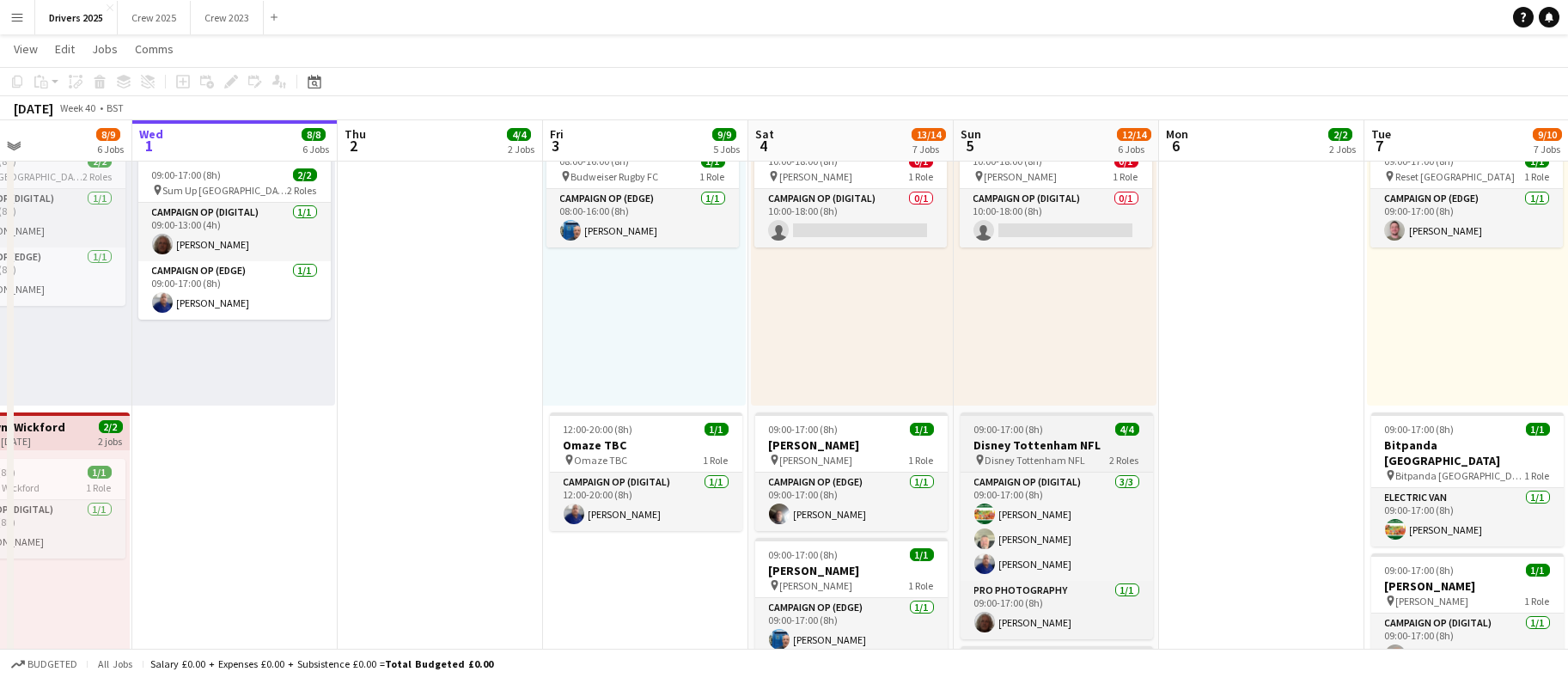
click at [1055, 429] on div "09:00-17:00 (8h) 4/4" at bounding box center [1056, 429] width 192 height 13
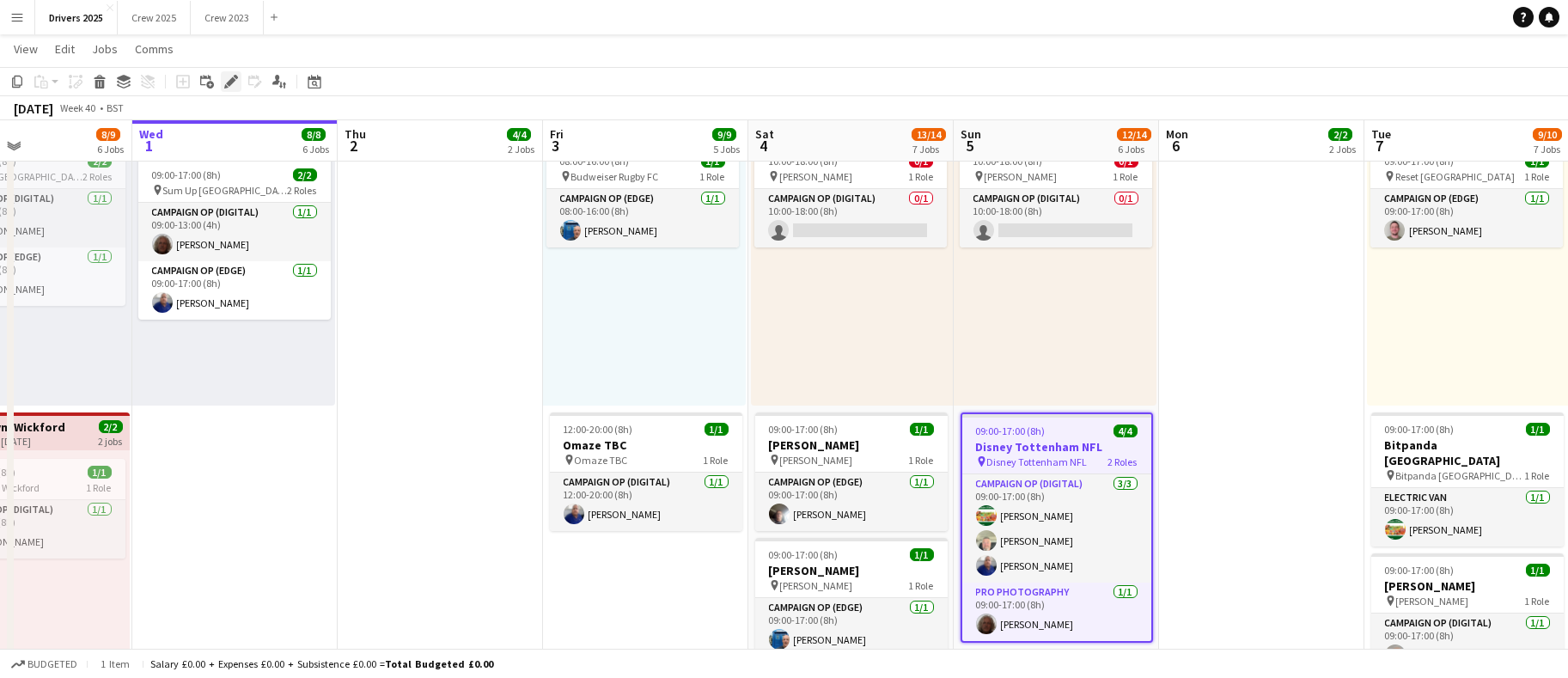
click at [239, 83] on div "Edit" at bounding box center [231, 82] width 21 height 21
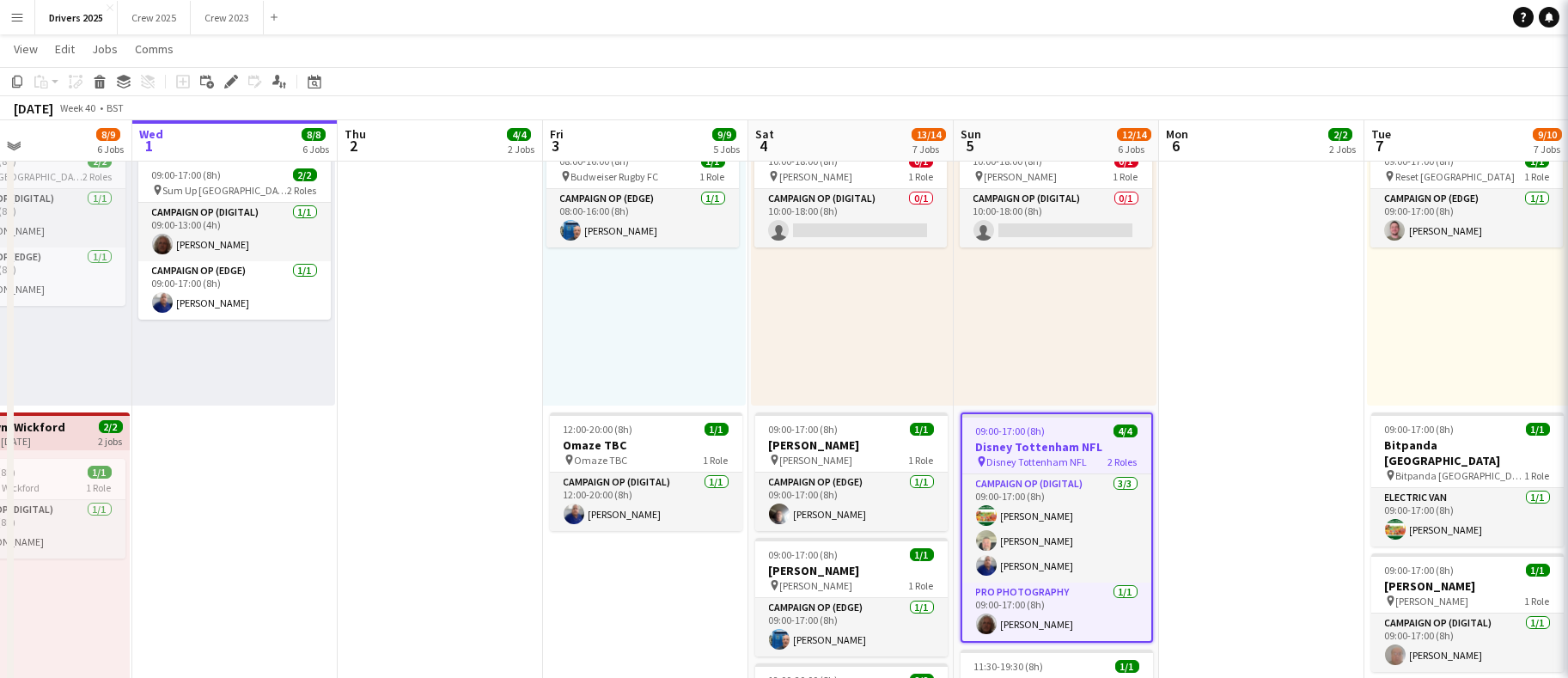
type input "**********"
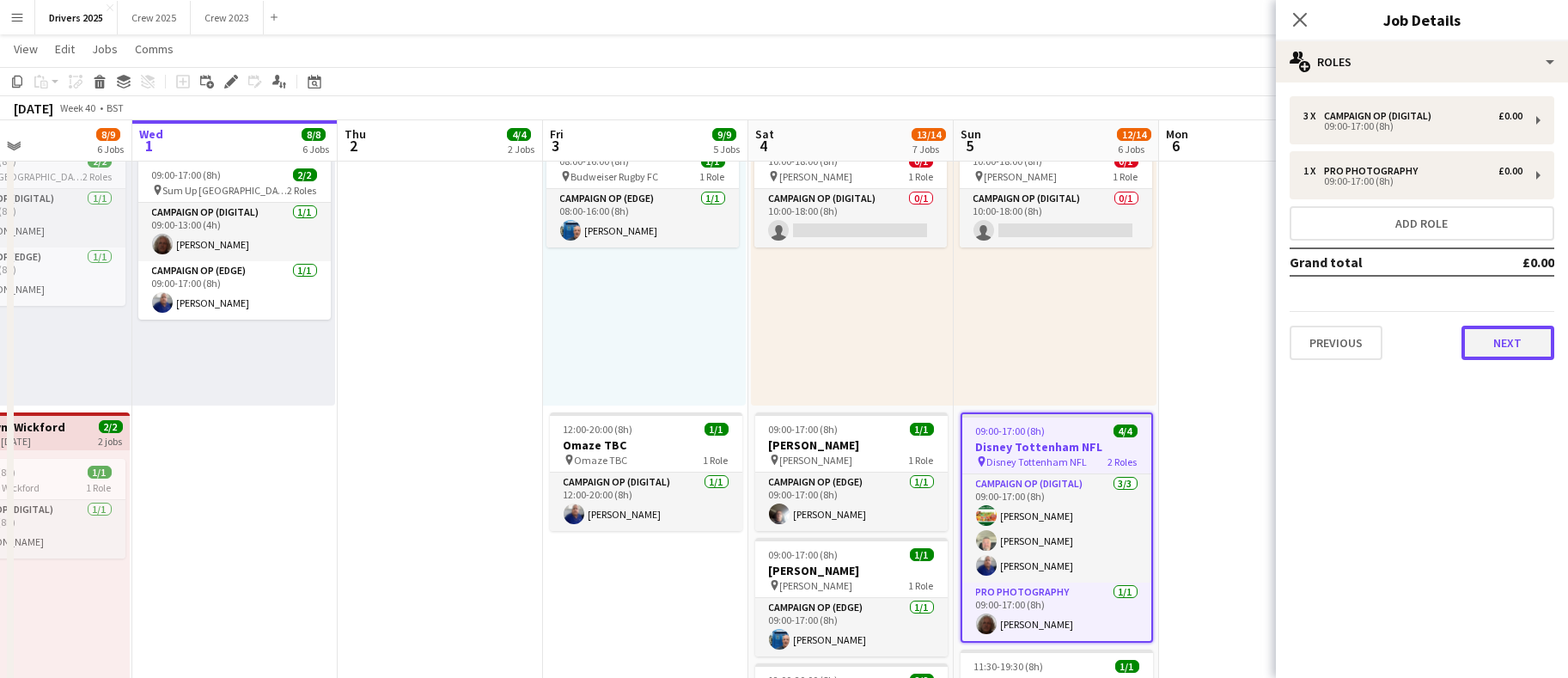
click at [1516, 341] on button "Next" at bounding box center [1508, 343] width 93 height 35
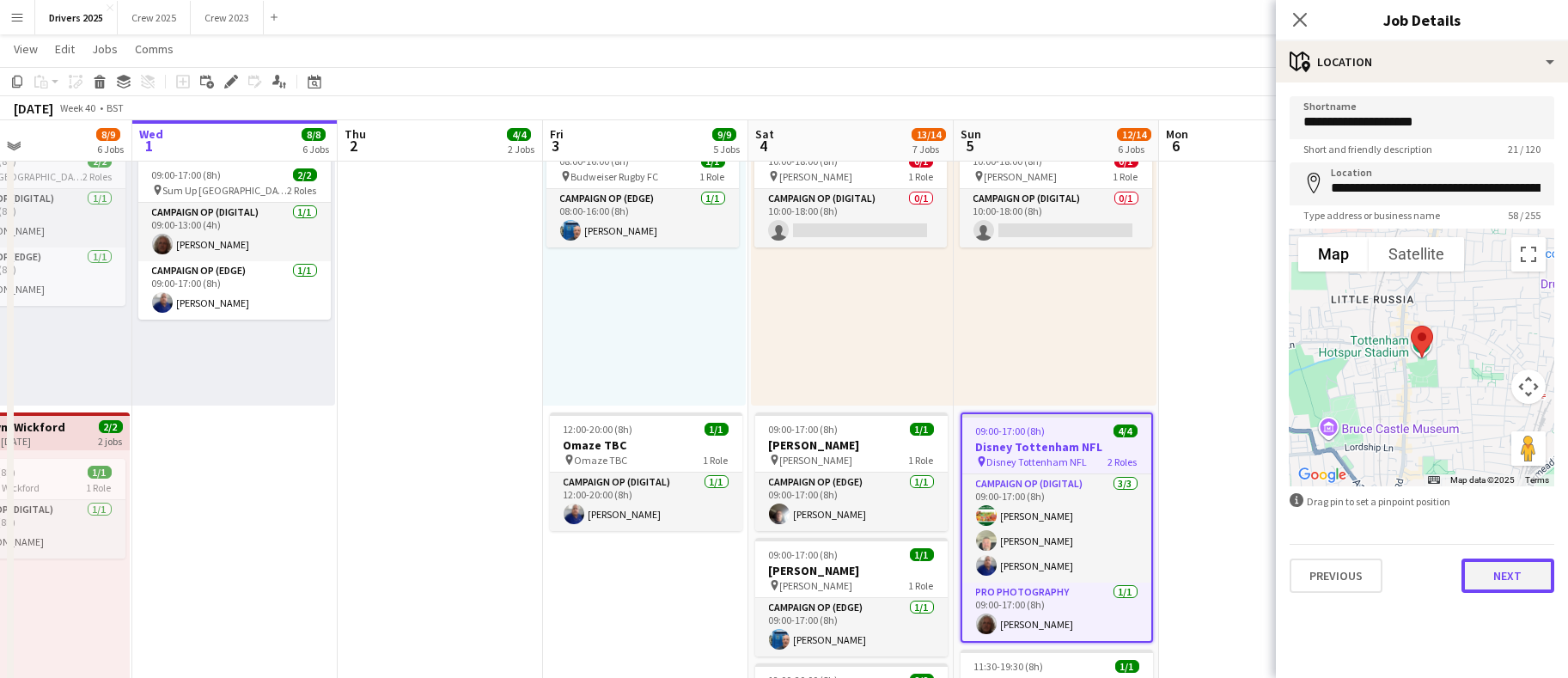
click at [1515, 573] on button "Next" at bounding box center [1508, 576] width 93 height 35
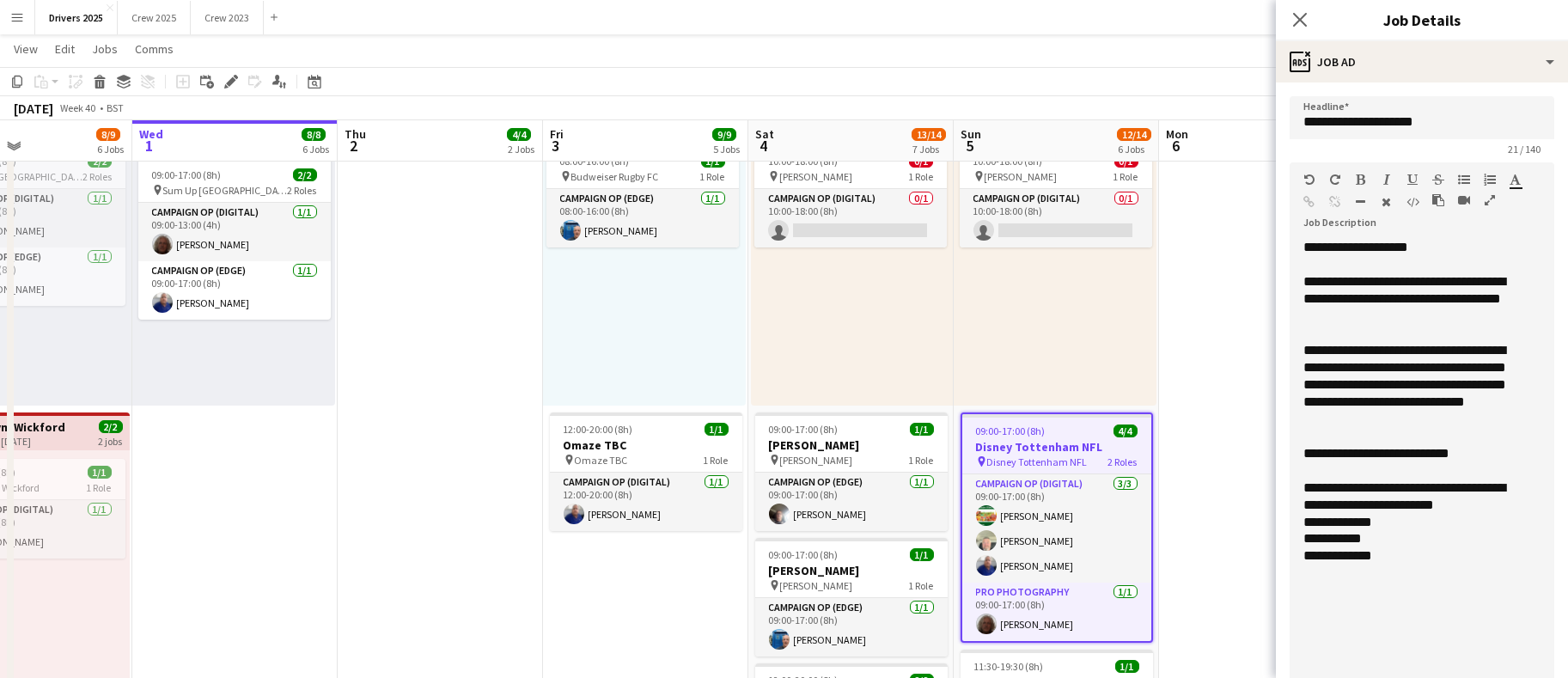
drag, startPoint x: 1512, startPoint y: 354, endPoint x: 1485, endPoint y: 737, distance: 384.0
click at [1485, 737] on html "Menu Boards Boards Boards All jobs Status Workforce Workforce My Workforce Recr…" at bounding box center [784, 459] width 1568 height 2980
drag, startPoint x: 1503, startPoint y: 505, endPoint x: 1309, endPoint y: 489, distance: 194.7
click at [1309, 489] on div "**********" at bounding box center [1412, 497] width 218 height 35
drag, startPoint x: 1379, startPoint y: 555, endPoint x: 1267, endPoint y: 485, distance: 132.1
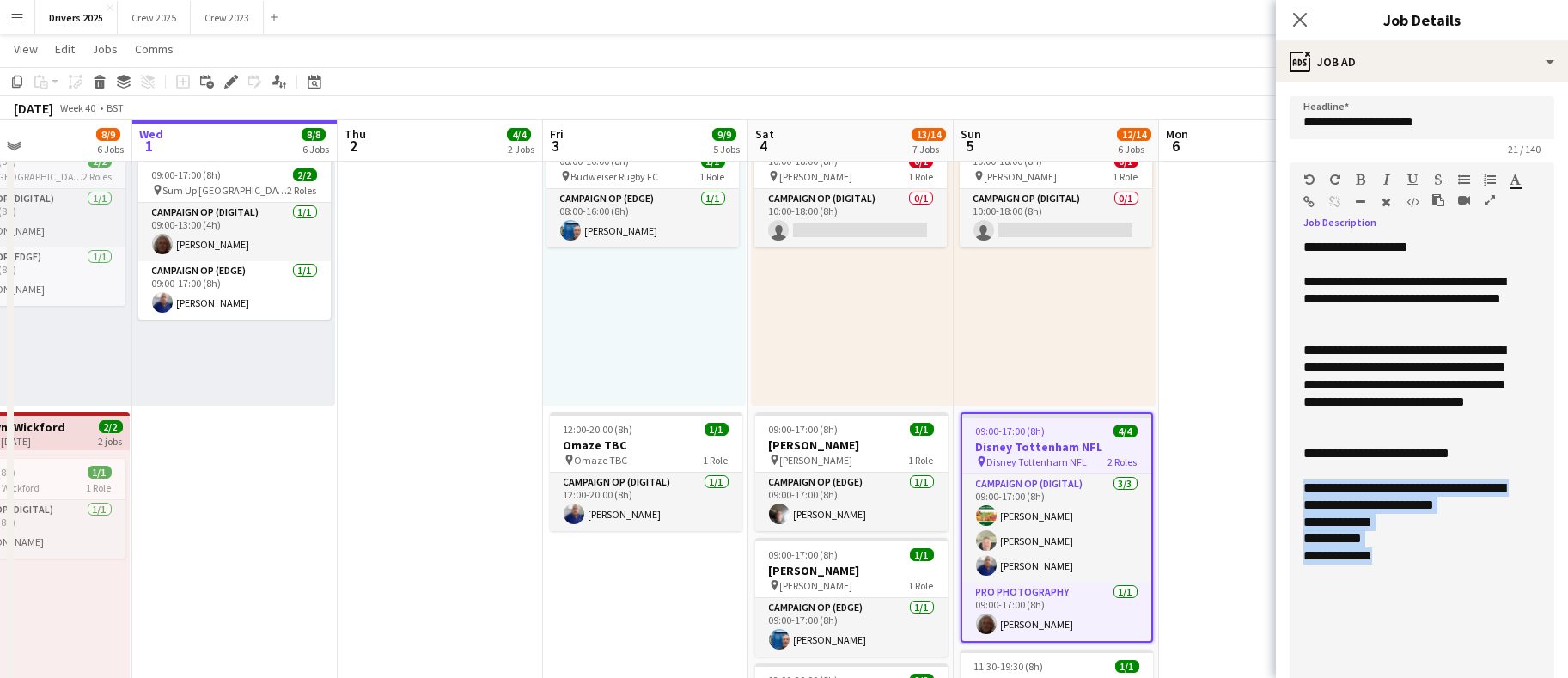
click at [1267, 485] on body "Menu Boards Boards Boards All jobs Status Workforce Workforce My Workforce Recr…" at bounding box center [784, 459] width 1568 height 2980
click at [1403, 533] on div "**********" at bounding box center [1412, 539] width 218 height 17
click at [1405, 555] on div "**********" at bounding box center [1412, 556] width 218 height 17
drag, startPoint x: 1397, startPoint y: 535, endPoint x: 1297, endPoint y: 490, distance: 109.7
click at [1297, 490] on div "**********" at bounding box center [1412, 482] width 246 height 487
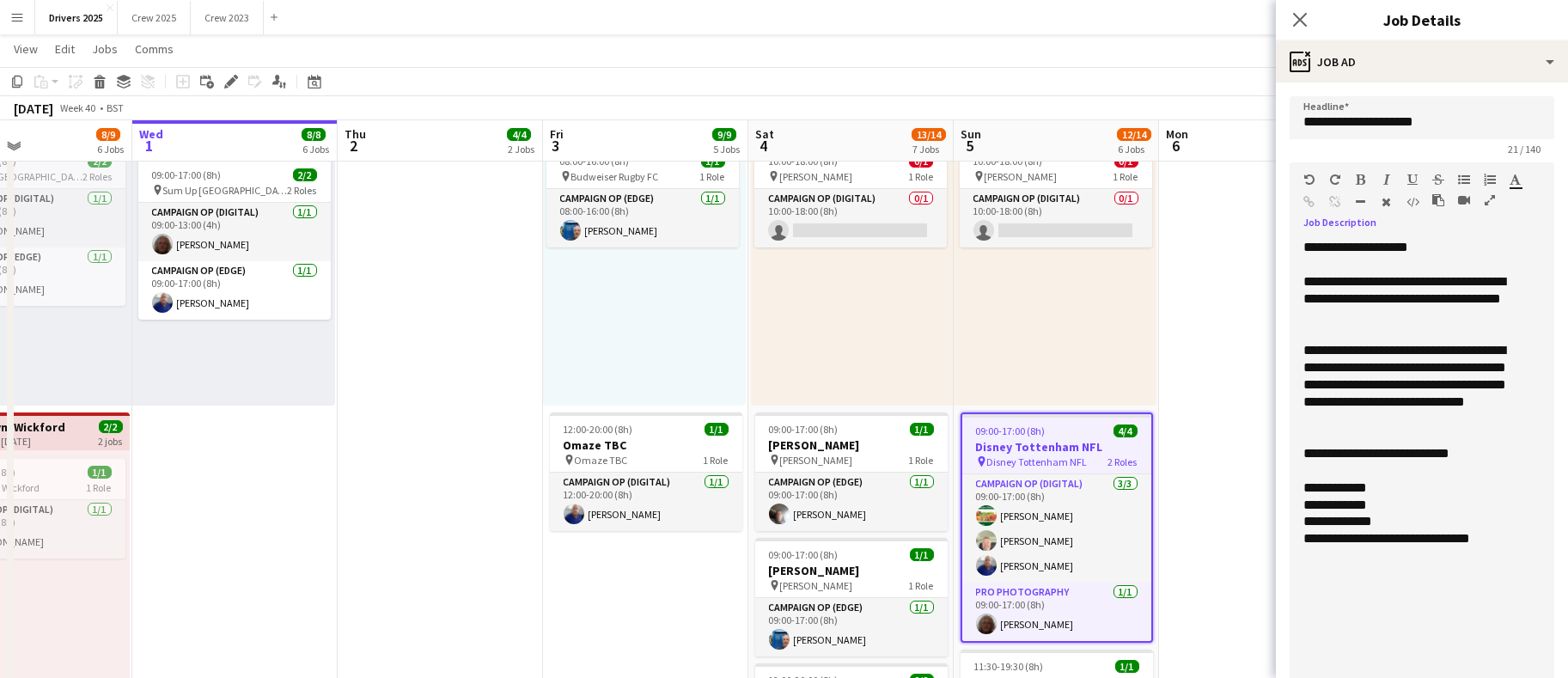
click at [1458, 495] on div "**********" at bounding box center [1412, 489] width 218 height 17
drag, startPoint x: 1383, startPoint y: 313, endPoint x: 1298, endPoint y: 286, distance: 89.2
click at [1298, 286] on div "**********" at bounding box center [1412, 482] width 246 height 487
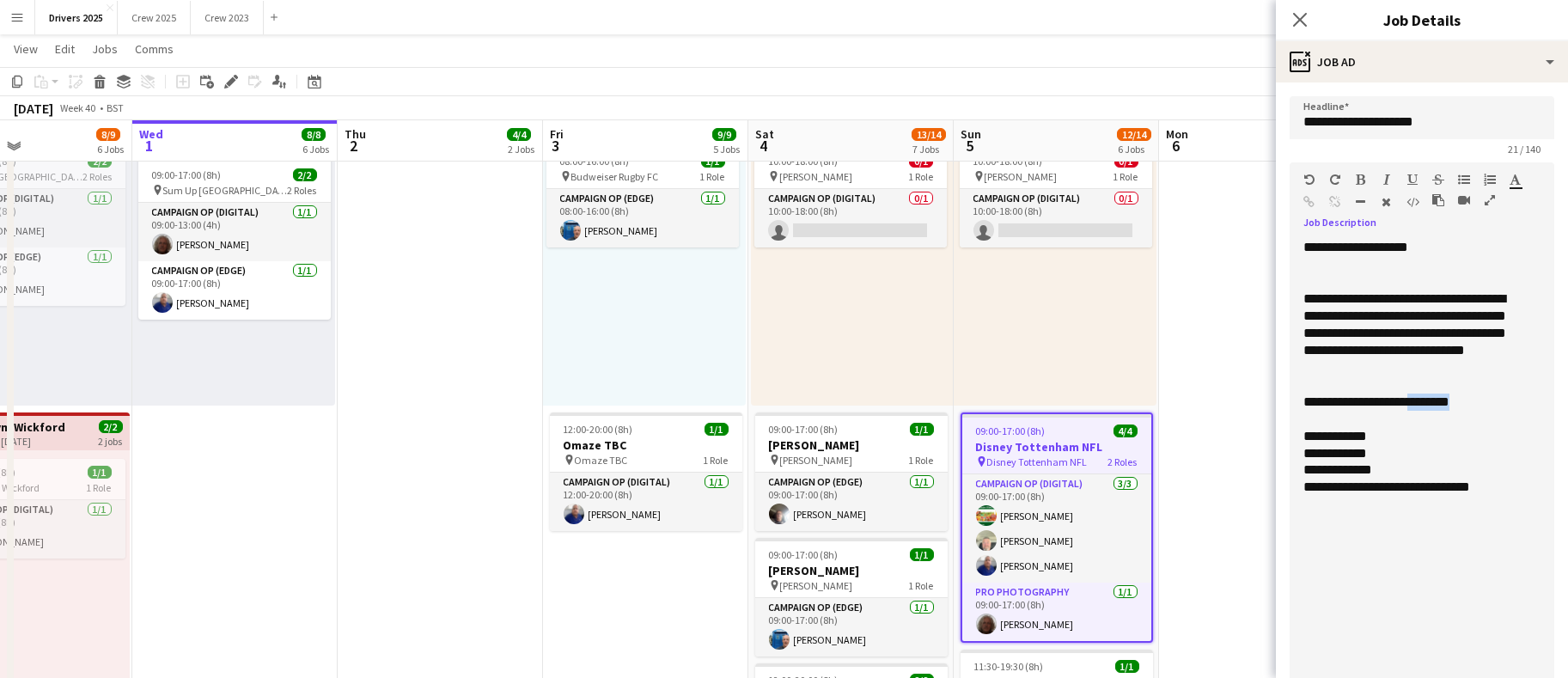
drag, startPoint x: 1497, startPoint y: 402, endPoint x: 1421, endPoint y: 403, distance: 76.0
click at [1421, 403] on div "**********" at bounding box center [1412, 402] width 218 height 17
click at [1428, 408] on div "**********" at bounding box center [1412, 402] width 218 height 17
drag, startPoint x: 1443, startPoint y: 403, endPoint x: 1371, endPoint y: 393, distance: 72.7
click at [1371, 394] on div "**********" at bounding box center [1412, 402] width 218 height 17
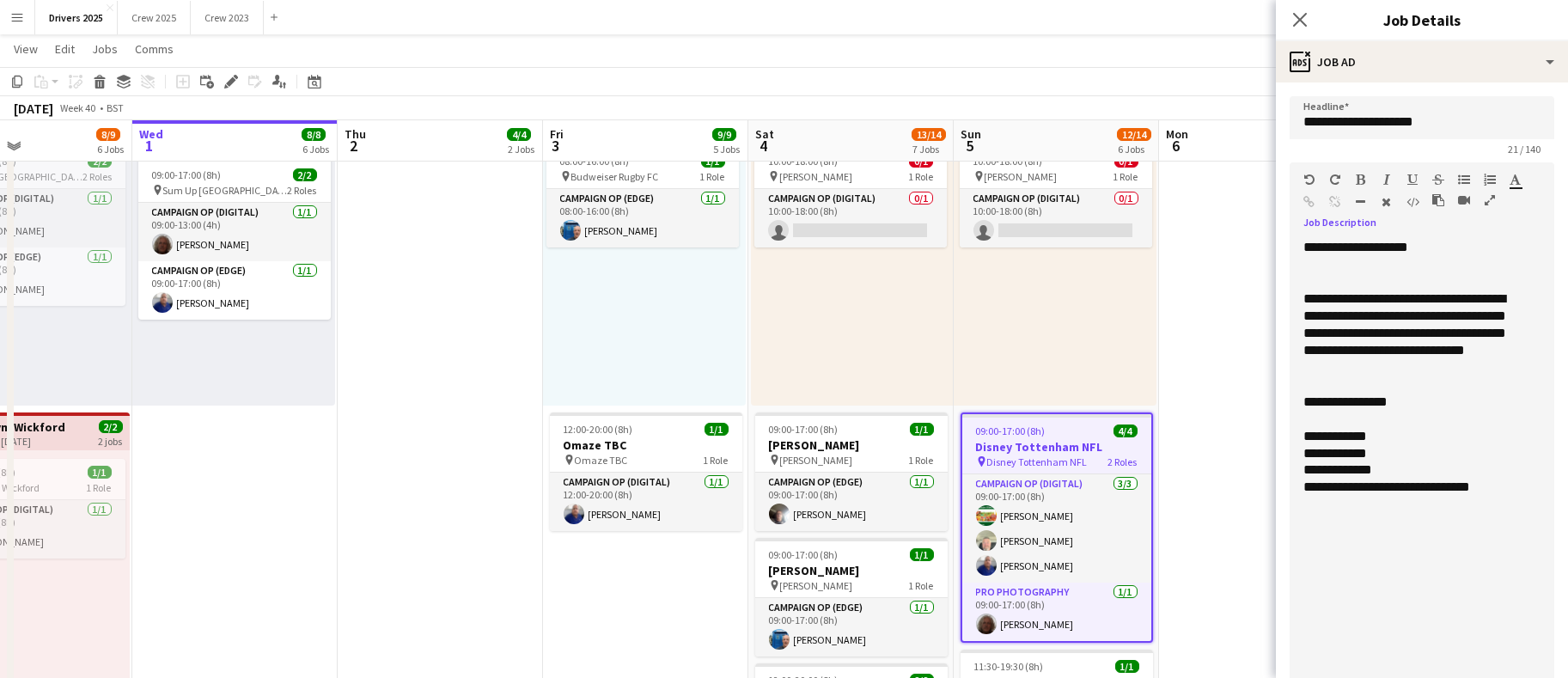
click at [1525, 494] on div "**********" at bounding box center [1412, 482] width 246 height 487
drag, startPoint x: 1518, startPoint y: 520, endPoint x: 1359, endPoint y: 513, distance: 159.2
click at [1359, 513] on div "**********" at bounding box center [1412, 522] width 218 height 17
copy div "**********"
click at [1315, 201] on div at bounding box center [1342, 205] width 77 height 21
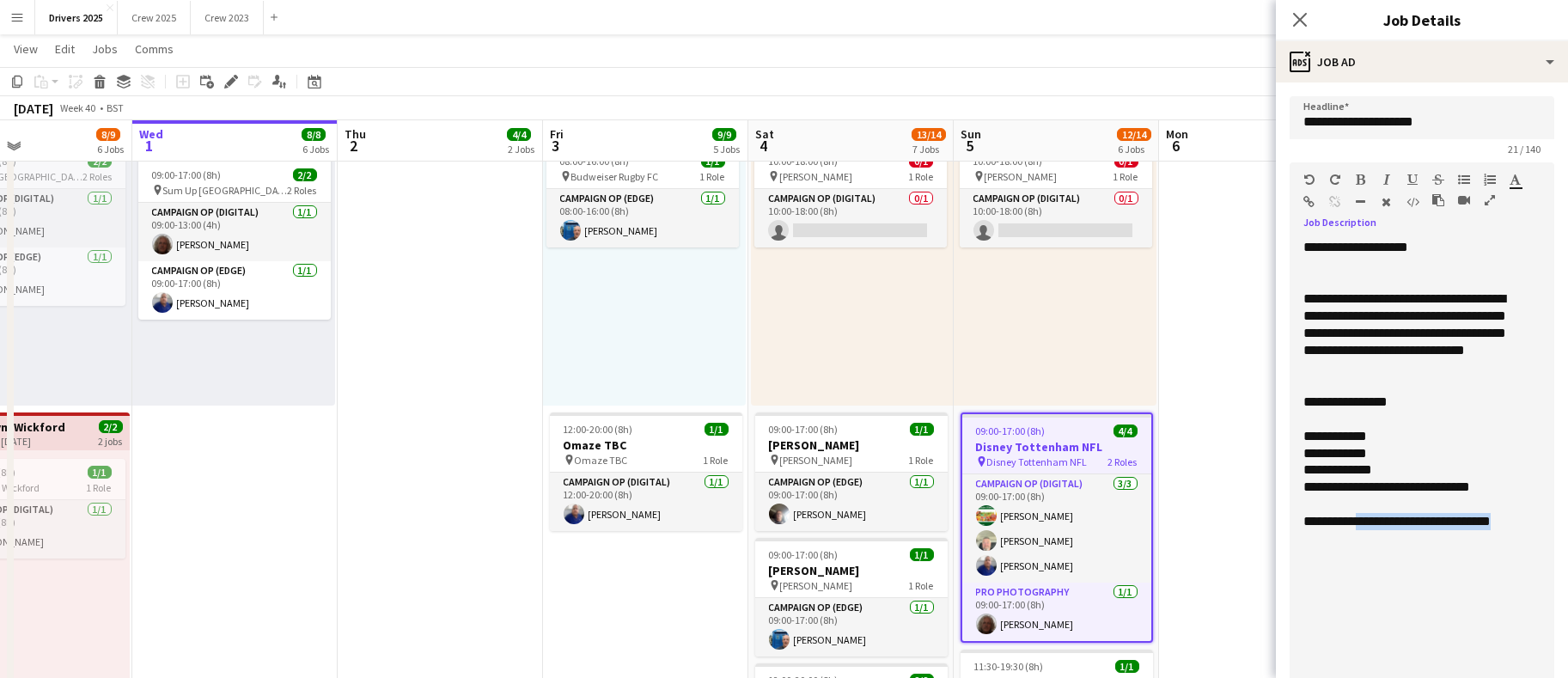
click at [1313, 203] on icon "button" at bounding box center [1310, 202] width 11 height 12
click at [1425, 567] on div "**********" at bounding box center [1412, 482] width 246 height 487
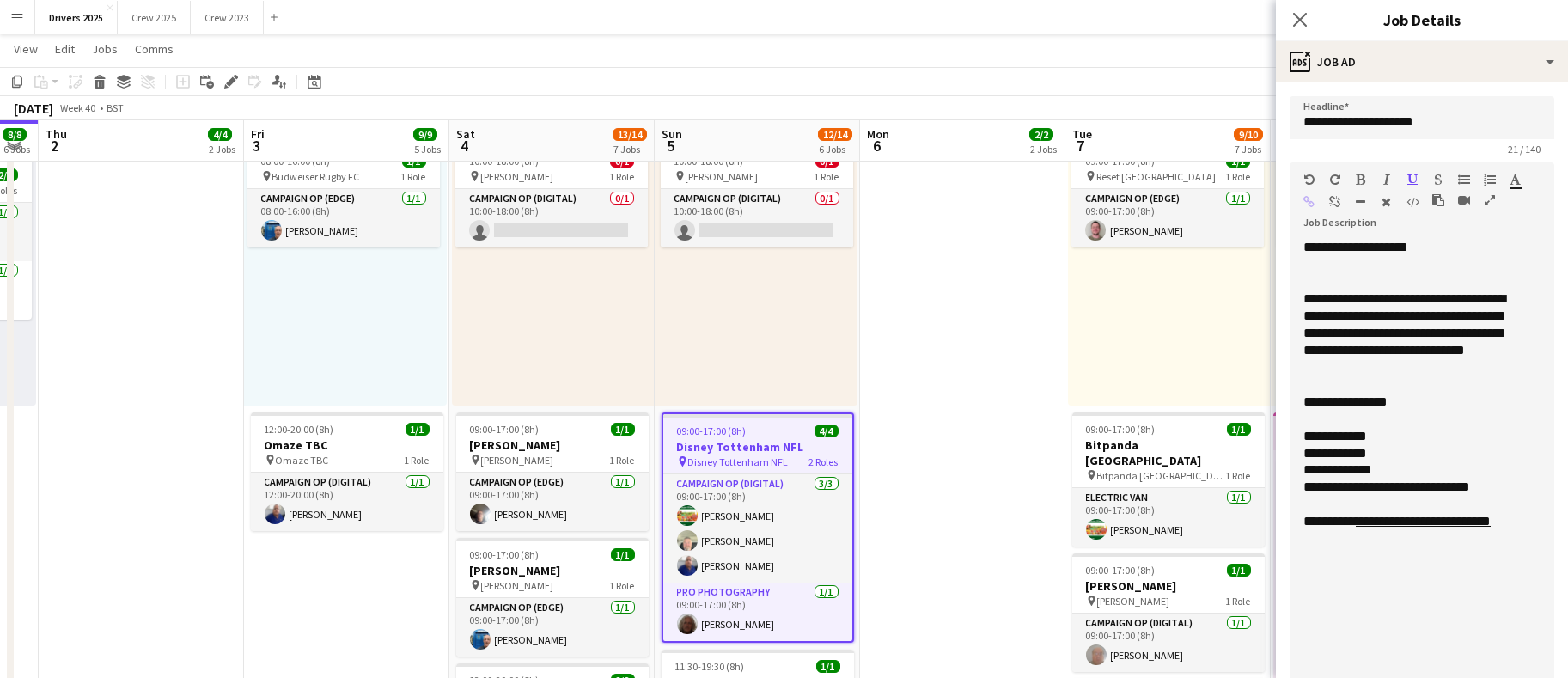
drag, startPoint x: 491, startPoint y: 546, endPoint x: 304, endPoint y: 532, distance: 187.5
click at [304, 532] on app-calendar-viewport "Sun 28 16/16 9 Jobs Mon 29 5/7 4 Jobs Tue 30 8/9 6 Jobs Wed 1 8/8 6 Jobs Thu 2 …" at bounding box center [784, 477] width 1568 height 2883
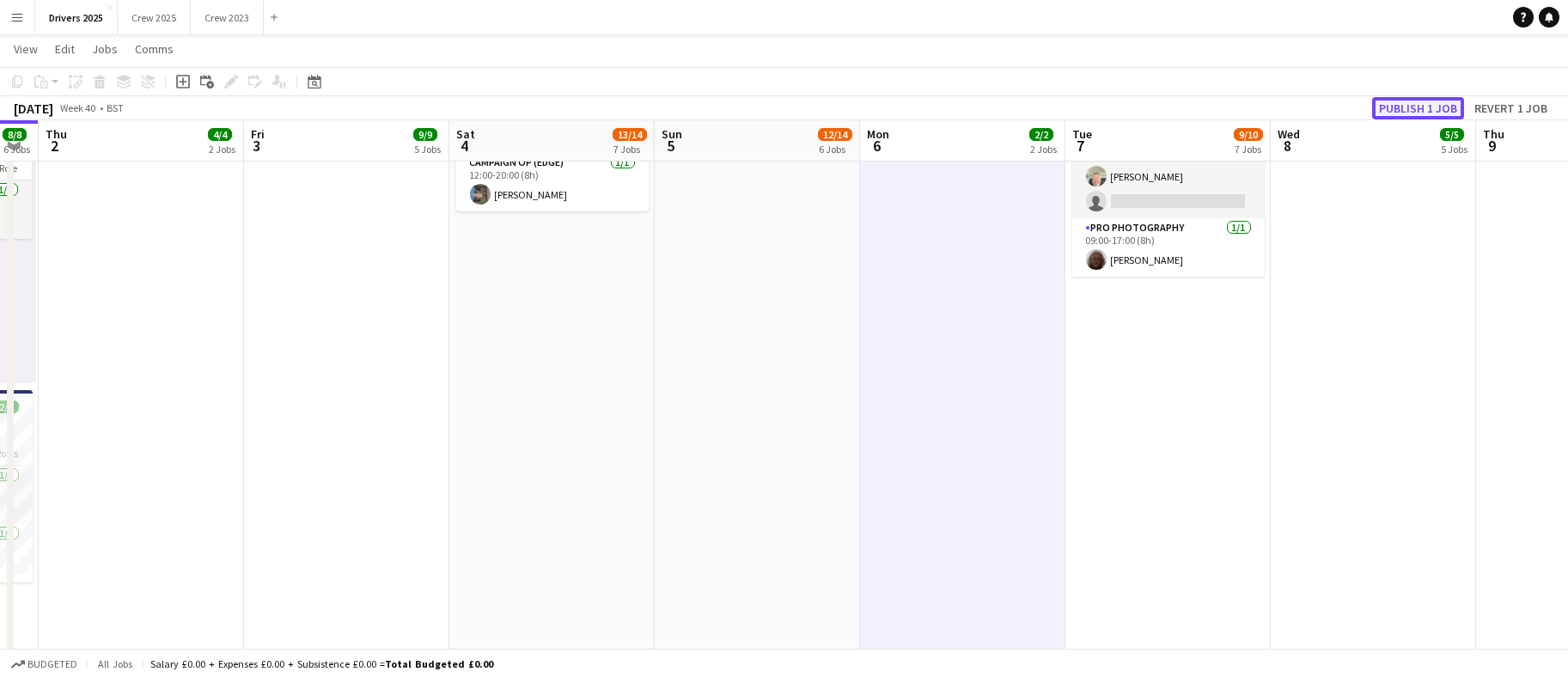
click at [1403, 110] on button "Publish 1 job" at bounding box center [1419, 109] width 92 height 23
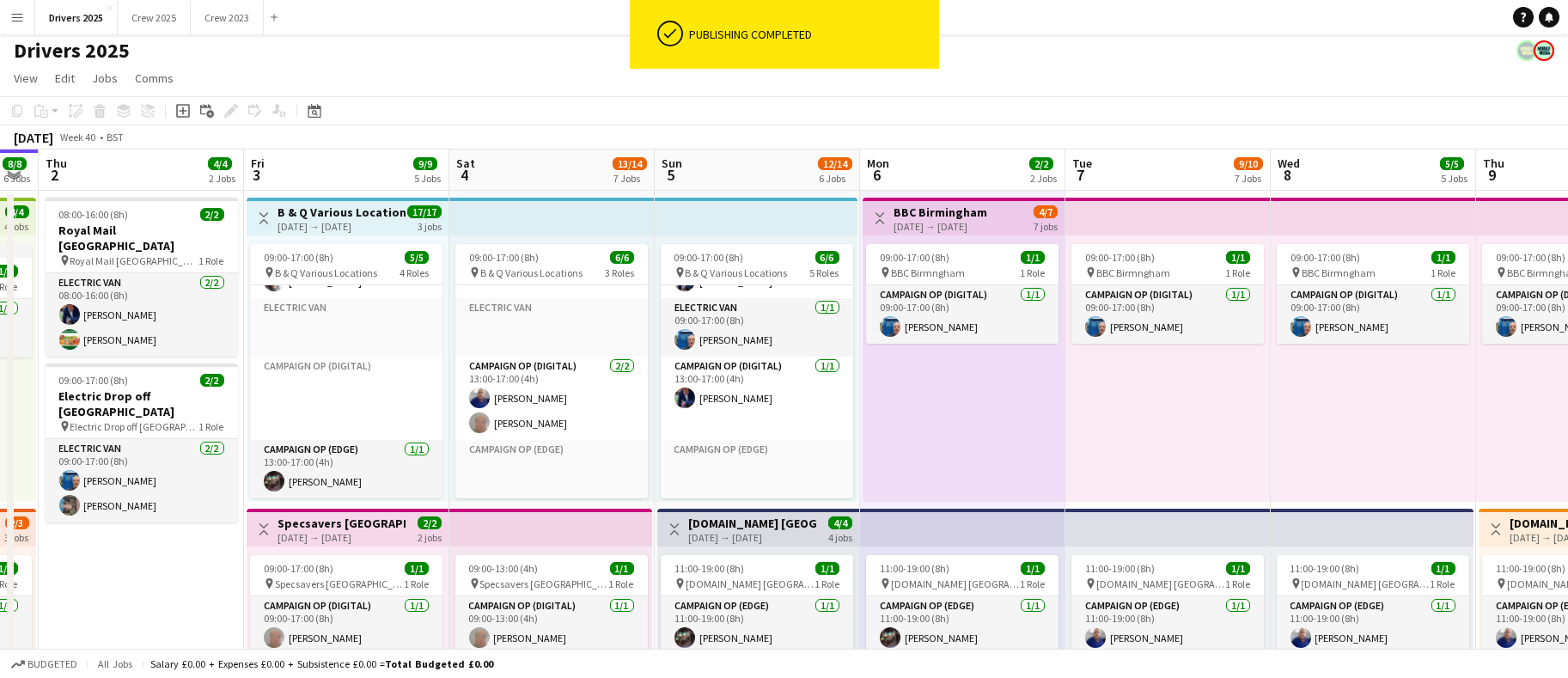
scroll to position [0, 0]
